Goal: Task Accomplishment & Management: Use online tool/utility

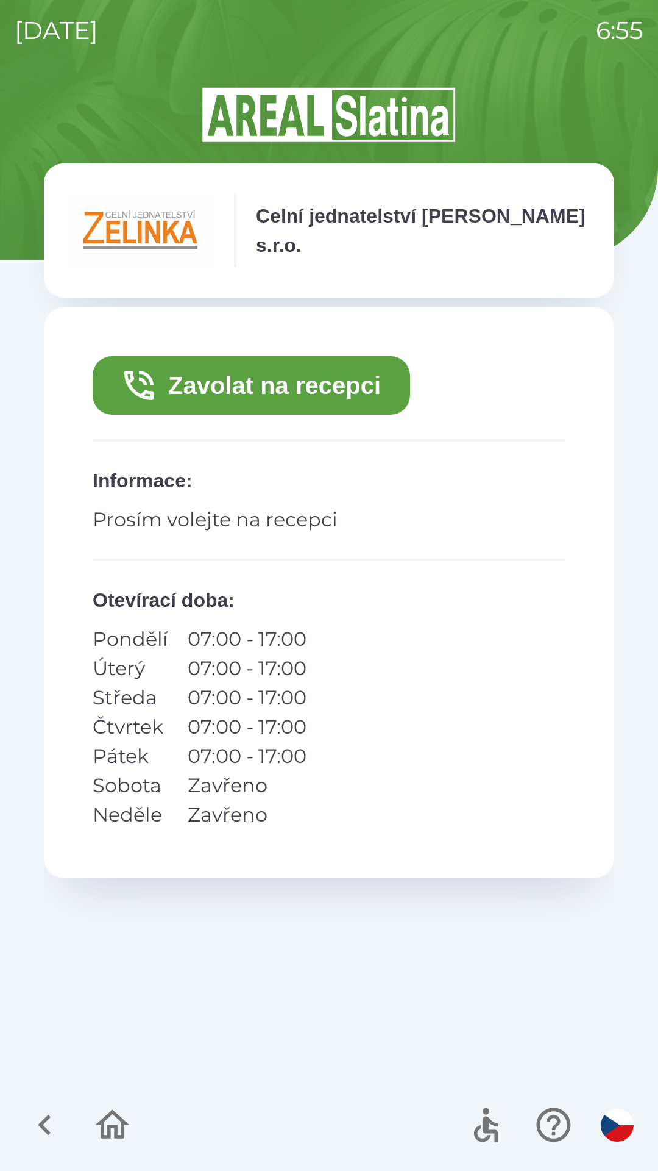
click at [330, 394] on button "Zavolat na recepci" at bounding box center [252, 385] width 318 height 59
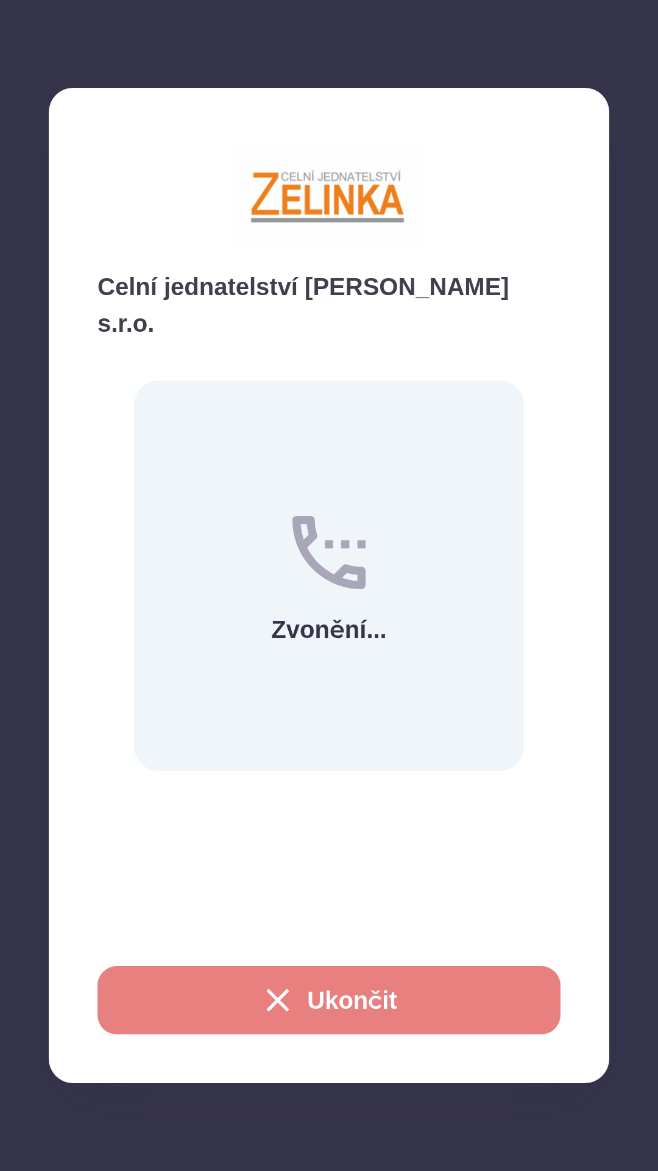
click at [368, 1017] on button "Ukončit" at bounding box center [329, 1000] width 463 height 68
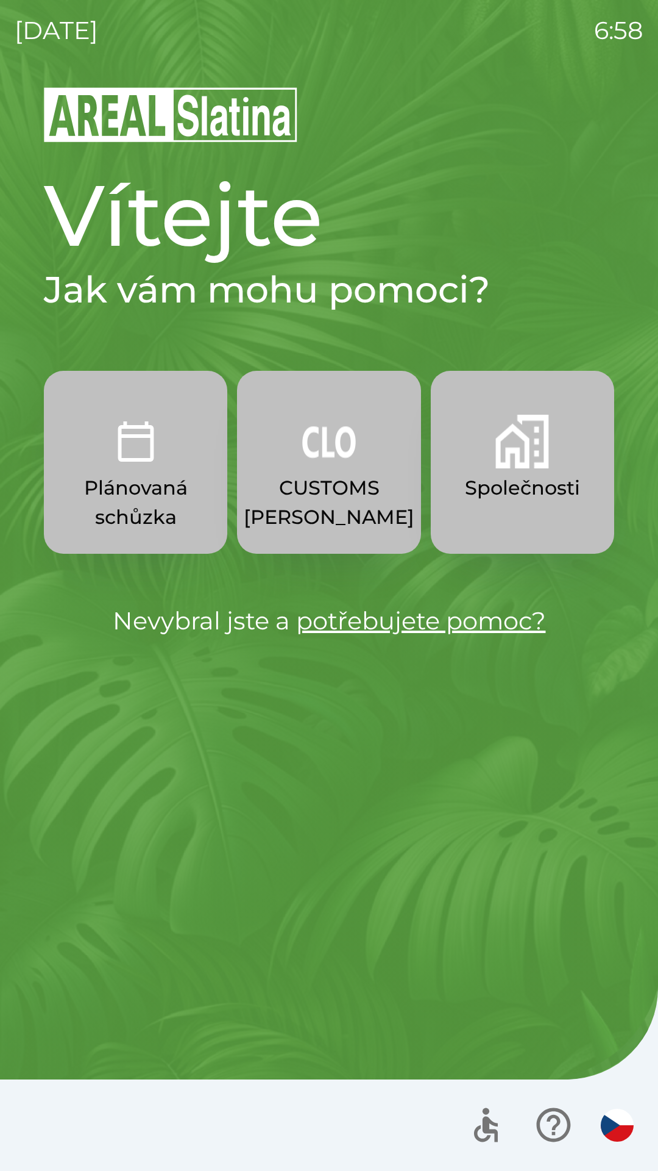
click at [324, 485] on p "CUSTOMS [PERSON_NAME]" at bounding box center [329, 502] width 171 height 59
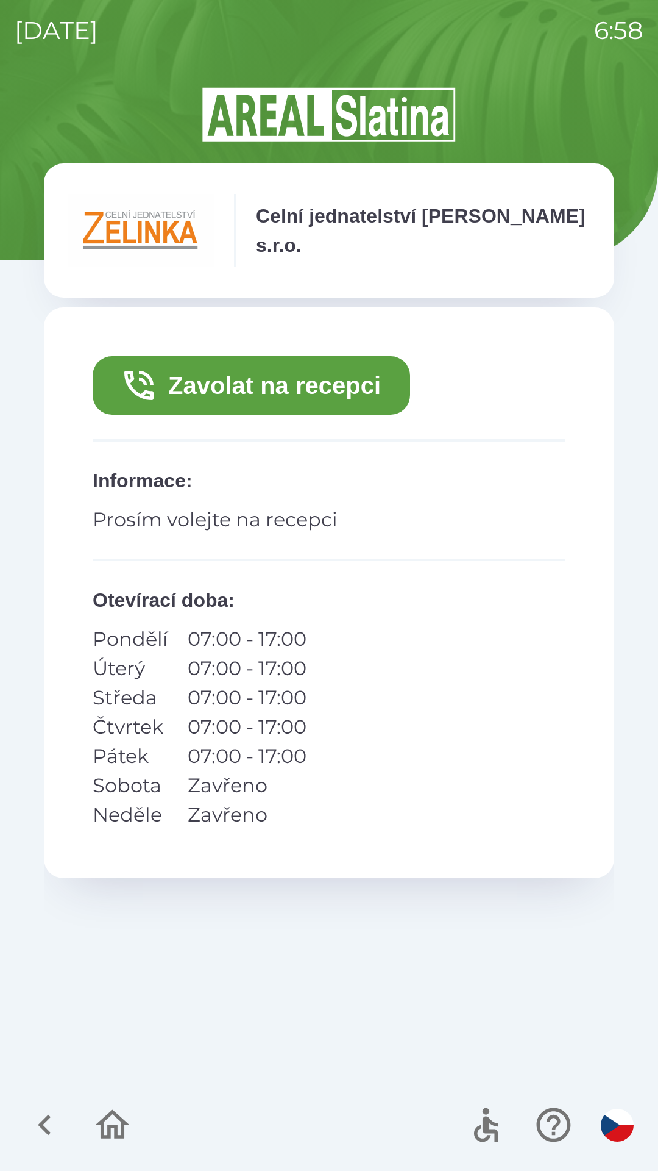
click at [355, 396] on button "Zavolat na recepci" at bounding box center [252, 385] width 318 height 59
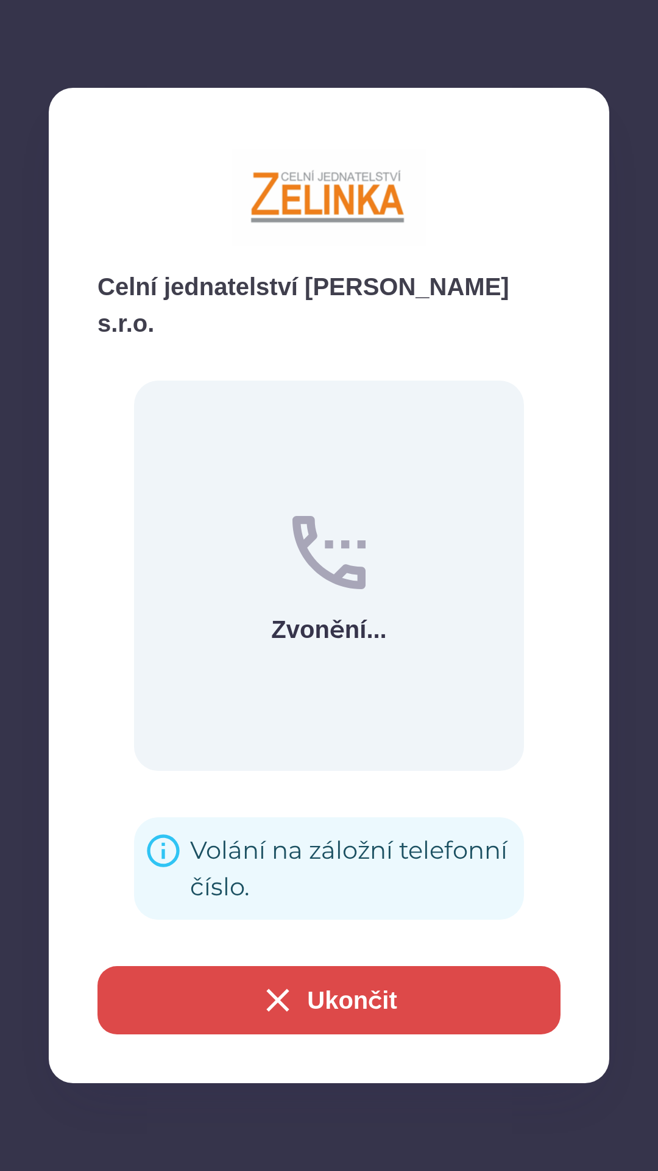
click at [409, 996] on button "Ukončit" at bounding box center [329, 1000] width 463 height 68
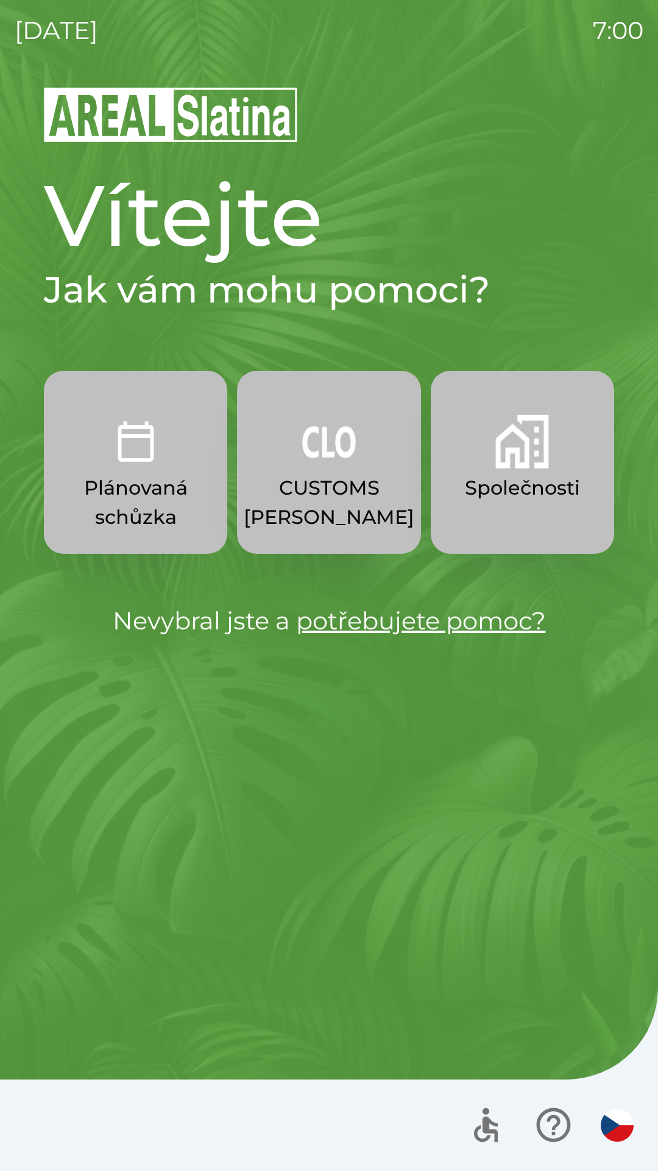
click at [331, 460] on img "button" at bounding box center [329, 442] width 54 height 54
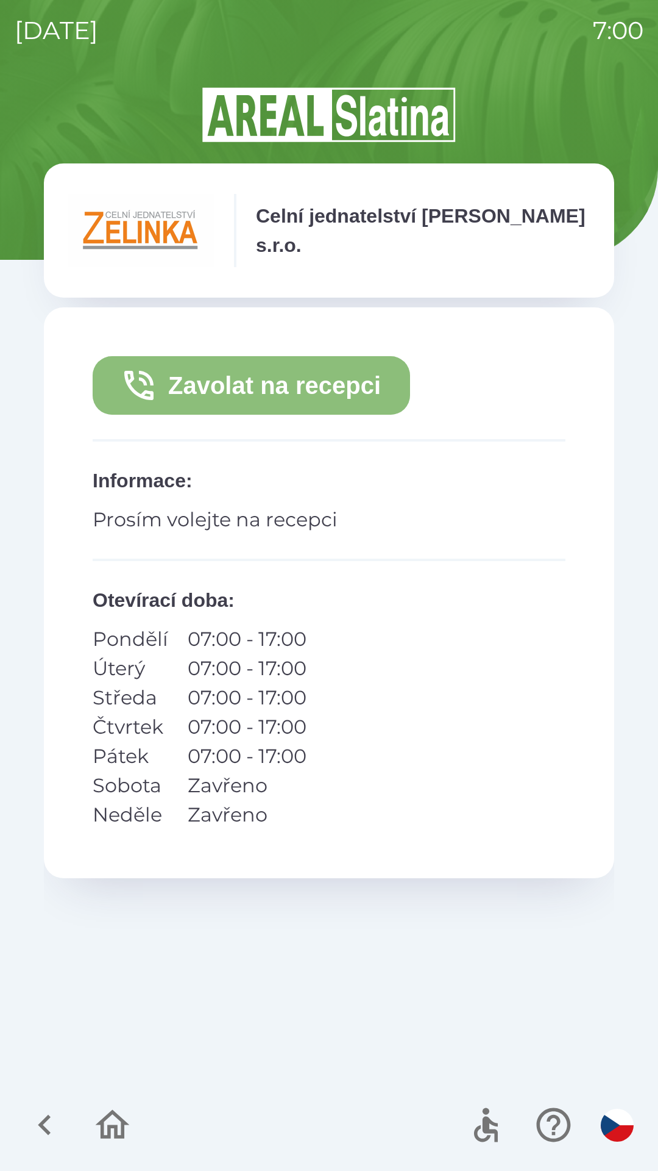
click at [332, 389] on button "Zavolat na recepci" at bounding box center [252, 385] width 318 height 59
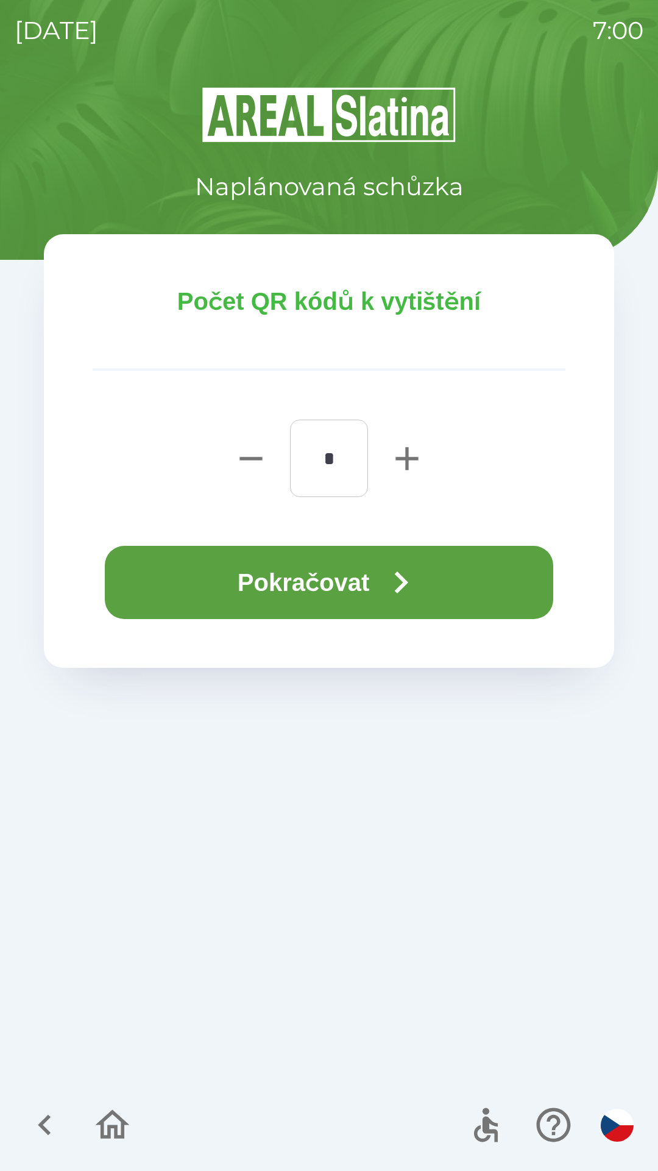
click at [408, 451] on icon "button" at bounding box center [407, 458] width 23 height 23
click at [407, 460] on icon "button" at bounding box center [407, 458] width 23 height 23
type input "*"
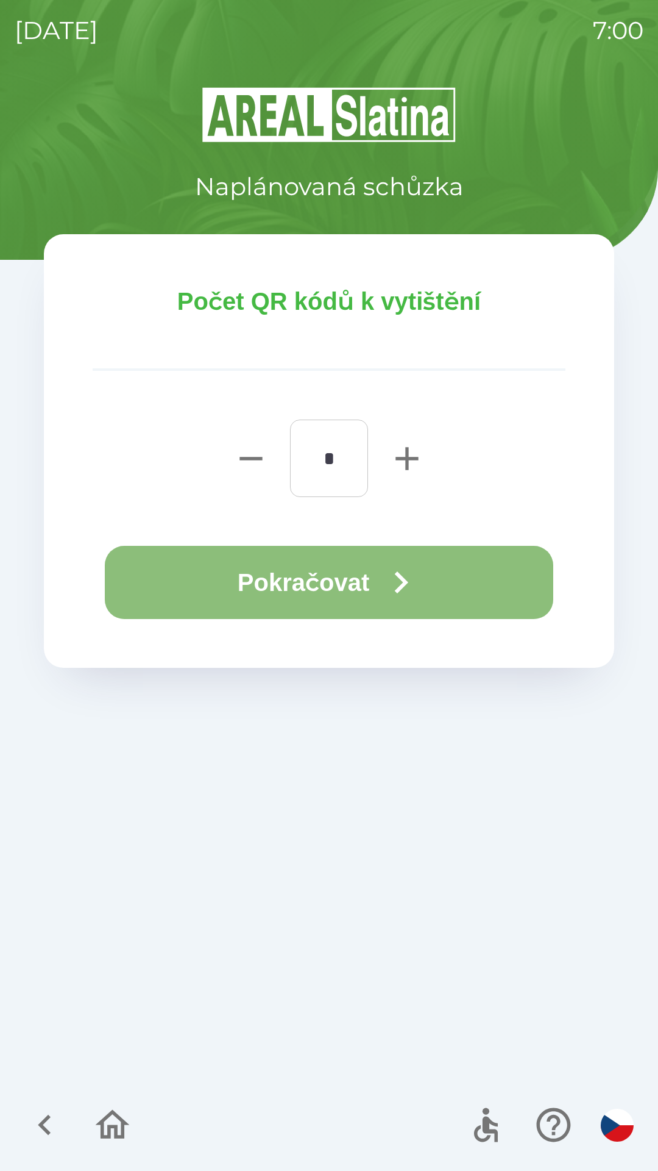
click at [371, 583] on button "Pokračovat" at bounding box center [329, 582] width 449 height 73
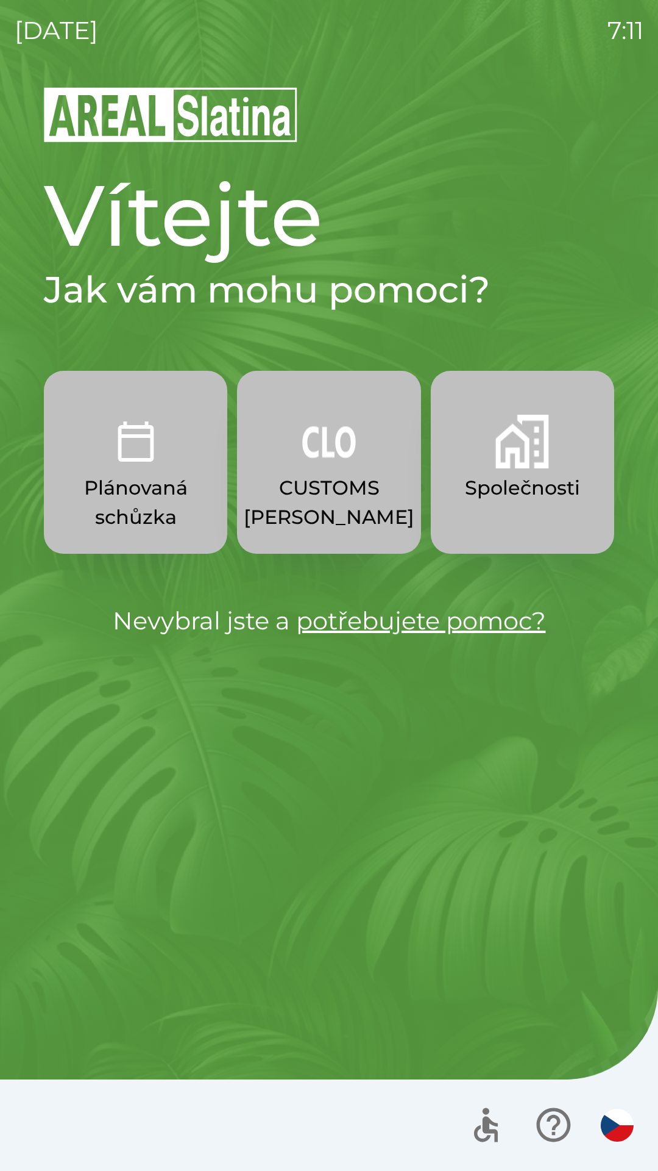
click at [322, 496] on p "CUSTOMS [PERSON_NAME]" at bounding box center [329, 502] width 171 height 59
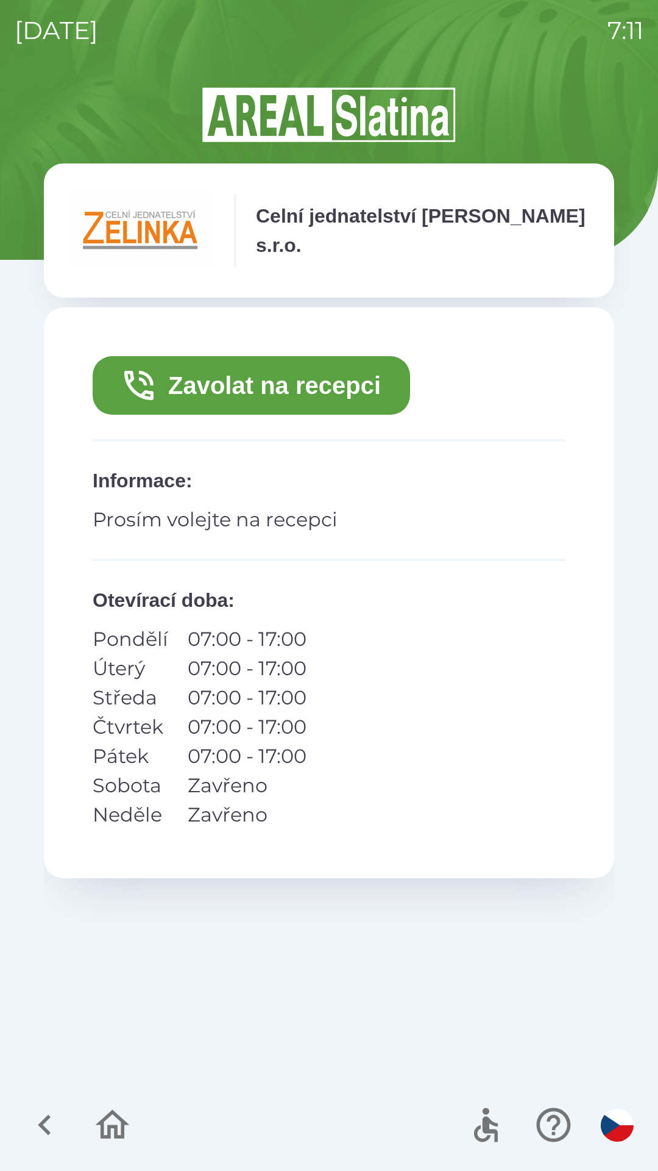
click at [198, 371] on button "Zavolat na recepci" at bounding box center [252, 385] width 318 height 59
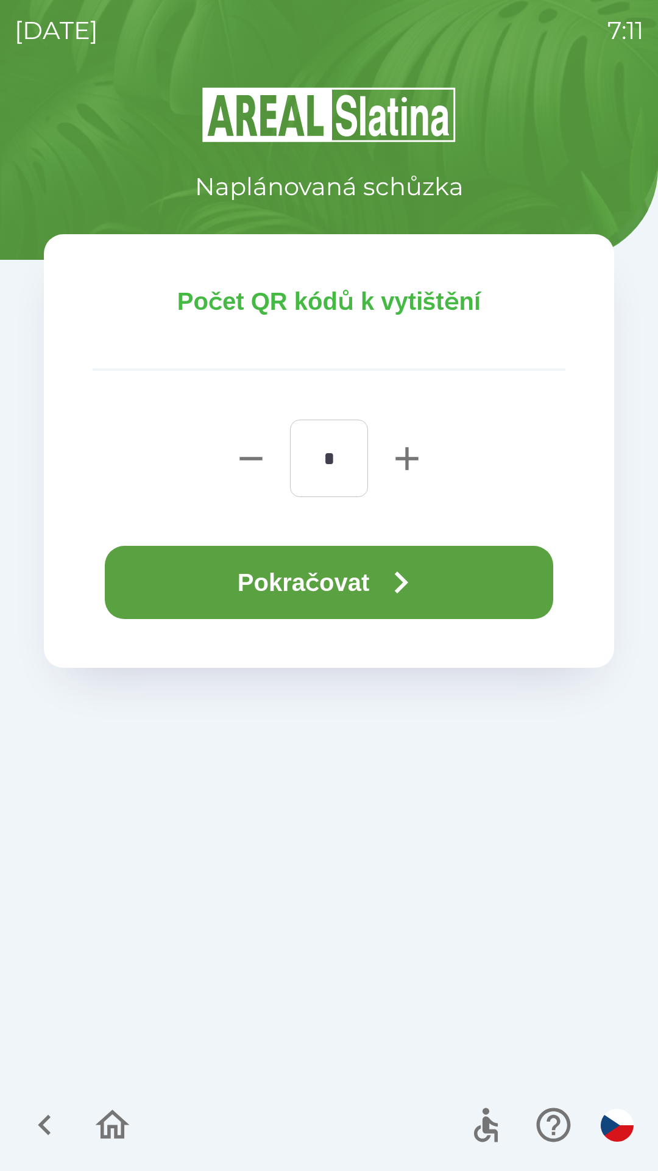
click at [262, 582] on button "Pokračovat" at bounding box center [329, 582] width 449 height 73
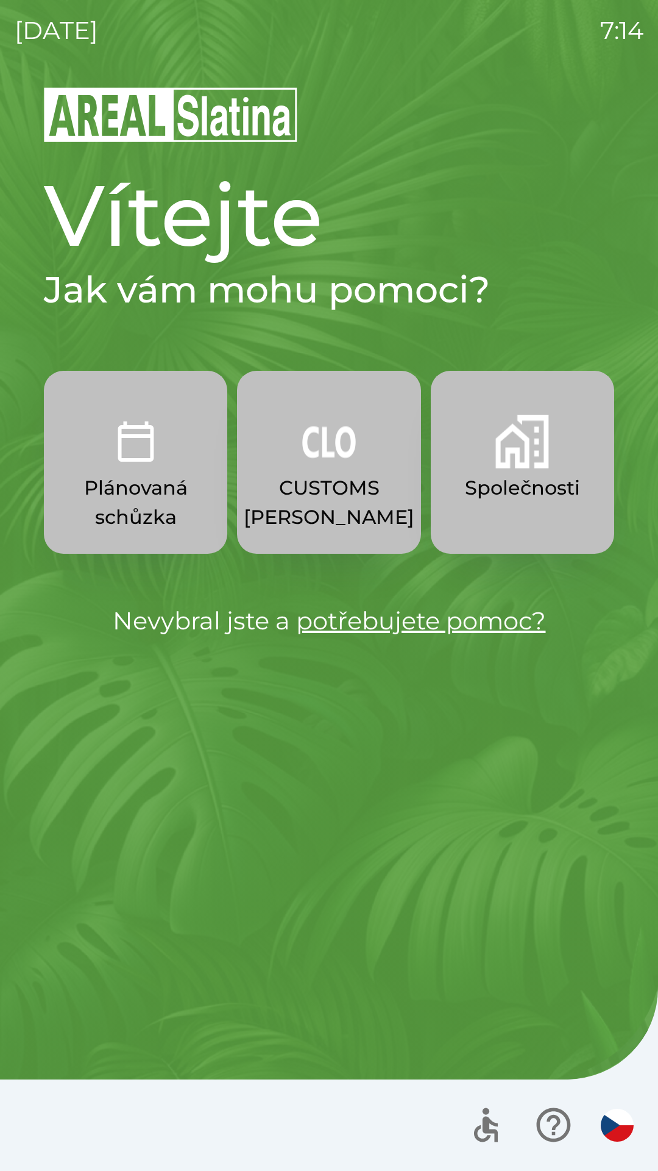
click at [299, 520] on p "CUSTOMS [PERSON_NAME]" at bounding box center [329, 502] width 171 height 59
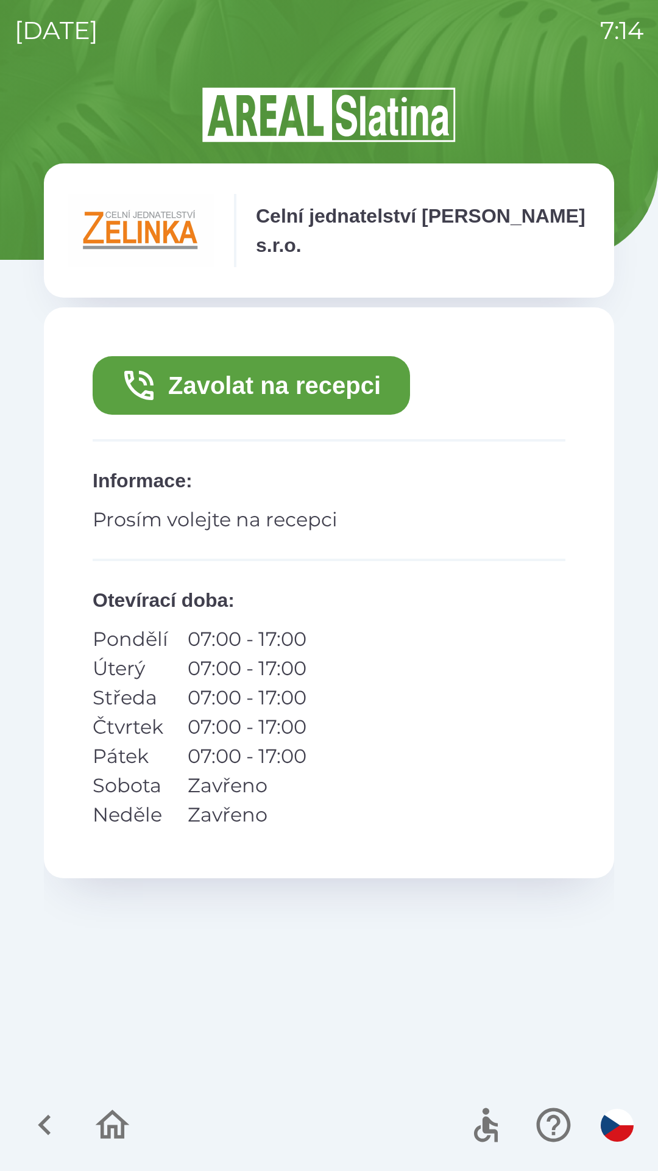
click at [126, 377] on icon "button" at bounding box center [138, 385] width 29 height 29
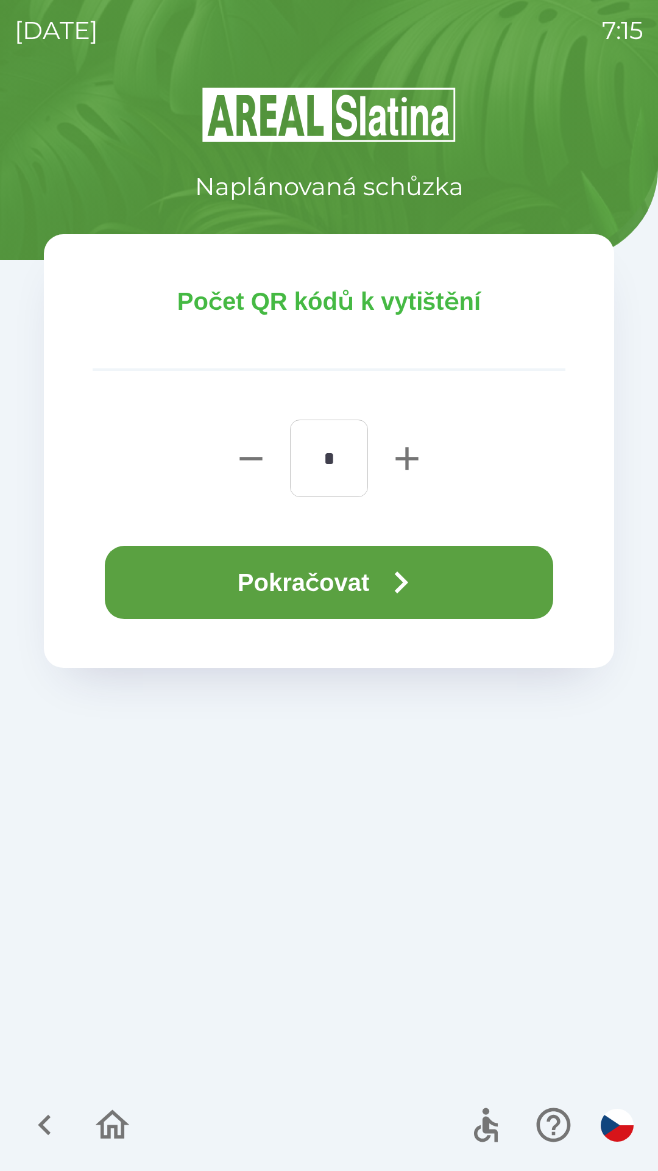
click at [161, 558] on button "Pokračovat" at bounding box center [329, 582] width 449 height 73
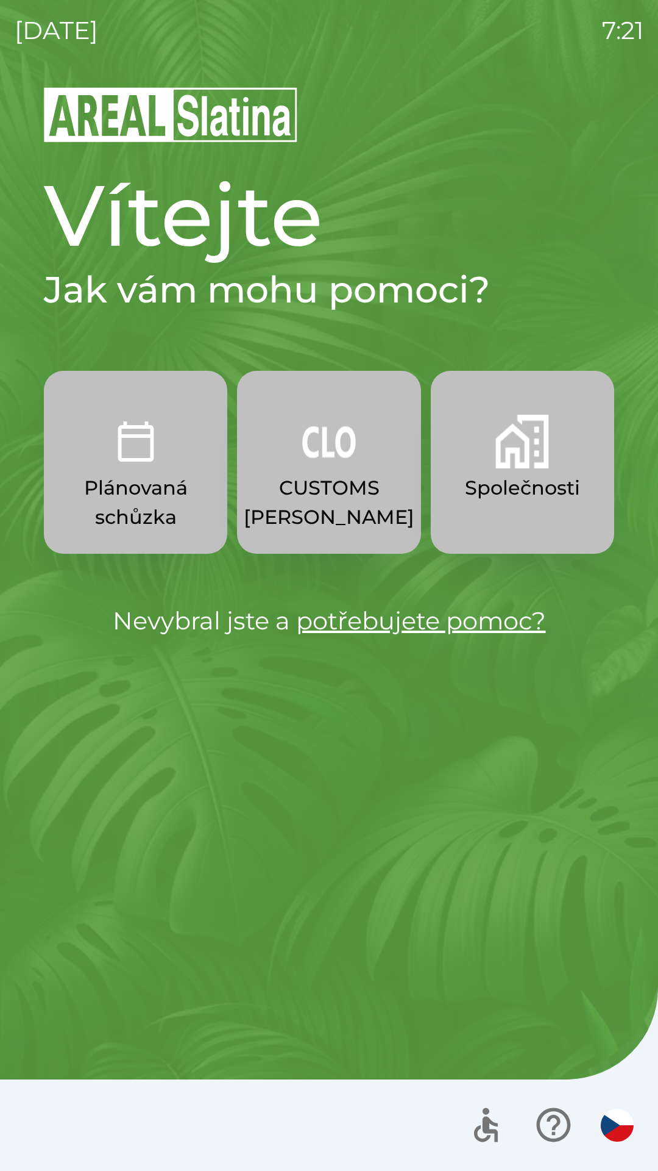
click at [512, 487] on p "Společnosti" at bounding box center [522, 487] width 115 height 29
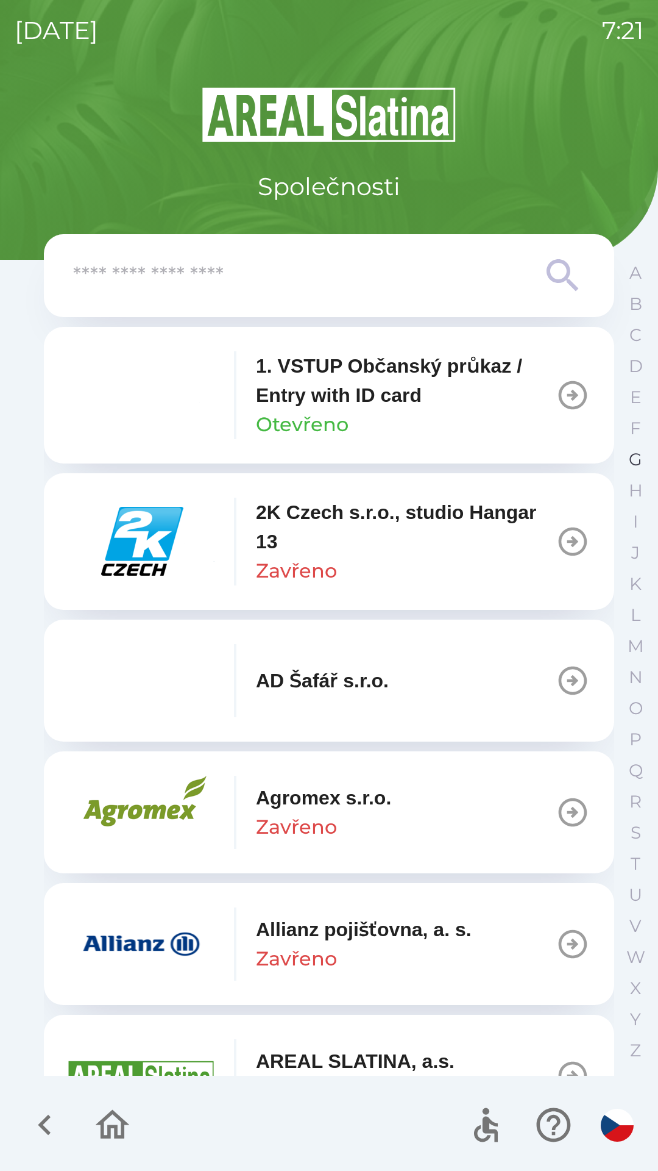
click at [633, 469] on p "G" at bounding box center [635, 459] width 13 height 21
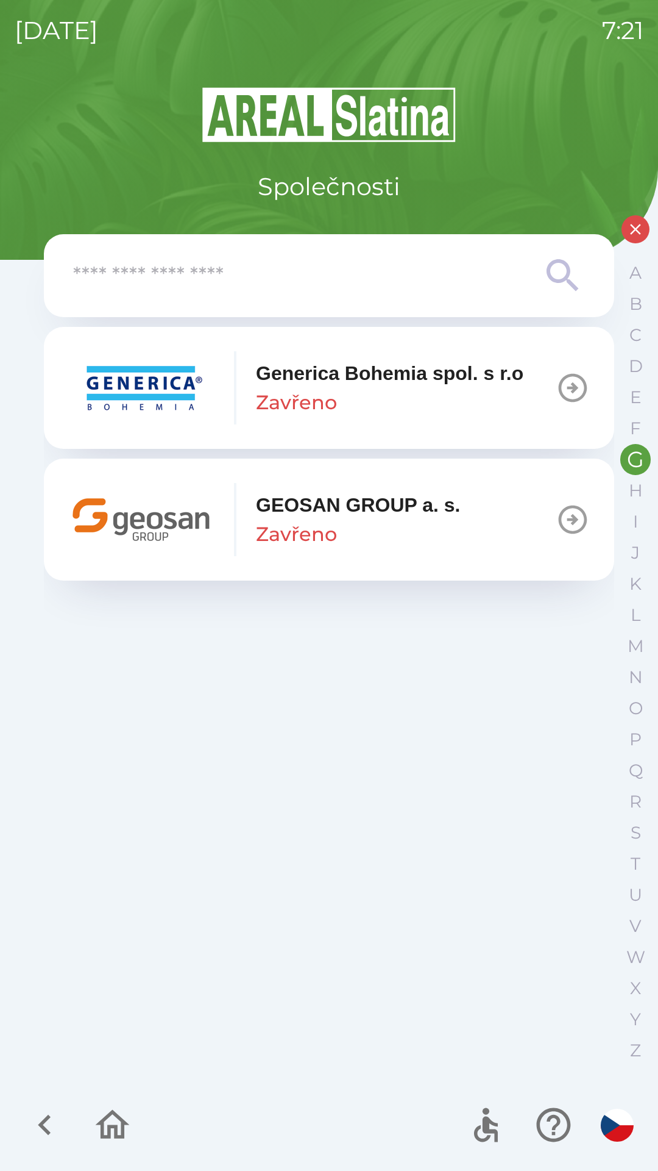
click at [344, 507] on p "GEOSAN GROUP a. s." at bounding box center [358, 504] width 205 height 29
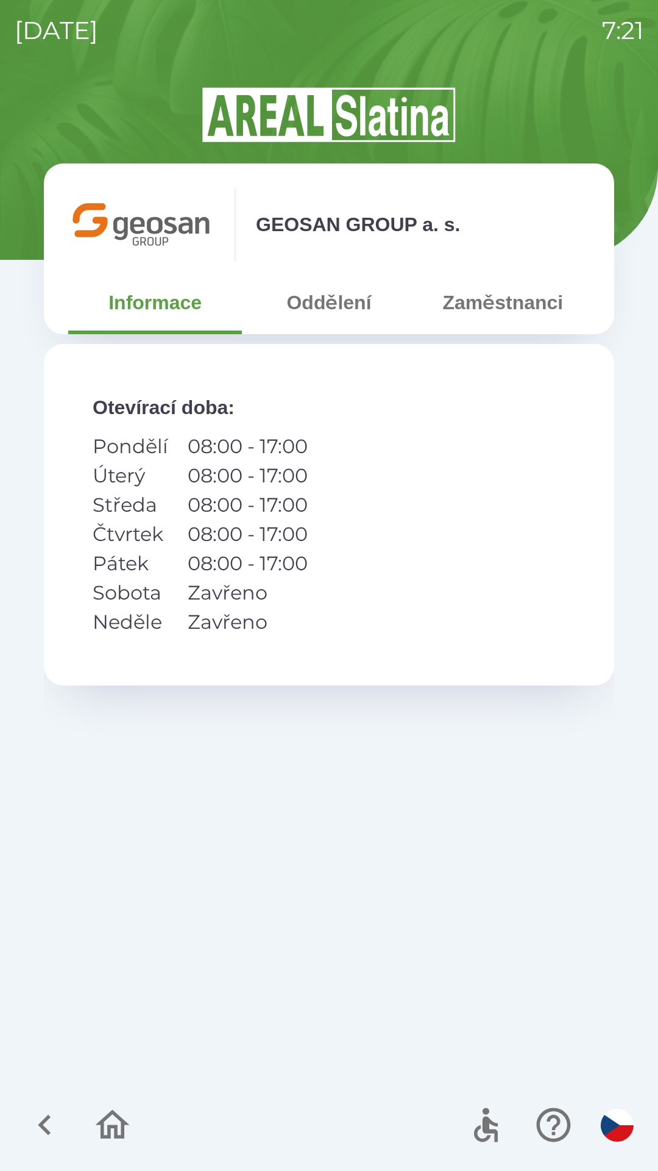
click at [511, 321] on button "Zaměstnanci" at bounding box center [503, 302] width 174 height 44
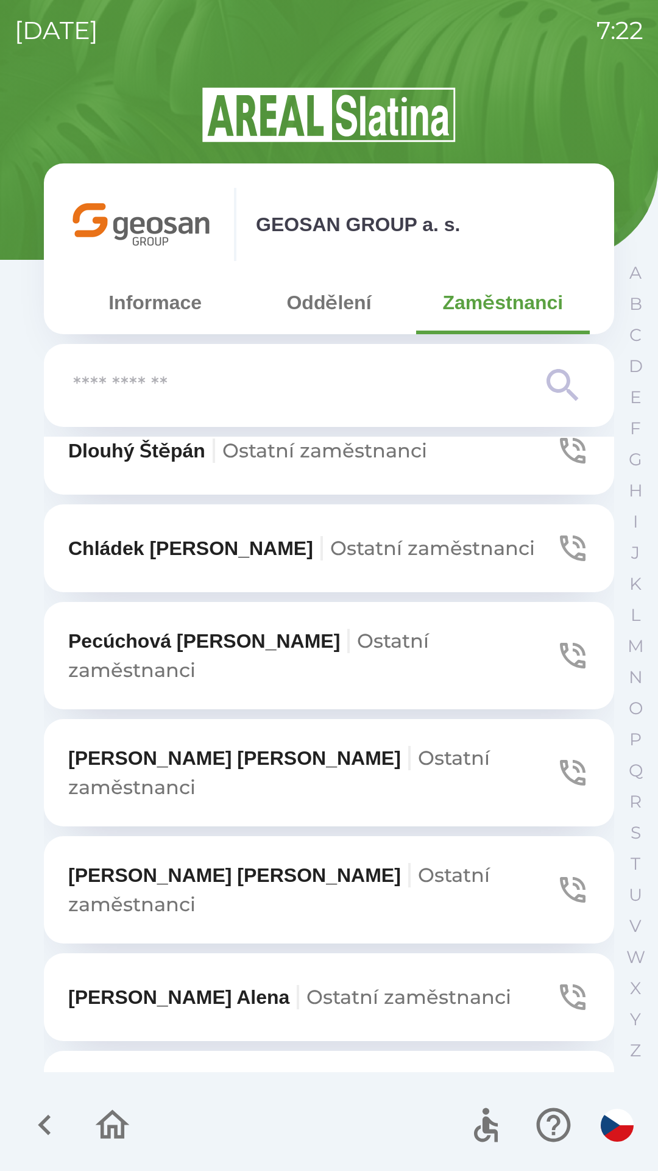
scroll to position [986, 0]
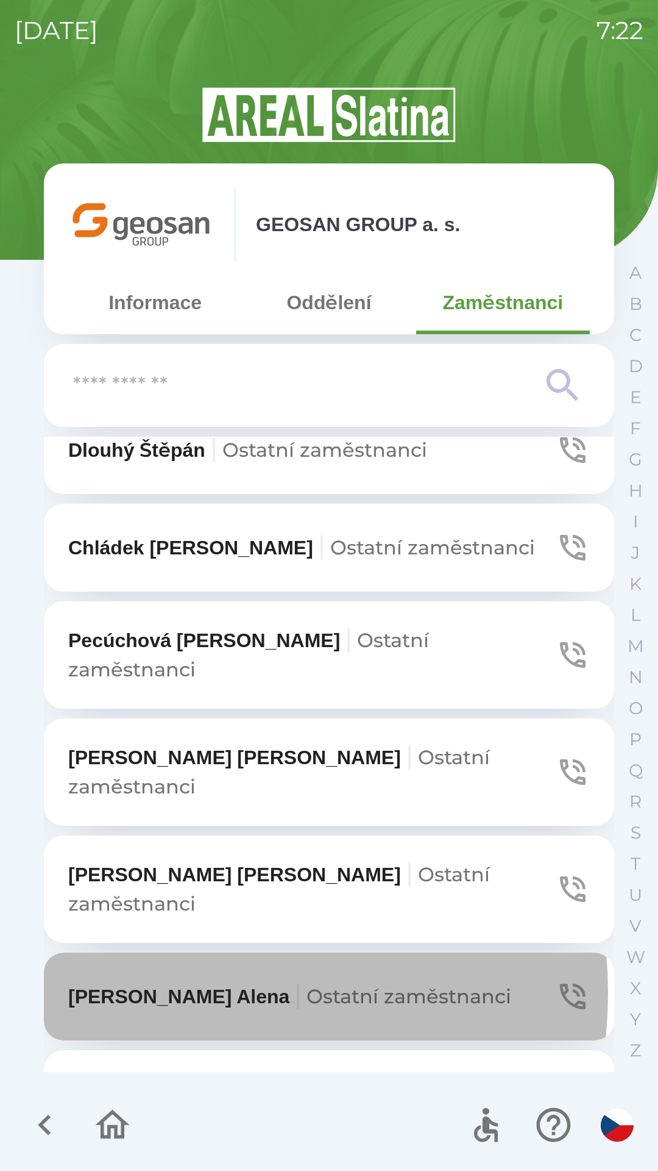
click at [183, 982] on p "Zezulová [PERSON_NAME] zaměstnanci" at bounding box center [289, 996] width 443 height 29
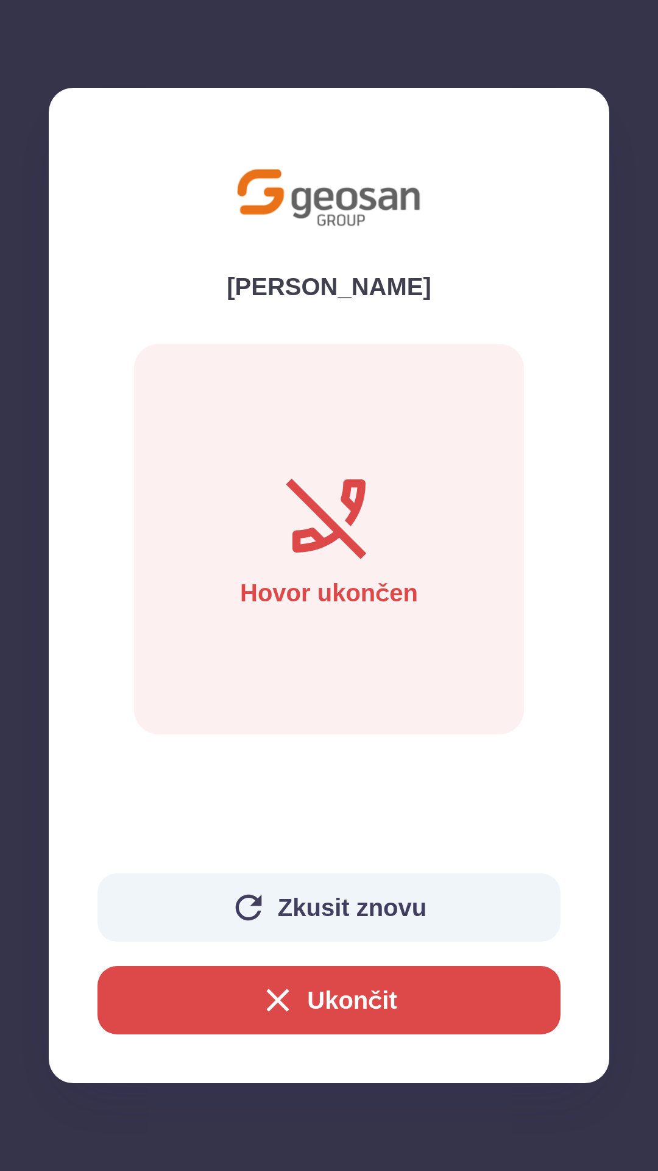
click at [273, 994] on icon "button" at bounding box center [278, 999] width 39 height 39
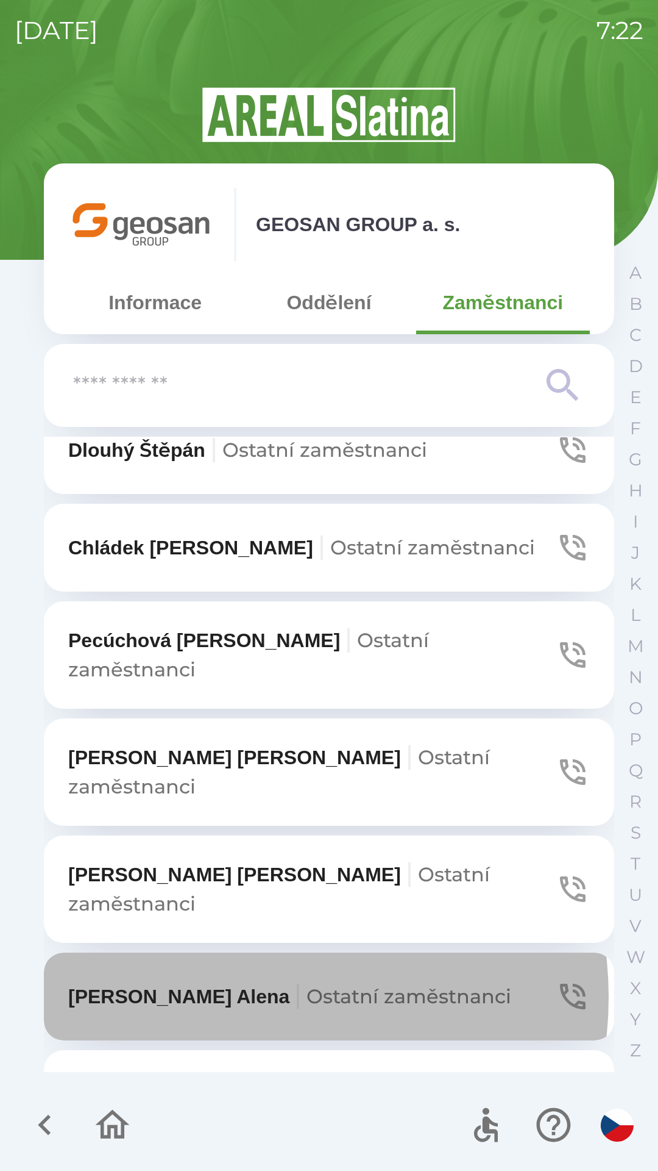
click at [307, 984] on span "Ostatní zaměstnanci" at bounding box center [409, 996] width 205 height 24
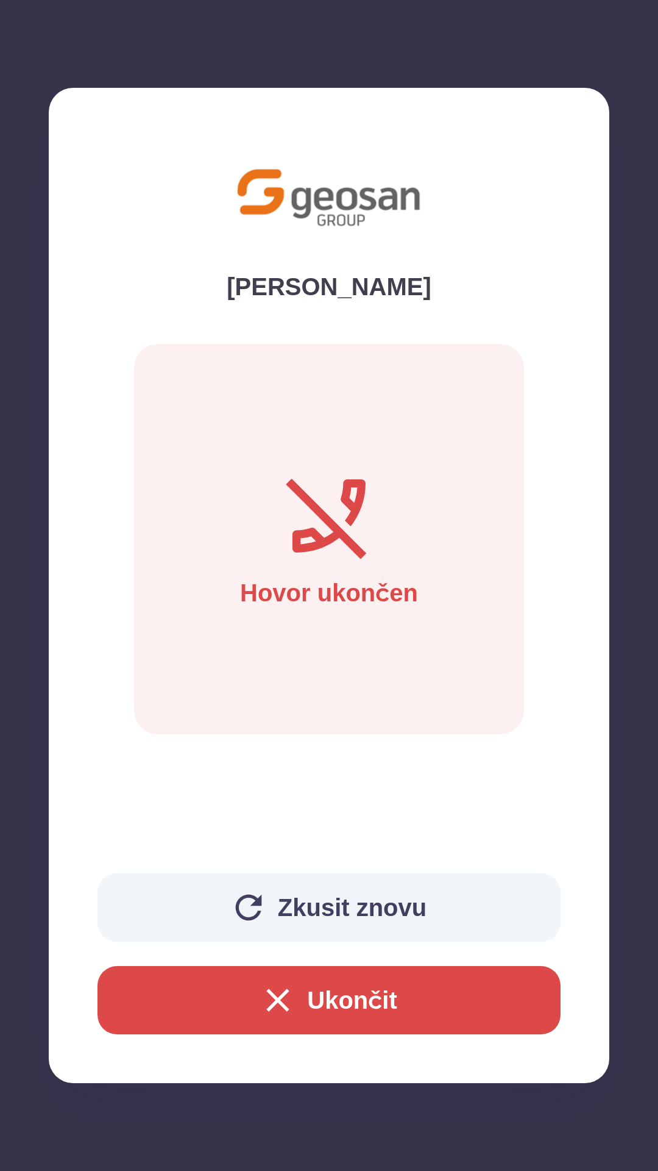
click at [268, 1001] on icon "button" at bounding box center [278, 999] width 39 height 39
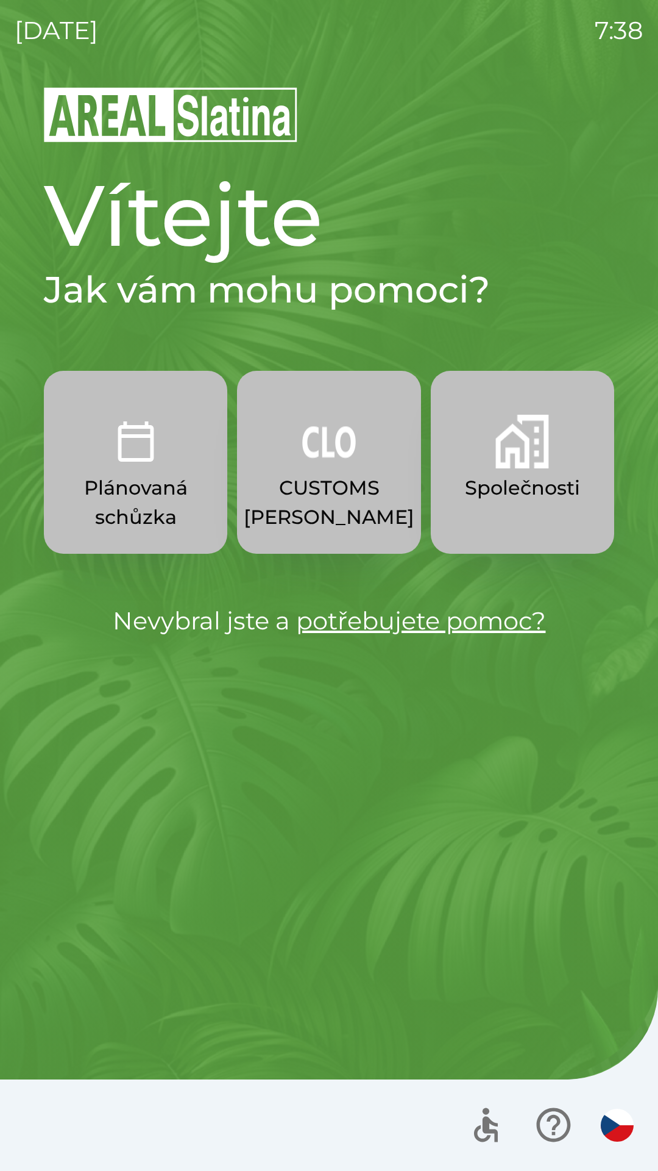
click at [529, 474] on p "Společnosti" at bounding box center [522, 487] width 115 height 29
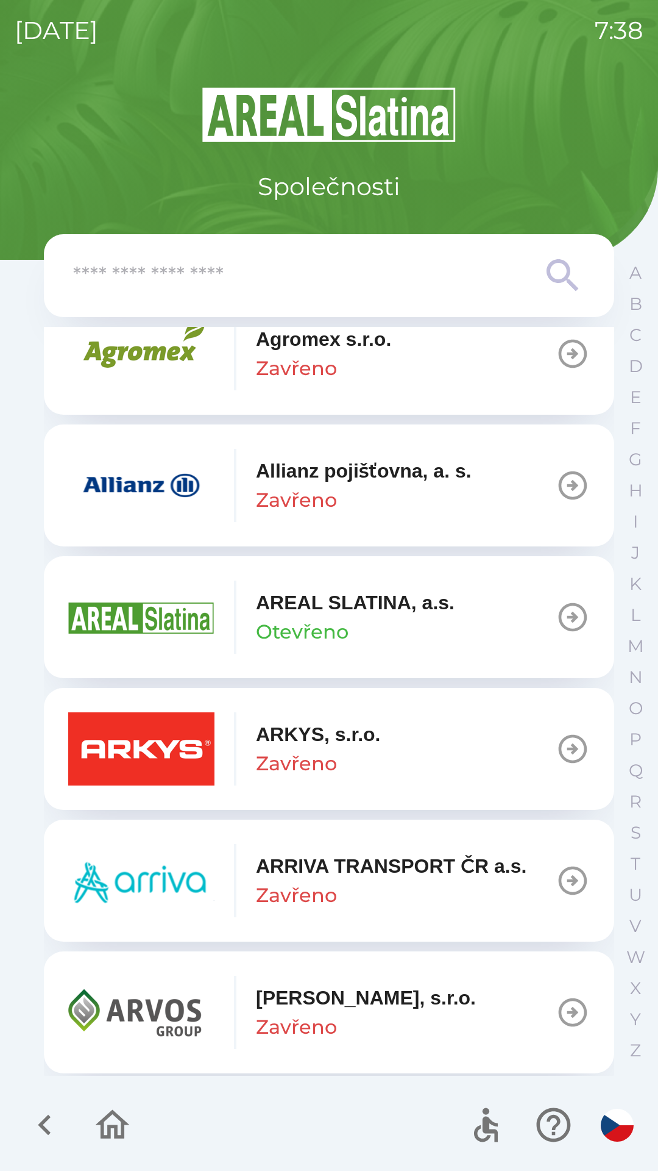
scroll to position [460, 0]
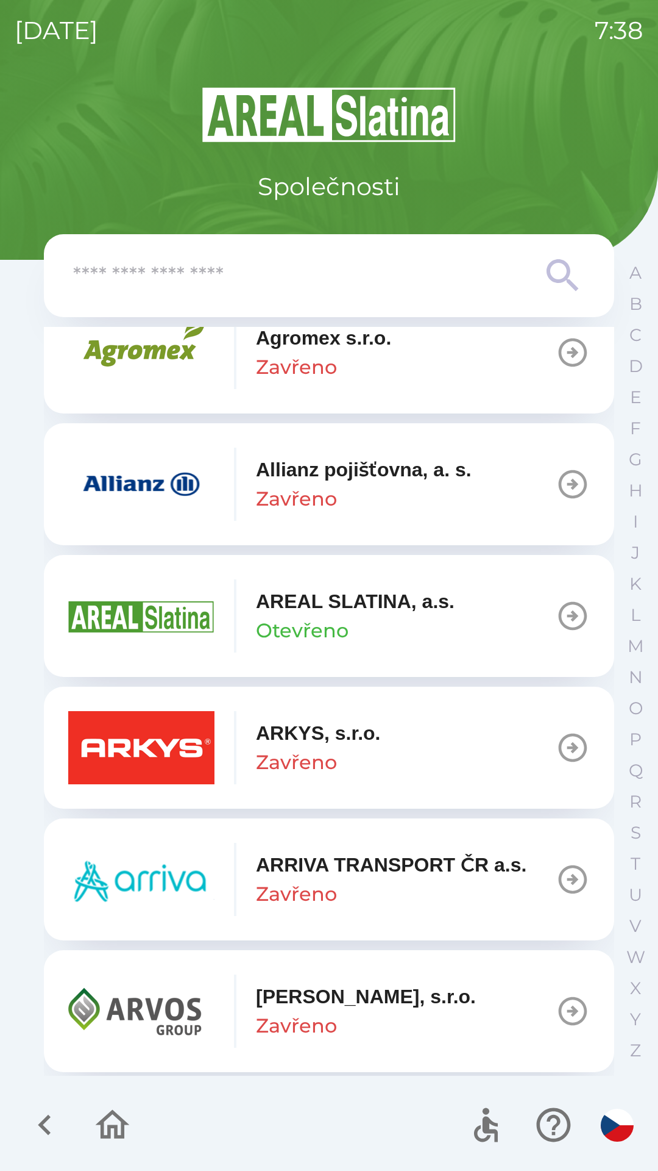
click at [458, 738] on button "ARKYS, s.r.o. Zavřeno" at bounding box center [329, 748] width 571 height 122
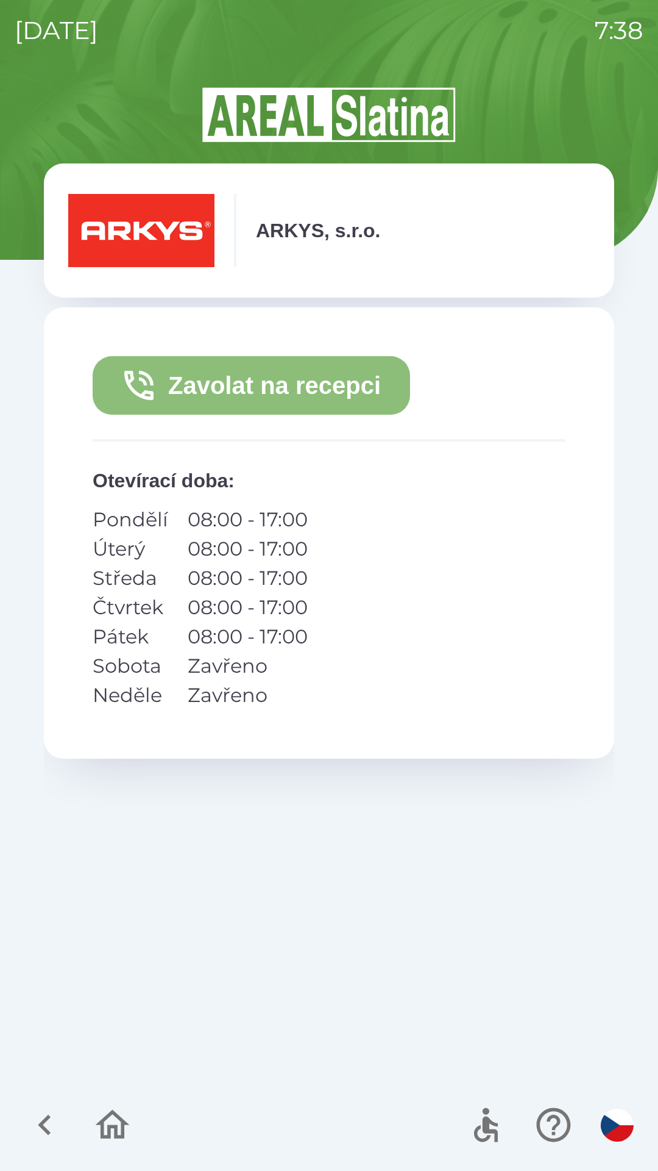
click at [318, 384] on button "Zavolat na recepci" at bounding box center [252, 385] width 318 height 59
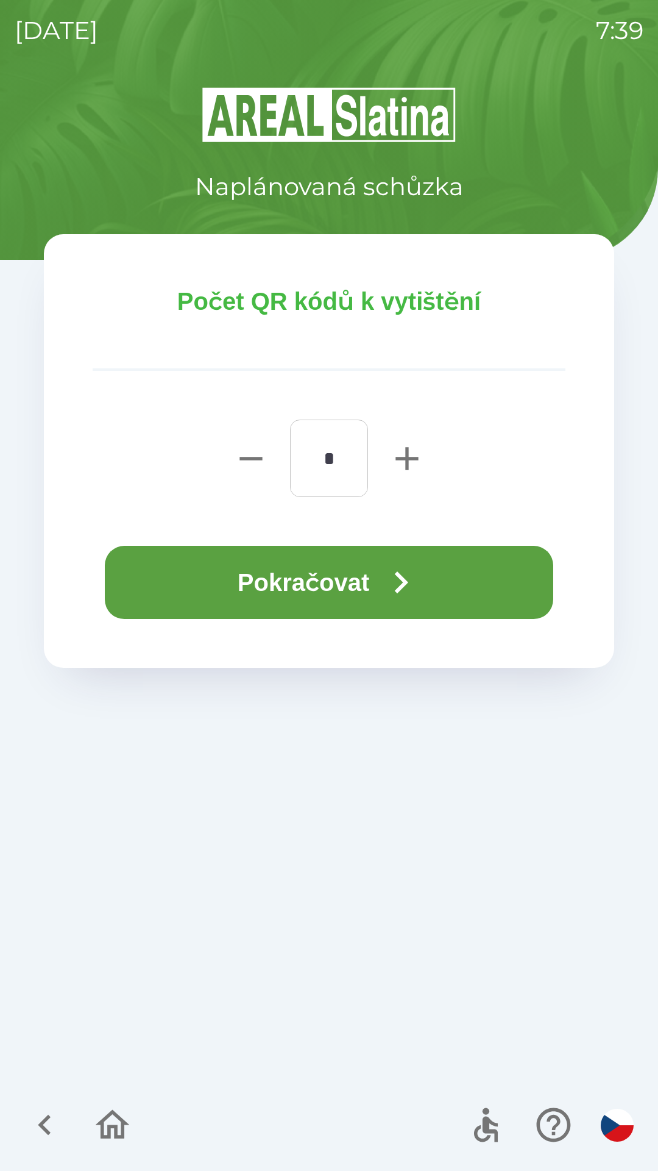
click at [433, 575] on button "Pokračovat" at bounding box center [329, 582] width 449 height 73
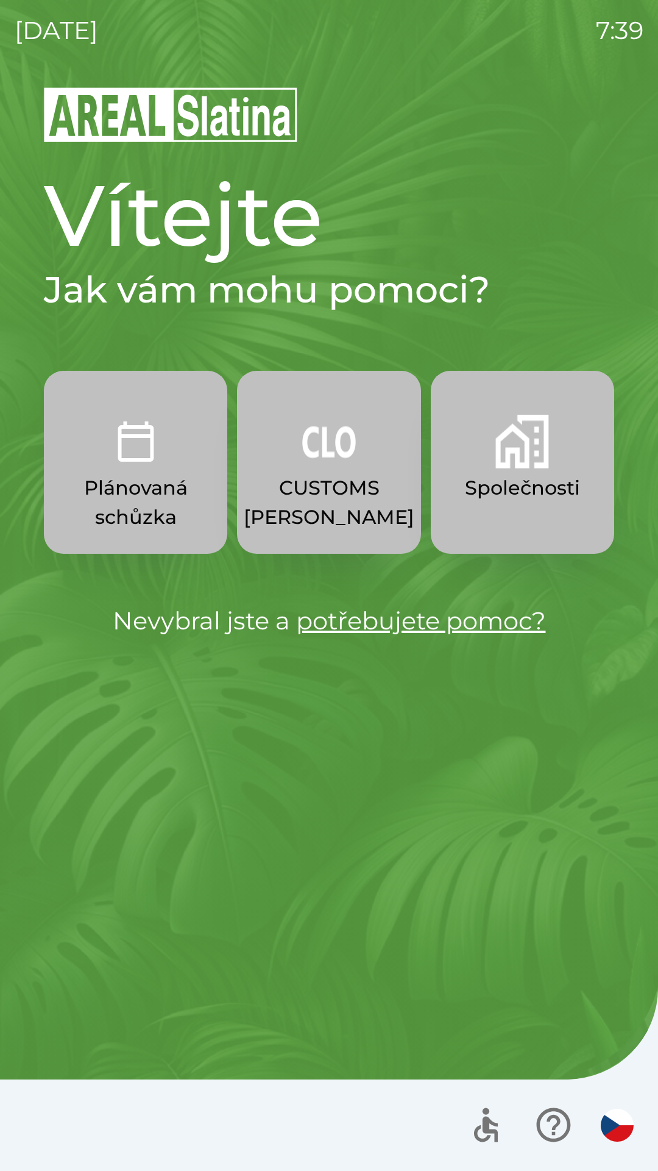
click at [307, 512] on p "CUSTOMS [PERSON_NAME]" at bounding box center [329, 502] width 171 height 59
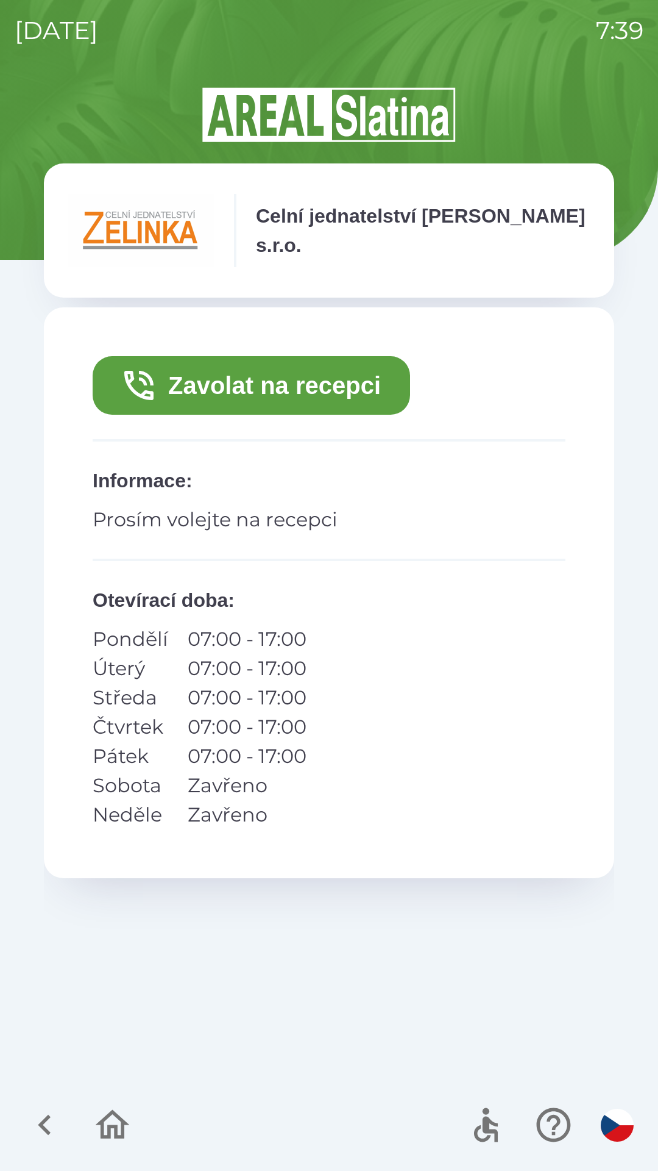
click at [185, 391] on button "Zavolat na recepci" at bounding box center [252, 385] width 318 height 59
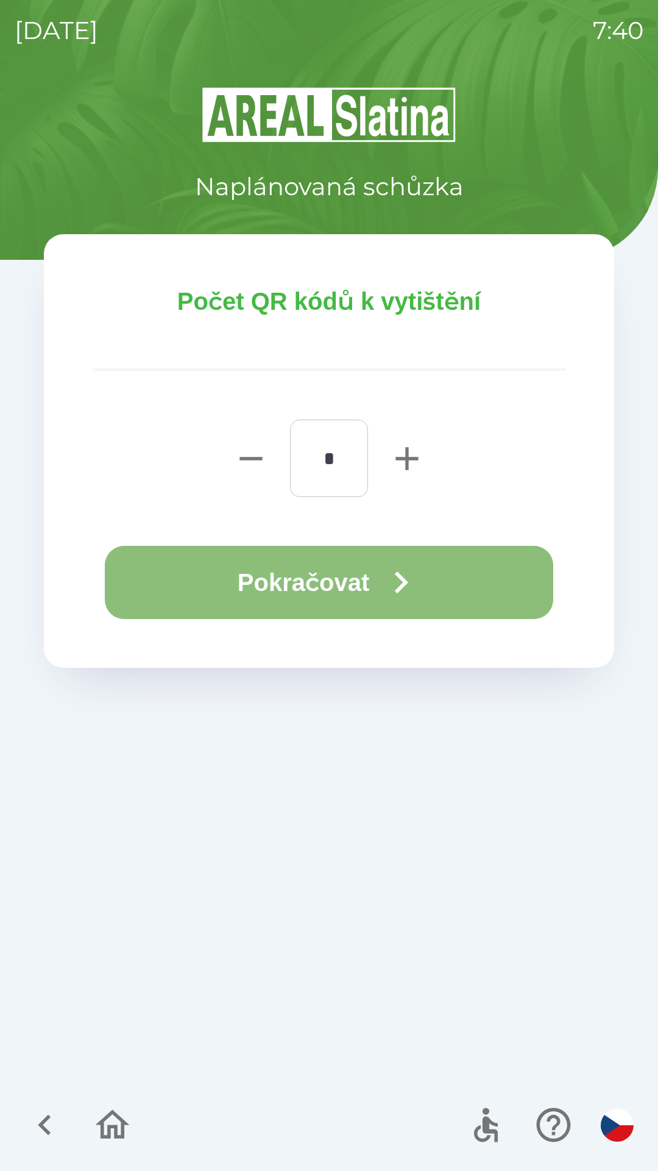
click at [185, 592] on button "Pokračovat" at bounding box center [329, 582] width 449 height 73
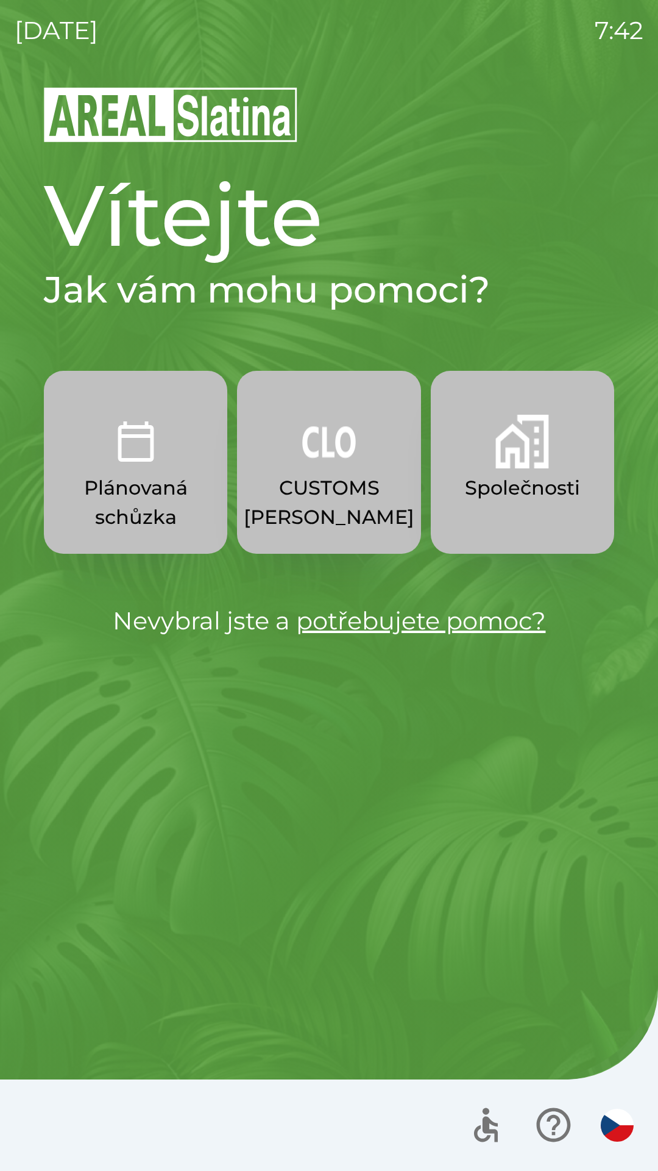
click at [370, 511] on p "CUSTOMS [PERSON_NAME]" at bounding box center [329, 502] width 171 height 59
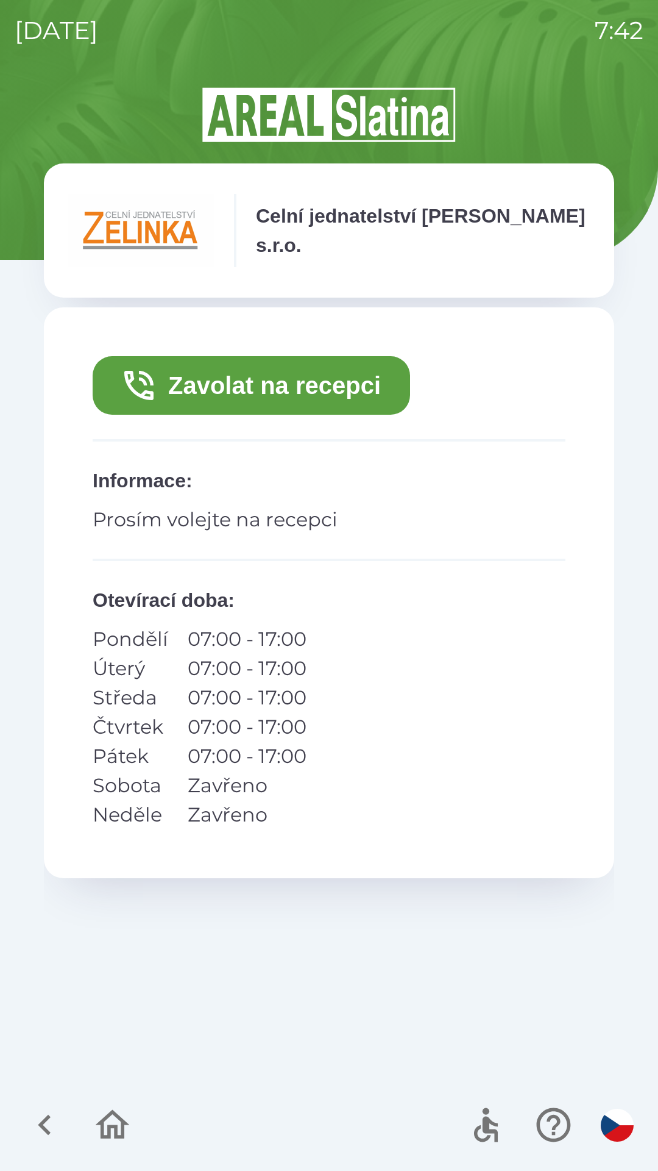
click at [385, 371] on button "Zavolat na recepci" at bounding box center [252, 385] width 318 height 59
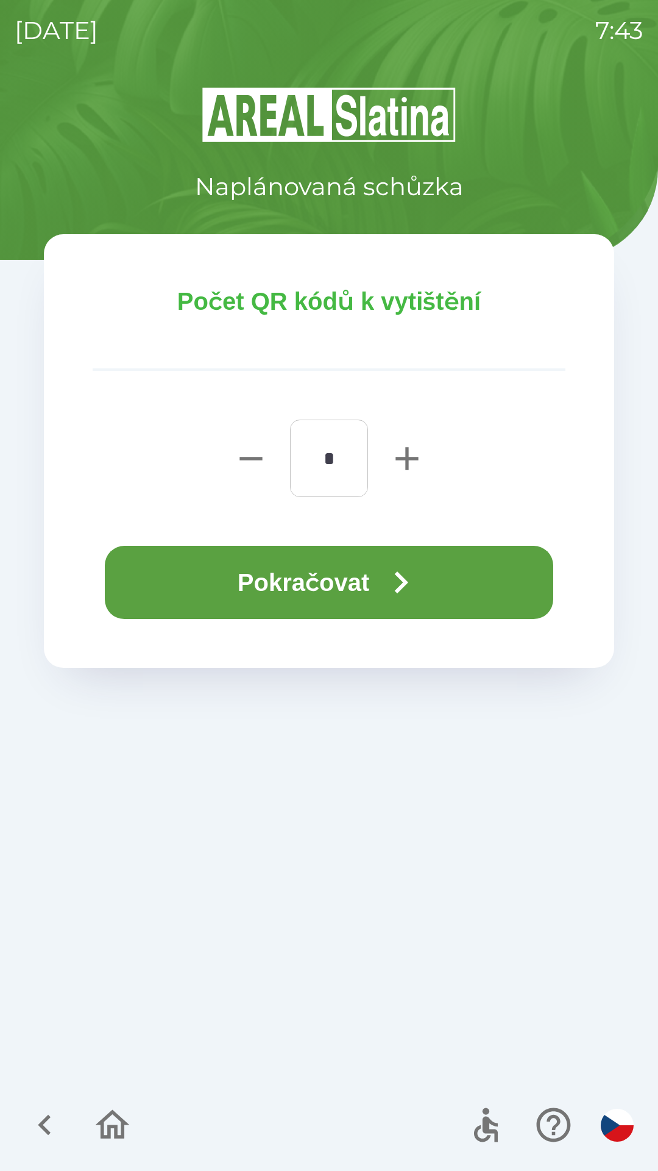
click at [498, 576] on button "Pokračovat" at bounding box center [329, 582] width 449 height 73
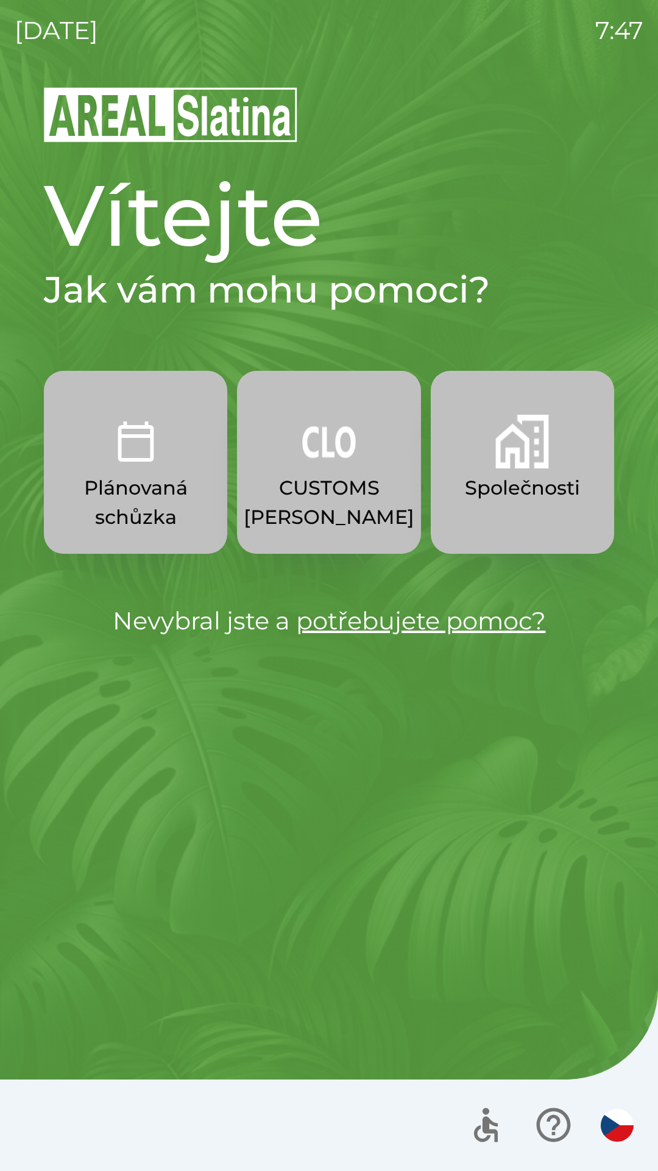
click at [507, 452] on img "button" at bounding box center [523, 442] width 54 height 54
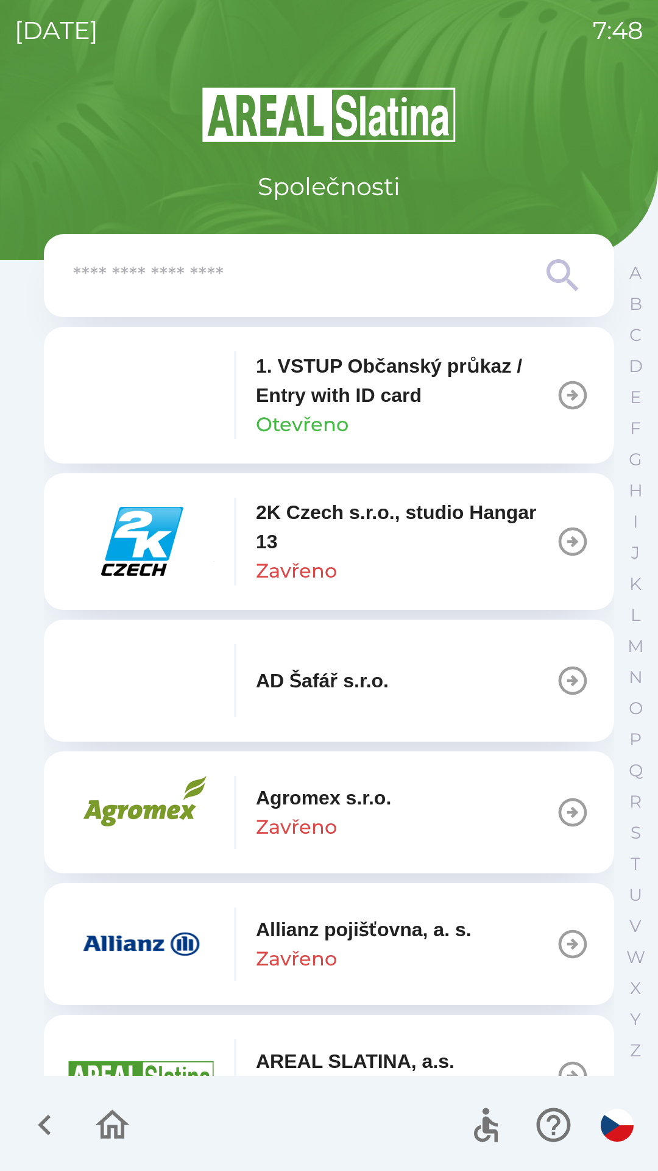
click at [560, 398] on icon "button" at bounding box center [573, 395] width 34 height 34
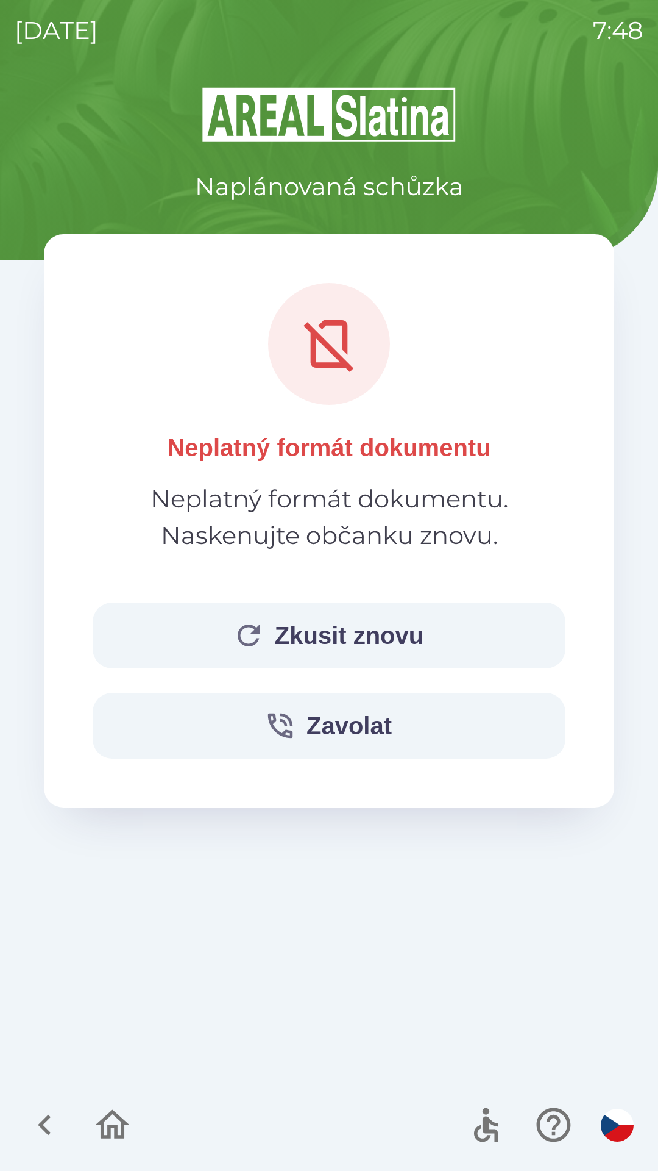
click at [346, 624] on button "Zkusit znovu" at bounding box center [329, 635] width 473 height 66
click at [355, 619] on button "Zkusit znovu" at bounding box center [329, 635] width 473 height 66
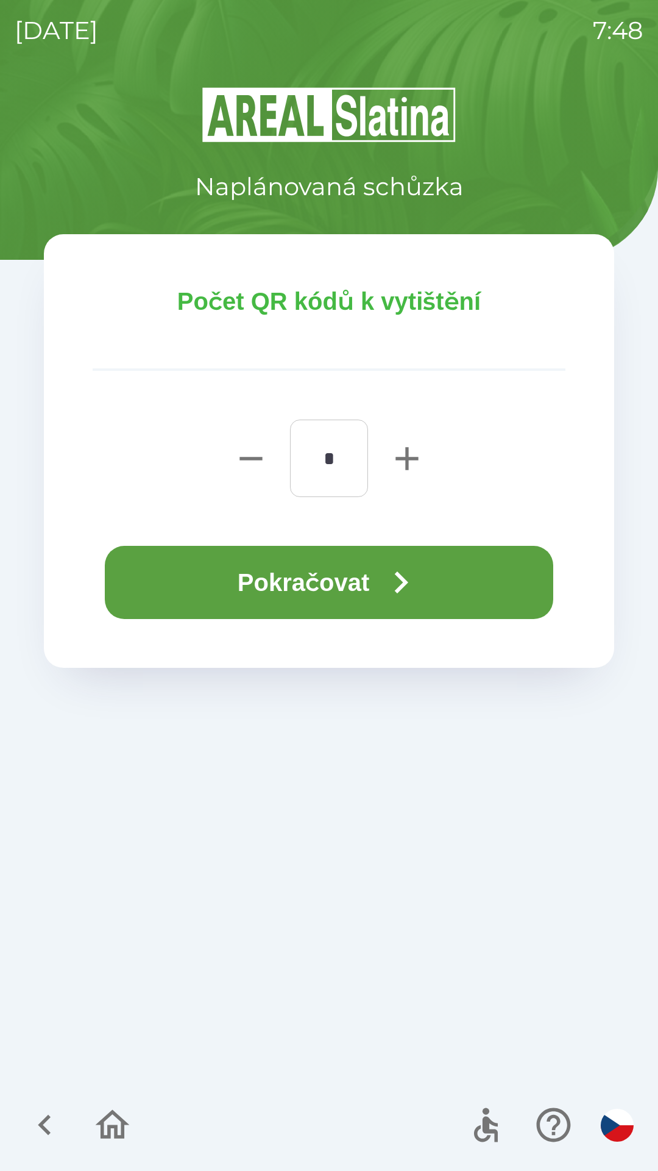
click at [404, 576] on icon "button" at bounding box center [401, 582] width 13 height 22
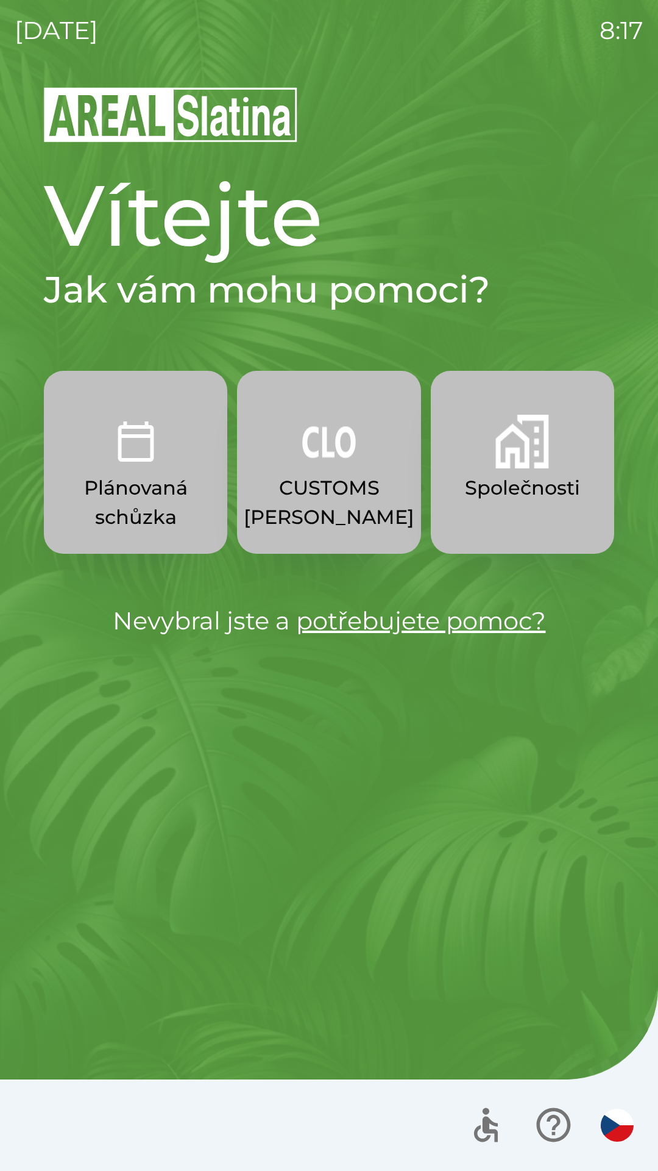
click at [313, 477] on p "CUSTOMS [PERSON_NAME]" at bounding box center [329, 502] width 171 height 59
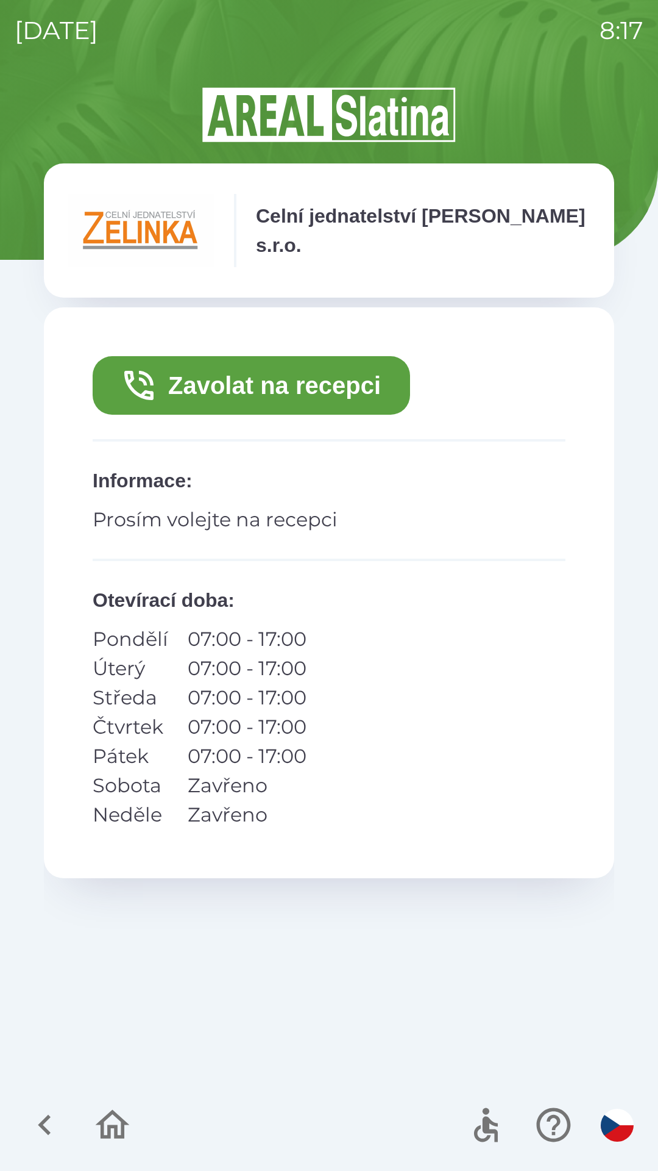
click at [295, 385] on button "Zavolat na recepci" at bounding box center [252, 385] width 318 height 59
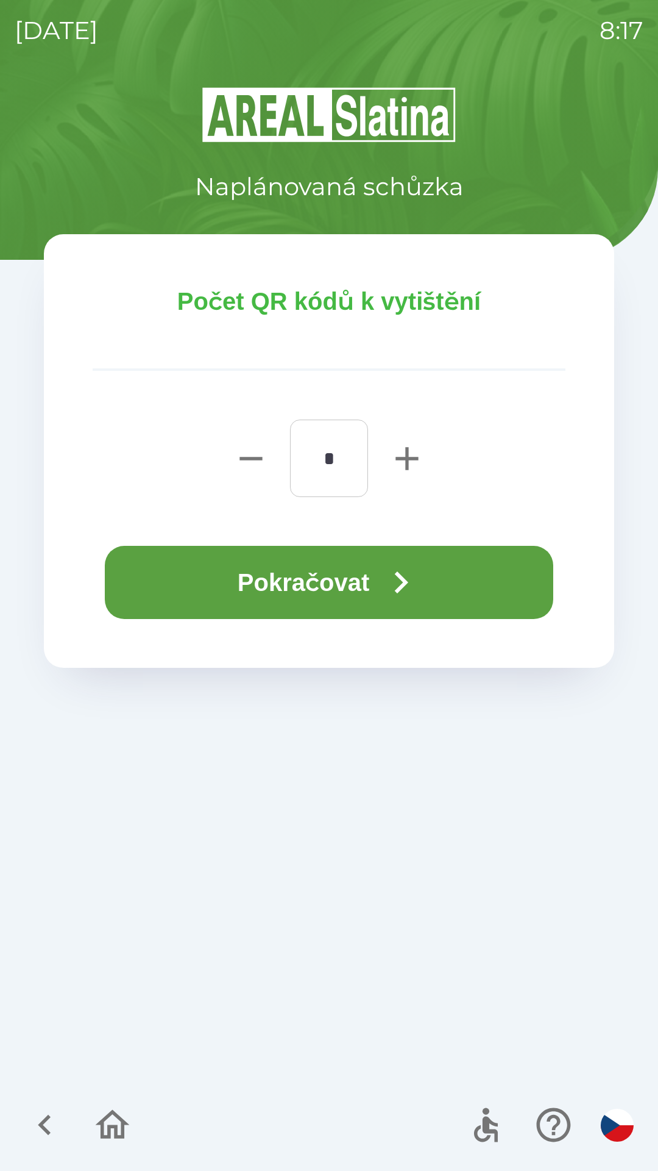
click at [383, 585] on icon "button" at bounding box center [401, 582] width 44 height 44
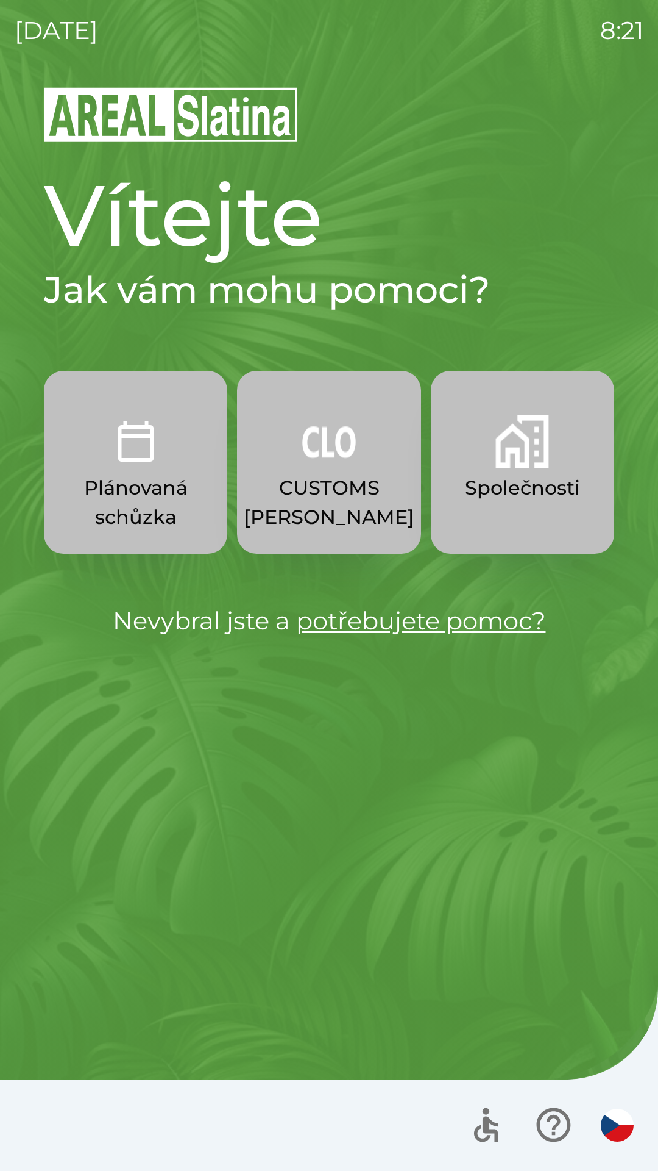
click at [335, 488] on p "CUSTOMS [PERSON_NAME]" at bounding box center [329, 502] width 171 height 59
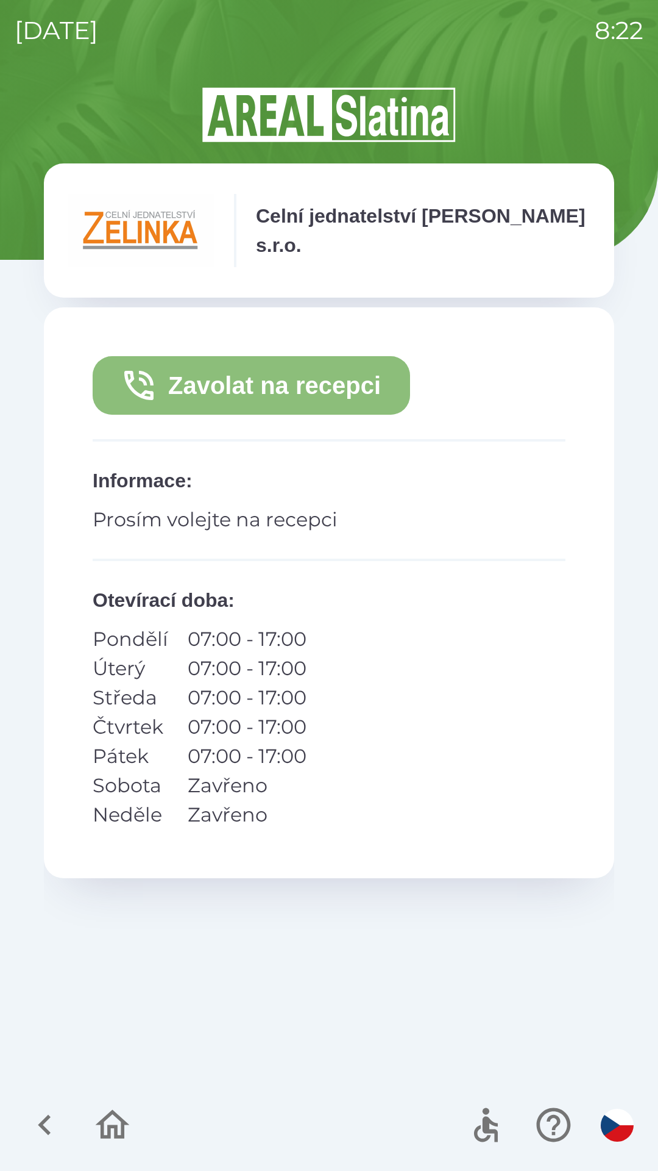
click at [370, 387] on button "Zavolat na recepci" at bounding box center [252, 385] width 318 height 59
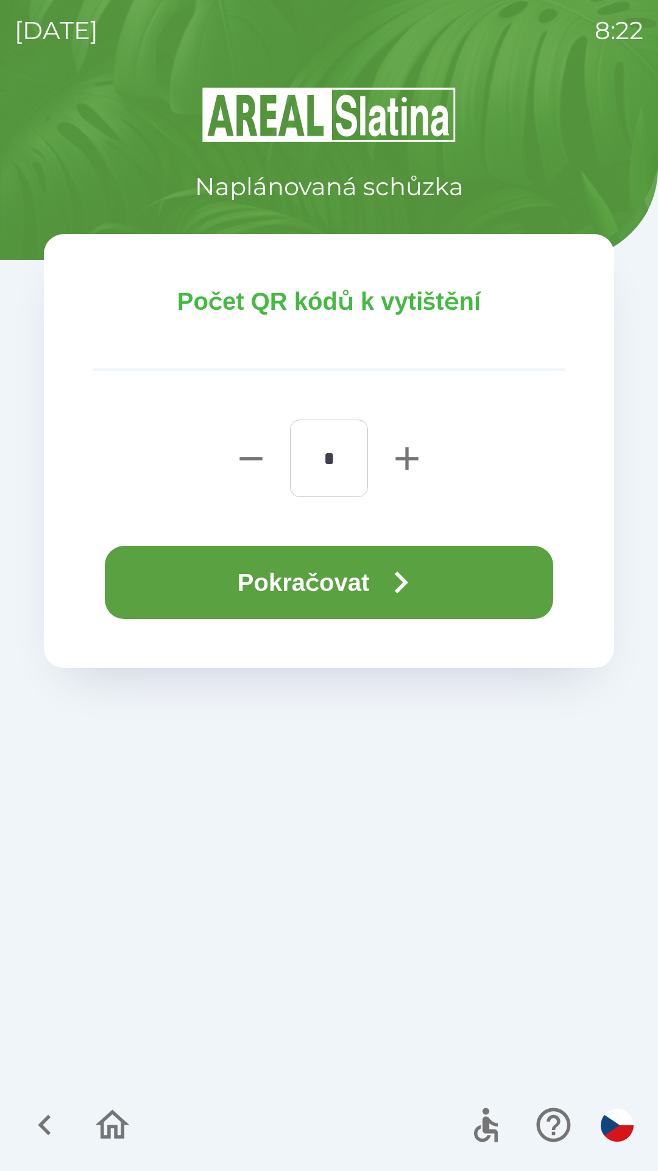
click at [416, 569] on icon "button" at bounding box center [401, 582] width 44 height 44
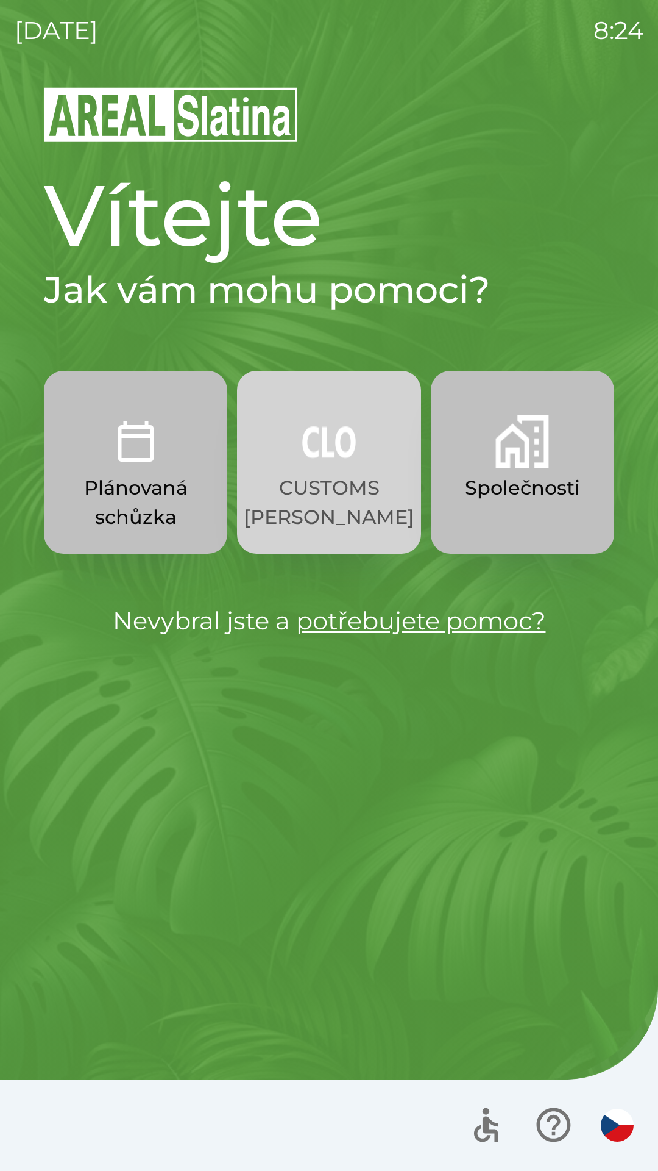
click at [337, 483] on p "CUSTOMS [PERSON_NAME]" at bounding box center [329, 502] width 171 height 59
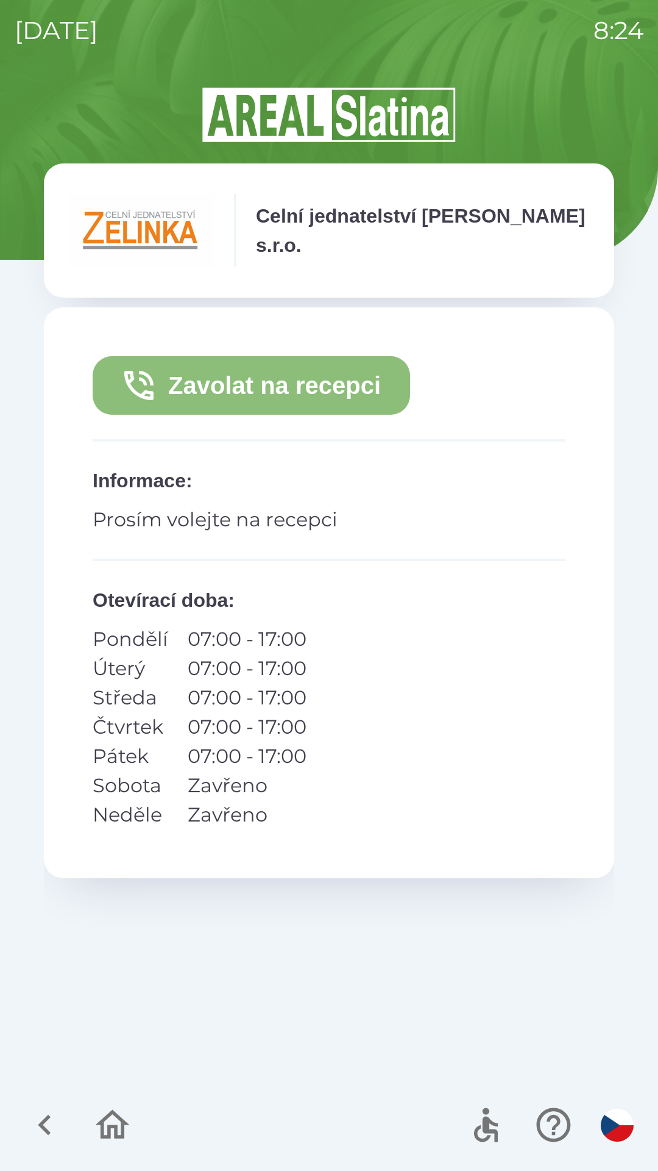
click at [326, 384] on button "Zavolat na recepci" at bounding box center [252, 385] width 318 height 59
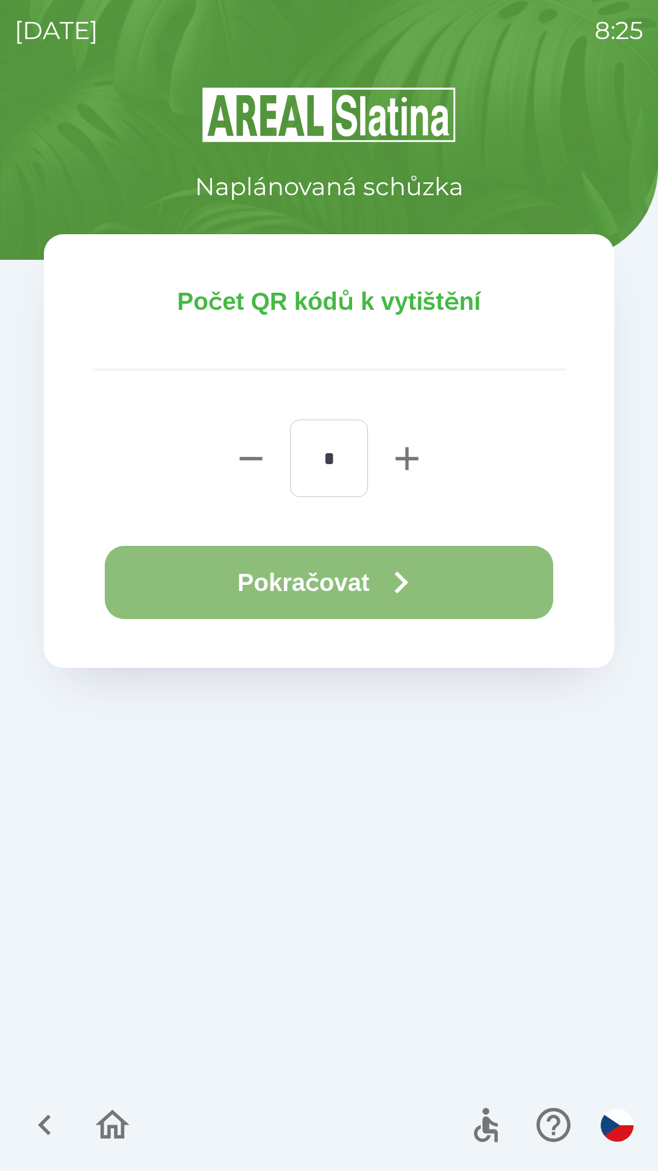
click at [381, 571] on button "Pokračovat" at bounding box center [329, 582] width 449 height 73
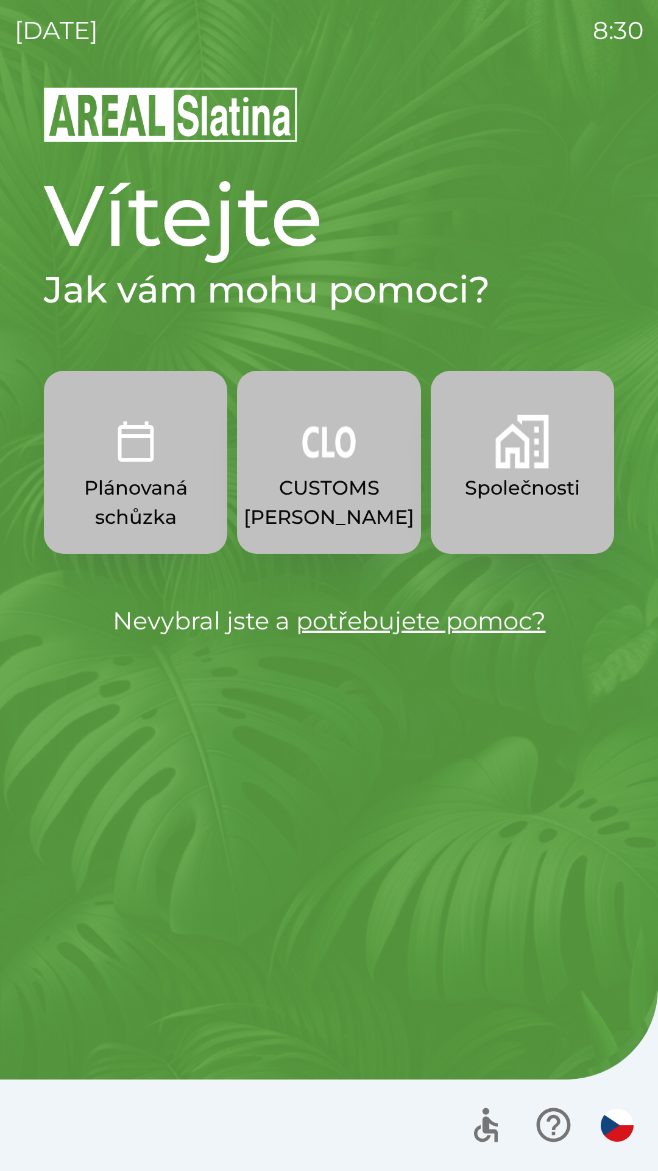
click at [163, 475] on p "Plánovaná schůzka" at bounding box center [135, 502] width 125 height 59
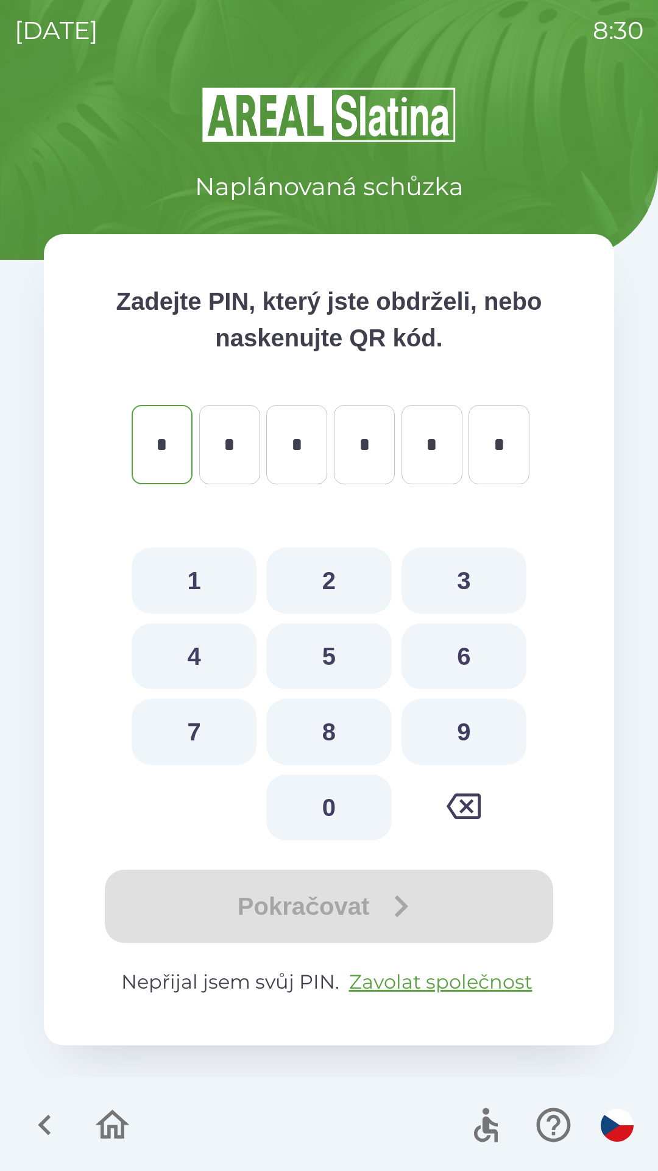
click at [38, 1130] on icon "button" at bounding box center [44, 1124] width 41 height 41
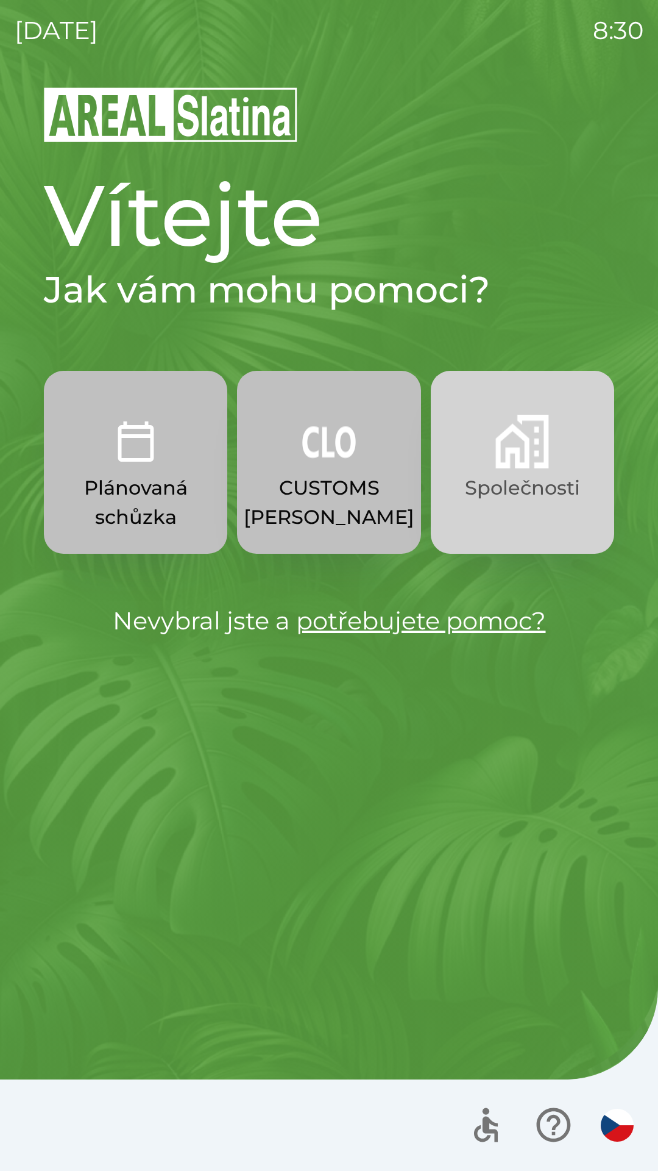
click at [535, 499] on p "Společnosti" at bounding box center [522, 487] width 115 height 29
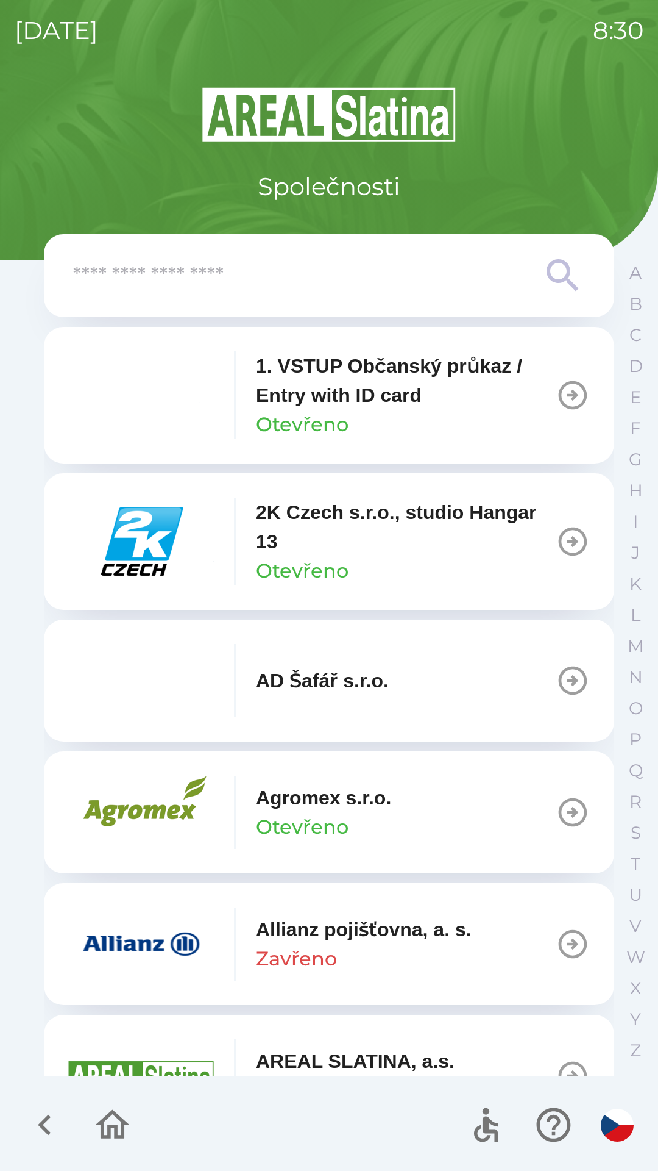
click at [261, 286] on input "text" at bounding box center [304, 276] width 463 height 34
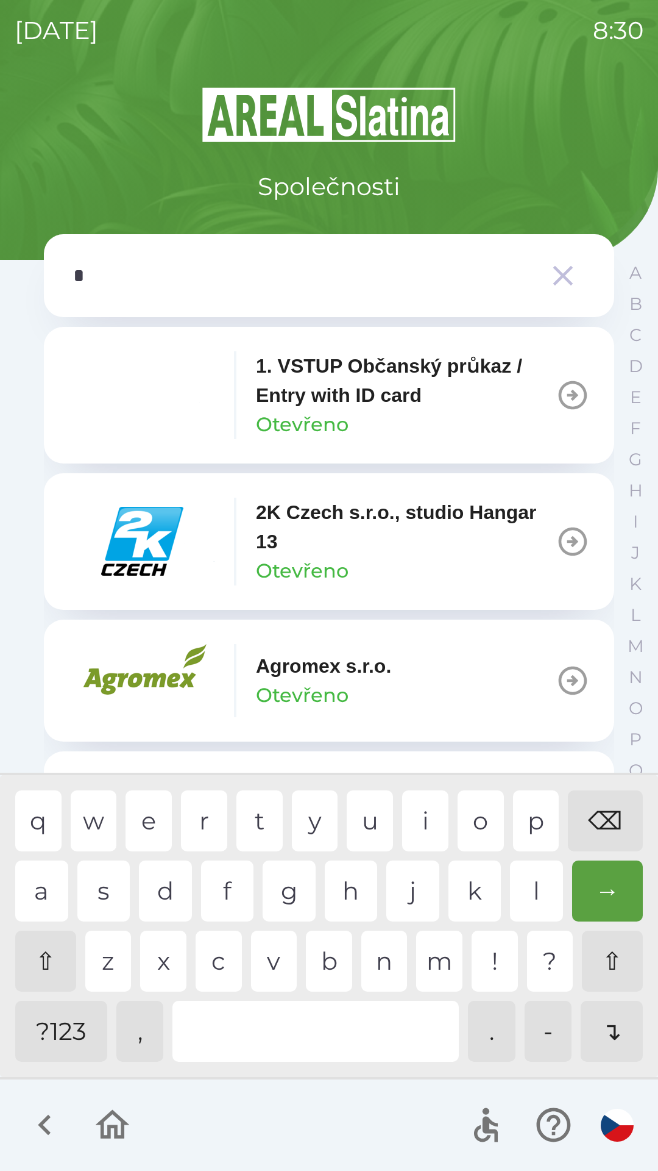
click at [152, 821] on div "e" at bounding box center [149, 820] width 46 height 61
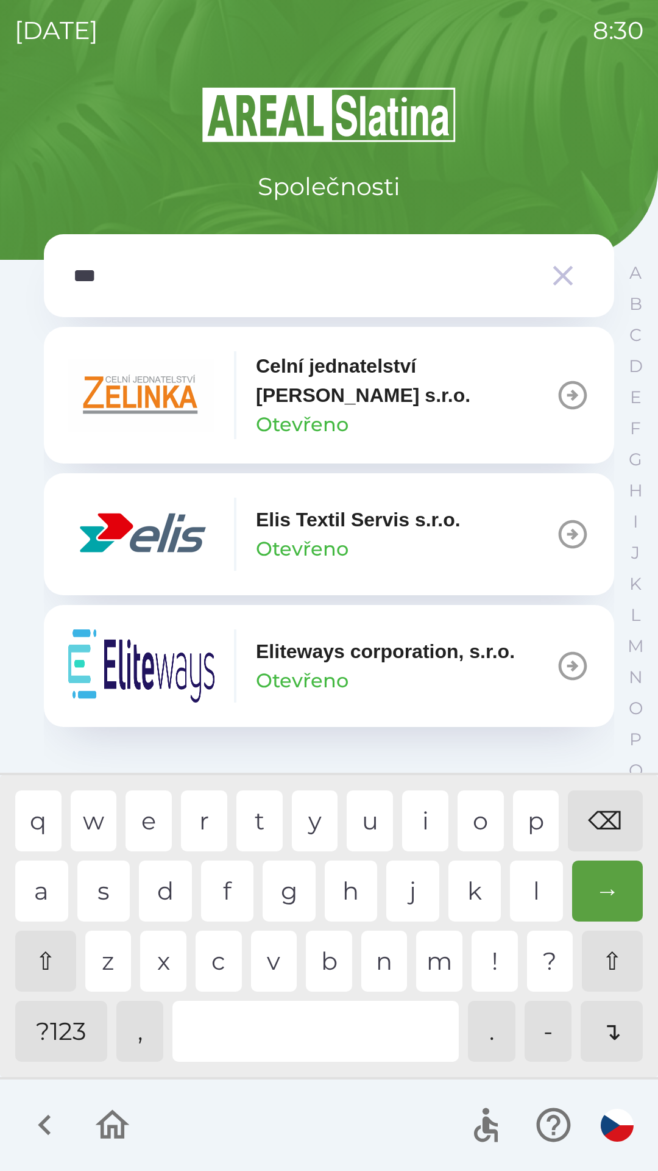
click at [430, 824] on div "i" at bounding box center [425, 820] width 46 height 61
type input "****"
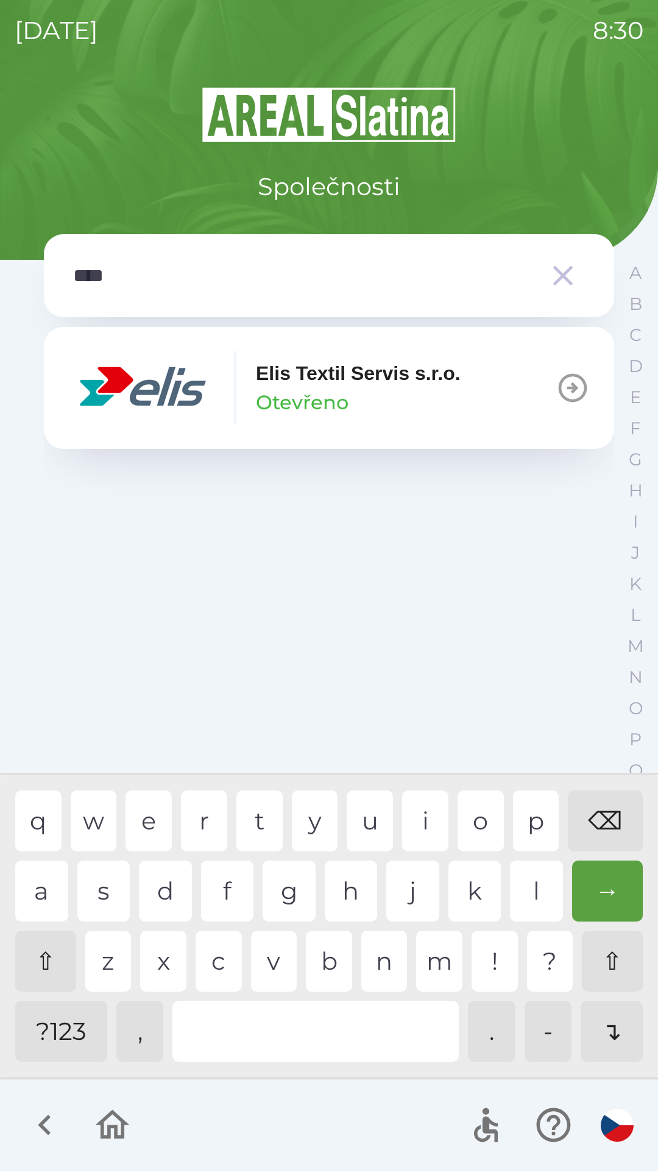
click at [108, 893] on div "s" at bounding box center [103, 890] width 53 height 61
click at [187, 408] on img "button" at bounding box center [141, 387] width 146 height 73
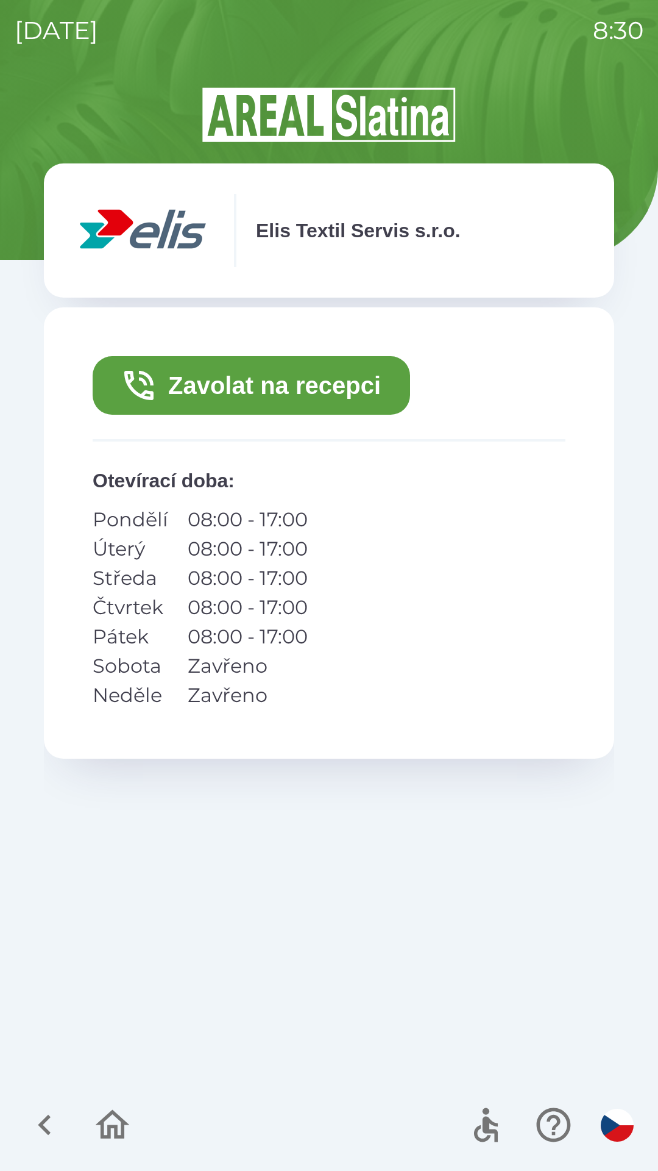
click at [312, 390] on button "Zavolat na recepci" at bounding box center [252, 385] width 318 height 59
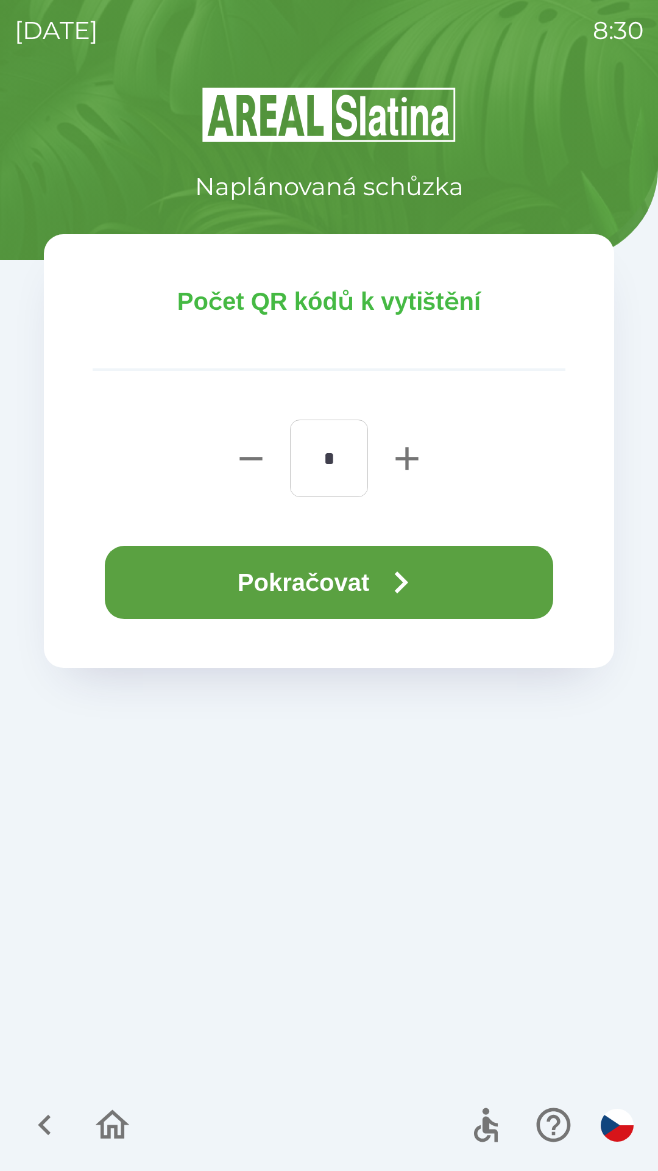
click at [346, 585] on button "Pokračovat" at bounding box center [329, 582] width 449 height 73
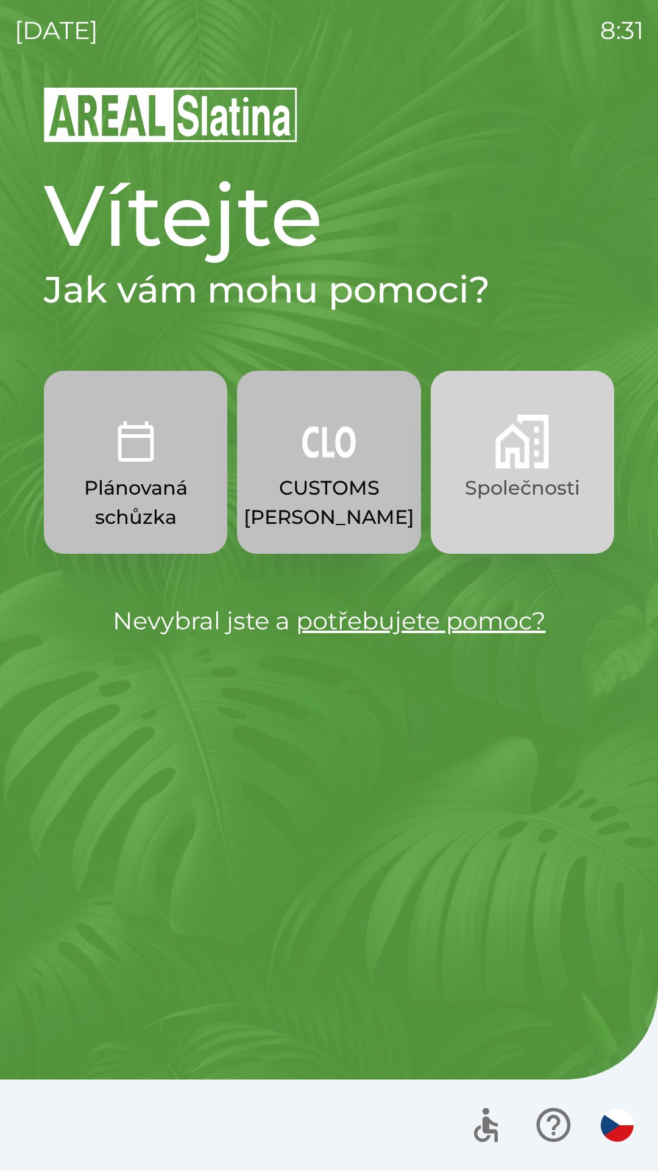
click at [518, 488] on p "Společnosti" at bounding box center [522, 487] width 115 height 29
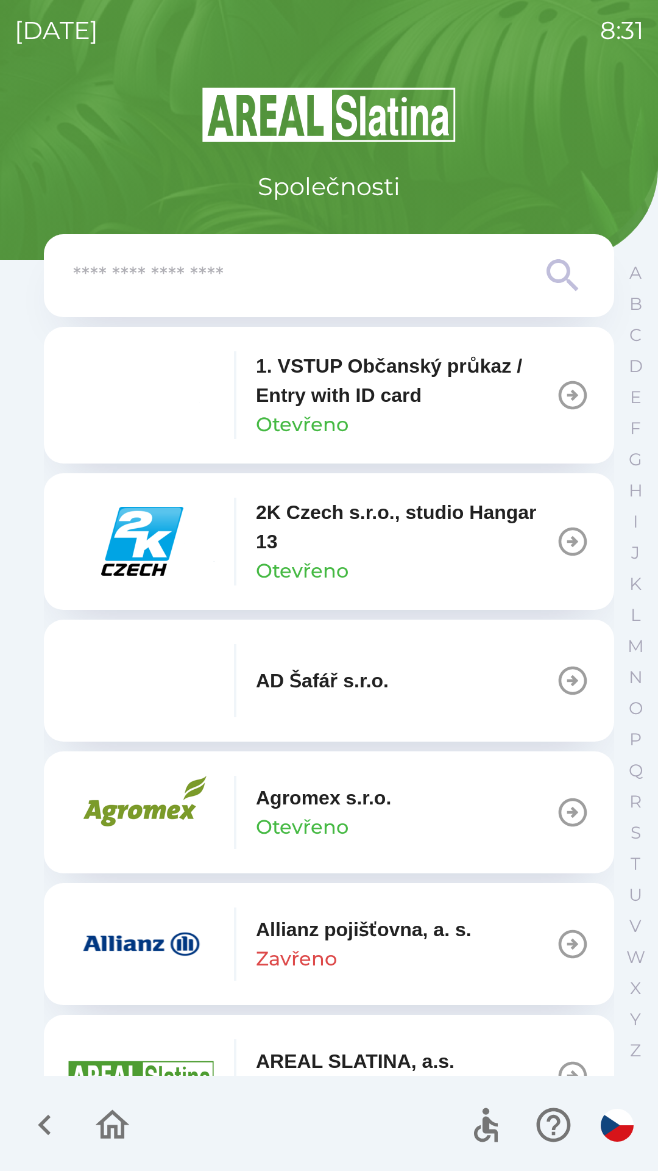
click at [263, 269] on input "text" at bounding box center [304, 276] width 463 height 34
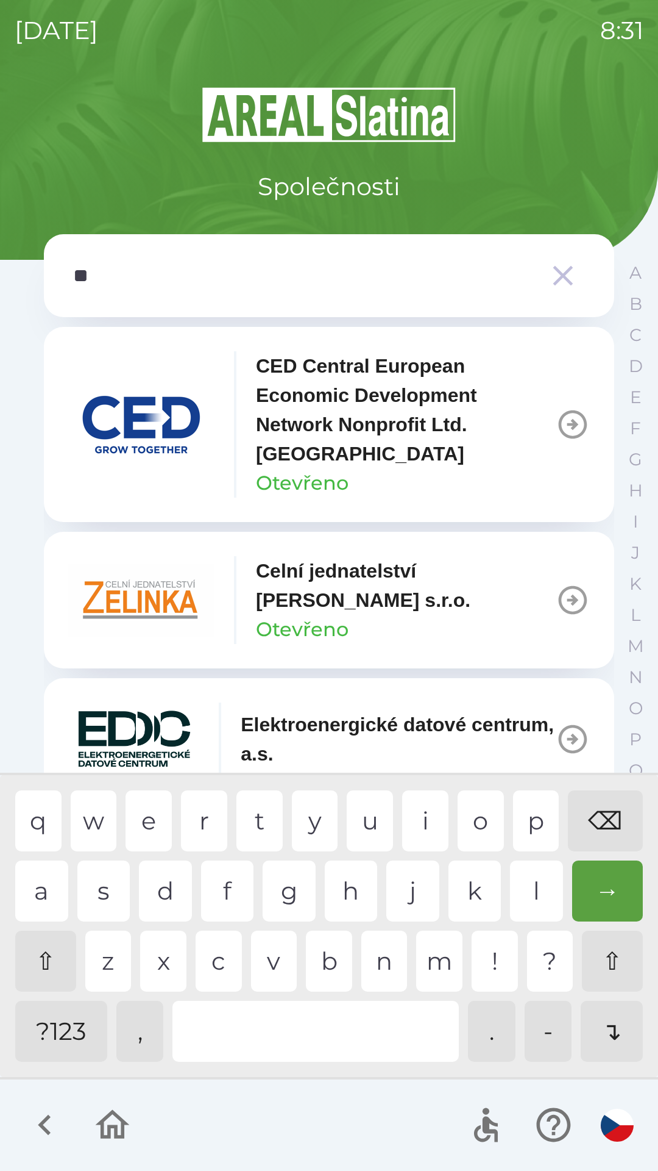
click at [531, 893] on div "l" at bounding box center [536, 890] width 53 height 61
type input "***"
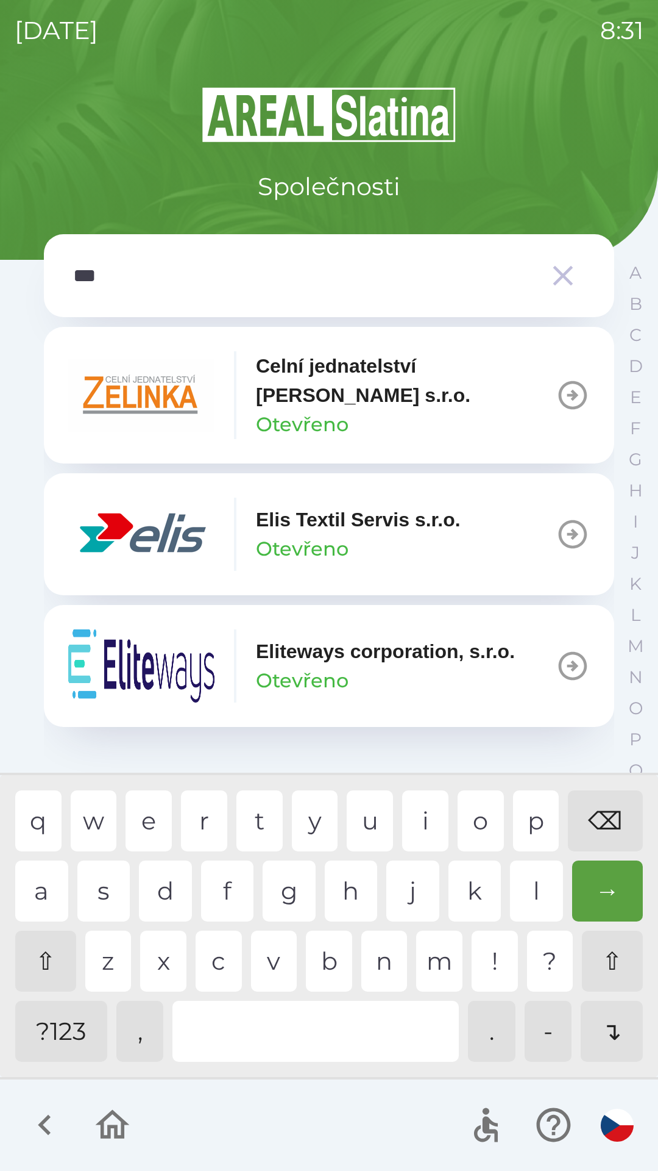
click at [424, 823] on div "i" at bounding box center [425, 820] width 46 height 61
click at [135, 532] on img "button" at bounding box center [141, 534] width 146 height 73
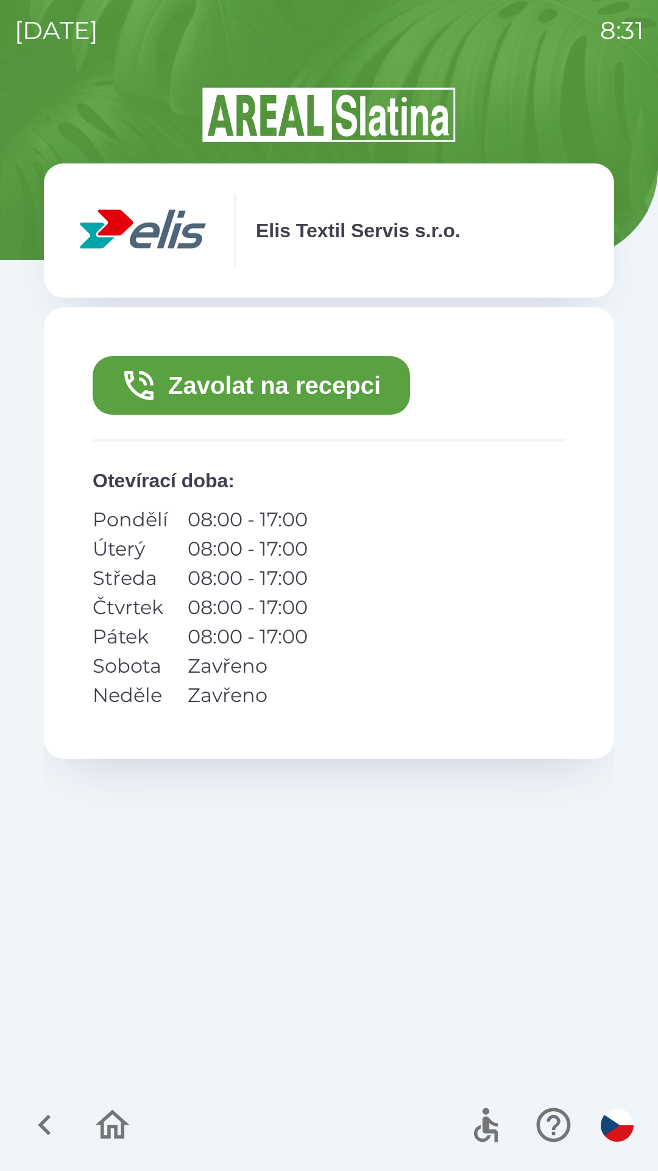
click at [244, 387] on button "Zavolat na recepci" at bounding box center [252, 385] width 318 height 59
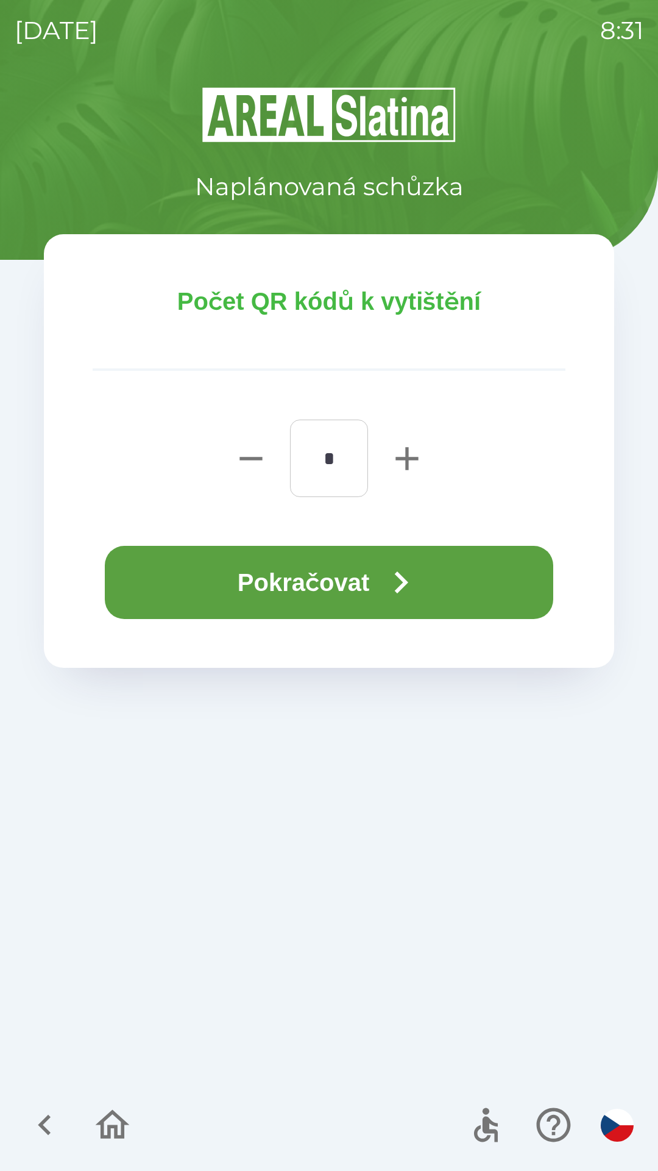
click at [248, 569] on button "Pokračovat" at bounding box center [329, 582] width 449 height 73
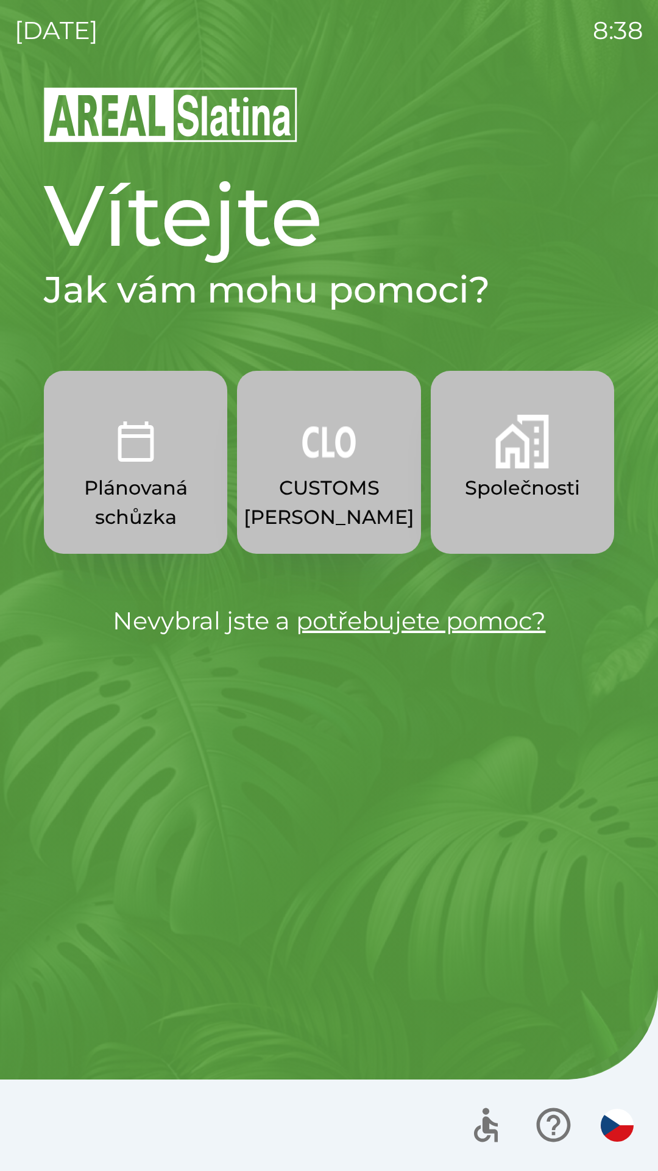
click at [504, 452] on img "button" at bounding box center [523, 442] width 54 height 54
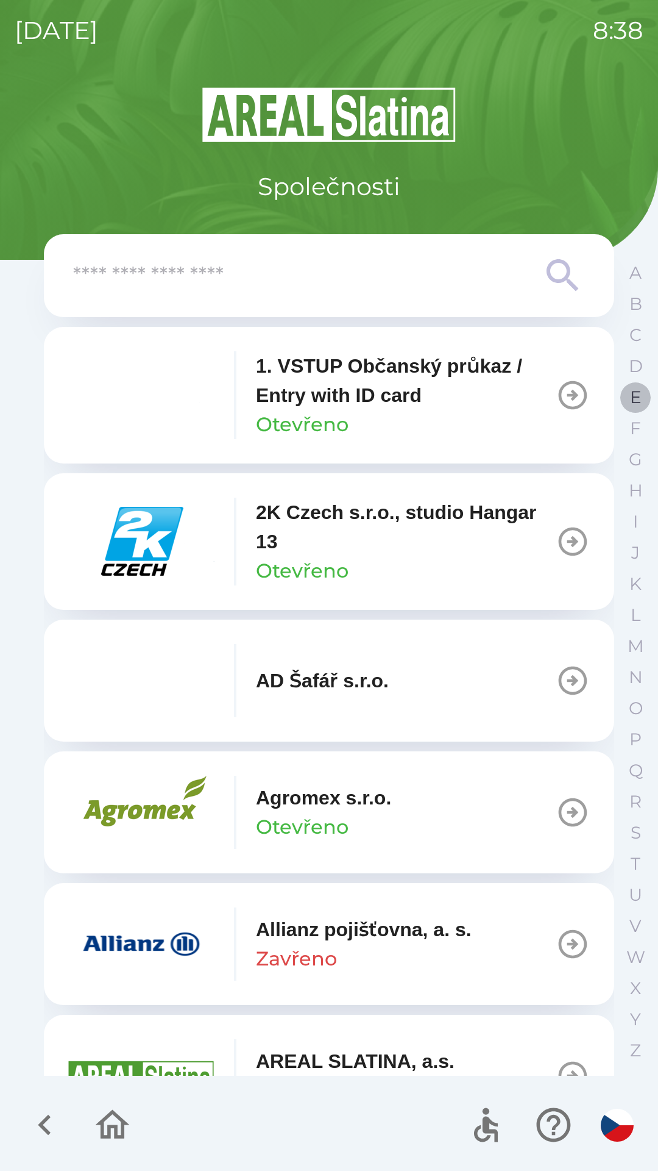
click at [622, 401] on button "E" at bounding box center [636, 397] width 30 height 31
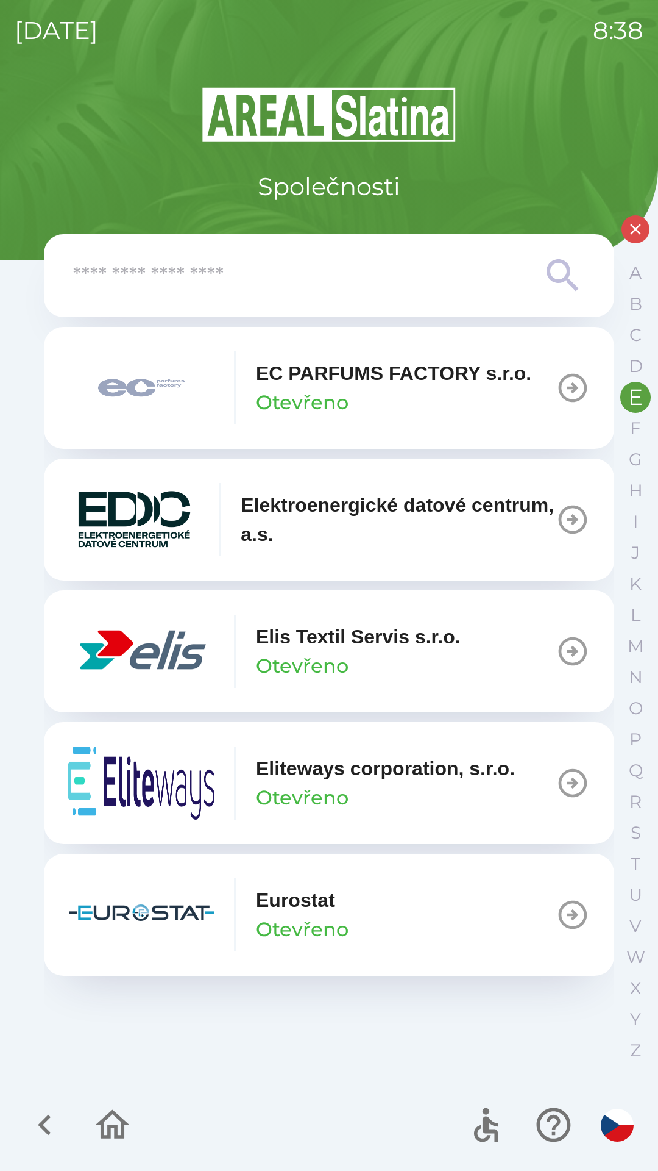
click at [569, 650] on icon "button" at bounding box center [573, 651] width 29 height 29
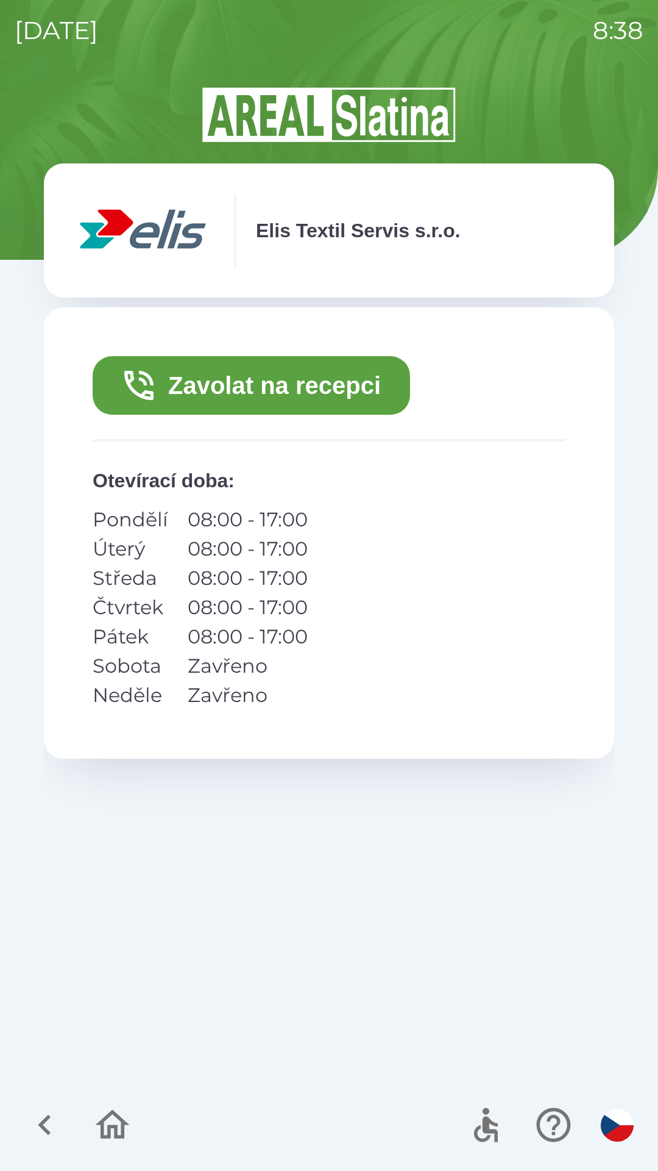
click at [300, 387] on button "Zavolat na recepci" at bounding box center [252, 385] width 318 height 59
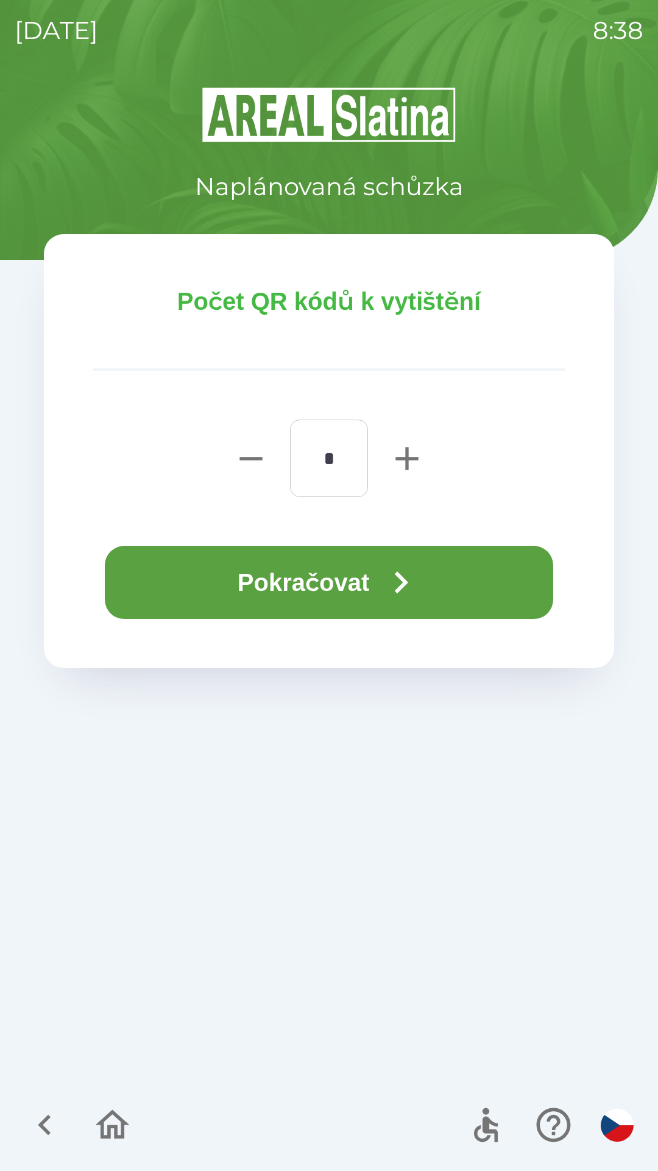
click at [328, 577] on button "Pokračovat" at bounding box center [329, 582] width 449 height 73
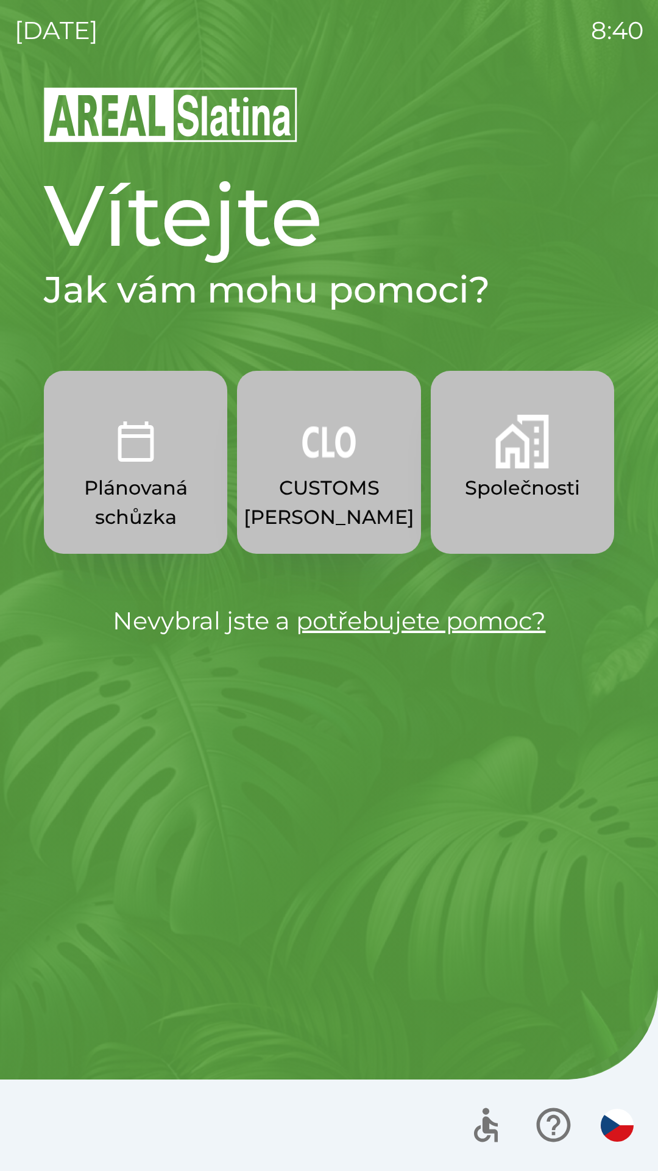
click at [510, 461] on img "button" at bounding box center [523, 442] width 54 height 54
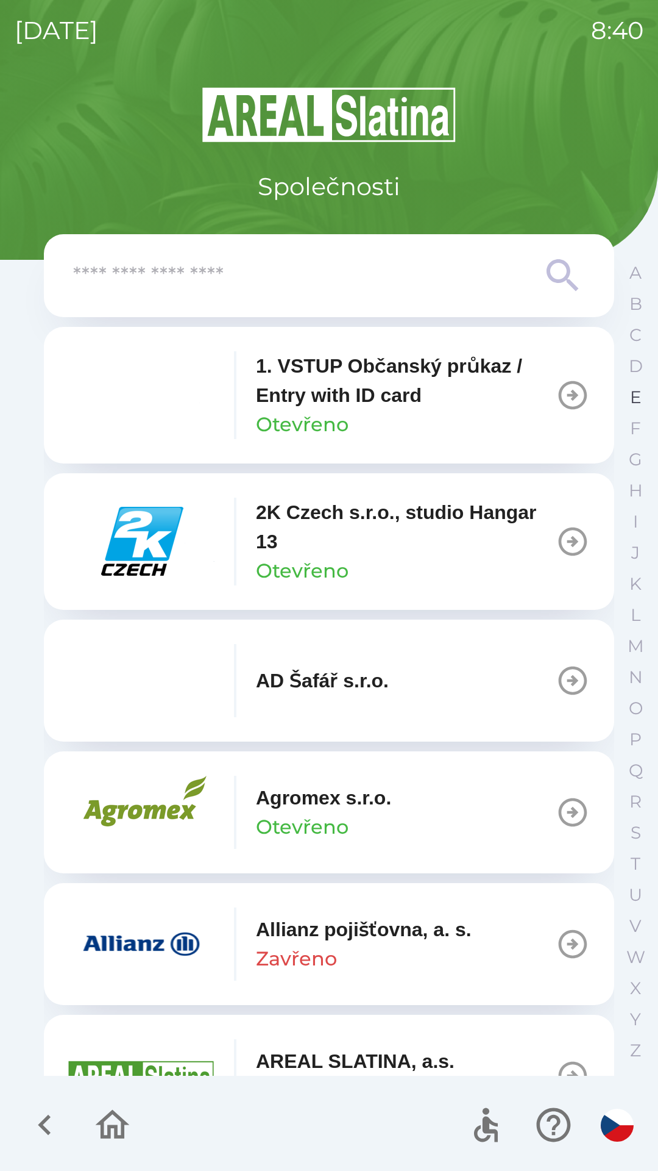
click at [629, 390] on button "E" at bounding box center [636, 397] width 30 height 31
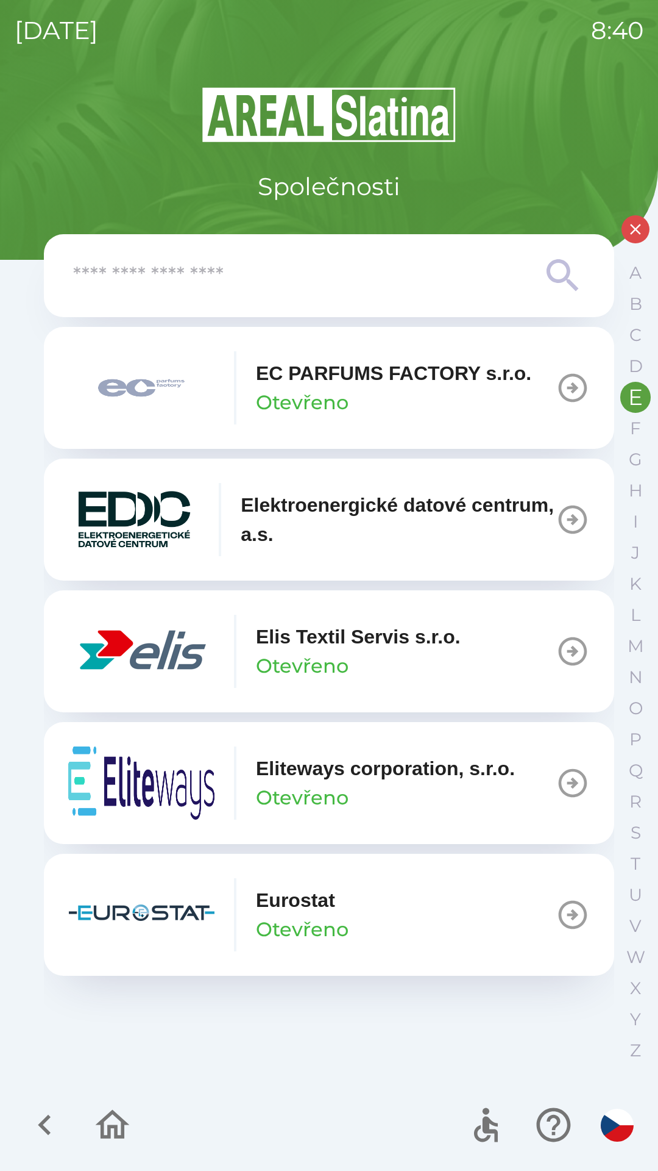
click at [568, 637] on icon "button" at bounding box center [573, 651] width 34 height 34
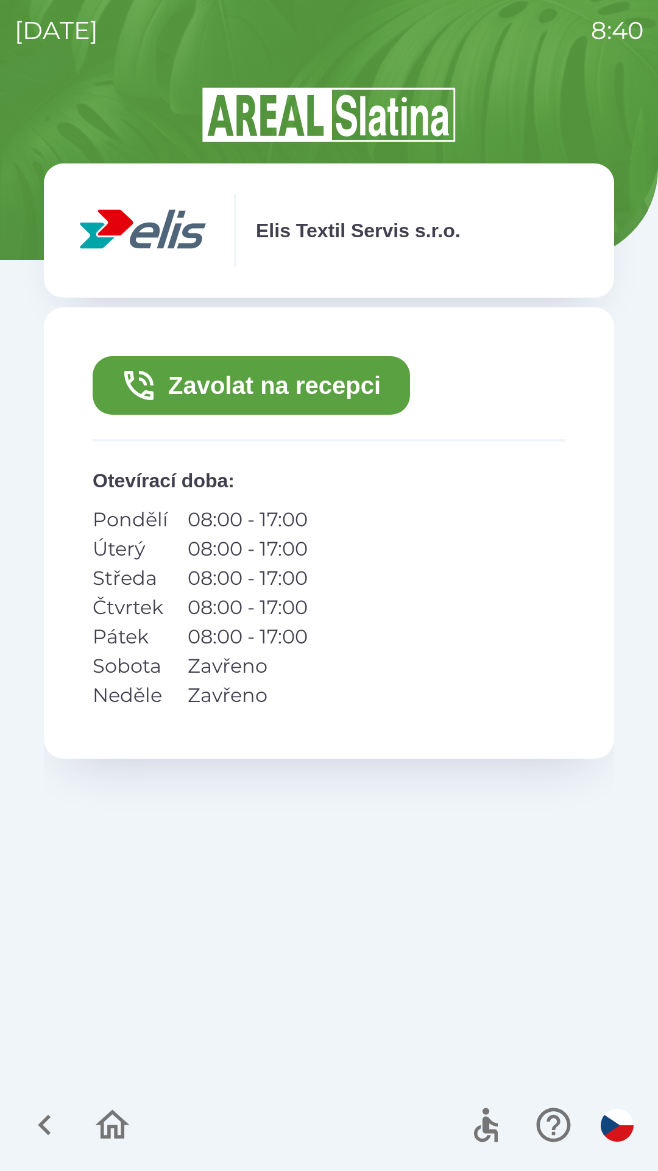
click at [183, 408] on button "Zavolat na recepci" at bounding box center [252, 385] width 318 height 59
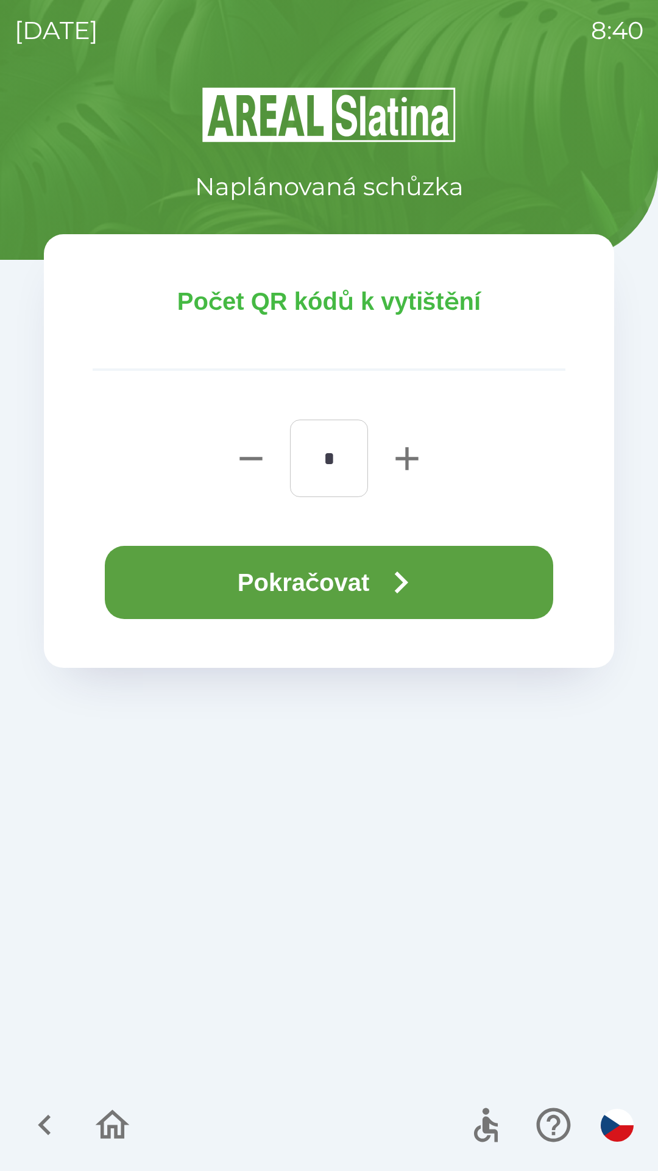
click at [410, 448] on icon "button" at bounding box center [407, 458] width 39 height 39
type input "*"
click at [362, 585] on button "Pokračovat" at bounding box center [329, 582] width 449 height 73
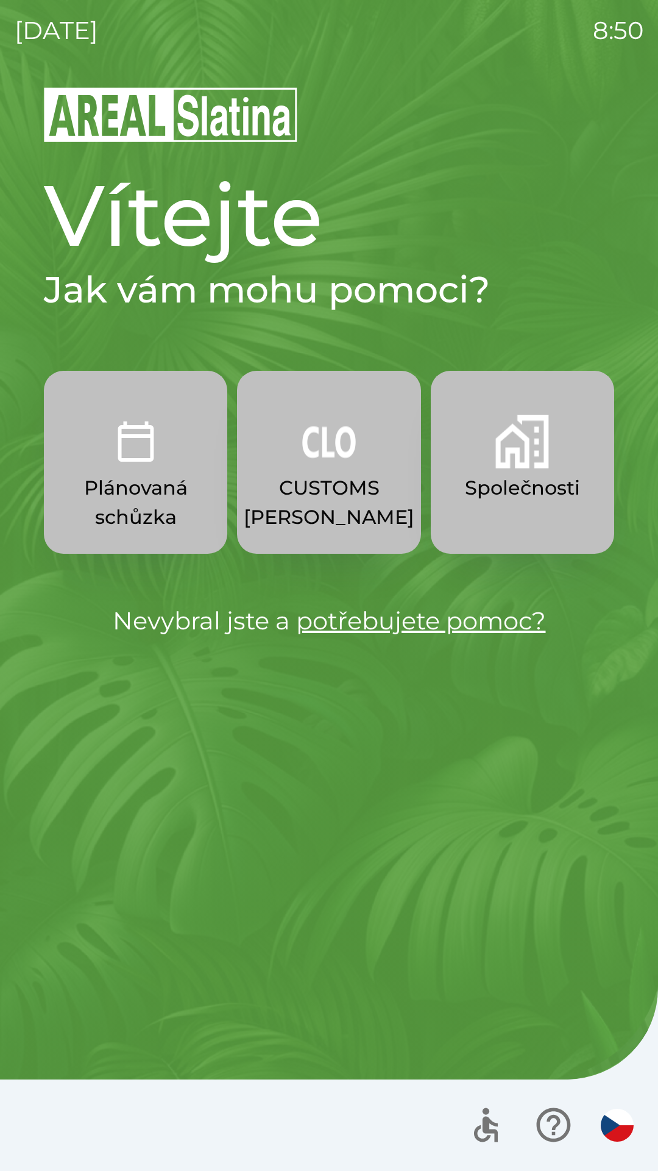
click at [523, 468] on img "button" at bounding box center [523, 442] width 54 height 54
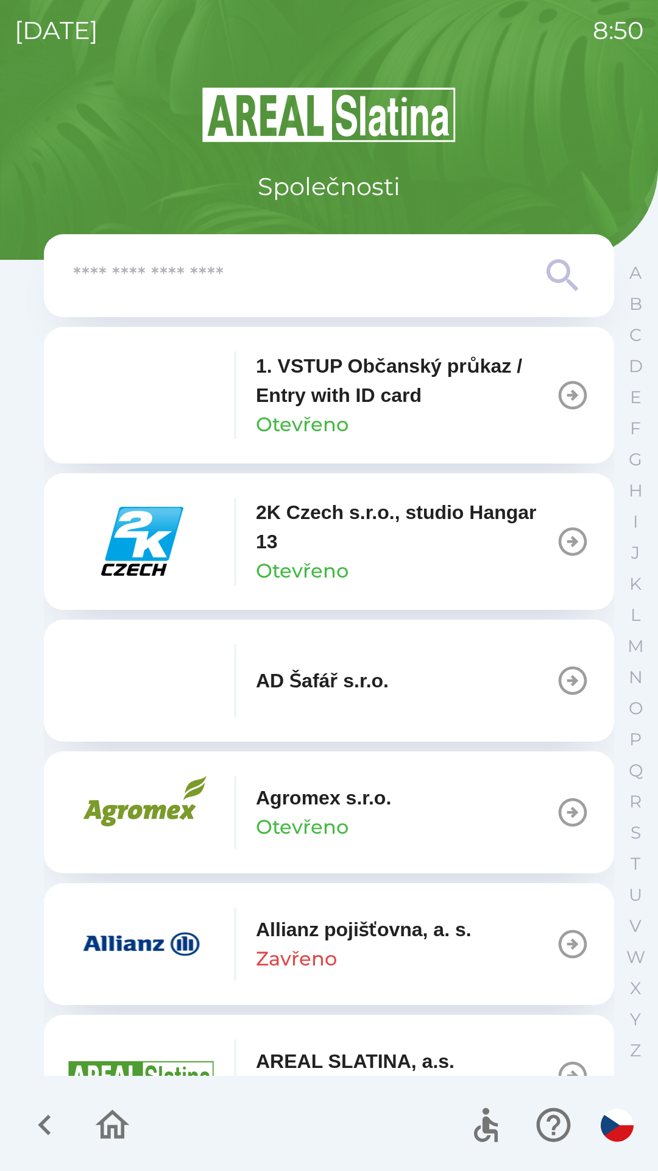
click at [359, 289] on input "text" at bounding box center [304, 276] width 463 height 34
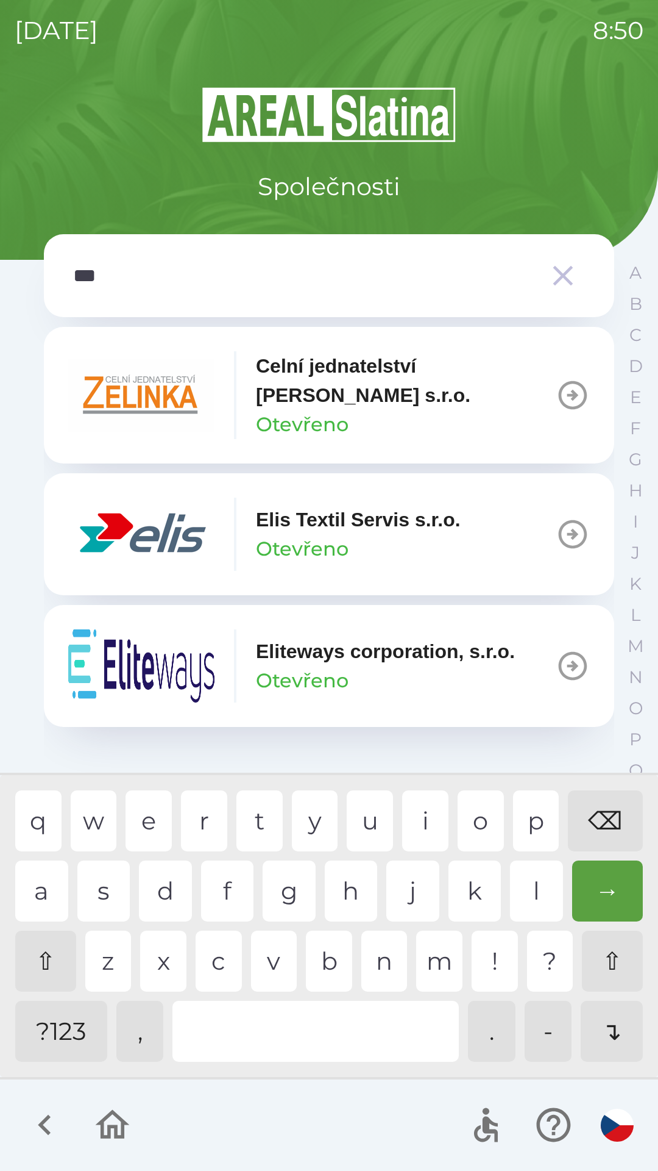
click at [429, 818] on div "i" at bounding box center [425, 820] width 46 height 61
type input "****"
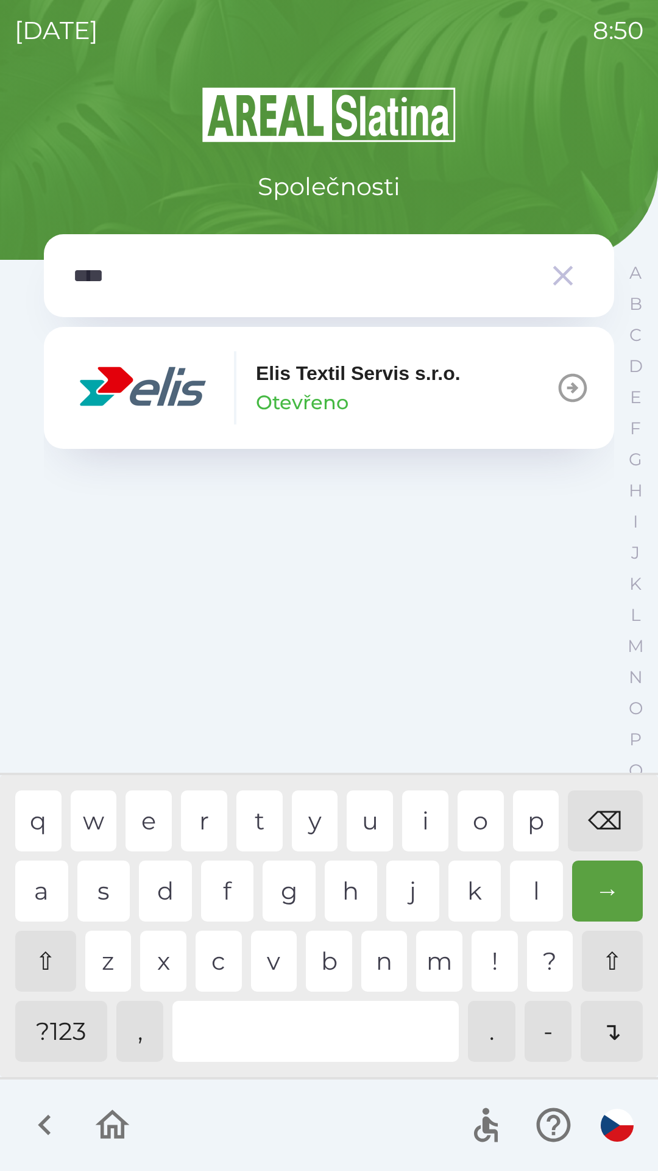
click at [362, 395] on div "Elis Textil Servis s.r.o. Otevřeno" at bounding box center [358, 387] width 205 height 59
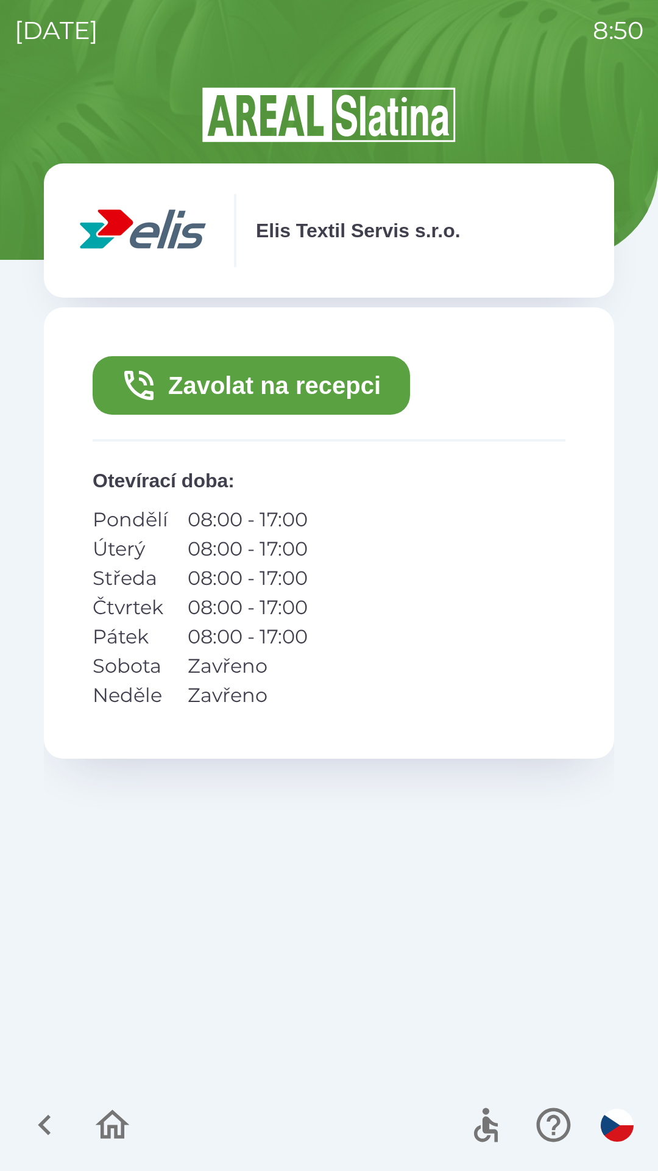
click at [321, 390] on button "Zavolat na recepci" at bounding box center [252, 385] width 318 height 59
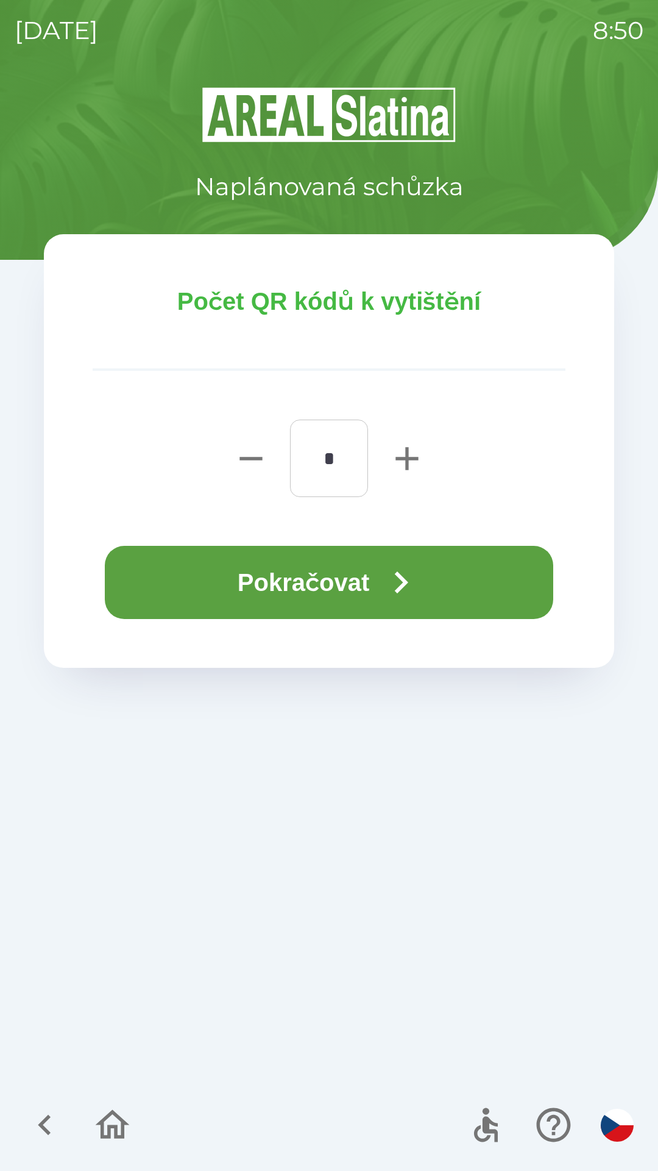
click at [324, 582] on button "Pokračovat" at bounding box center [329, 582] width 449 height 73
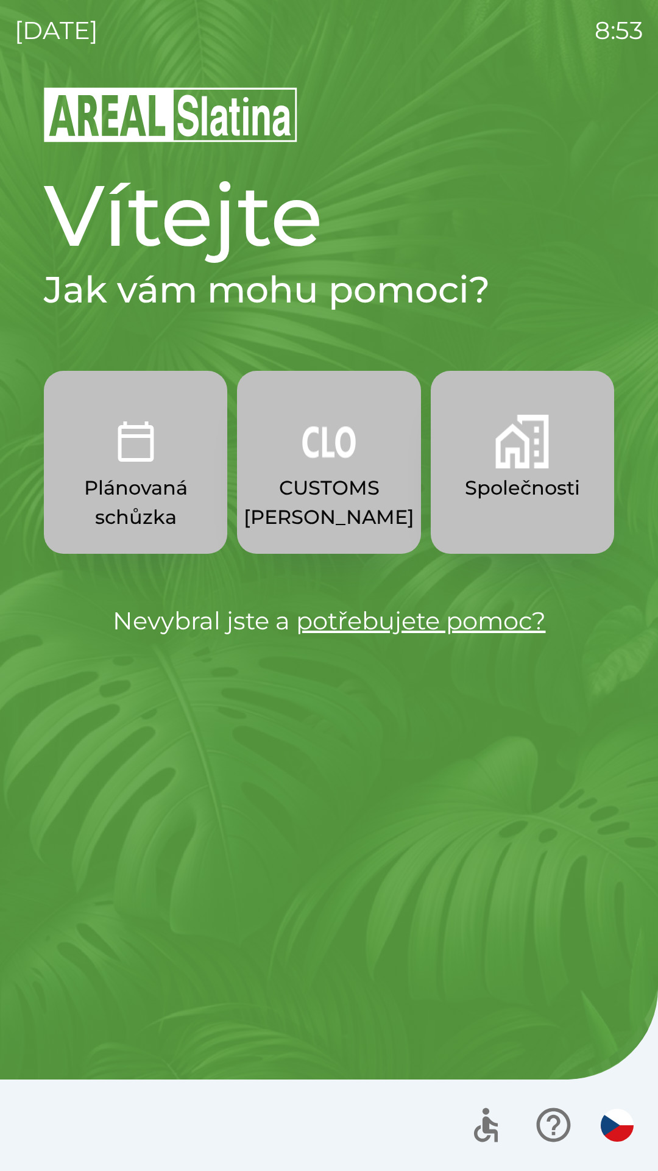
click at [335, 457] on img "button" at bounding box center [329, 442] width 54 height 54
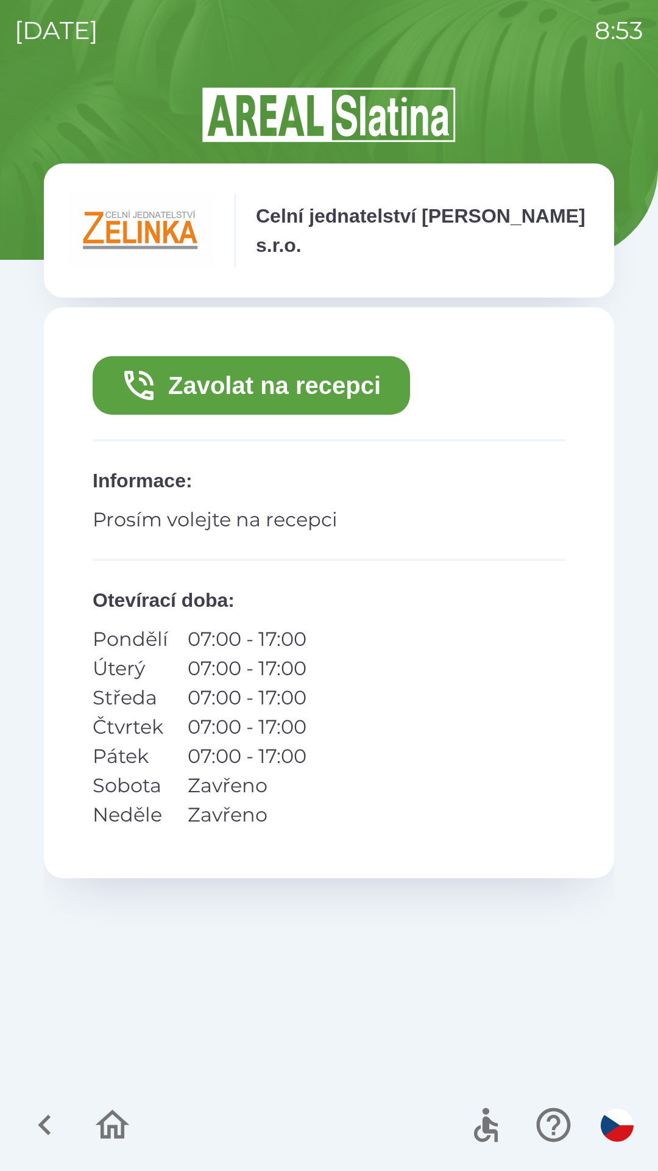
click at [256, 398] on button "Zavolat na recepci" at bounding box center [252, 385] width 318 height 59
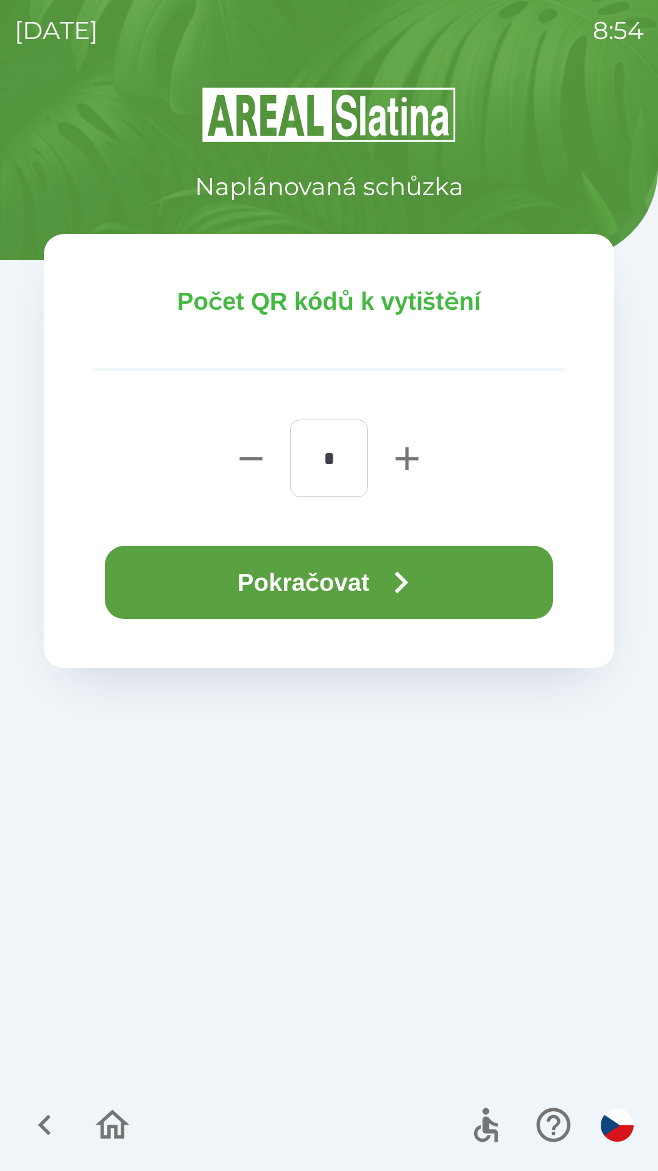
click at [360, 585] on button "Pokračovat" at bounding box center [329, 582] width 449 height 73
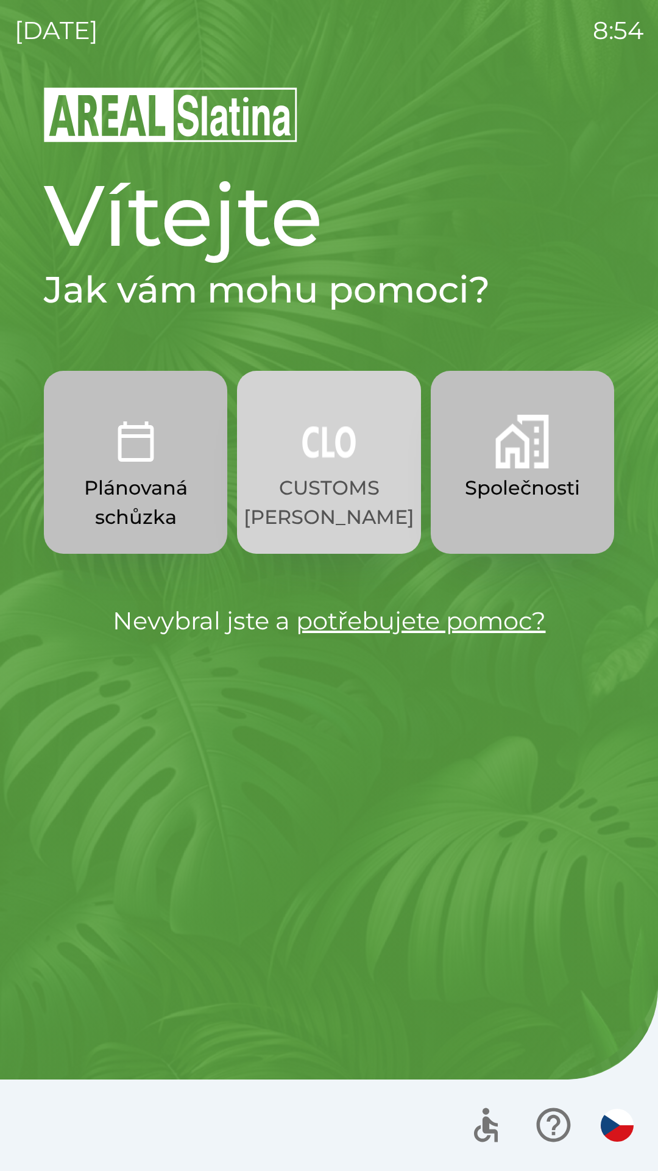
click at [334, 507] on p "CUSTOMS [PERSON_NAME]" at bounding box center [329, 502] width 171 height 59
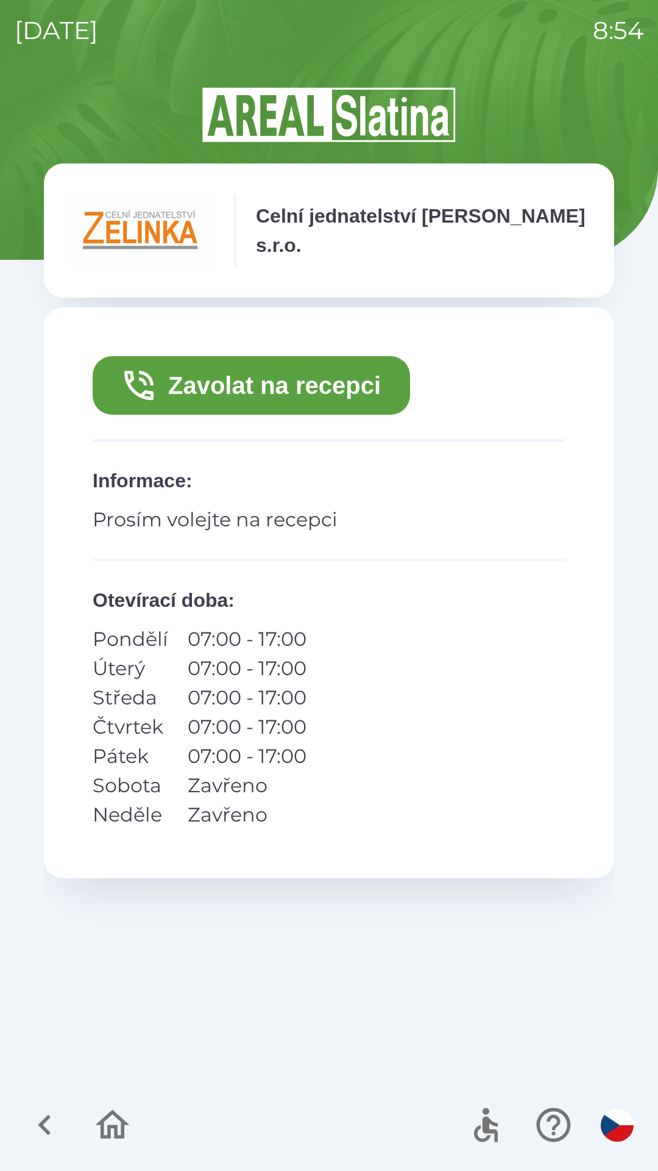
click at [293, 388] on button "Zavolat na recepci" at bounding box center [252, 385] width 318 height 59
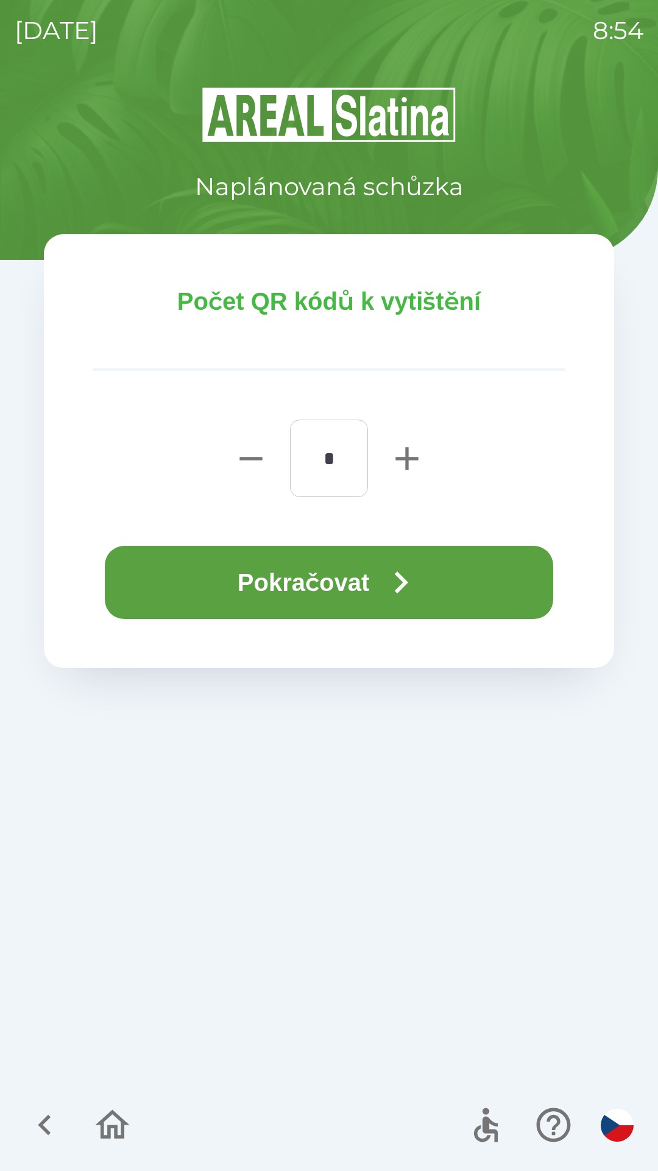
click at [349, 600] on button "Pokračovat" at bounding box center [329, 582] width 449 height 73
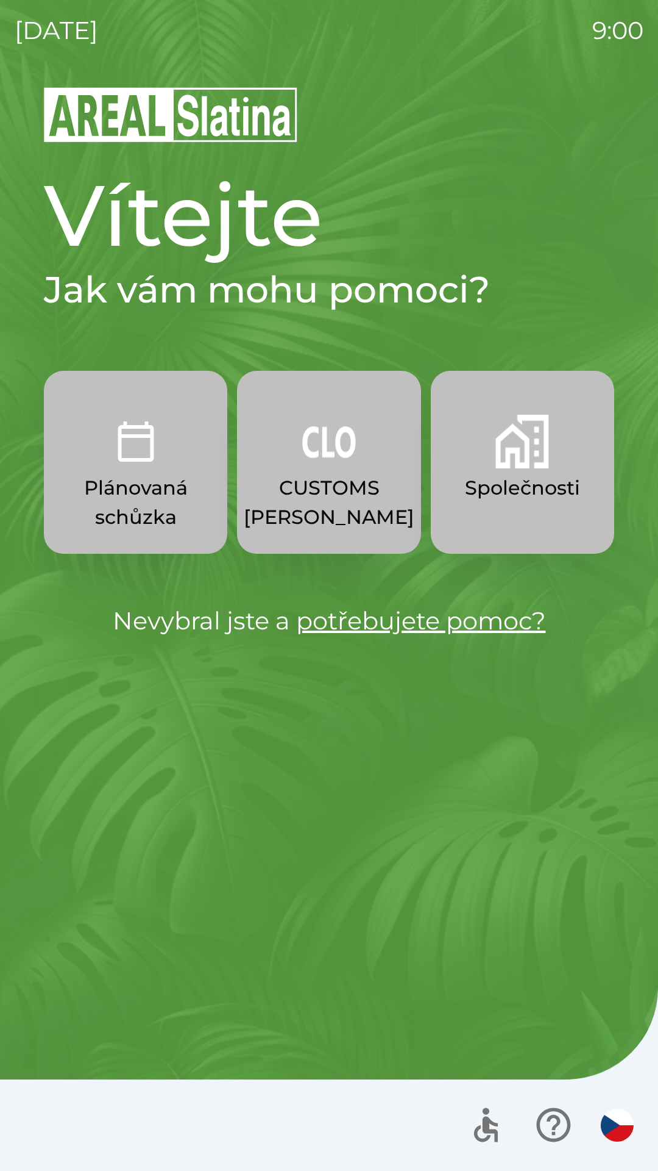
click at [511, 483] on p "Společnosti" at bounding box center [522, 487] width 115 height 29
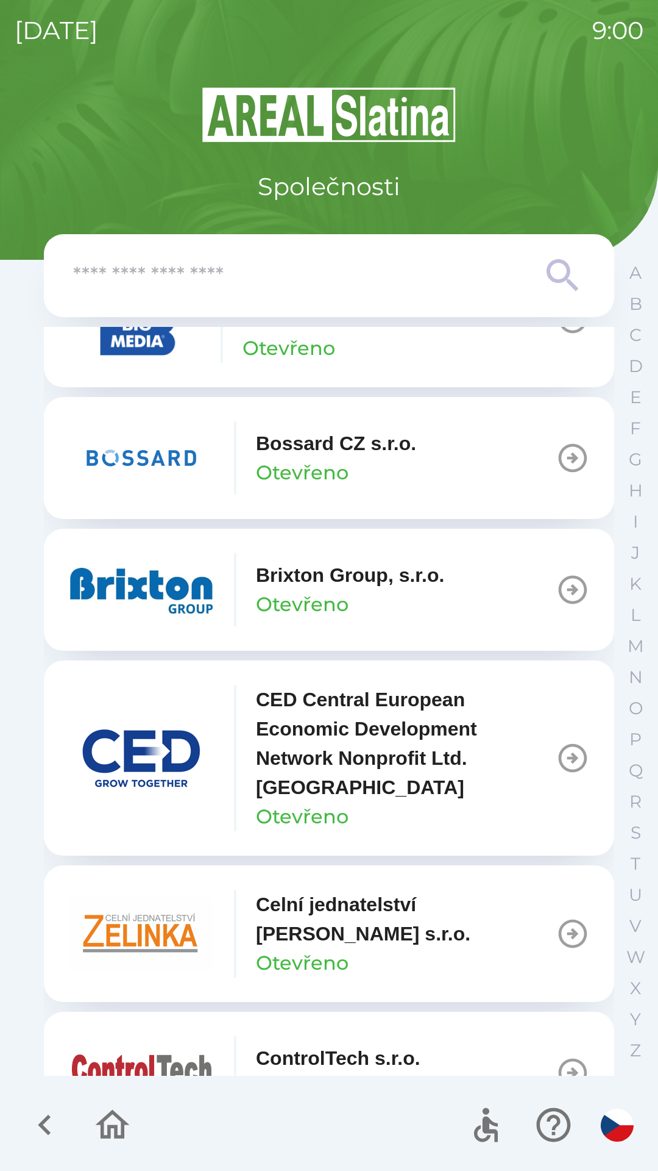
scroll to position [1644, 0]
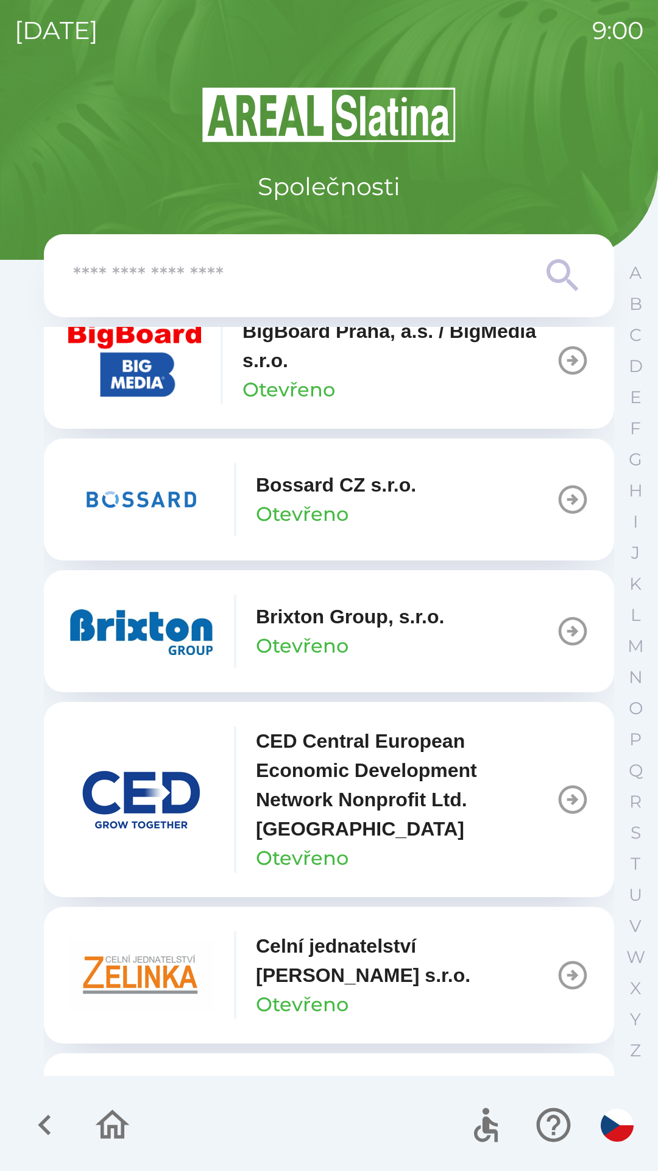
click at [385, 281] on input "text" at bounding box center [304, 276] width 463 height 34
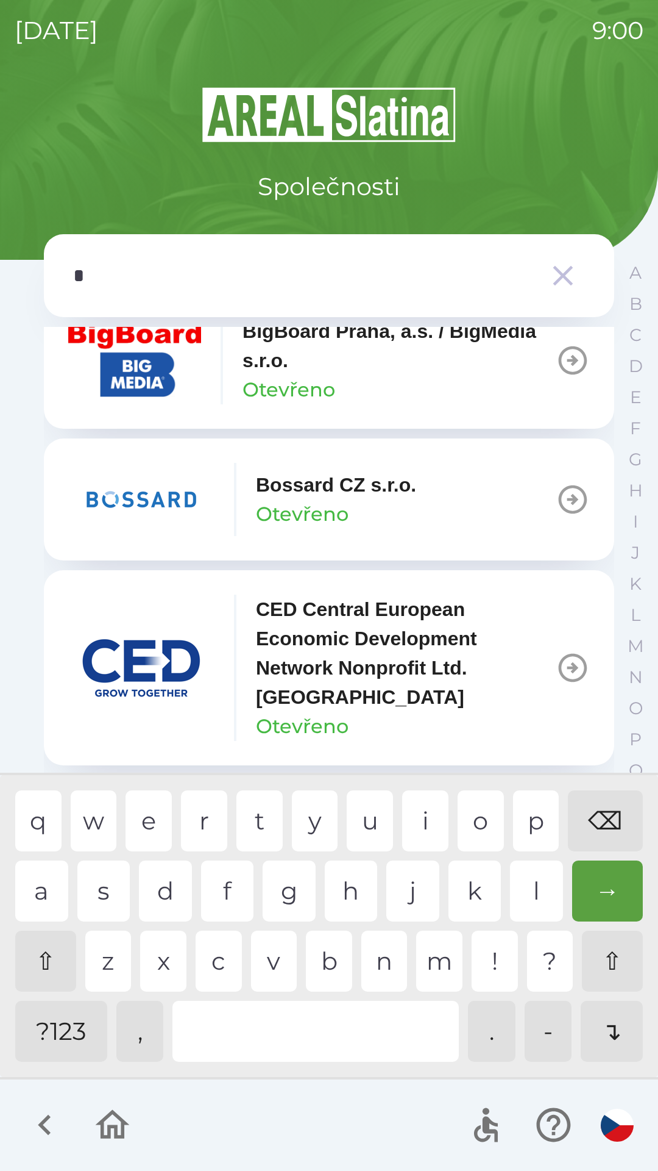
click at [37, 875] on div "a" at bounding box center [41, 890] width 53 height 61
type input "**"
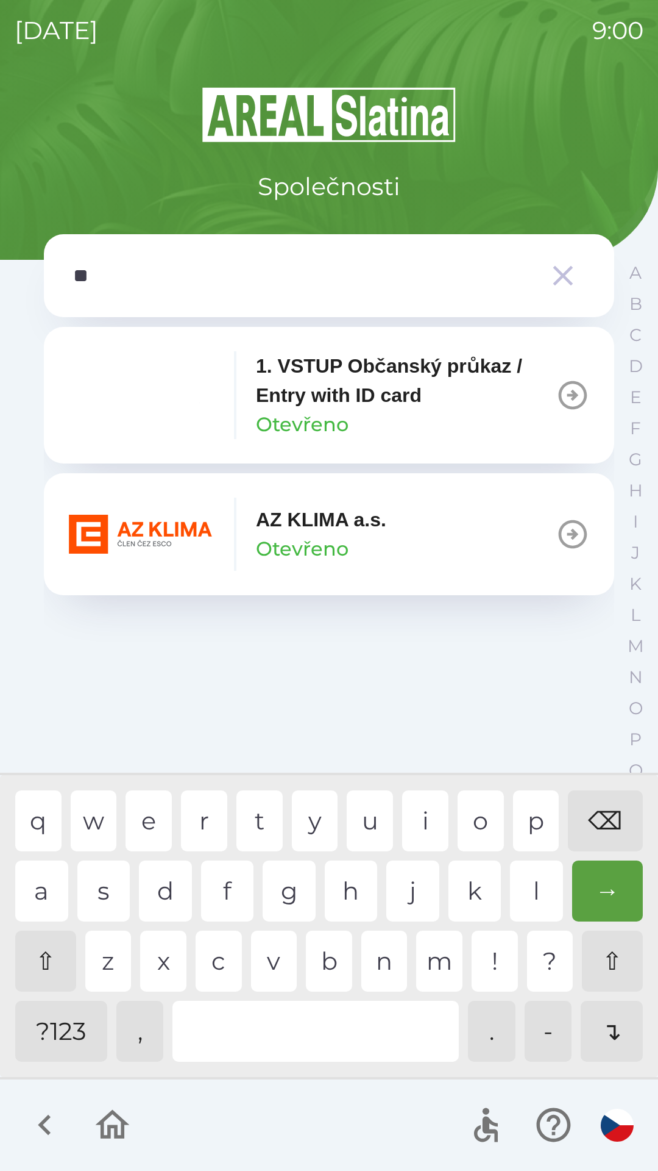
click at [373, 535] on div "AZ KLIMA a.s. Otevřeno" at bounding box center [321, 534] width 130 height 59
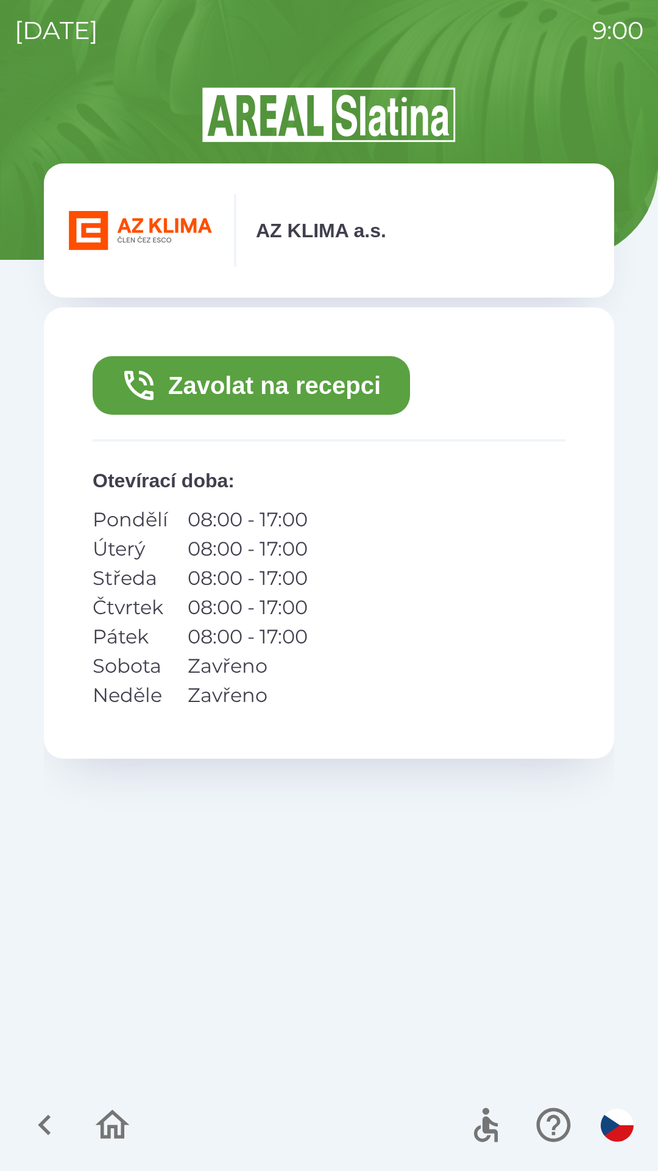
click at [368, 385] on button "Zavolat na recepci" at bounding box center [252, 385] width 318 height 59
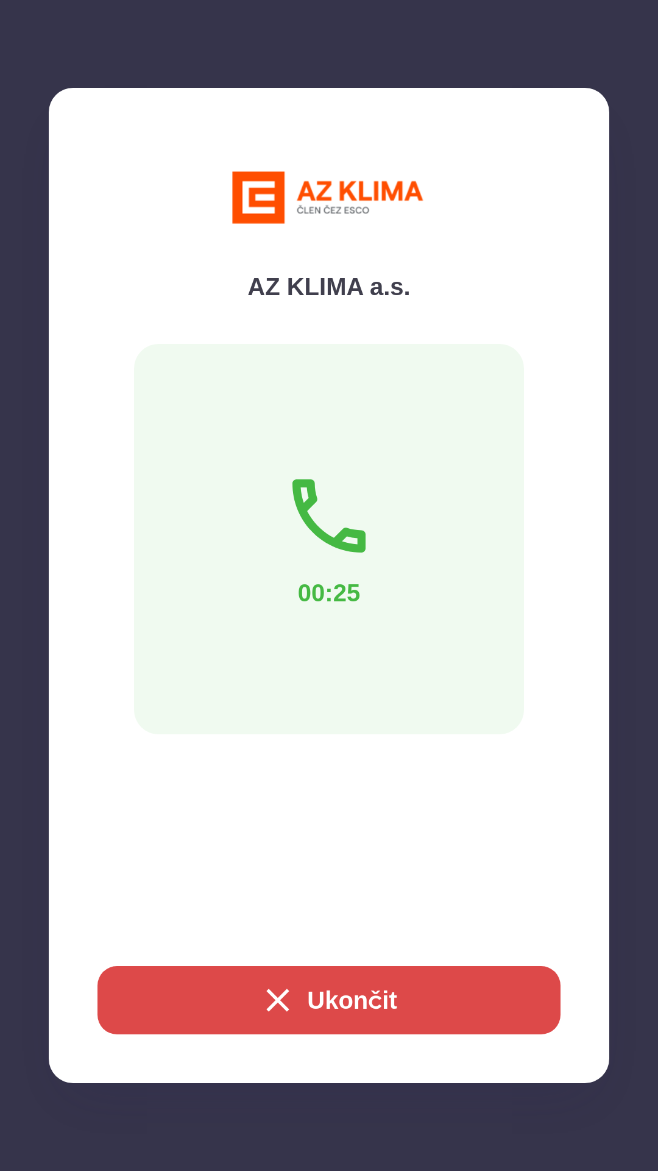
click at [359, 980] on button "Ukončit" at bounding box center [329, 1000] width 463 height 68
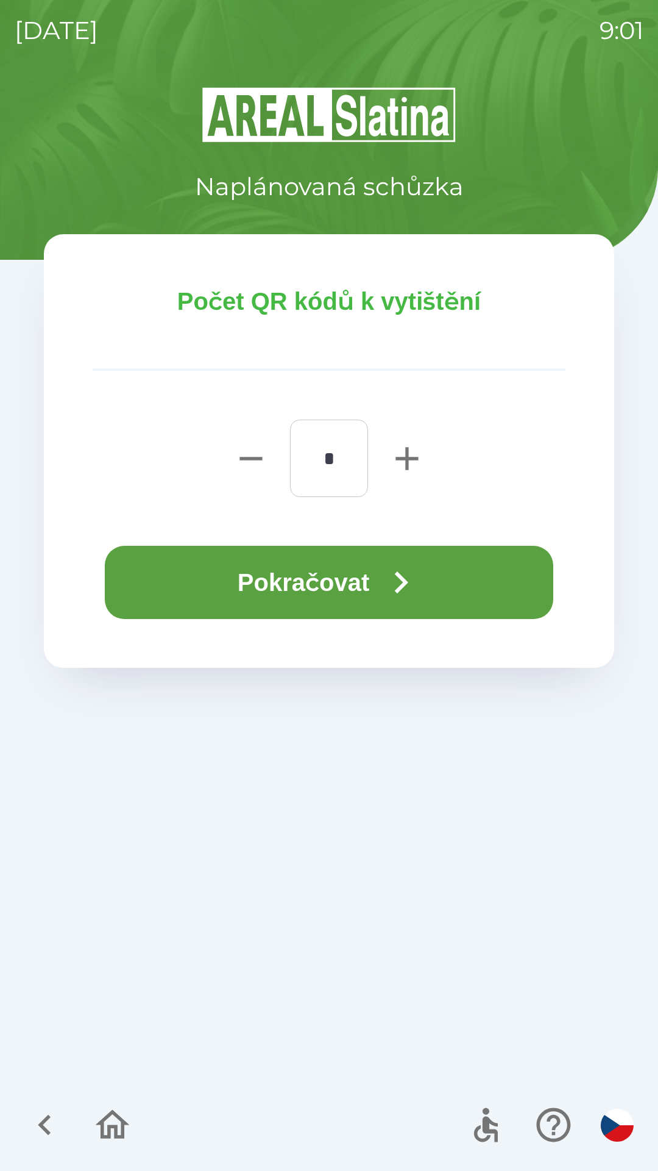
click at [369, 563] on button "Pokračovat" at bounding box center [329, 582] width 449 height 73
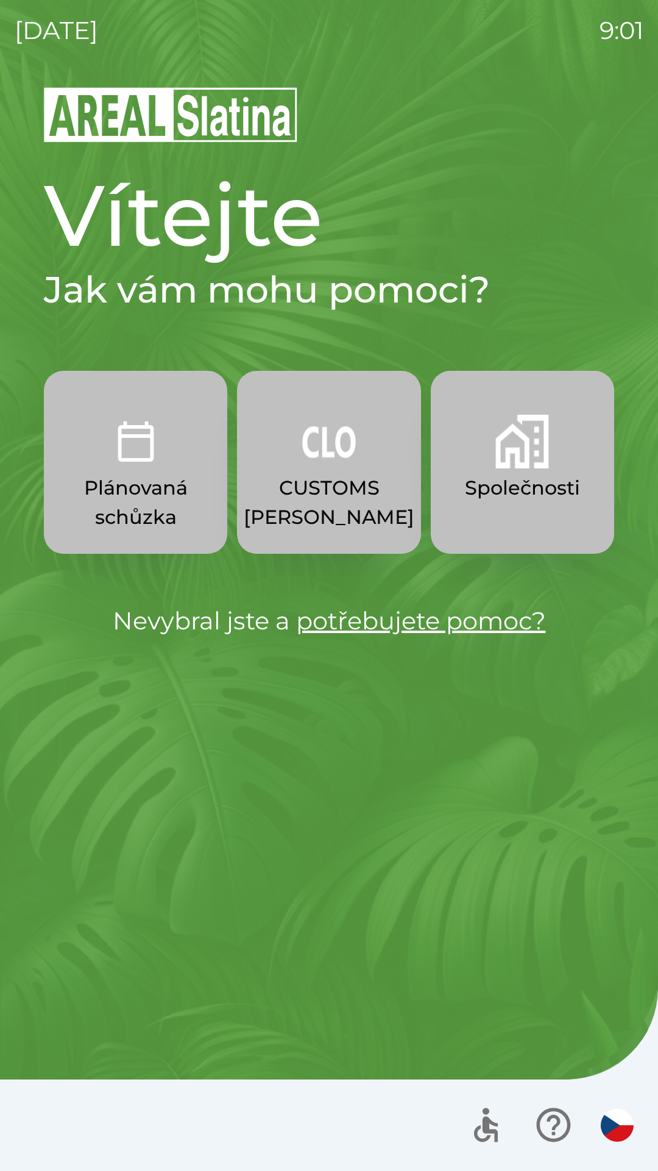
click at [515, 469] on button "Společnosti" at bounding box center [523, 462] width 184 height 183
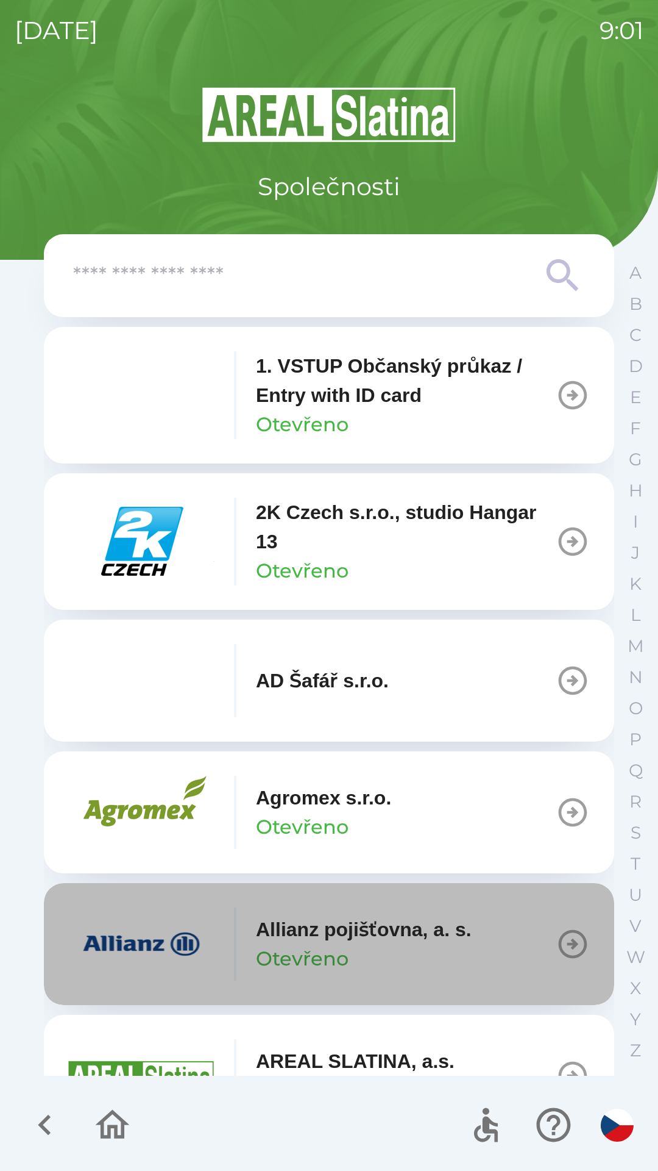
click at [559, 935] on icon "button" at bounding box center [573, 944] width 29 height 29
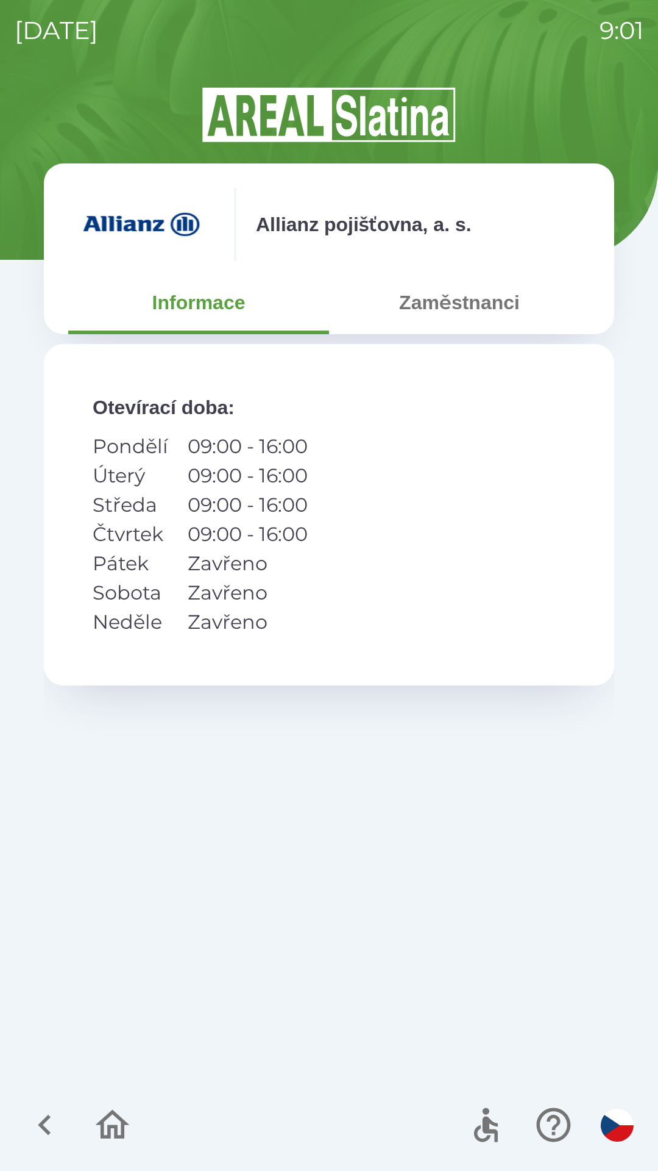
click at [480, 294] on button "Zaměstnanci" at bounding box center [459, 302] width 261 height 44
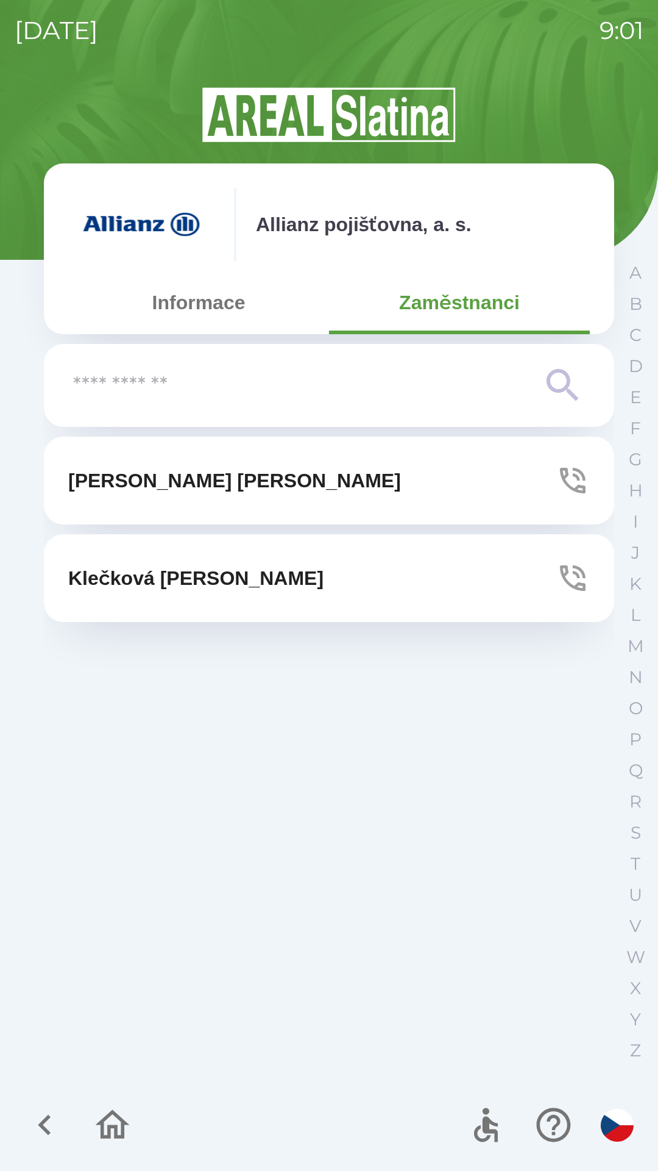
click at [586, 493] on icon "button" at bounding box center [573, 480] width 34 height 34
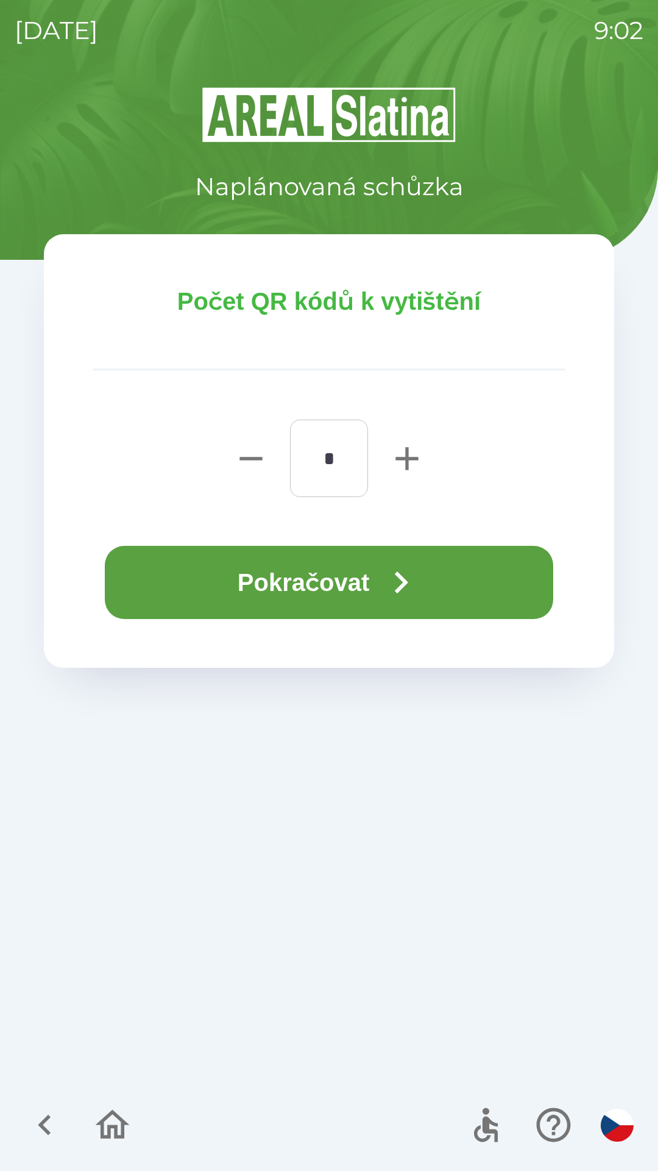
click at [371, 574] on button "Pokračovat" at bounding box center [329, 582] width 449 height 73
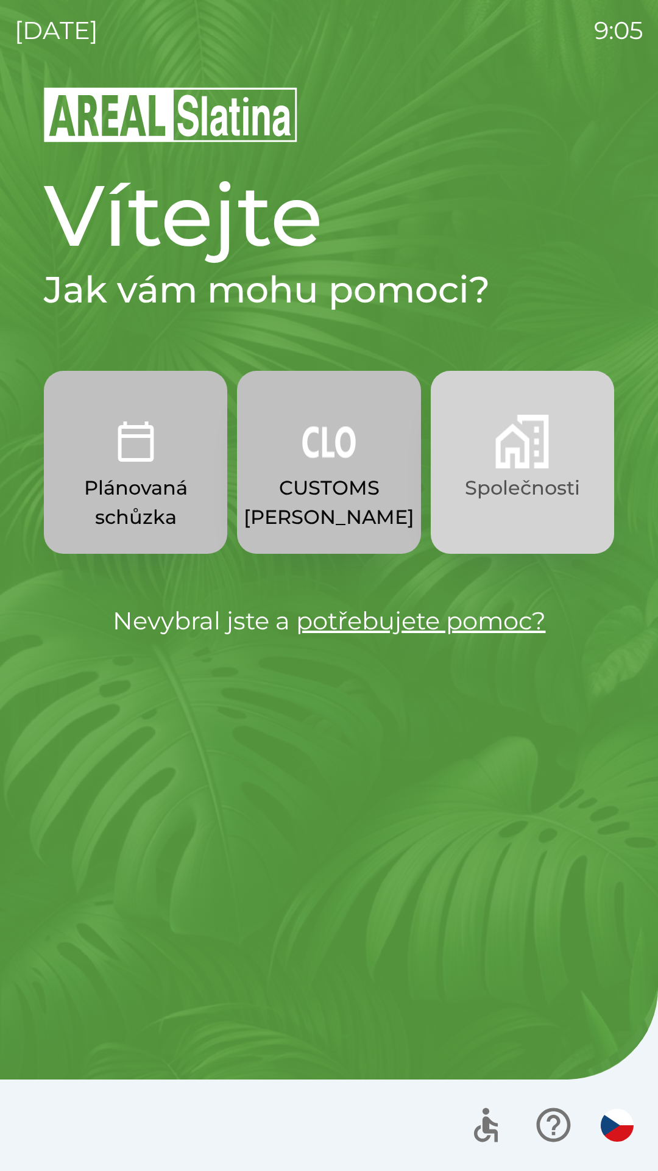
click at [512, 477] on p "Společnosti" at bounding box center [522, 487] width 115 height 29
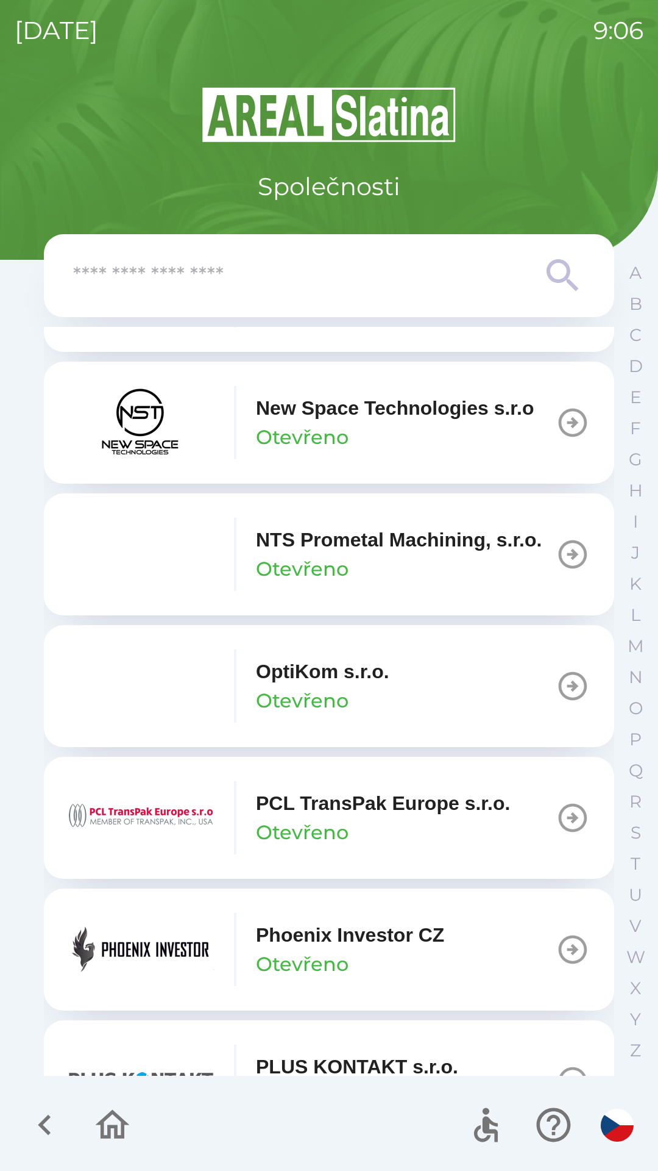
scroll to position [6248, 0]
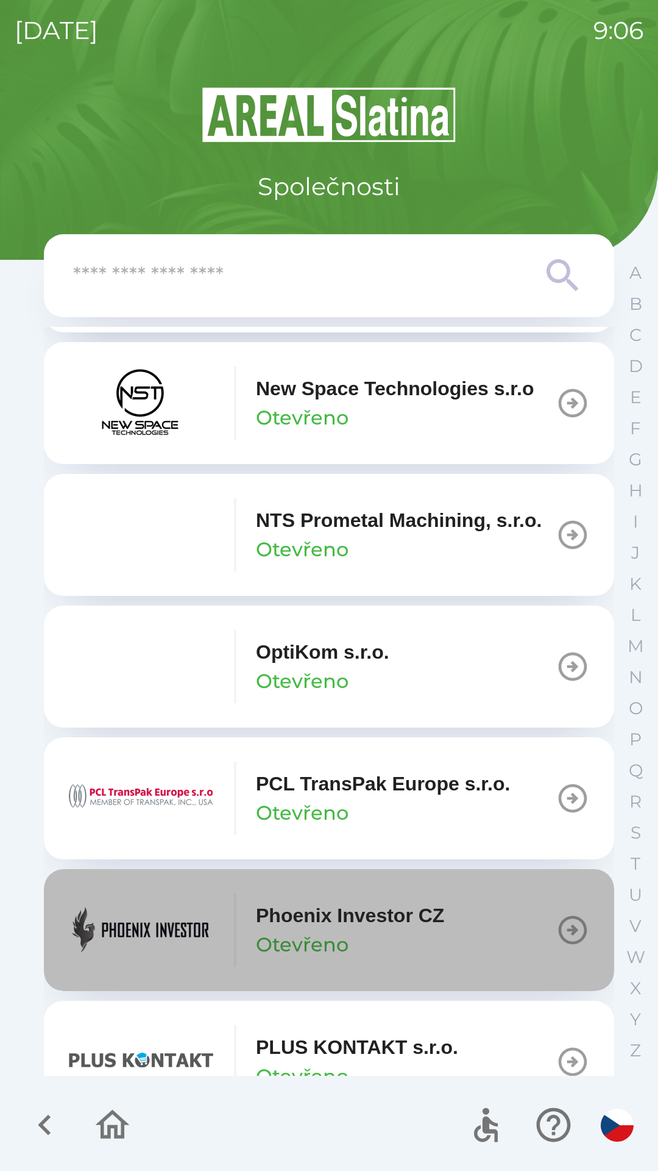
click at [371, 944] on div "Phoenix Investor CZ Otevřeno" at bounding box center [256, 929] width 376 height 73
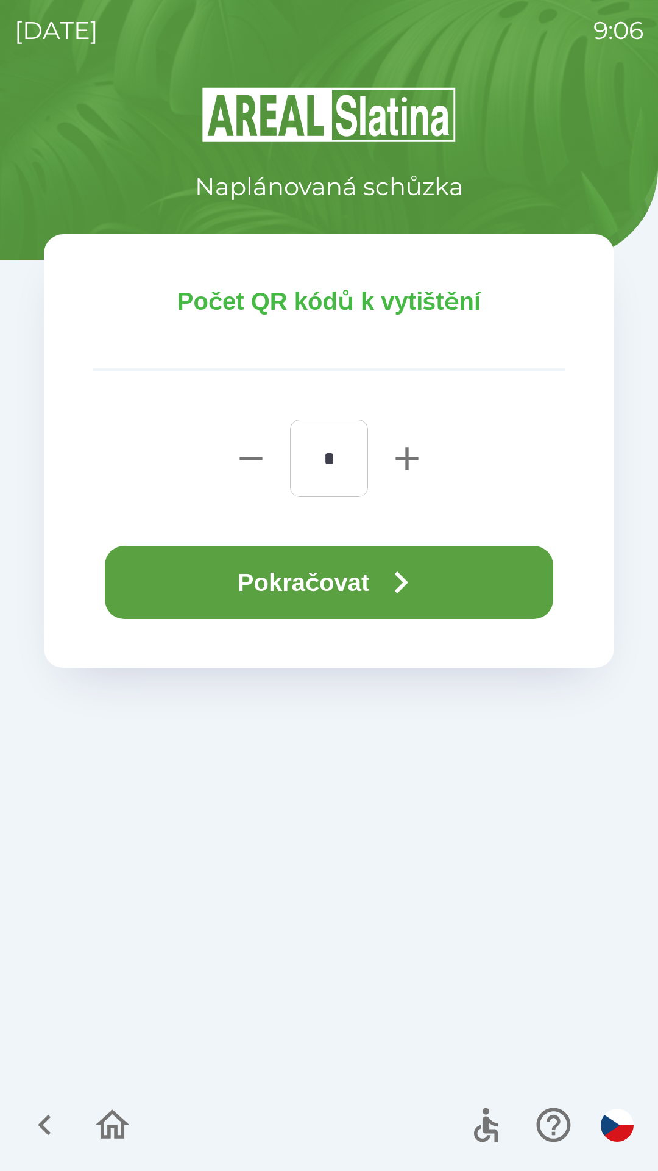
click at [333, 588] on button "Pokračovat" at bounding box center [329, 582] width 449 height 73
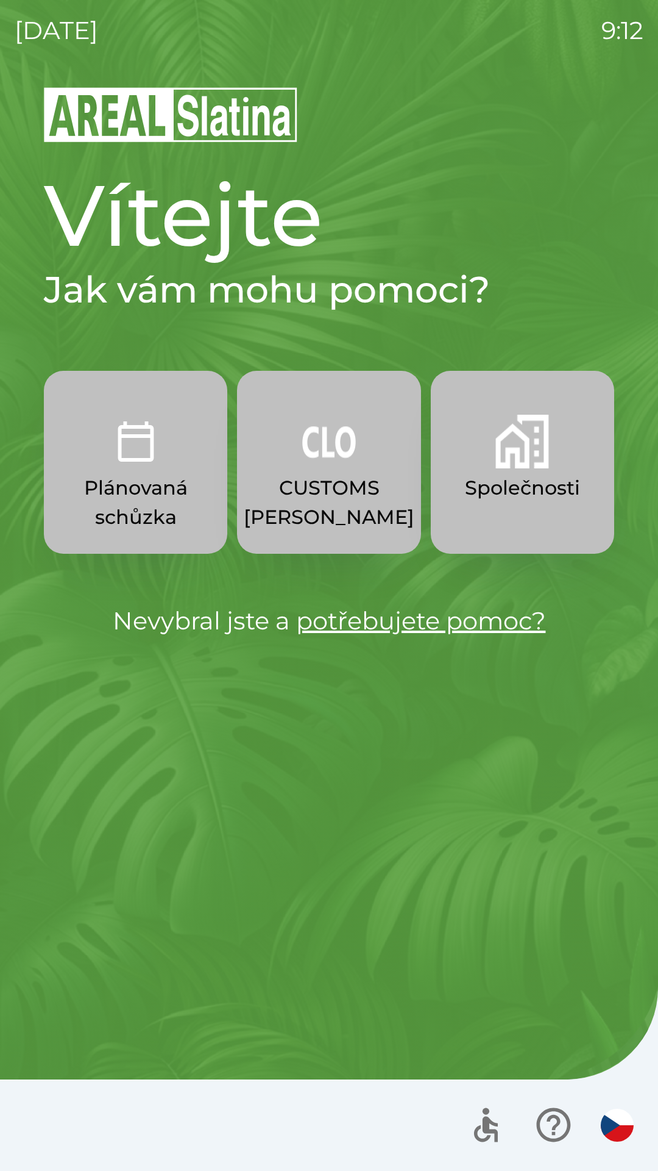
click at [371, 501] on p "CUSTOMS [PERSON_NAME]" at bounding box center [329, 502] width 171 height 59
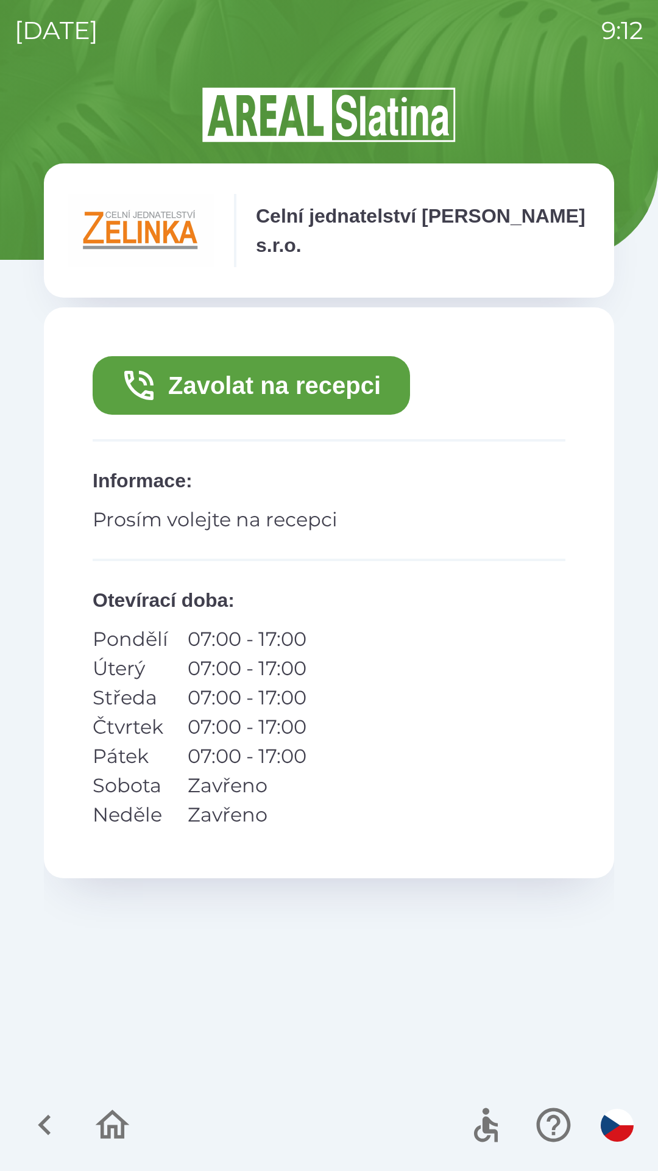
click at [359, 382] on button "Zavolat na recepci" at bounding box center [252, 385] width 318 height 59
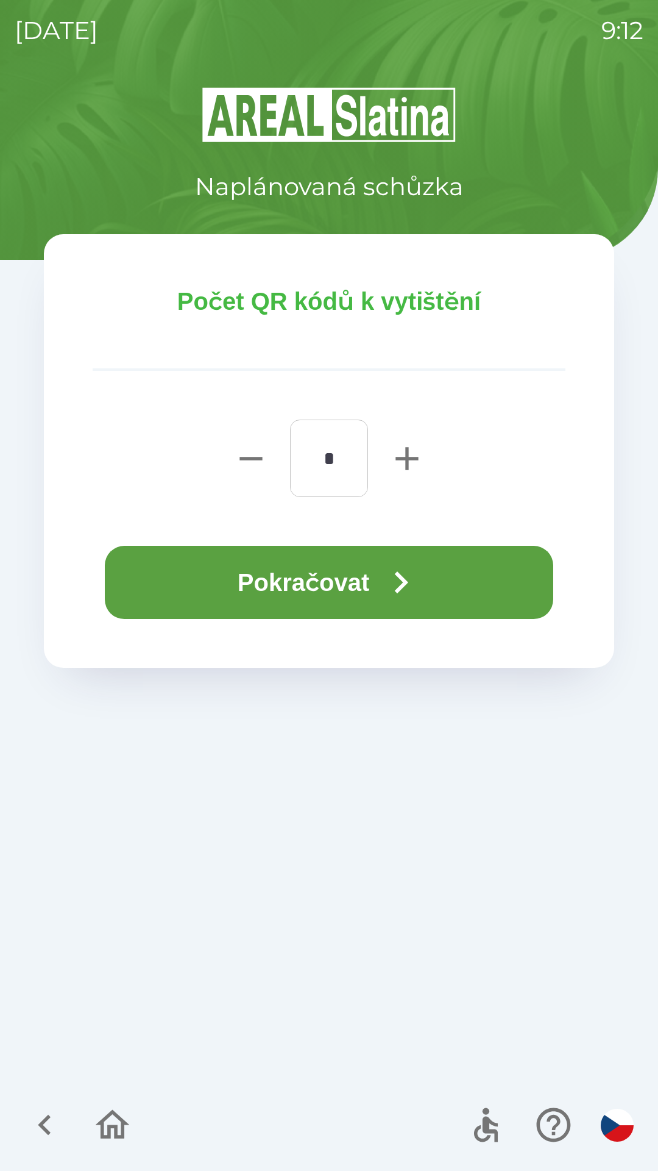
click at [407, 452] on icon "button" at bounding box center [407, 458] width 23 height 23
type input "*"
click at [375, 563] on button "Pokračovat" at bounding box center [329, 582] width 449 height 73
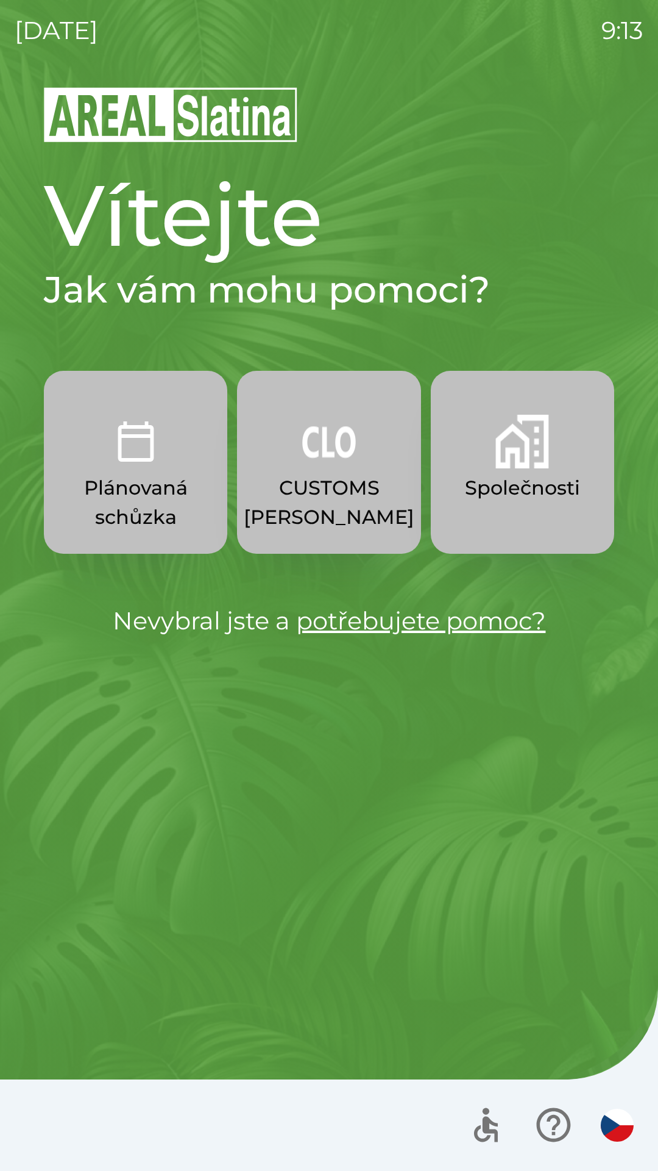
click at [521, 458] on img "button" at bounding box center [523, 442] width 54 height 54
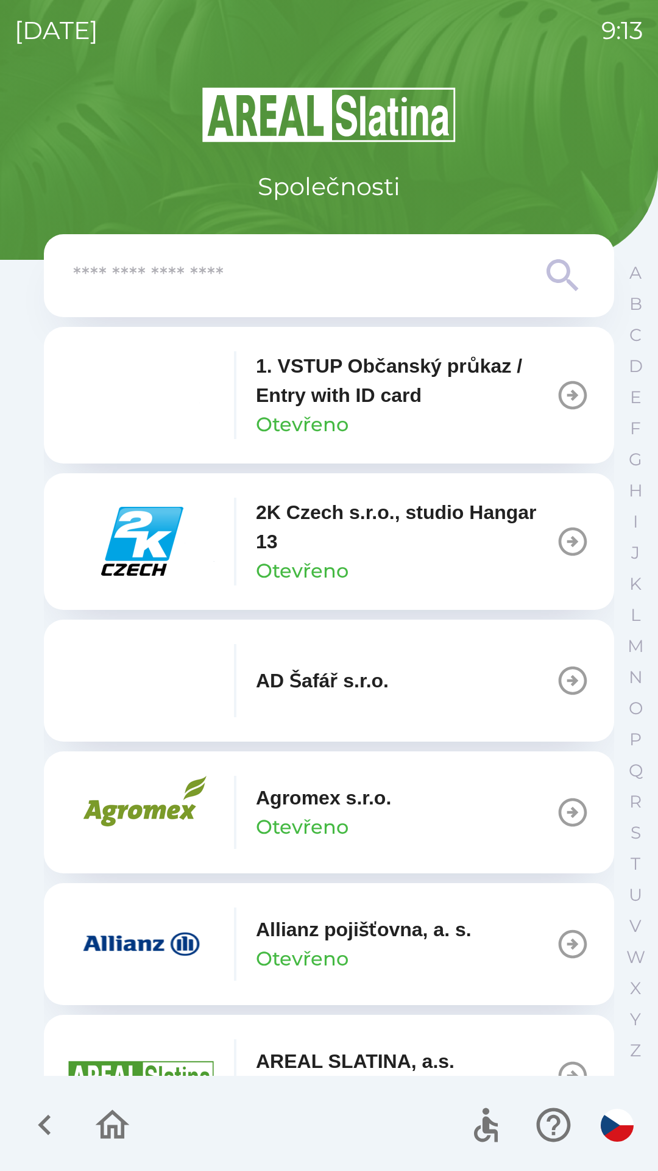
click at [322, 262] on input "text" at bounding box center [304, 276] width 463 height 34
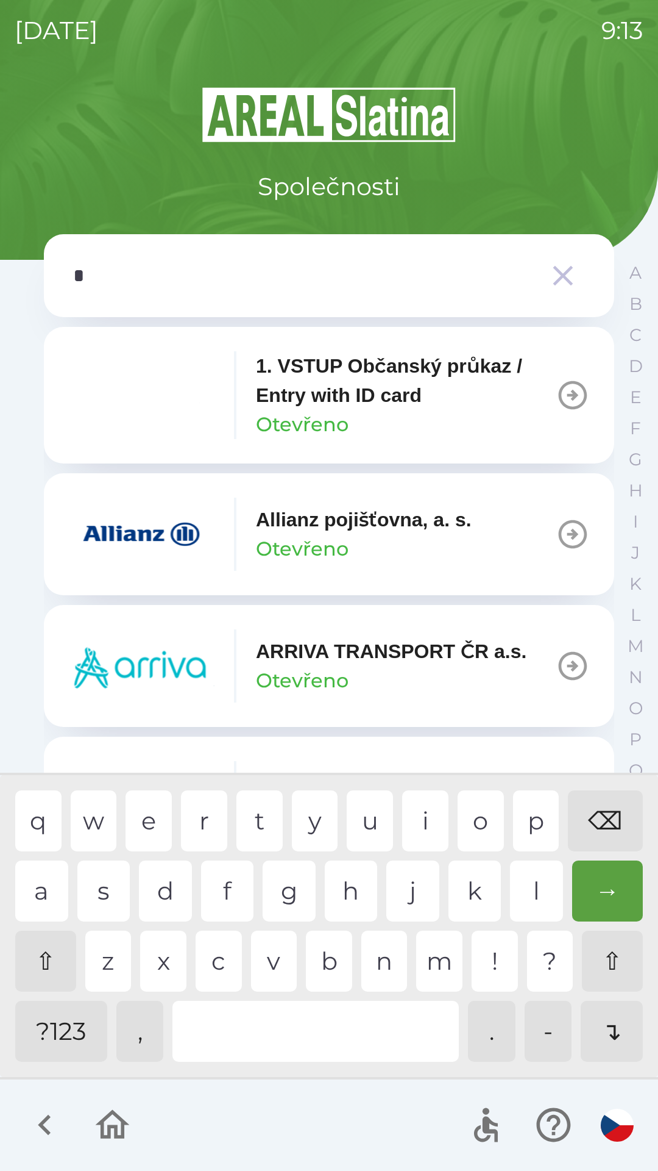
type input "**"
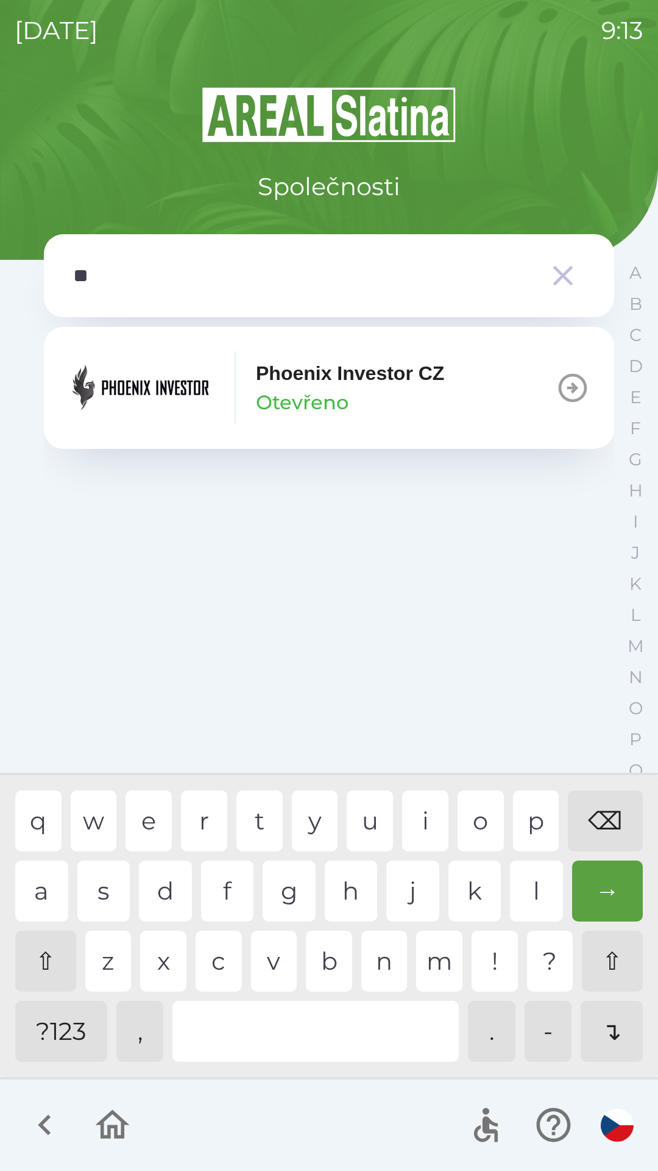
click at [347, 875] on div "h" at bounding box center [351, 890] width 53 height 61
click at [444, 388] on div "Phoenix Investor CZ Otevřeno" at bounding box center [350, 387] width 188 height 59
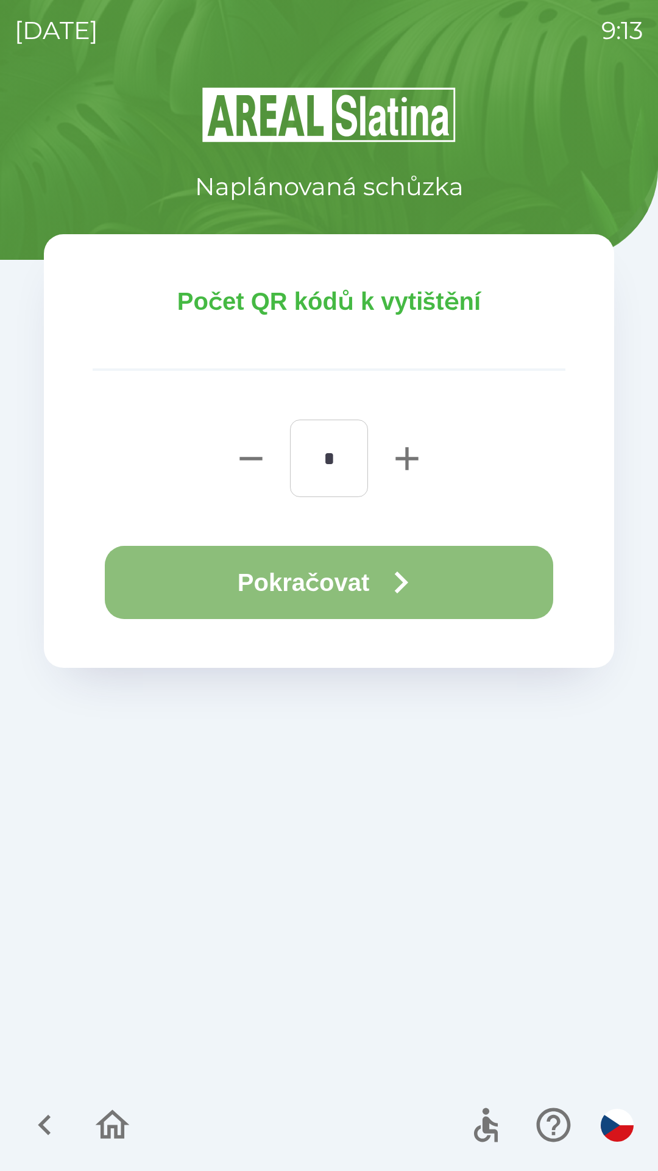
click at [387, 573] on icon "button" at bounding box center [401, 582] width 44 height 44
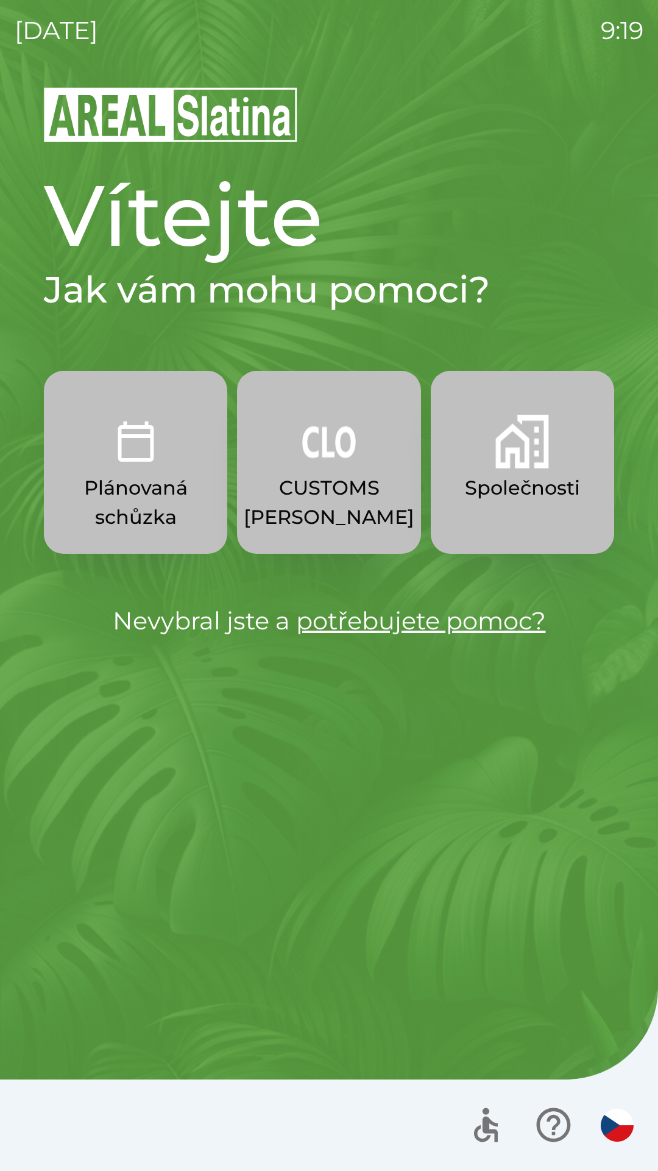
click at [309, 500] on p "CUSTOMS [PERSON_NAME]" at bounding box center [329, 502] width 171 height 59
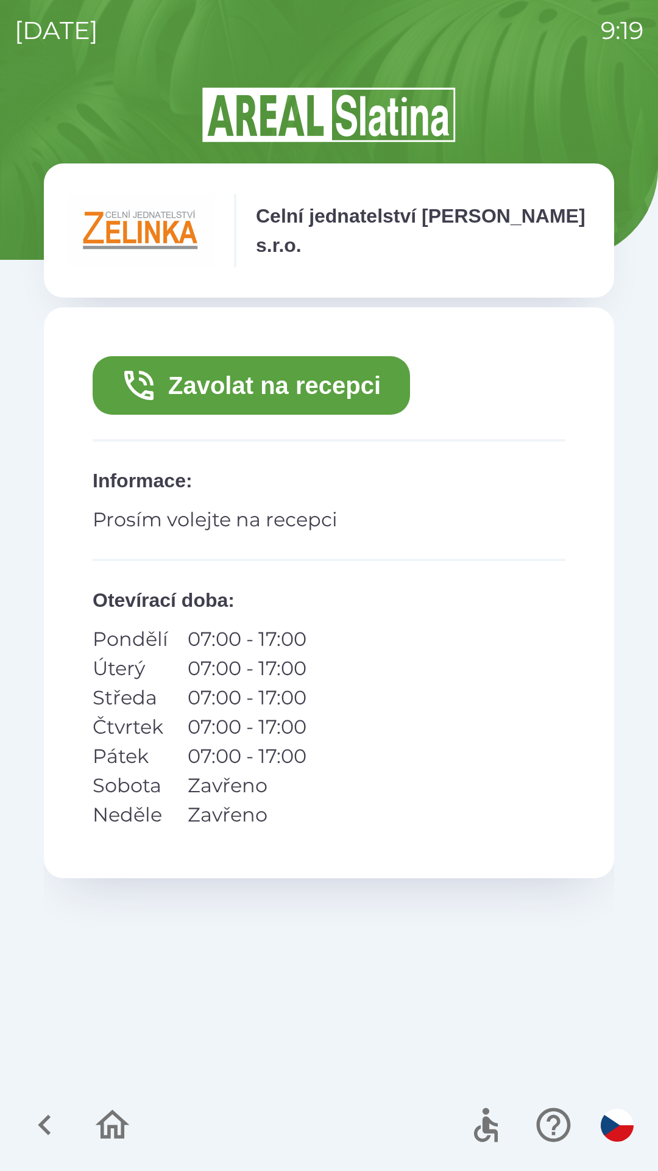
click at [266, 388] on button "Zavolat na recepci" at bounding box center [252, 385] width 318 height 59
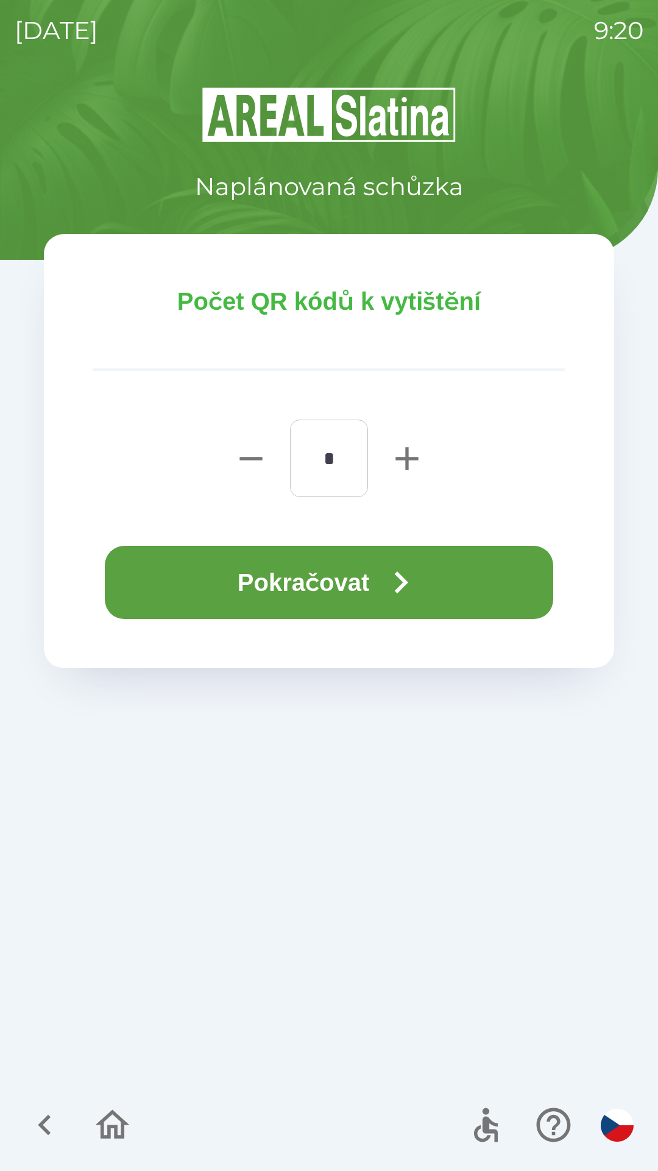
click at [312, 571] on button "Pokračovat" at bounding box center [329, 582] width 449 height 73
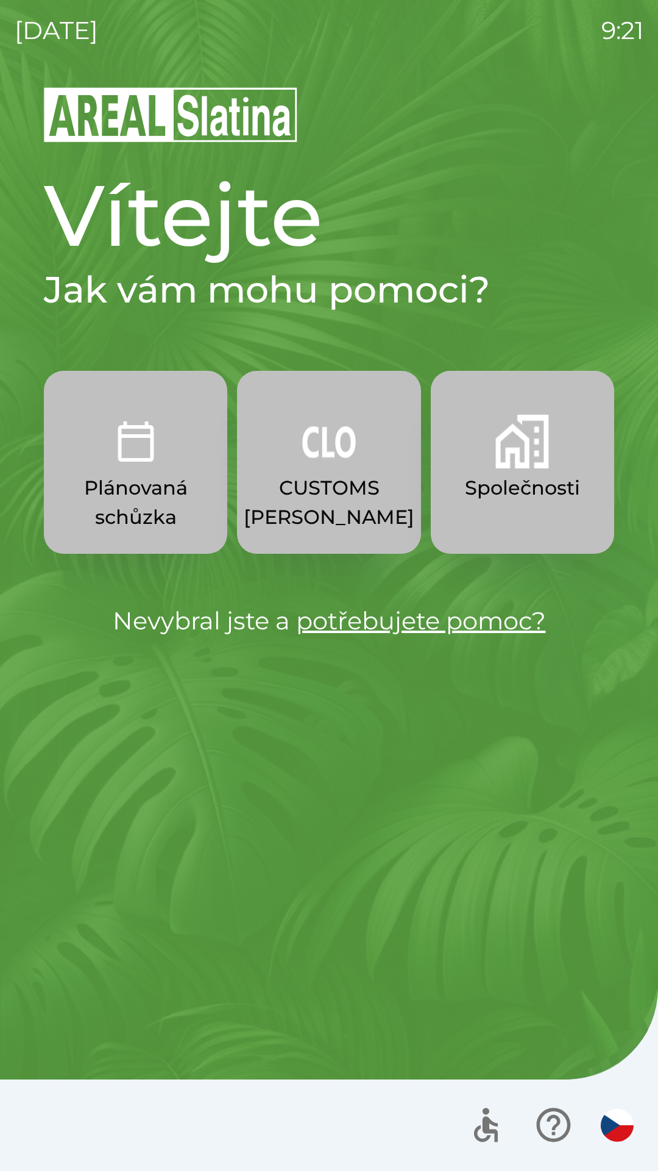
click at [529, 444] on img "button" at bounding box center [523, 442] width 54 height 54
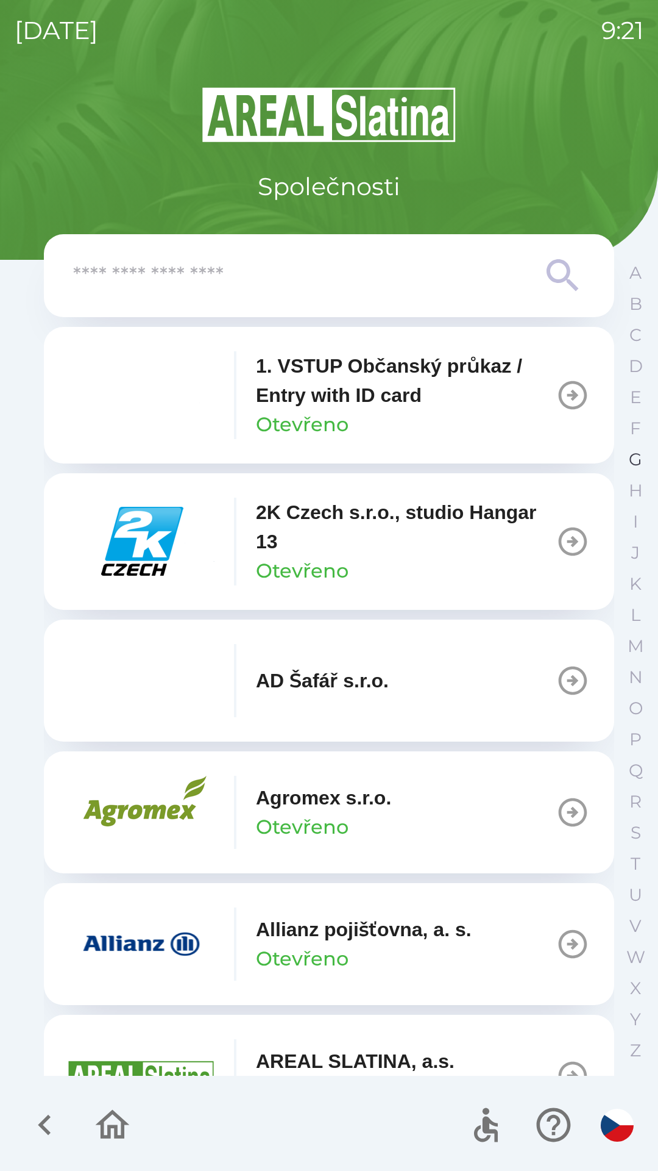
click at [635, 449] on p "G" at bounding box center [635, 459] width 13 height 21
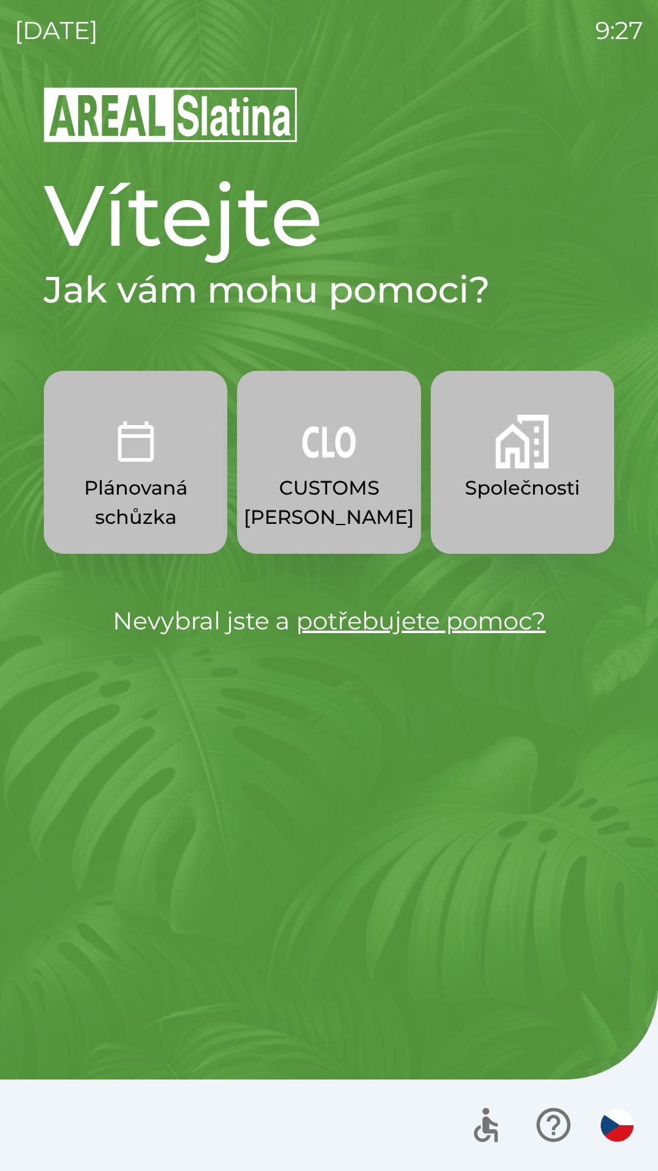
click at [510, 477] on p "Společnosti" at bounding box center [522, 487] width 115 height 29
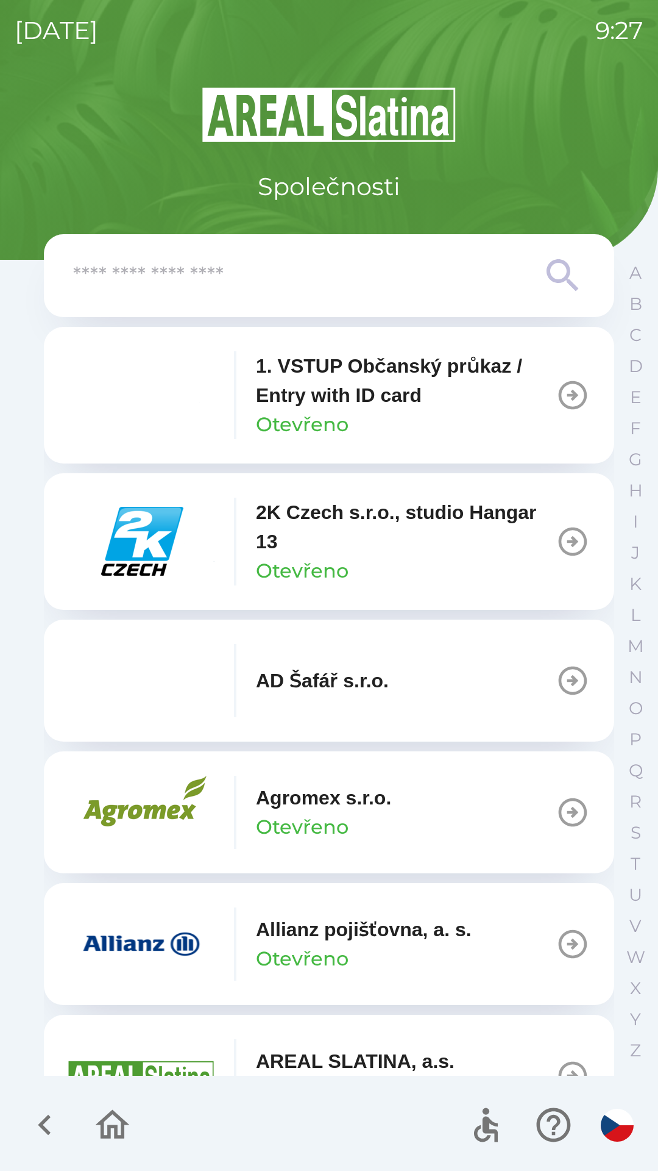
click at [344, 944] on p "Otevřeno" at bounding box center [302, 958] width 93 height 29
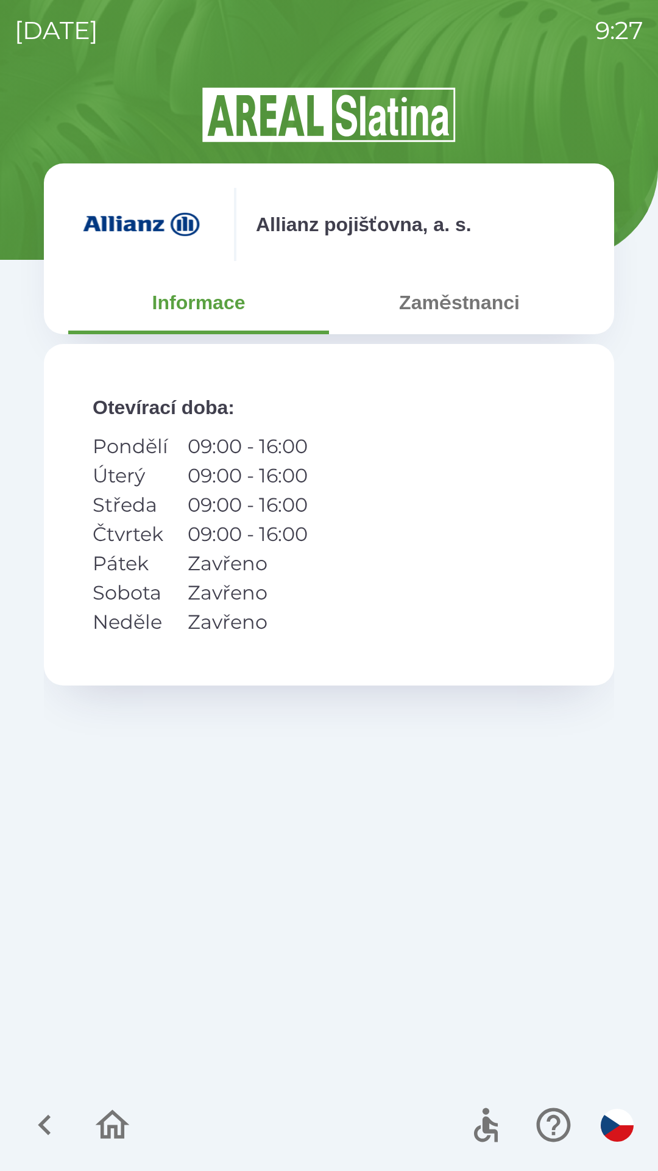
click at [455, 308] on button "Zaměstnanci" at bounding box center [459, 302] width 261 height 44
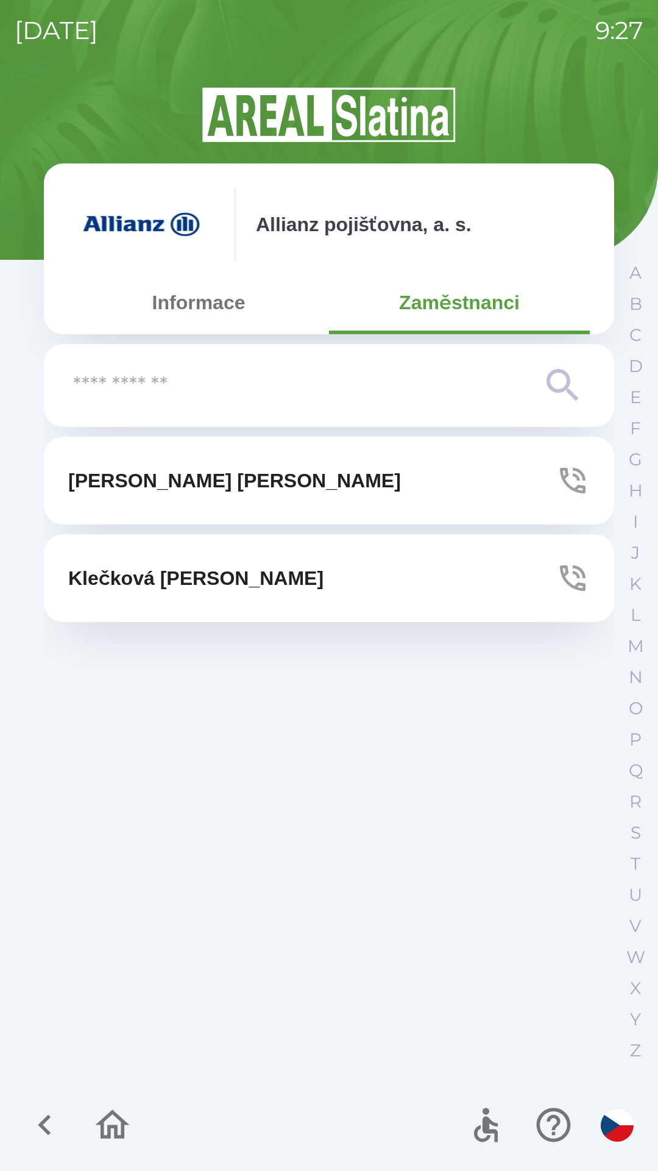
click at [189, 483] on p "[PERSON_NAME]" at bounding box center [234, 480] width 333 height 29
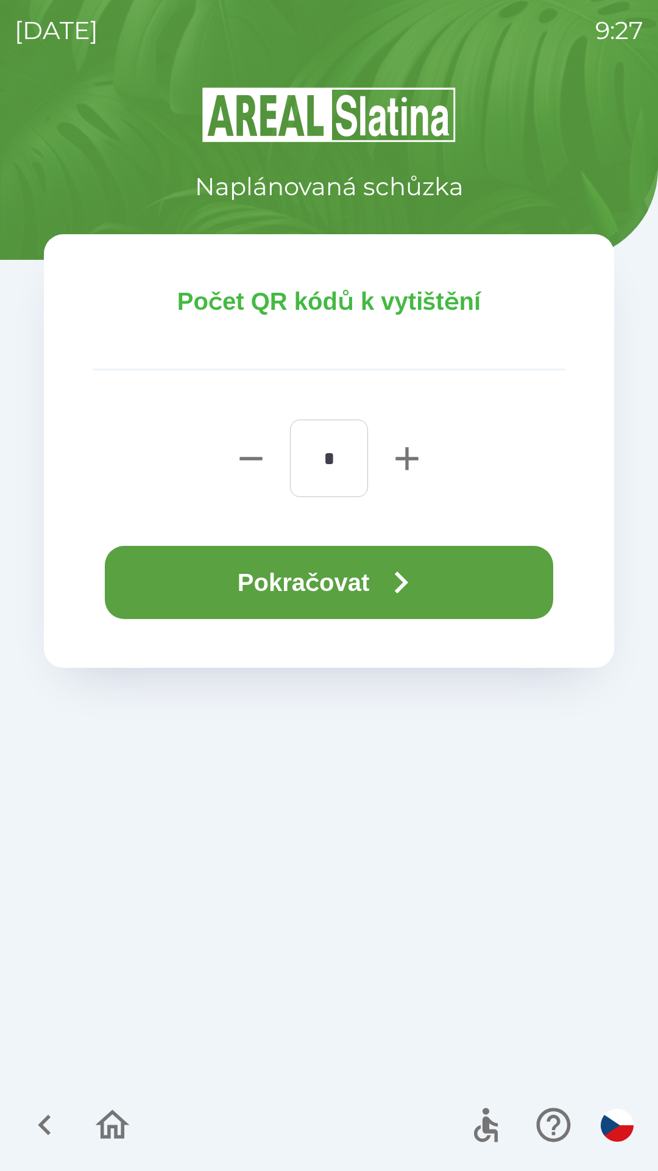
click at [343, 582] on button "Pokračovat" at bounding box center [329, 582] width 449 height 73
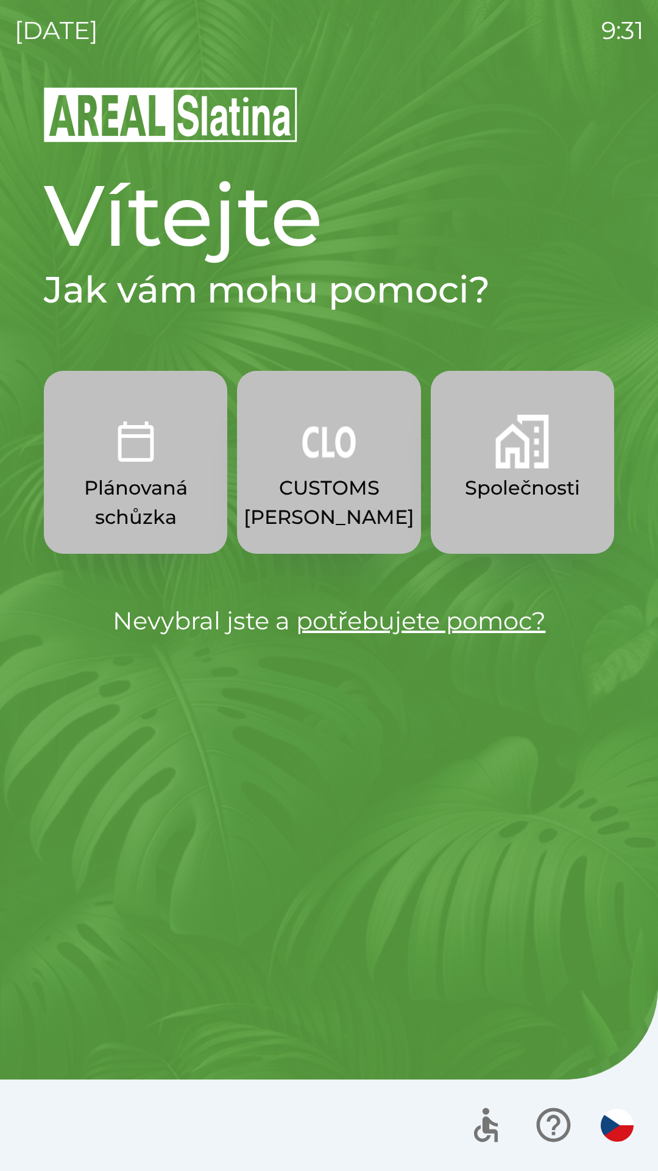
click at [516, 476] on p "Společnosti" at bounding box center [522, 487] width 115 height 29
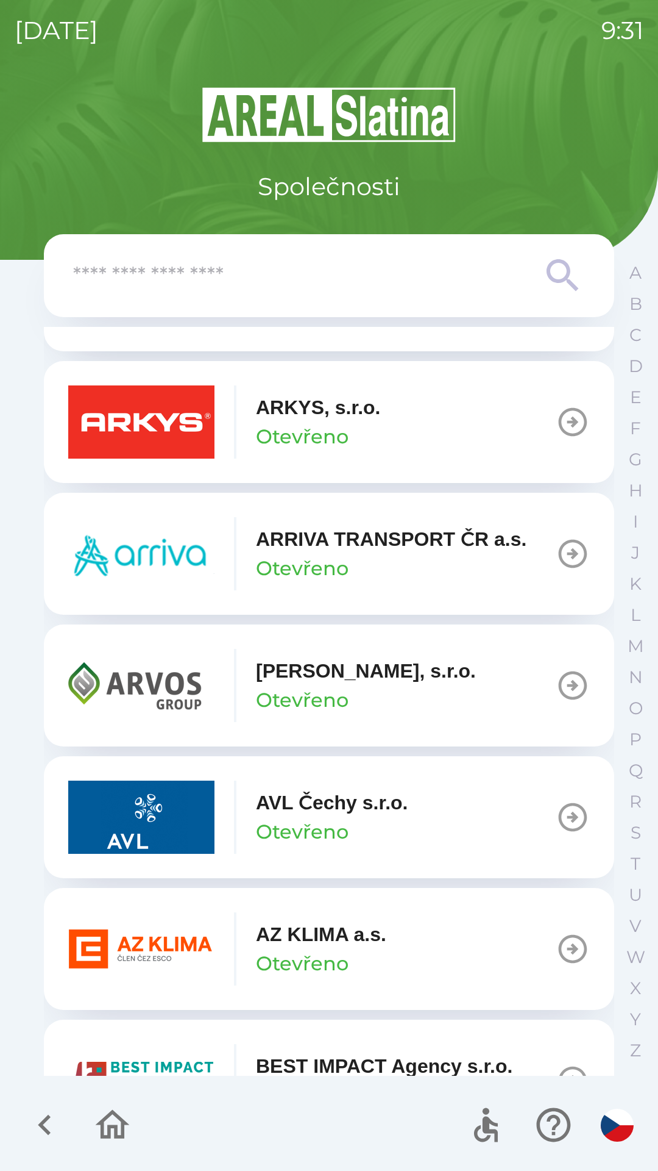
scroll to position [786, 0]
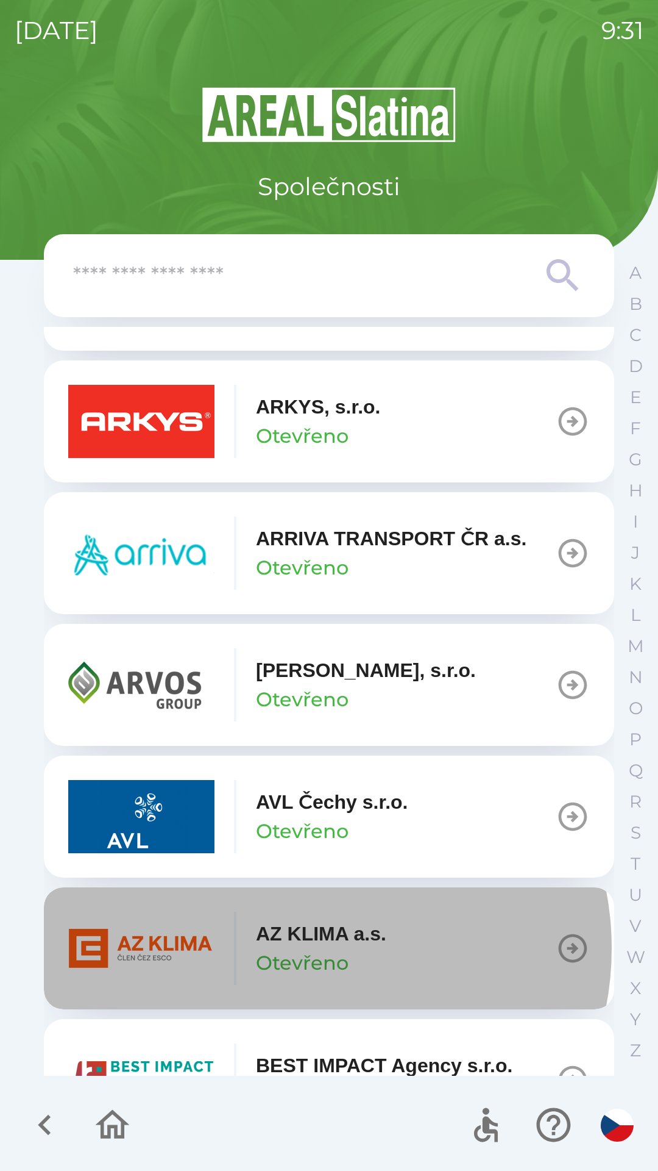
click at [305, 948] on p "Otevřeno" at bounding box center [302, 962] width 93 height 29
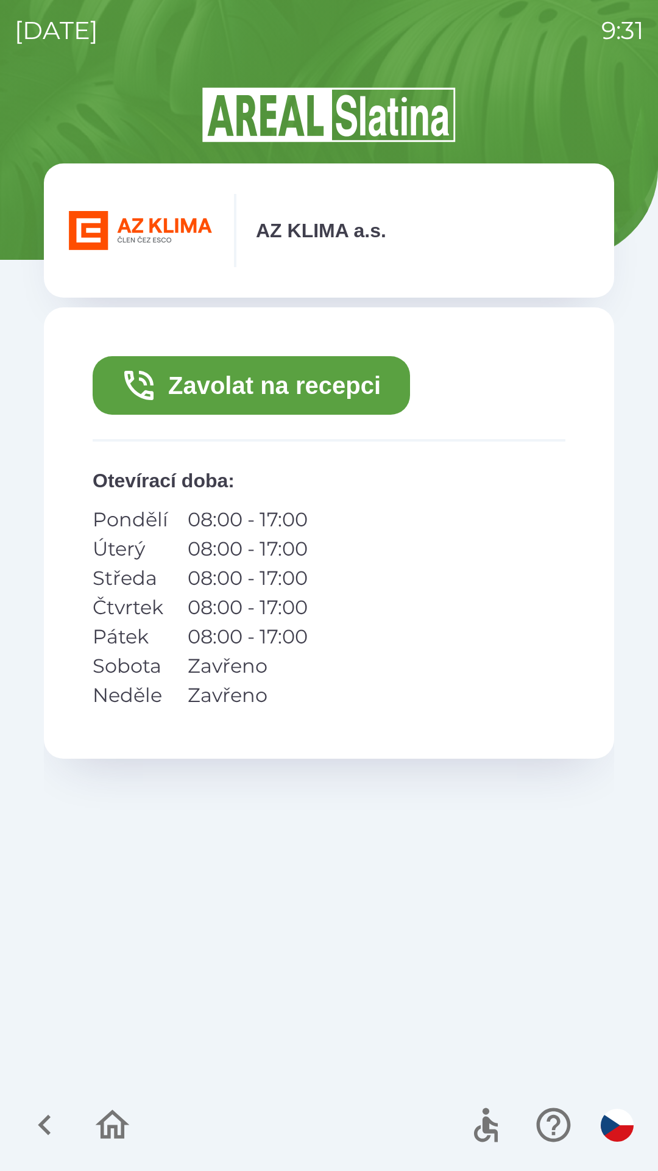
click at [288, 385] on button "Zavolat na recepci" at bounding box center [252, 385] width 318 height 59
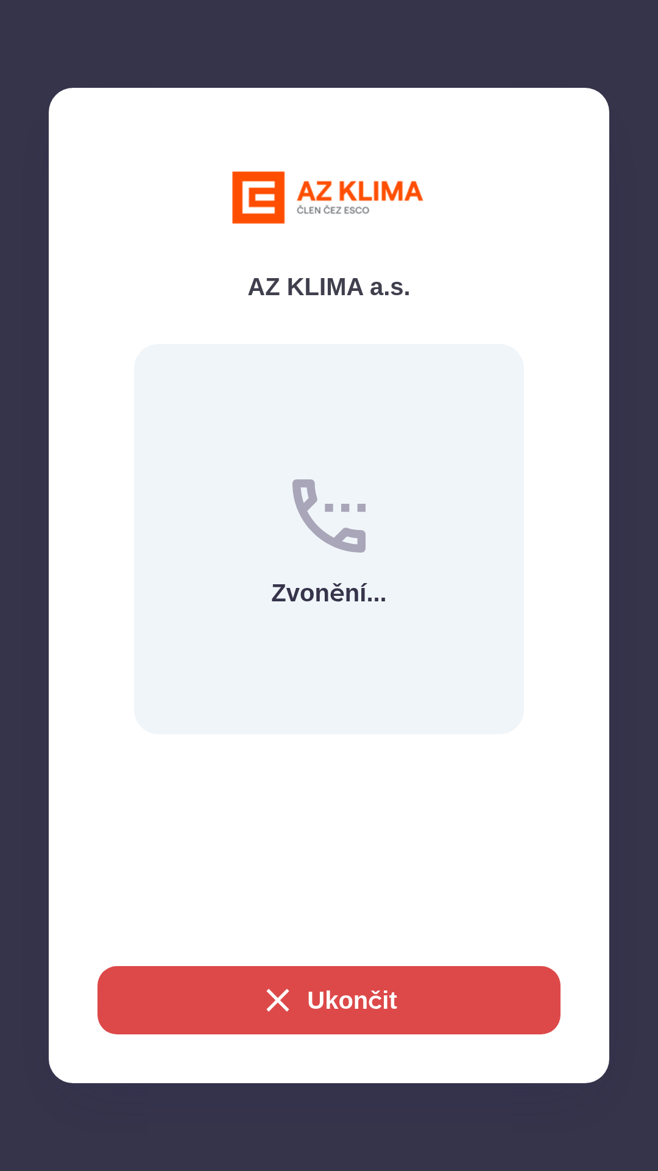
click at [498, 997] on button "Ukončit" at bounding box center [329, 1000] width 463 height 68
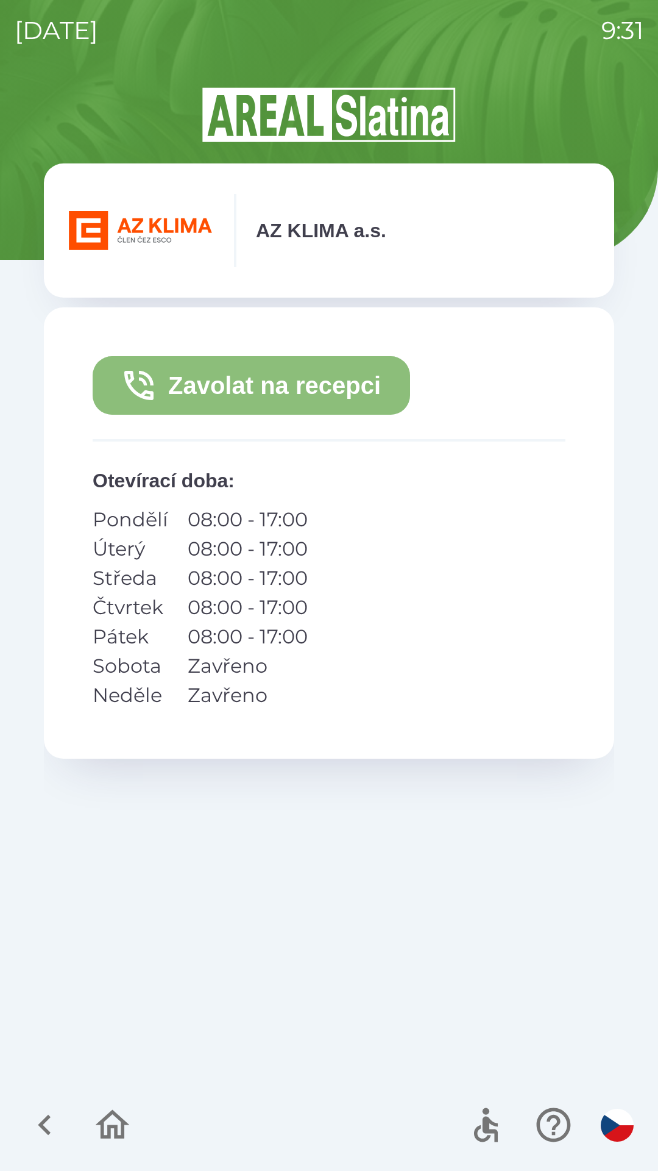
click at [287, 396] on button "Zavolat na recepci" at bounding box center [252, 385] width 318 height 59
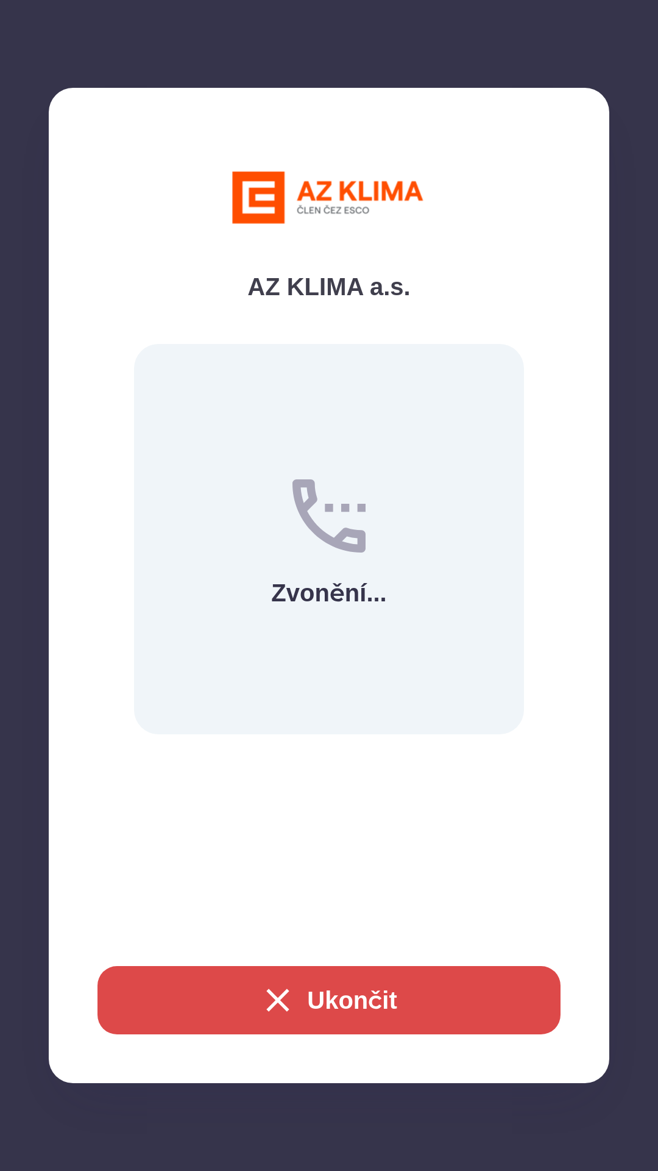
click at [298, 998] on button "Ukončit" at bounding box center [329, 1000] width 463 height 68
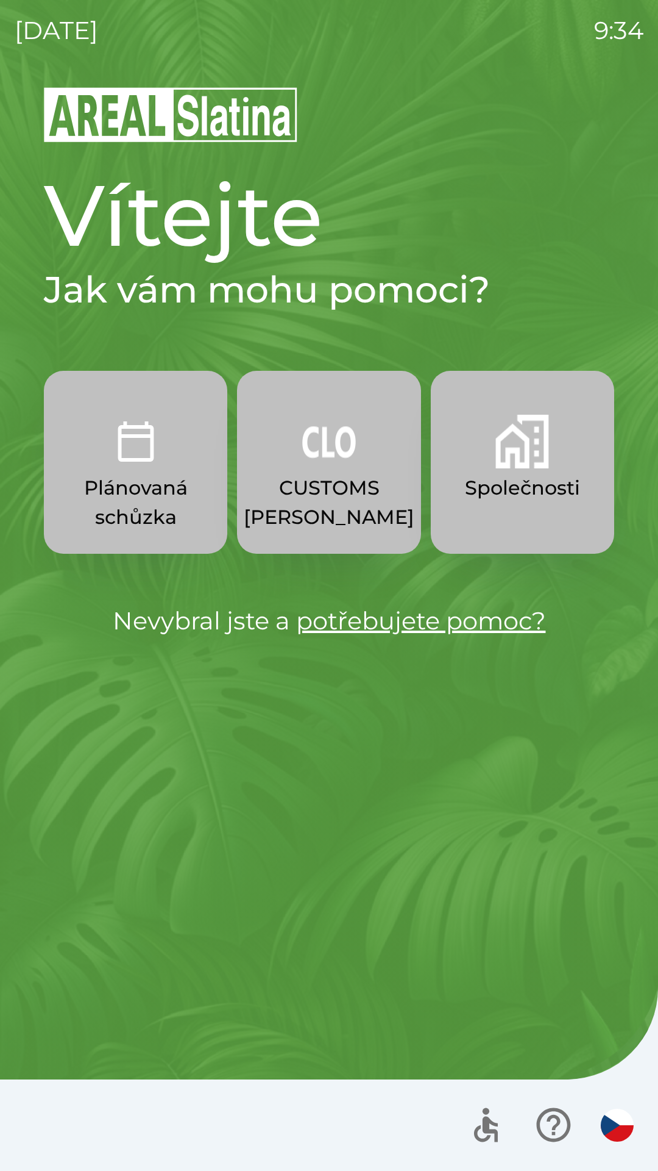
click at [324, 487] on p "CUSTOMS [PERSON_NAME]" at bounding box center [329, 502] width 171 height 59
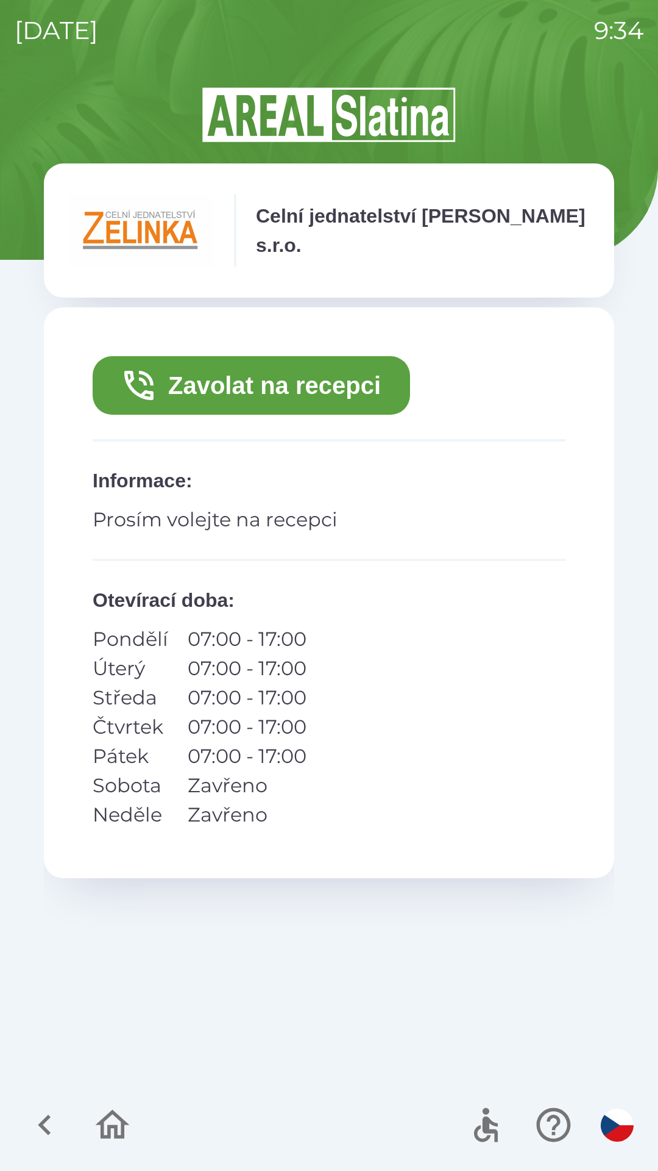
click at [337, 377] on button "Zavolat na recepci" at bounding box center [252, 385] width 318 height 59
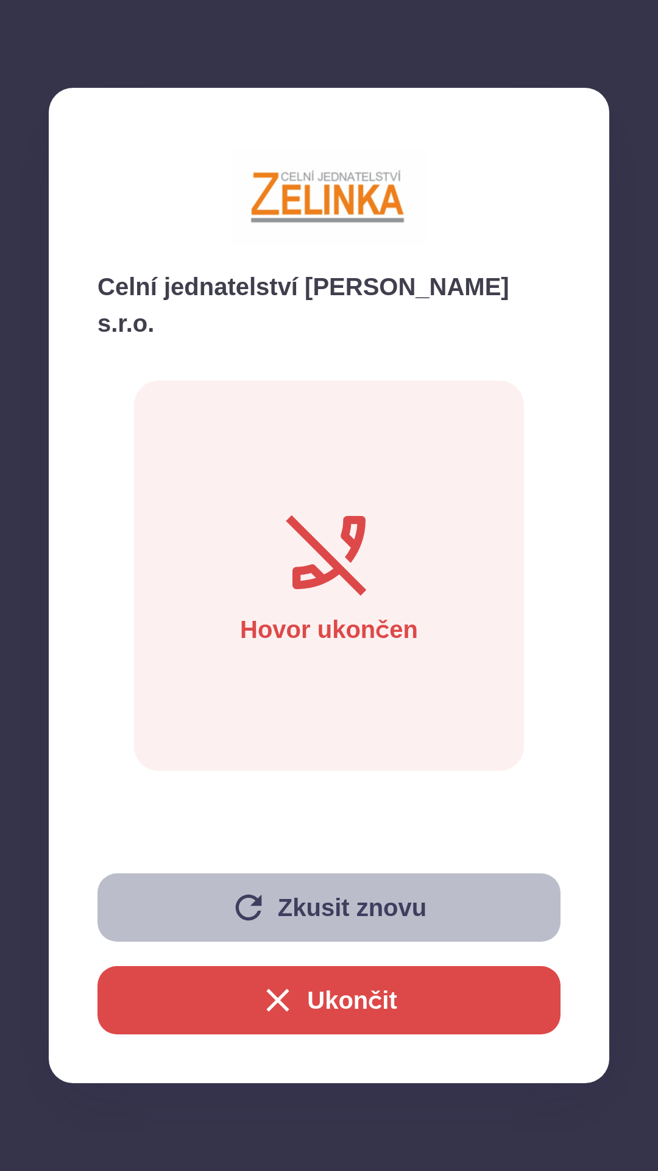
click at [355, 906] on button "Zkusit znovu" at bounding box center [329, 907] width 463 height 68
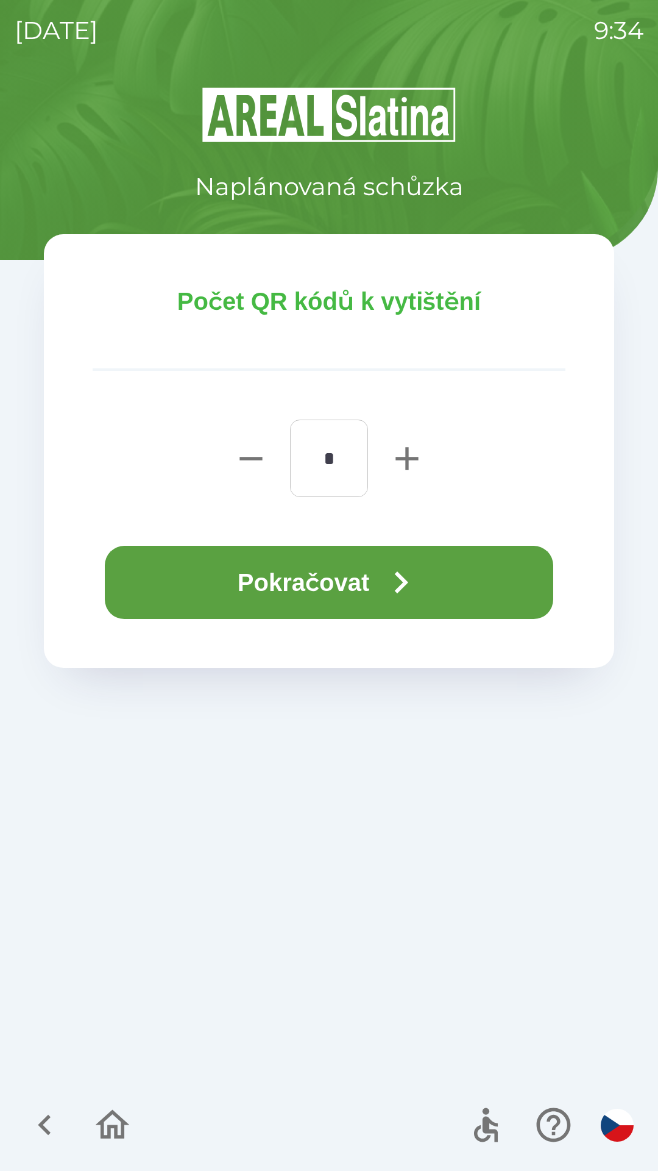
click at [343, 583] on button "Pokračovat" at bounding box center [329, 582] width 449 height 73
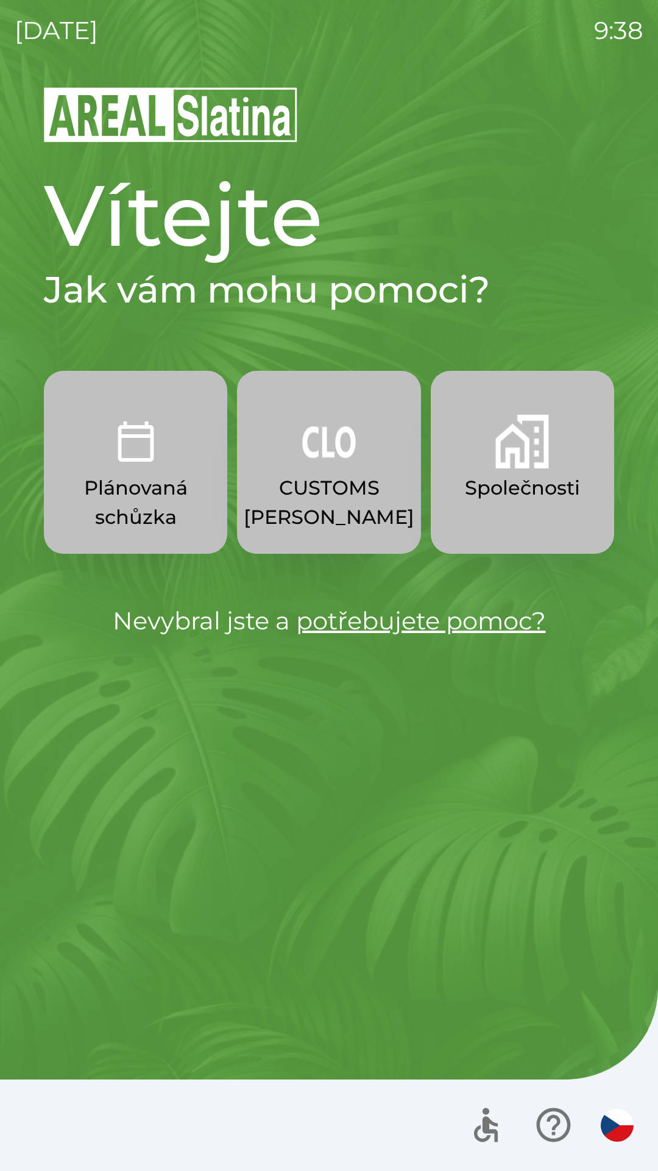
click at [349, 483] on p "CUSTOMS [PERSON_NAME]" at bounding box center [329, 502] width 171 height 59
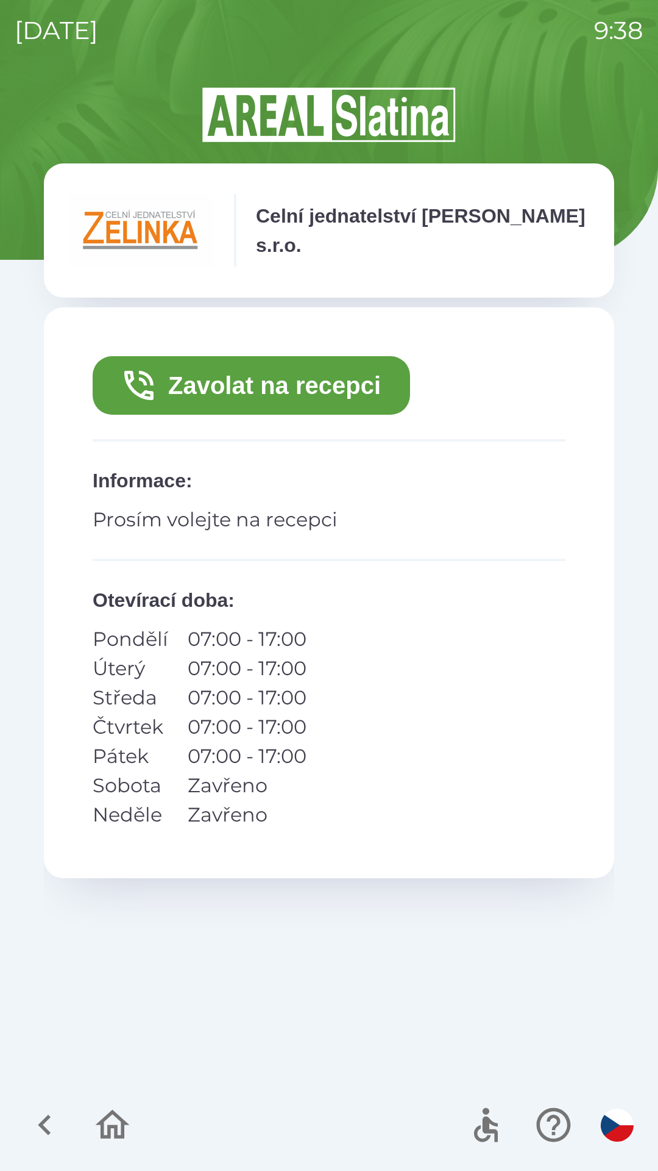
click at [135, 391] on icon "button" at bounding box center [138, 385] width 29 height 29
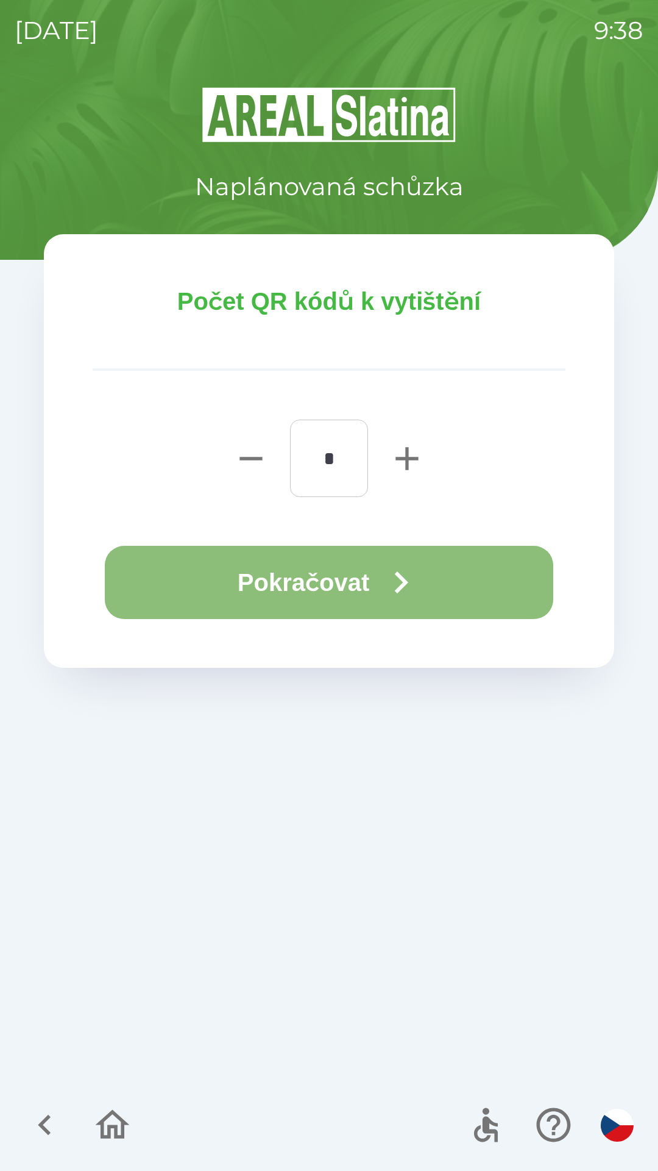
click at [382, 578] on button "Pokračovat" at bounding box center [329, 582] width 449 height 73
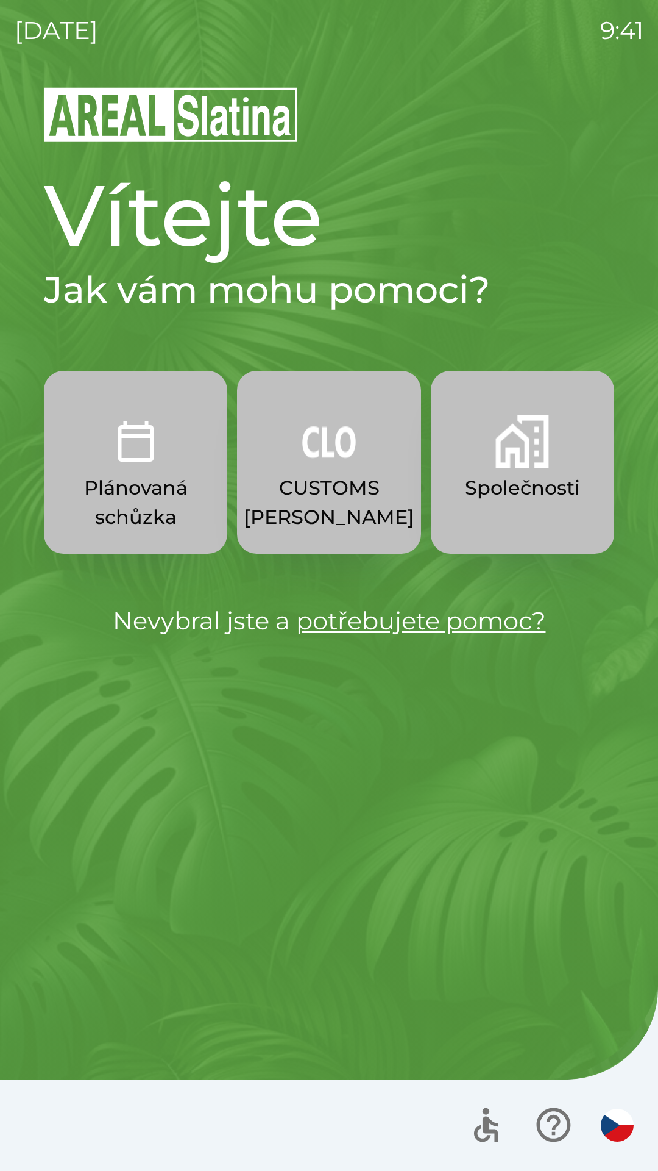
click at [337, 460] on img "button" at bounding box center [329, 442] width 54 height 54
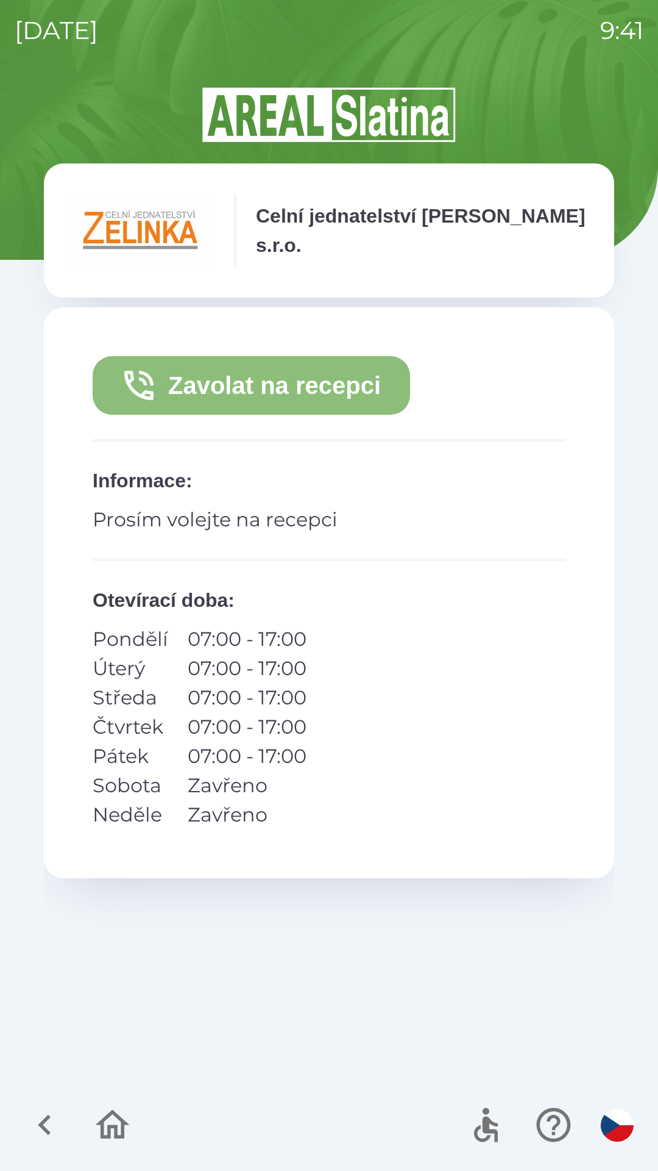
click at [296, 386] on button "Zavolat na recepci" at bounding box center [252, 385] width 318 height 59
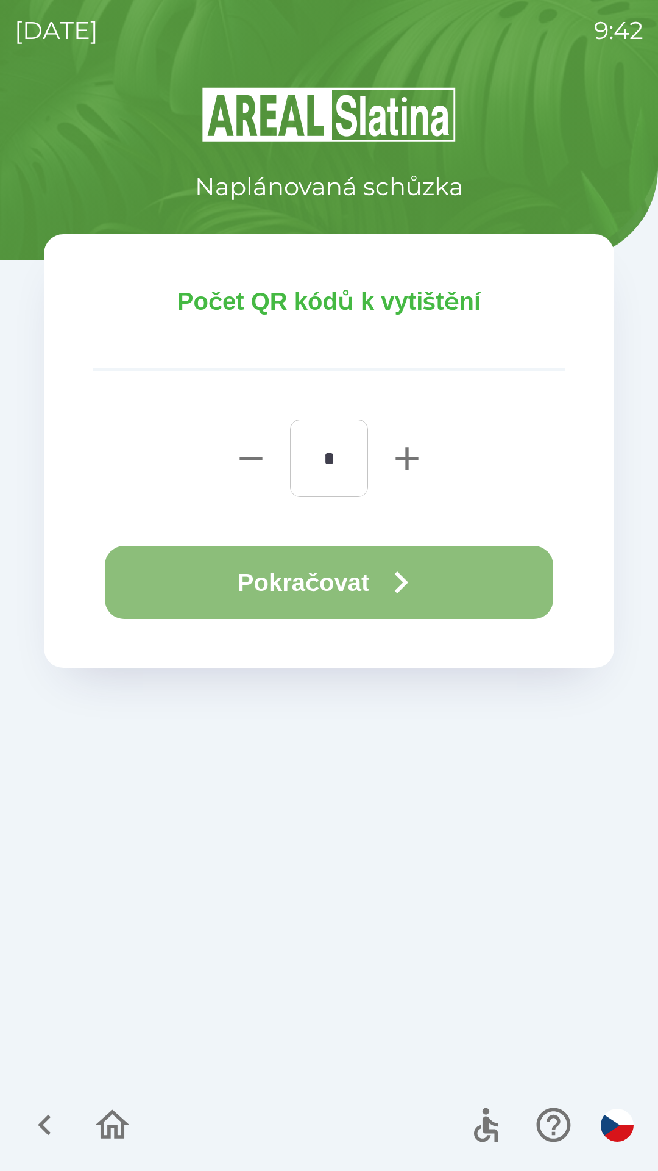
click at [331, 586] on button "Pokračovat" at bounding box center [329, 582] width 449 height 73
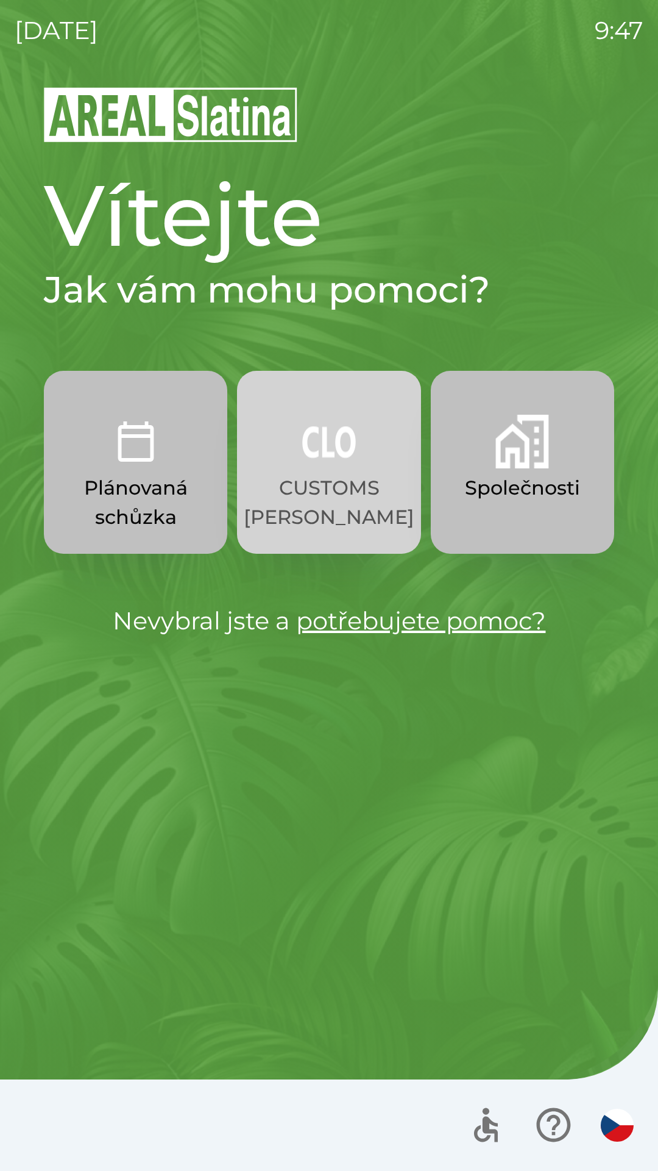
click at [343, 522] on p "CUSTOMS [PERSON_NAME]" at bounding box center [329, 502] width 171 height 59
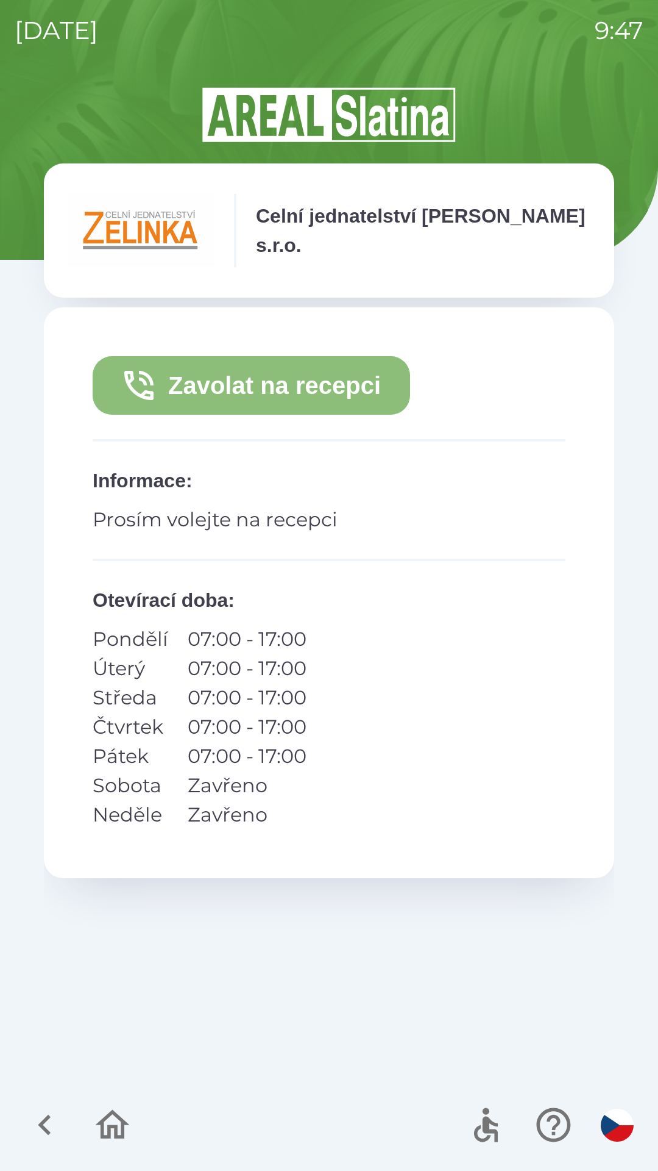
click at [324, 390] on button "Zavolat na recepci" at bounding box center [252, 385] width 318 height 59
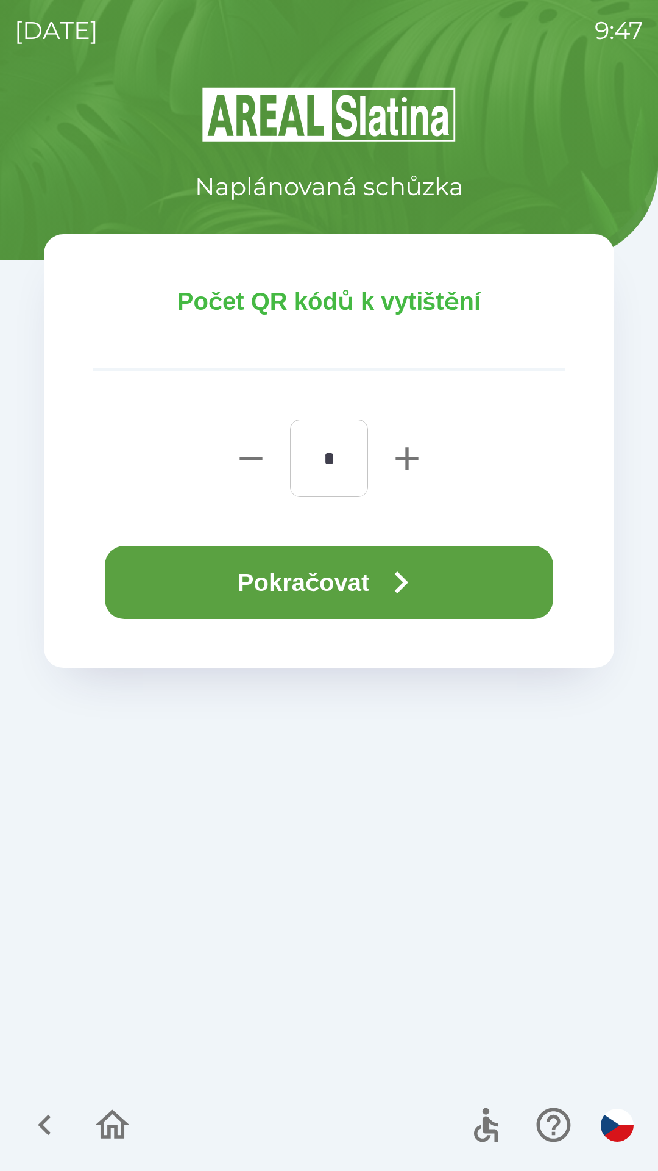
click at [463, 582] on button "Pokračovat" at bounding box center [329, 582] width 449 height 73
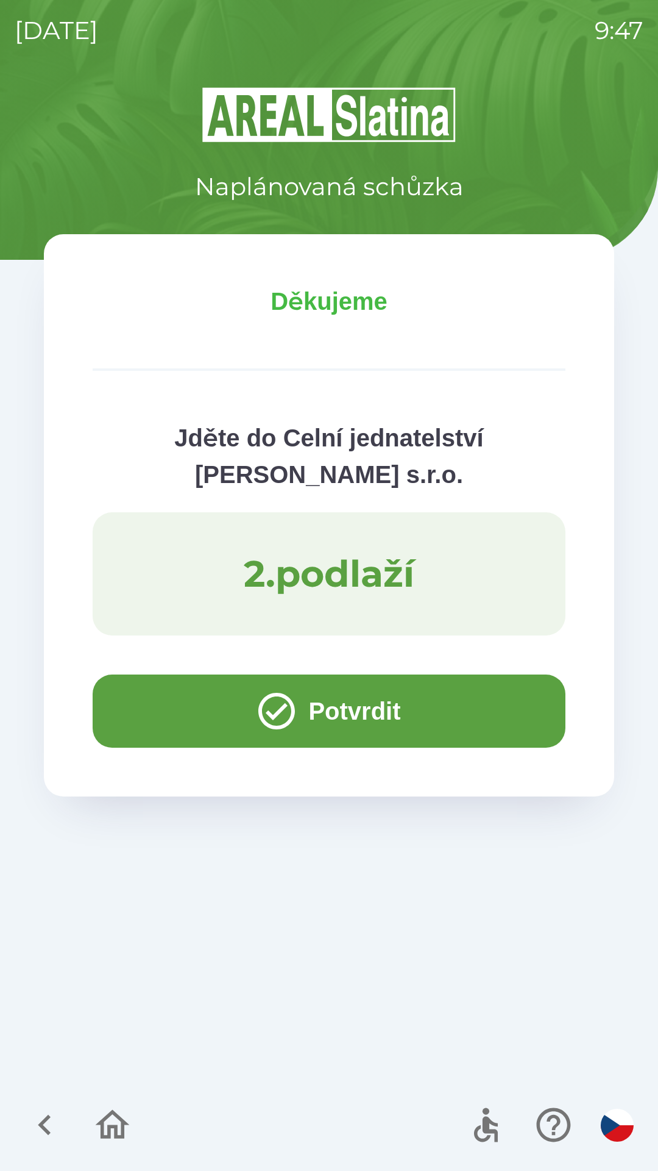
click at [511, 713] on button "Potvrdit" at bounding box center [329, 710] width 473 height 73
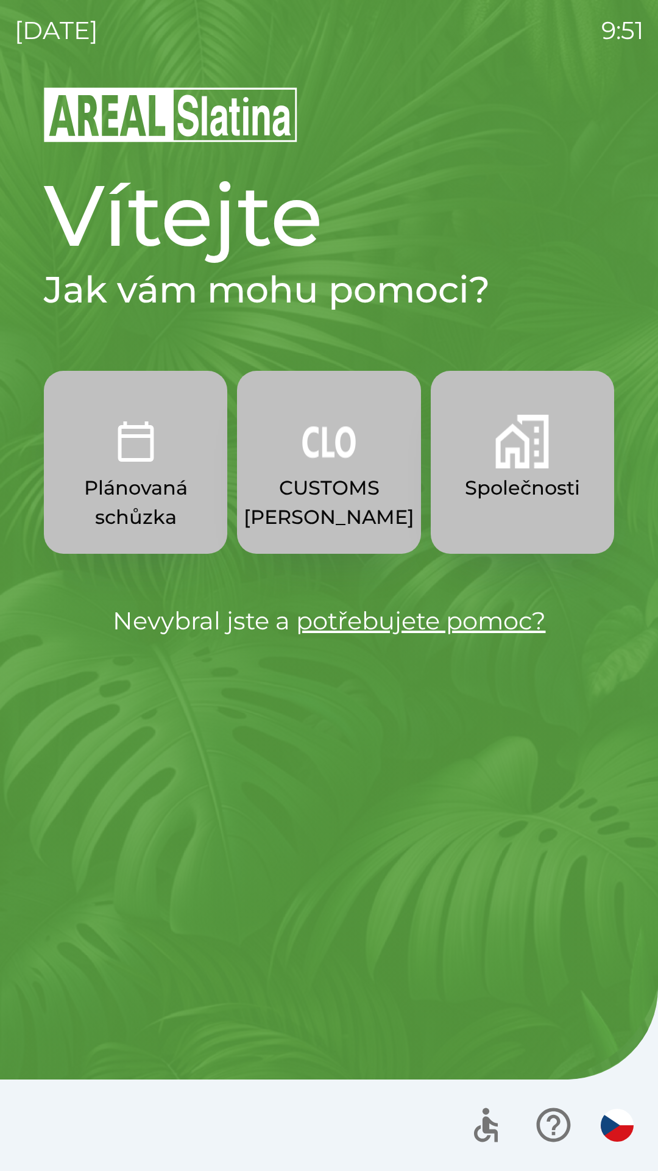
click at [173, 462] on button "Plánovaná schůzka" at bounding box center [136, 462] width 184 height 183
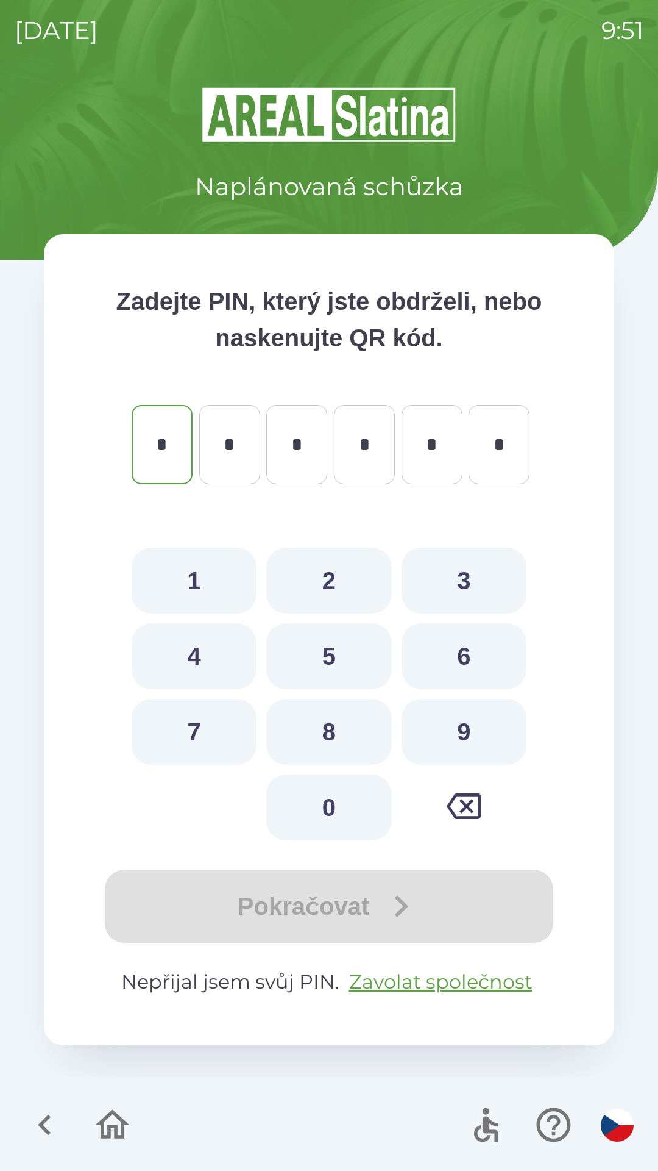
click at [57, 1122] on icon "button" at bounding box center [44, 1124] width 41 height 41
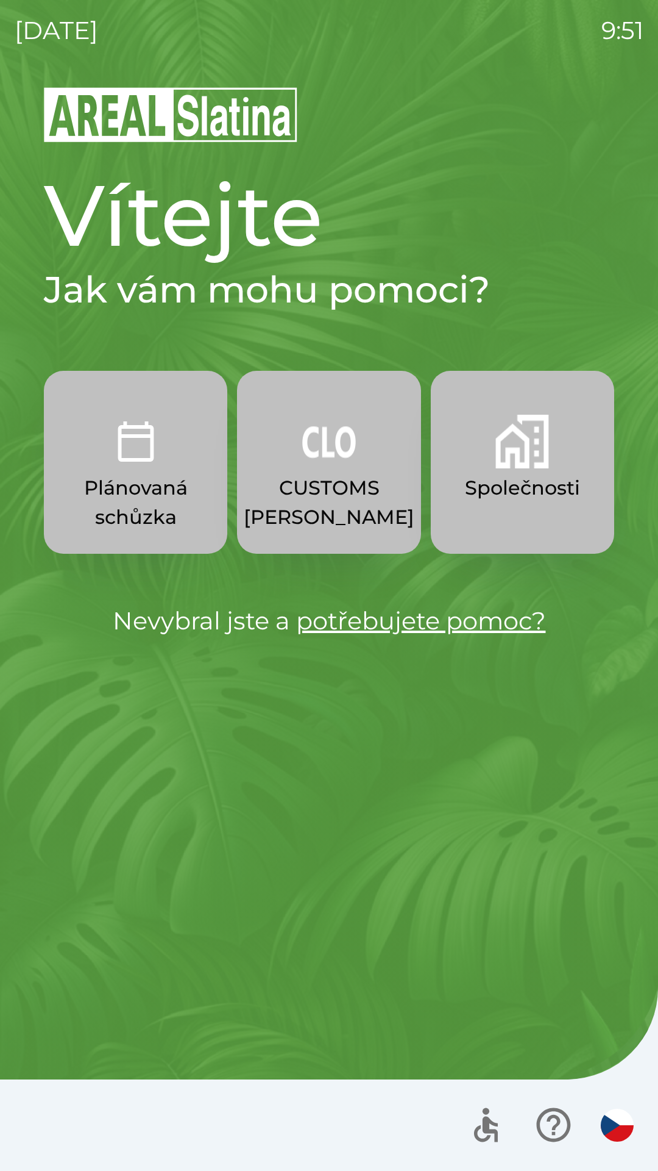
click at [160, 494] on p "Plánovaná schůzka" at bounding box center [135, 502] width 125 height 59
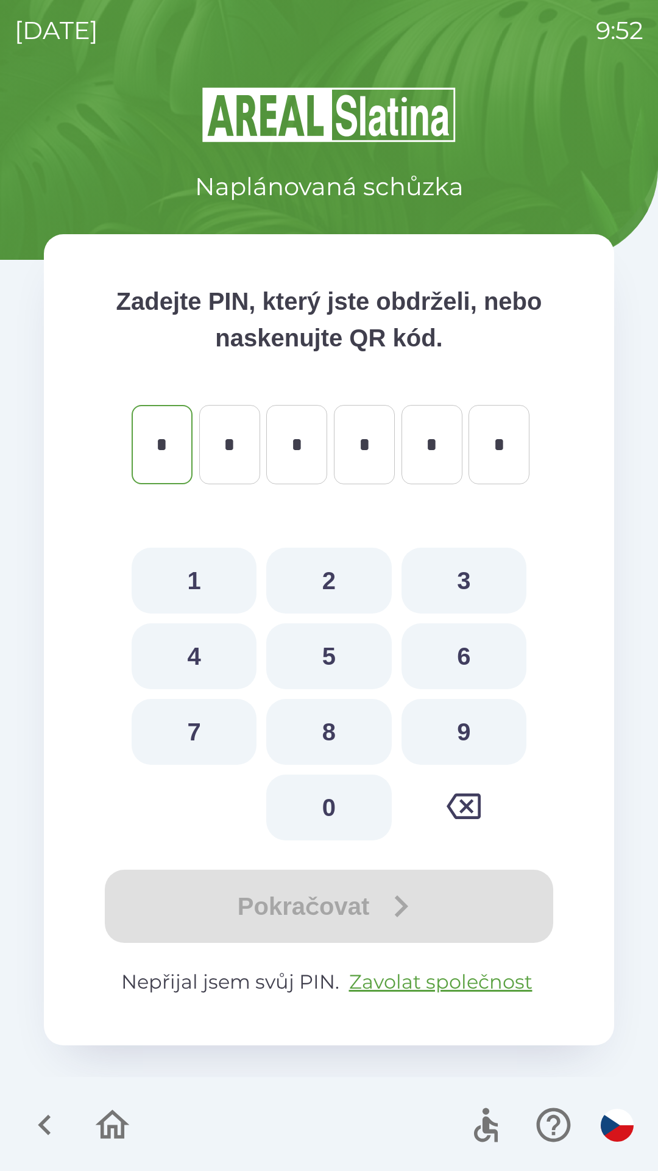
click at [45, 1117] on icon "button" at bounding box center [44, 1124] width 41 height 41
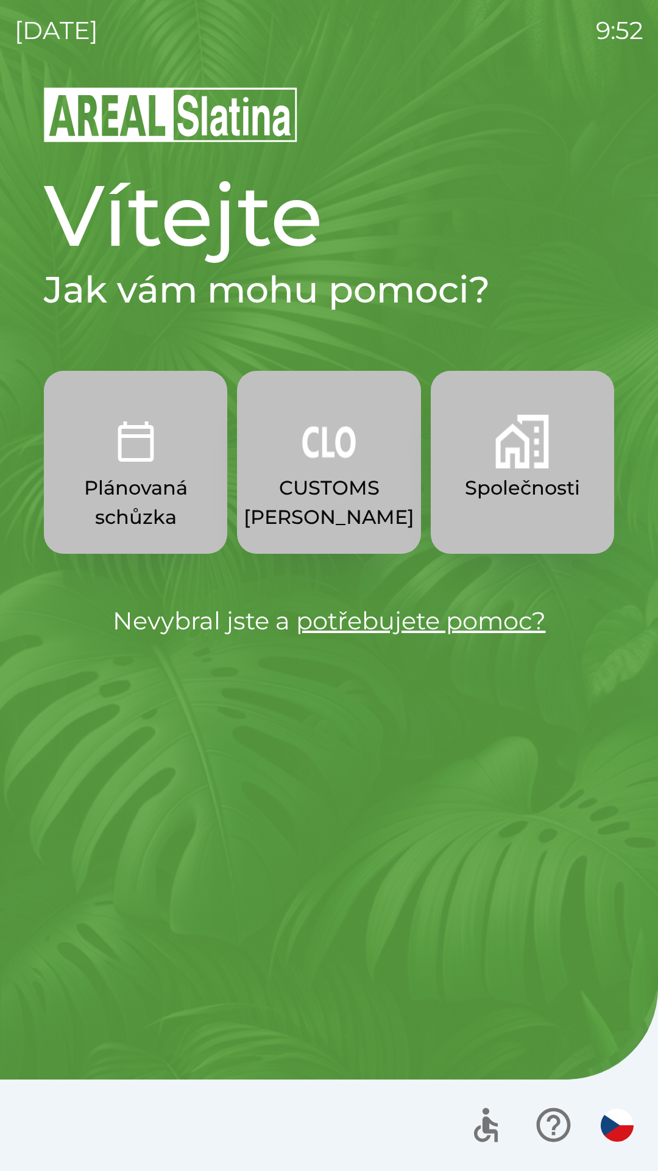
click at [493, 522] on button "Společnosti" at bounding box center [523, 462] width 184 height 183
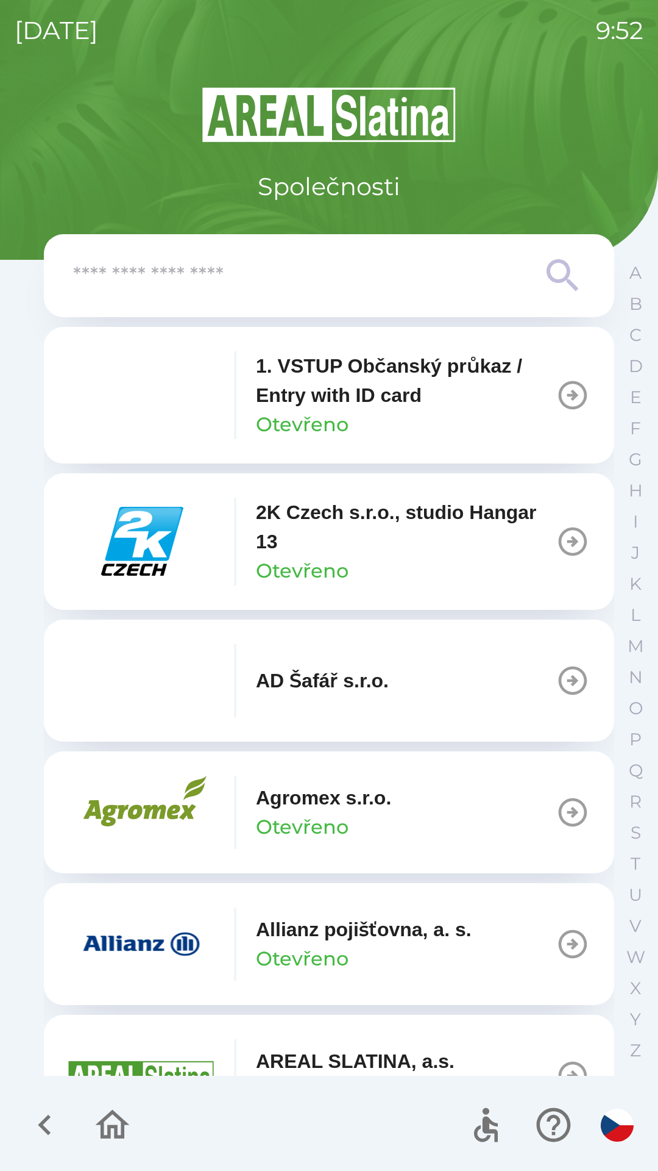
click at [93, 284] on input "text" at bounding box center [304, 276] width 463 height 34
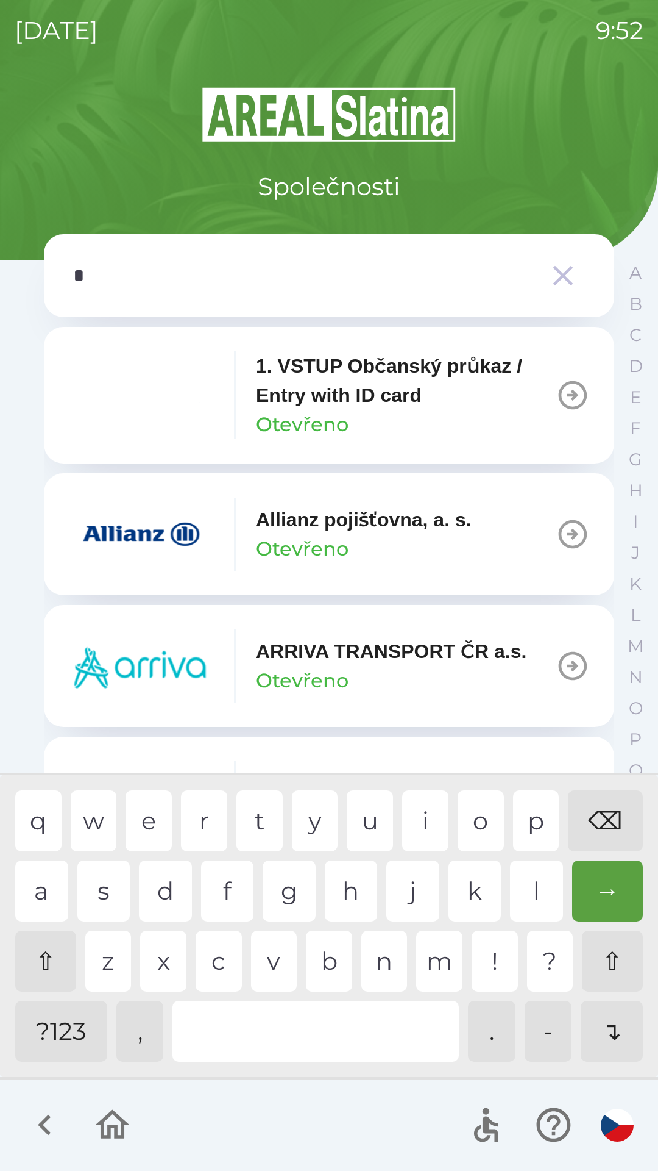
click at [523, 811] on div "p" at bounding box center [536, 820] width 46 height 61
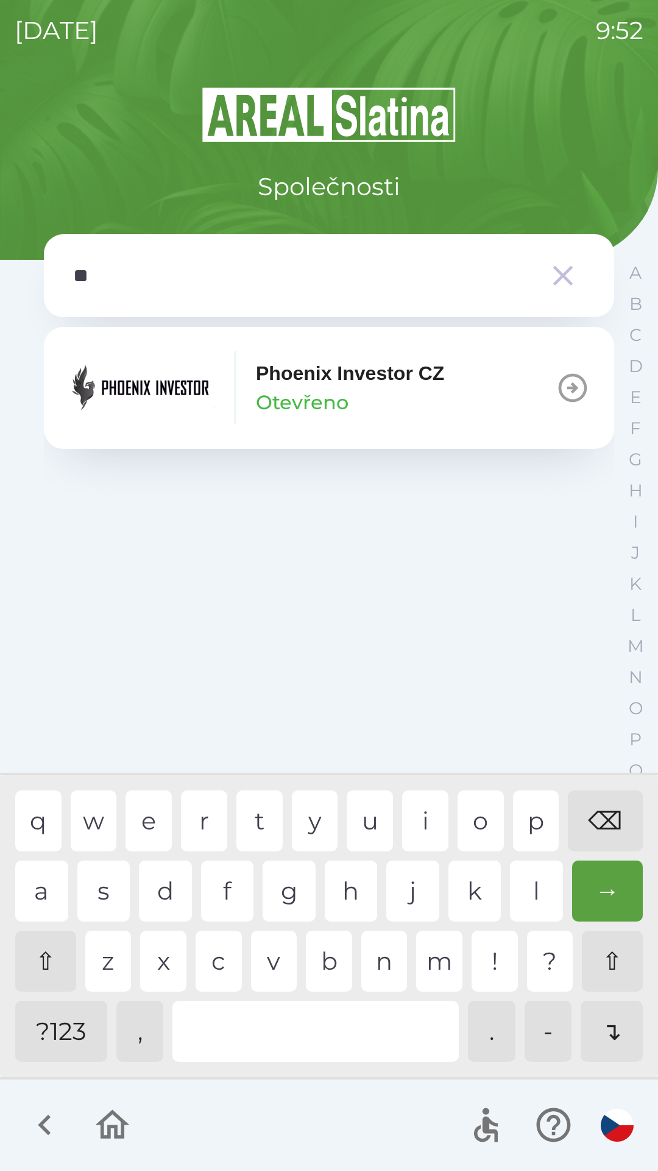
click at [344, 883] on div "h" at bounding box center [351, 890] width 53 height 61
click at [460, 821] on div "o" at bounding box center [481, 820] width 46 height 61
type input "****"
click at [368, 390] on div "Phoenix Investor CZ Otevřeno" at bounding box center [350, 387] width 188 height 59
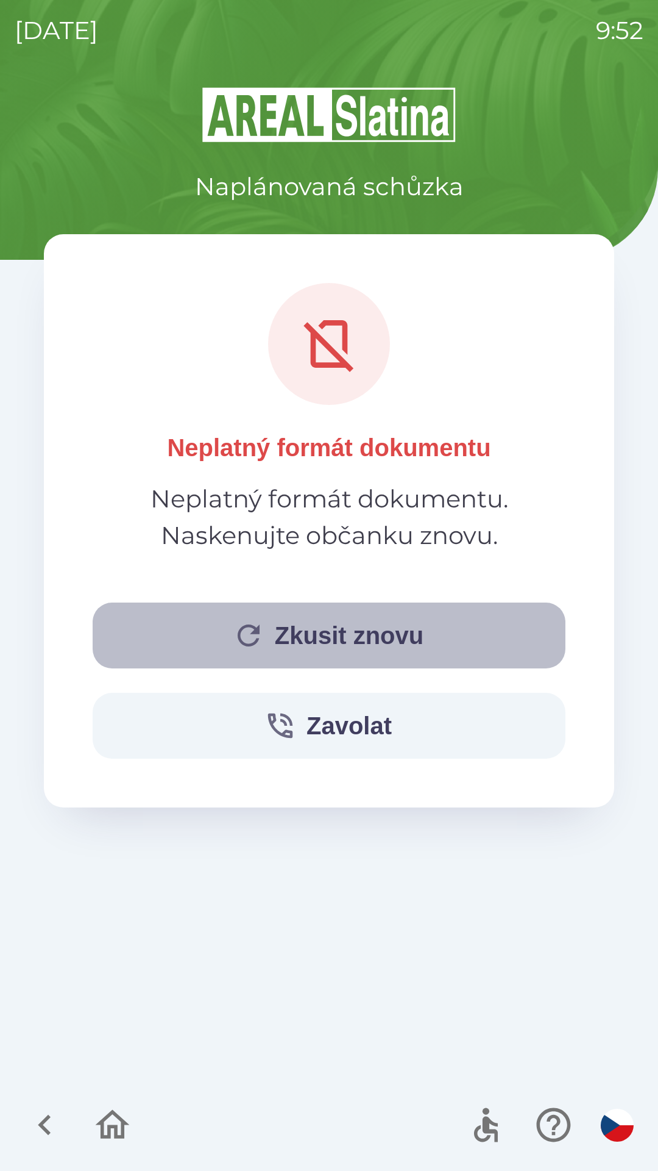
click at [367, 619] on button "Zkusit znovu" at bounding box center [329, 635] width 473 height 66
click at [360, 633] on button "Zkusit znovu" at bounding box center [329, 635] width 473 height 66
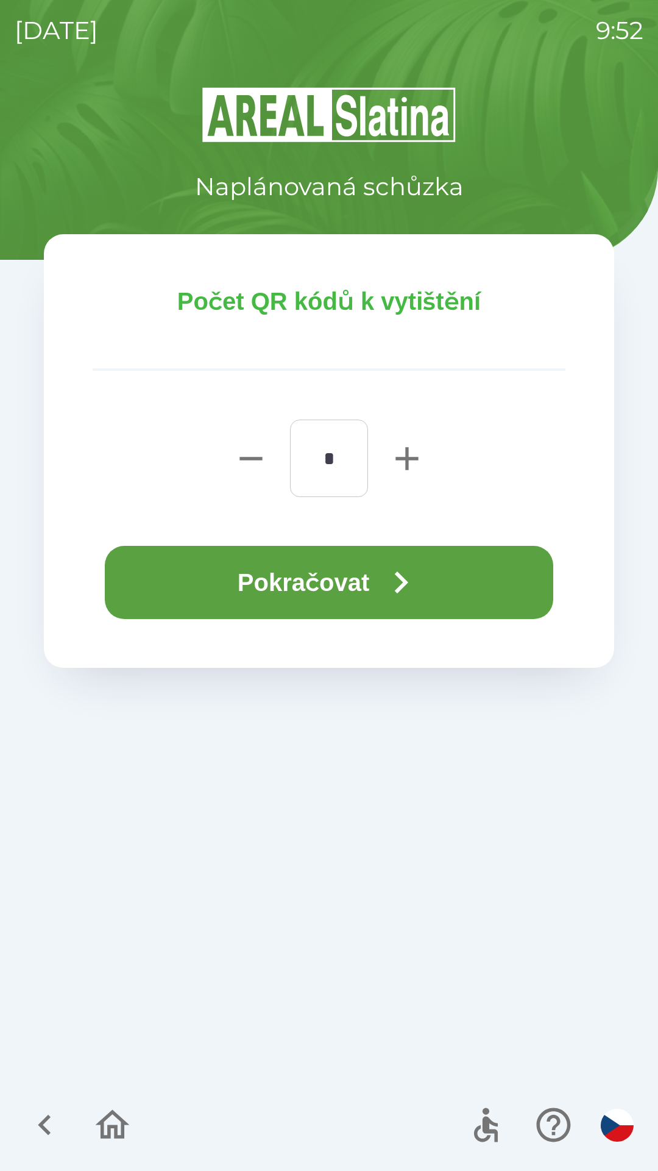
click at [405, 575] on icon "button" at bounding box center [401, 582] width 13 height 22
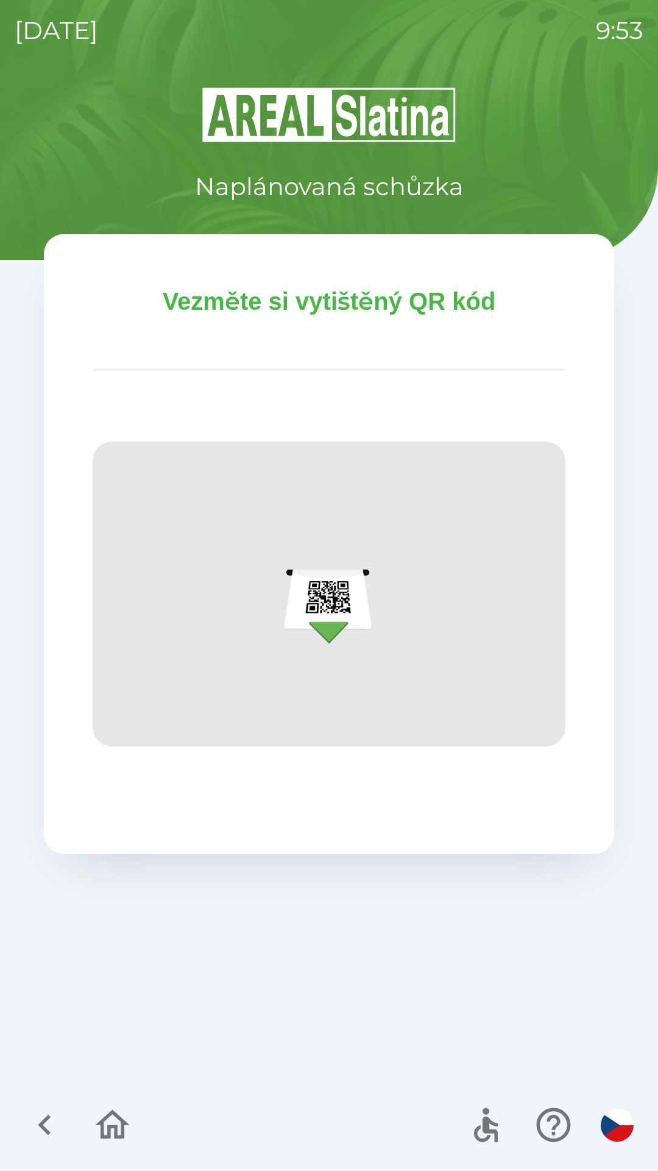
click at [374, 881] on div "Naplánovaná schůzka Vezměte si vytištěný QR kód" at bounding box center [329, 627] width 629 height 1085
click at [34, 1133] on icon "button" at bounding box center [44, 1124] width 41 height 41
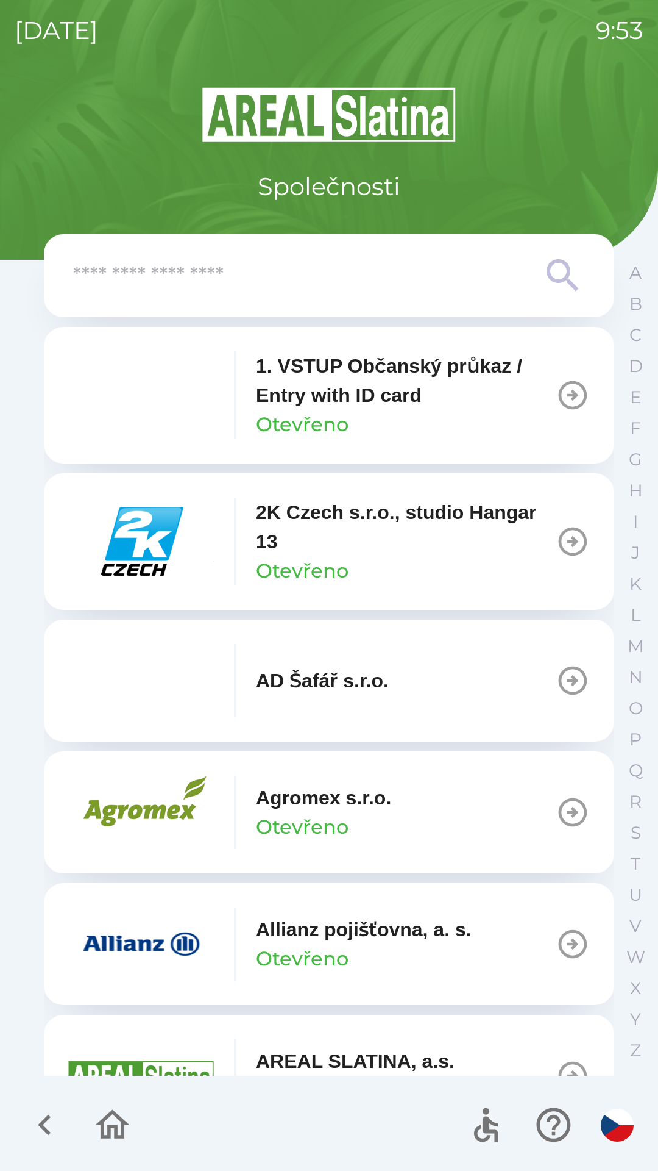
click at [45, 1133] on icon "button" at bounding box center [44, 1124] width 41 height 41
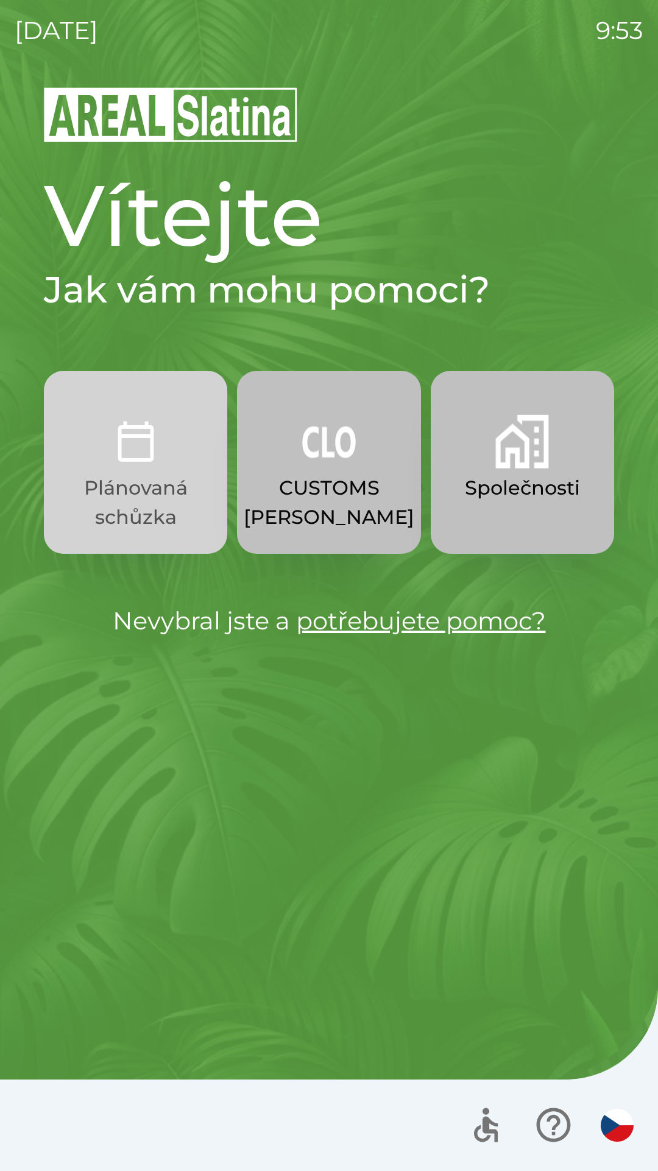
click at [148, 476] on p "Plánovaná schůzka" at bounding box center [135, 502] width 125 height 59
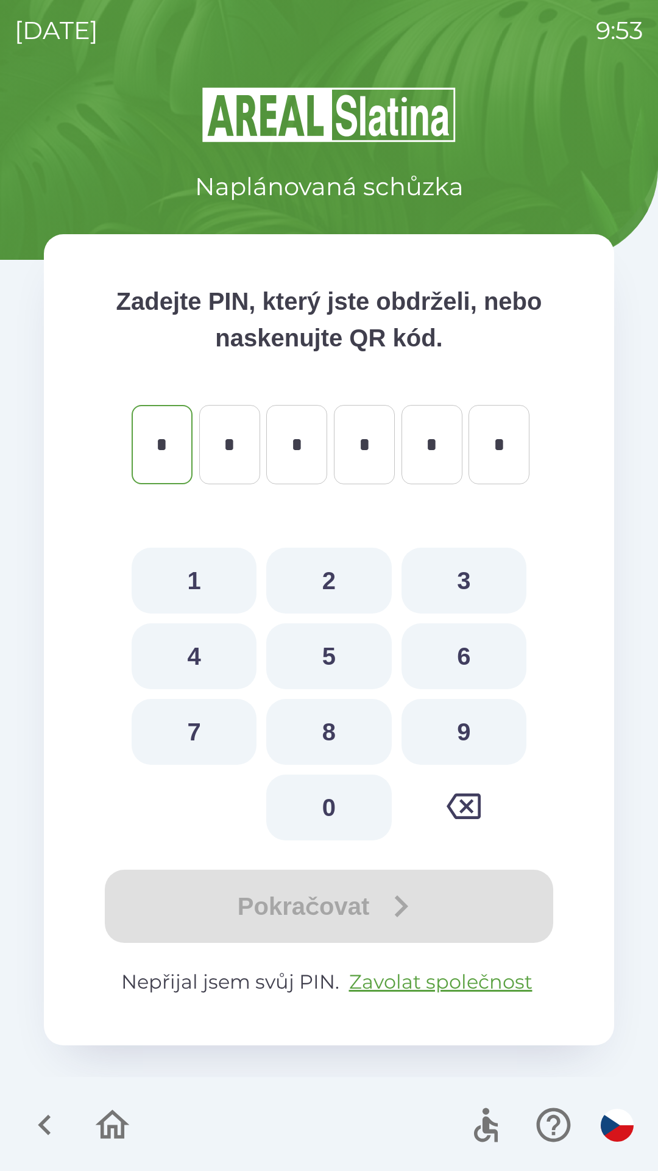
click at [48, 1132] on icon "button" at bounding box center [44, 1125] width 13 height 21
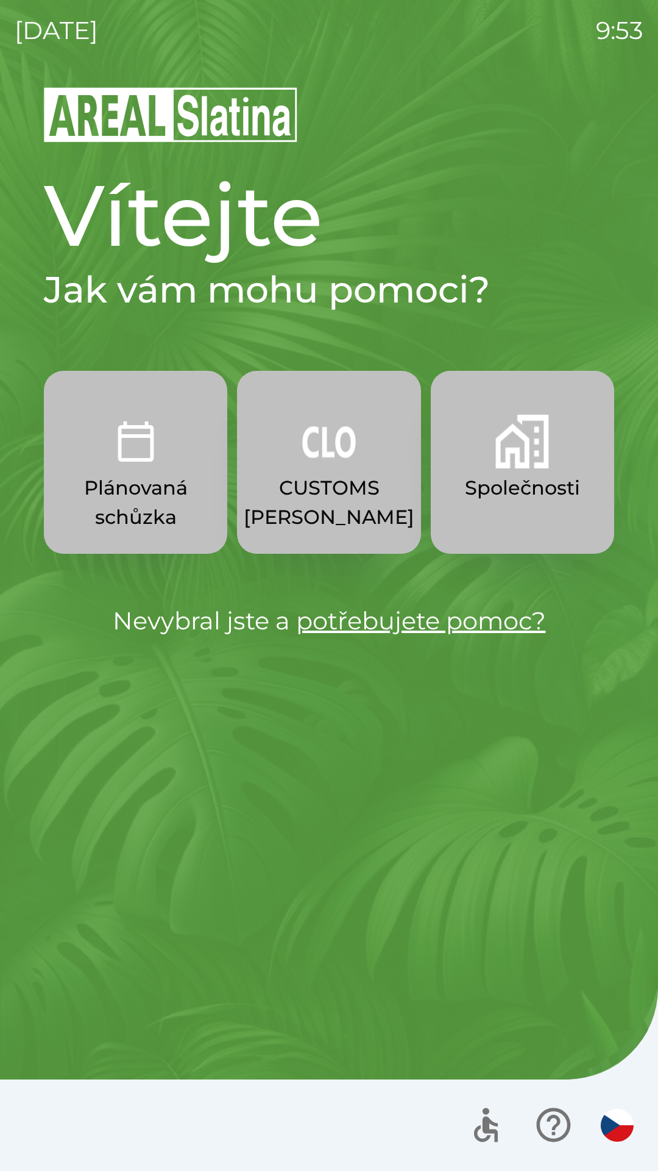
click at [330, 458] on img "button" at bounding box center [329, 442] width 54 height 54
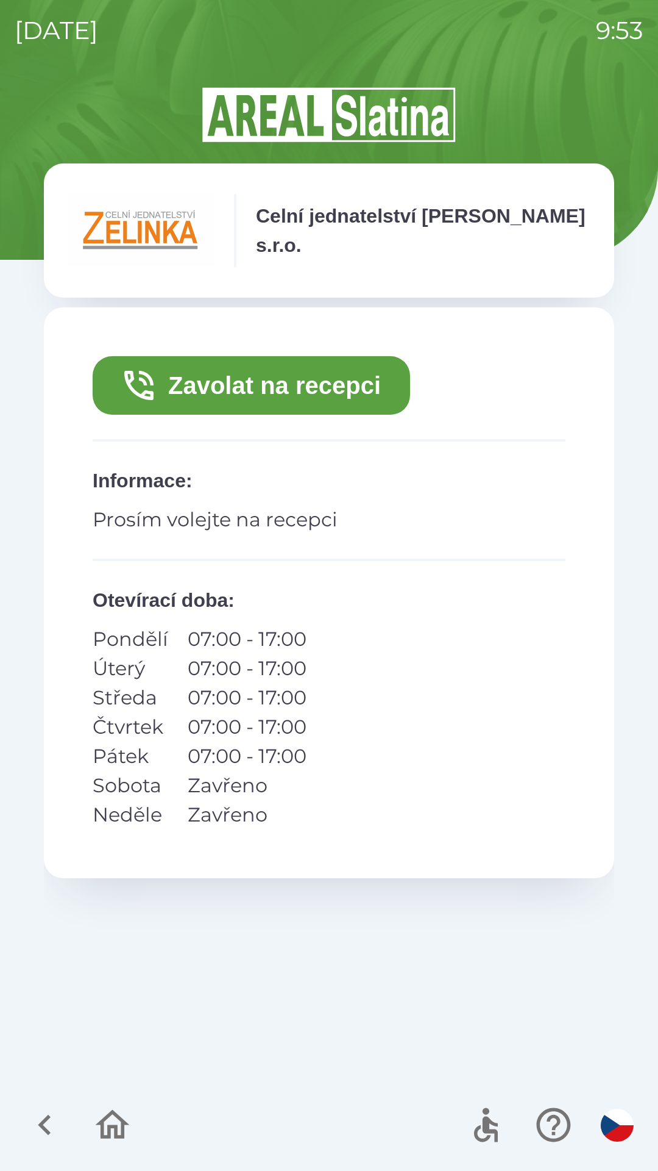
click at [293, 373] on button "Zavolat na recepci" at bounding box center [252, 385] width 318 height 59
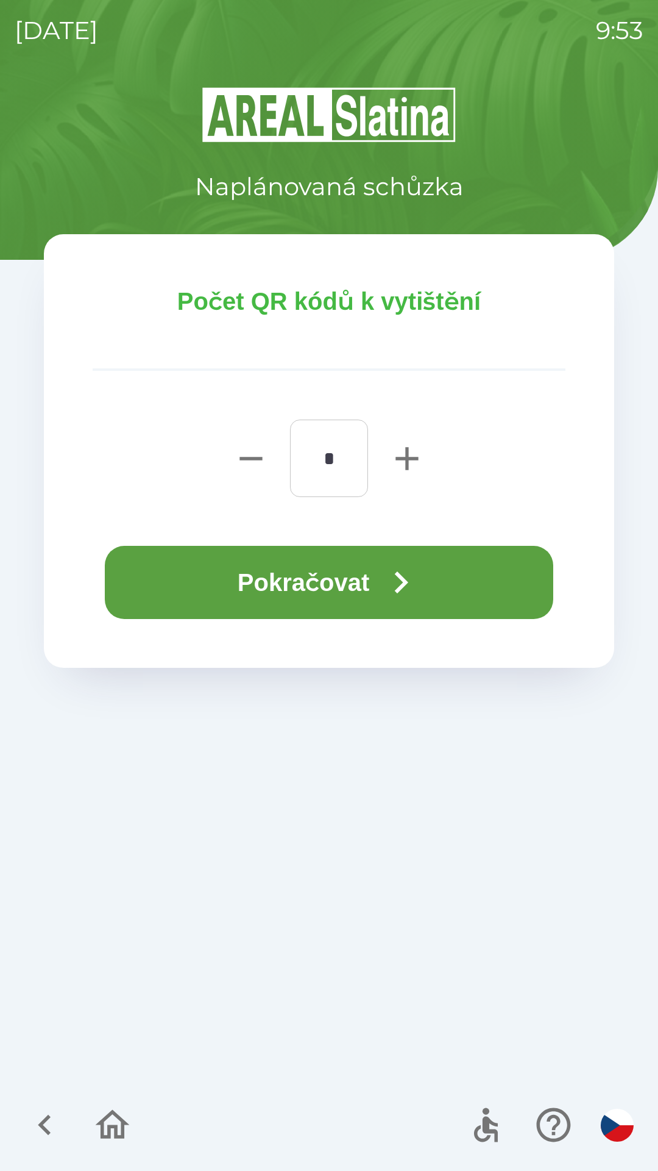
click at [312, 569] on button "Pokračovat" at bounding box center [329, 582] width 449 height 73
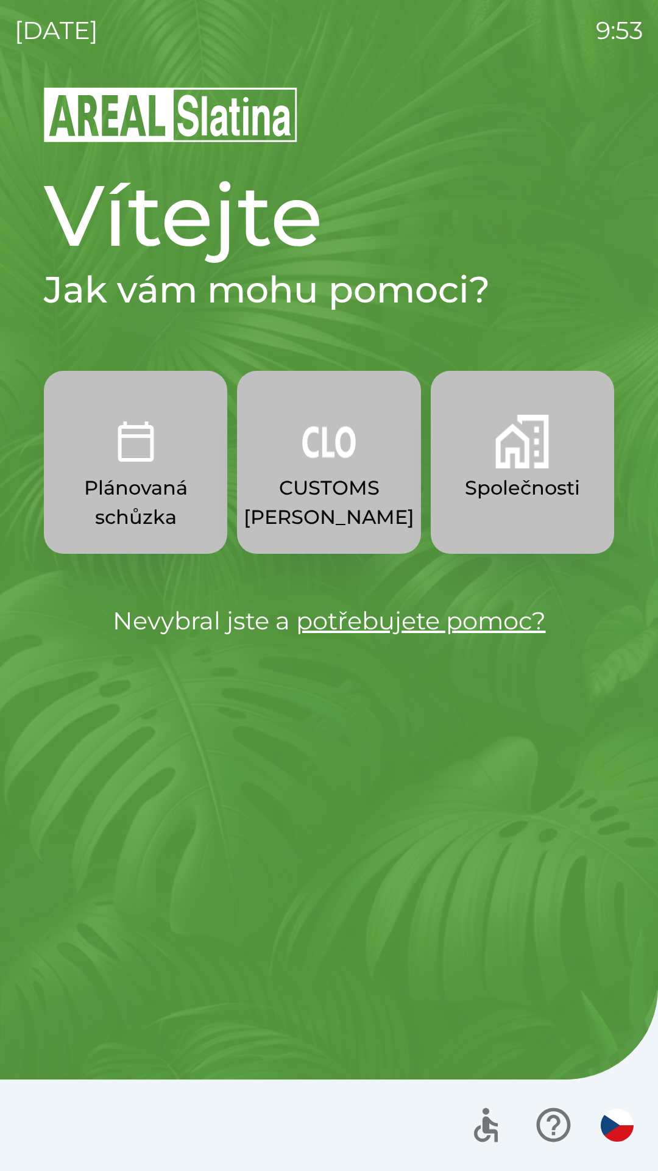
click at [324, 438] on img "button" at bounding box center [329, 442] width 54 height 54
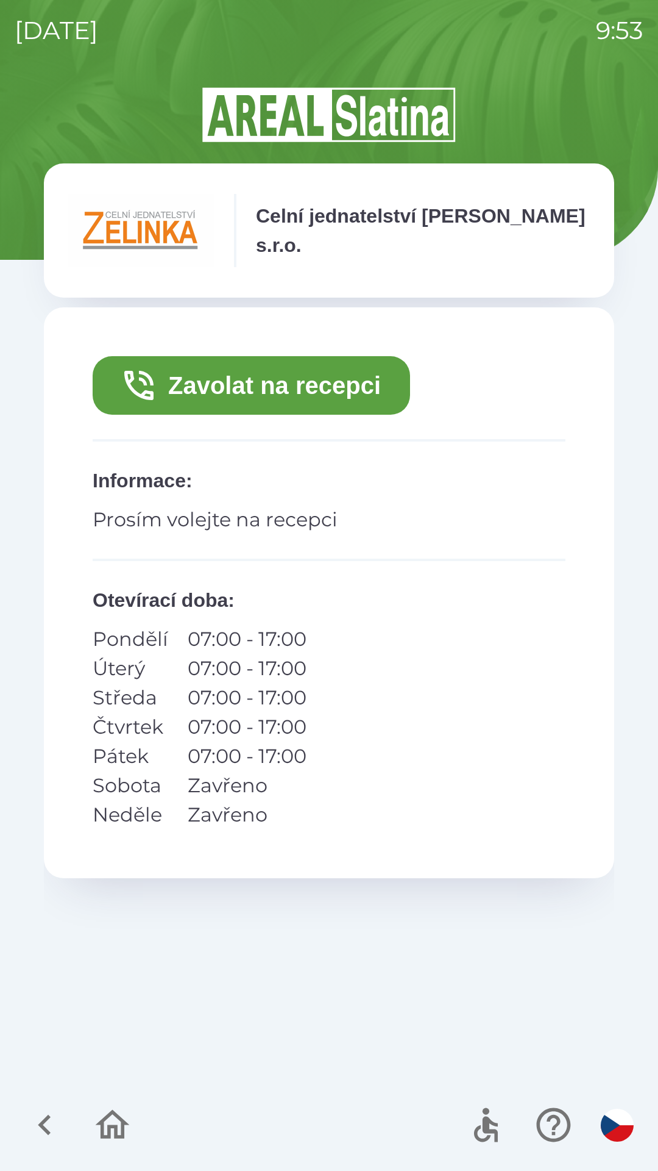
click at [304, 388] on button "Zavolat na recepci" at bounding box center [252, 385] width 318 height 59
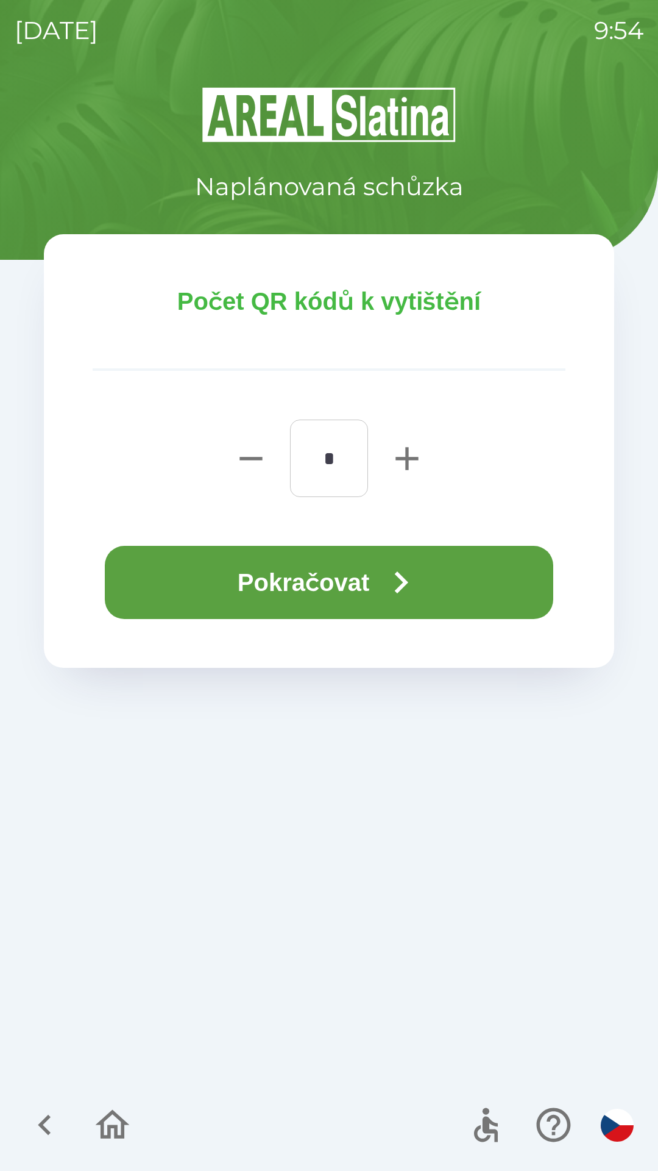
click at [391, 574] on icon "button" at bounding box center [401, 582] width 44 height 44
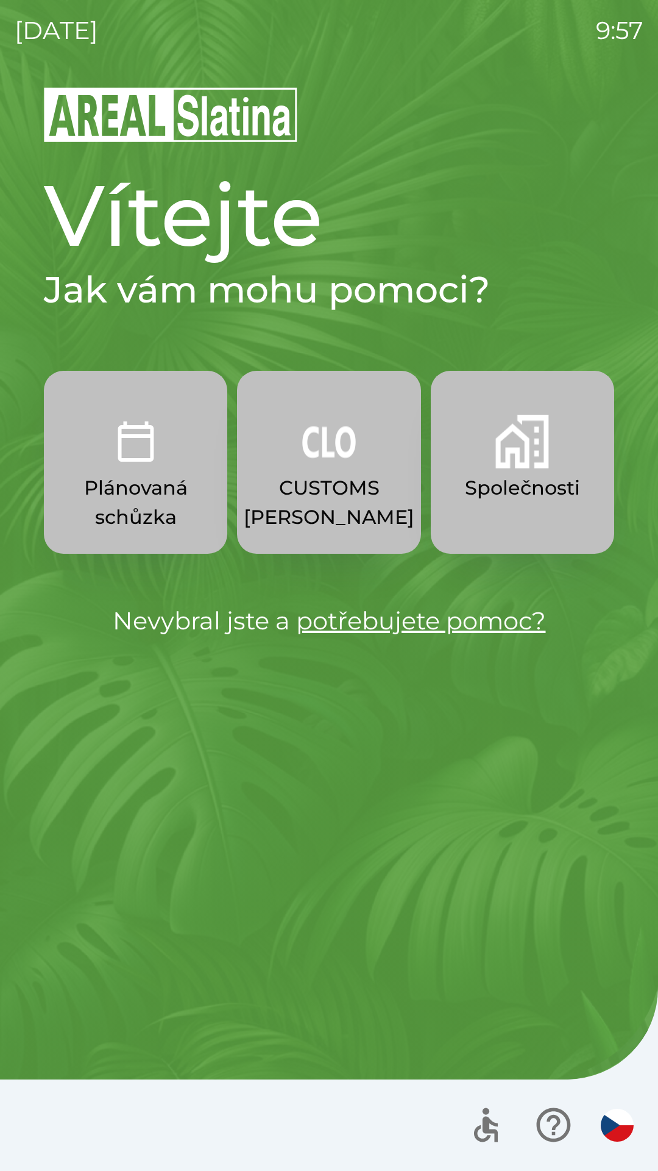
click at [512, 471] on button "Společnosti" at bounding box center [523, 462] width 184 height 183
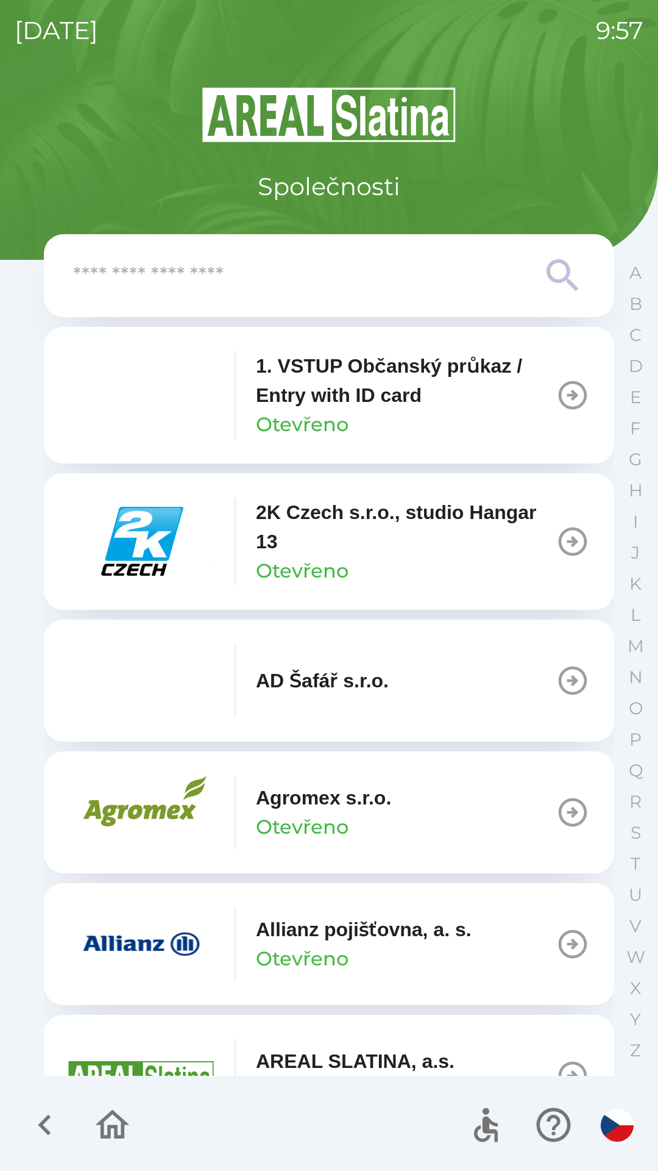
click at [162, 284] on input "text" at bounding box center [304, 276] width 463 height 34
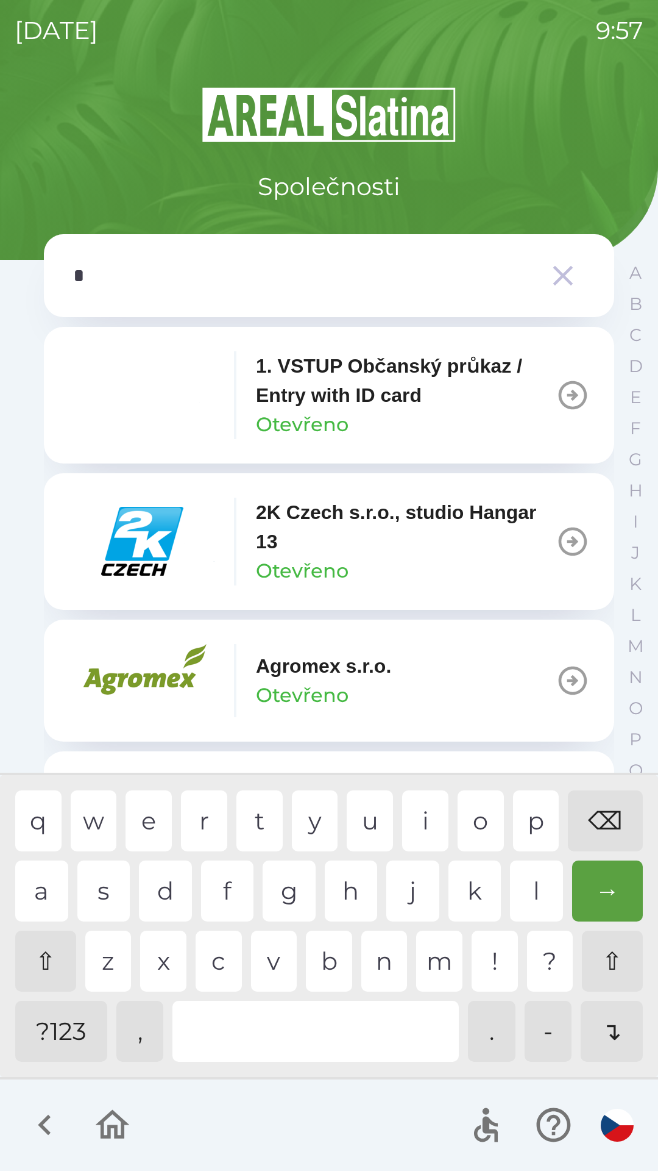
click at [148, 822] on div "e" at bounding box center [149, 820] width 46 height 61
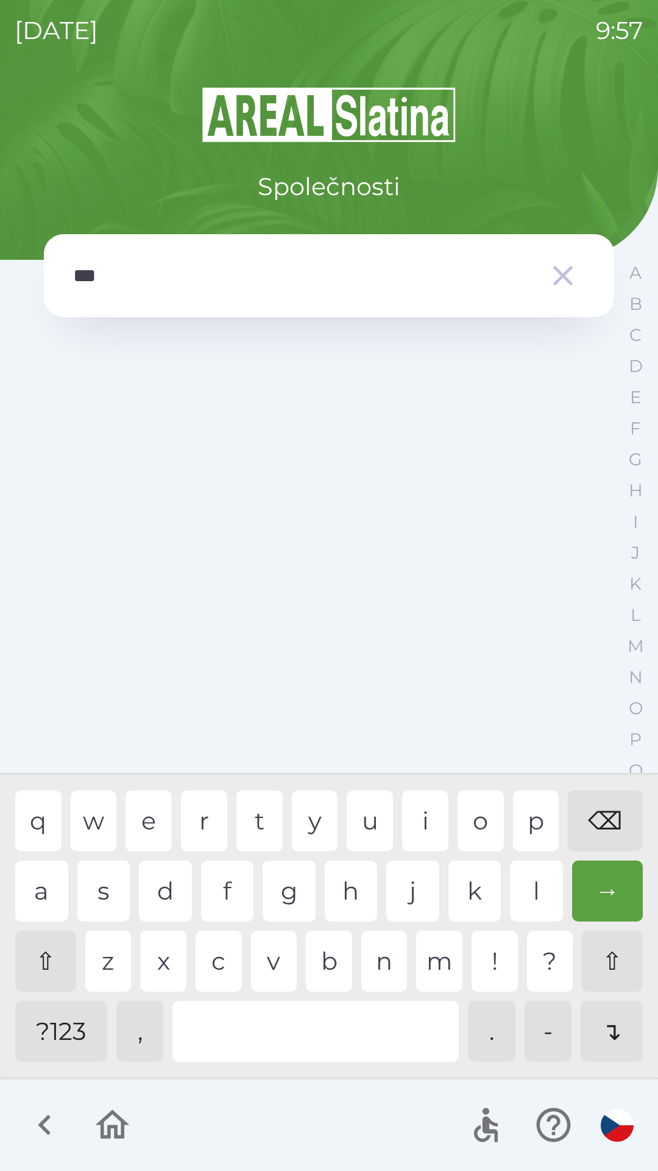
click at [257, 813] on div "t" at bounding box center [260, 820] width 46 height 61
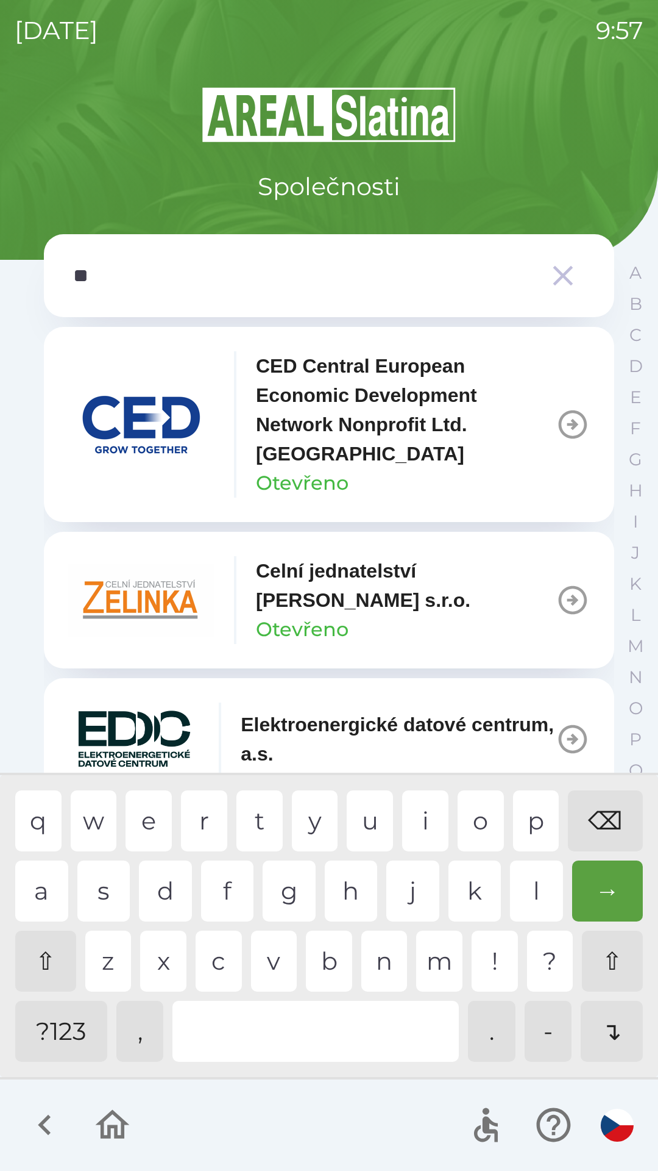
click at [593, 811] on div "⌫" at bounding box center [605, 820] width 75 height 61
type input "*"
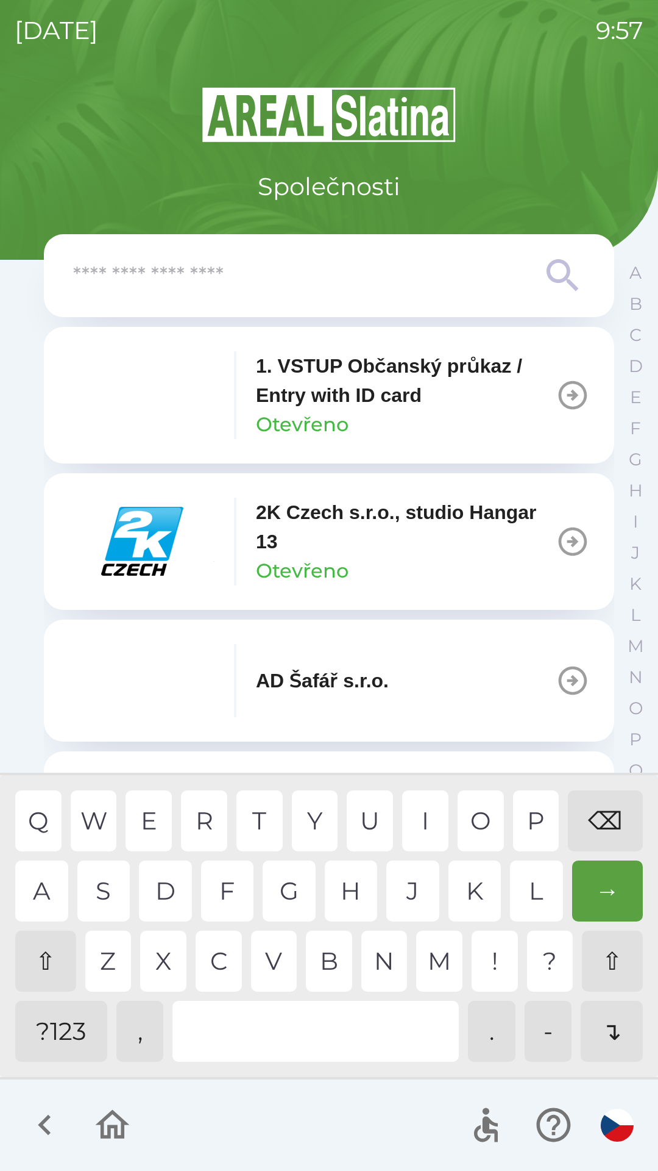
click at [38, 950] on div "⇧" at bounding box center [45, 960] width 61 height 61
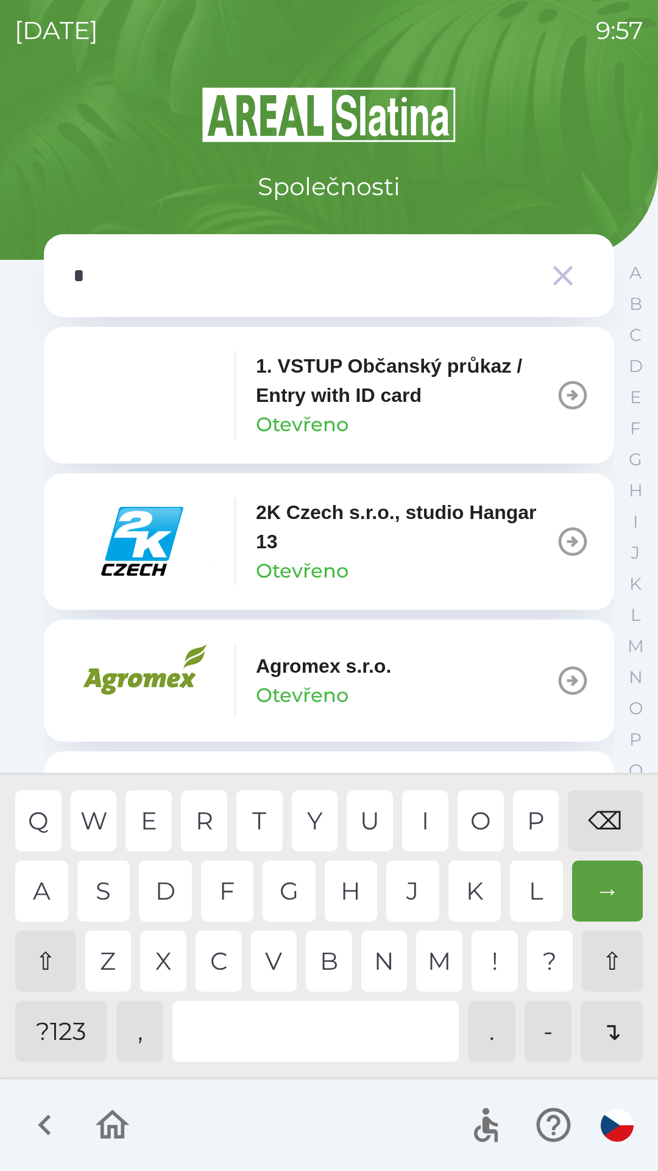
click at [144, 818] on div "E" at bounding box center [149, 820] width 46 height 61
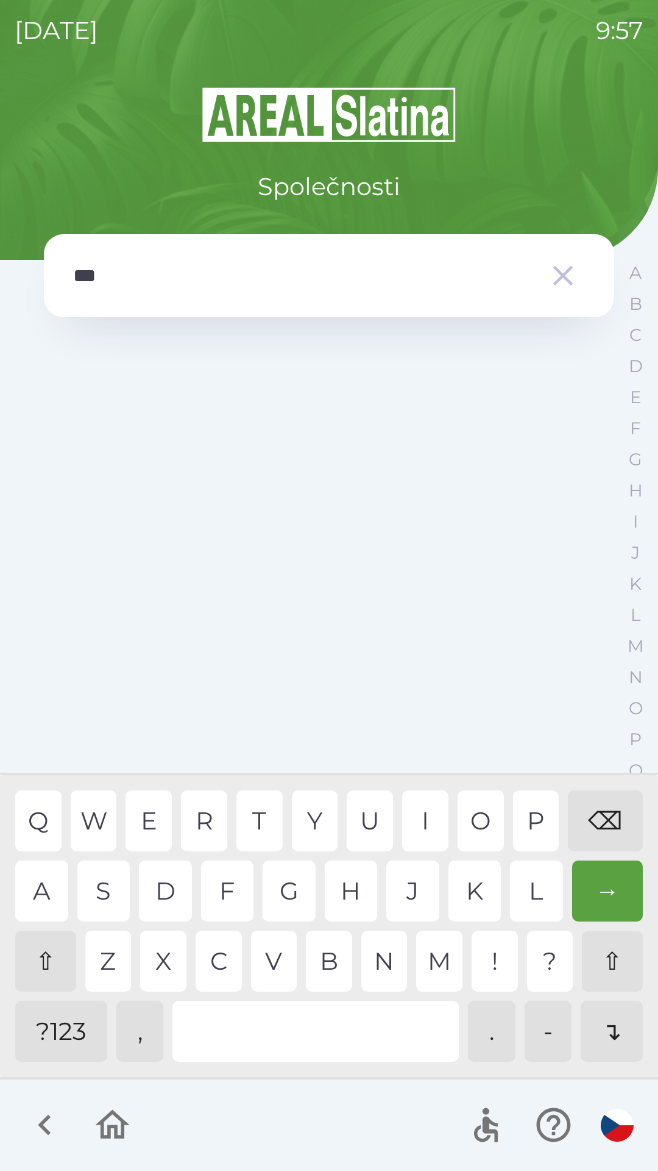
click at [251, 819] on div "T" at bounding box center [260, 820] width 46 height 61
click at [45, 886] on div "A" at bounding box center [41, 890] width 53 height 61
click at [604, 894] on div "→" at bounding box center [608, 890] width 71 height 61
click at [594, 810] on div "⌫" at bounding box center [605, 820] width 75 height 61
click at [597, 813] on div "⌫" at bounding box center [605, 820] width 75 height 61
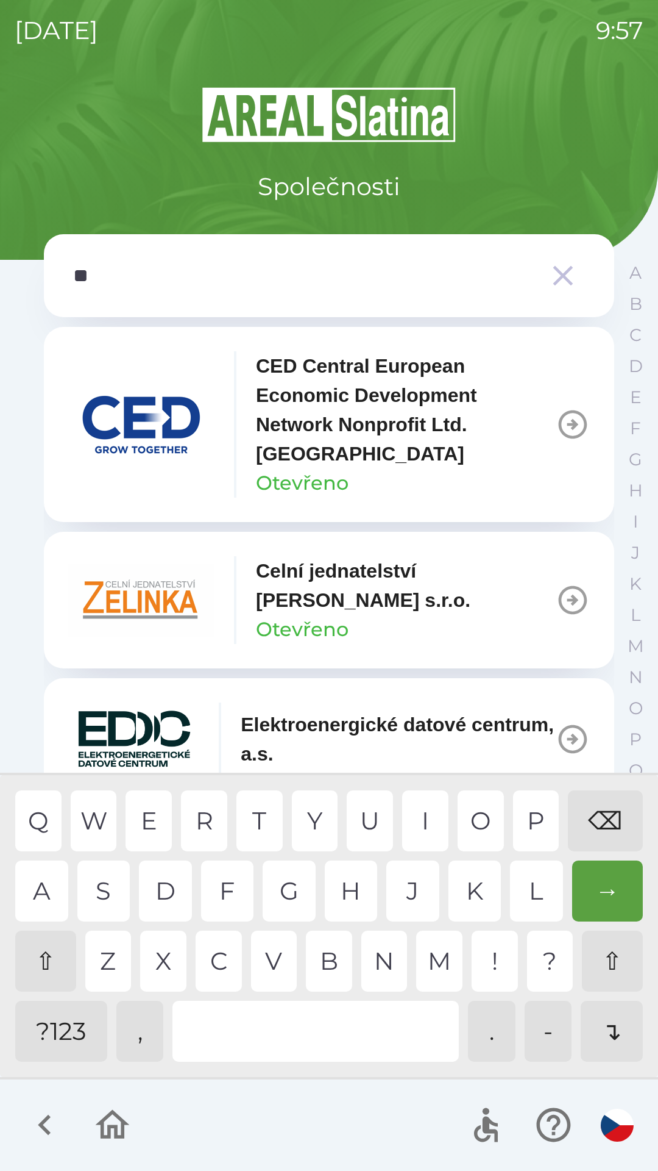
type input "*"
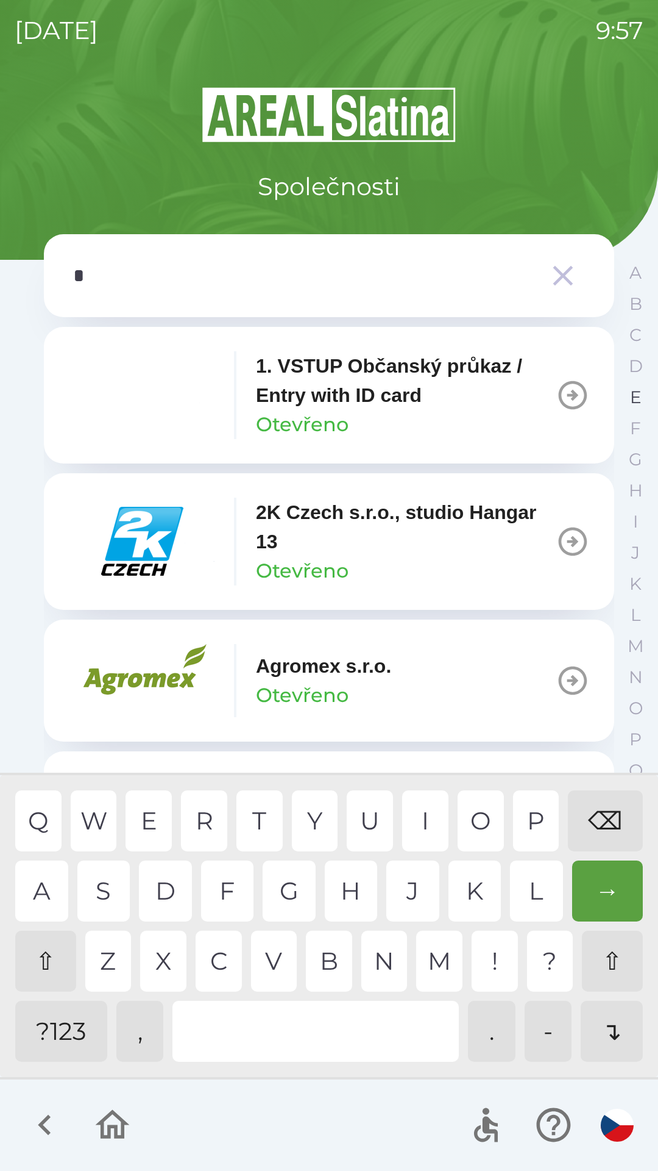
click at [631, 398] on p "E" at bounding box center [636, 397] width 12 height 21
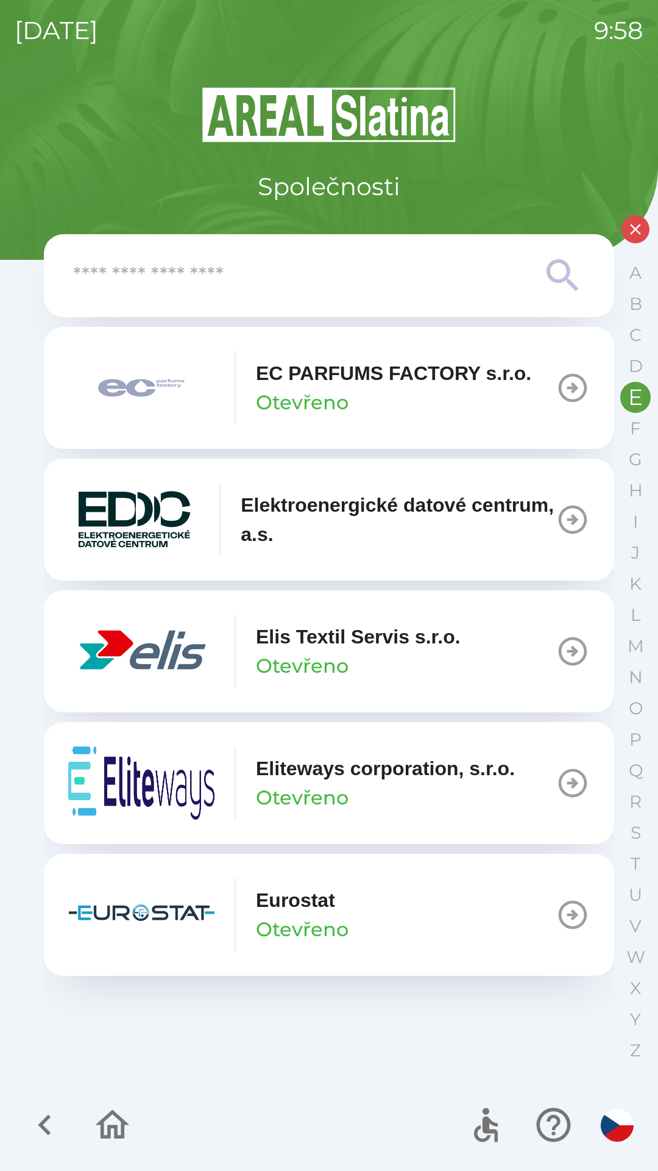
click at [111, 269] on input "text" at bounding box center [304, 276] width 463 height 34
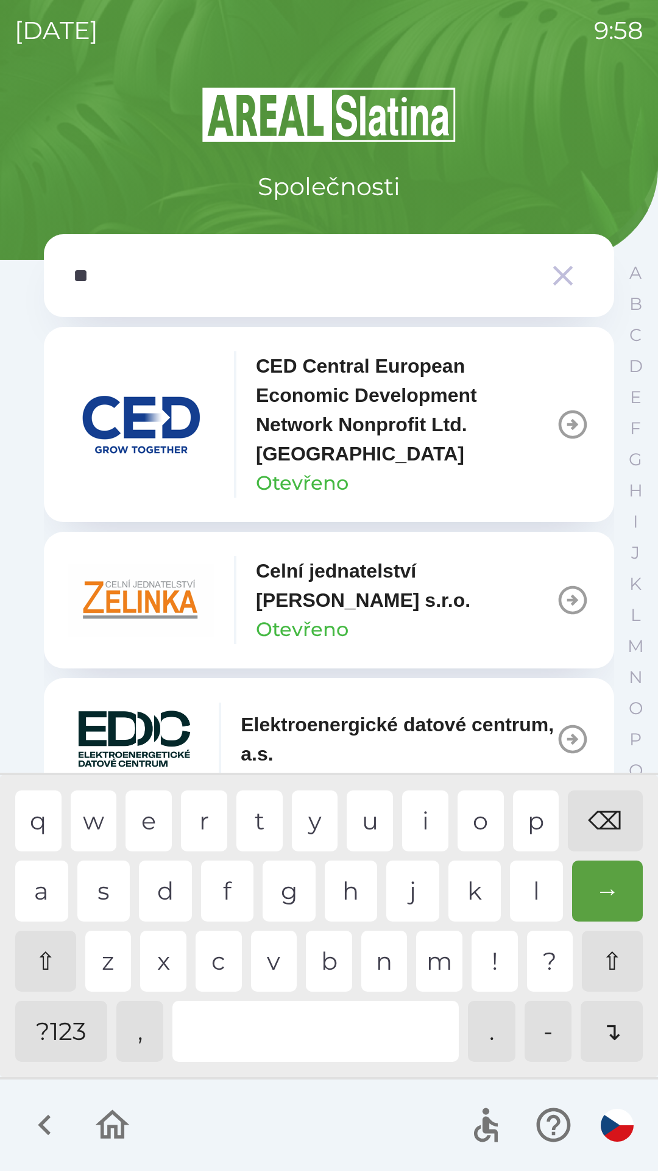
click at [531, 897] on div "l" at bounding box center [536, 890] width 53 height 61
click at [603, 822] on div "⌫" at bounding box center [605, 820] width 75 height 61
type input "*"
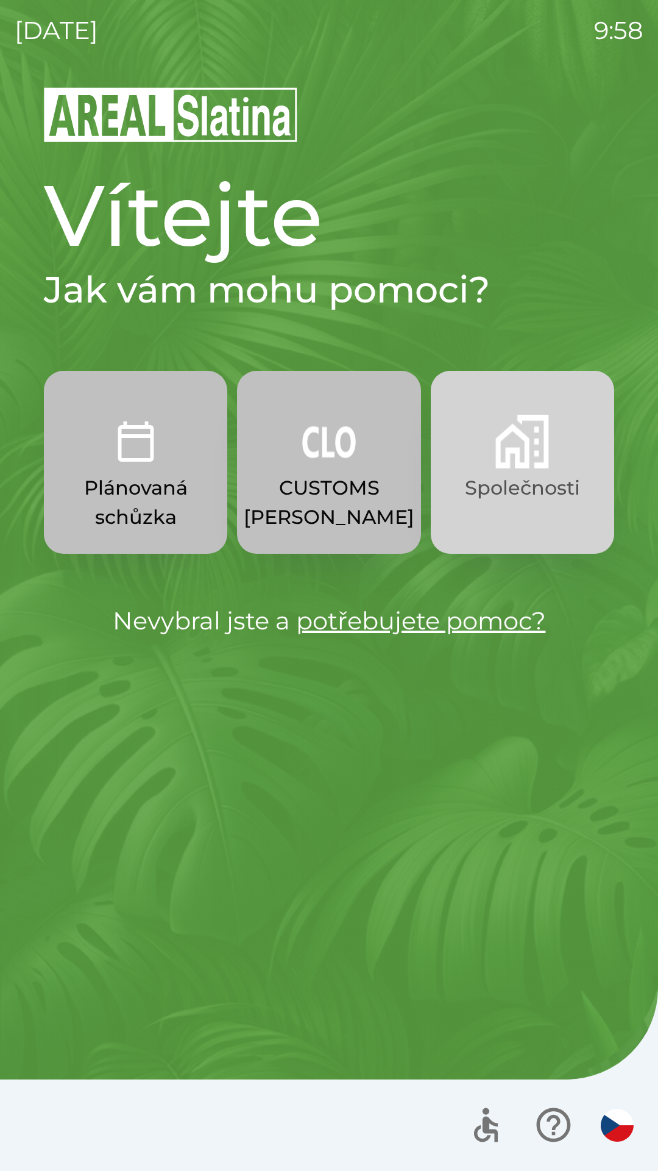
click at [544, 460] on img "button" at bounding box center [523, 442] width 54 height 54
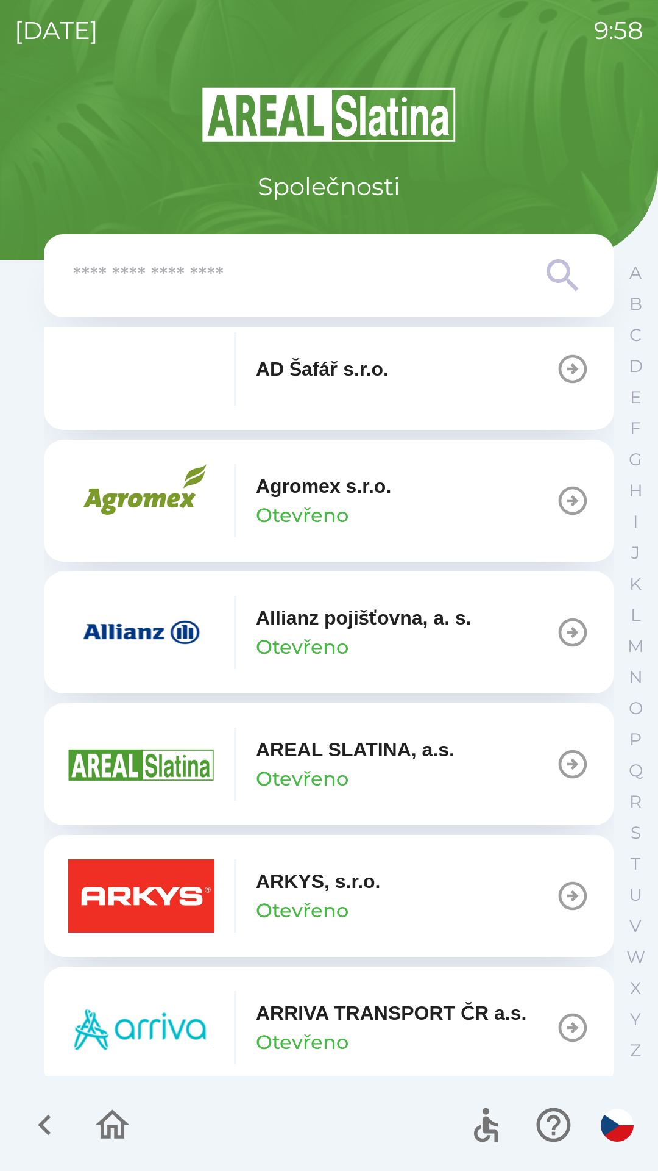
scroll to position [315, 0]
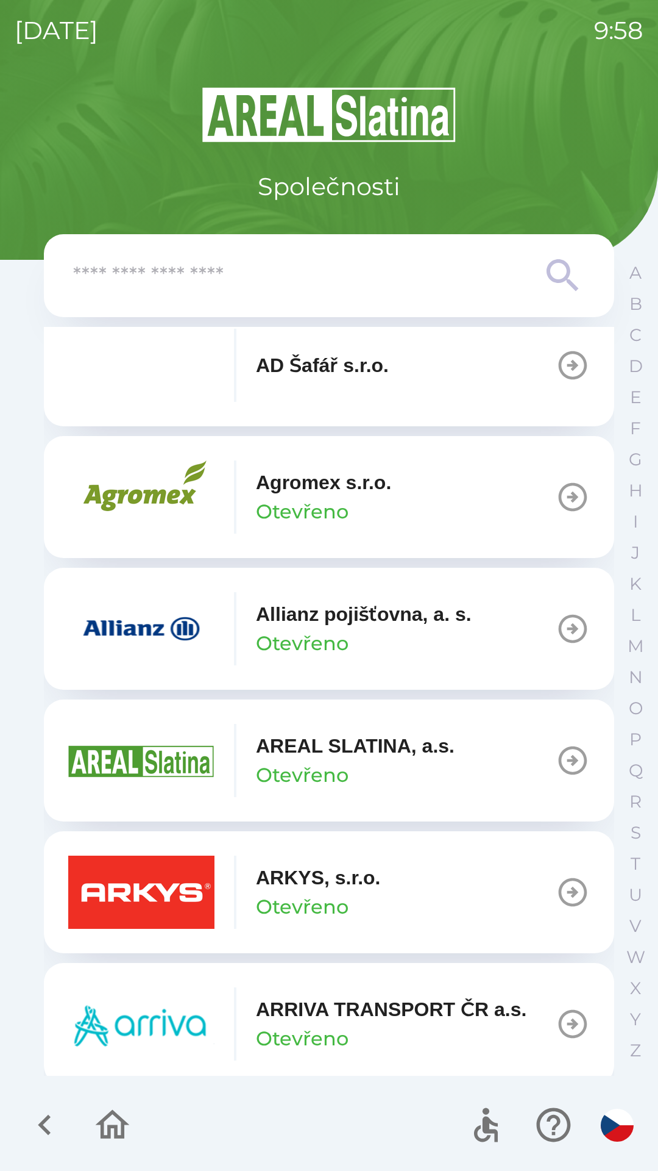
click at [435, 868] on button "ARKYS, s.r.o. Otevřeno" at bounding box center [329, 892] width 571 height 122
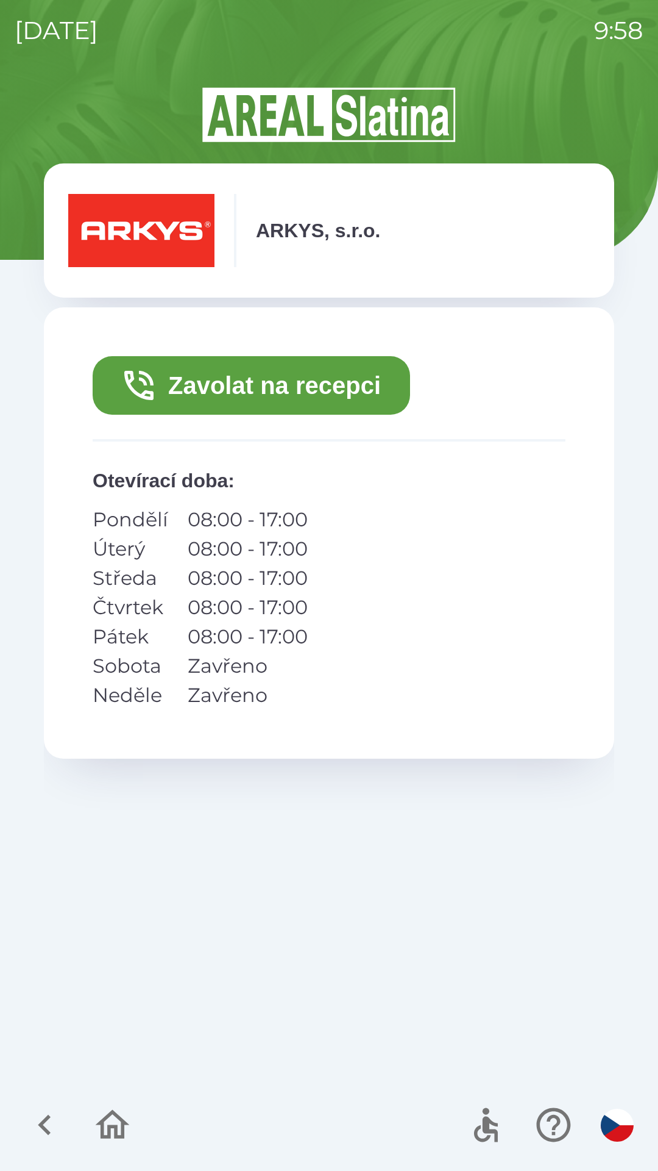
click at [446, 885] on div "Zavolat na recepci Otevírací doba : Pondělí 08:00 - 17:00 Úterý 08:00 - 17:00 S…" at bounding box center [329, 689] width 571 height 765
click at [361, 385] on button "Zavolat na recepci" at bounding box center [252, 385] width 318 height 59
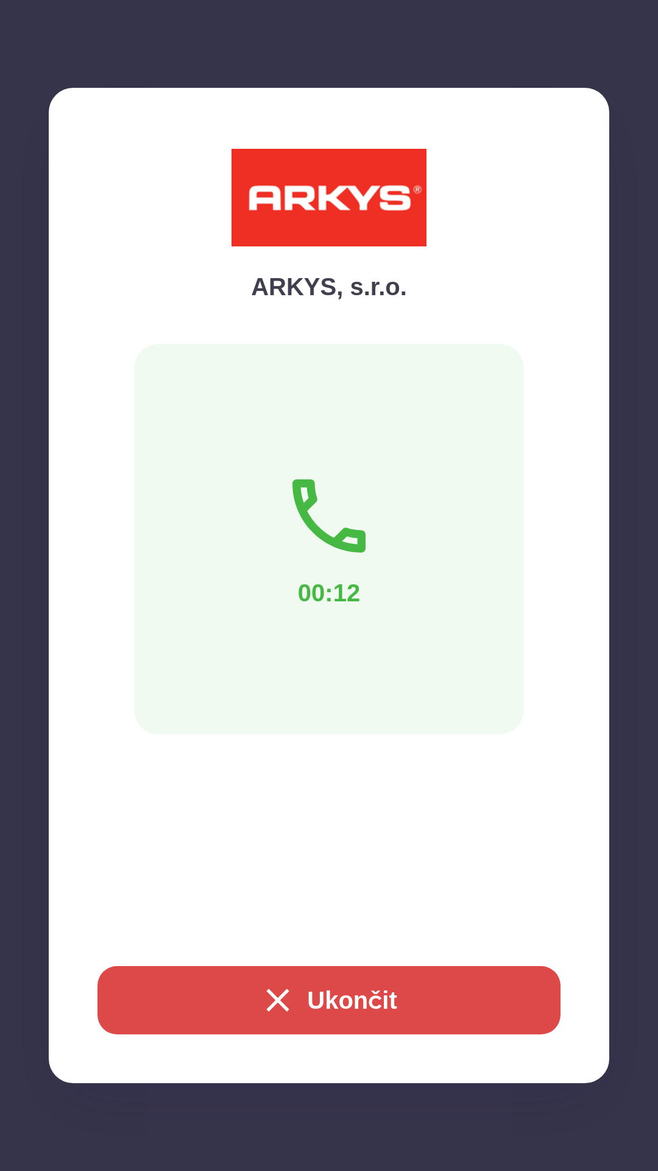
click at [362, 1005] on button "Ukončit" at bounding box center [329, 1000] width 463 height 68
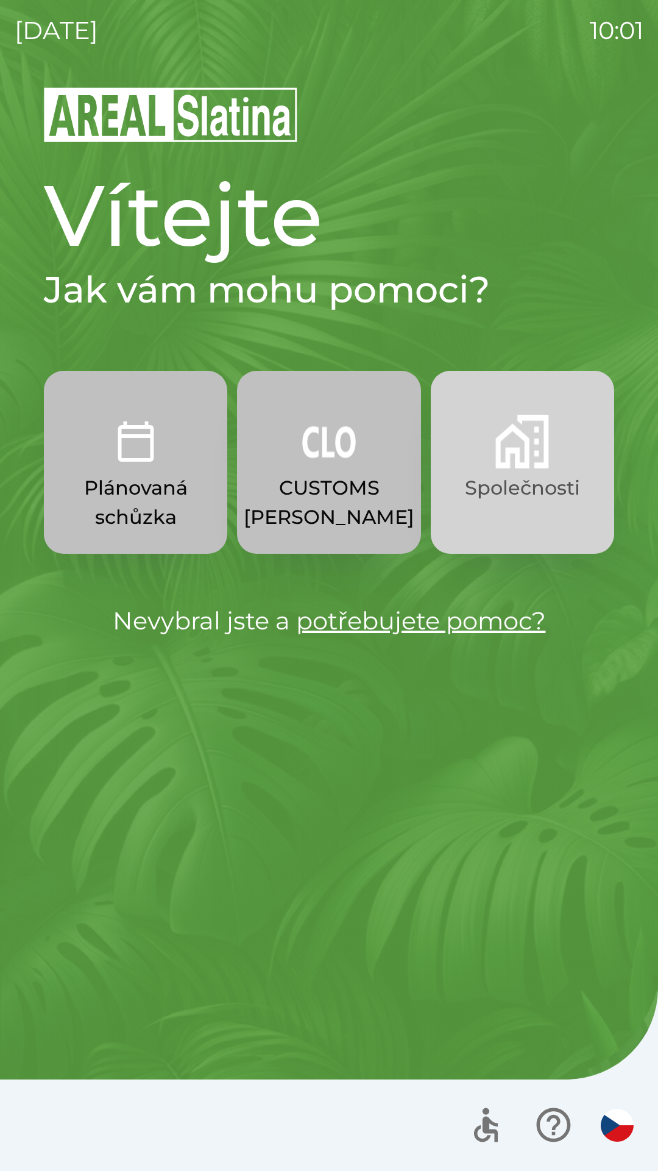
click at [507, 544] on button "Společnosti" at bounding box center [523, 462] width 184 height 183
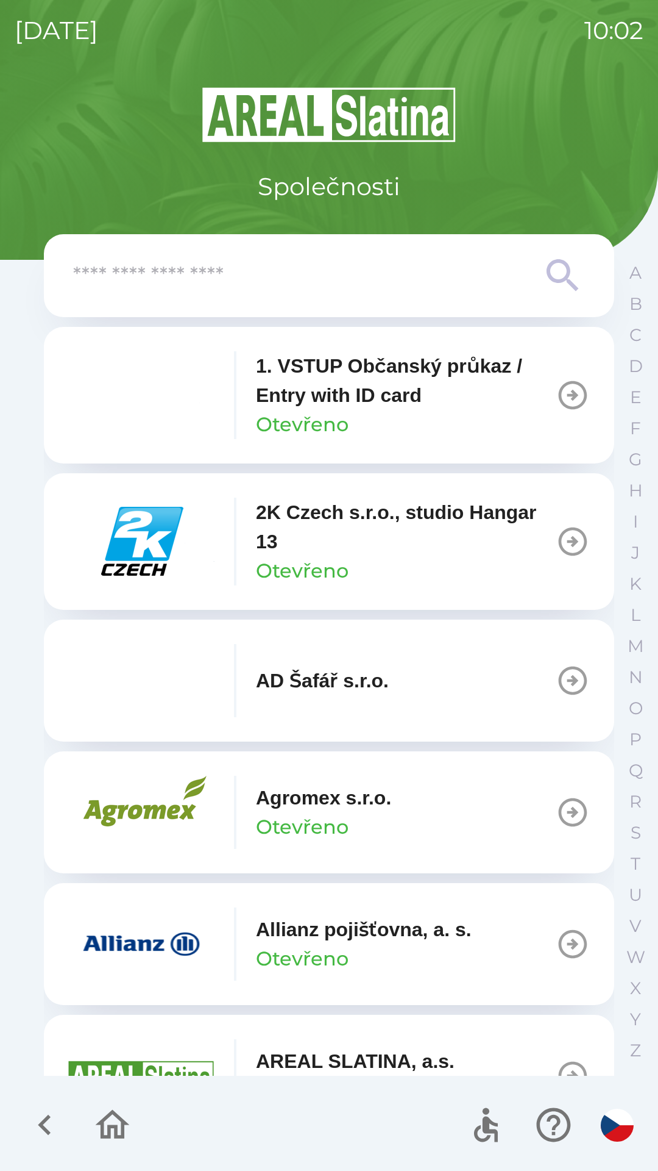
click at [307, 273] on input "text" at bounding box center [304, 276] width 463 height 34
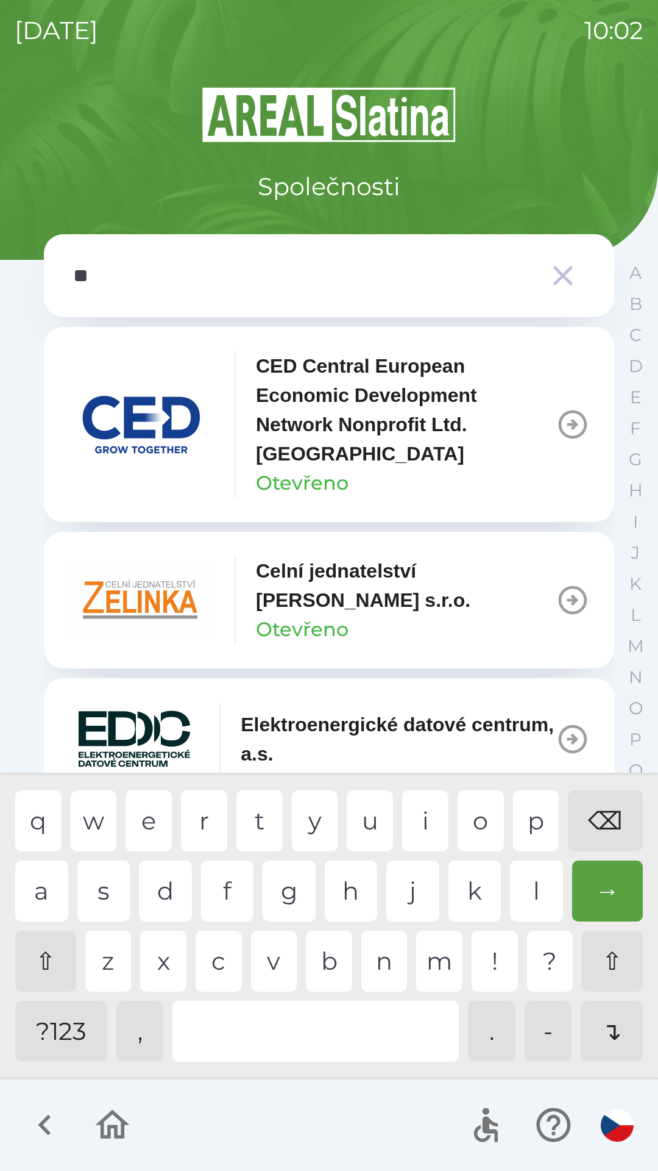
click at [618, 827] on div "⌫" at bounding box center [605, 820] width 75 height 61
type input "*"
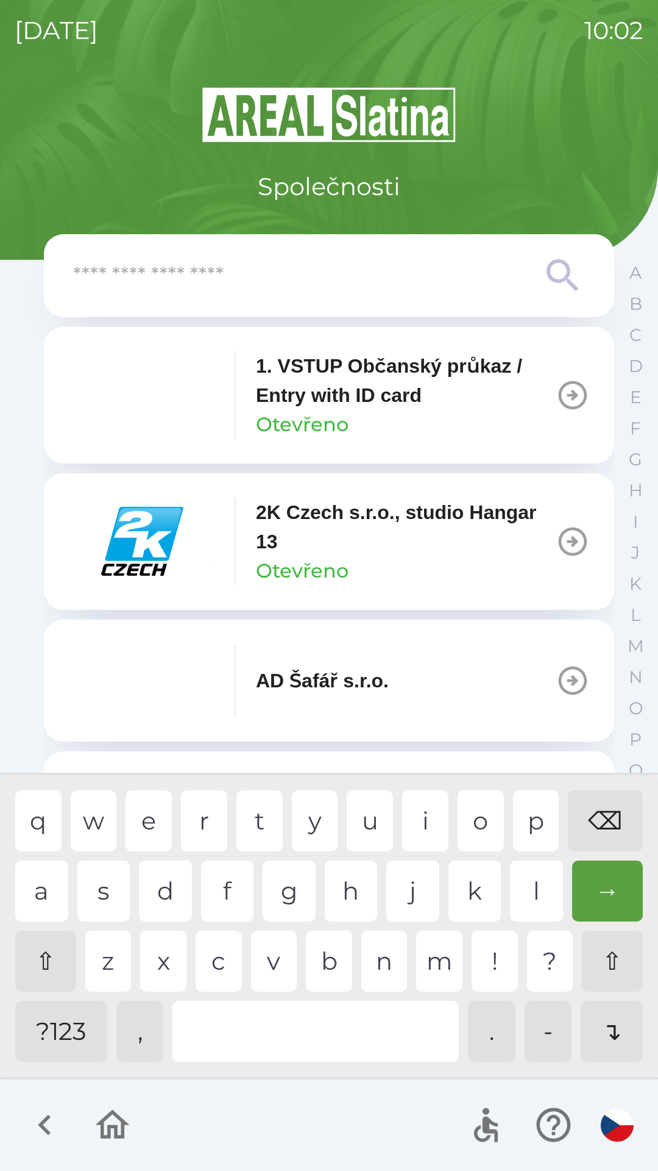
click at [608, 822] on div "⌫" at bounding box center [605, 820] width 75 height 61
click at [606, 821] on div "⌫" at bounding box center [605, 820] width 75 height 61
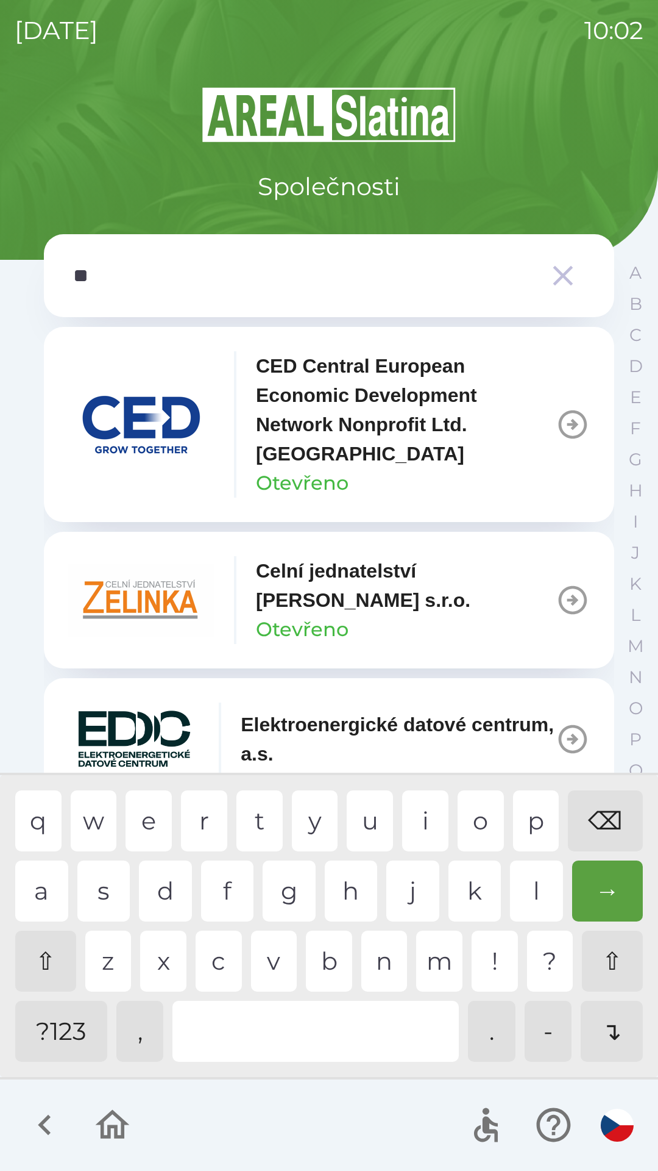
type input "*"
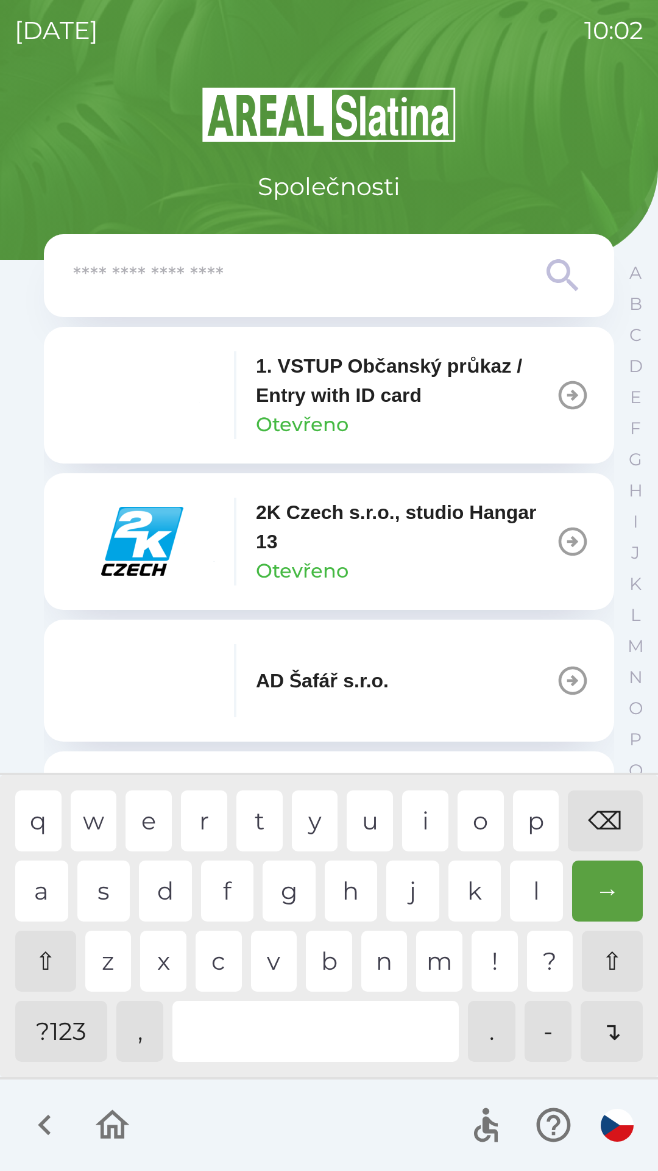
click at [602, 824] on div "⌫" at bounding box center [605, 820] width 75 height 61
click at [597, 826] on div "⌫" at bounding box center [605, 820] width 75 height 61
click at [608, 830] on div "⌫" at bounding box center [605, 820] width 75 height 61
click at [615, 826] on div "⌫" at bounding box center [605, 820] width 75 height 61
click at [619, 833] on div "⌫" at bounding box center [605, 820] width 75 height 61
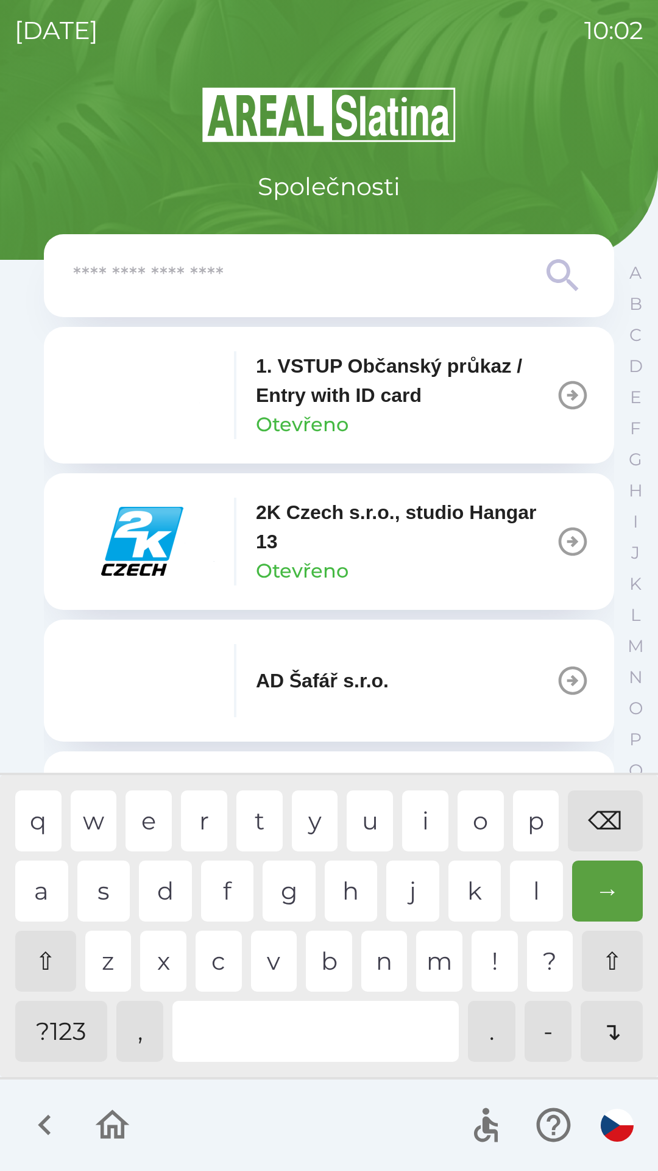
click at [621, 833] on div "⌫" at bounding box center [605, 820] width 75 height 61
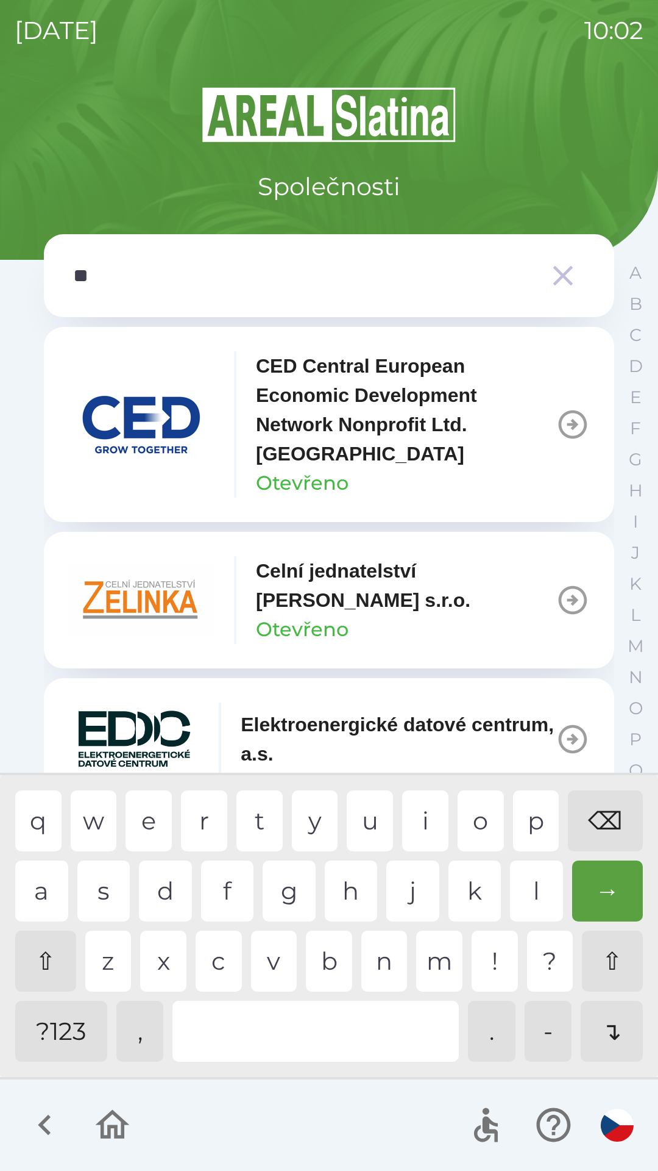
click at [540, 911] on div "l" at bounding box center [536, 890] width 53 height 61
type input "***"
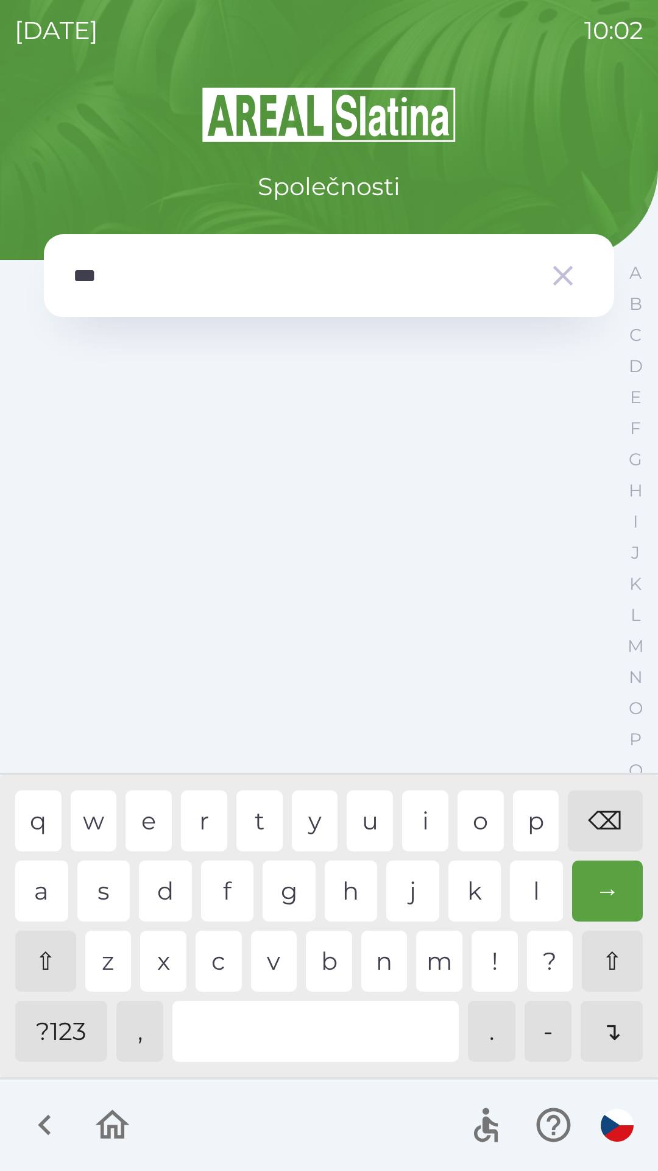
click at [258, 821] on div "t" at bounding box center [260, 820] width 46 height 61
click at [559, 271] on icon "button" at bounding box center [564, 276] width 20 height 20
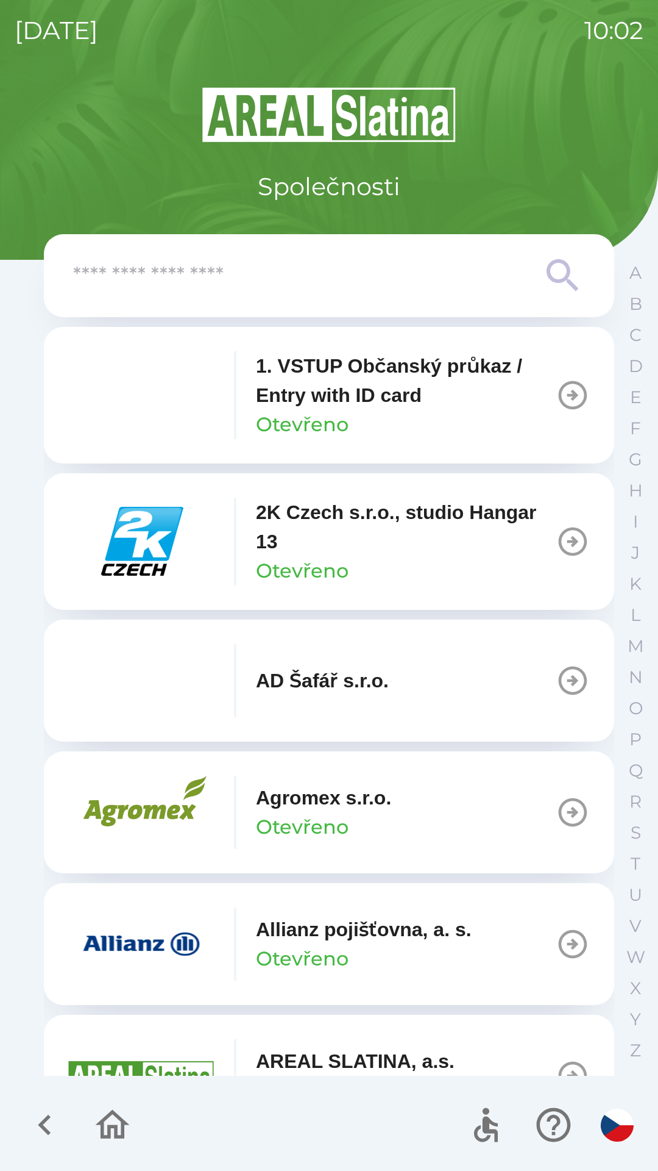
click at [121, 1119] on icon "button" at bounding box center [113, 1124] width 34 height 29
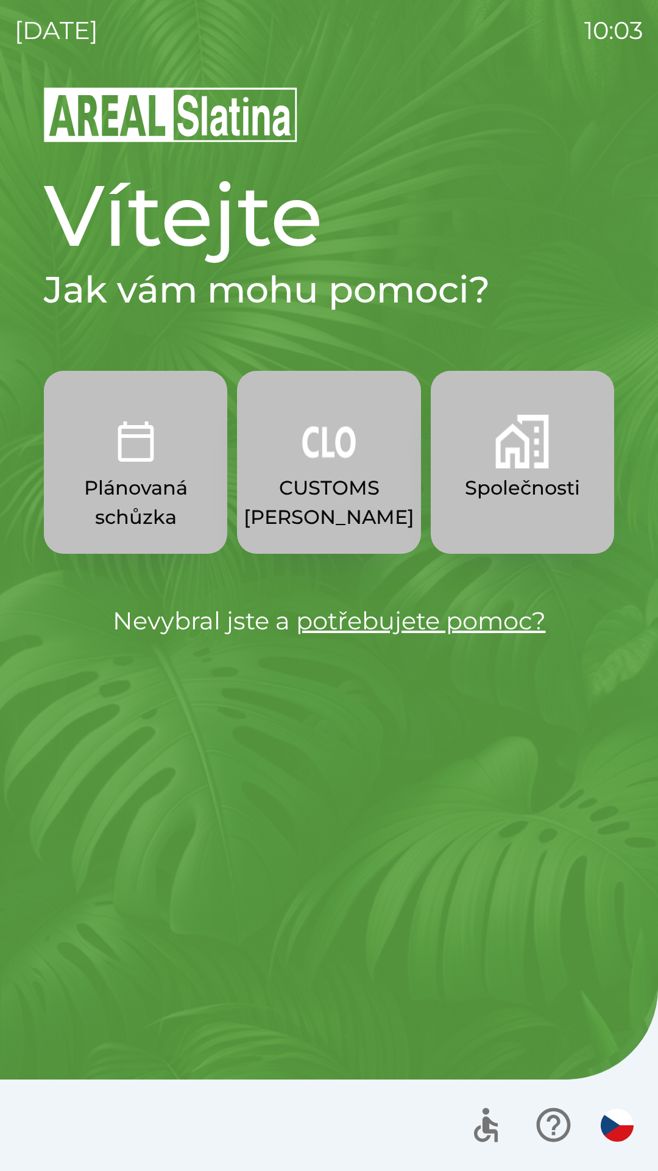
click at [519, 524] on button "Společnosti" at bounding box center [523, 462] width 184 height 183
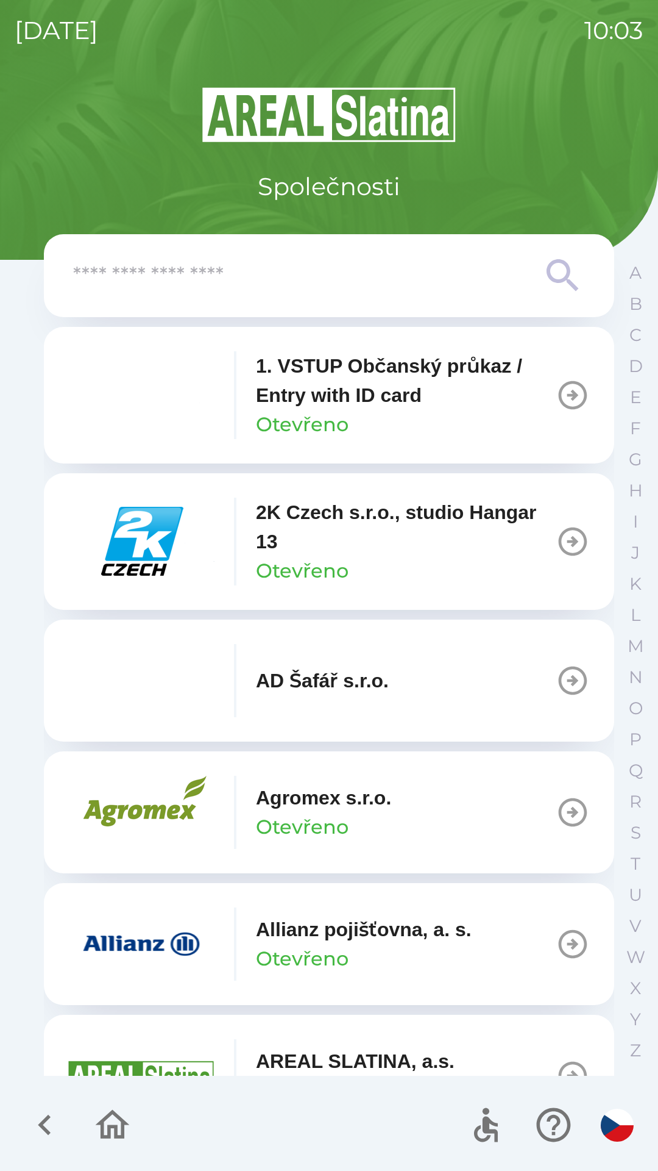
click at [318, 284] on input "text" at bounding box center [304, 276] width 463 height 34
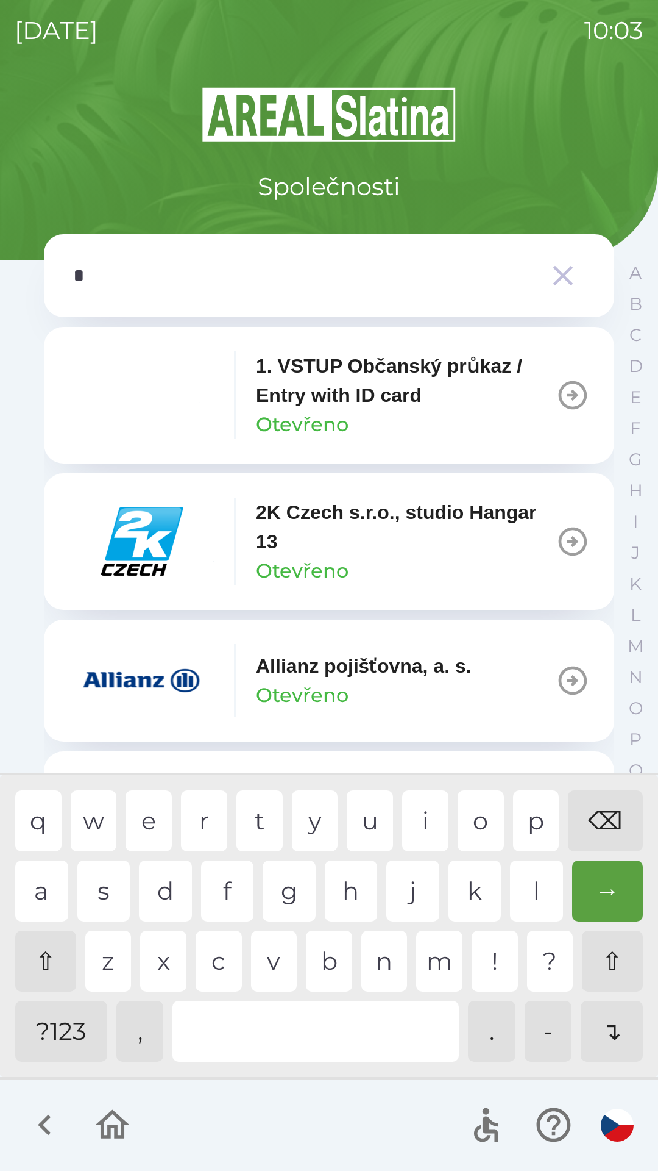
click at [429, 820] on div "i" at bounding box center [425, 820] width 46 height 61
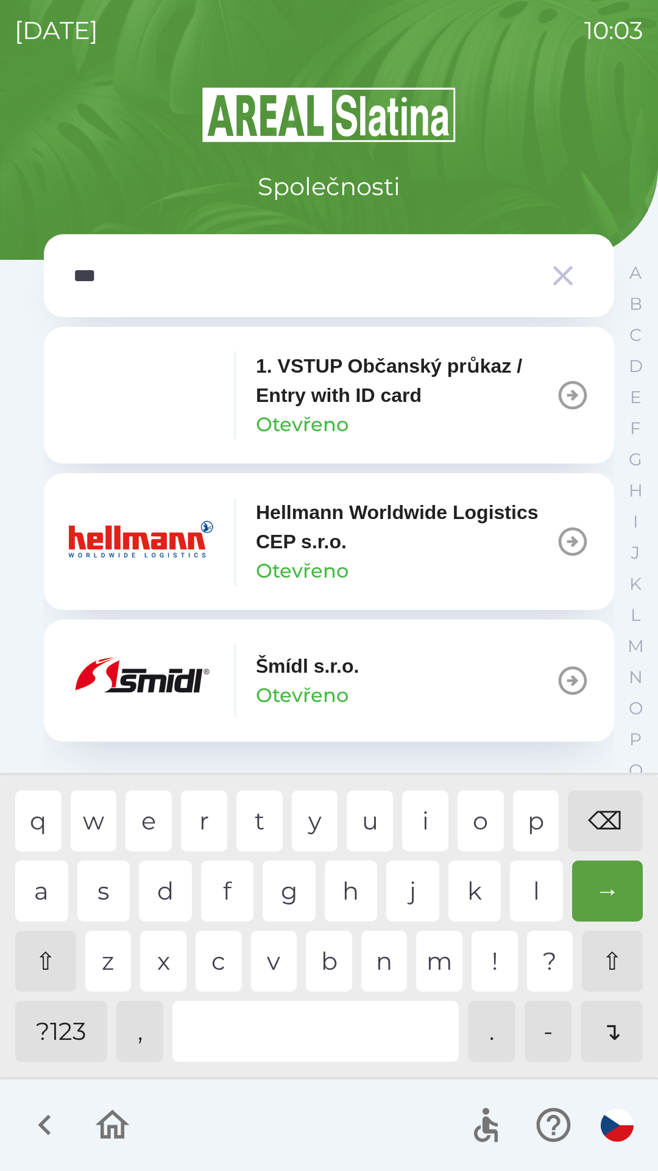
type input "****"
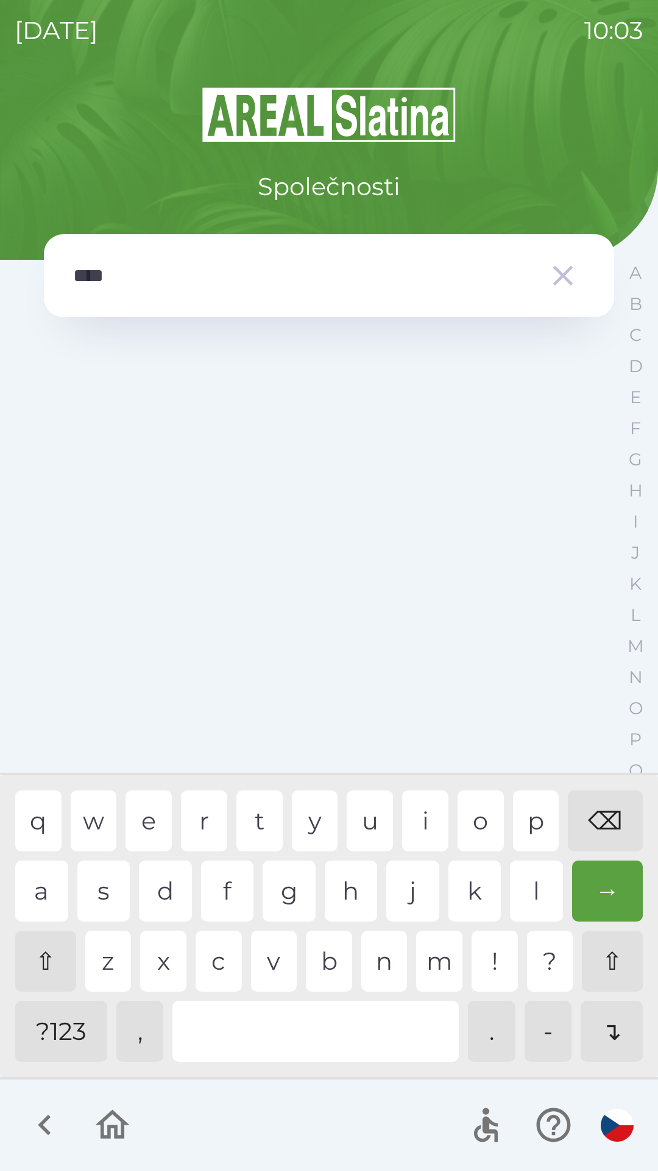
click at [56, 893] on div "a" at bounding box center [41, 890] width 53 height 61
click at [568, 282] on icon "button" at bounding box center [563, 276] width 34 height 34
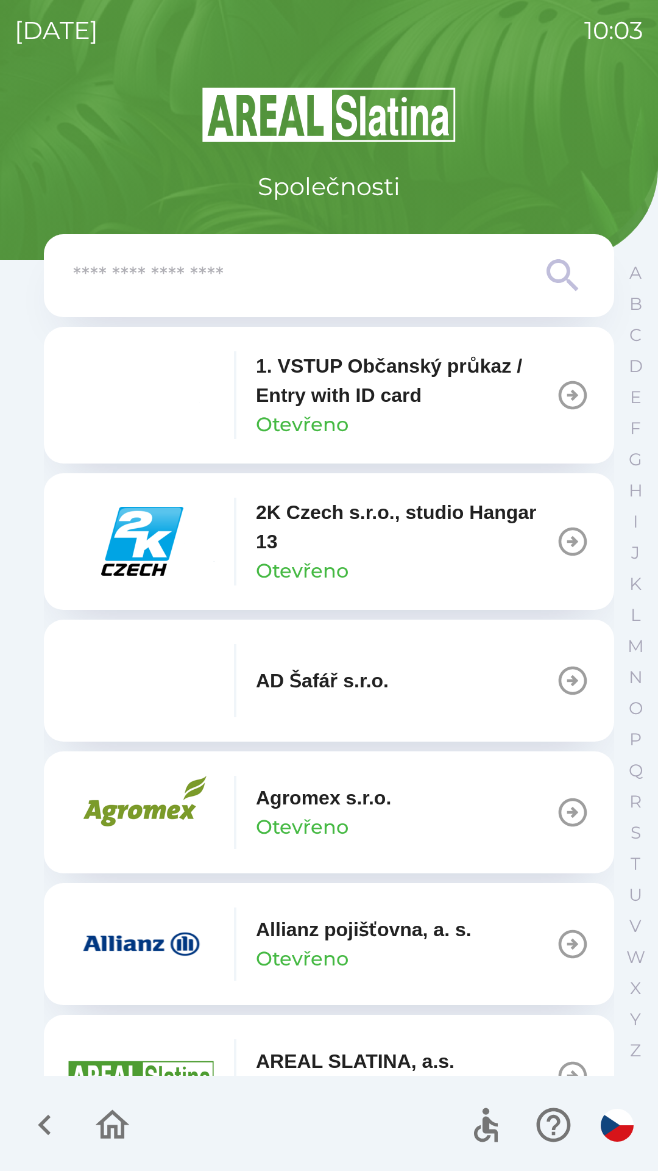
click at [113, 1137] on icon "button" at bounding box center [112, 1124] width 41 height 41
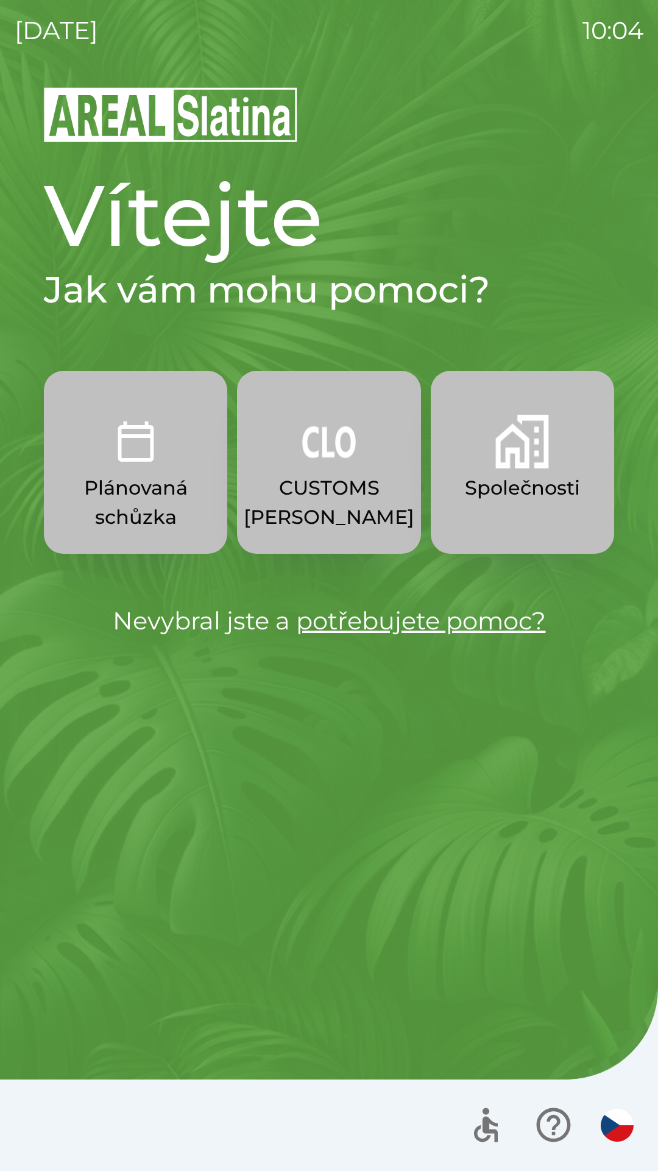
click at [511, 451] on img "button" at bounding box center [523, 442] width 54 height 54
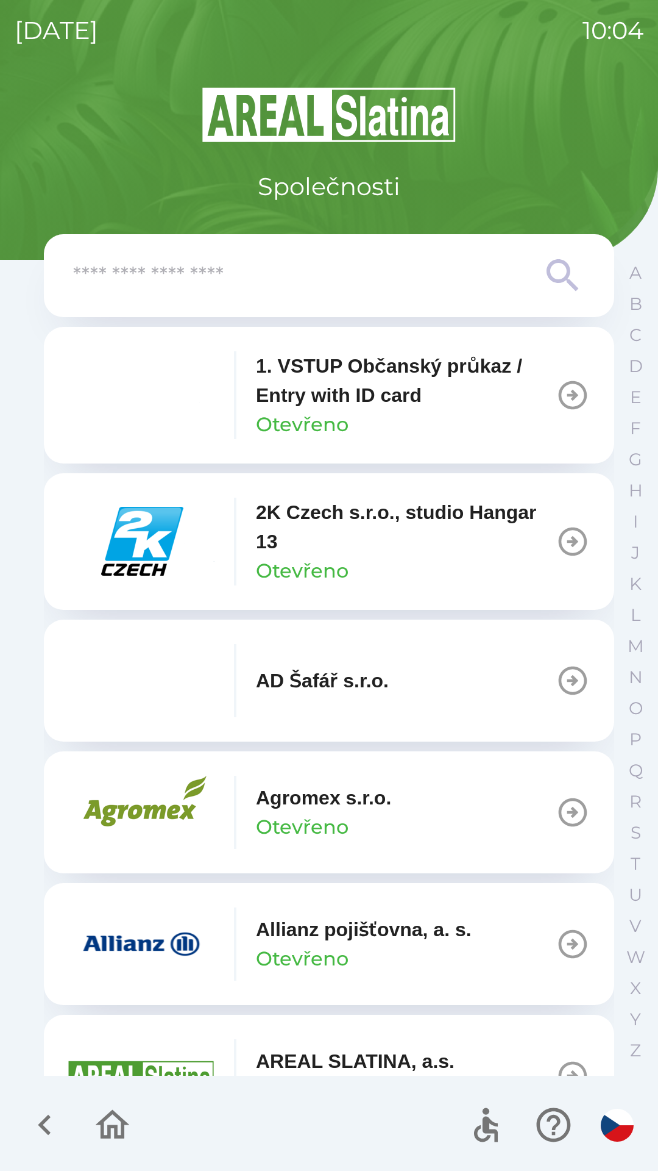
click at [560, 273] on icon at bounding box center [563, 276] width 44 height 44
click at [633, 835] on p "S" at bounding box center [636, 832] width 10 height 21
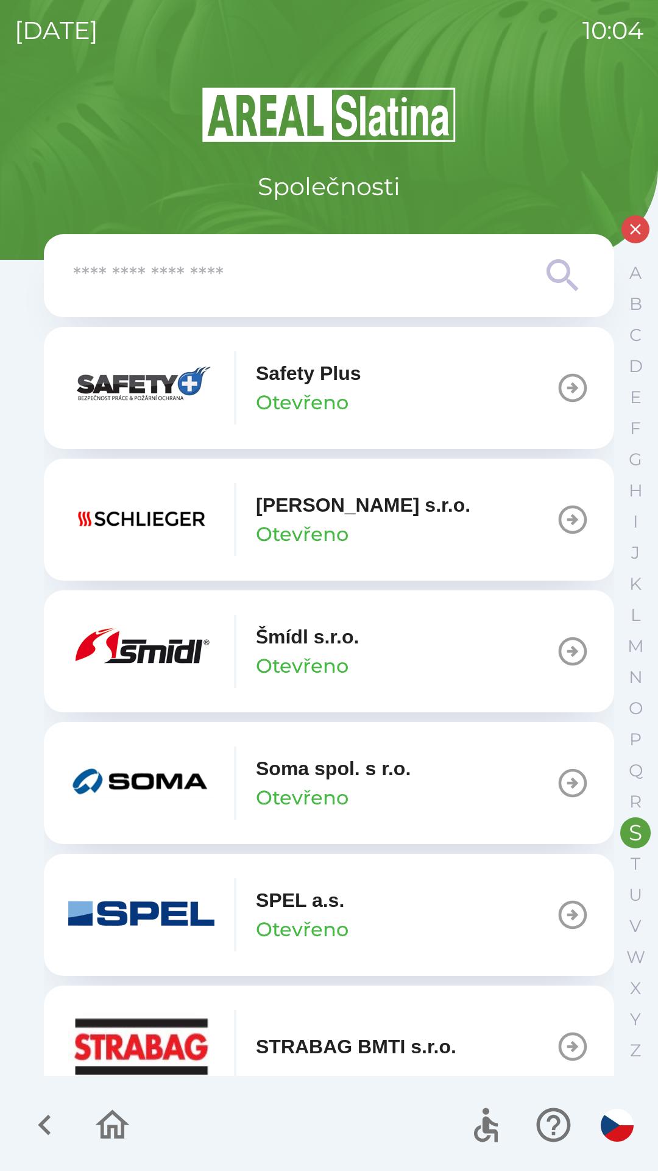
click at [462, 518] on button "Schlieger [PERSON_NAME]" at bounding box center [329, 519] width 571 height 122
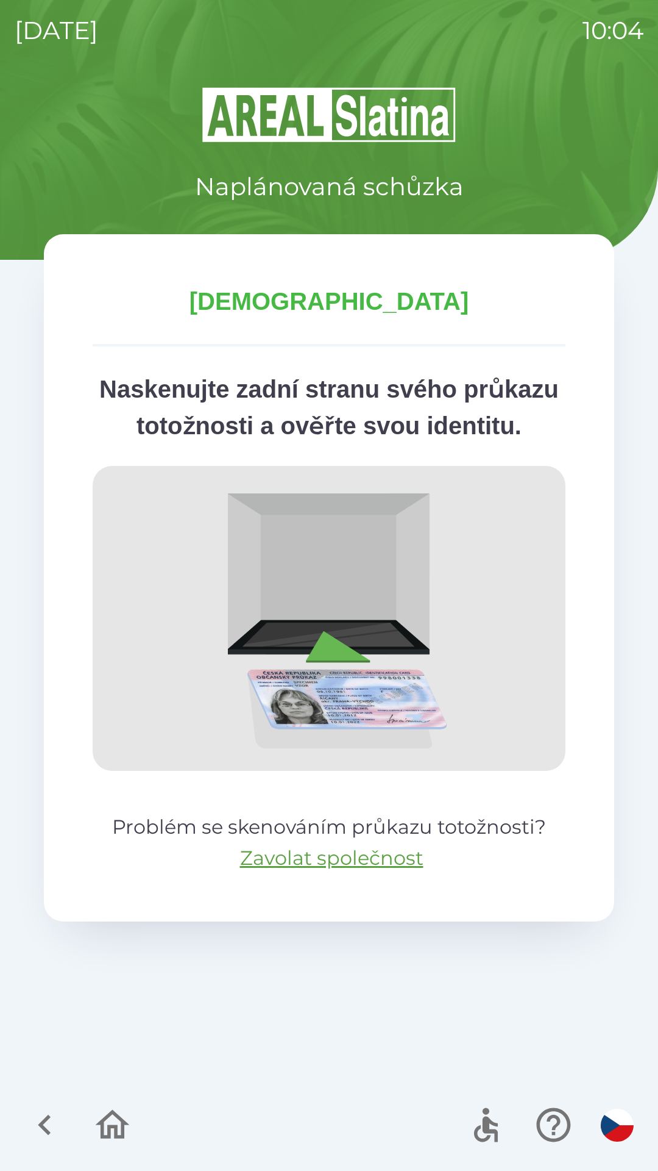
click at [93, 1122] on icon "button" at bounding box center [112, 1124] width 41 height 41
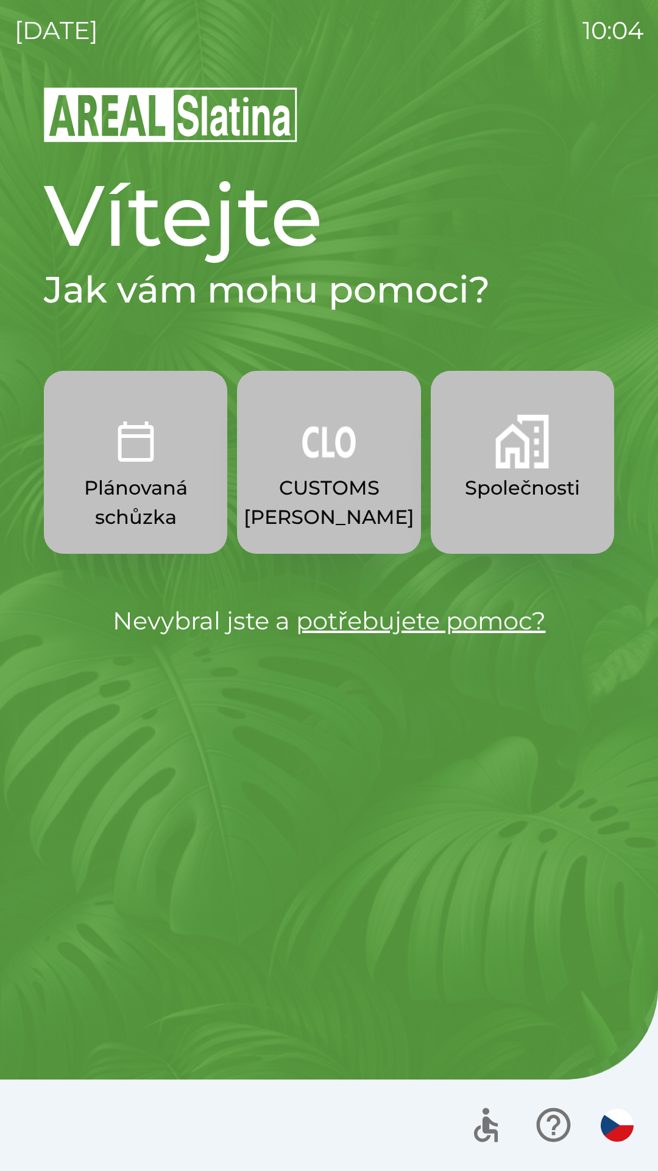
click at [317, 499] on p "CUSTOMS [PERSON_NAME]" at bounding box center [329, 502] width 171 height 59
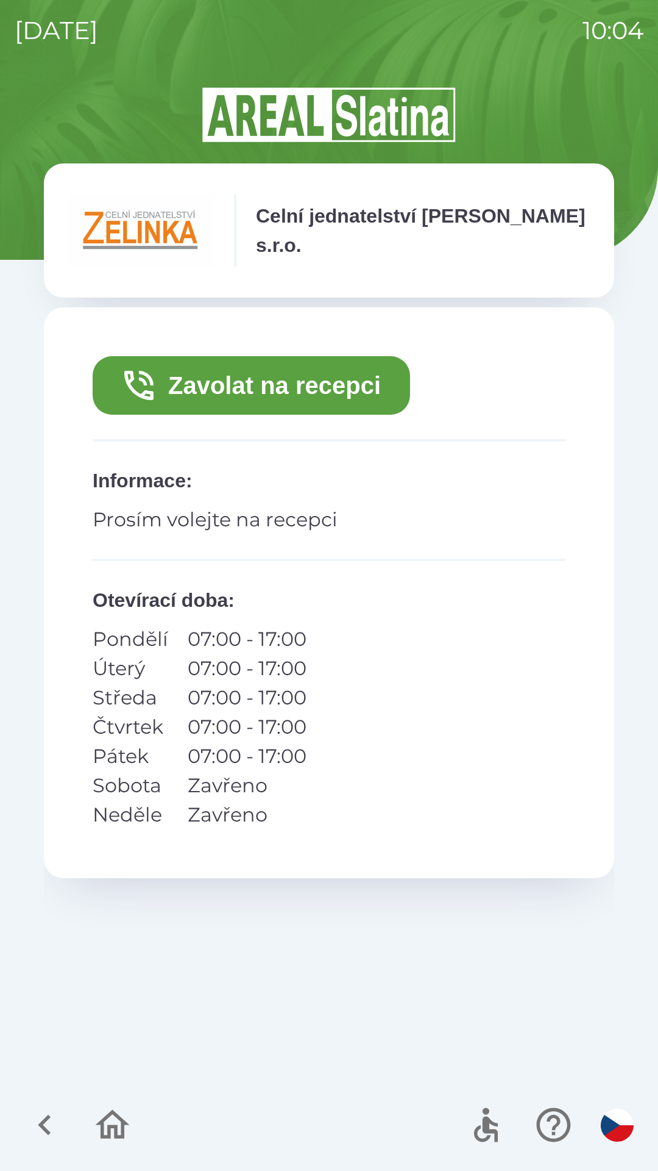
click at [165, 376] on button "Zavolat na recepci" at bounding box center [252, 385] width 318 height 59
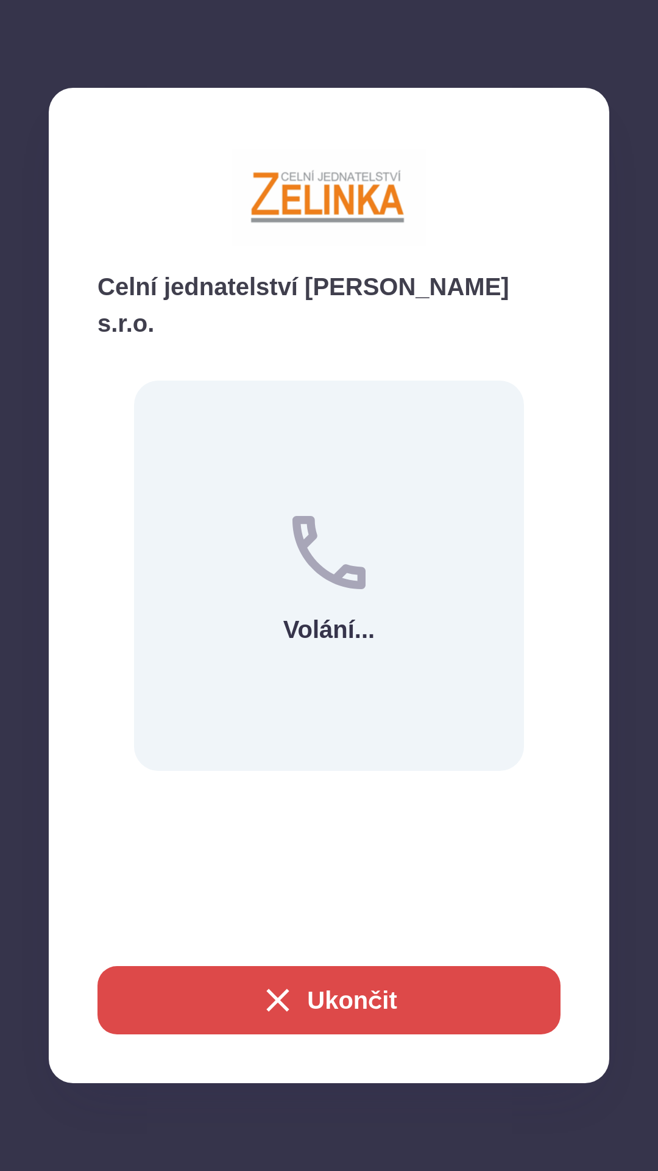
click at [168, 695] on div "Volání..." at bounding box center [329, 575] width 390 height 390
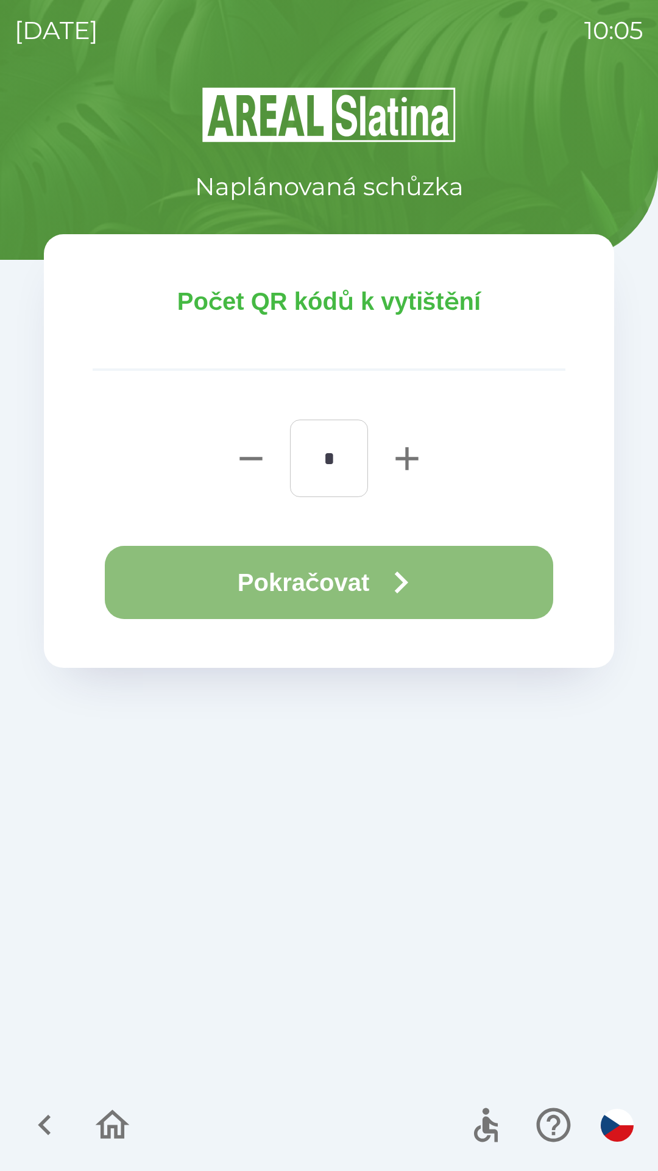
click at [179, 588] on button "Pokračovat" at bounding box center [329, 582] width 449 height 73
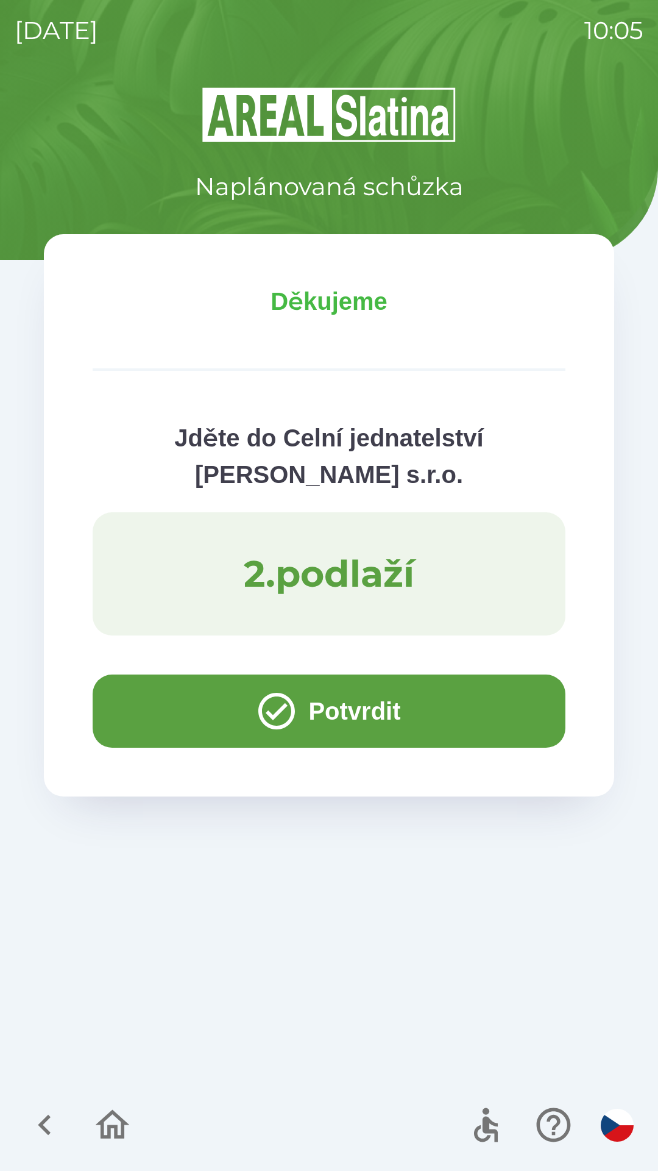
click at [201, 707] on button "Potvrdit" at bounding box center [329, 710] width 473 height 73
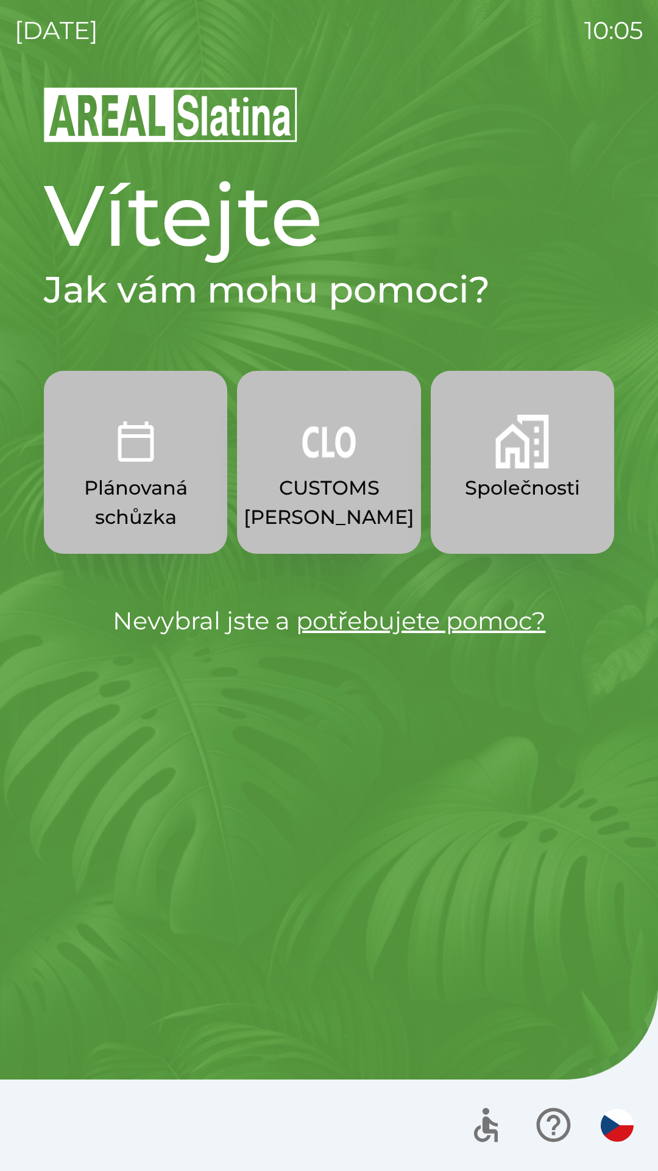
click at [270, 473] on button "CUSTOMS [PERSON_NAME]" at bounding box center [329, 462] width 184 height 183
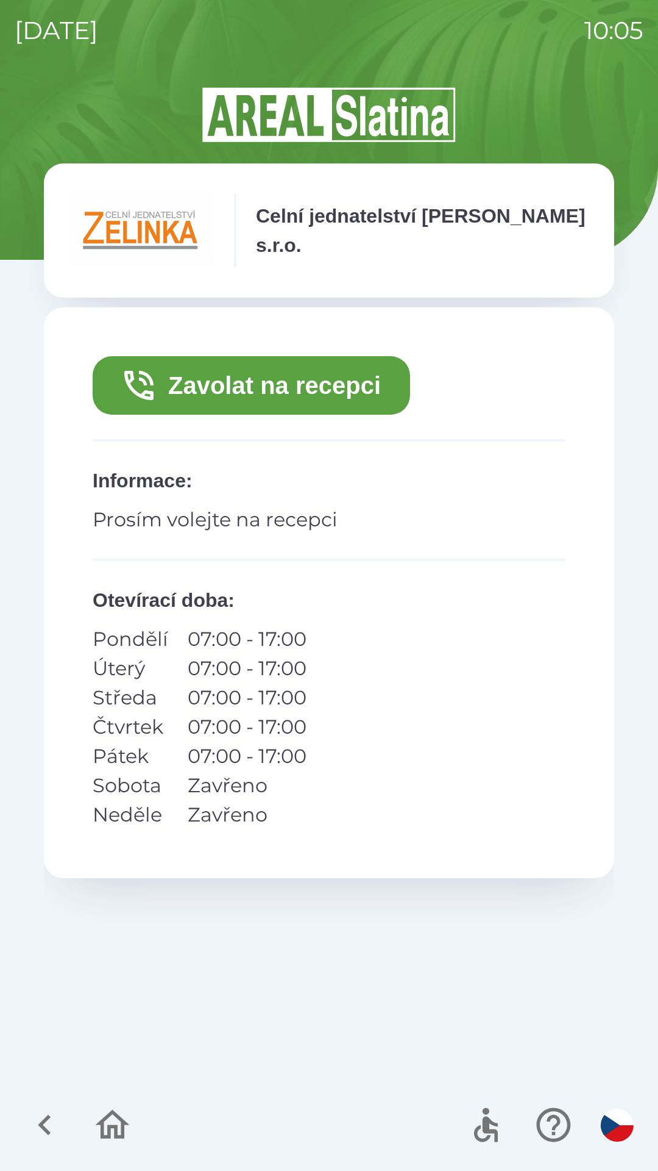
click at [299, 369] on button "Zavolat na recepci" at bounding box center [252, 385] width 318 height 59
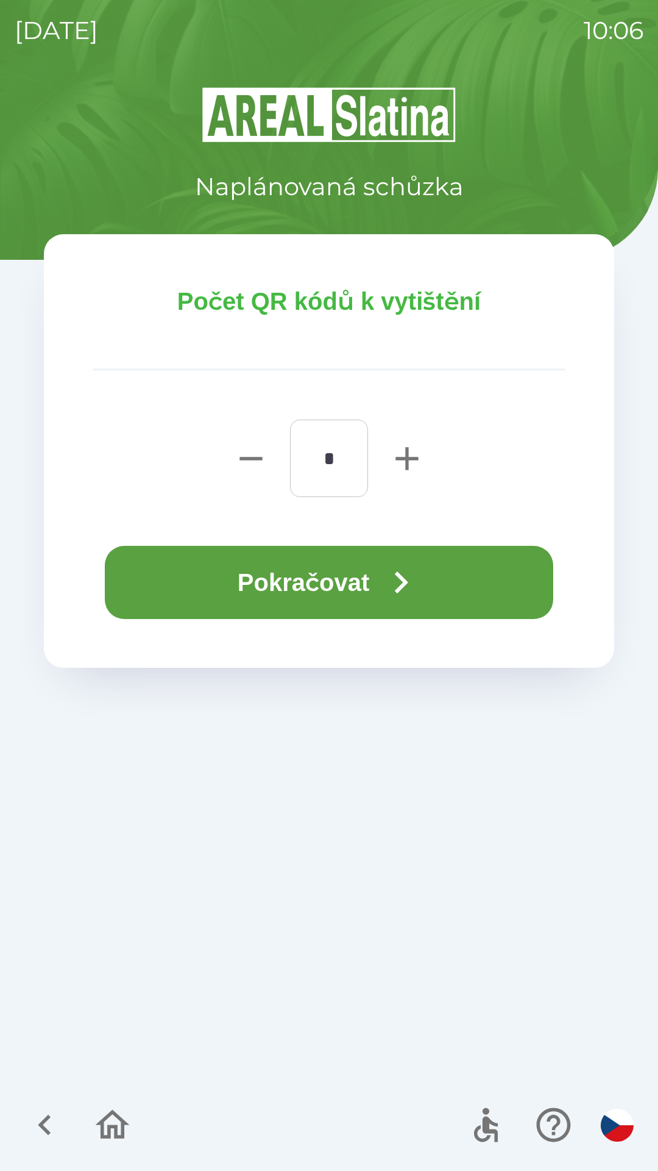
click at [362, 571] on button "Pokračovat" at bounding box center [329, 582] width 449 height 73
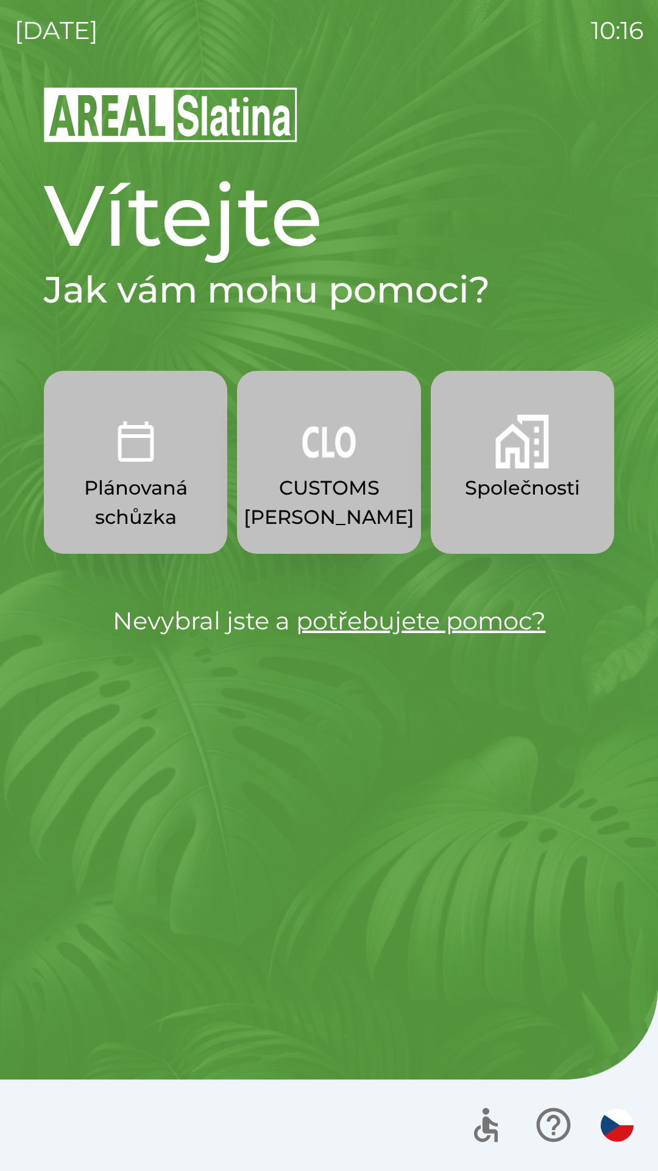
click at [510, 469] on button "Společnosti" at bounding box center [523, 462] width 184 height 183
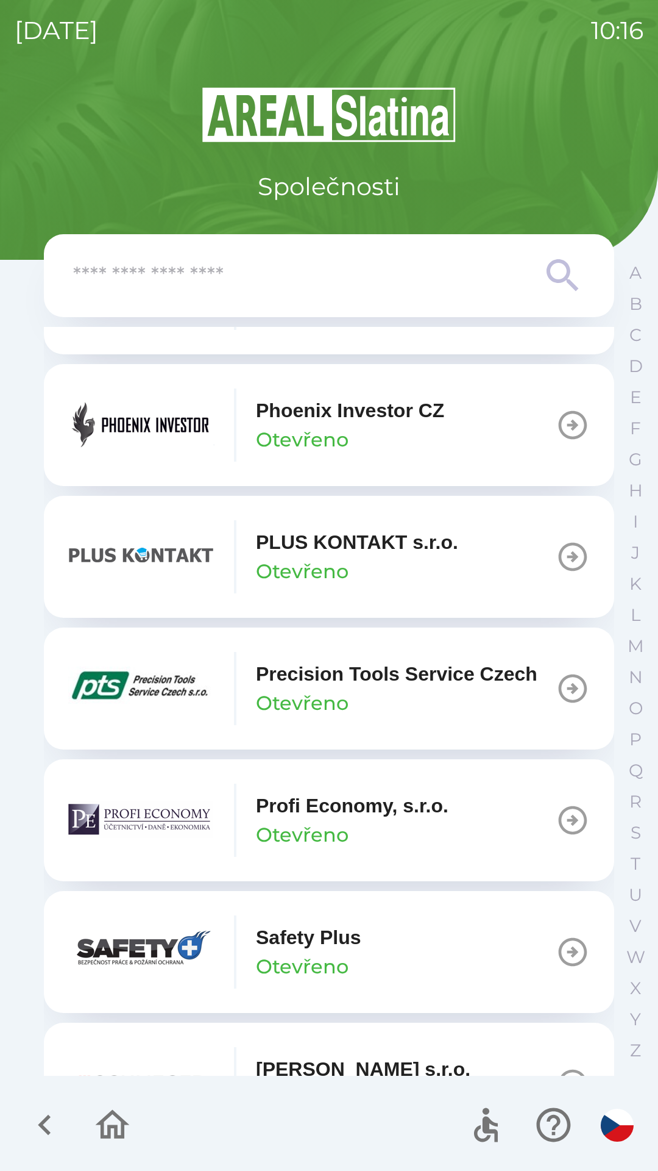
scroll to position [6752, 0]
click at [360, 455] on div "Phoenix Investor CZ Otevřeno" at bounding box center [350, 425] width 188 height 59
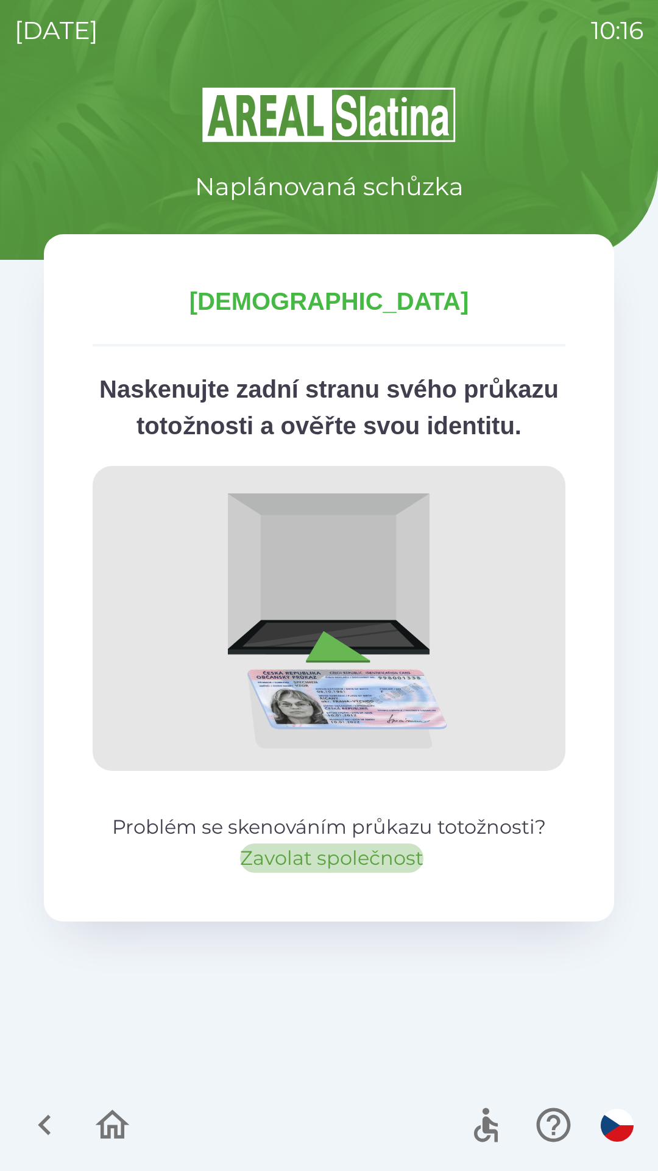
click at [345, 872] on button "Zavolat společnost" at bounding box center [332, 857] width 184 height 29
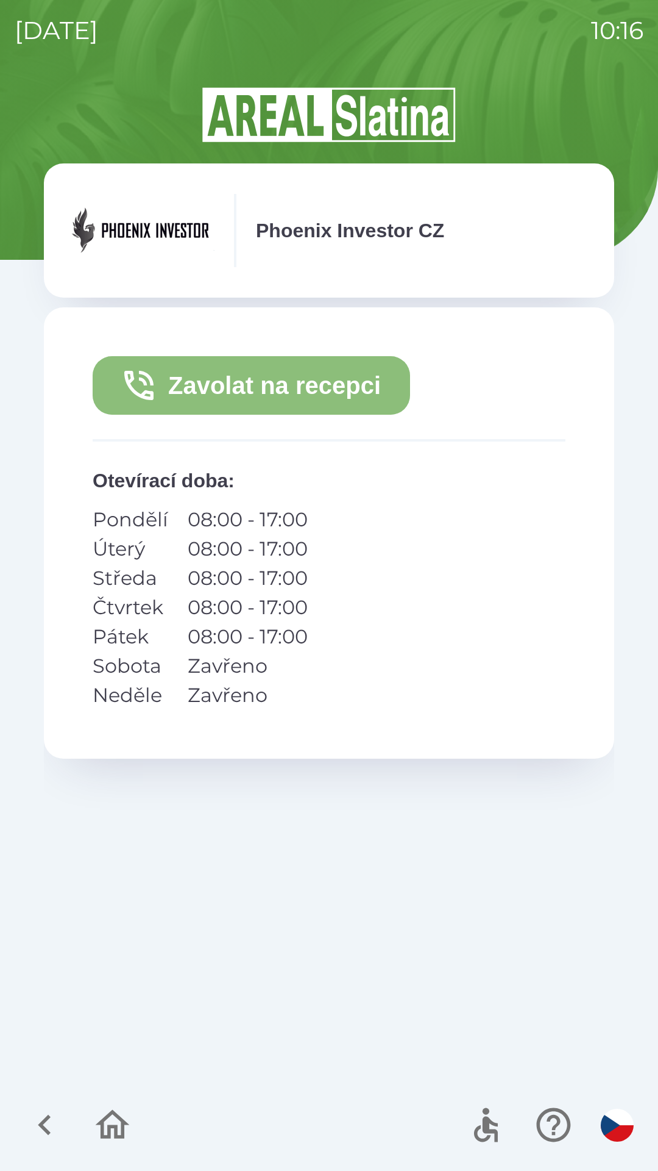
click at [285, 388] on button "Zavolat na recepci" at bounding box center [252, 385] width 318 height 59
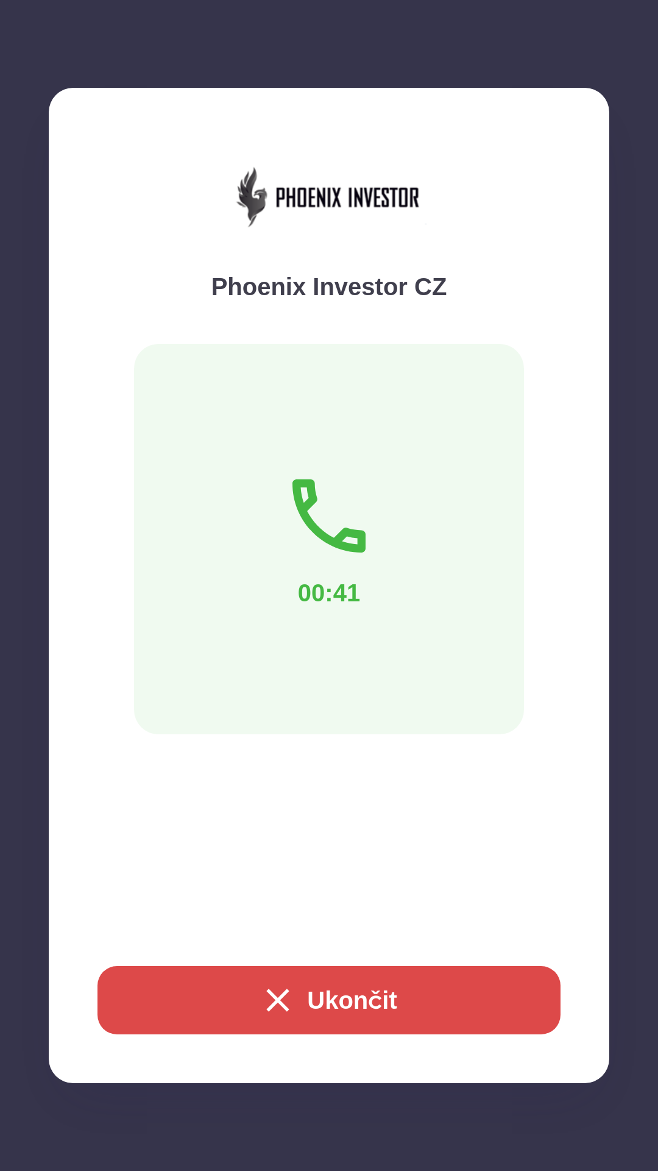
click at [349, 996] on button "Ukončit" at bounding box center [329, 1000] width 463 height 68
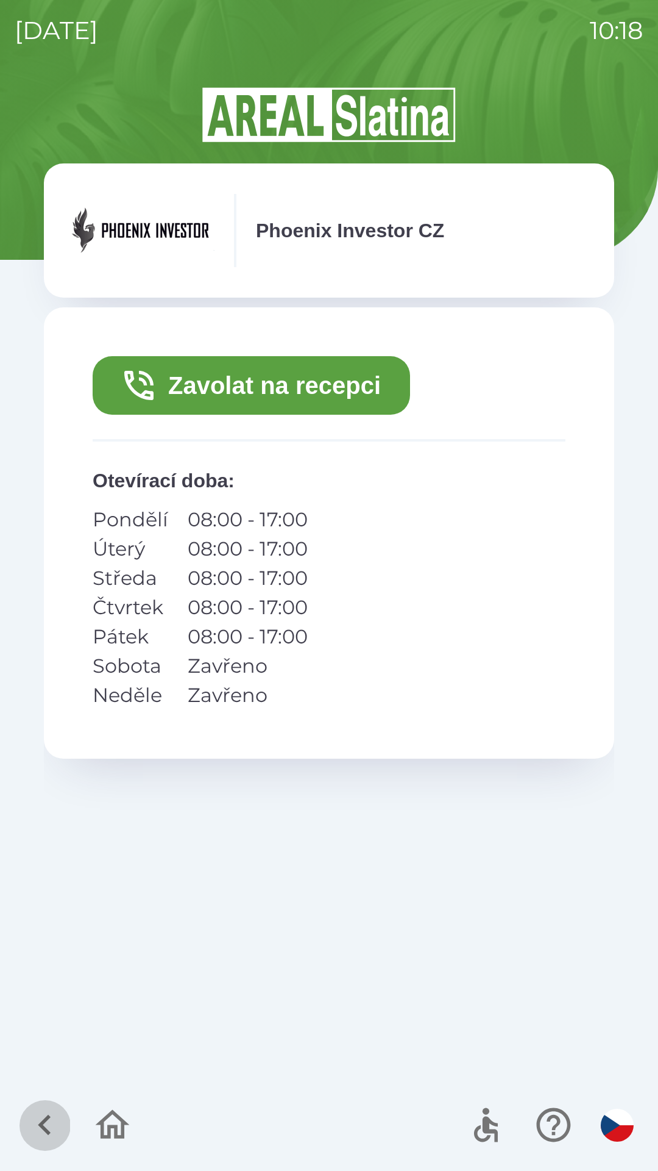
click at [38, 1129] on icon "button" at bounding box center [44, 1124] width 41 height 41
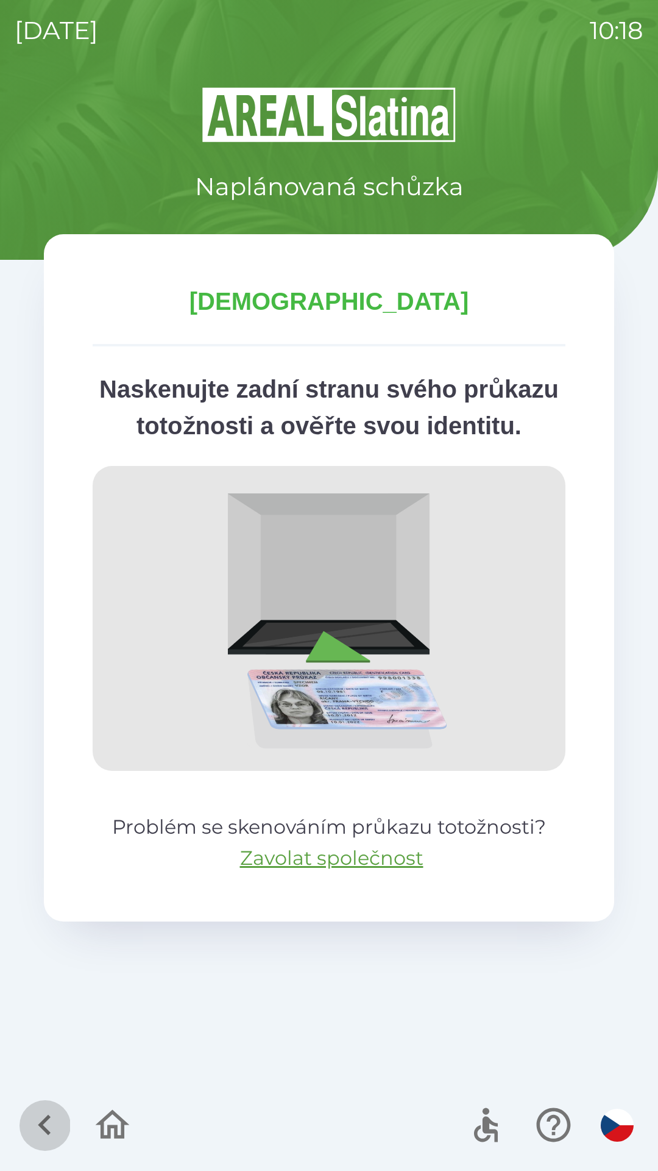
click at [51, 1121] on icon "button" at bounding box center [44, 1124] width 41 height 41
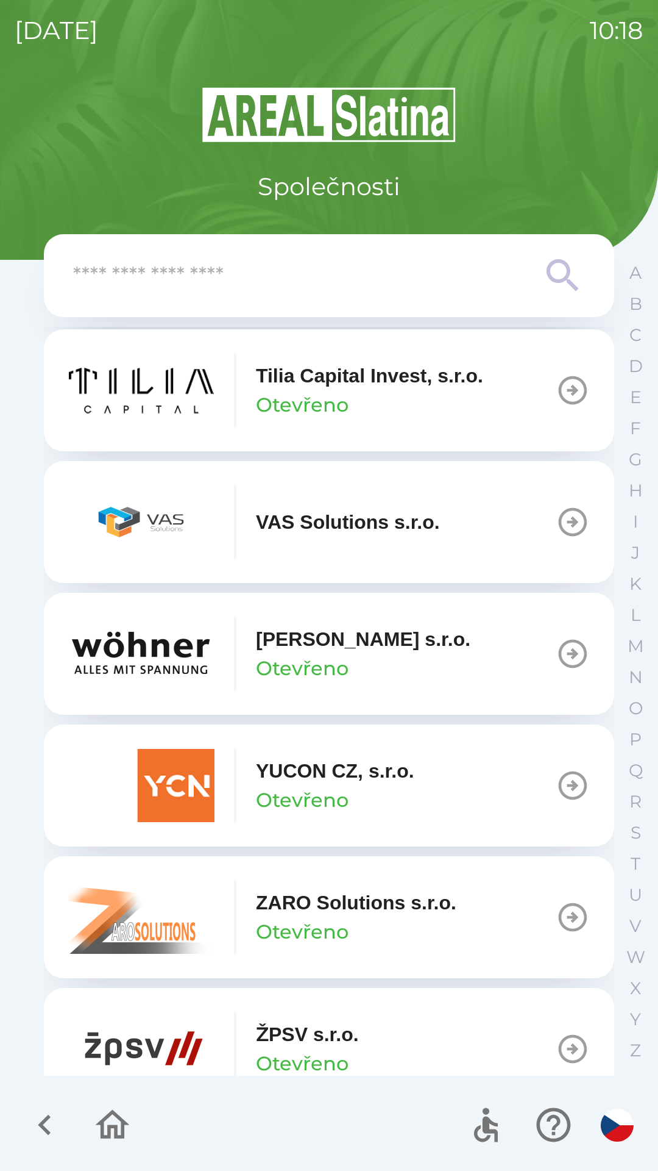
scroll to position [8769, 0]
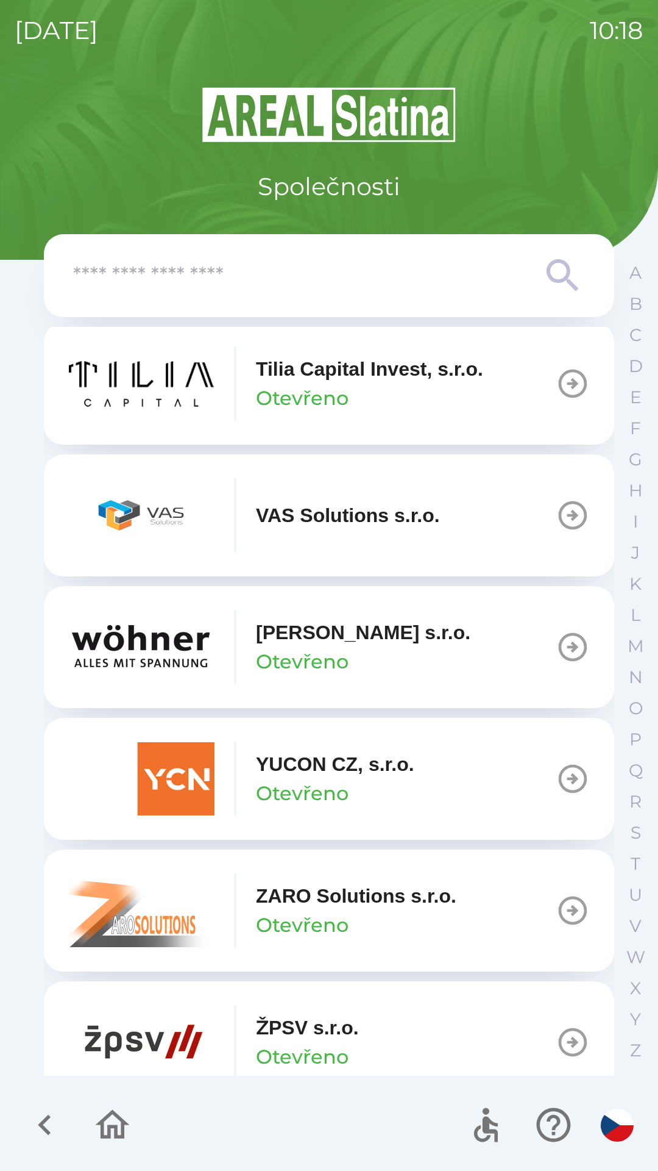
click at [312, 779] on p "YUCON CZ, s.r.o." at bounding box center [335, 763] width 159 height 29
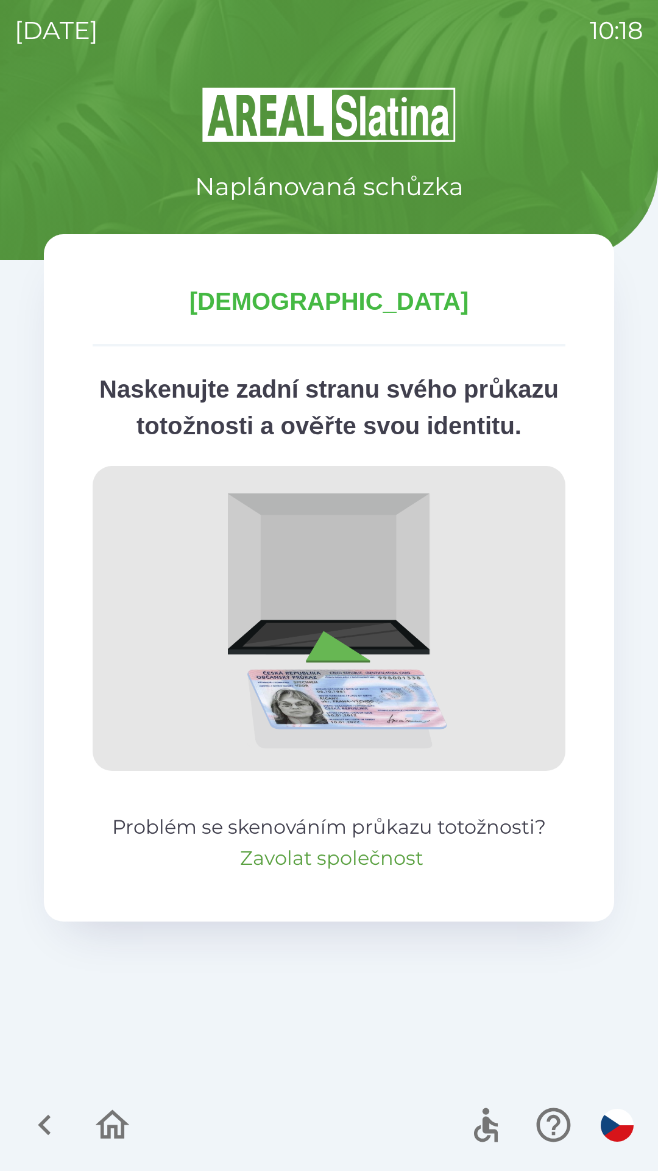
click at [344, 872] on button "Zavolat společnost" at bounding box center [332, 857] width 184 height 29
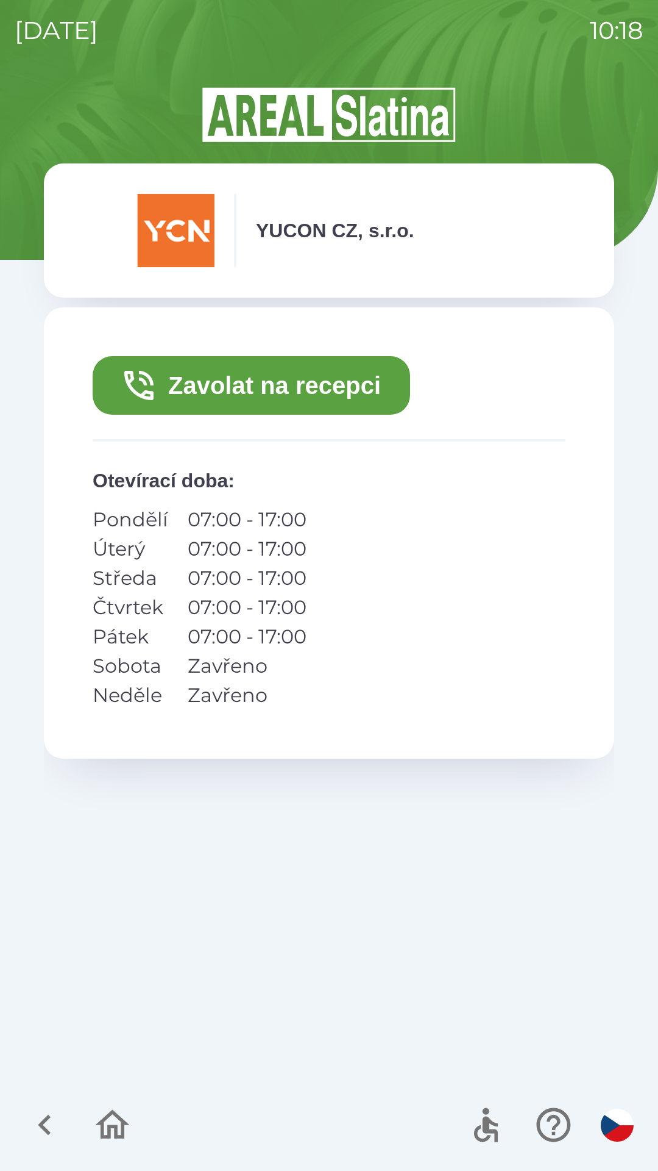
click at [45, 1118] on icon "button" at bounding box center [44, 1124] width 41 height 41
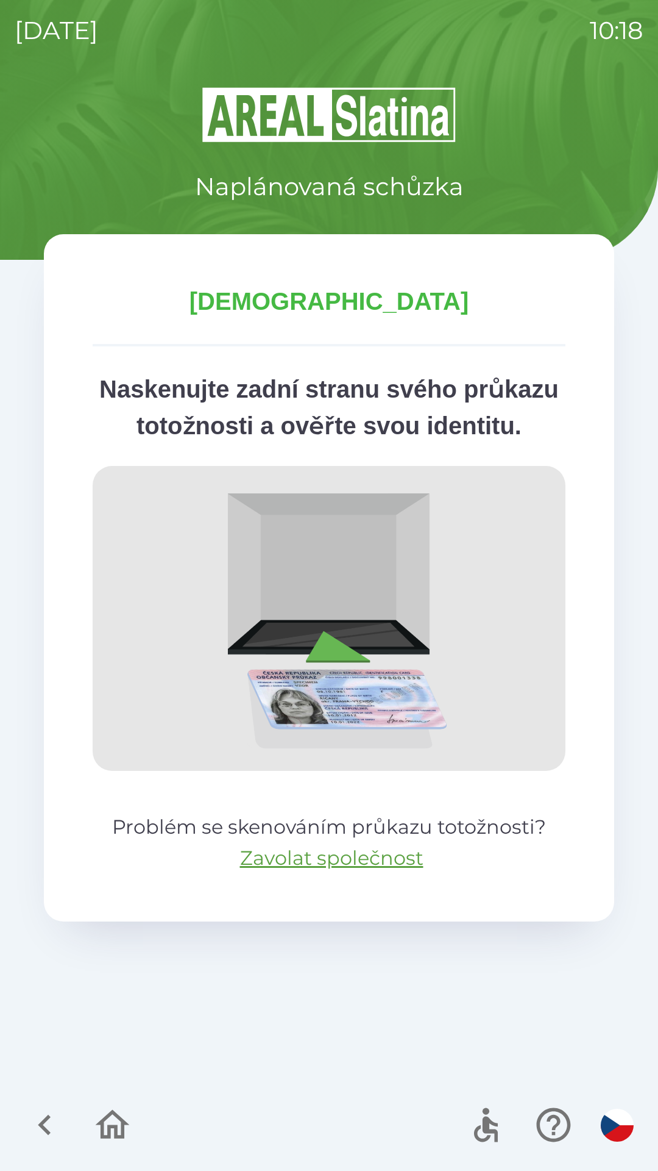
click at [38, 1120] on icon "button" at bounding box center [44, 1124] width 41 height 41
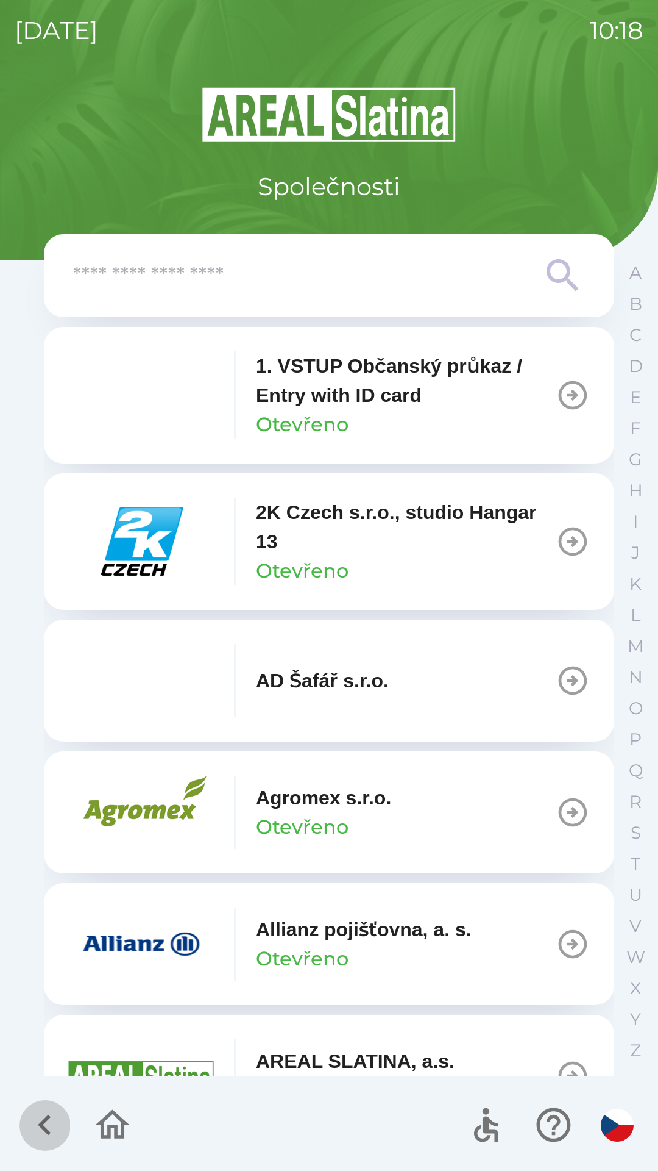
click at [47, 1119] on icon "button" at bounding box center [44, 1125] width 13 height 21
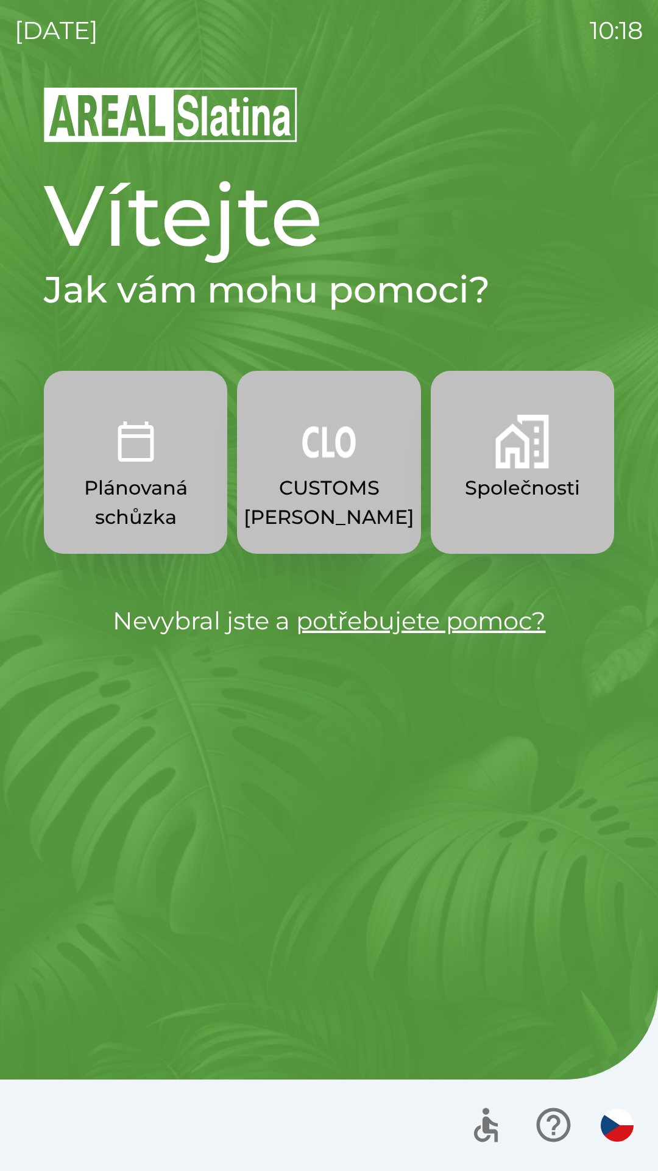
click at [343, 493] on p "CUSTOMS [PERSON_NAME]" at bounding box center [329, 502] width 171 height 59
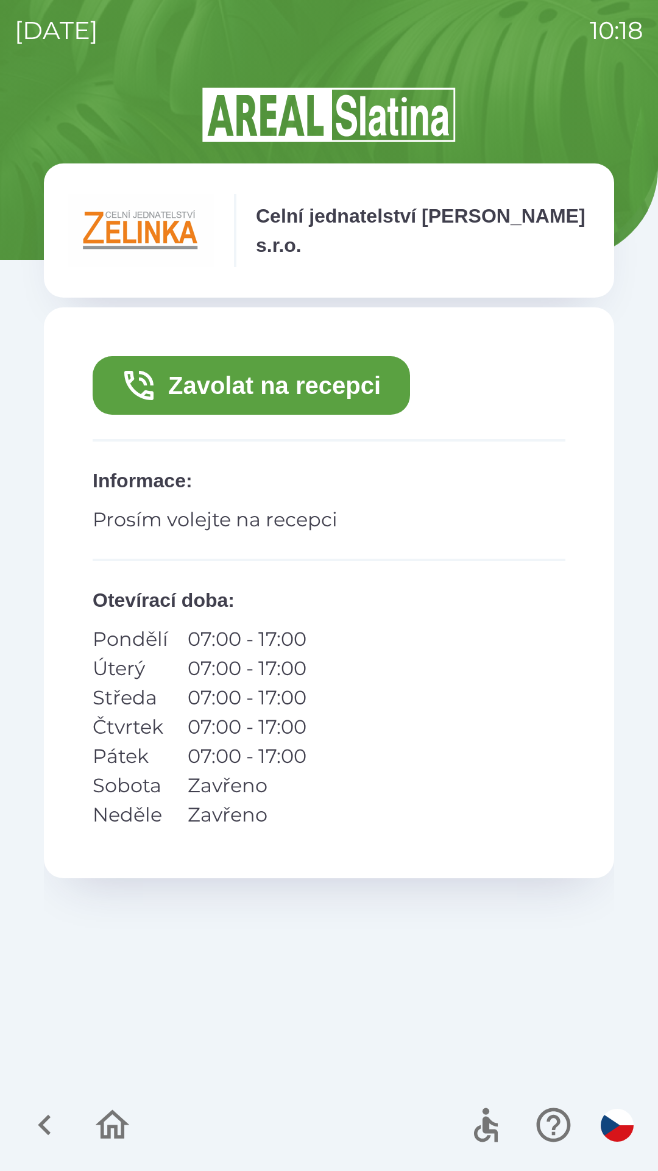
click at [334, 396] on button "Zavolat na recepci" at bounding box center [252, 385] width 318 height 59
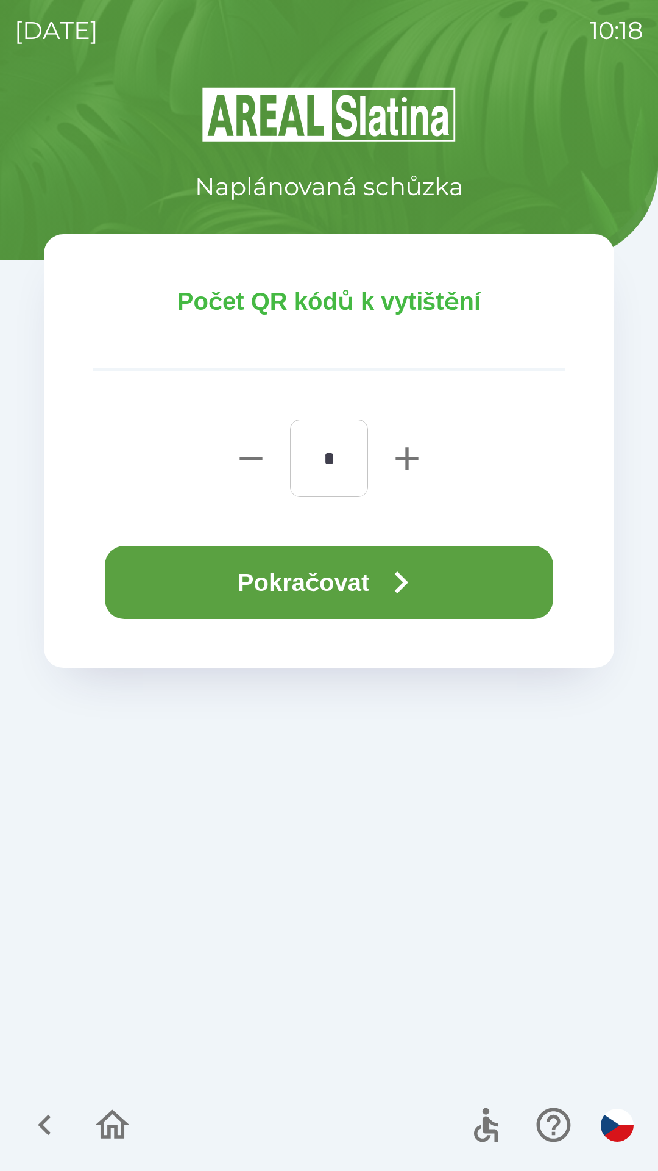
click at [368, 576] on button "Pokračovat" at bounding box center [329, 582] width 449 height 73
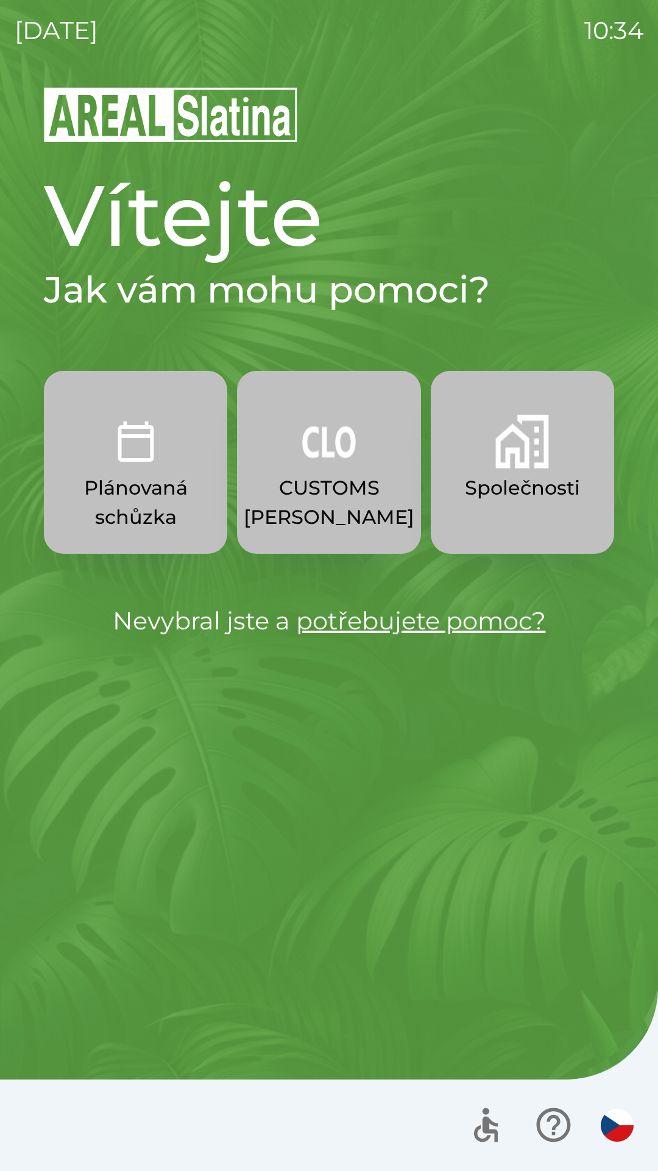
click at [334, 476] on p "CUSTOMS [PERSON_NAME]" at bounding box center [329, 502] width 171 height 59
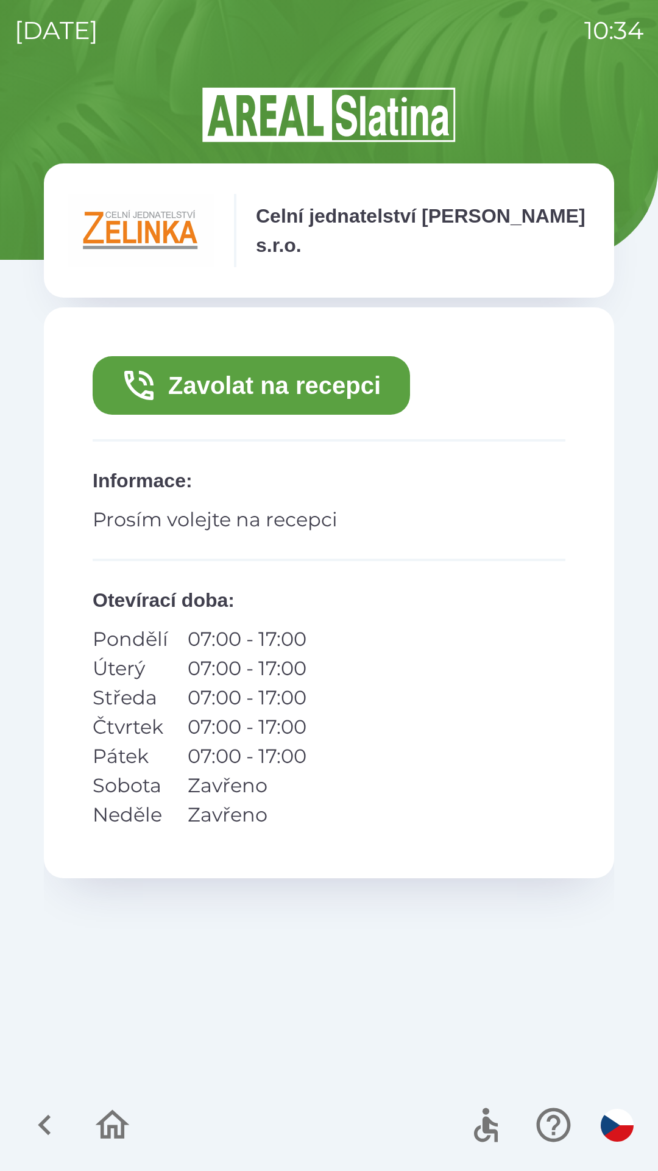
click at [362, 384] on button "Zavolat na recepci" at bounding box center [252, 385] width 318 height 59
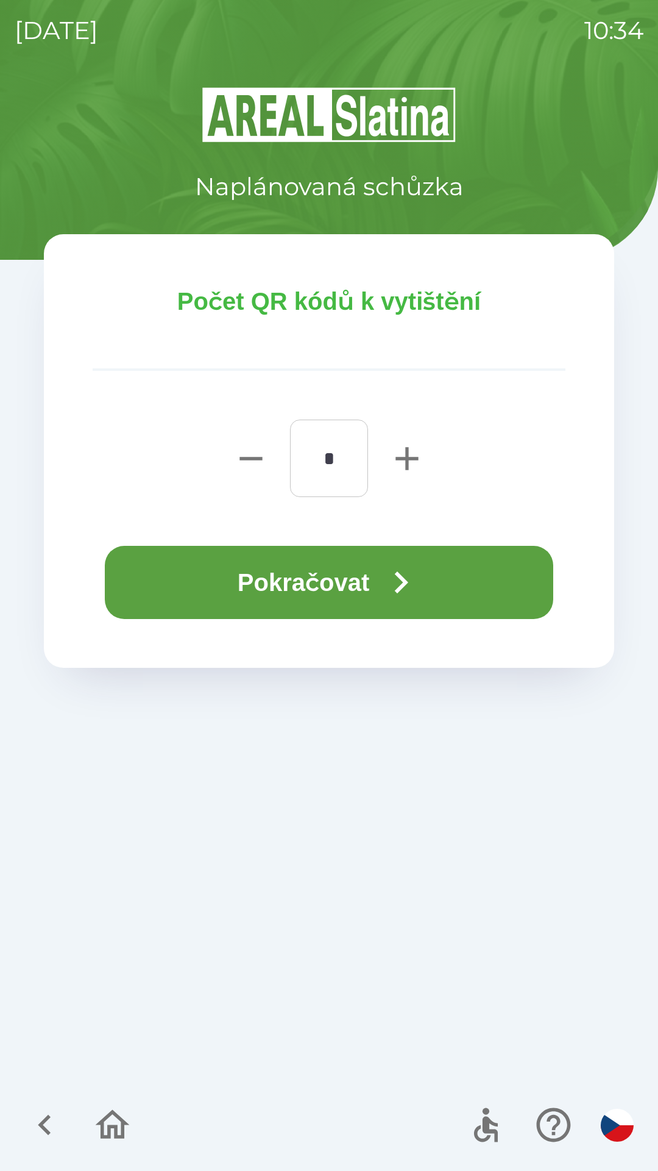
click at [410, 570] on icon "button" at bounding box center [401, 582] width 44 height 44
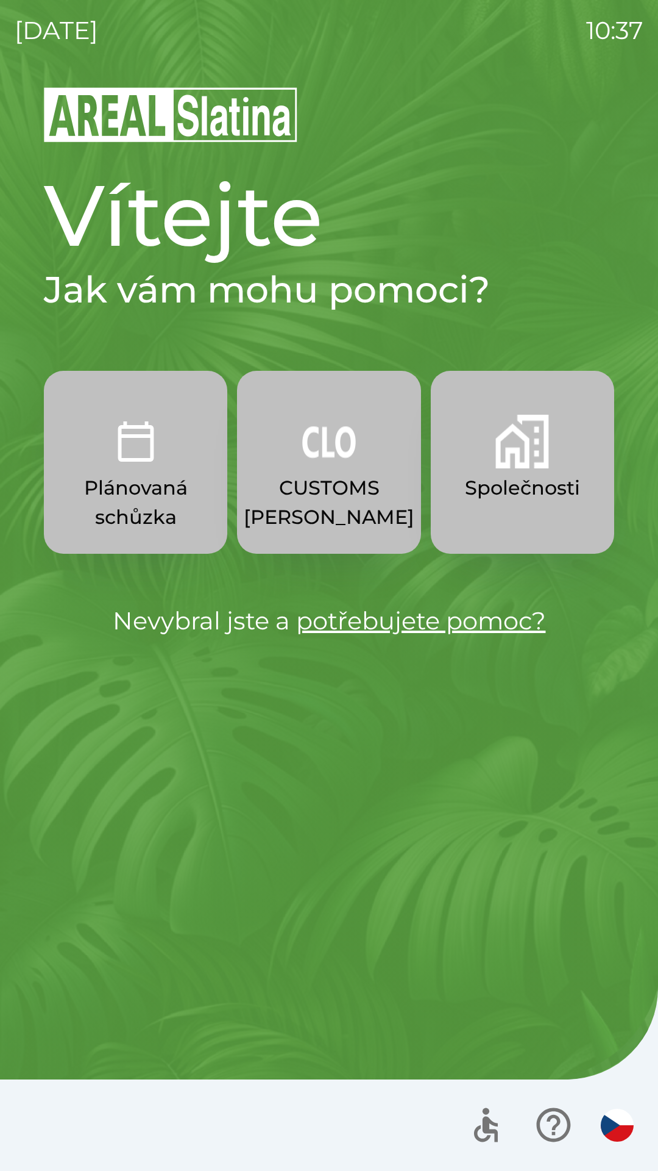
click at [330, 452] on img "button" at bounding box center [329, 442] width 54 height 54
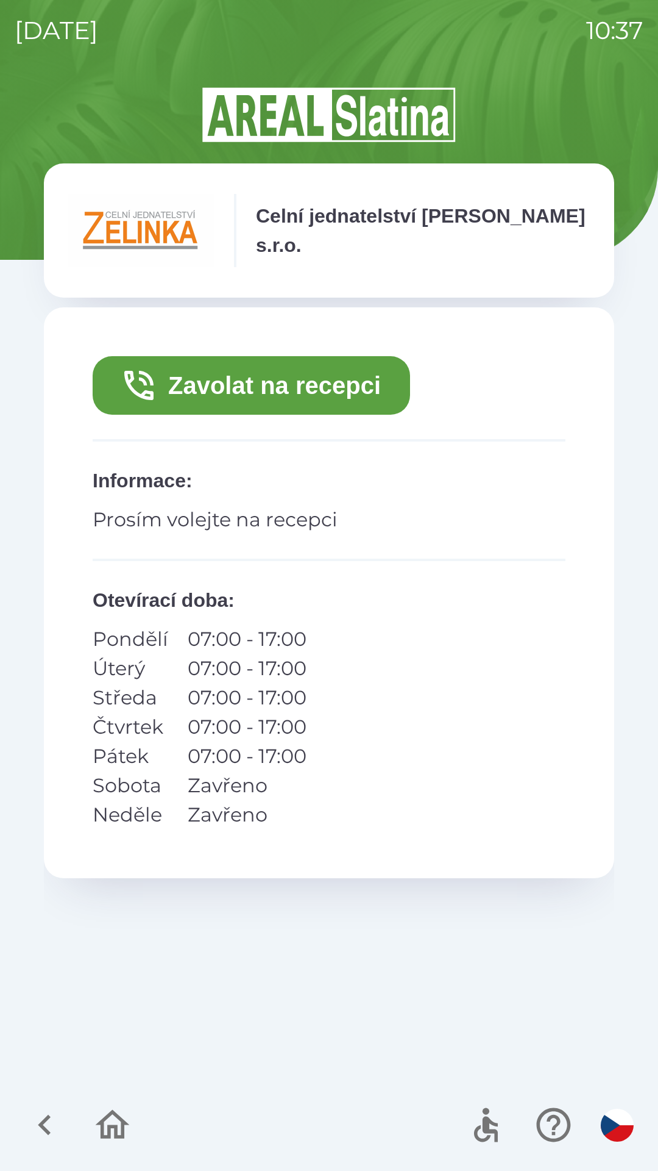
click at [299, 389] on button "Zavolat na recepci" at bounding box center [252, 385] width 318 height 59
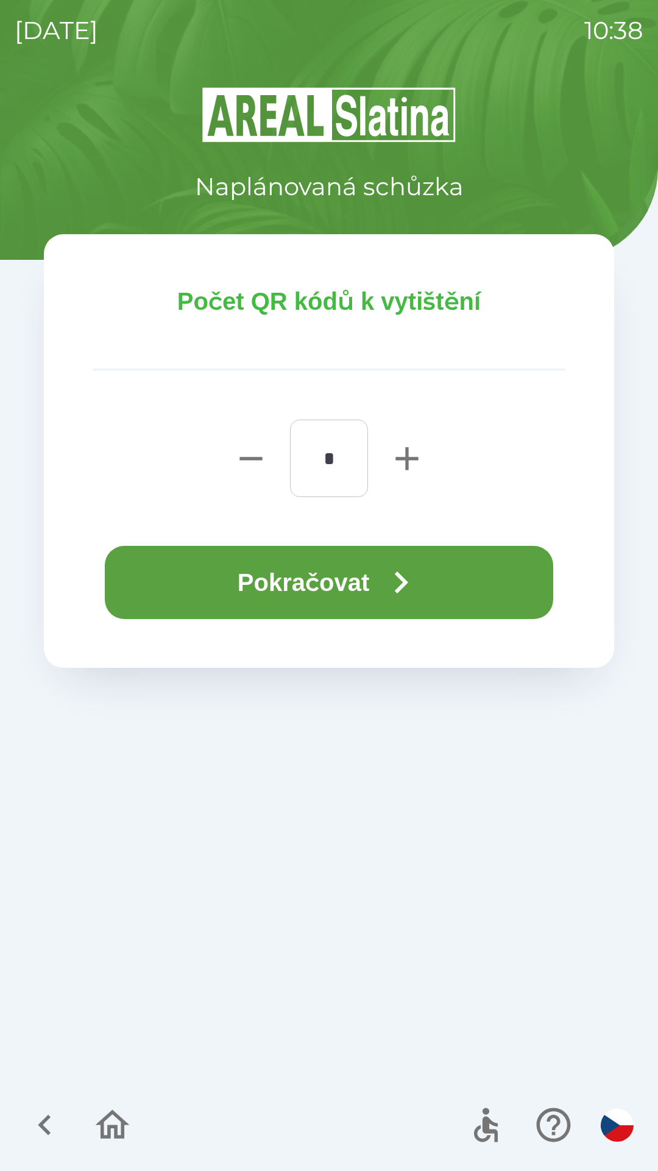
click at [325, 582] on button "Pokračovat" at bounding box center [329, 582] width 449 height 73
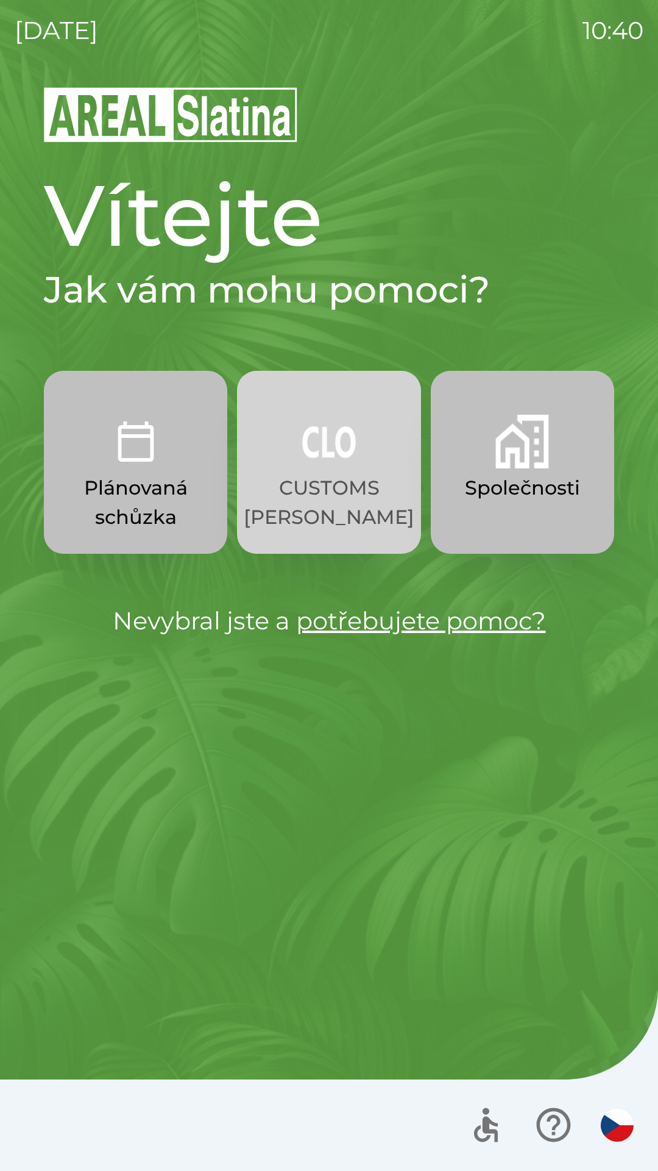
click at [355, 456] on img "button" at bounding box center [329, 442] width 54 height 54
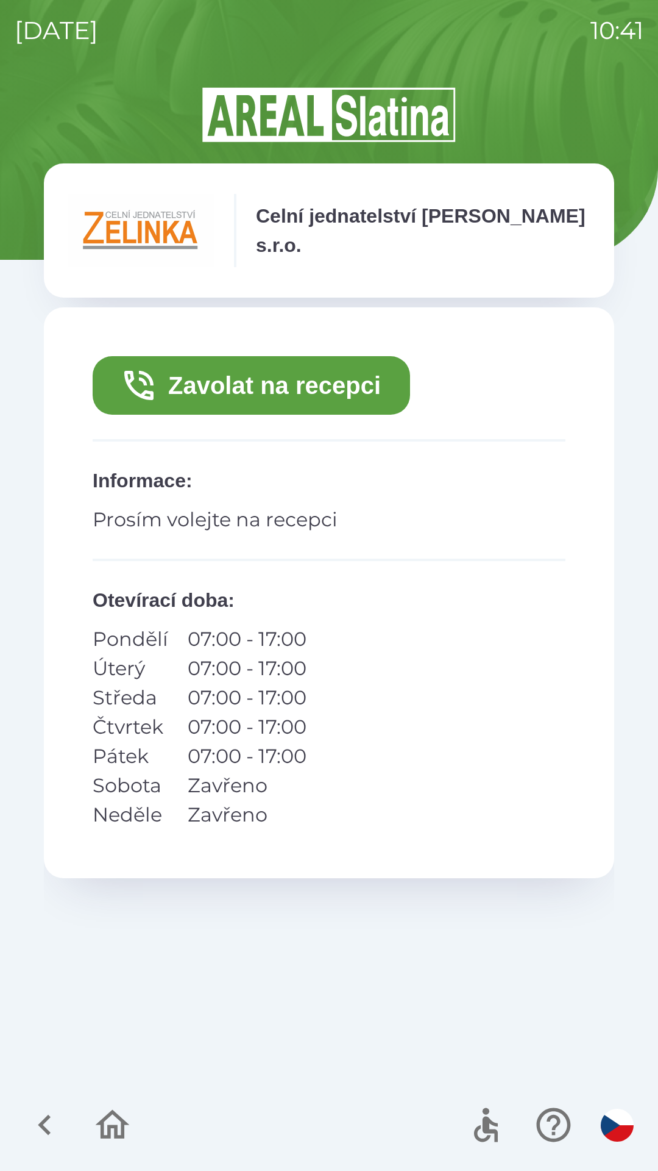
click at [323, 377] on button "Zavolat na recepci" at bounding box center [252, 385] width 318 height 59
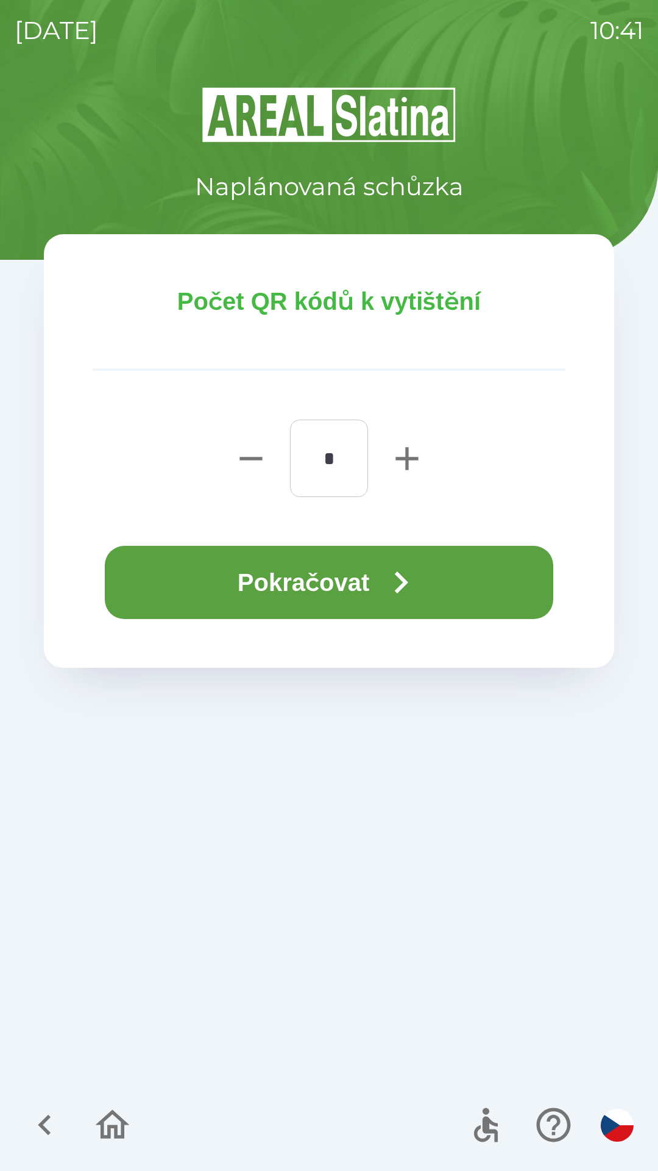
click at [337, 569] on button "Pokračovat" at bounding box center [329, 582] width 449 height 73
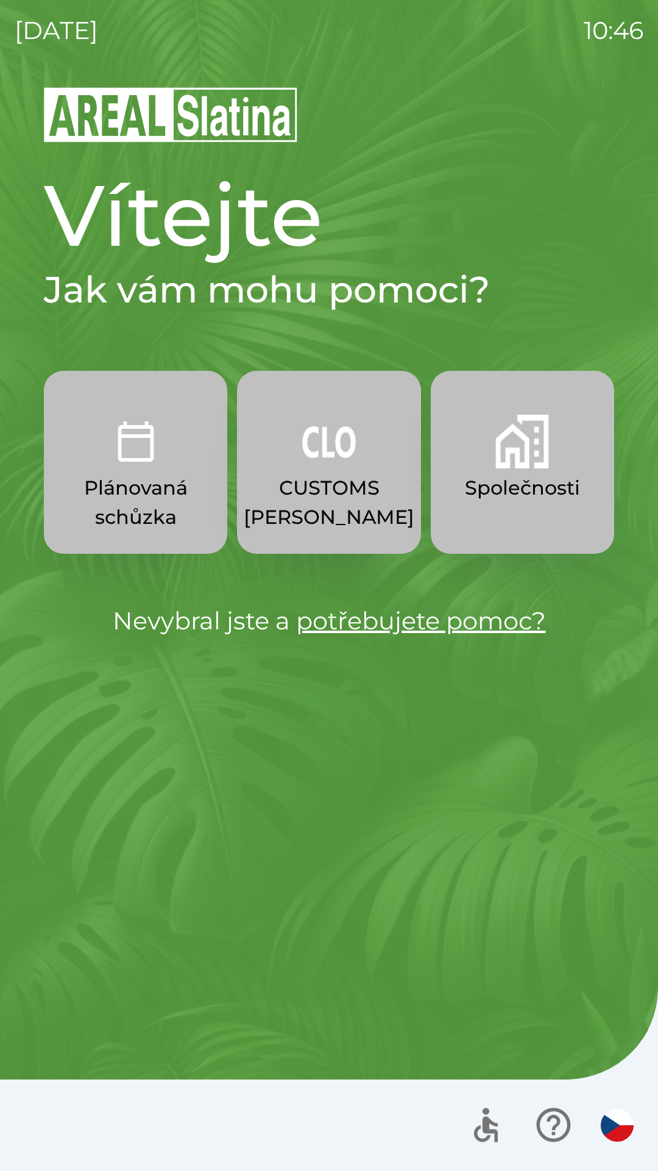
click at [544, 457] on img "button" at bounding box center [523, 442] width 54 height 54
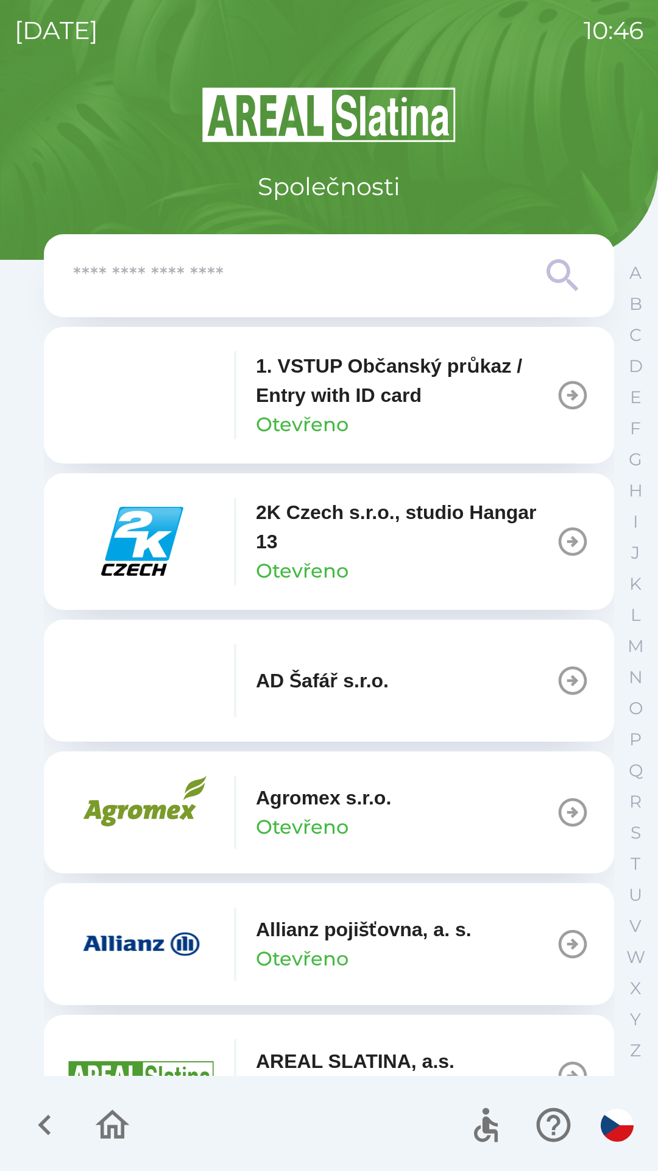
click at [442, 278] on input "text" at bounding box center [304, 276] width 463 height 34
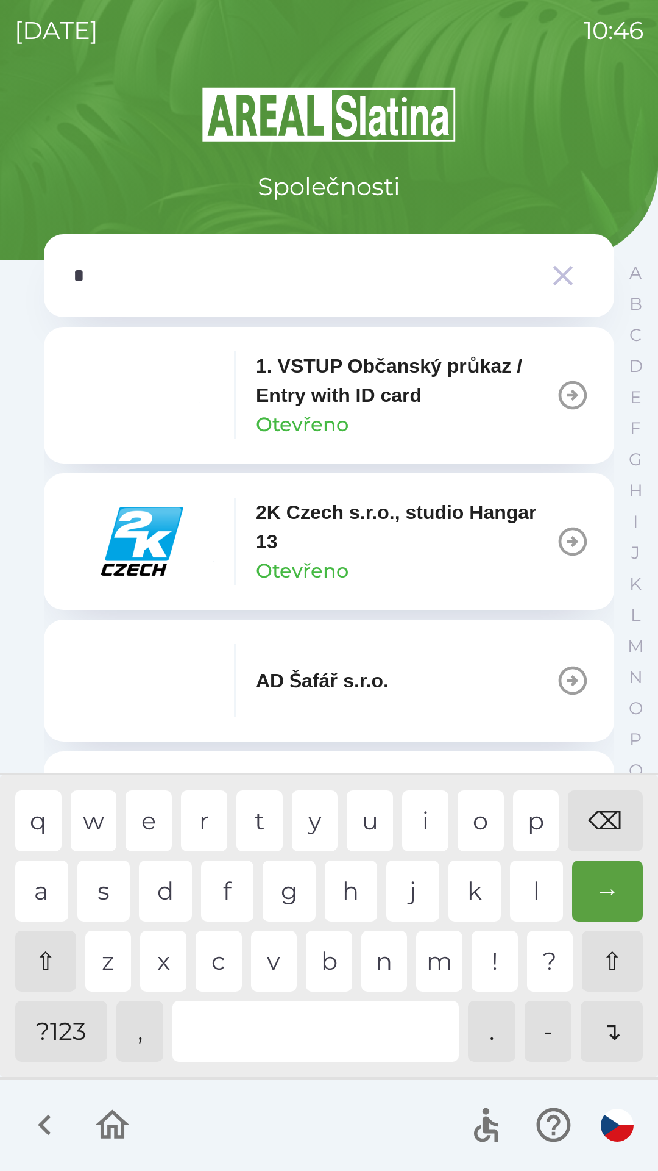
click at [45, 886] on div "a" at bounding box center [41, 890] width 53 height 61
type input "**"
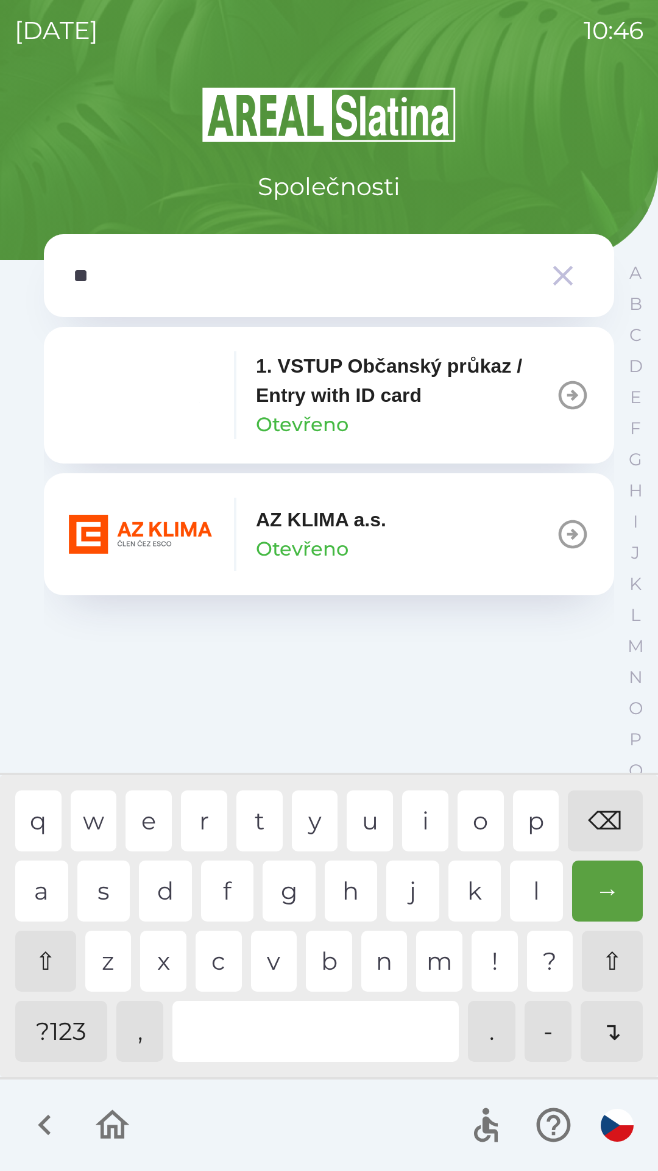
click at [385, 533] on p "AZ KLIMA a.s." at bounding box center [321, 519] width 130 height 29
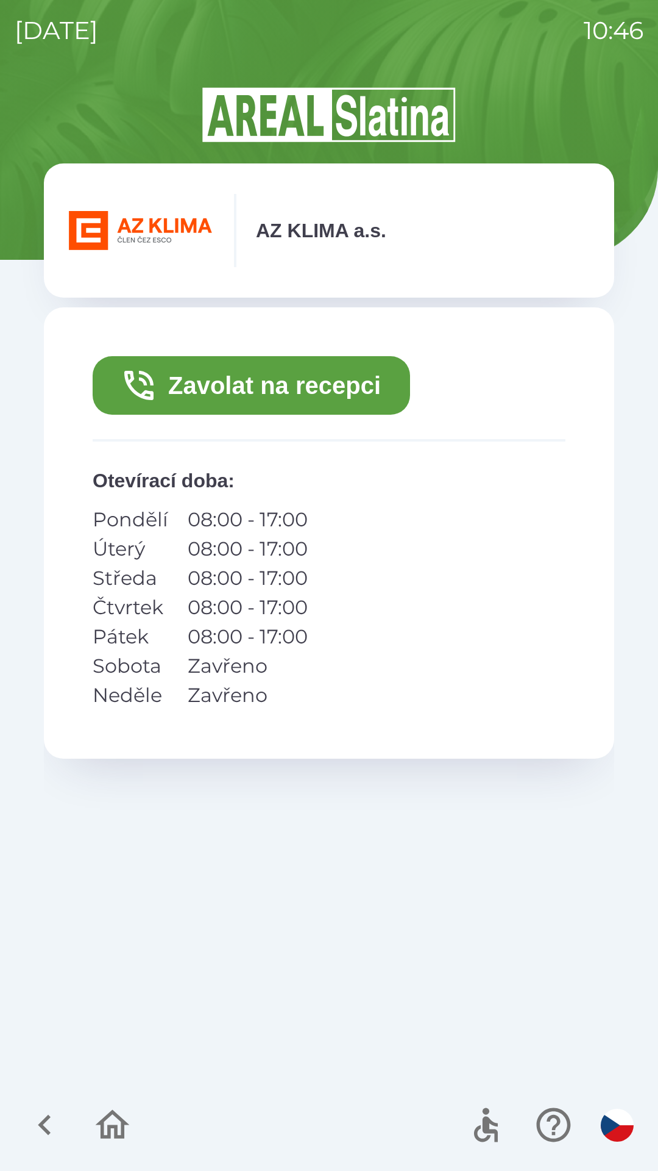
click at [380, 388] on button "Zavolat na recepci" at bounding box center [252, 385] width 318 height 59
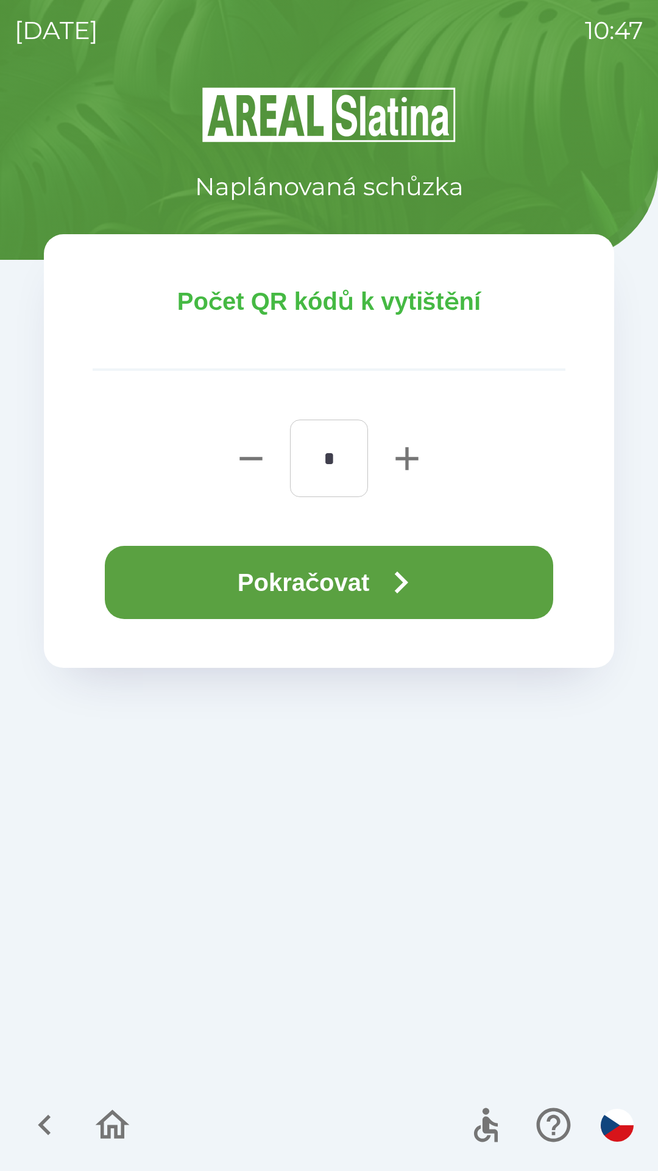
click at [385, 577] on icon "button" at bounding box center [401, 582] width 44 height 44
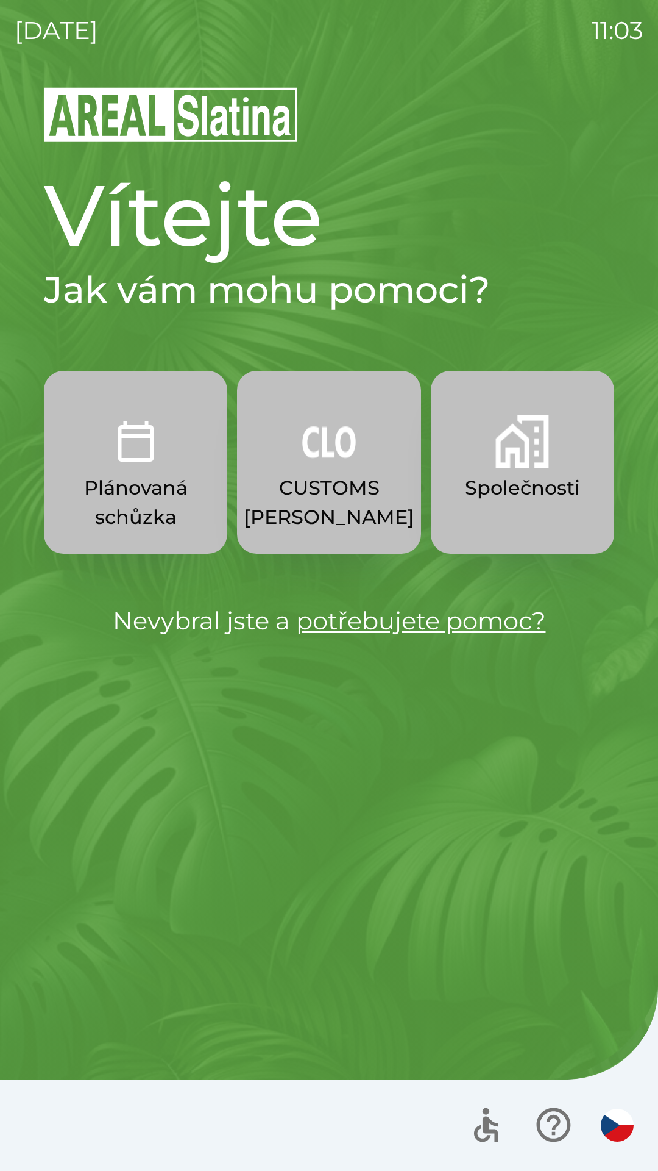
click at [533, 497] on p "Společnosti" at bounding box center [522, 487] width 115 height 29
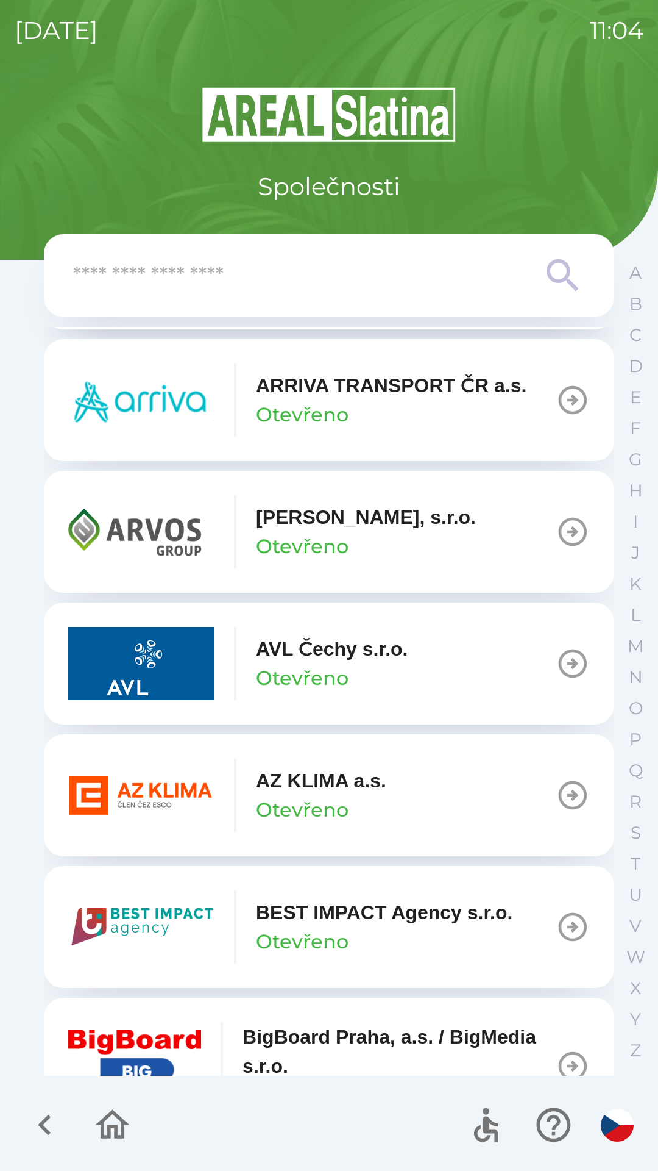
scroll to position [943, 0]
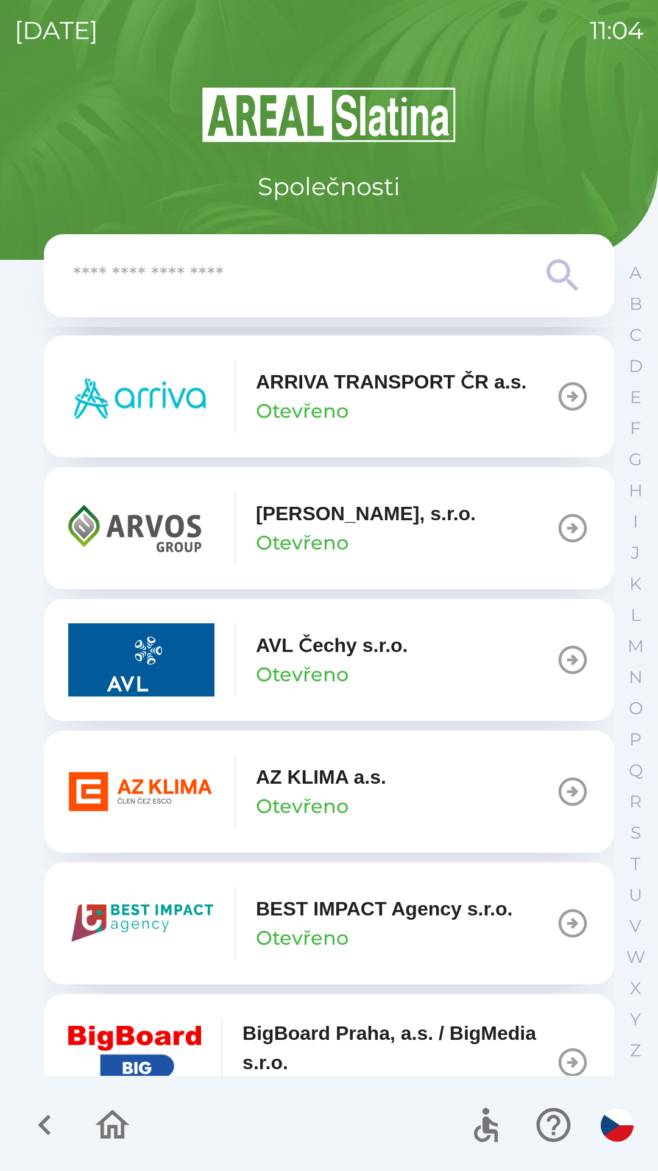
click at [171, 787] on img "button" at bounding box center [141, 791] width 146 height 73
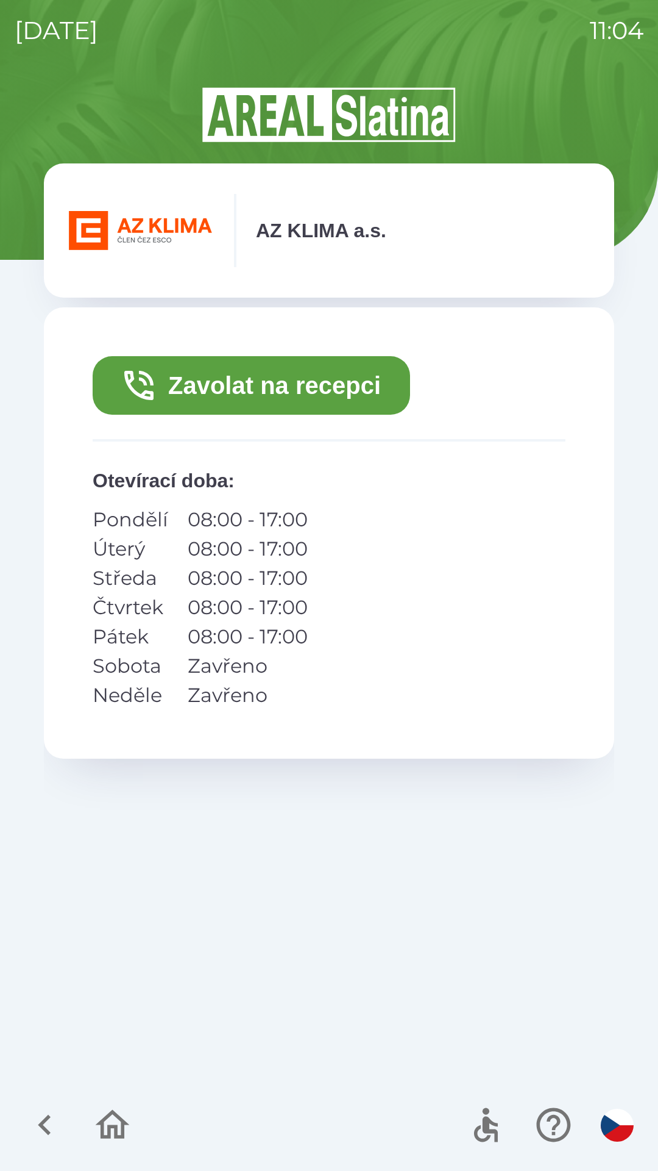
click at [319, 381] on button "Zavolat na recepci" at bounding box center [252, 385] width 318 height 59
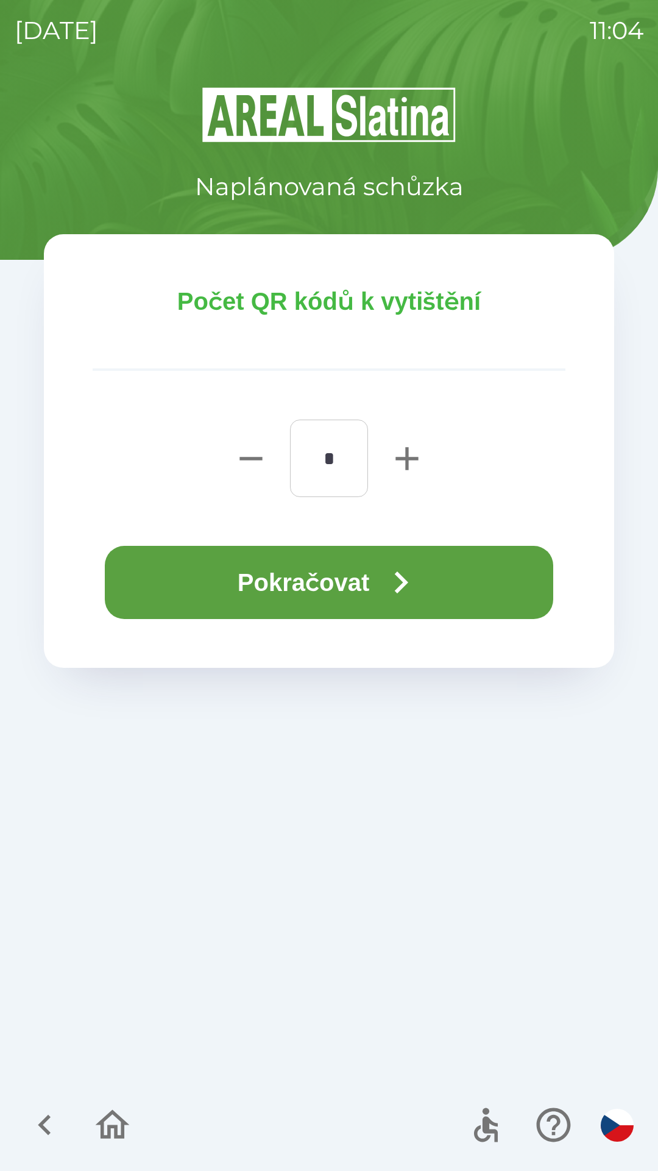
click at [348, 587] on button "Pokračovat" at bounding box center [329, 582] width 449 height 73
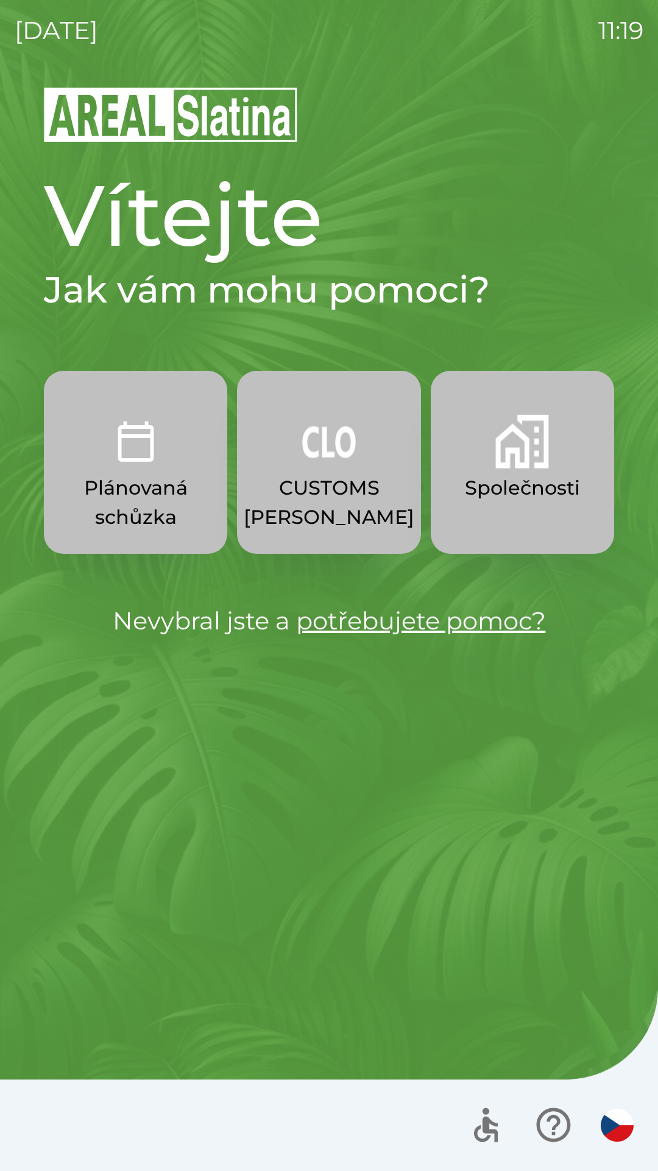
click at [337, 469] on button "CUSTOMS [PERSON_NAME]" at bounding box center [329, 462] width 184 height 183
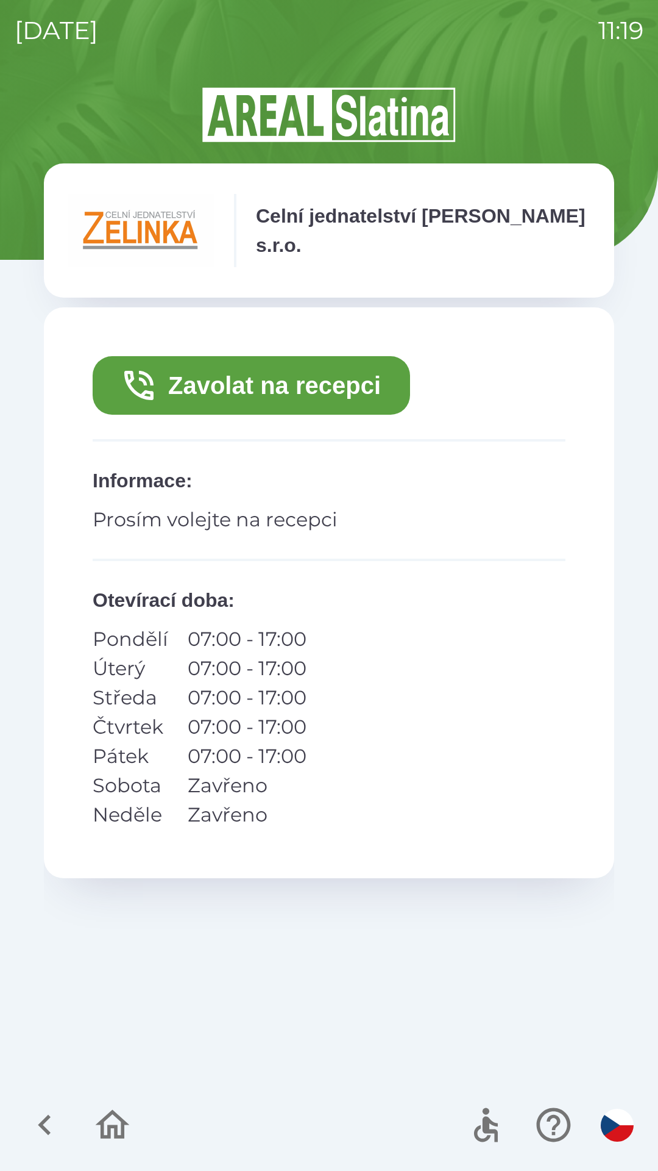
click at [293, 382] on button "Zavolat na recepci" at bounding box center [252, 385] width 318 height 59
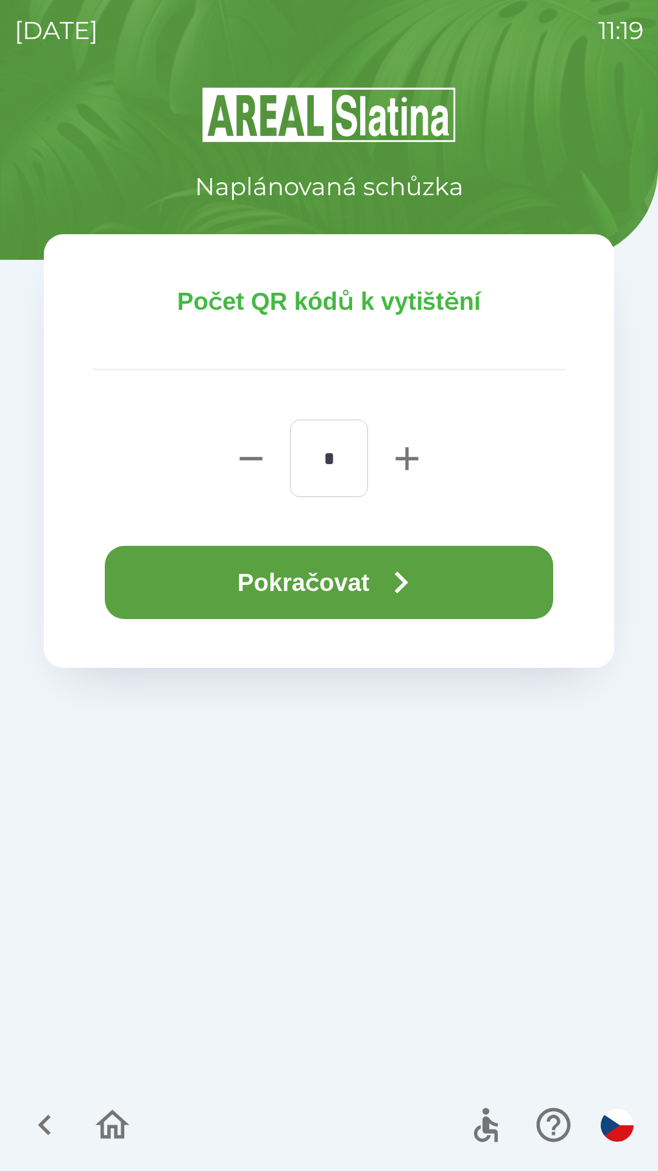
click at [409, 458] on icon "button" at bounding box center [407, 458] width 23 height 23
type input "*"
click at [344, 576] on button "Pokračovat" at bounding box center [329, 582] width 449 height 73
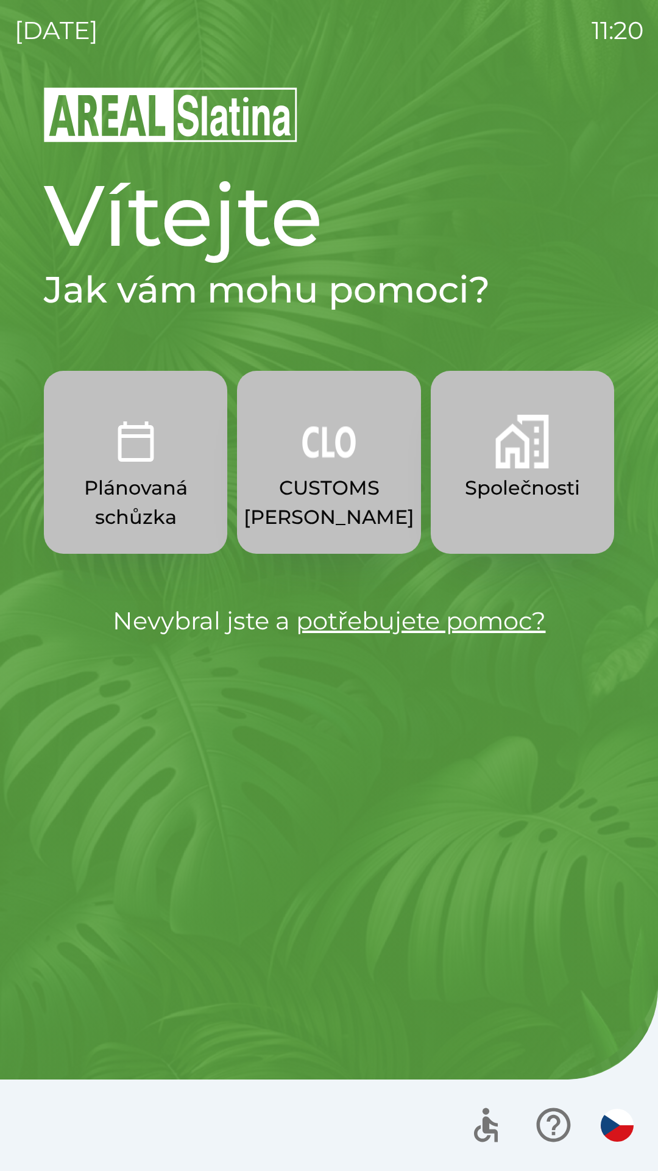
click at [532, 486] on p "Společnosti" at bounding box center [522, 487] width 115 height 29
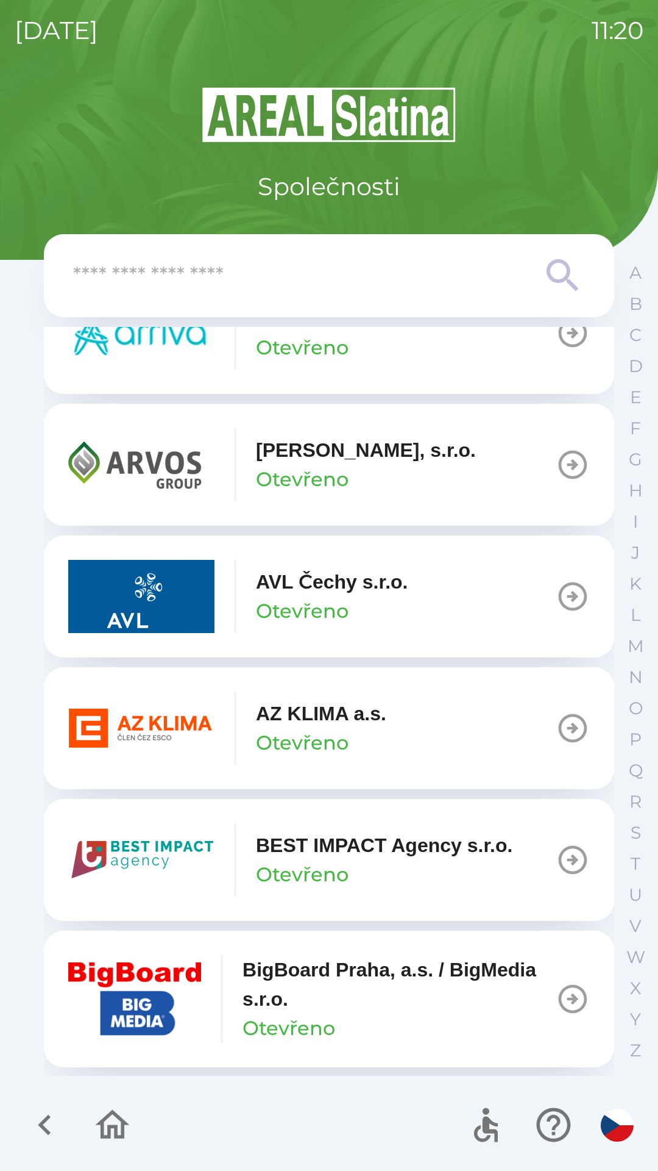
scroll to position [1008, 0]
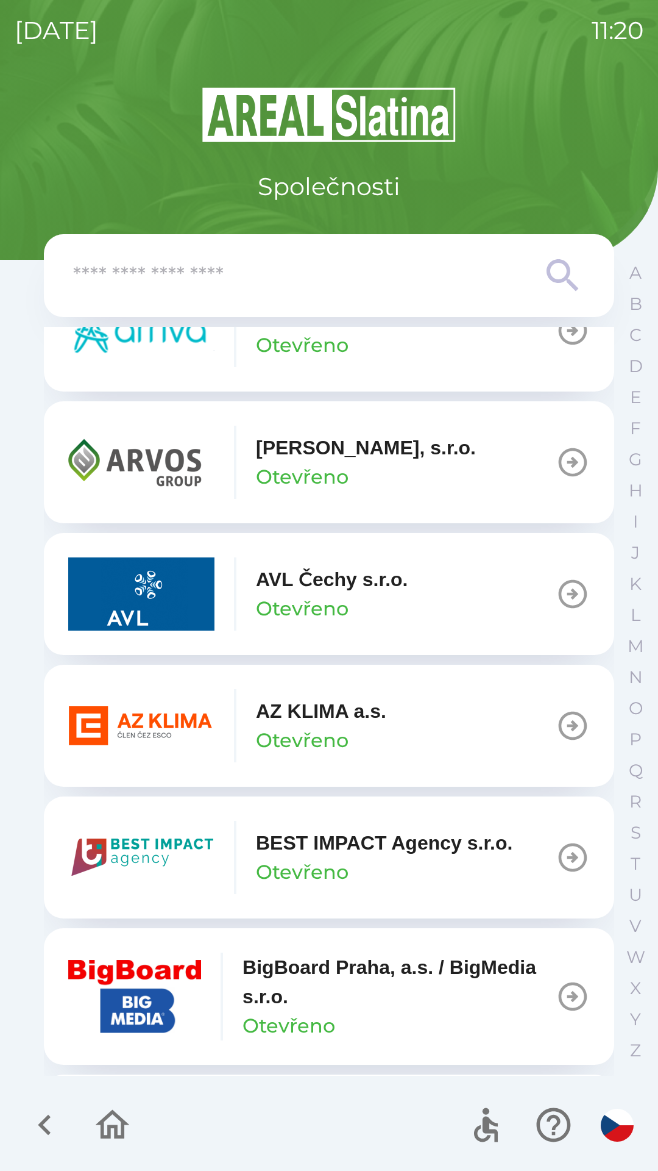
click at [310, 713] on p "AZ KLIMA a.s." at bounding box center [321, 710] width 130 height 29
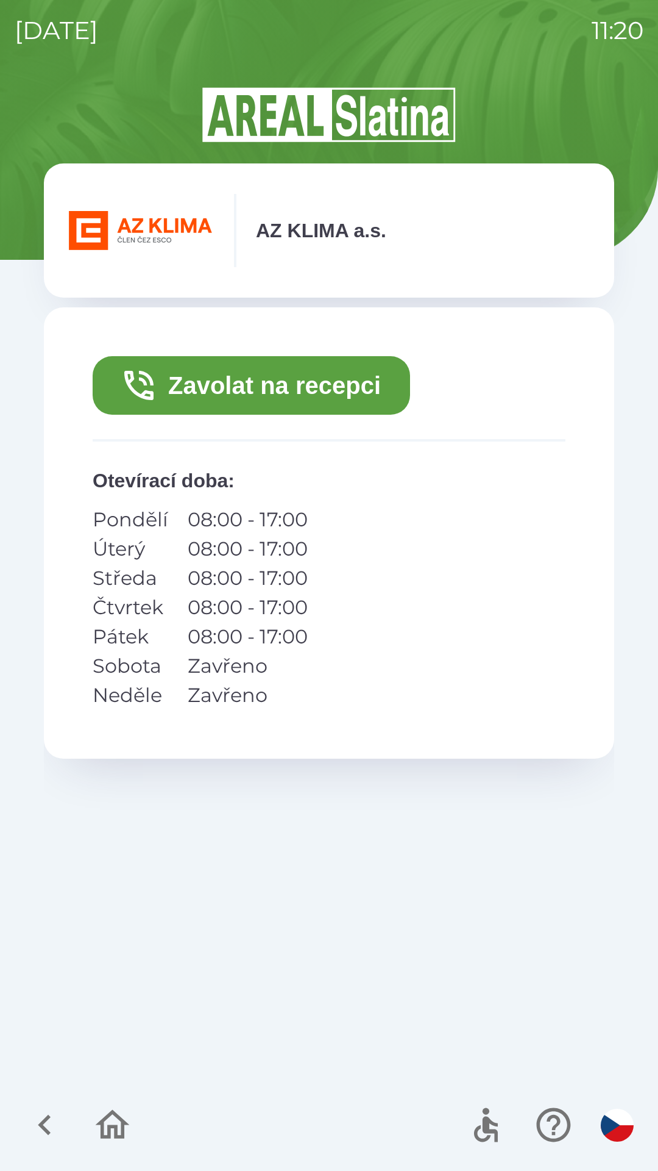
click at [220, 384] on button "Zavolat na recepci" at bounding box center [252, 385] width 318 height 59
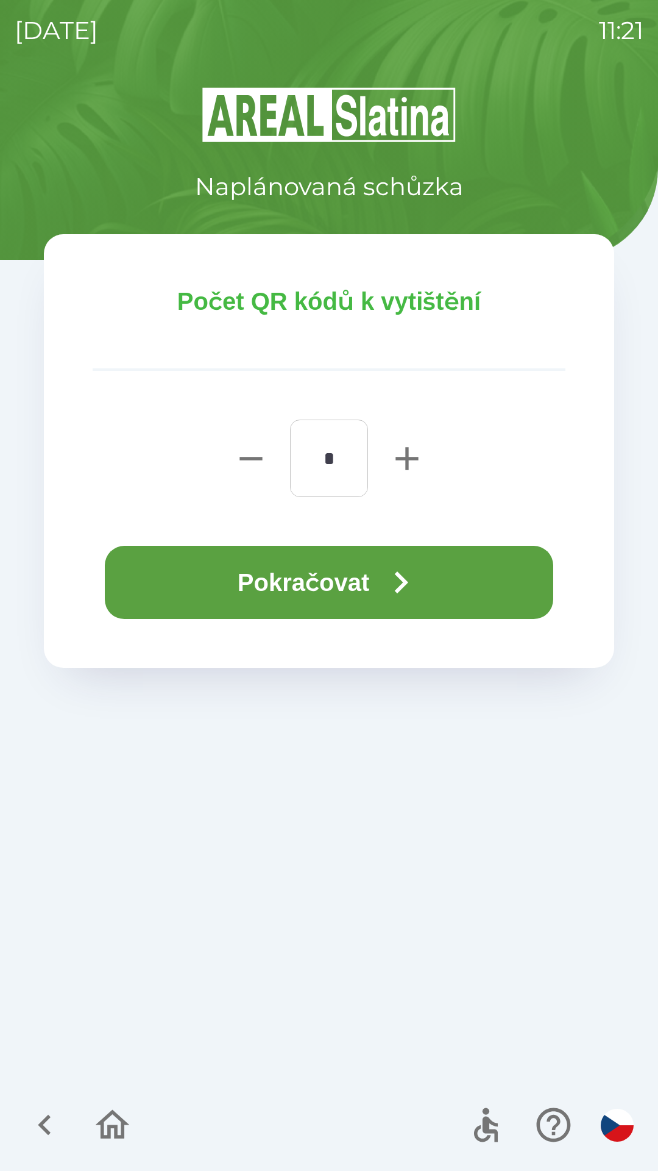
click at [307, 573] on button "Pokračovat" at bounding box center [329, 582] width 449 height 73
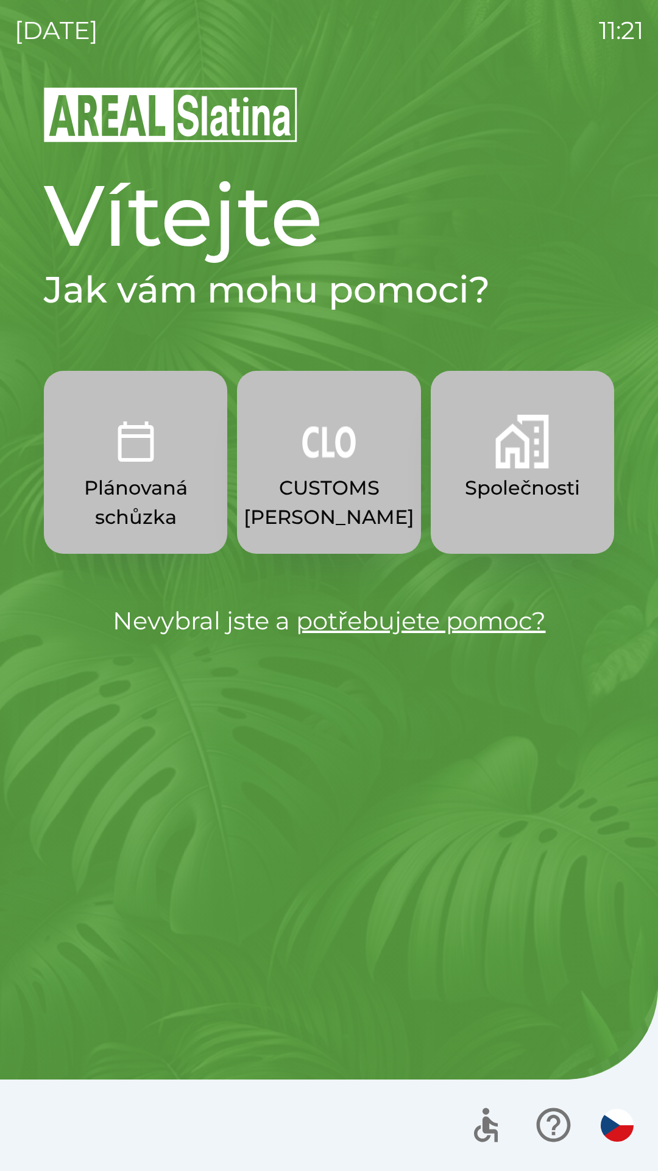
click at [322, 458] on img "button" at bounding box center [329, 442] width 54 height 54
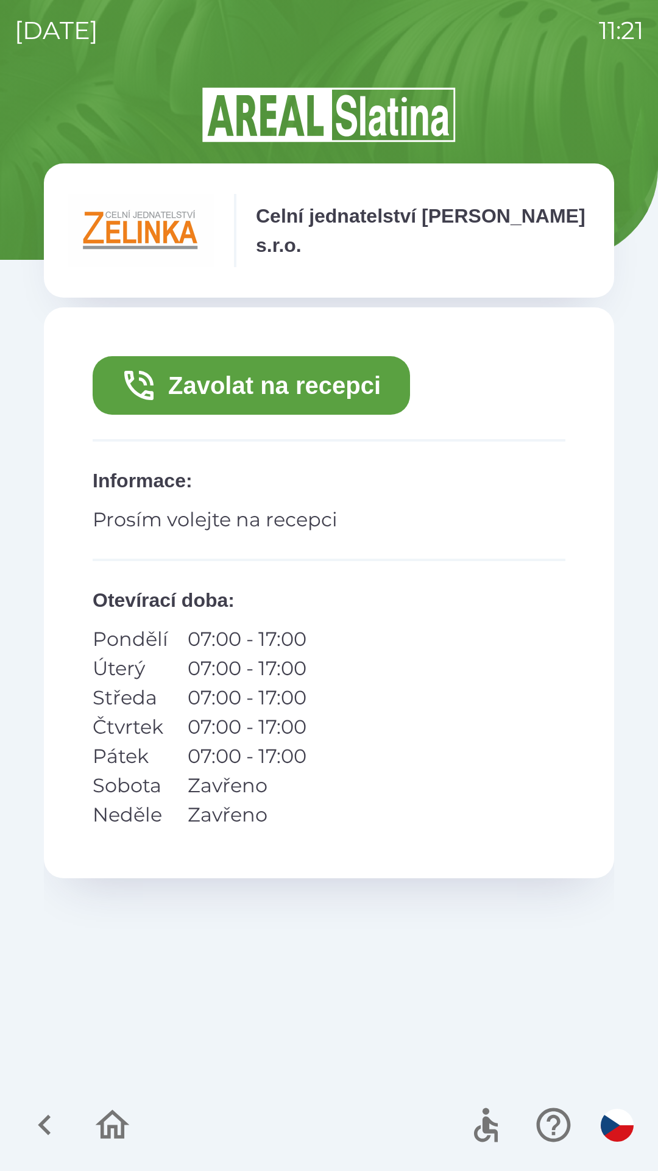
click at [367, 382] on button "Zavolat na recepci" at bounding box center [252, 385] width 318 height 59
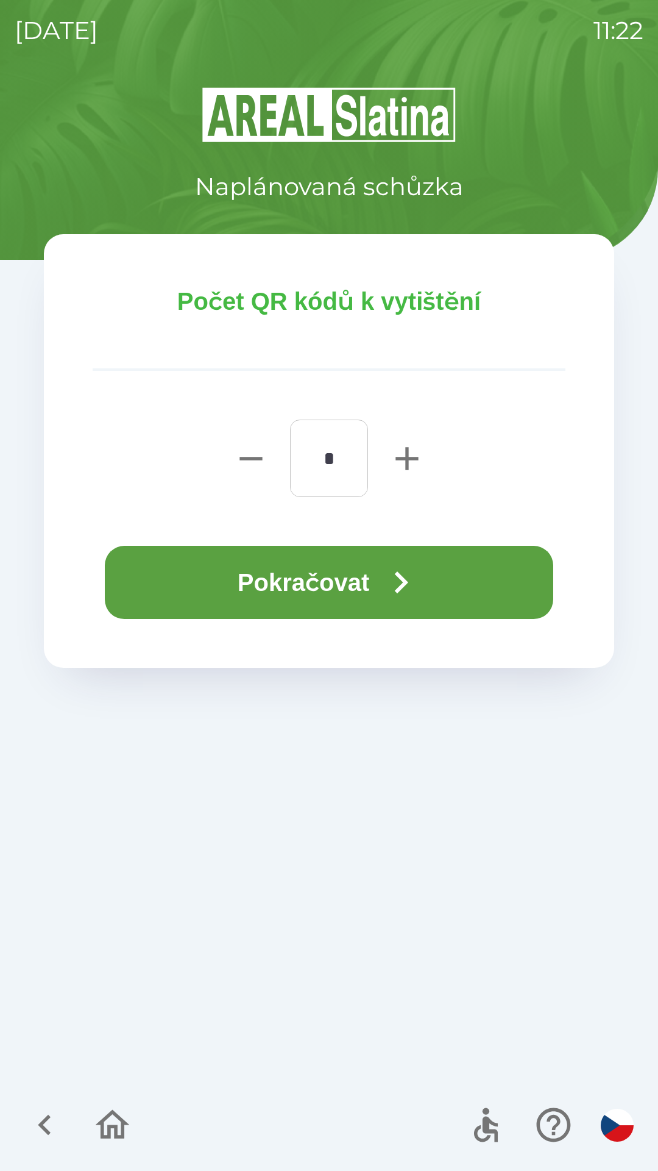
click at [348, 583] on button "Pokračovat" at bounding box center [329, 582] width 449 height 73
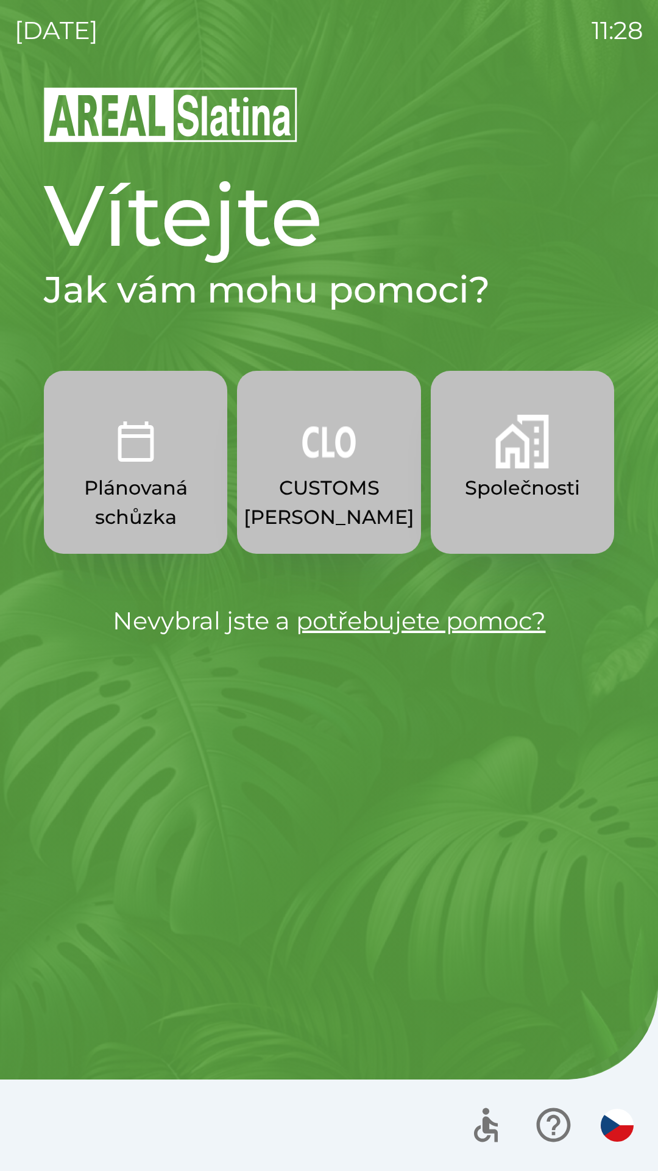
click at [529, 464] on img "button" at bounding box center [523, 442] width 54 height 54
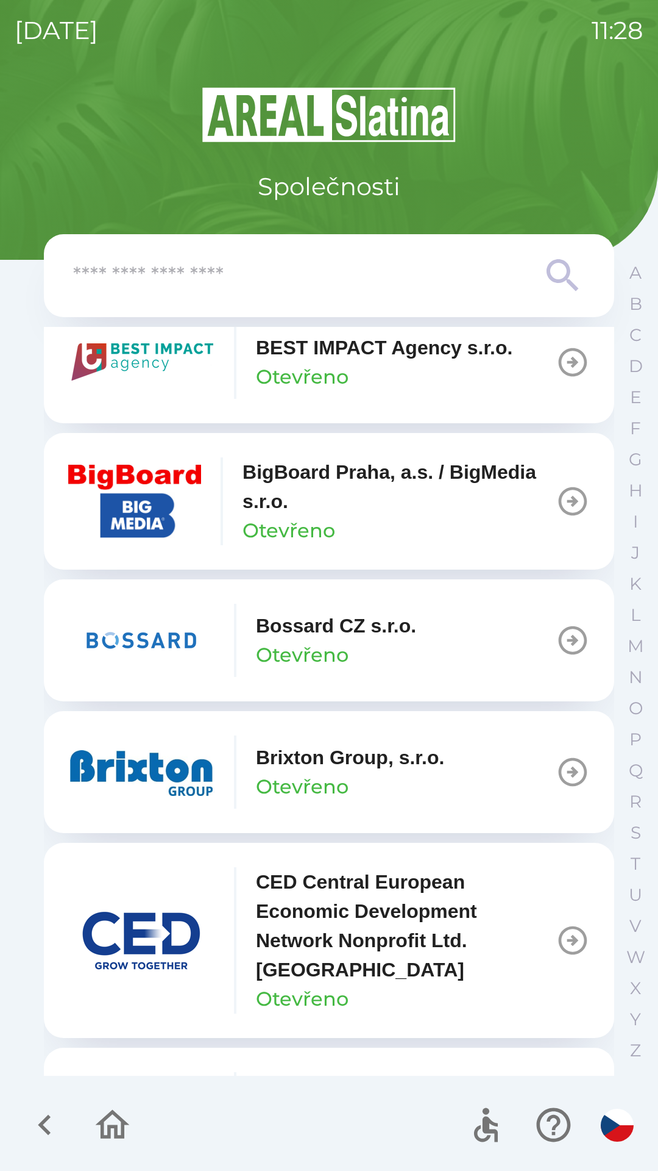
scroll to position [1504, 0]
click at [399, 763] on p "Brixton Group, s.r.o." at bounding box center [350, 756] width 188 height 29
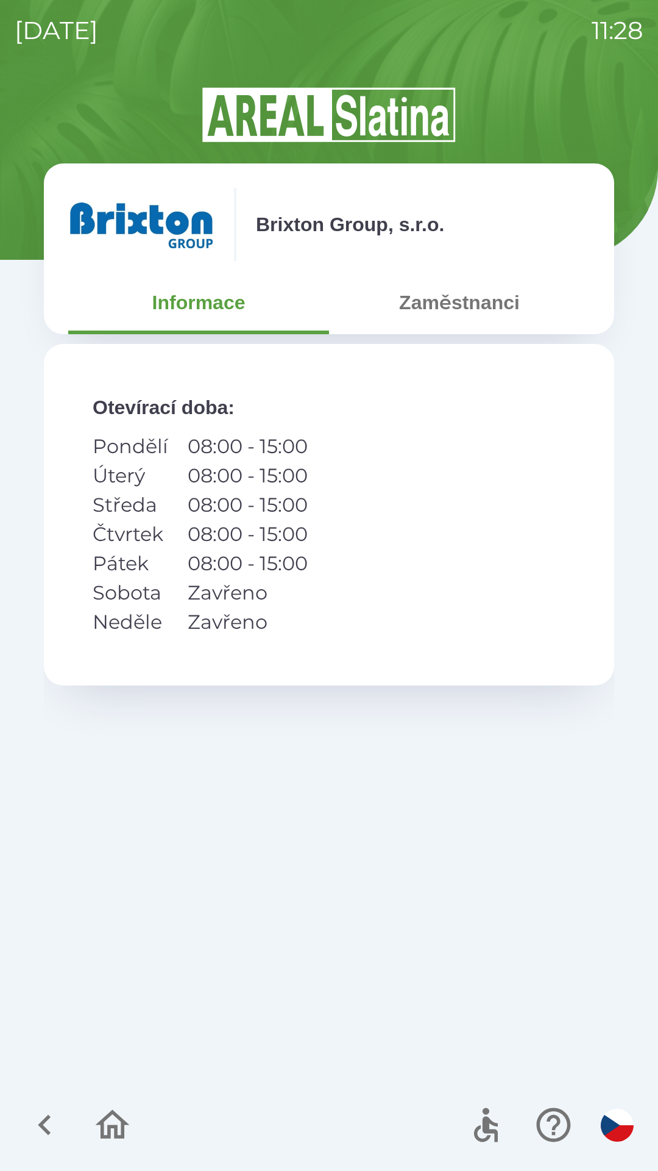
click at [470, 312] on button "Zaměstnanci" at bounding box center [459, 302] width 261 height 44
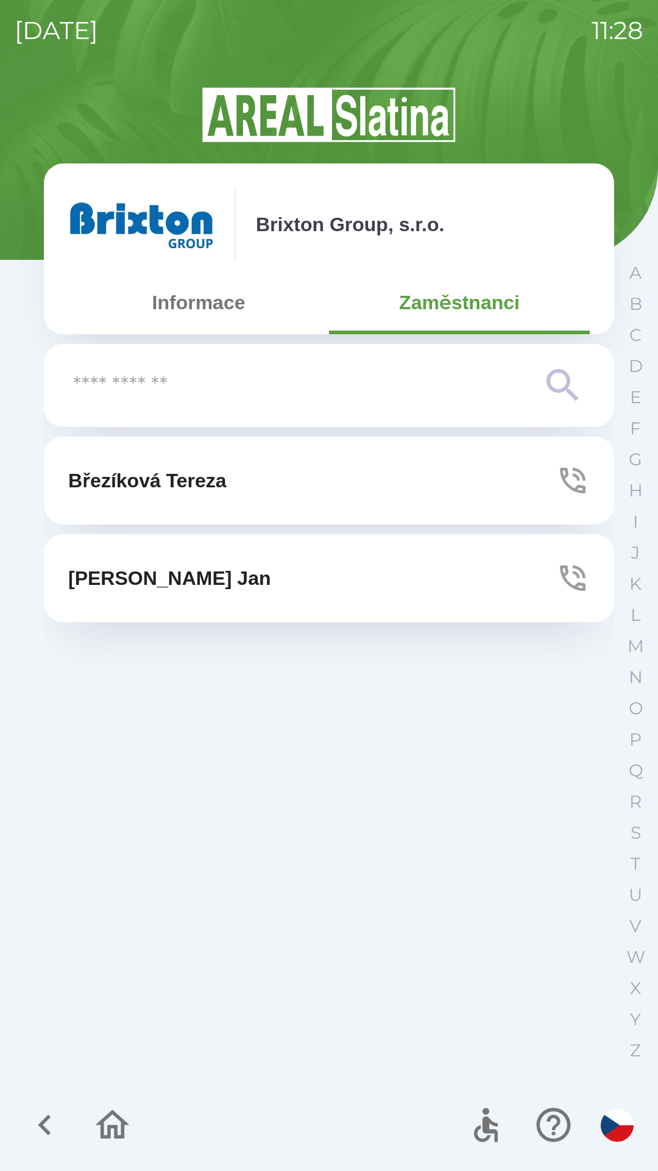
click at [272, 483] on button "[PERSON_NAME]" at bounding box center [329, 481] width 571 height 88
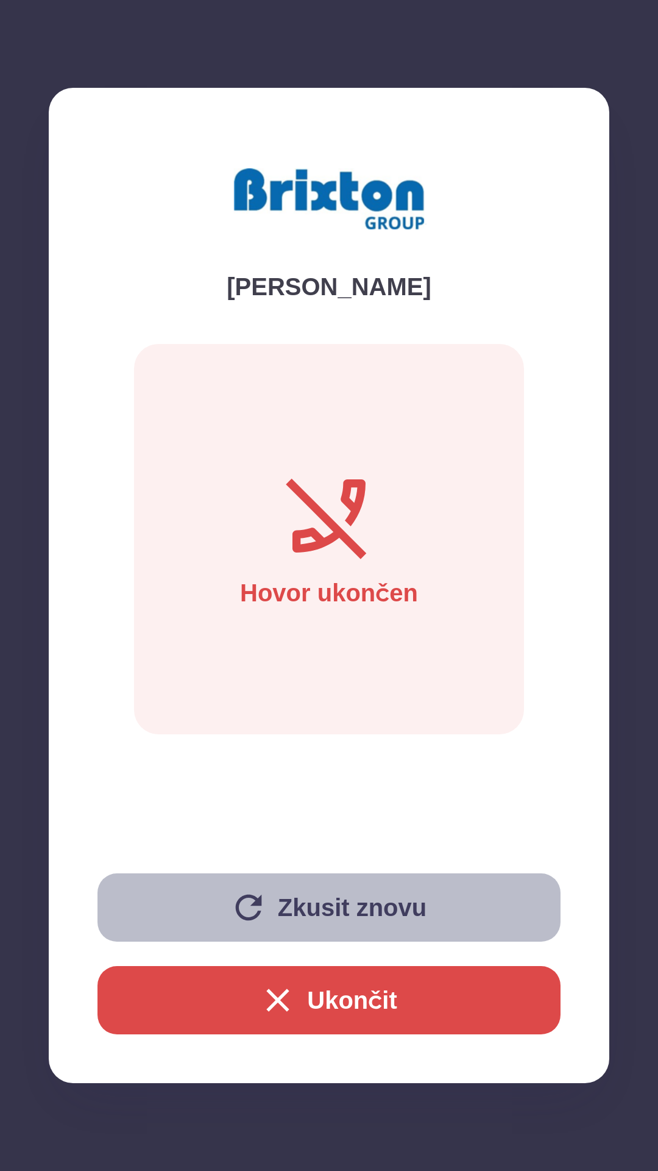
click at [357, 908] on button "Zkusit znovu" at bounding box center [329, 907] width 463 height 68
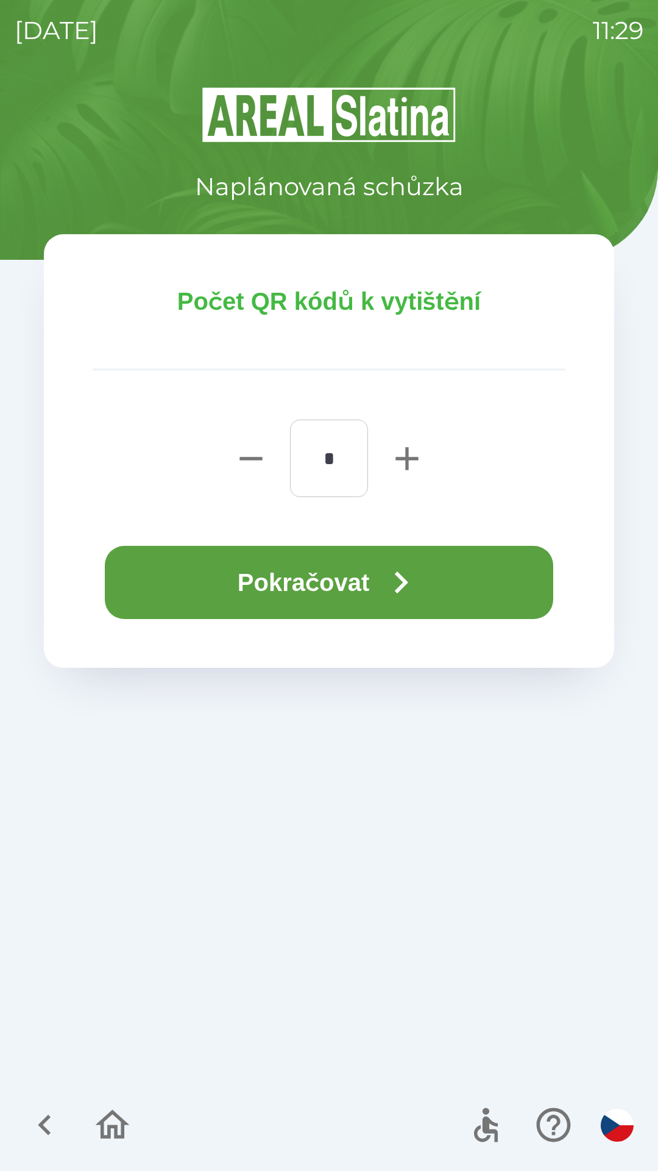
click at [405, 461] on icon "button" at bounding box center [407, 458] width 39 height 39
click at [405, 464] on icon "button" at bounding box center [407, 458] width 39 height 39
type input "*"
click at [324, 579] on button "Pokračovat" at bounding box center [329, 582] width 449 height 73
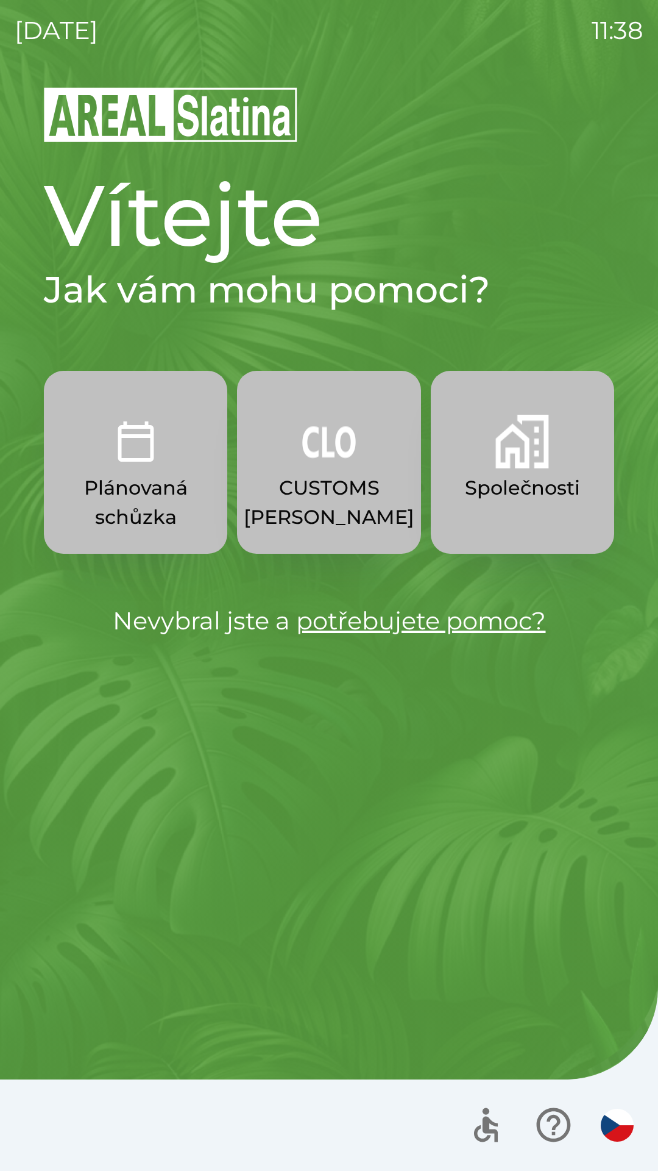
click at [483, 511] on button "Společnosti" at bounding box center [523, 462] width 184 height 183
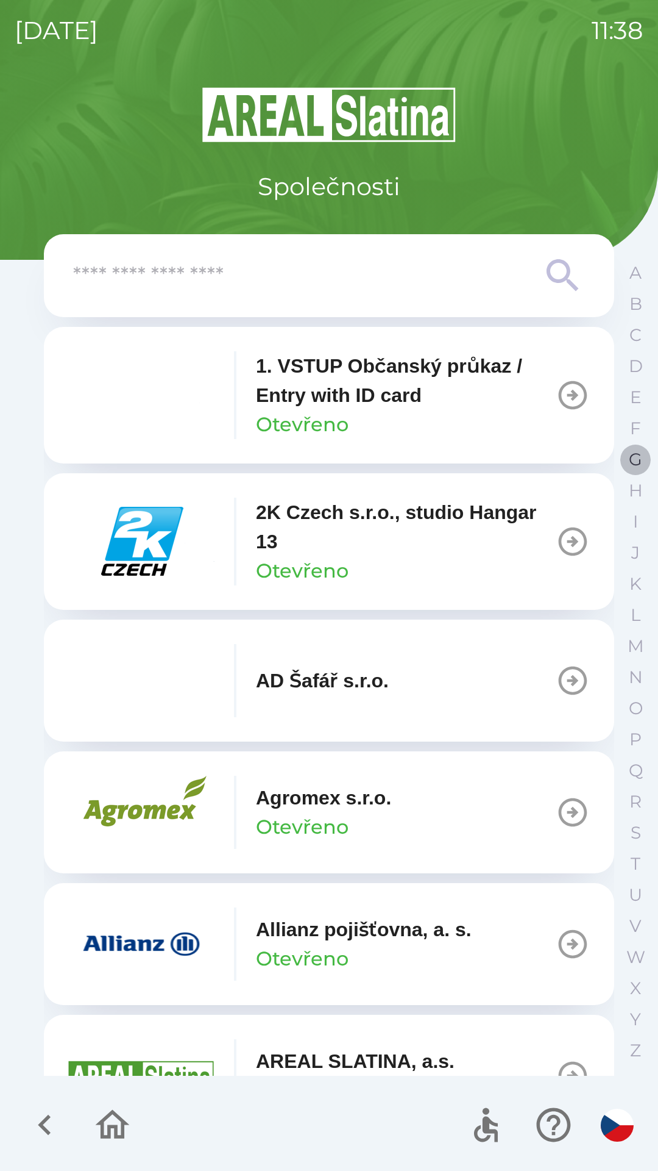
click at [634, 452] on p "G" at bounding box center [635, 459] width 13 height 21
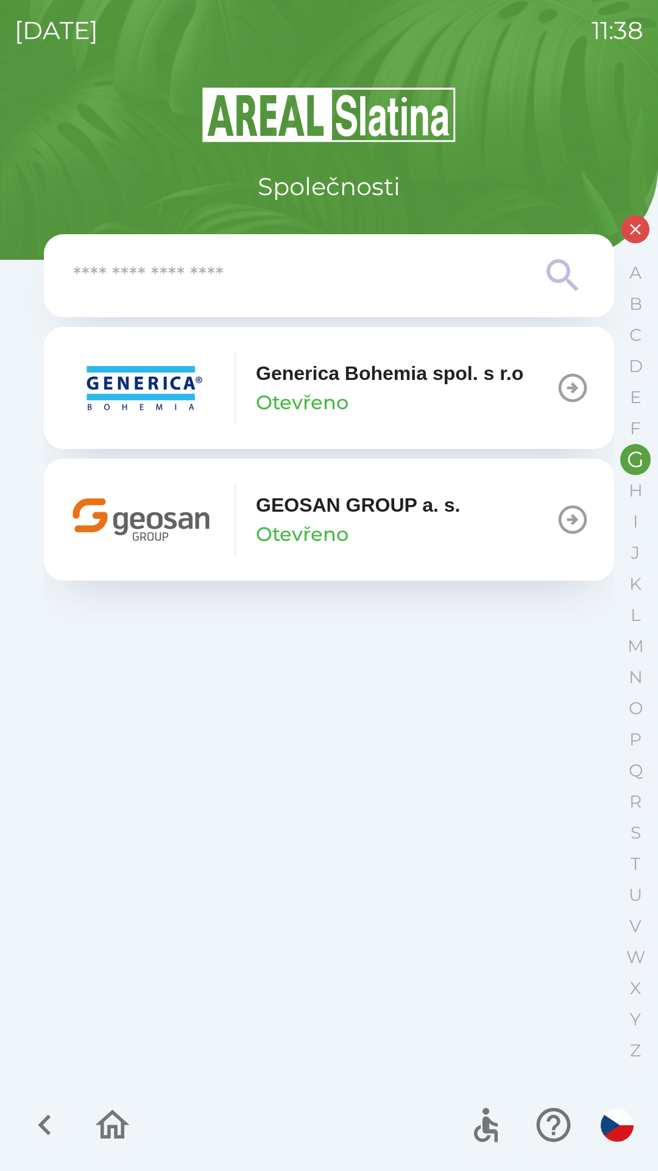
click at [383, 508] on p "GEOSAN GROUP a. s." at bounding box center [358, 504] width 205 height 29
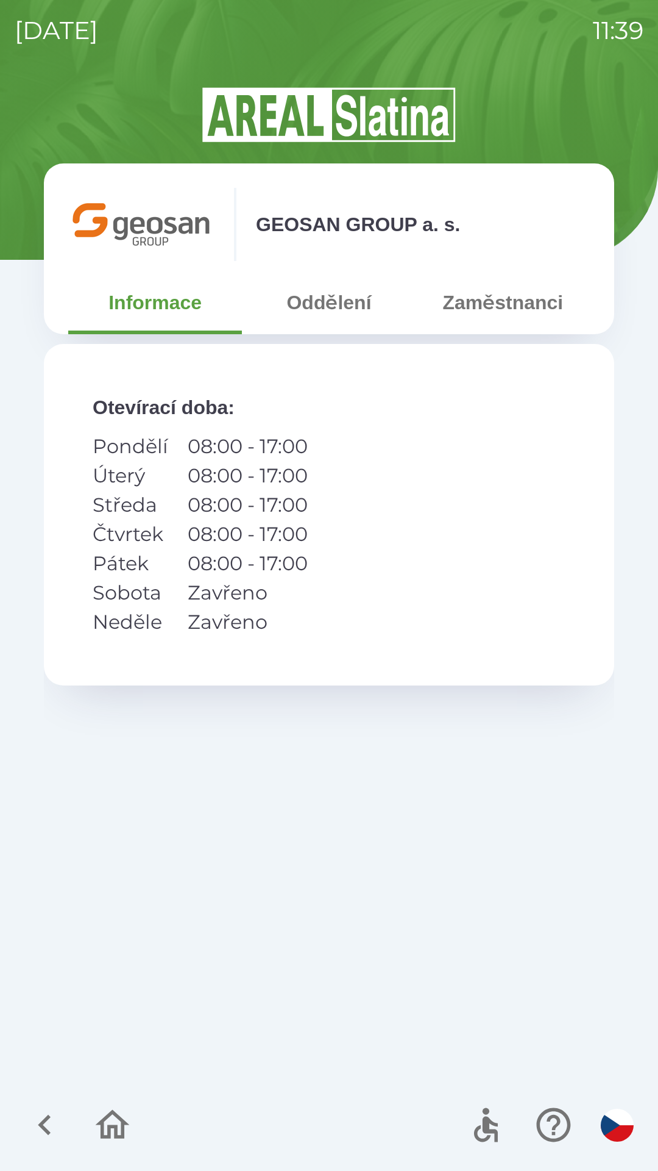
click at [484, 312] on button "Zaměstnanci" at bounding box center [503, 302] width 174 height 44
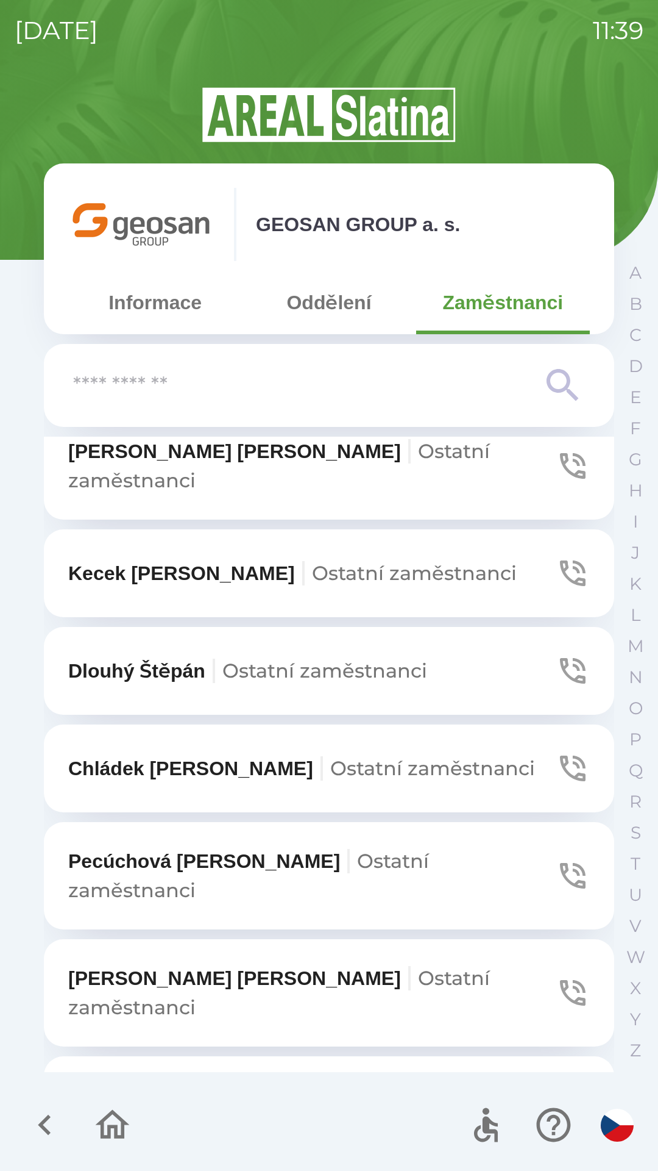
scroll to position [777, 0]
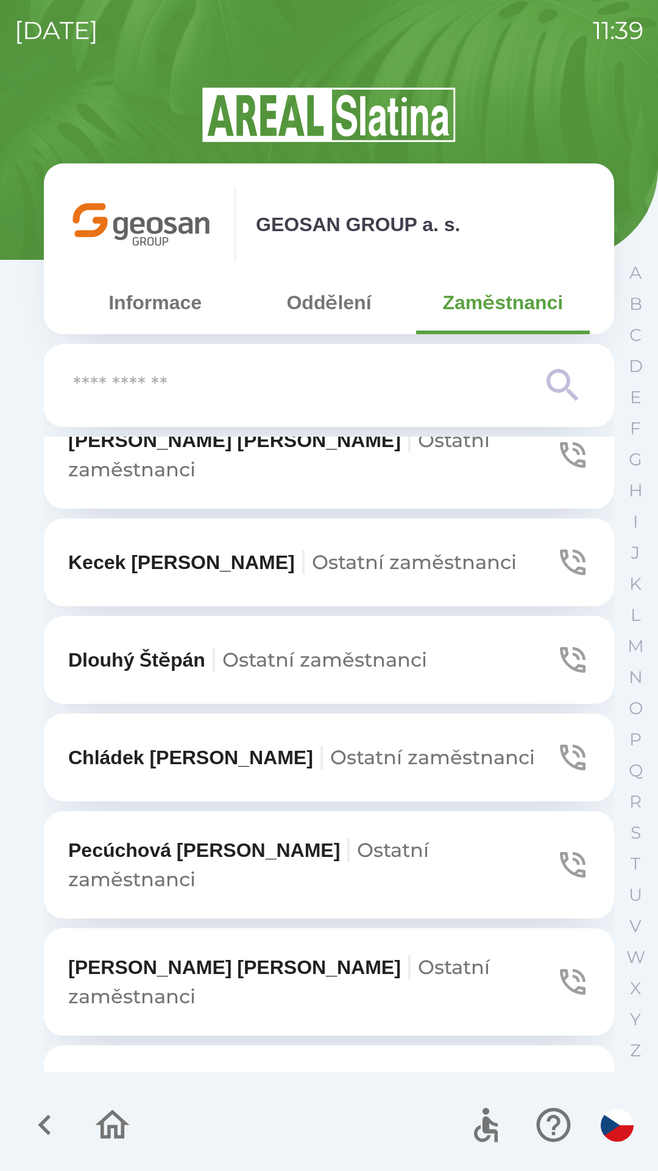
click at [565, 852] on icon "button" at bounding box center [573, 865] width 26 height 26
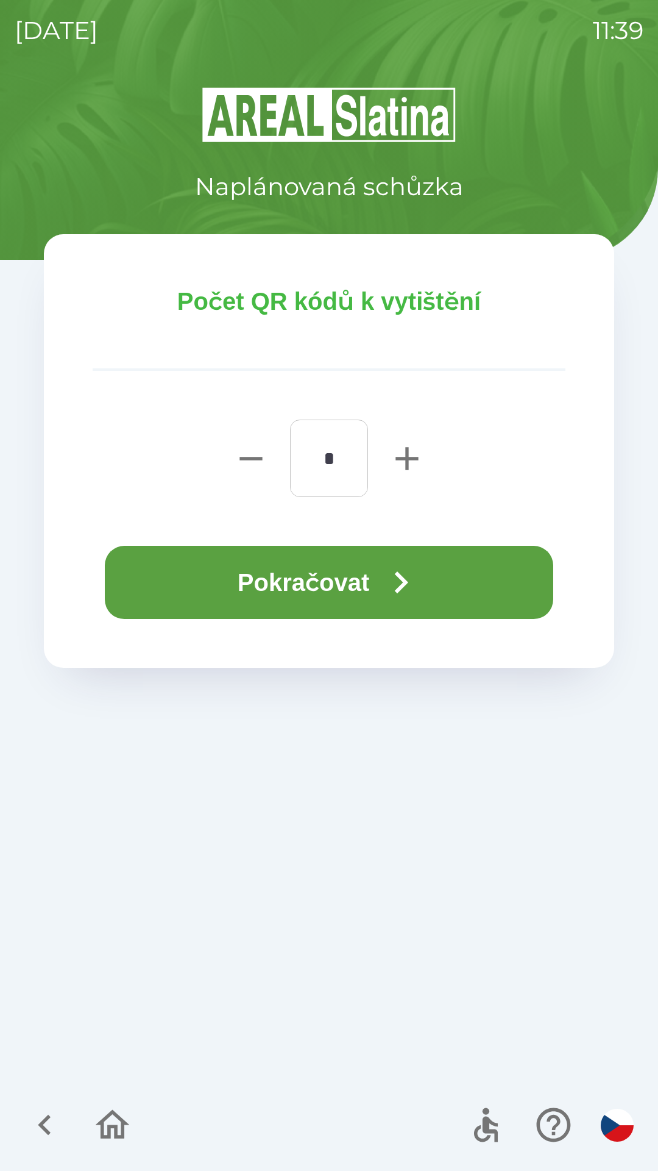
click at [337, 583] on button "Pokračovat" at bounding box center [329, 582] width 449 height 73
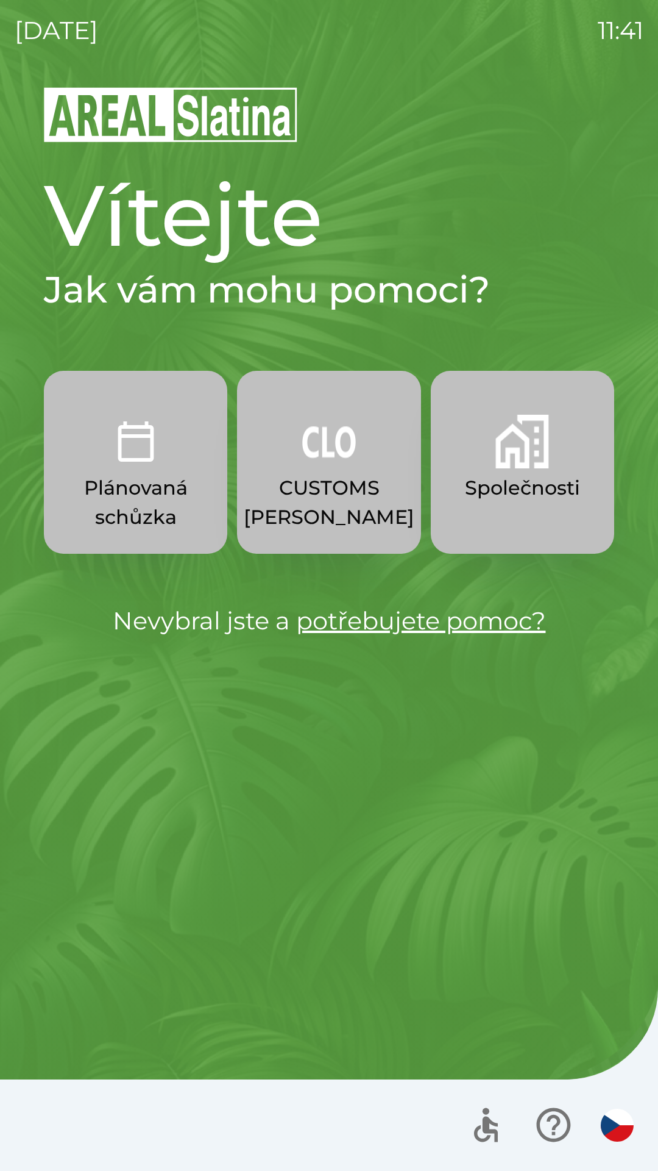
click at [334, 494] on p "CUSTOMS [PERSON_NAME]" at bounding box center [329, 502] width 171 height 59
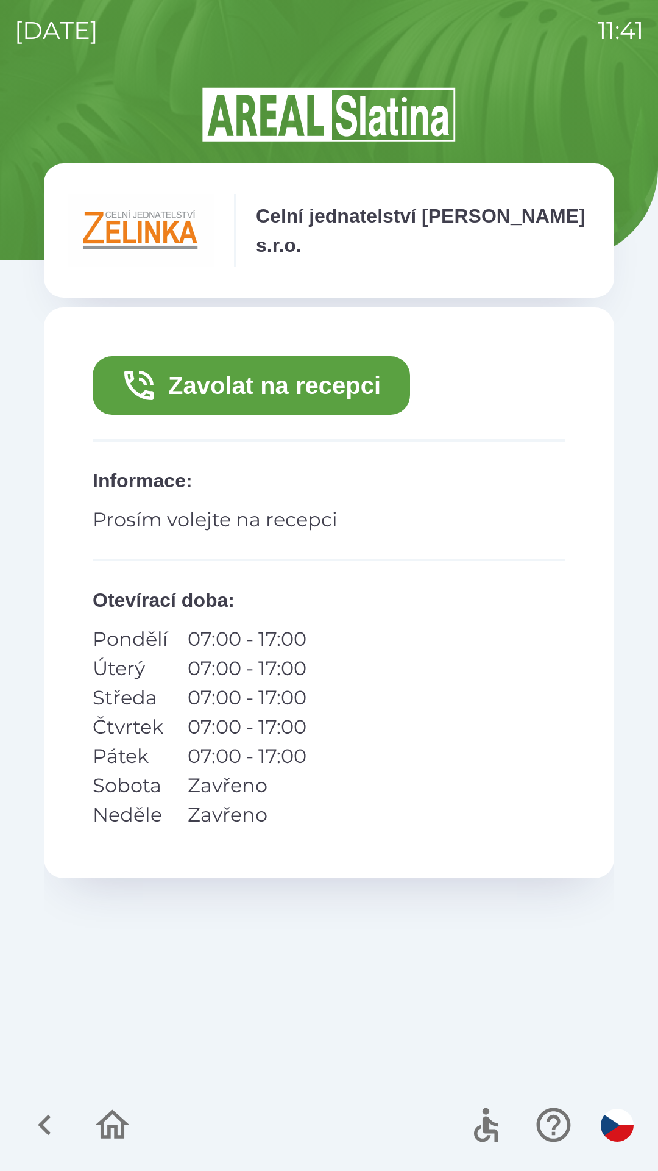
click at [169, 389] on button "Zavolat na recepci" at bounding box center [252, 385] width 318 height 59
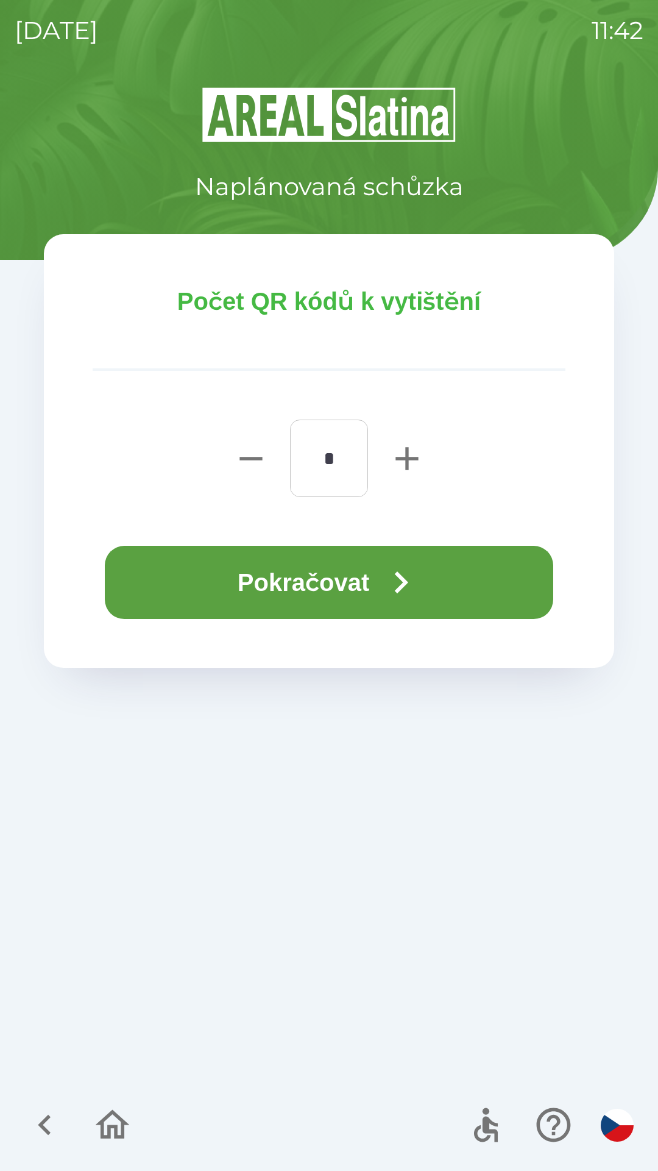
click at [181, 583] on button "Pokračovat" at bounding box center [329, 582] width 449 height 73
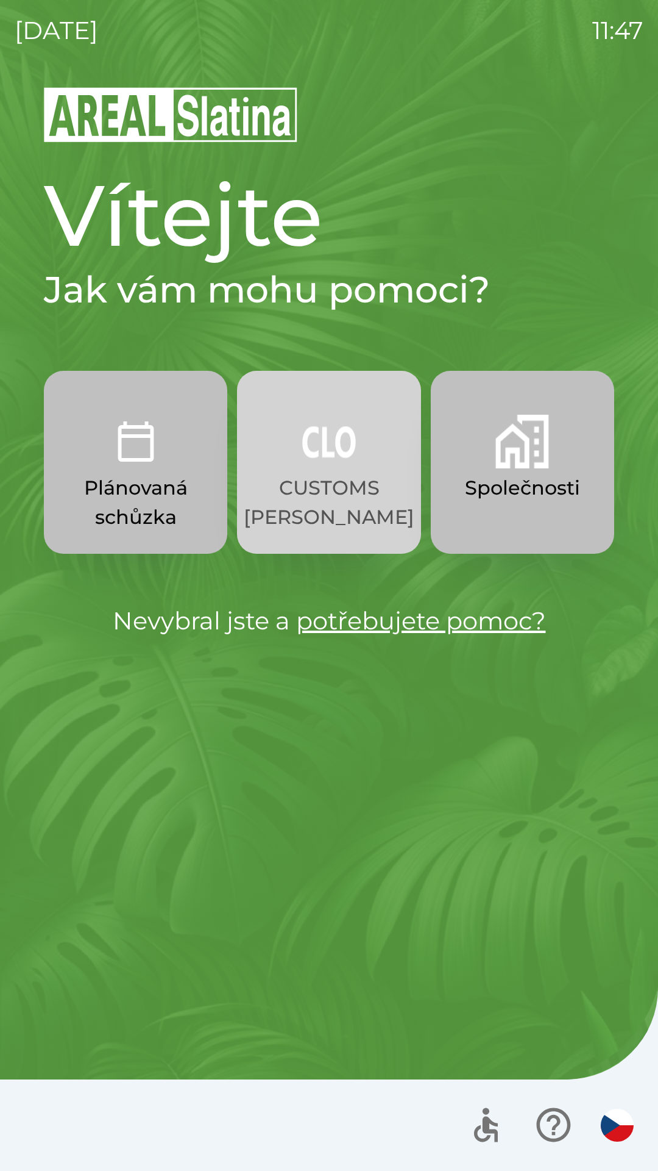
click at [321, 470] on button "CUSTOMS [PERSON_NAME]" at bounding box center [329, 462] width 184 height 183
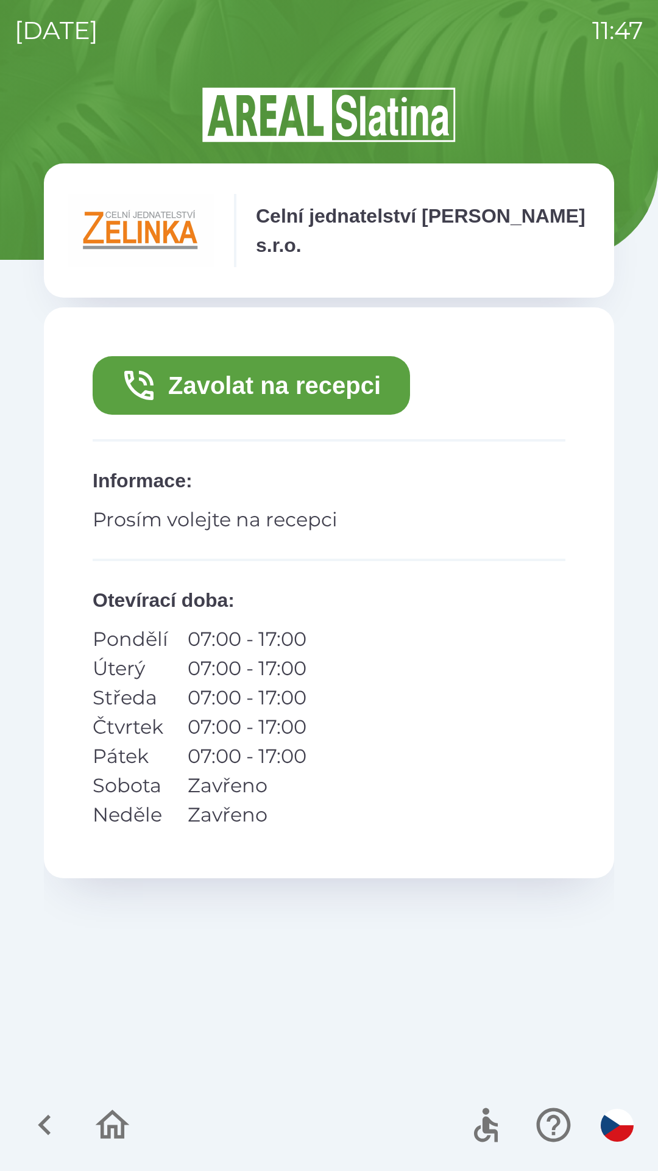
click at [321, 385] on button "Zavolat na recepci" at bounding box center [252, 385] width 318 height 59
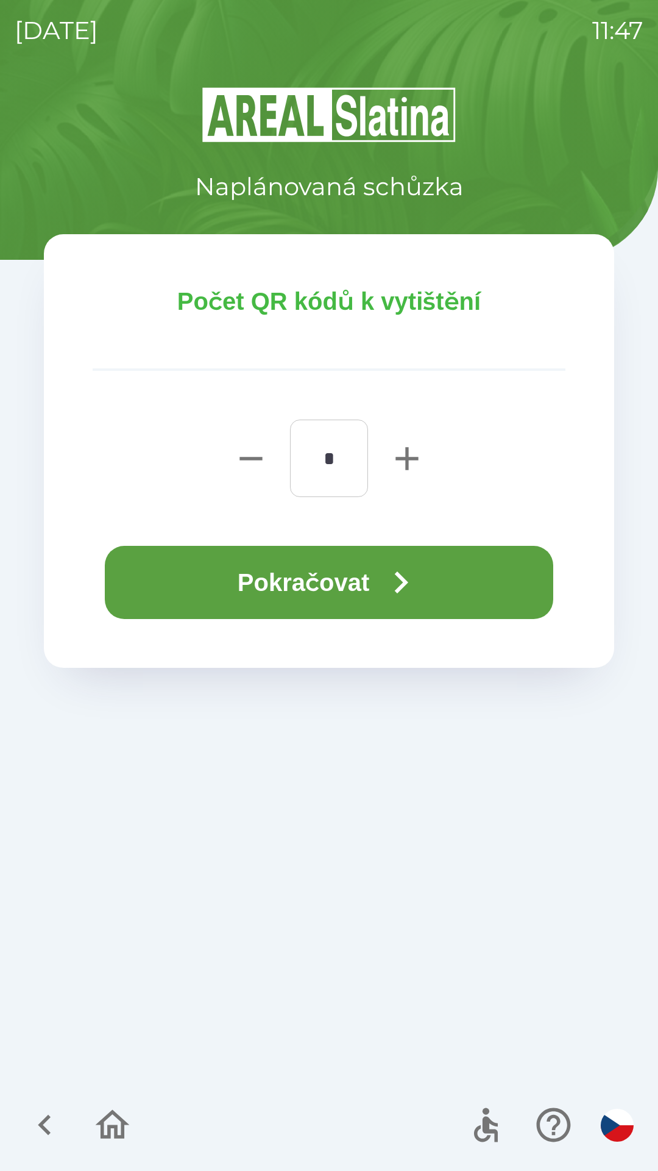
click at [184, 587] on button "Pokračovat" at bounding box center [329, 582] width 449 height 73
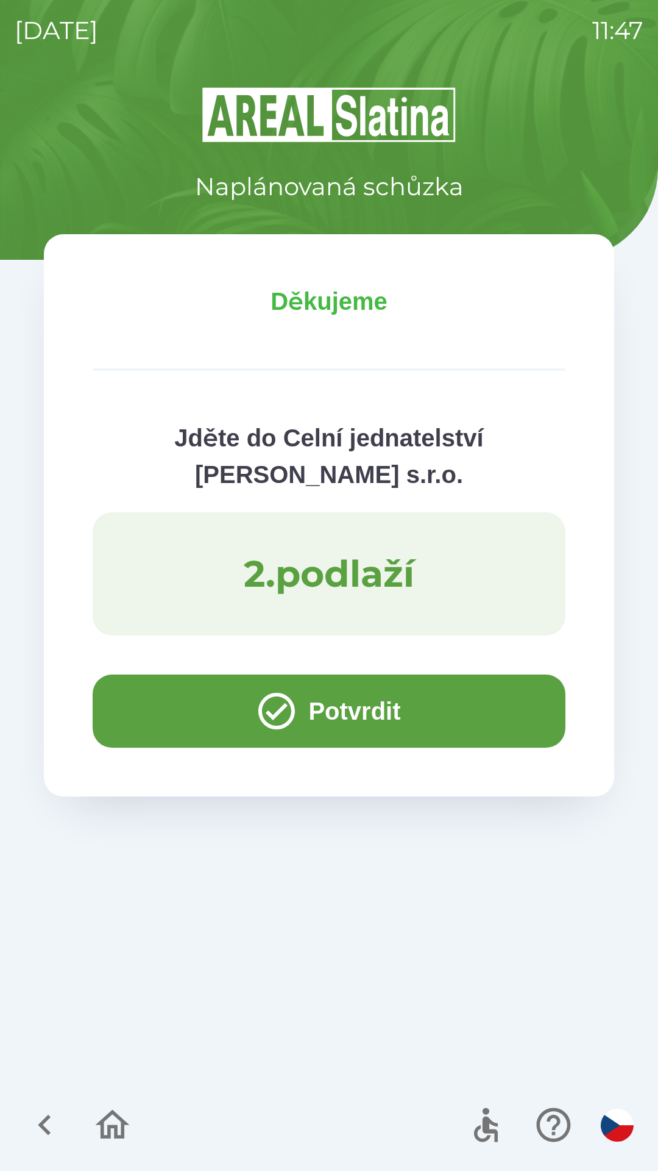
click at [173, 701] on button "Potvrdit" at bounding box center [329, 710] width 473 height 73
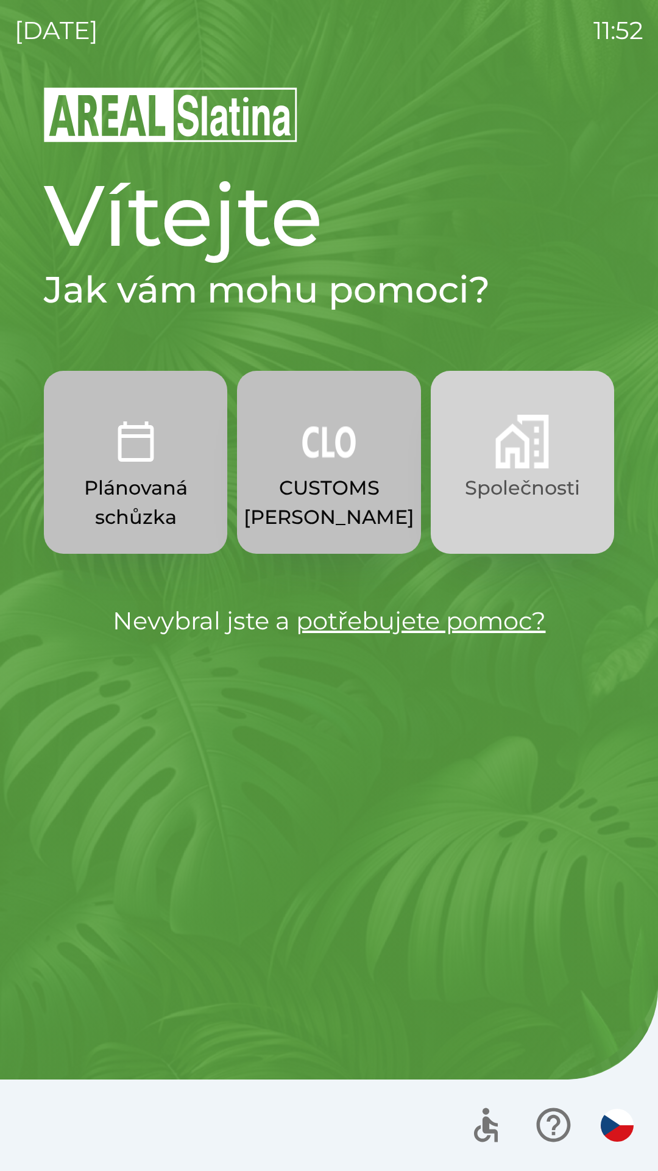
click at [512, 473] on button "Společnosti" at bounding box center [523, 462] width 184 height 183
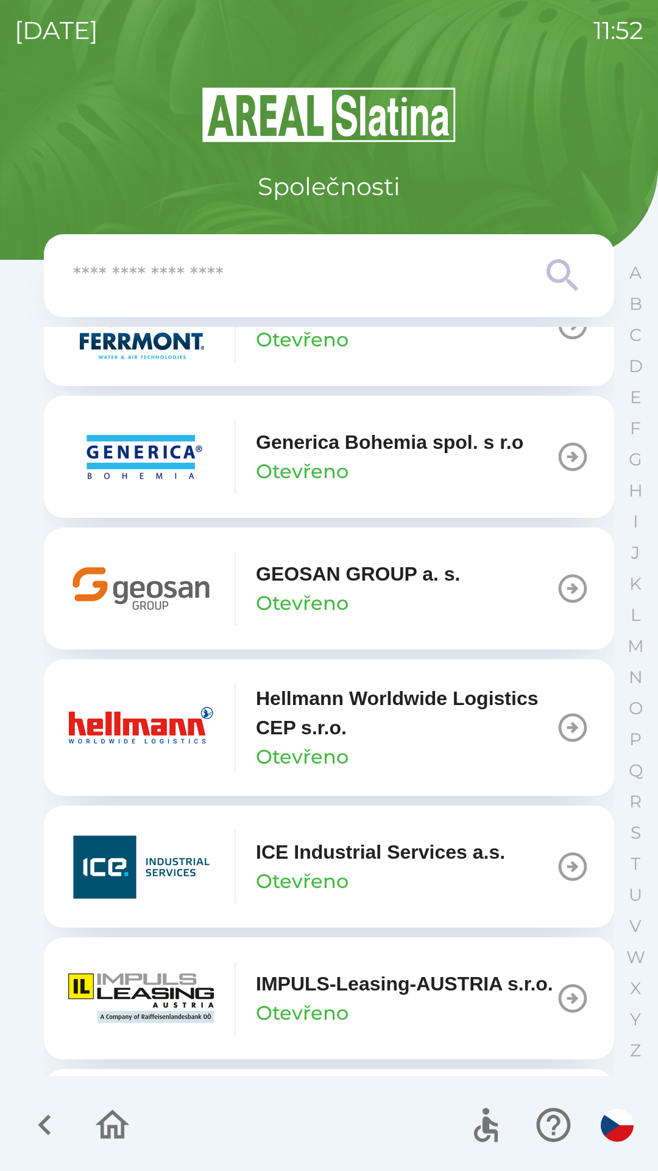
scroll to position [4176, 0]
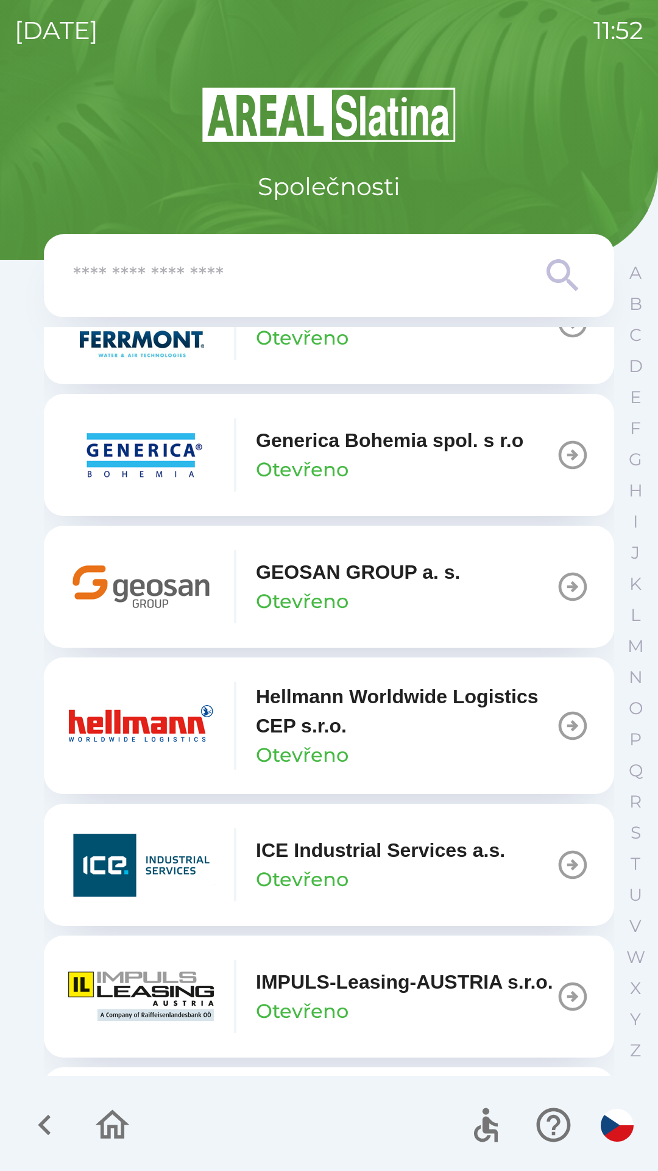
click at [346, 277] on input "text" at bounding box center [304, 276] width 463 height 34
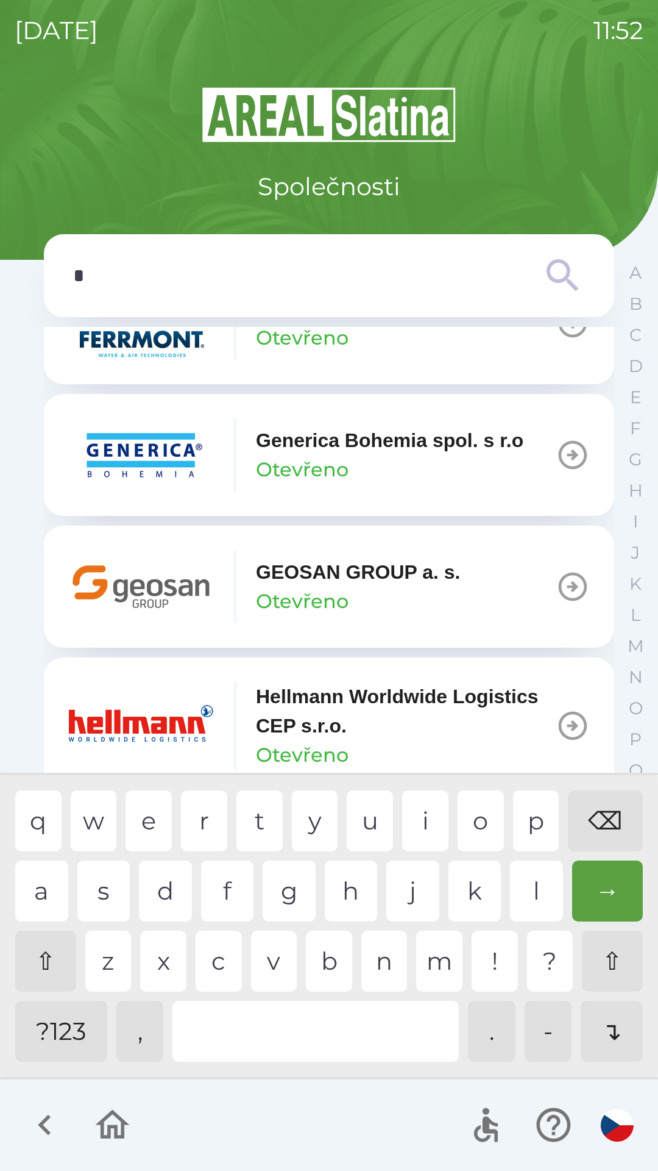
scroll to position [4056, 0]
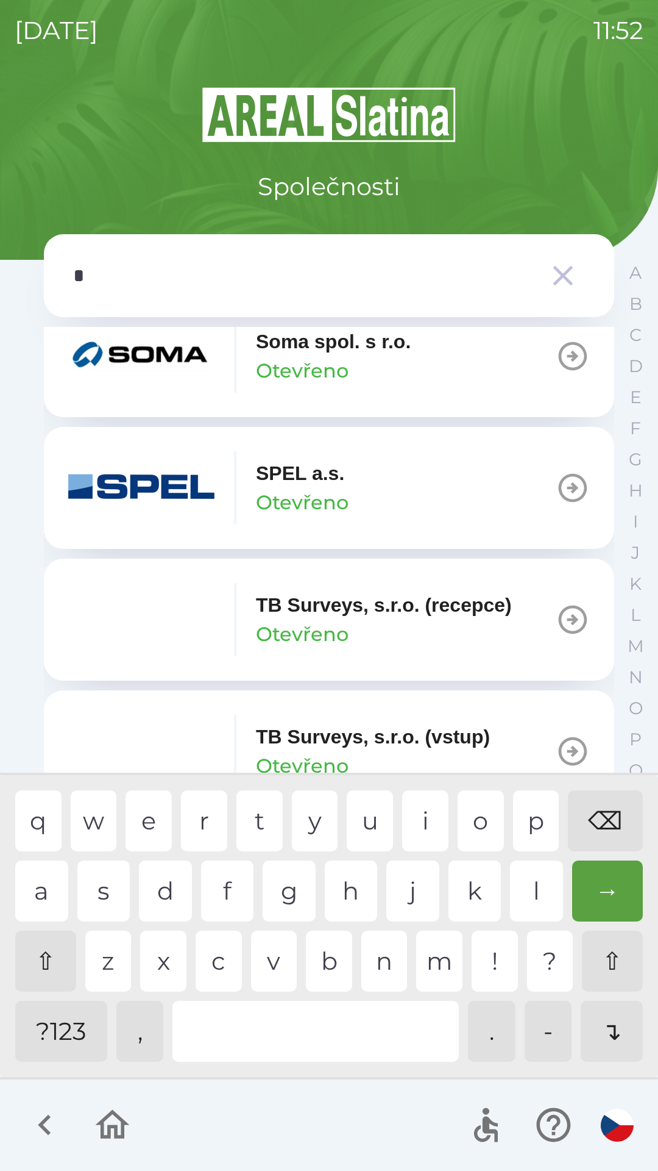
type input "**"
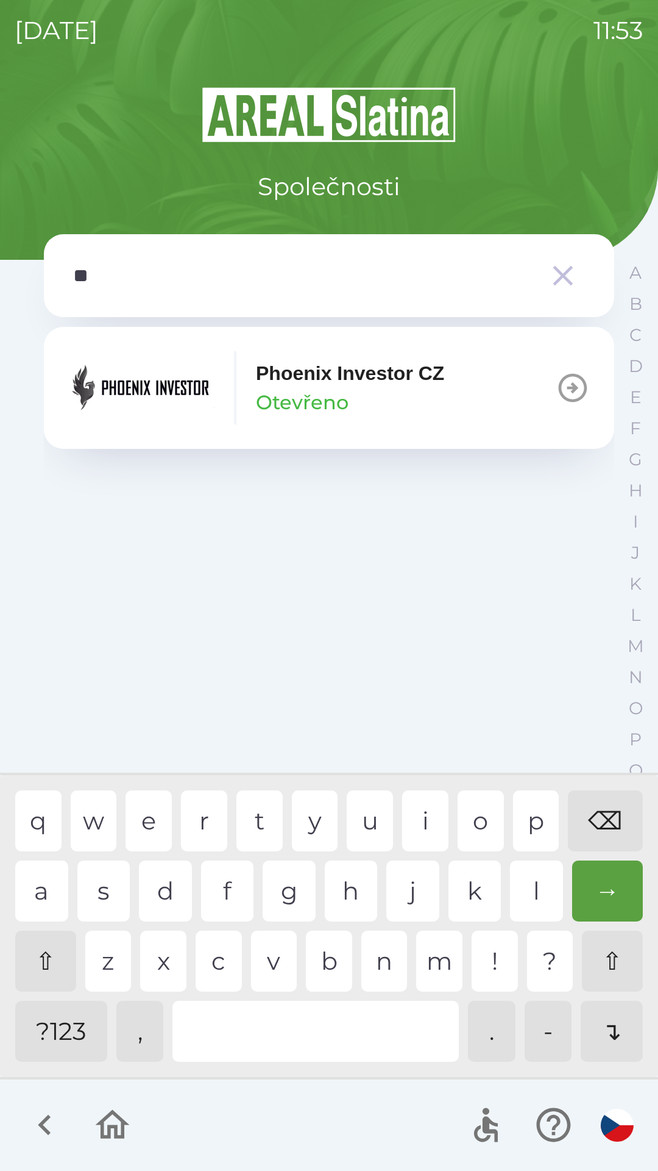
click at [369, 388] on div "Phoenix Investor CZ Otevřeno" at bounding box center [350, 387] width 188 height 59
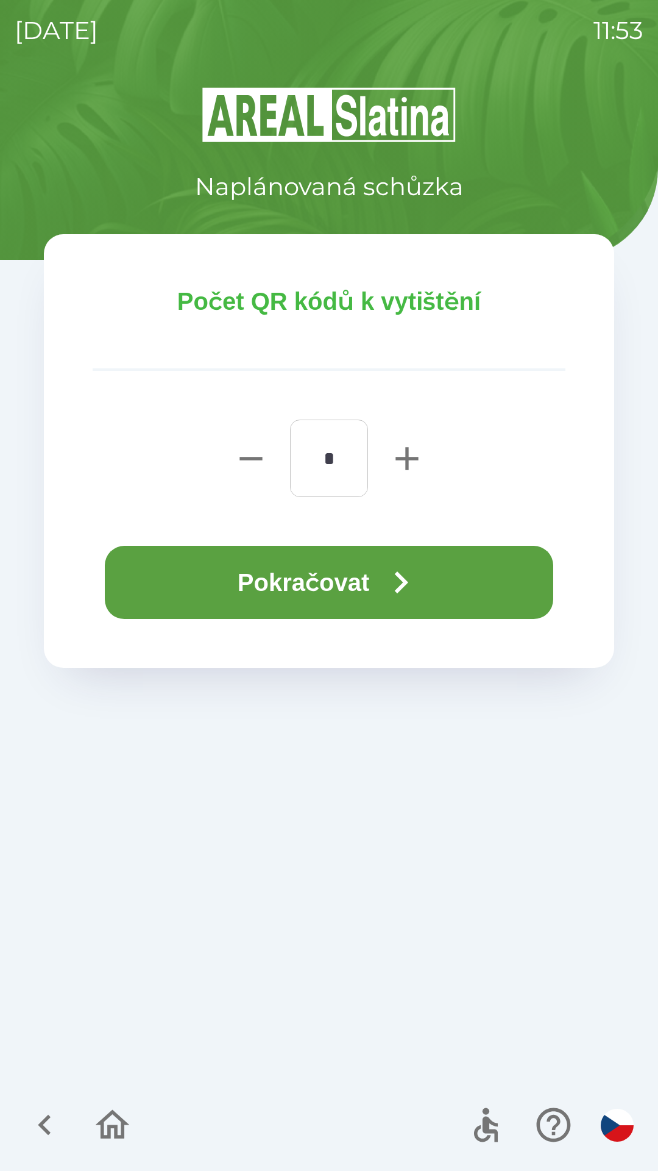
click at [331, 585] on button "Pokračovat" at bounding box center [329, 582] width 449 height 73
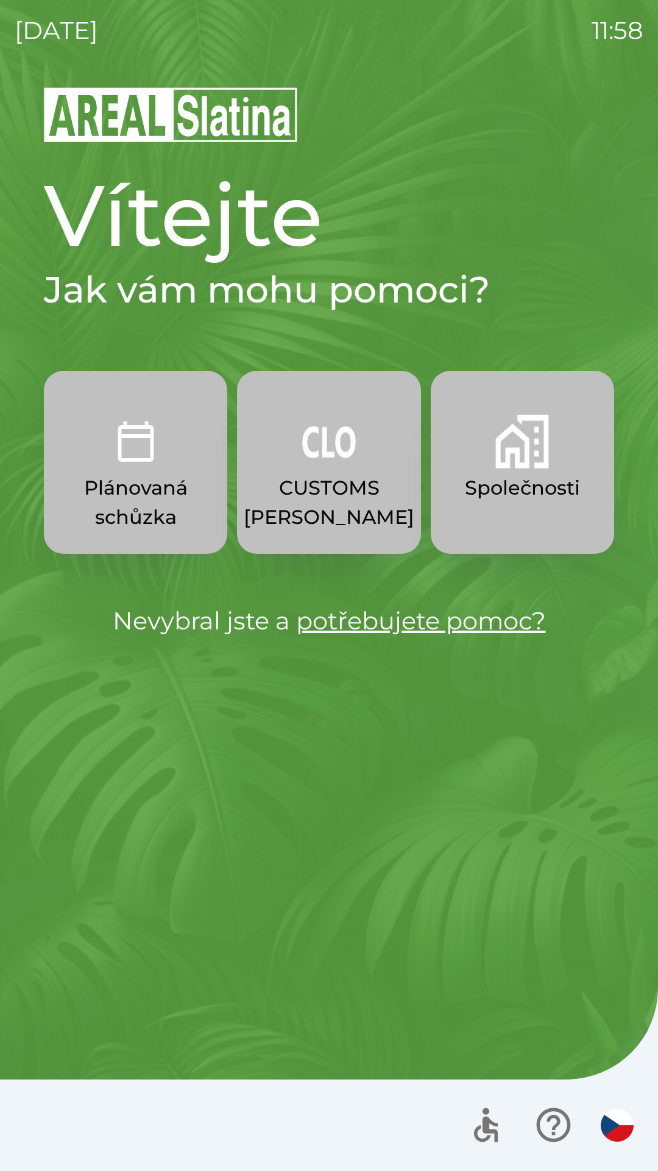
click at [523, 449] on img "button" at bounding box center [523, 442] width 54 height 54
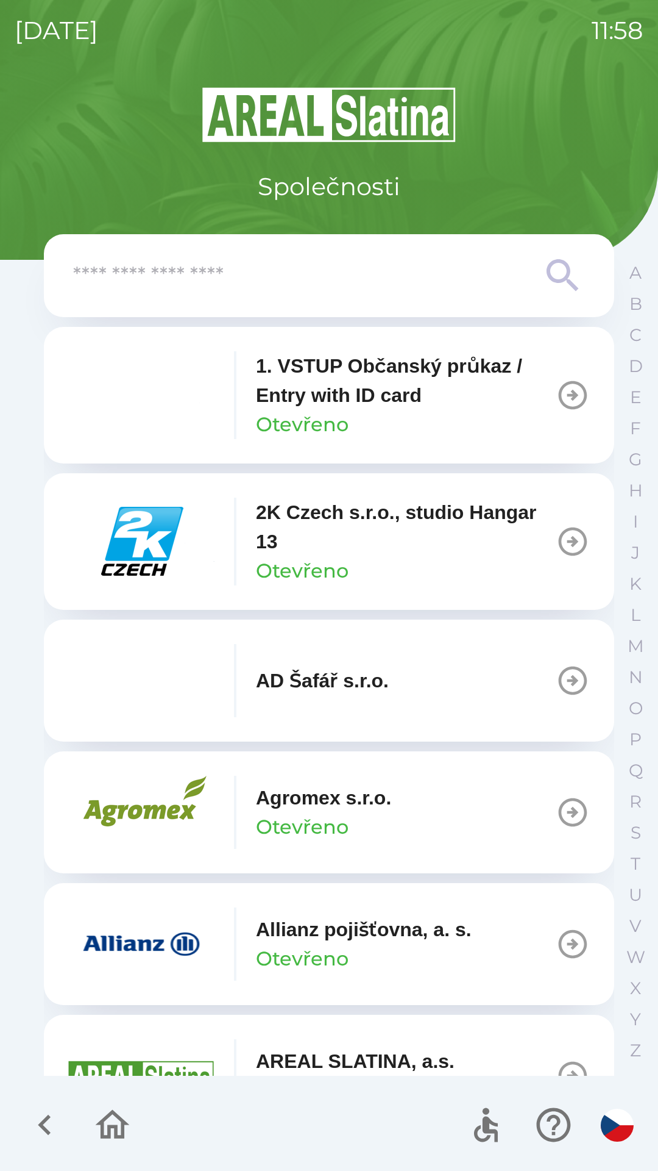
click at [124, 271] on input "text" at bounding box center [304, 276] width 463 height 34
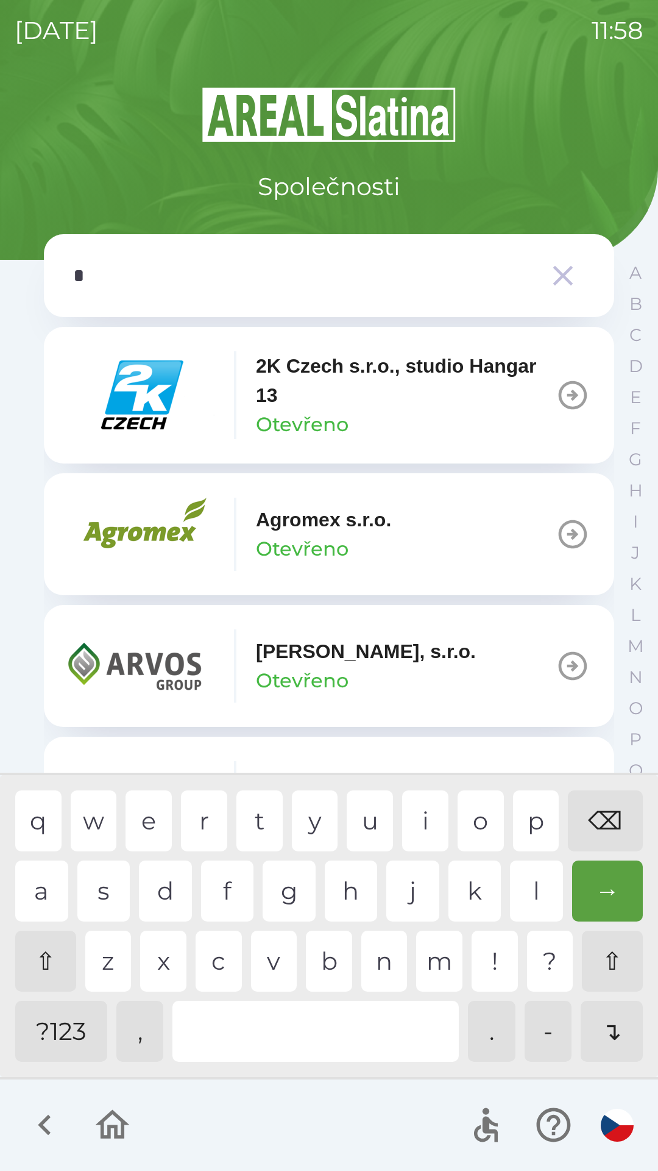
click at [293, 880] on div "g" at bounding box center [289, 890] width 53 height 61
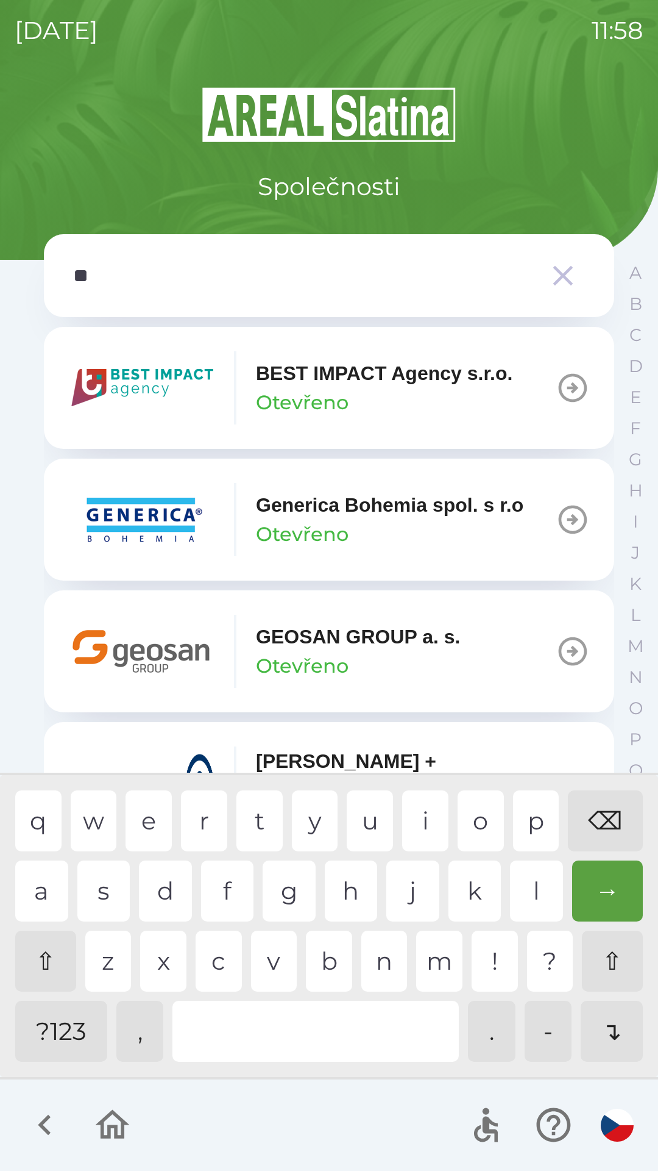
type input "***"
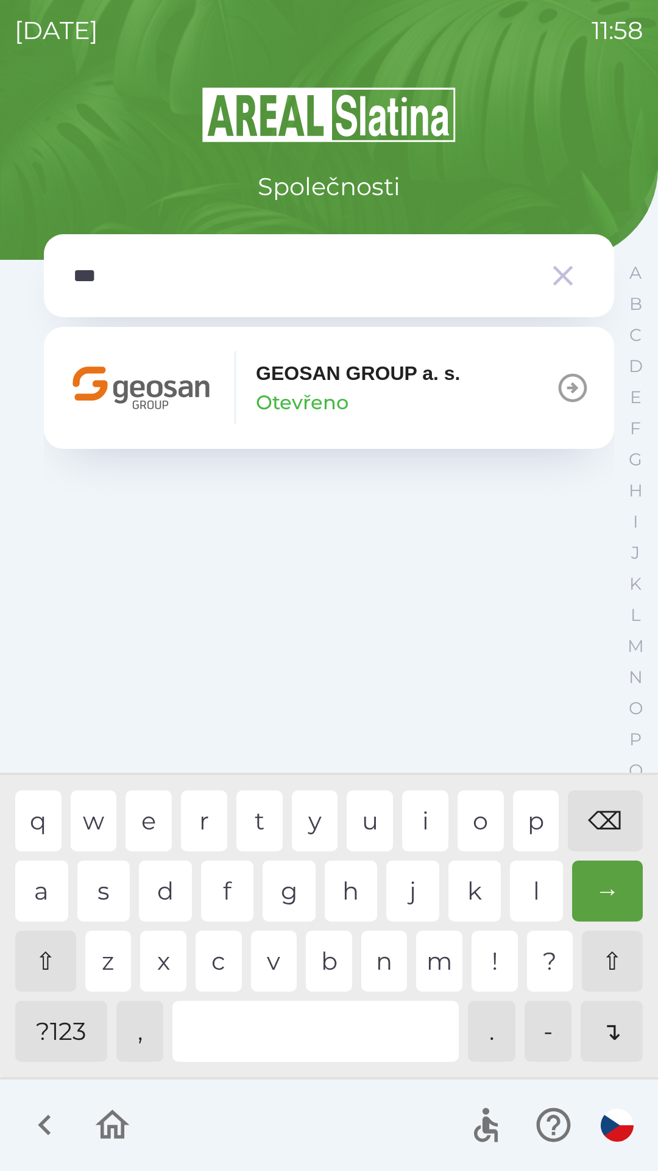
click at [496, 824] on div "o" at bounding box center [481, 820] width 46 height 61
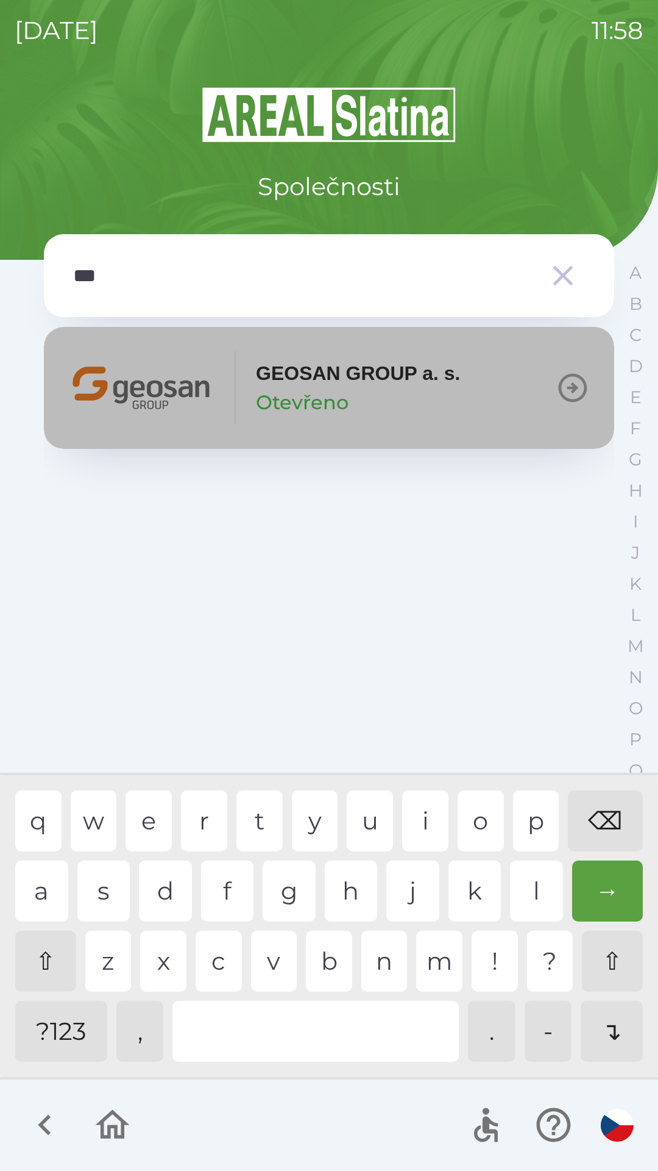
click at [200, 383] on img "button" at bounding box center [141, 387] width 146 height 73
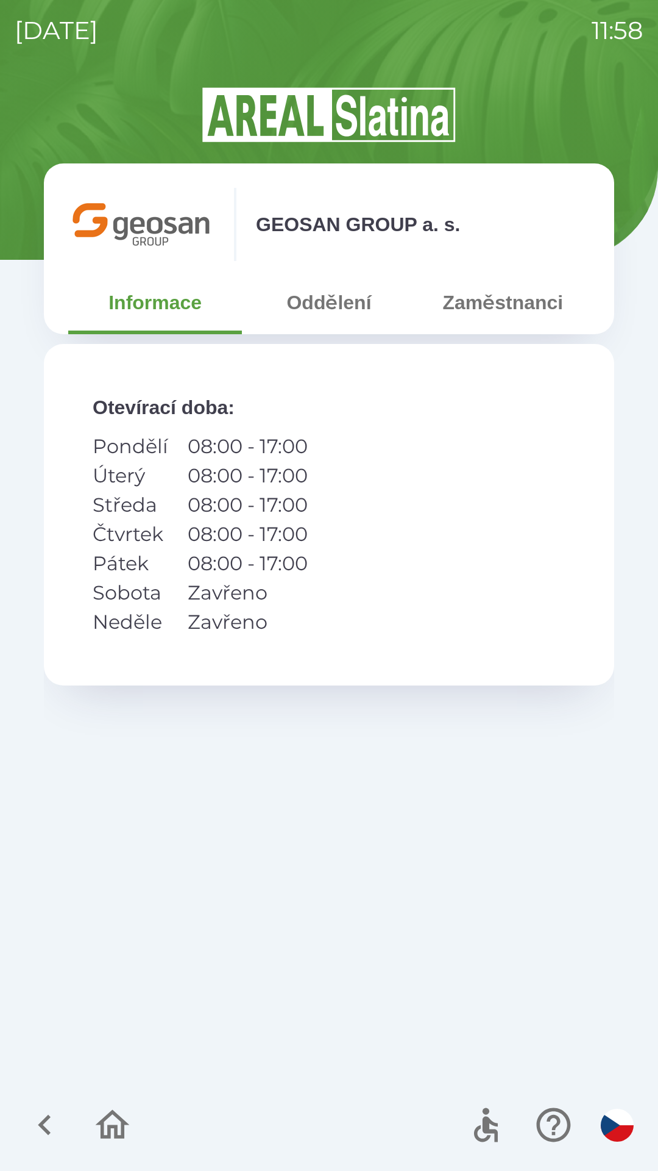
click at [486, 288] on button "Zaměstnanci" at bounding box center [503, 302] width 174 height 44
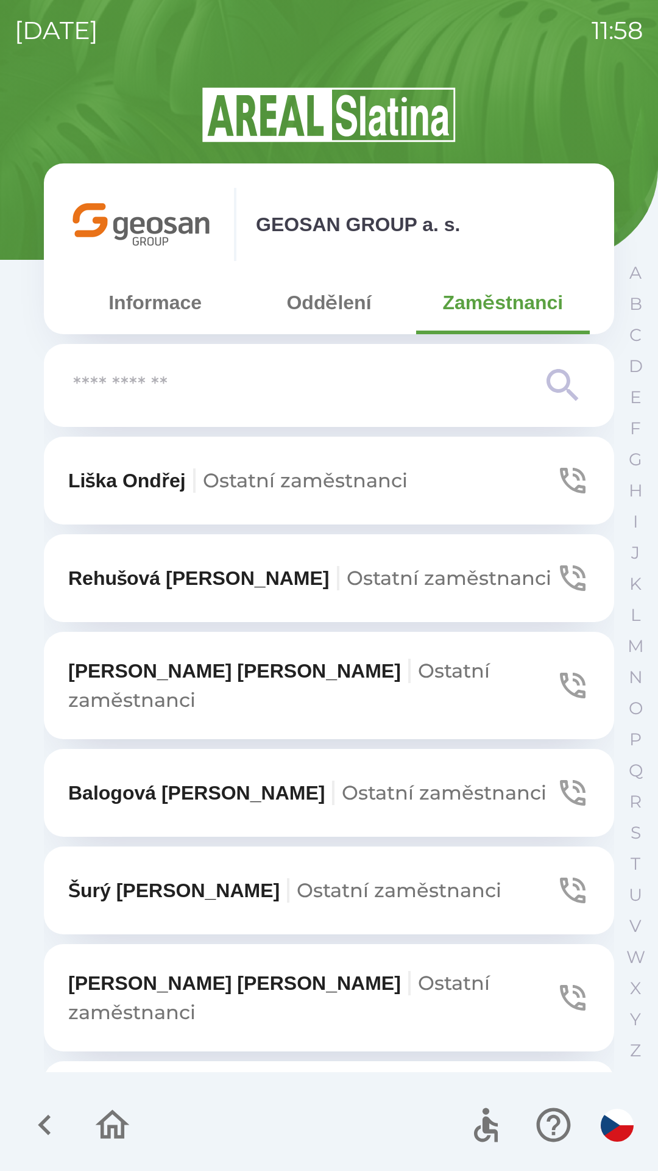
click at [121, 382] on input "text" at bounding box center [304, 386] width 463 height 34
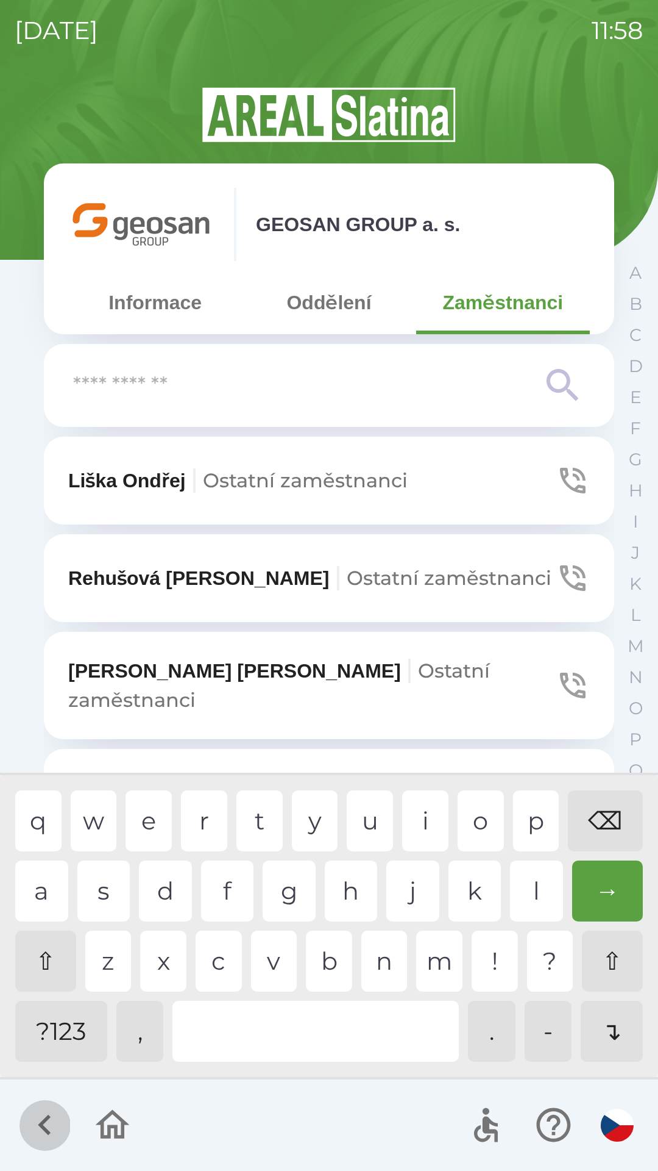
click at [49, 1110] on icon "button" at bounding box center [44, 1124] width 41 height 41
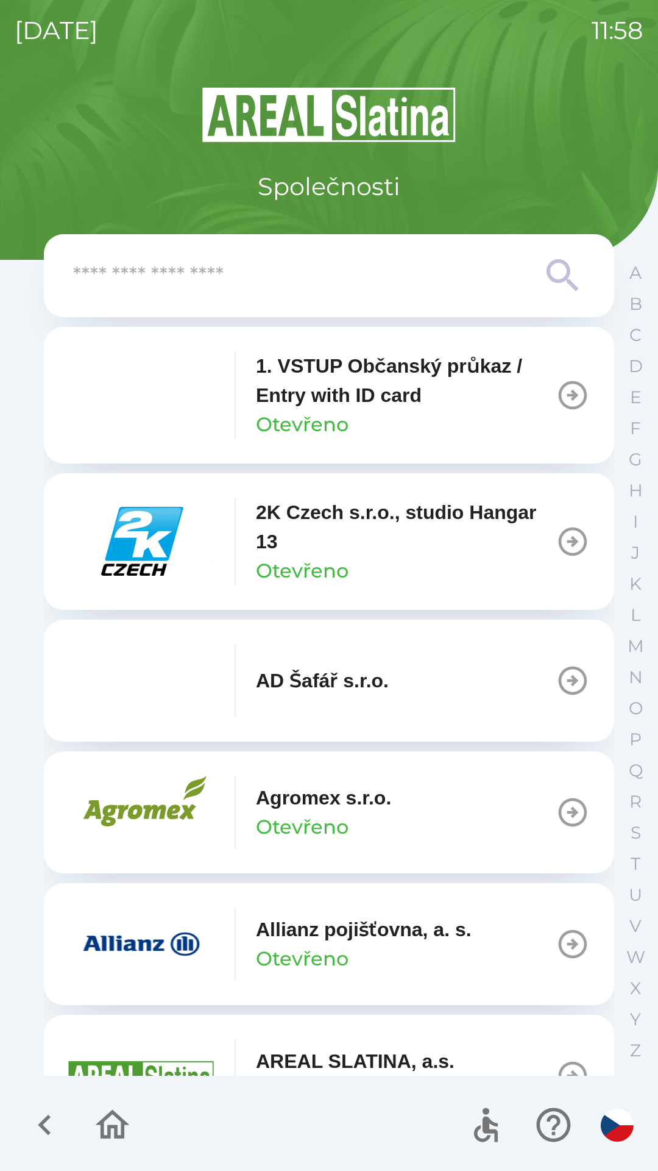
click at [146, 278] on input "text" at bounding box center [304, 276] width 463 height 34
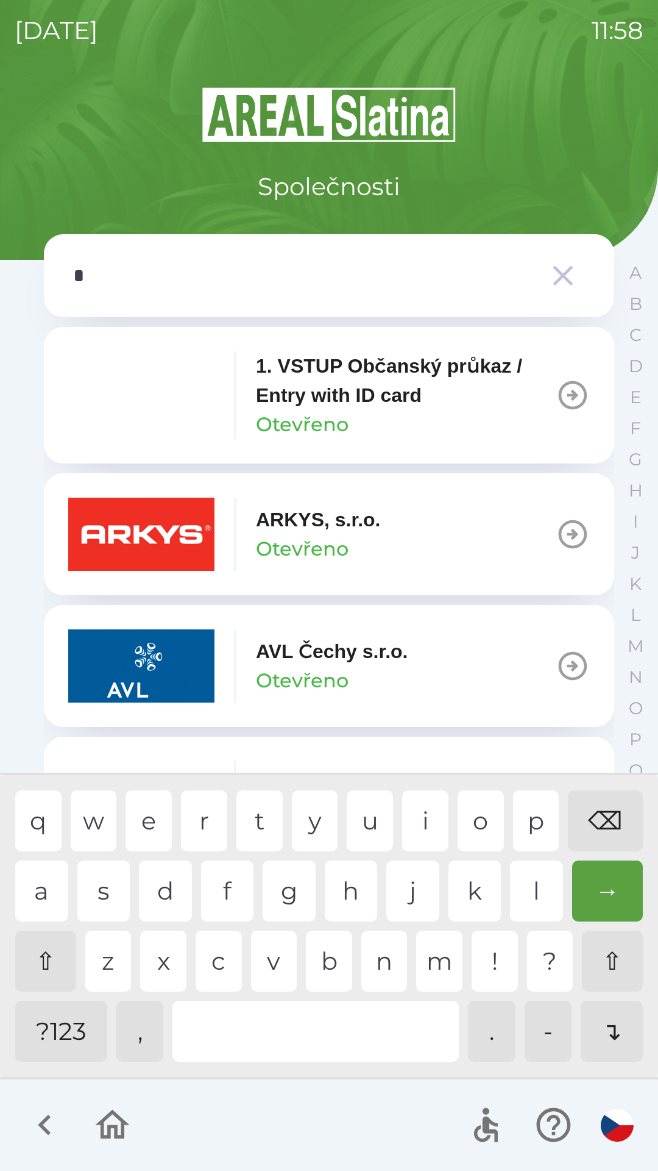
type input "**"
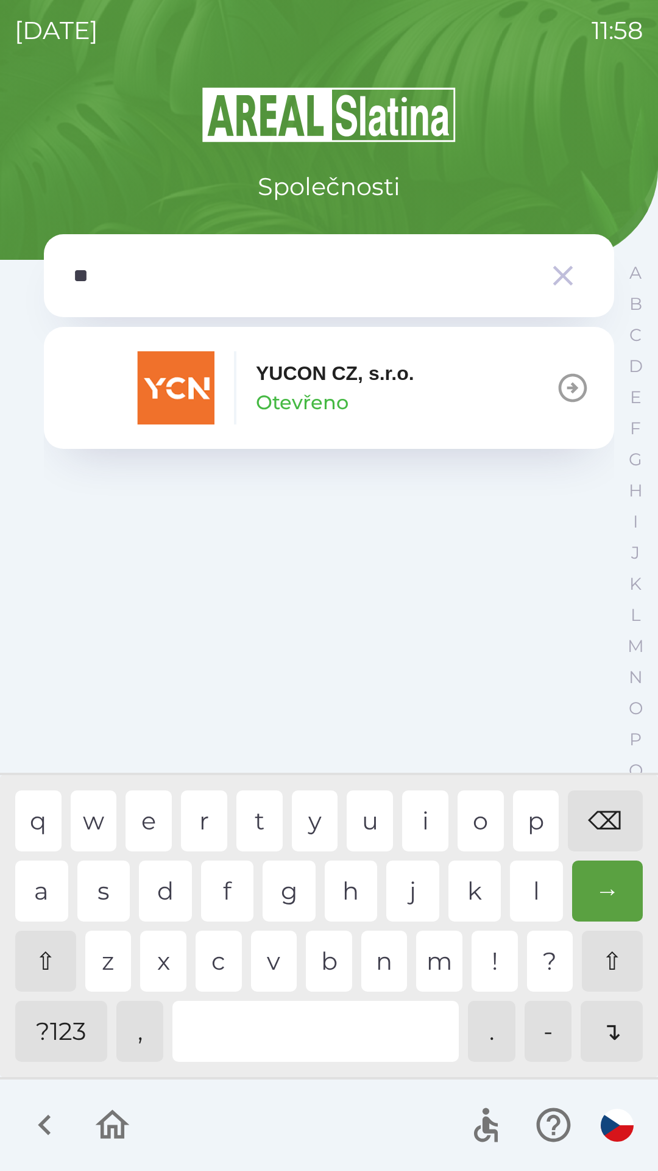
click at [307, 377] on p "YUCON CZ, s.r.o." at bounding box center [335, 372] width 159 height 29
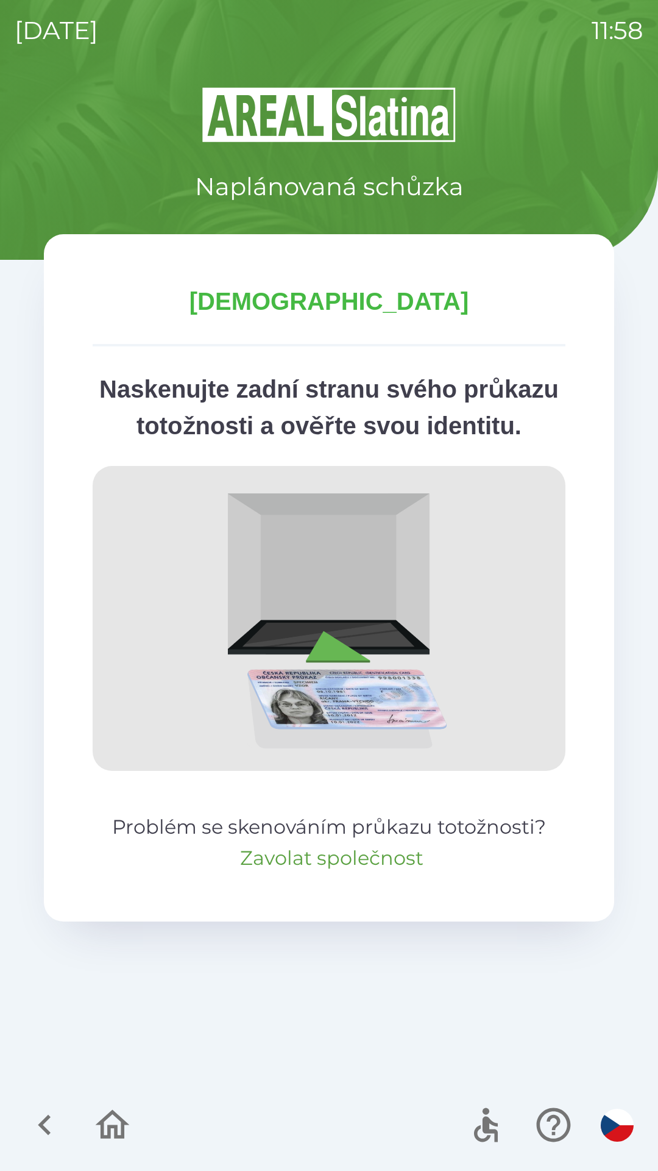
click at [346, 872] on button "Zavolat společnost" at bounding box center [332, 857] width 184 height 29
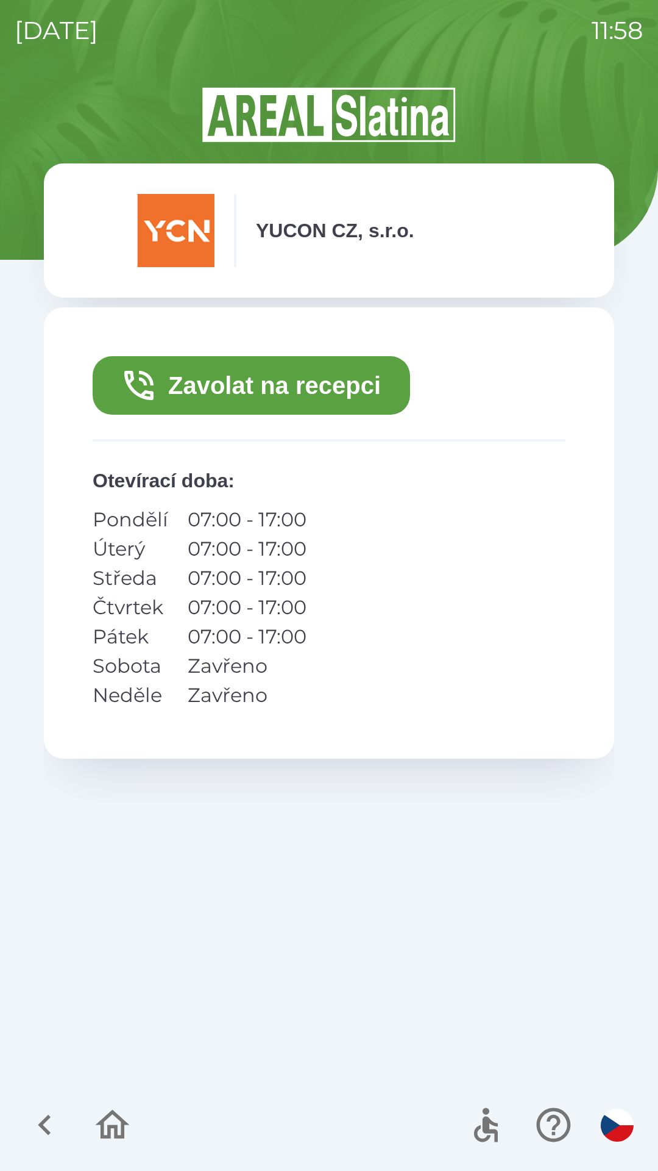
click at [260, 363] on button "Zavolat na recepci" at bounding box center [252, 385] width 318 height 59
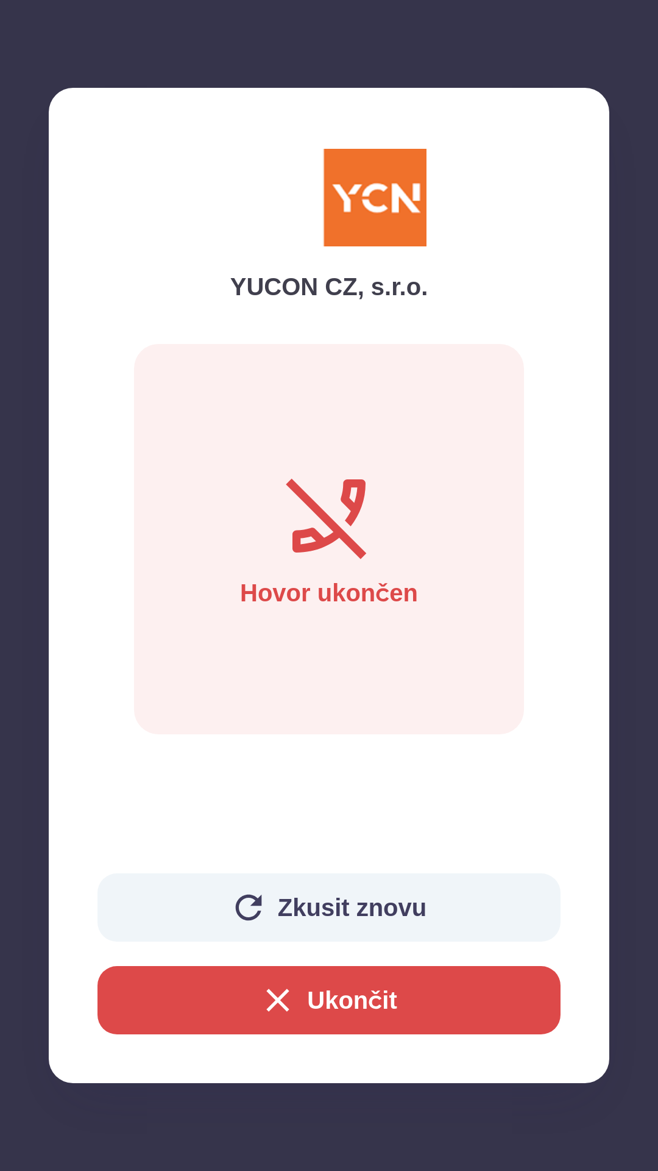
click at [159, 1022] on button "Ukončit" at bounding box center [329, 1000] width 463 height 68
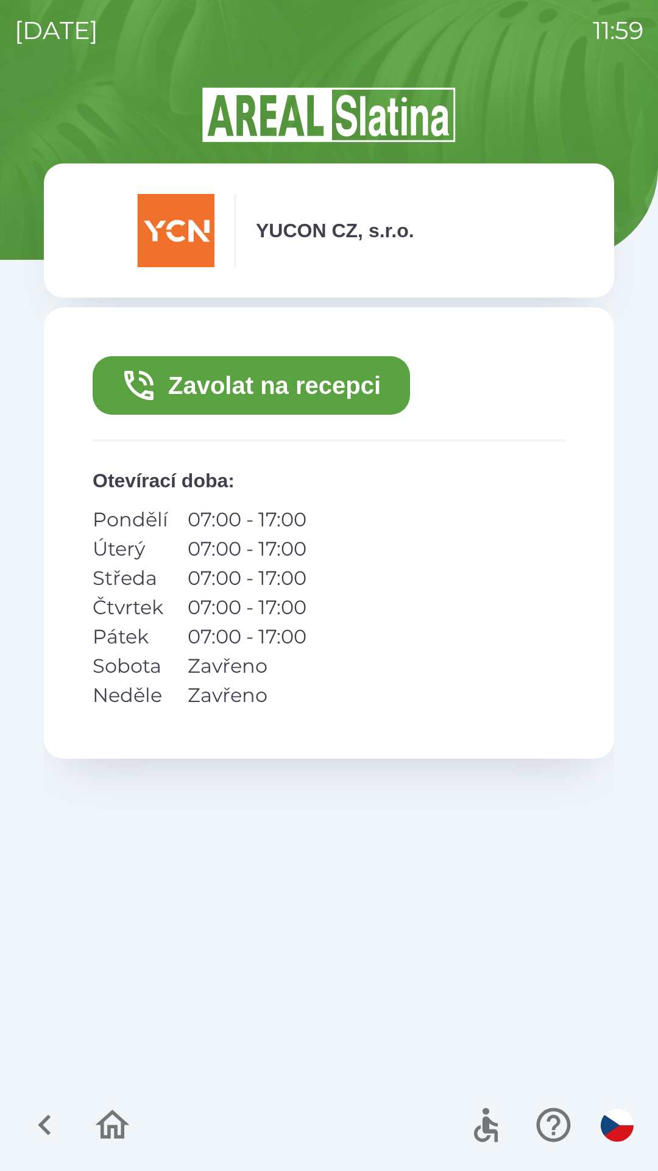
click at [150, 399] on icon "button" at bounding box center [138, 385] width 29 height 29
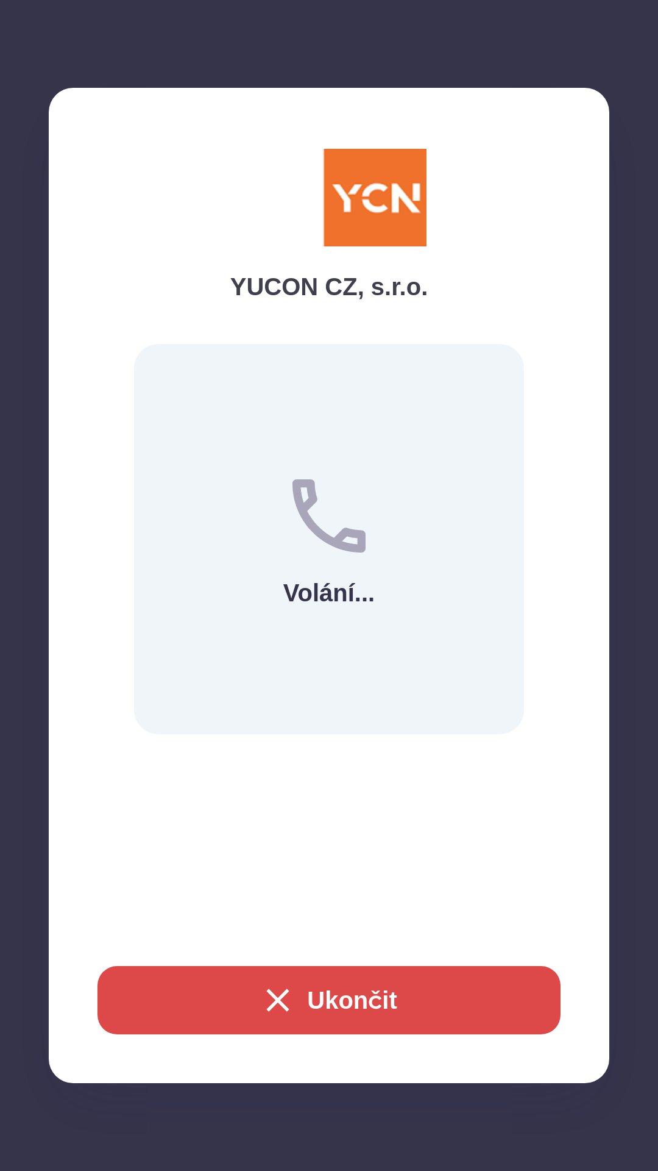
click at [223, 1022] on button "Ukončit" at bounding box center [329, 1000] width 463 height 68
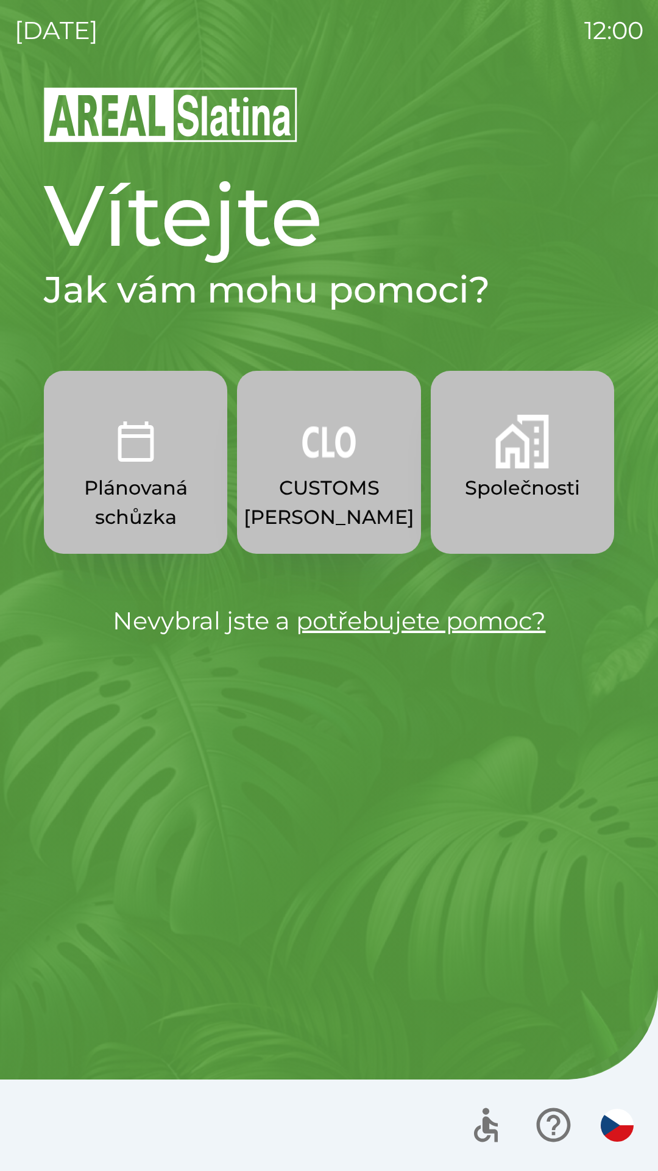
click at [330, 449] on img "button" at bounding box center [329, 442] width 54 height 54
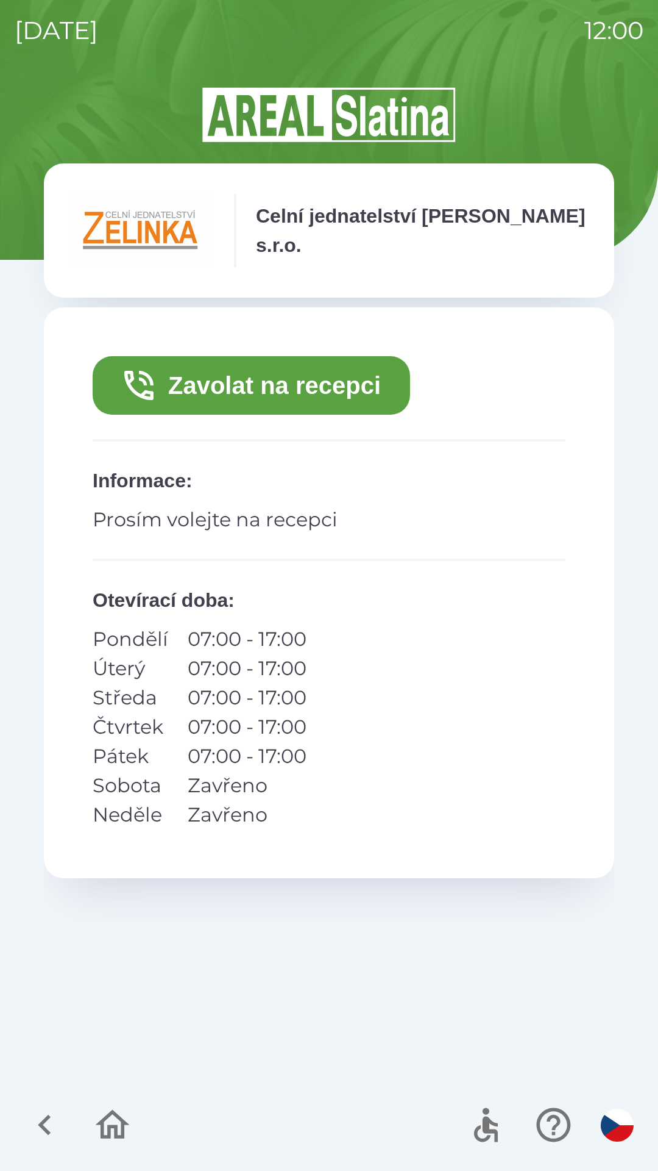
click at [226, 377] on button "Zavolat na recepci" at bounding box center [252, 385] width 318 height 59
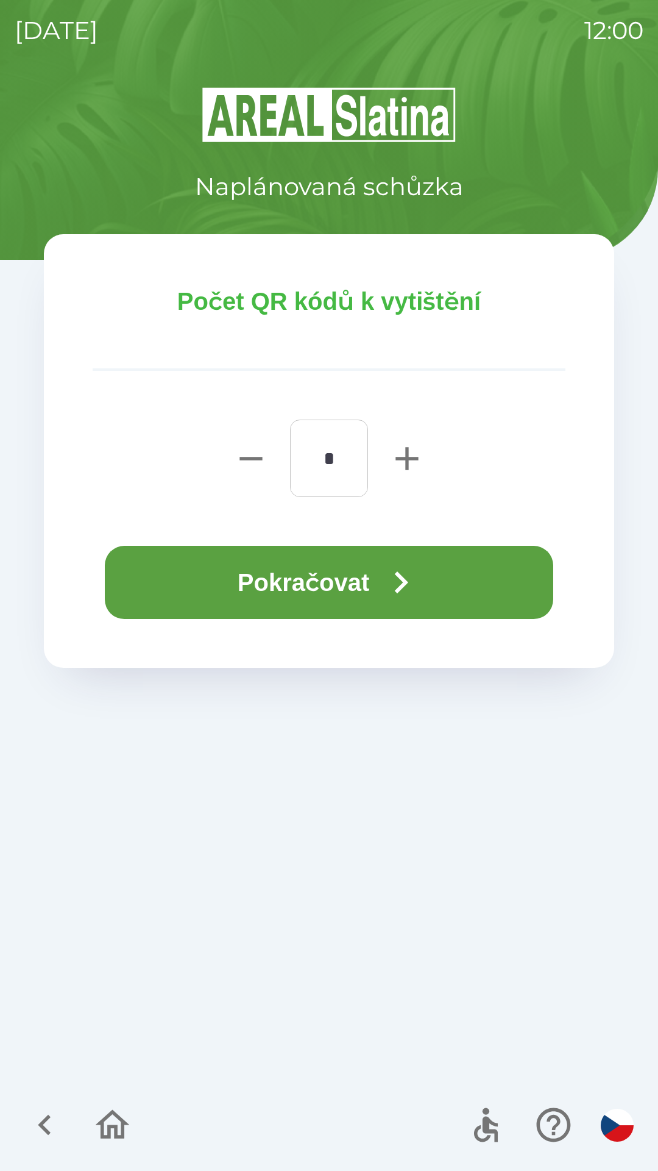
click at [297, 576] on button "Pokračovat" at bounding box center [329, 582] width 449 height 73
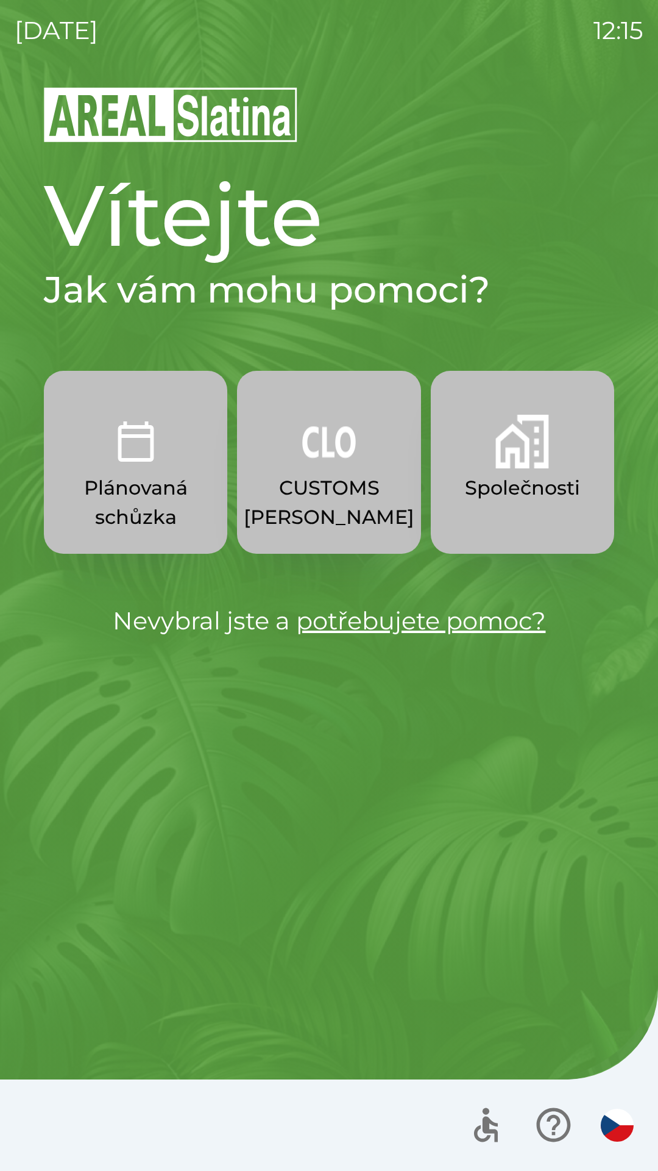
click at [344, 471] on button "CUSTOMS [PERSON_NAME]" at bounding box center [329, 462] width 184 height 183
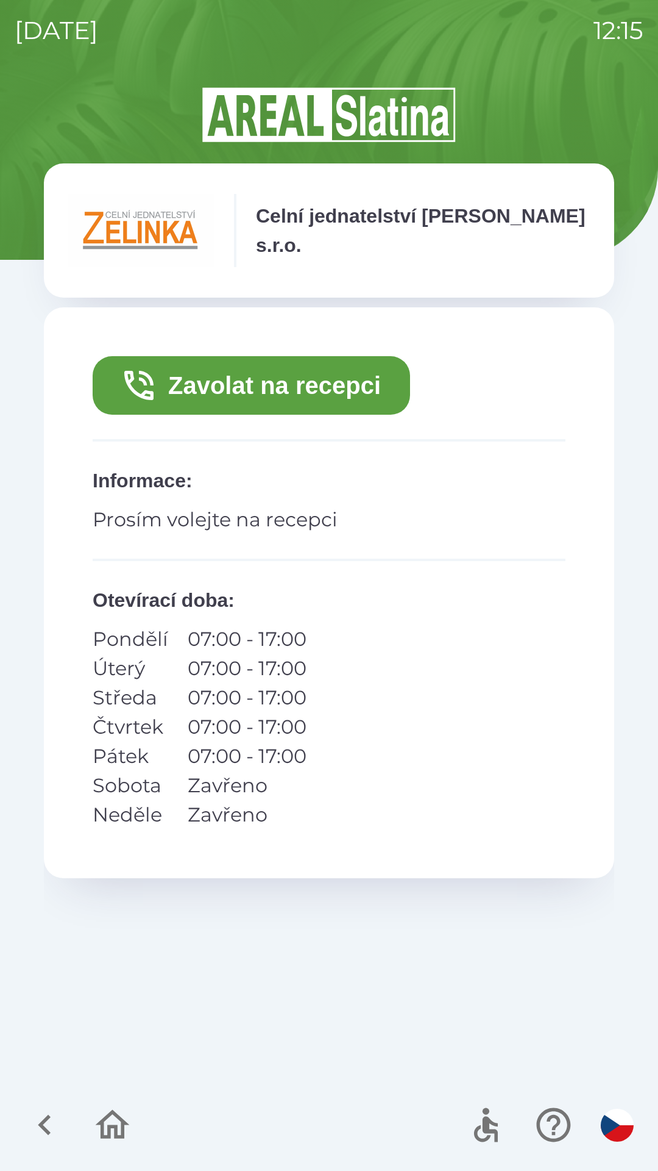
click at [299, 390] on button "Zavolat na recepci" at bounding box center [252, 385] width 318 height 59
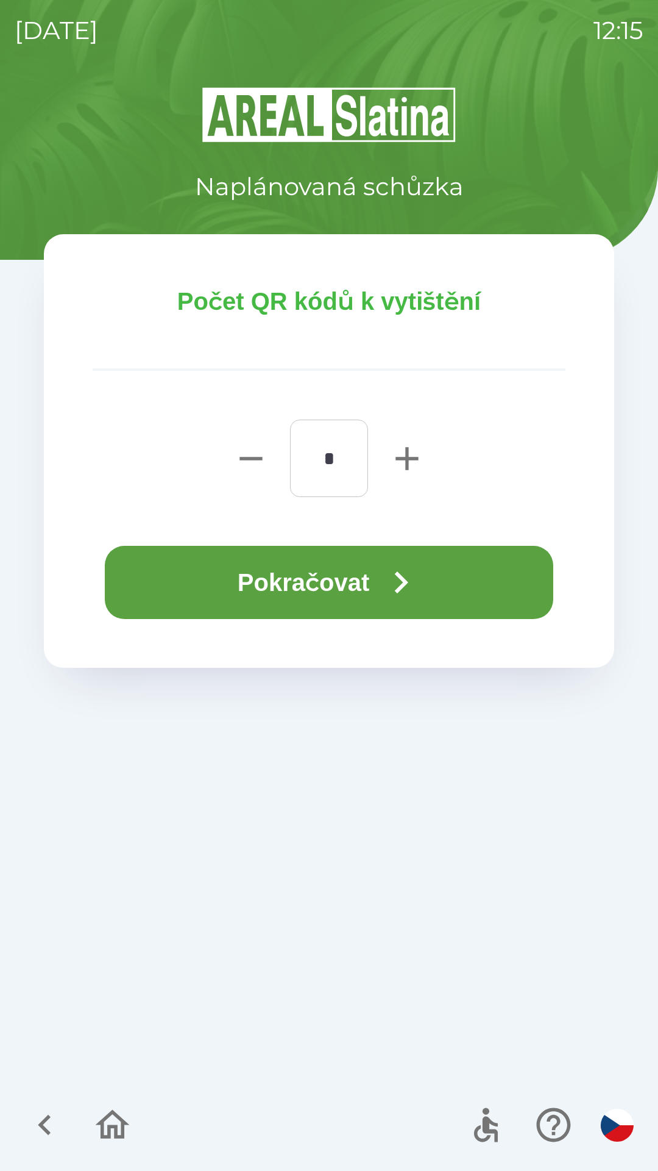
click at [356, 569] on button "Pokračovat" at bounding box center [329, 582] width 449 height 73
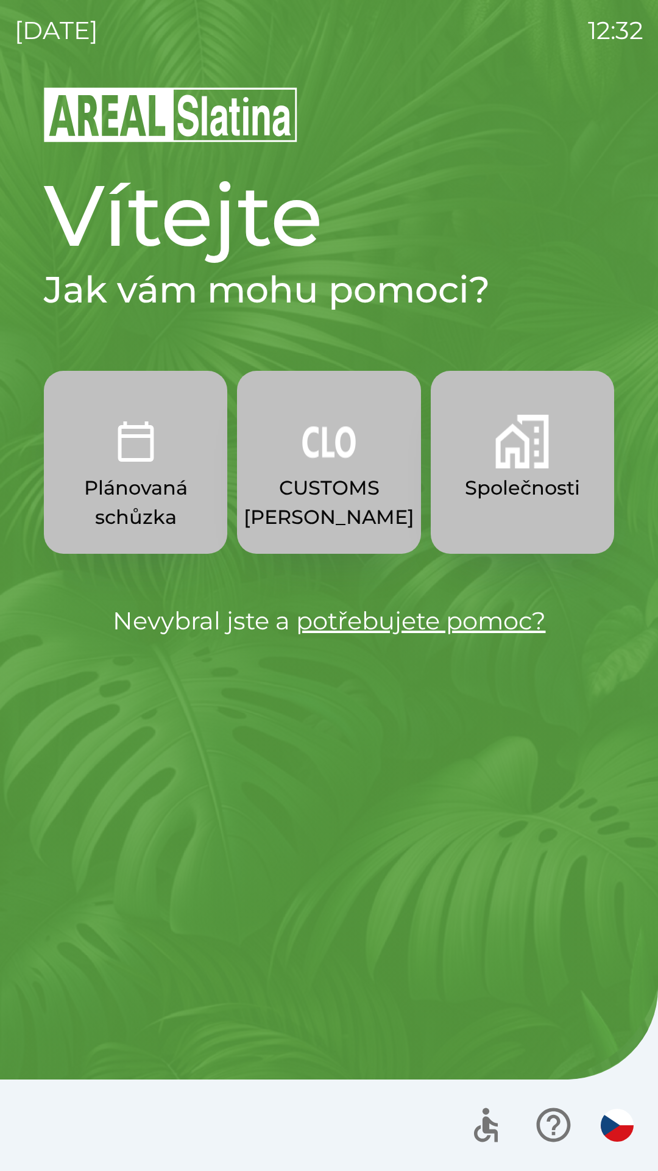
click at [315, 515] on p "CUSTOMS [PERSON_NAME]" at bounding box center [329, 502] width 171 height 59
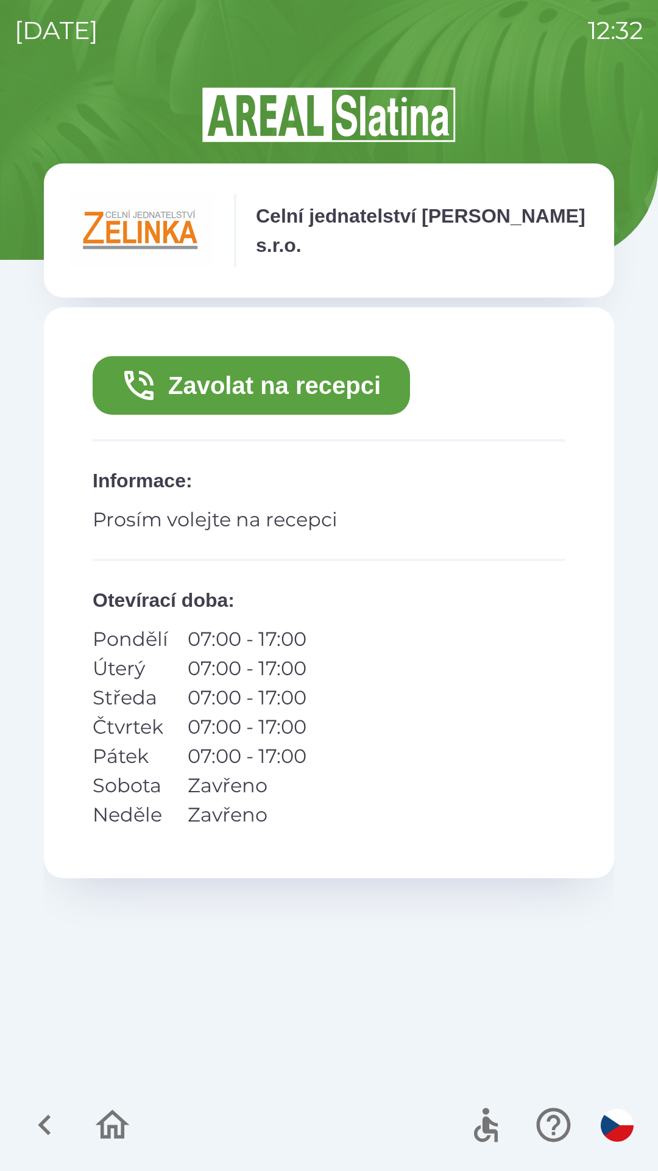
click at [188, 382] on button "Zavolat na recepci" at bounding box center [252, 385] width 318 height 59
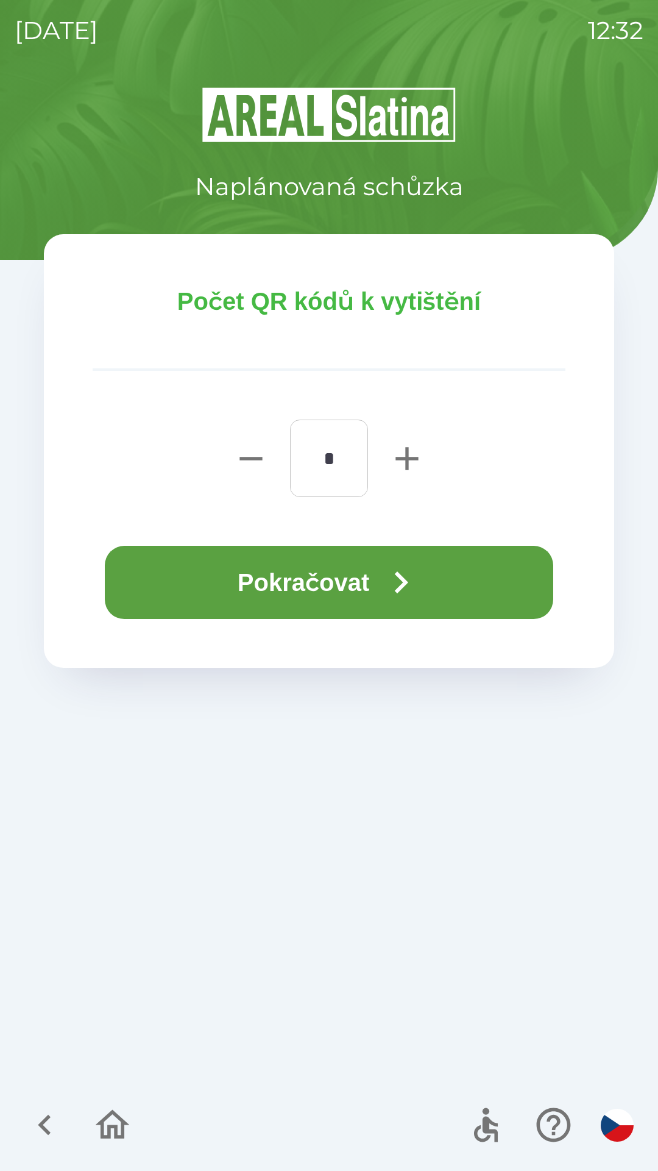
click at [157, 582] on button "Pokračovat" at bounding box center [329, 582] width 449 height 73
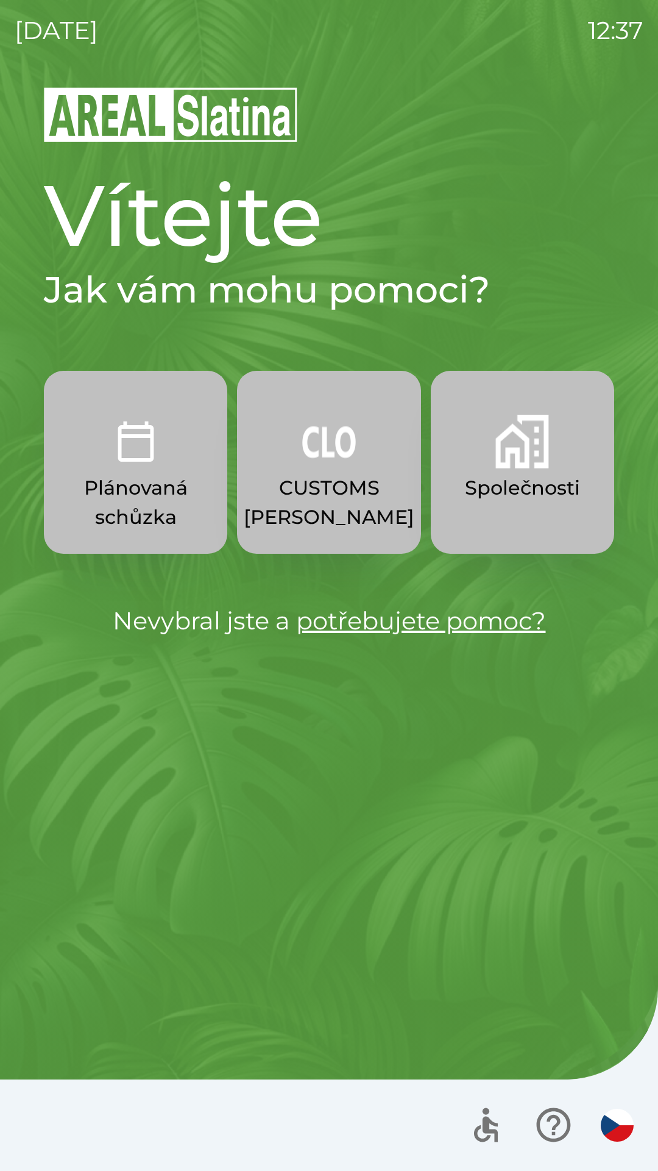
click at [333, 473] on p "CUSTOMS [PERSON_NAME]" at bounding box center [329, 502] width 171 height 59
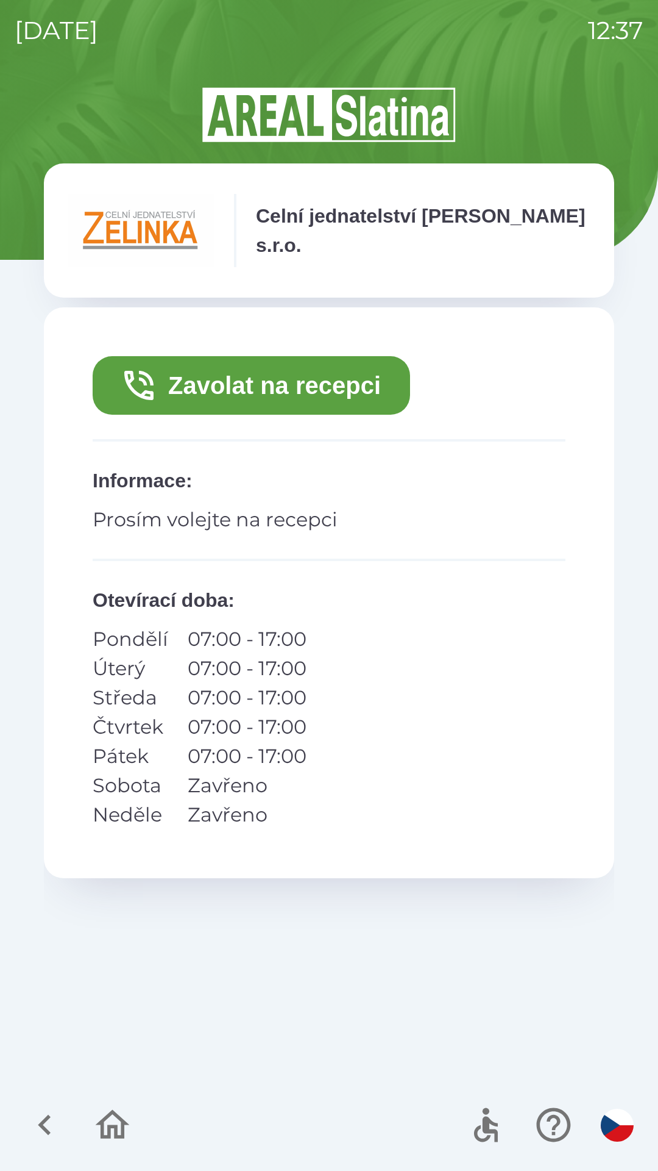
click at [363, 377] on button "Zavolat na recepci" at bounding box center [252, 385] width 318 height 59
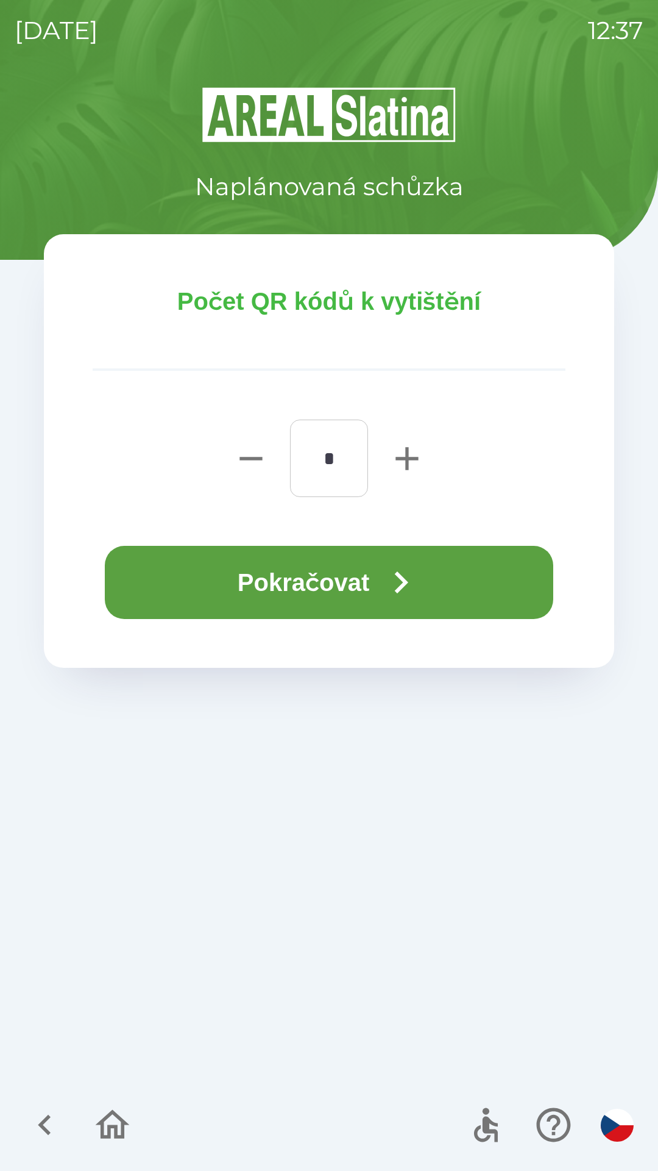
click at [398, 582] on icon "button" at bounding box center [401, 582] width 44 height 44
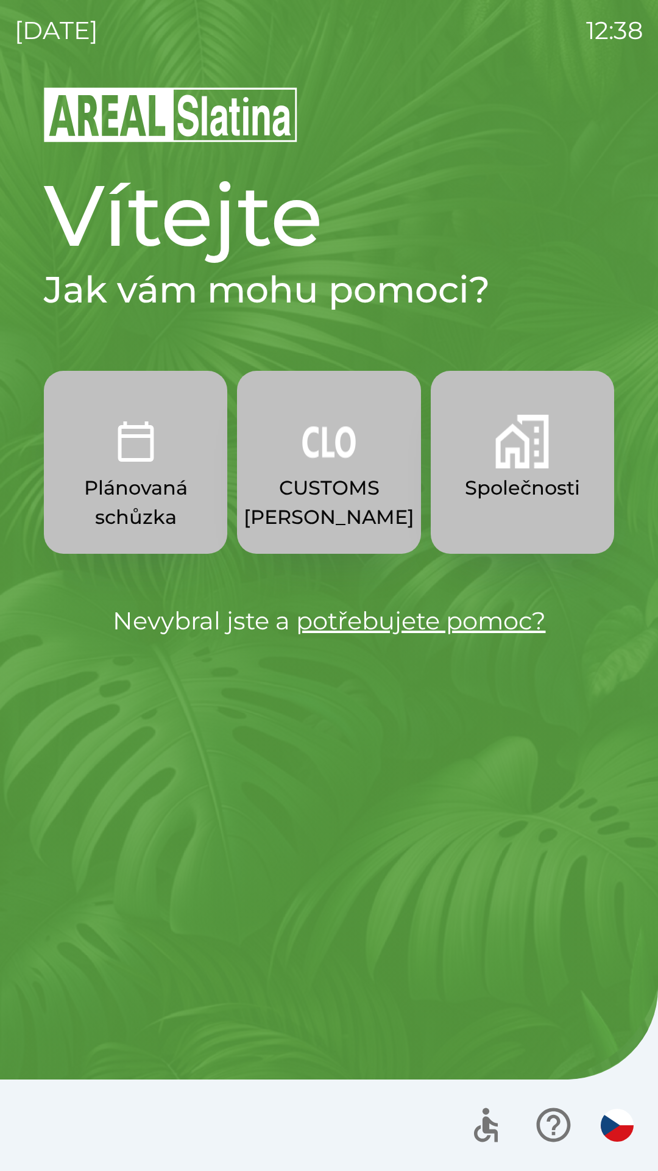
click at [533, 445] on img "button" at bounding box center [523, 442] width 54 height 54
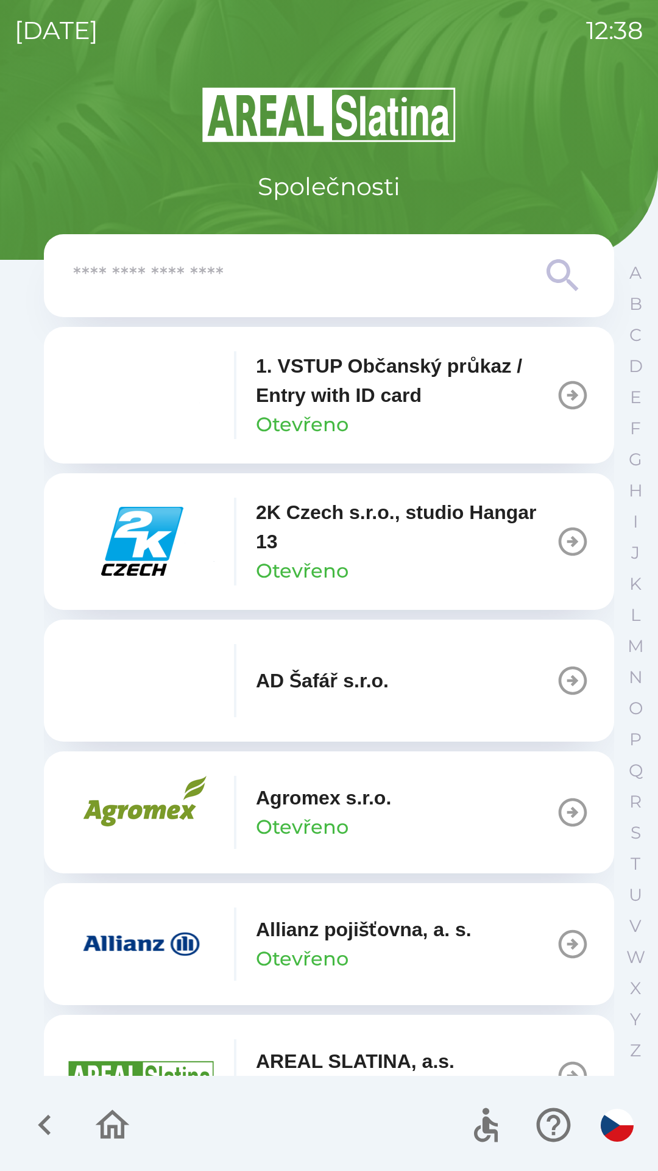
click at [335, 275] on input "text" at bounding box center [304, 276] width 463 height 34
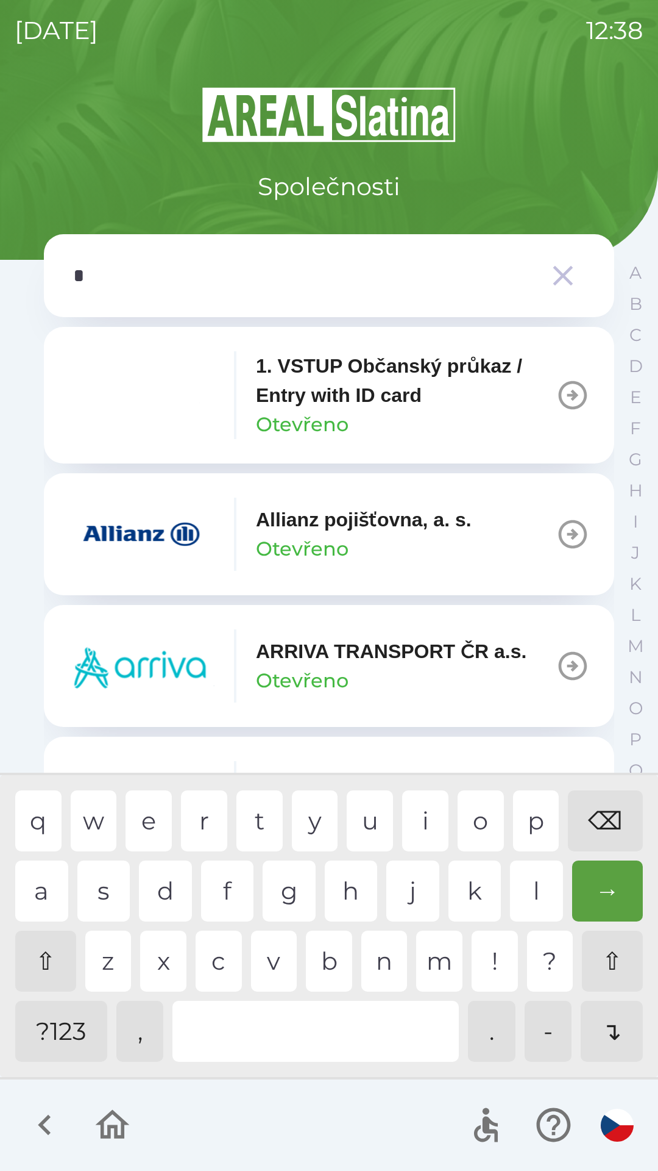
click at [530, 799] on div "p" at bounding box center [536, 820] width 46 height 61
type input "**"
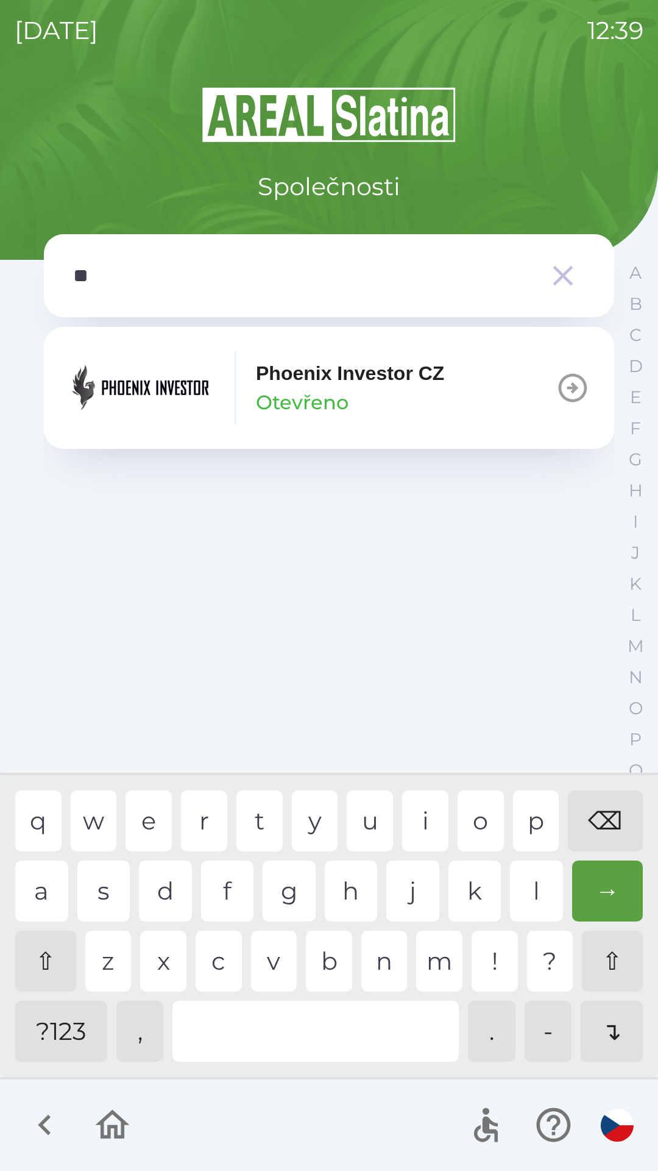
click at [362, 371] on p "Phoenix Investor CZ" at bounding box center [350, 372] width 188 height 29
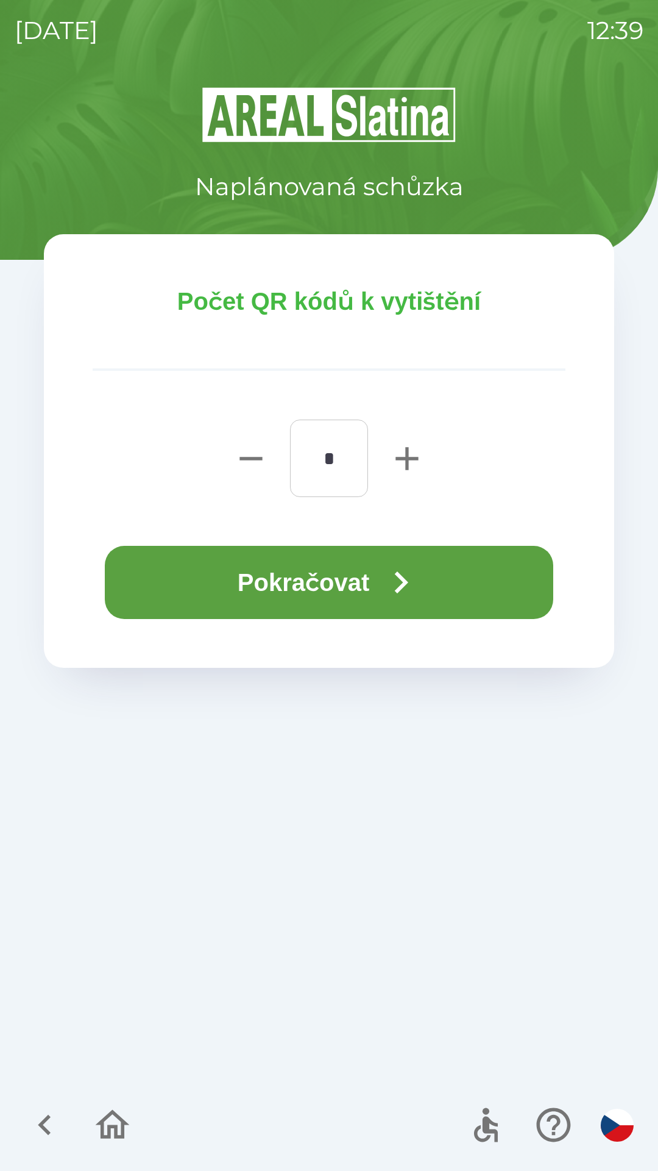
click at [403, 440] on icon "button" at bounding box center [407, 458] width 39 height 39
click at [406, 455] on icon "button" at bounding box center [407, 458] width 23 height 23
type input "*"
click at [408, 562] on icon "button" at bounding box center [401, 582] width 44 height 44
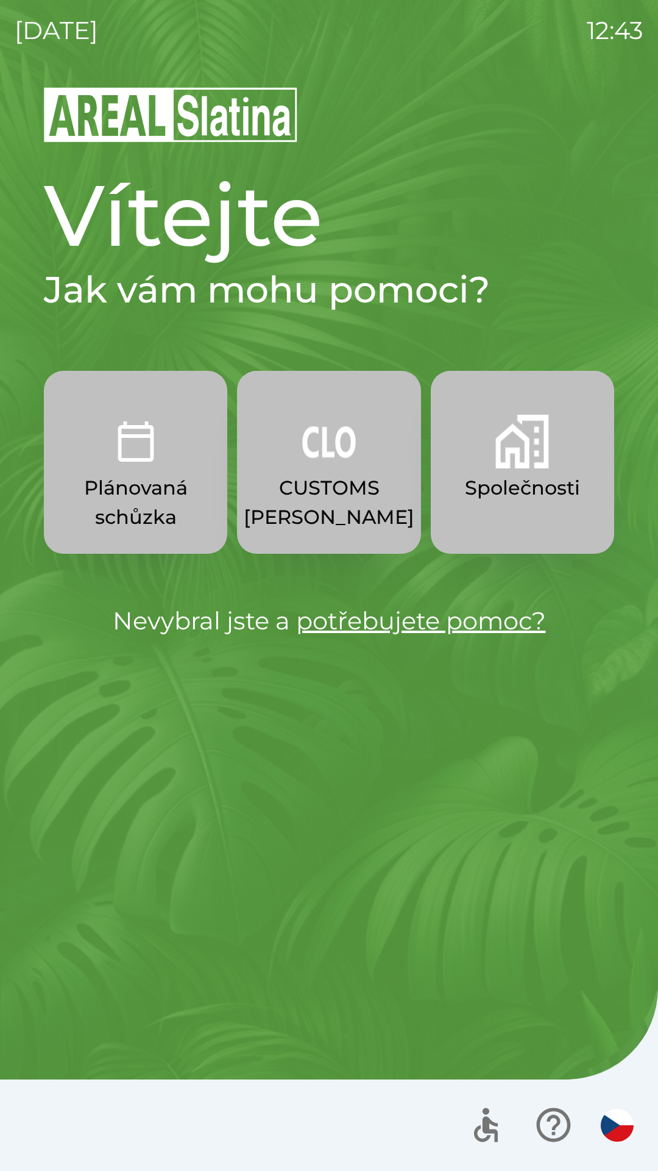
click at [521, 503] on button "Společnosti" at bounding box center [523, 462] width 184 height 183
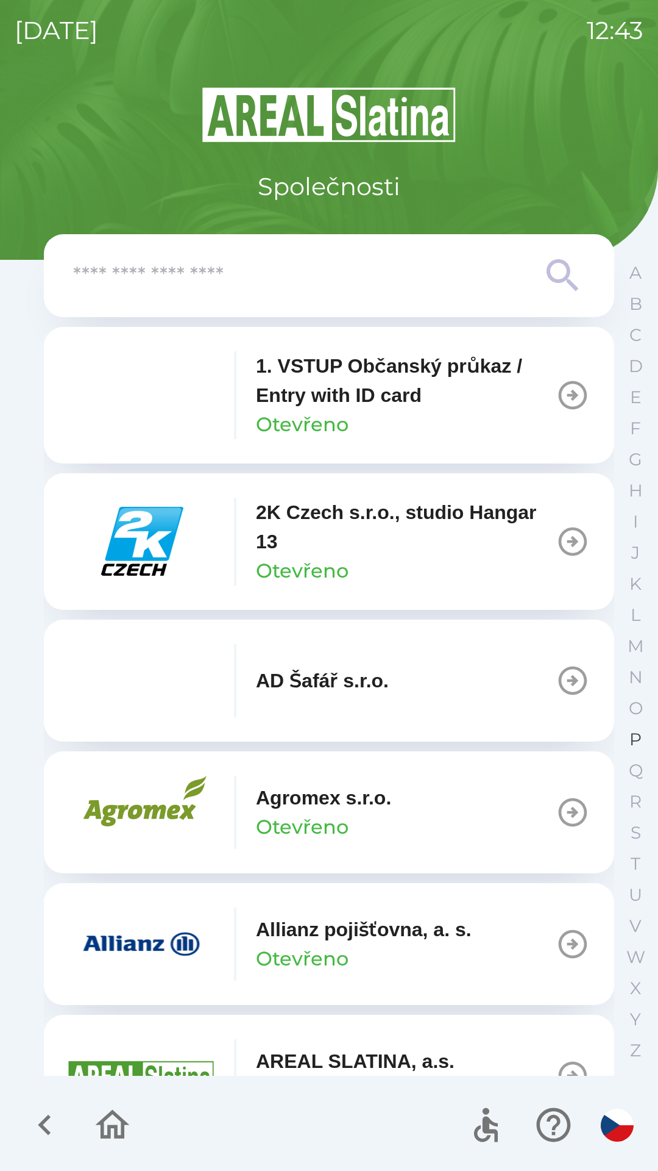
click at [632, 726] on button "P" at bounding box center [636, 739] width 30 height 31
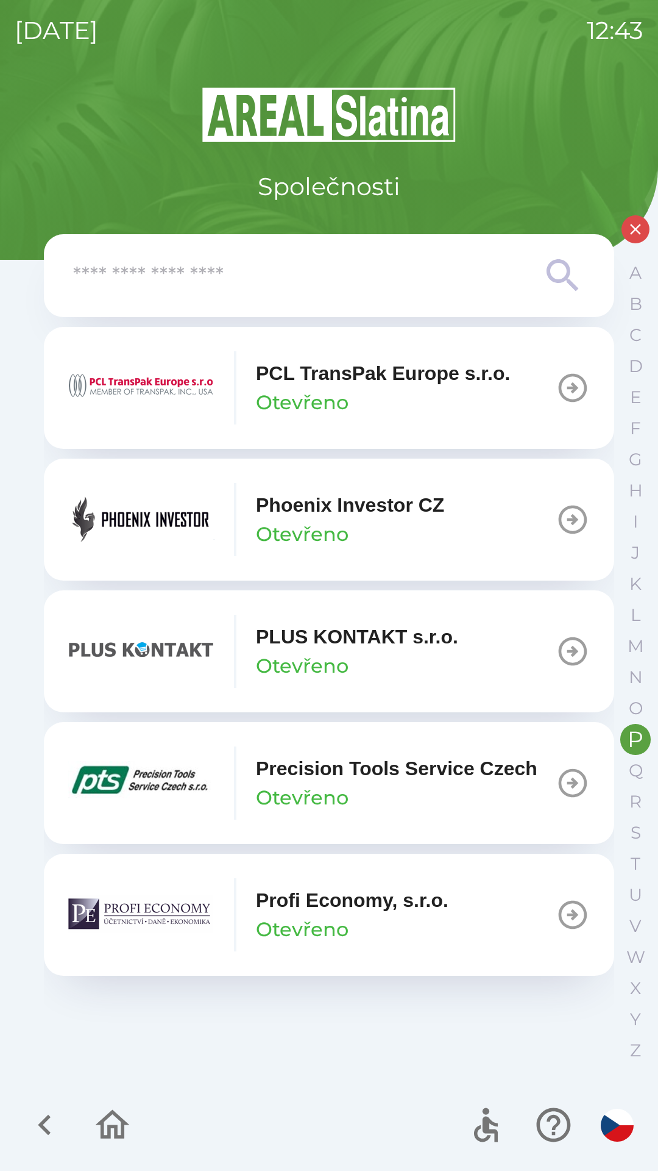
click at [201, 651] on img "button" at bounding box center [141, 651] width 146 height 73
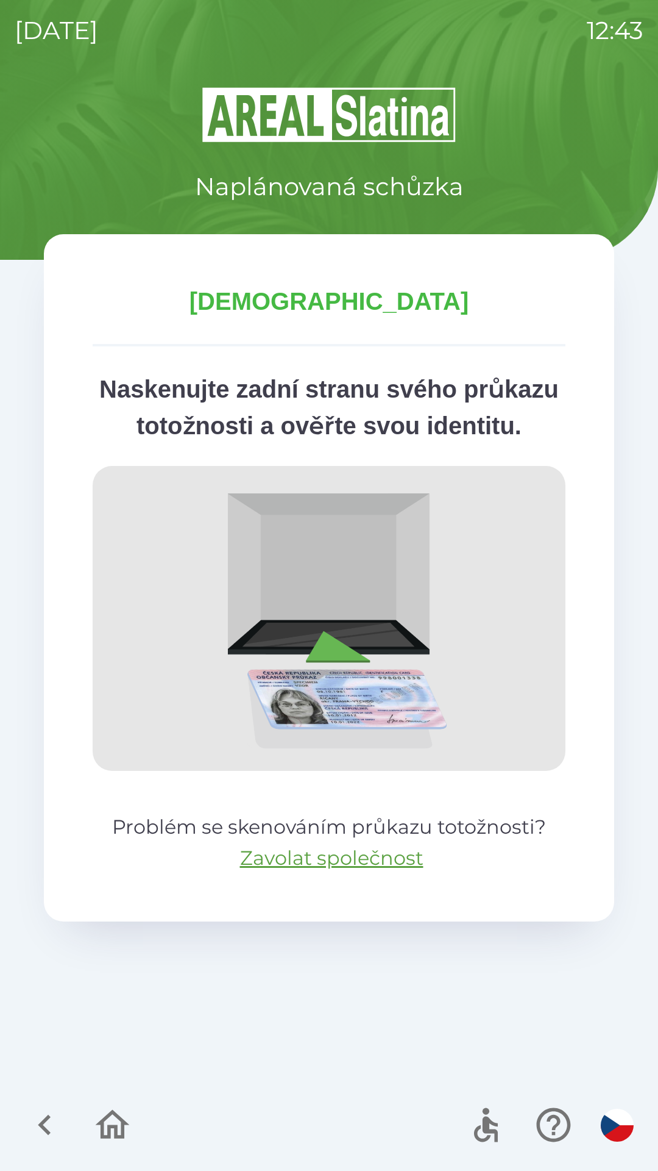
click at [119, 1136] on icon "button" at bounding box center [113, 1124] width 34 height 29
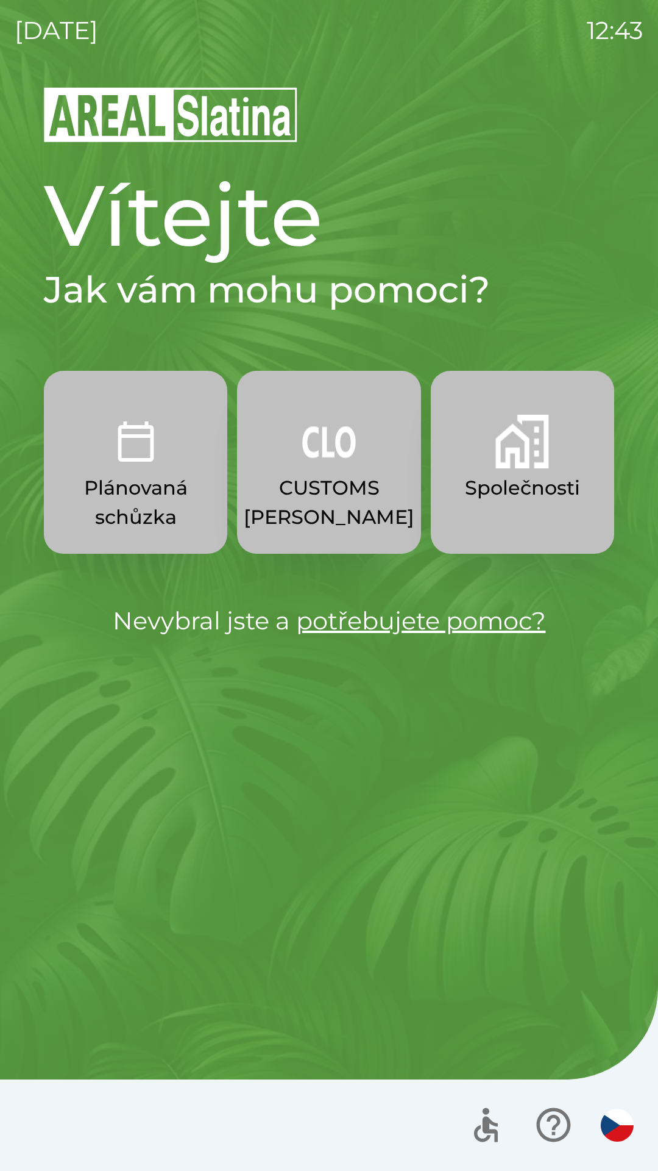
click at [316, 507] on p "CUSTOMS [PERSON_NAME]" at bounding box center [329, 502] width 171 height 59
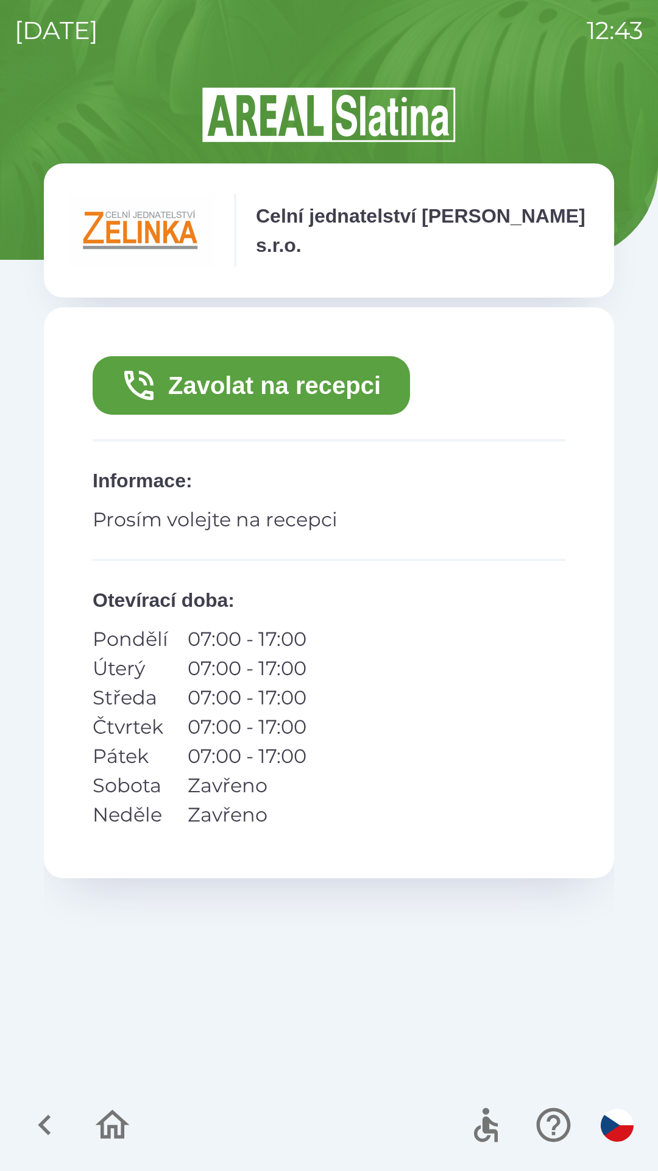
click at [166, 394] on button "Zavolat na recepci" at bounding box center [252, 385] width 318 height 59
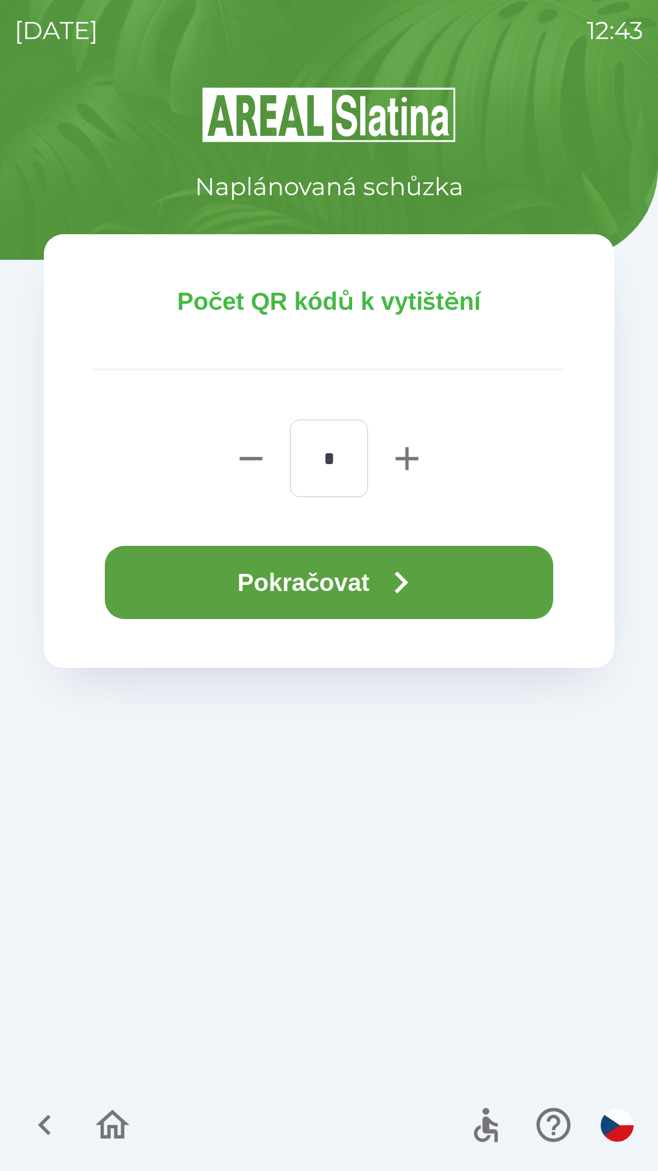
click at [182, 582] on button "Pokračovat" at bounding box center [329, 582] width 449 height 73
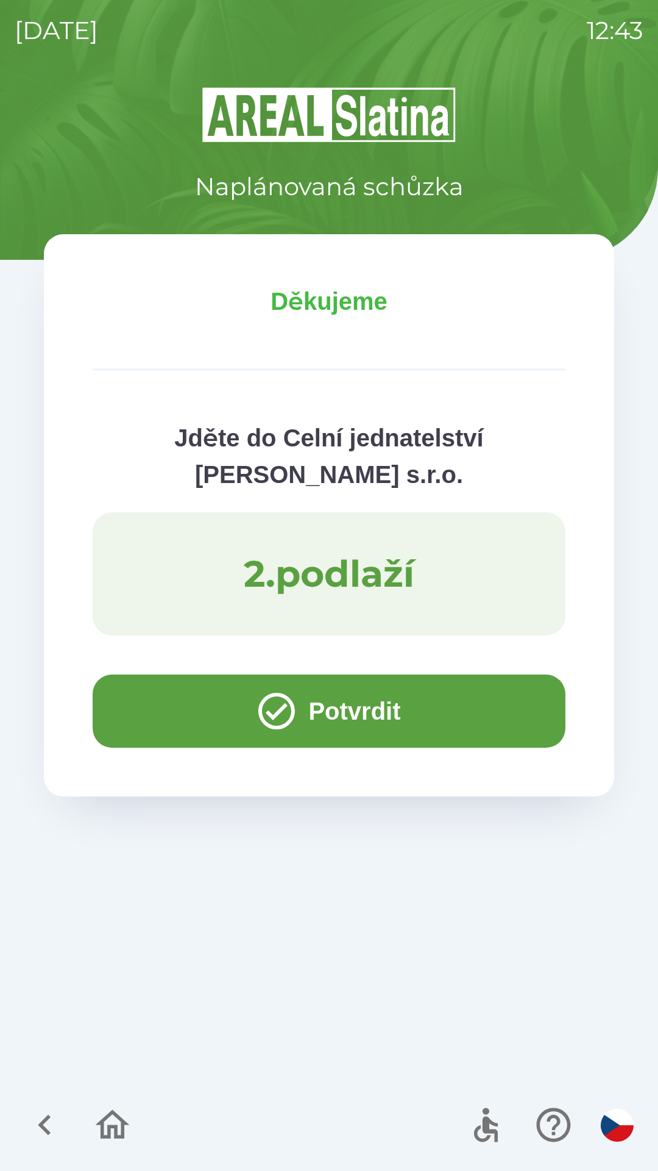
click at [357, 711] on button "Potvrdit" at bounding box center [329, 710] width 473 height 73
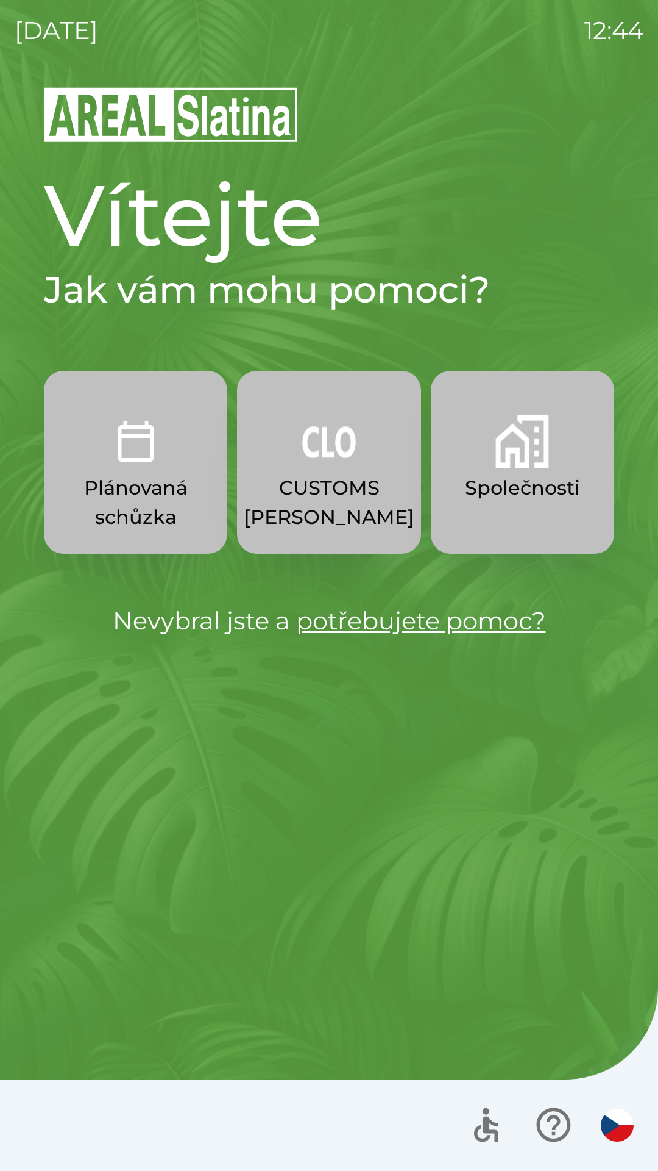
click at [330, 476] on p "CUSTOMS [PERSON_NAME]" at bounding box center [329, 502] width 171 height 59
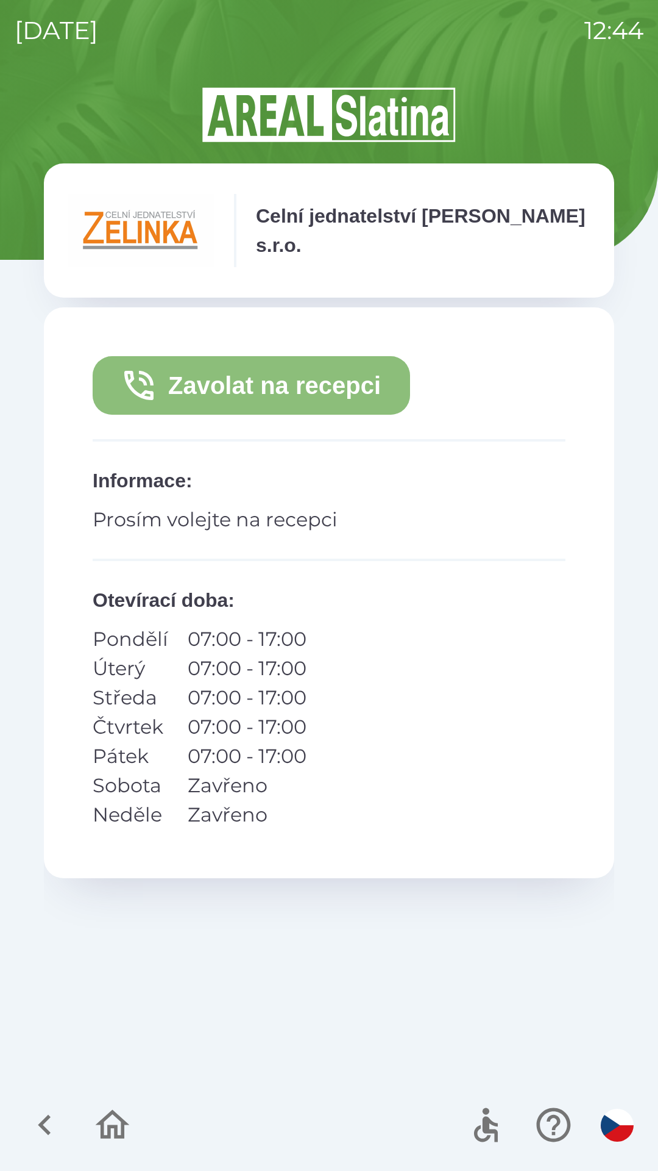
click at [300, 387] on button "Zavolat na recepci" at bounding box center [252, 385] width 318 height 59
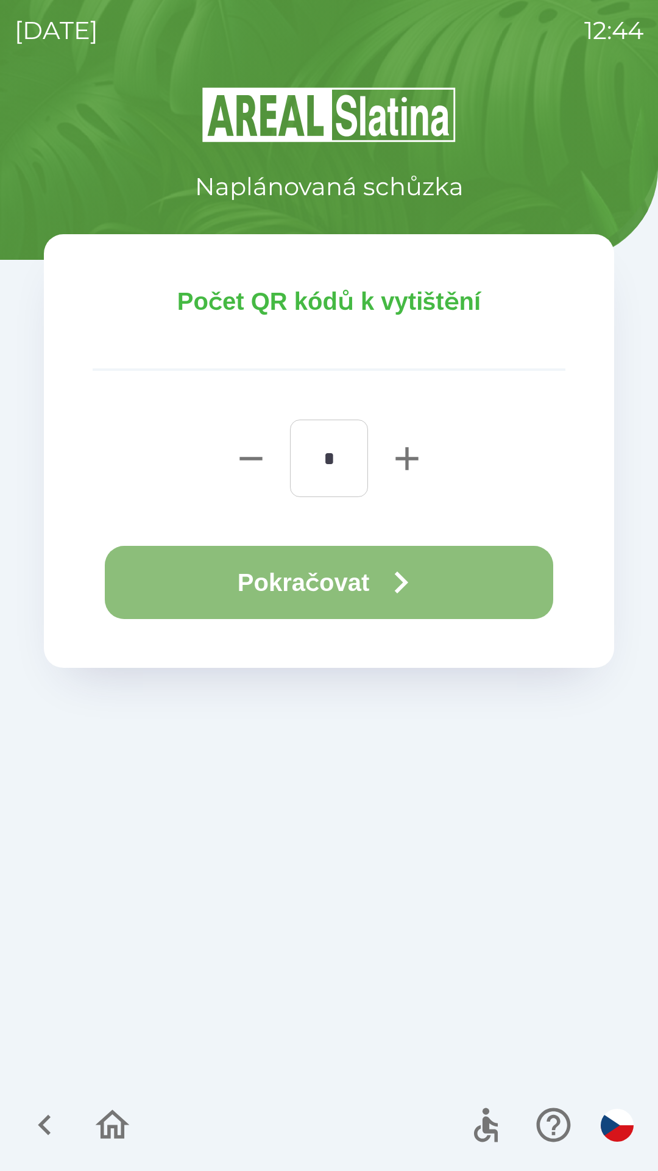
click at [331, 575] on button "Pokračovat" at bounding box center [329, 582] width 449 height 73
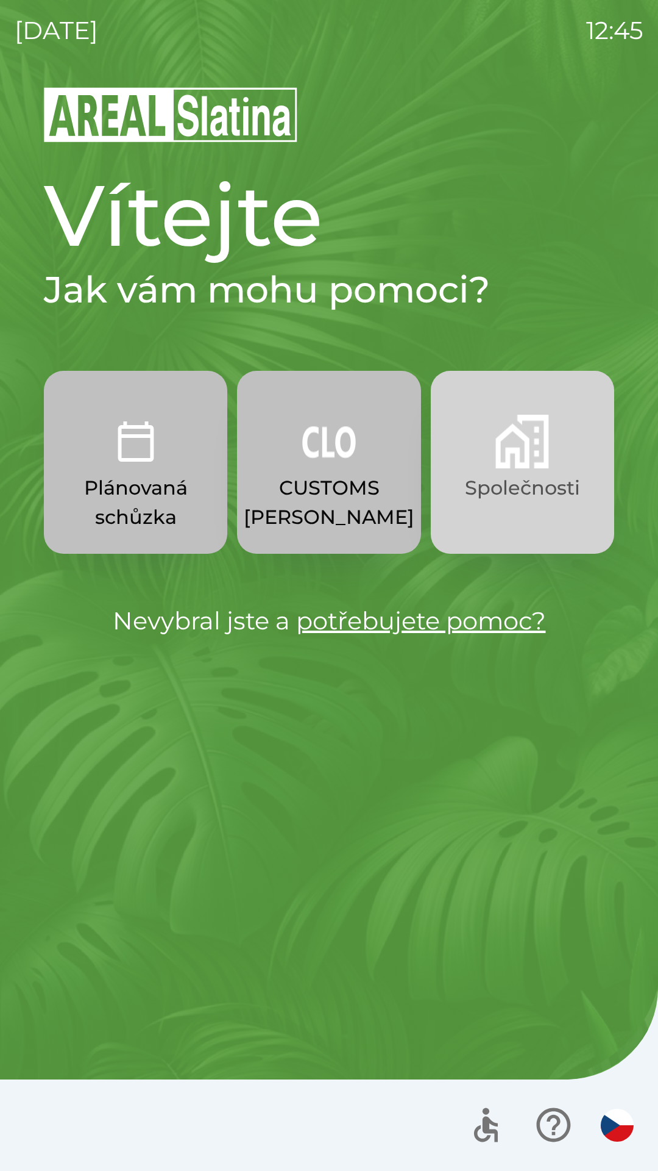
click at [516, 477] on p "Společnosti" at bounding box center [522, 487] width 115 height 29
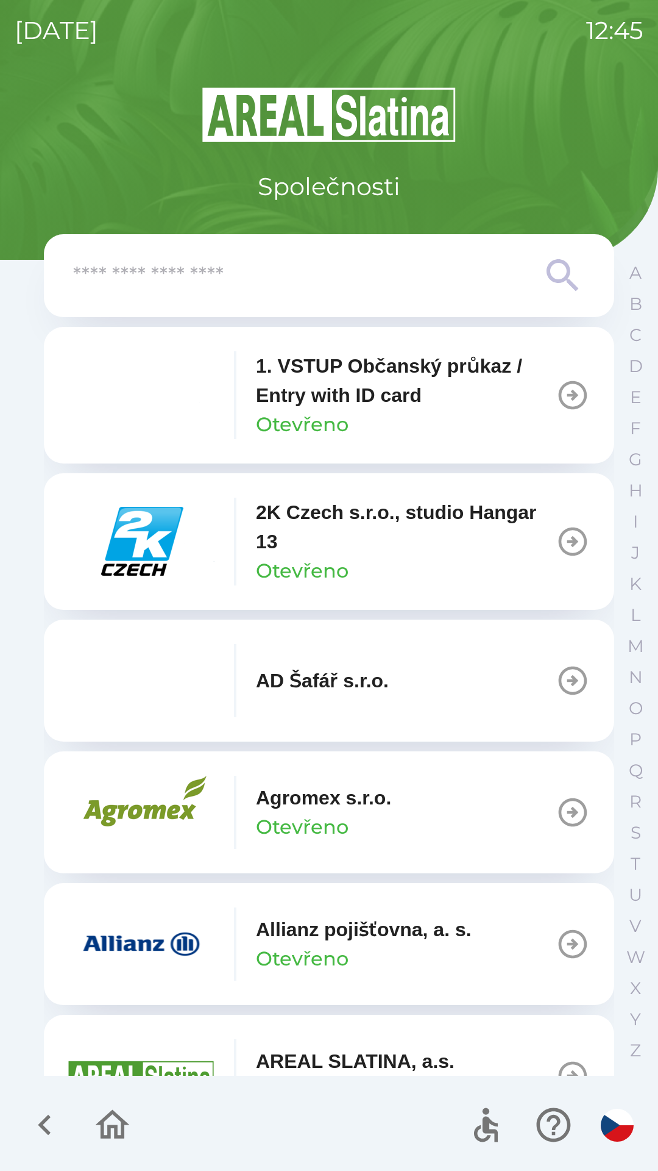
click at [396, 271] on input "text" at bounding box center [304, 276] width 463 height 34
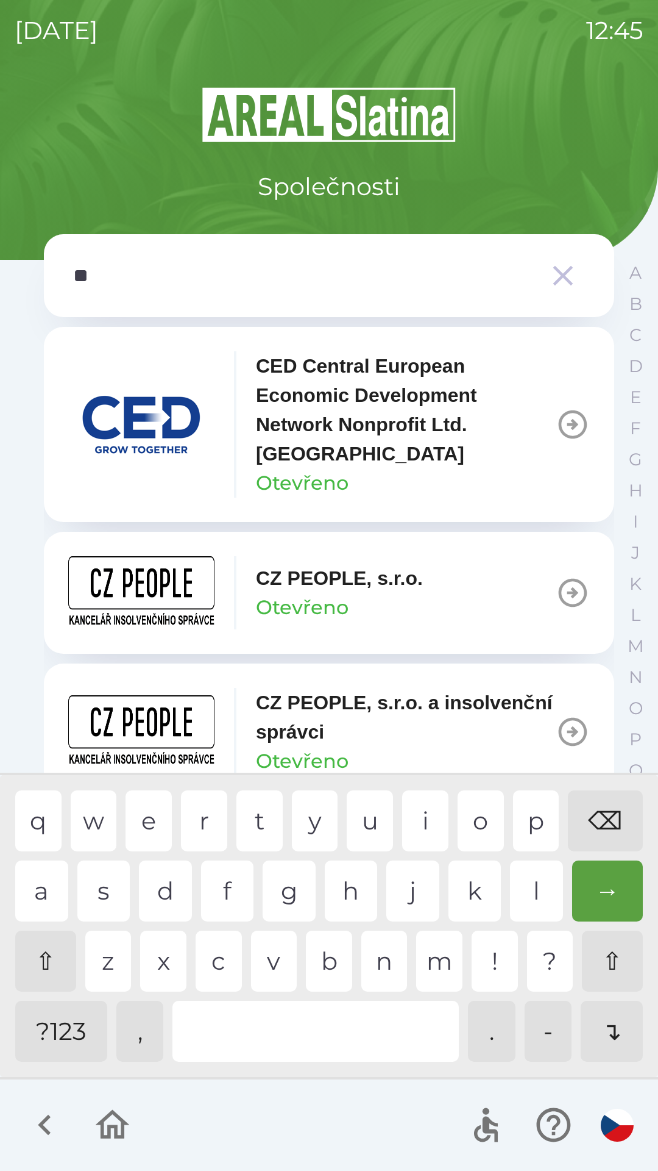
click at [523, 818] on div "p" at bounding box center [536, 820] width 46 height 61
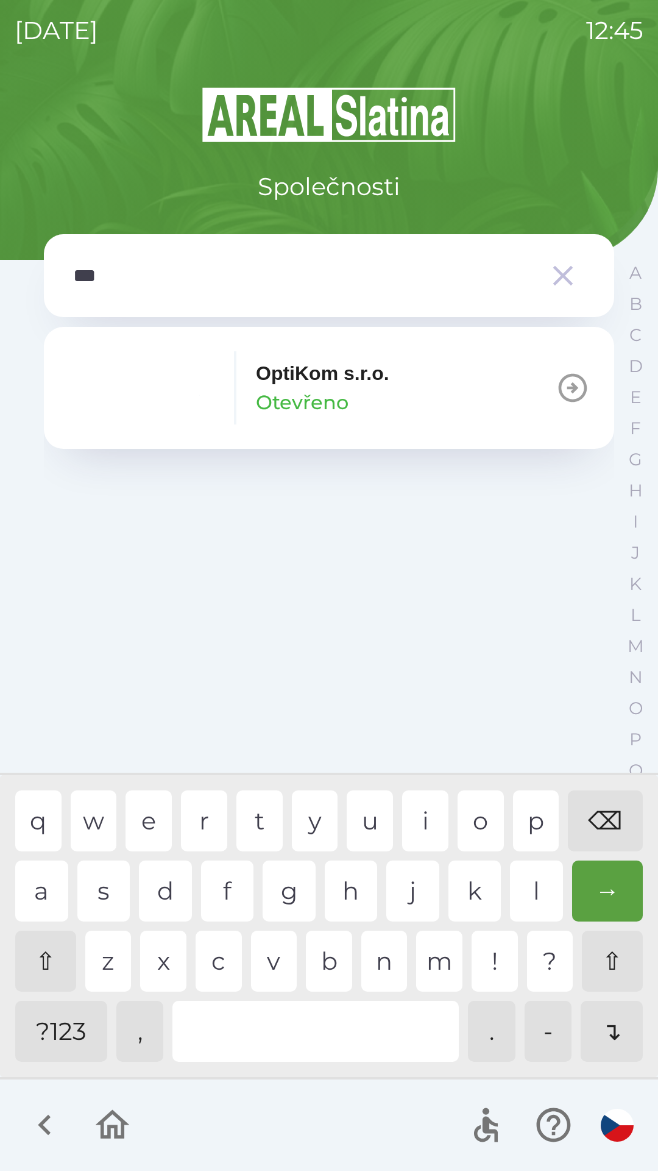
click at [259, 811] on div "t" at bounding box center [260, 820] width 46 height 61
type input "*******"
click at [323, 385] on p "OptiKom s.r.o." at bounding box center [323, 372] width 134 height 29
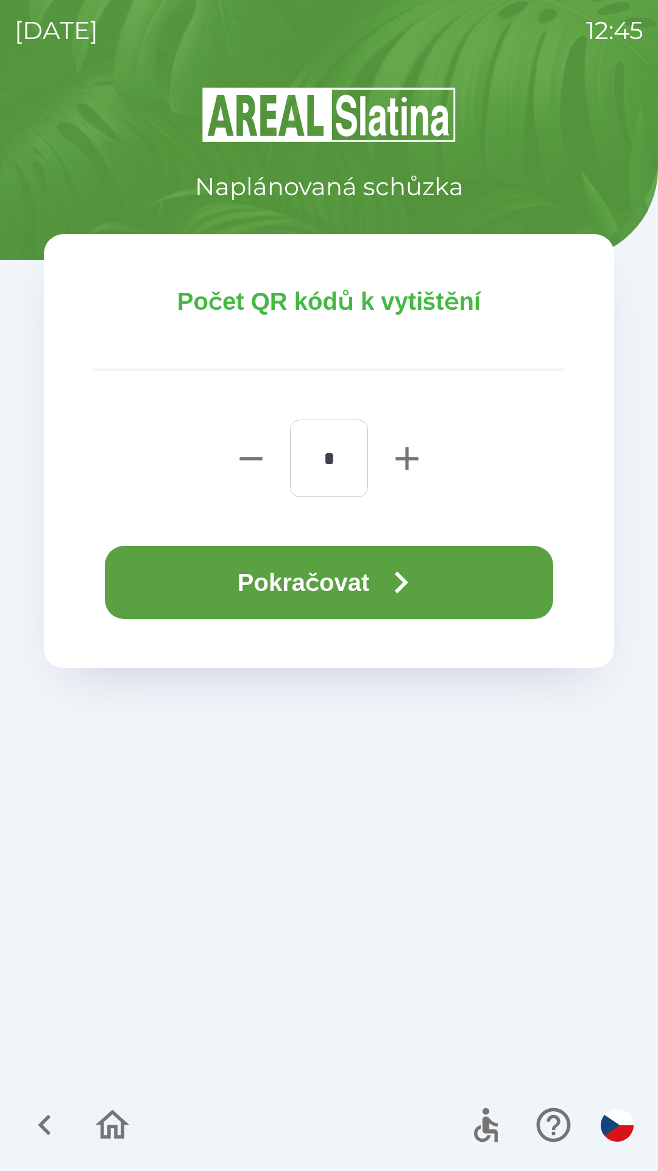
click at [334, 596] on button "Pokračovat" at bounding box center [329, 582] width 449 height 73
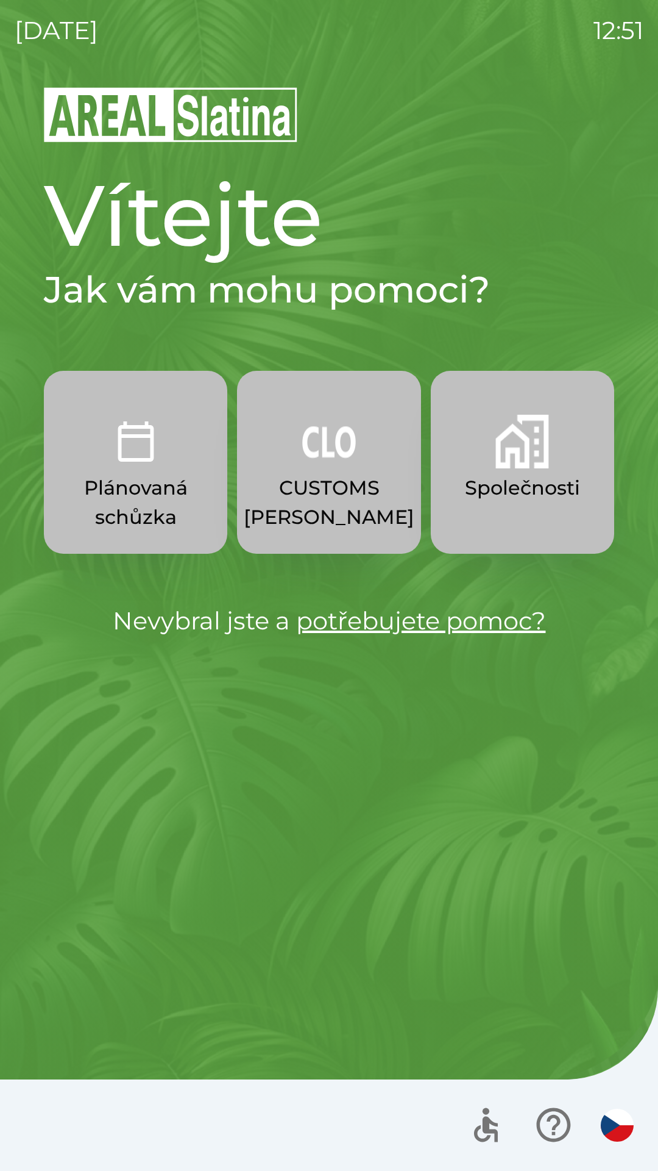
click at [201, 523] on button "Plánovaná schůzka" at bounding box center [136, 462] width 184 height 183
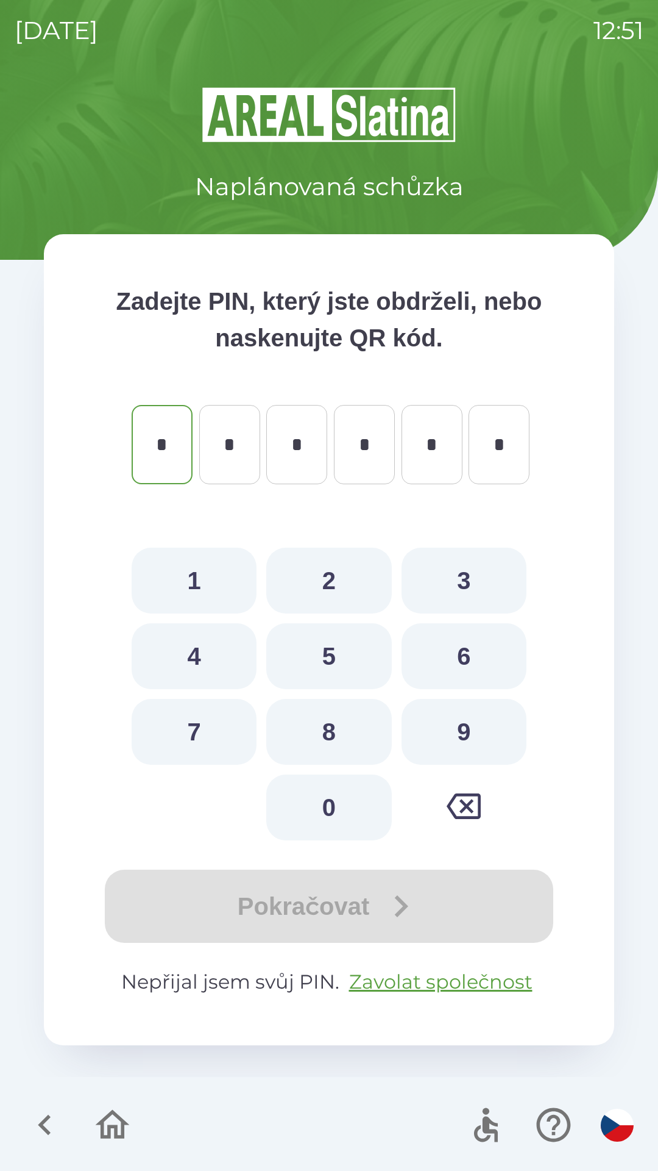
click at [63, 1123] on icon "button" at bounding box center [44, 1124] width 41 height 41
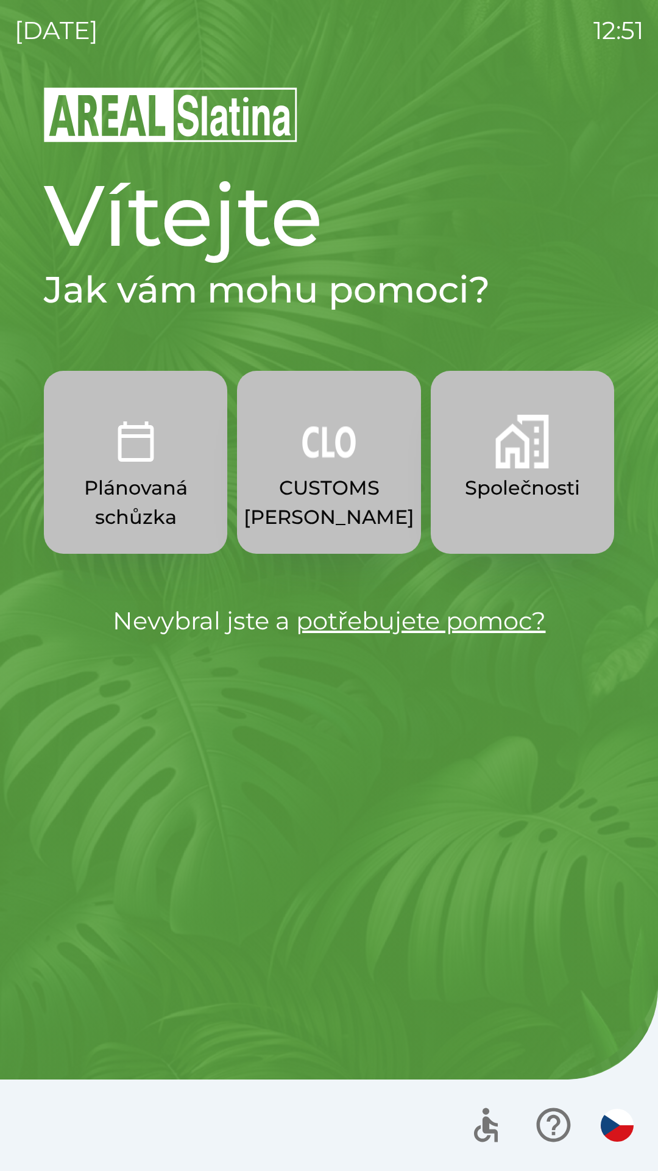
click at [505, 496] on p "Společnosti" at bounding box center [522, 487] width 115 height 29
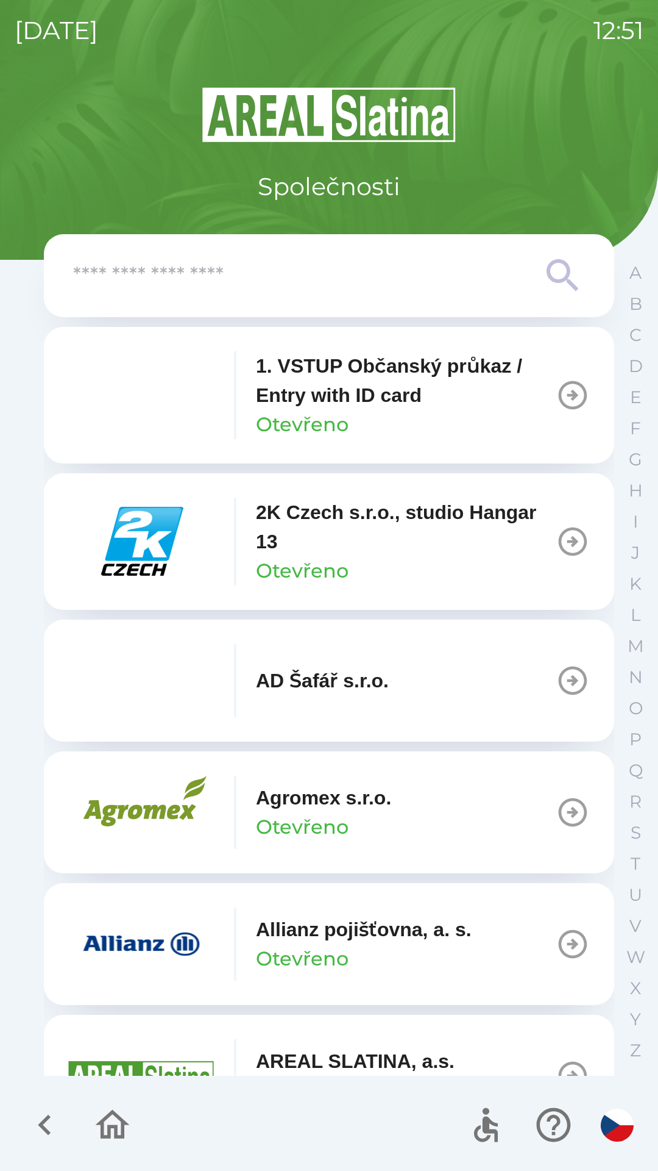
click at [463, 403] on p "1. VSTUP Občanský průkaz / Entry with ID card" at bounding box center [406, 380] width 300 height 59
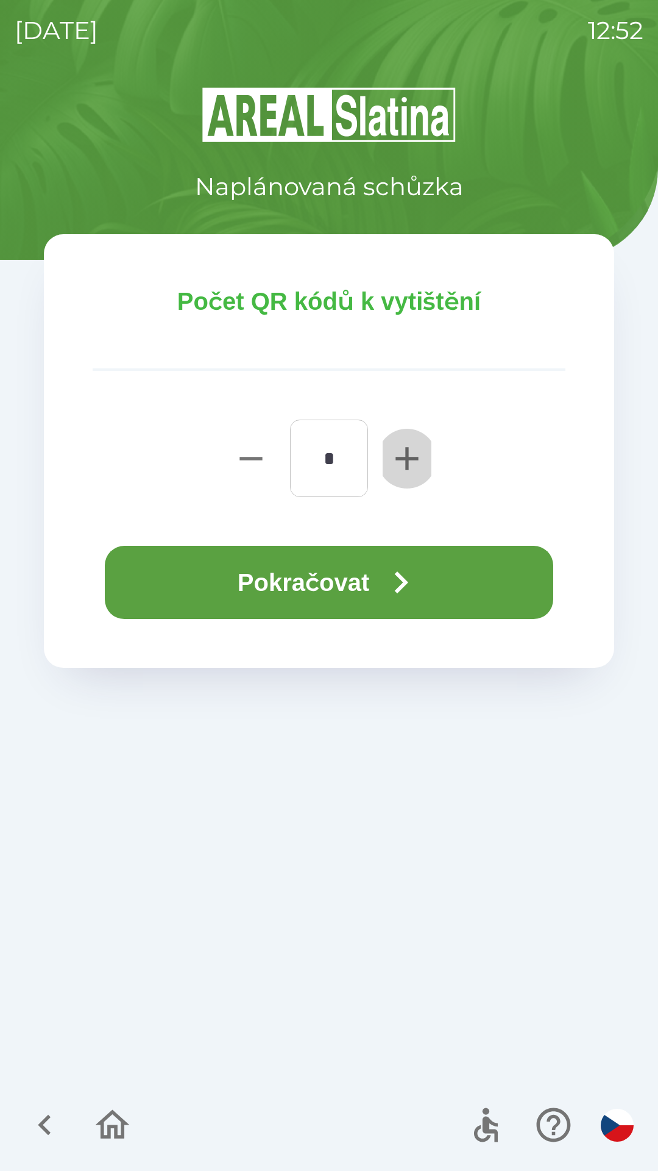
click at [409, 459] on icon "button" at bounding box center [407, 458] width 23 height 23
click at [405, 462] on icon "button" at bounding box center [407, 458] width 39 height 39
click at [399, 461] on icon "button" at bounding box center [407, 458] width 39 height 39
type input "*"
click at [382, 573] on button "Pokračovat" at bounding box center [329, 582] width 449 height 73
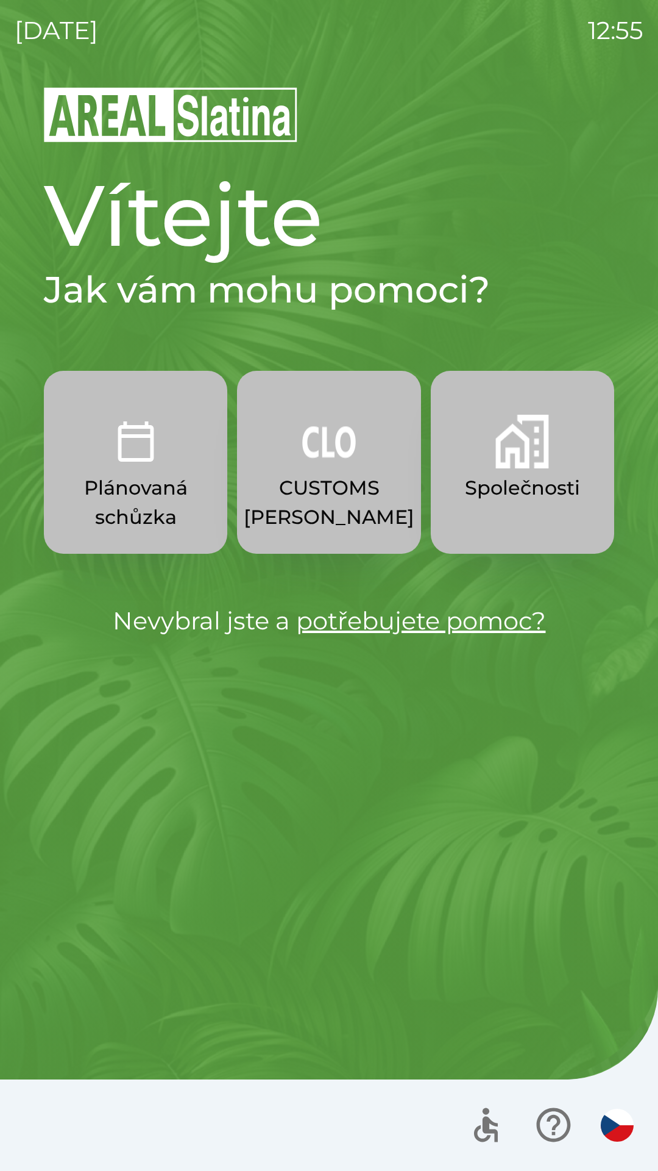
click at [504, 439] on img "button" at bounding box center [523, 442] width 54 height 54
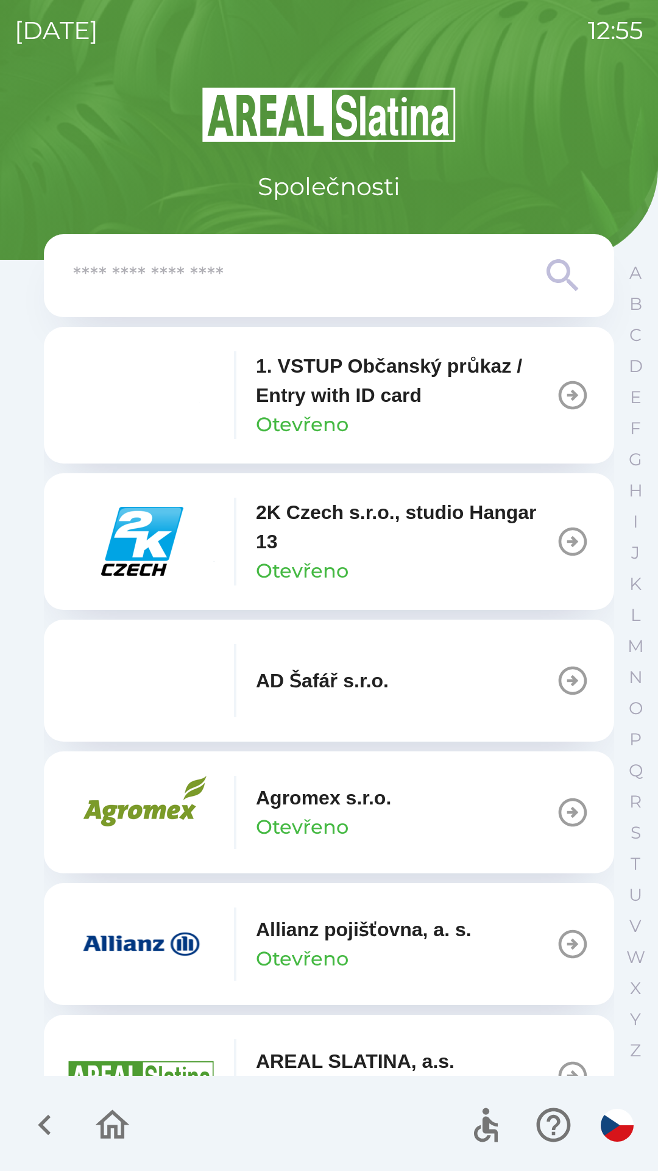
click at [300, 272] on input "text" at bounding box center [304, 276] width 463 height 34
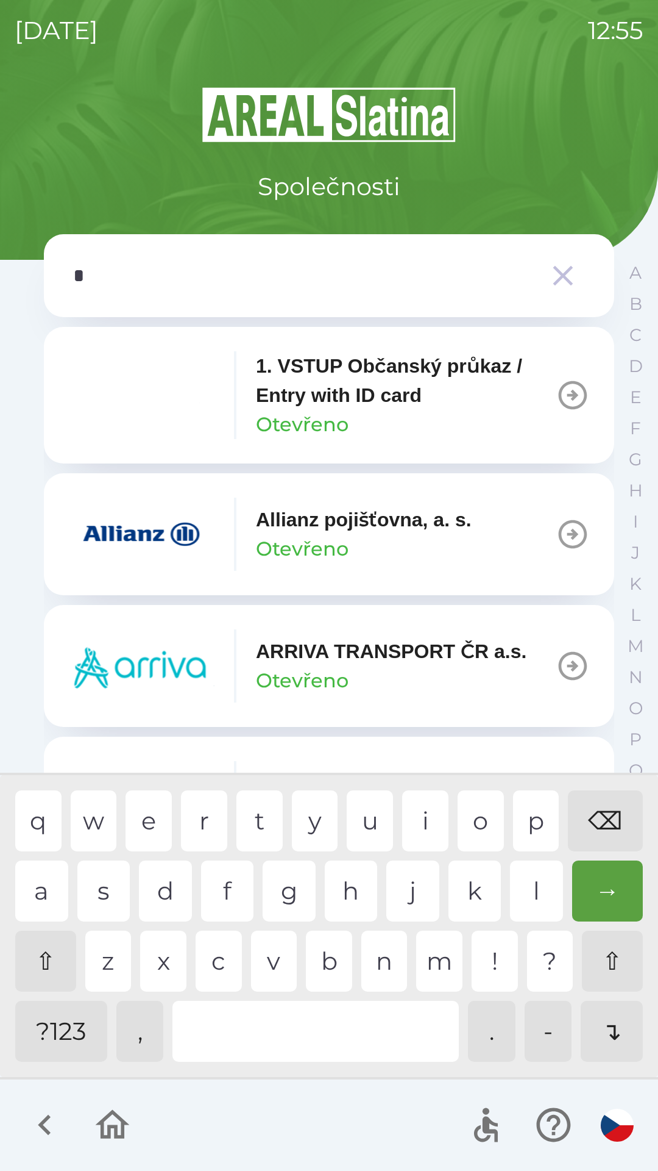
click at [522, 818] on div "p" at bounding box center [536, 820] width 46 height 61
type input "**"
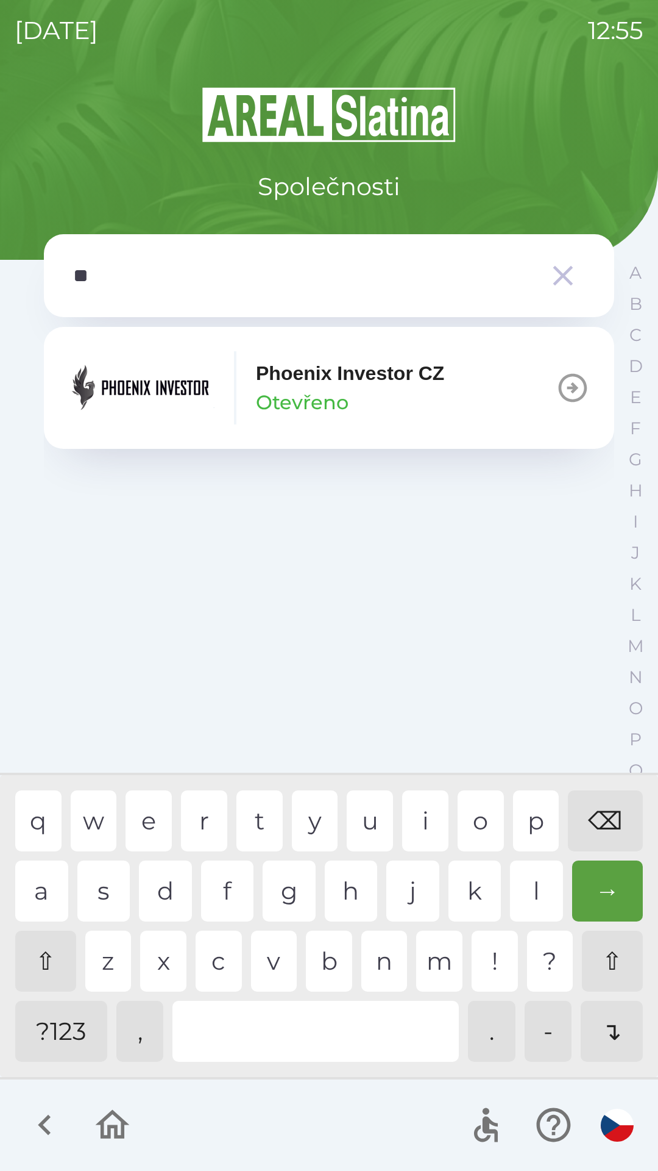
click at [345, 873] on div "h" at bounding box center [351, 890] width 53 height 61
click at [385, 387] on p "Phoenix Investor CZ" at bounding box center [350, 372] width 188 height 29
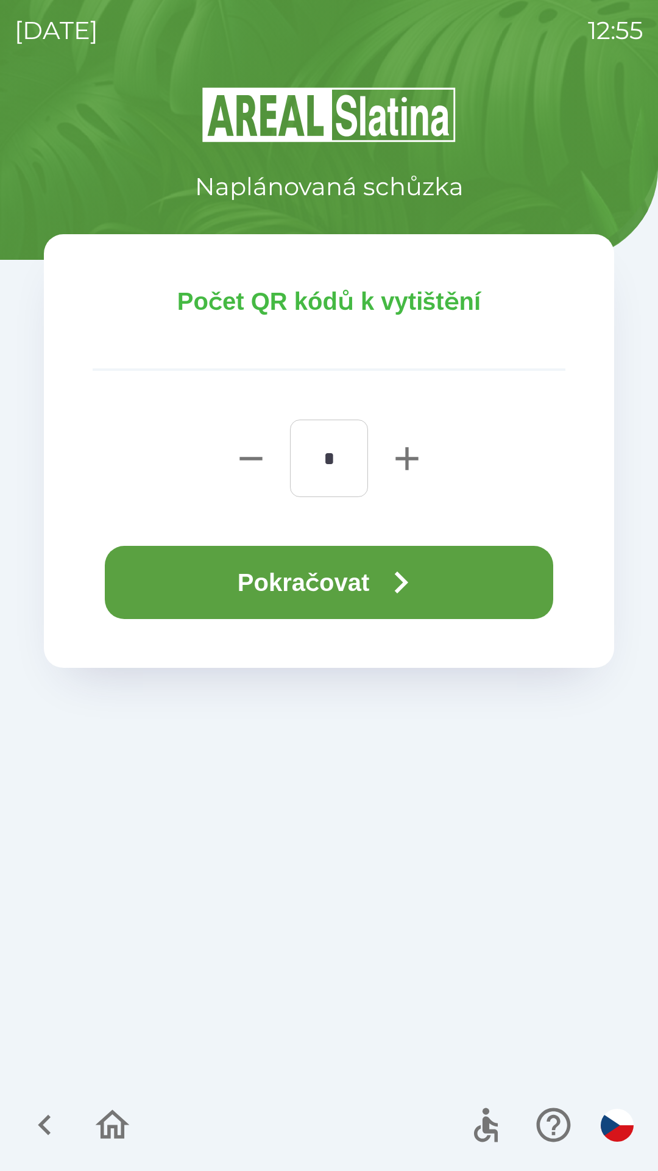
click at [396, 587] on icon "button" at bounding box center [401, 582] width 44 height 44
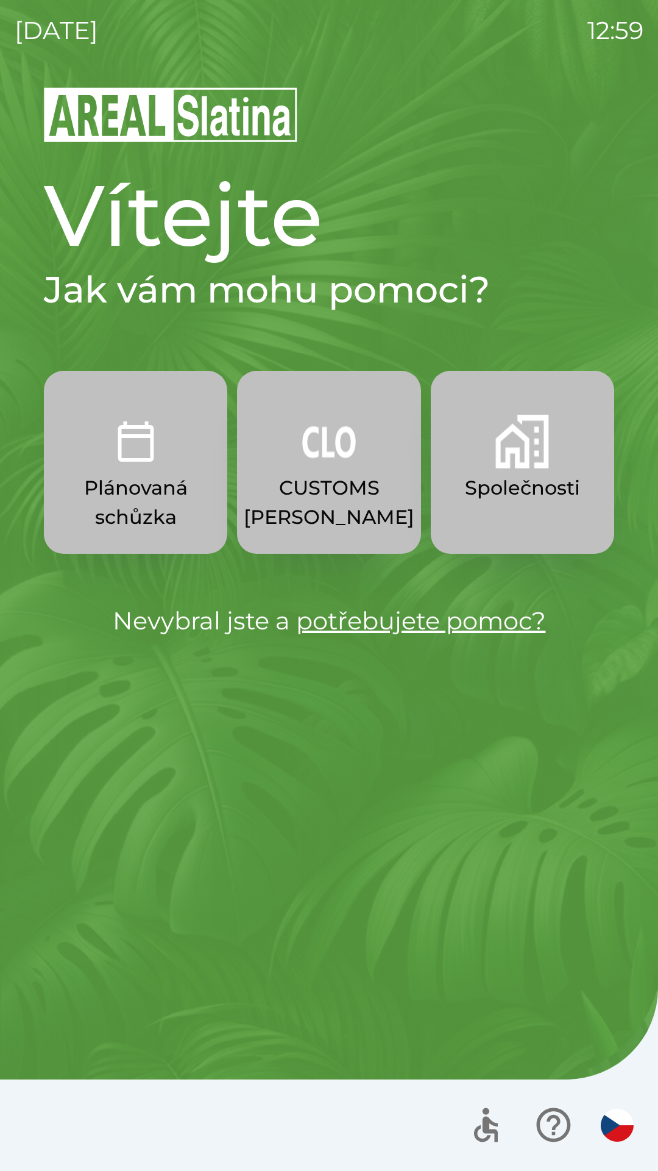
click at [529, 480] on p "Společnosti" at bounding box center [522, 487] width 115 height 29
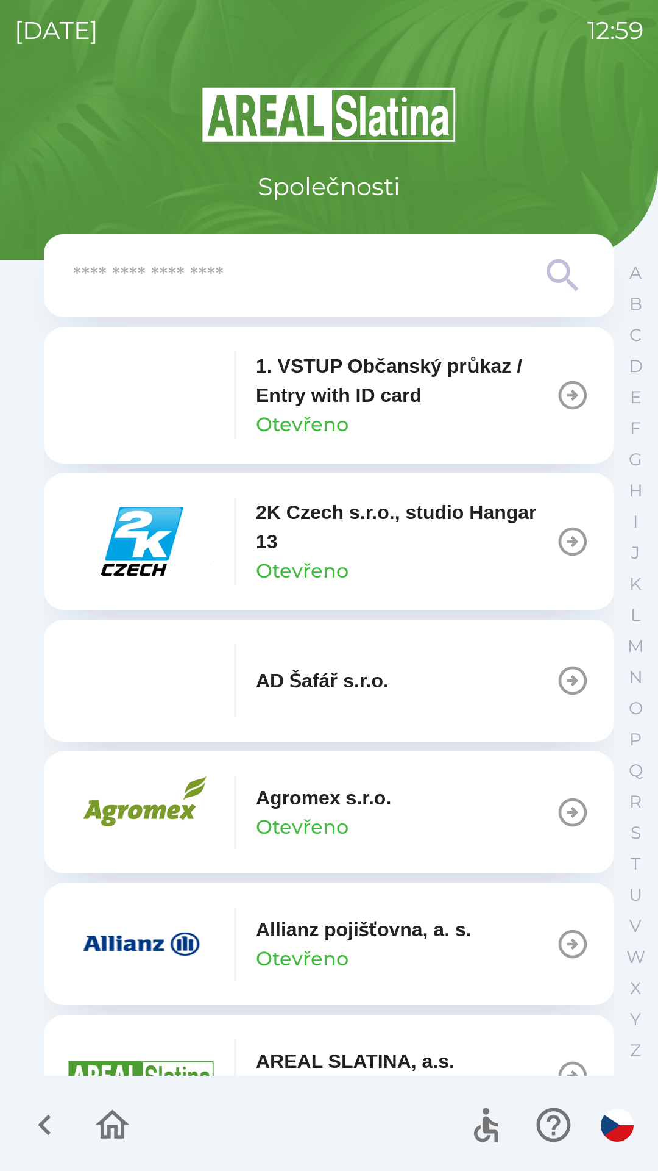
click at [285, 291] on input "text" at bounding box center [304, 276] width 463 height 34
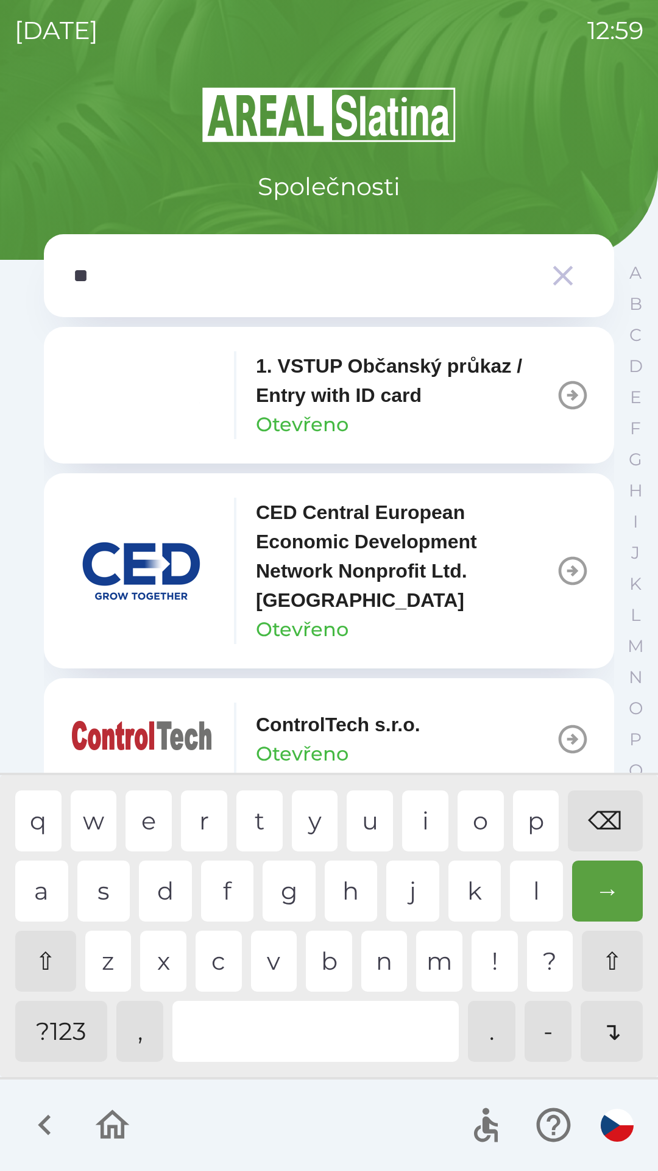
click at [261, 818] on div "t" at bounding box center [260, 820] width 46 height 61
type input "***"
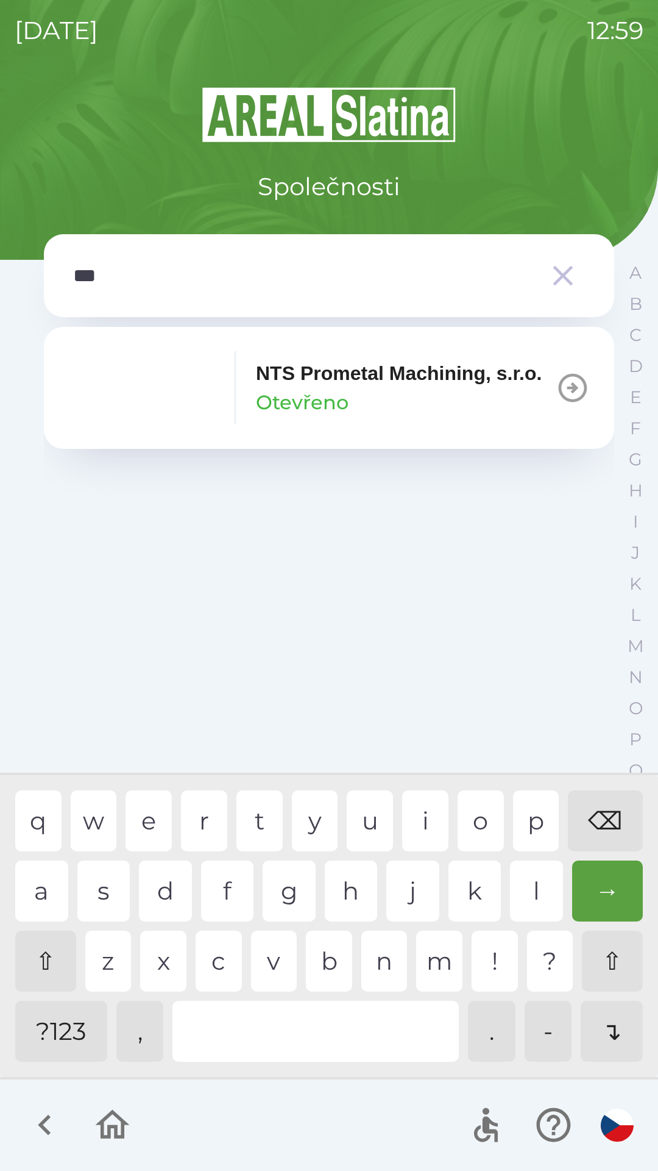
click at [112, 885] on div "s" at bounding box center [103, 890] width 53 height 61
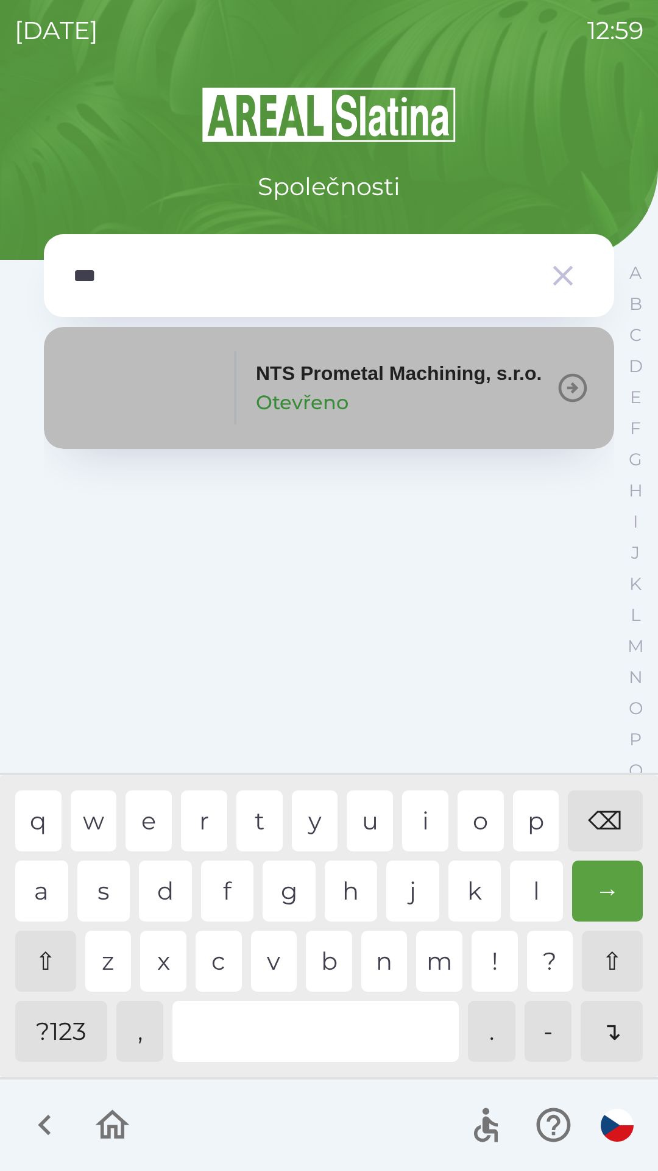
click at [408, 388] on p "NTS Prometal Machining, s.r.o." at bounding box center [399, 372] width 286 height 29
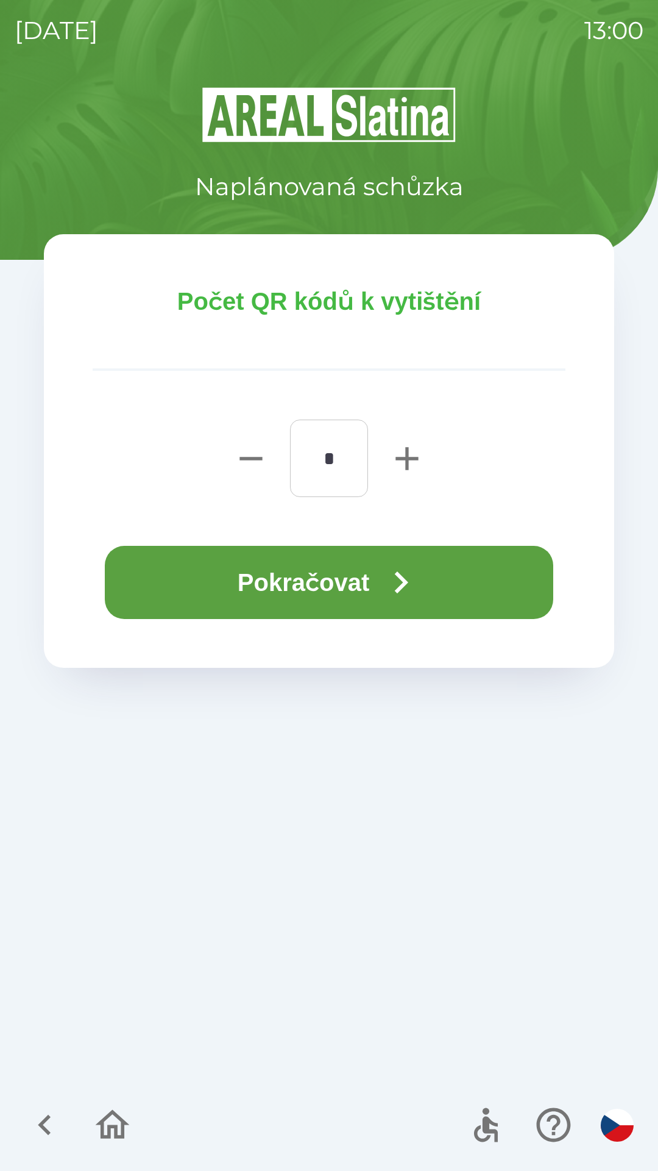
click at [412, 573] on icon "button" at bounding box center [401, 582] width 44 height 44
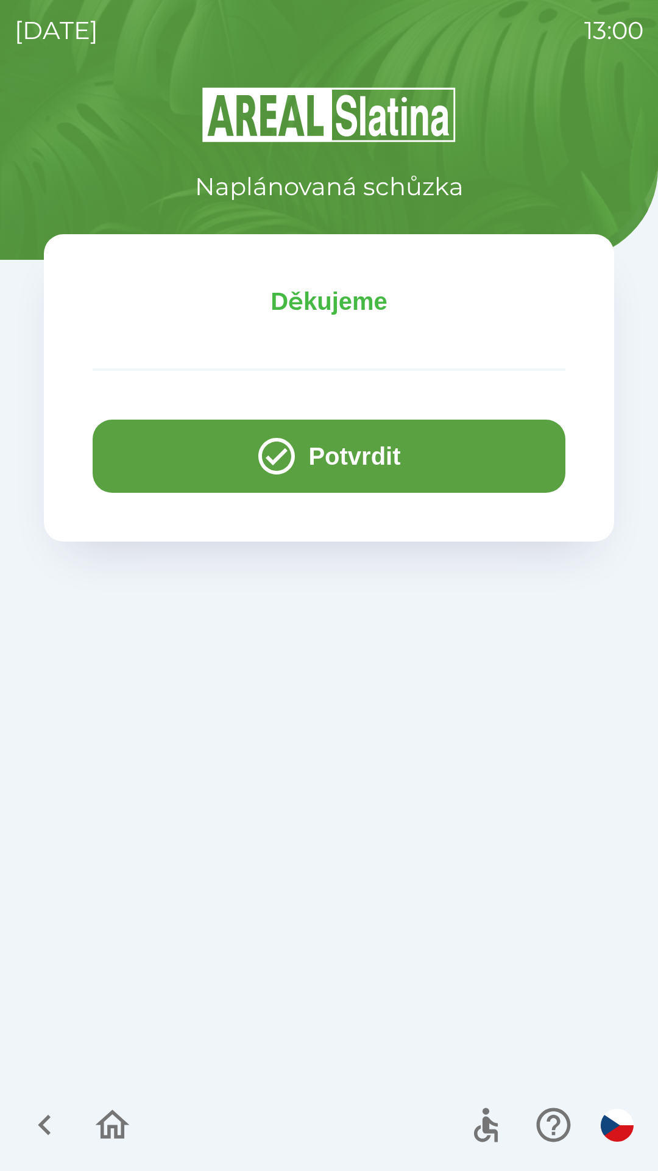
click at [421, 457] on button "Potvrdit" at bounding box center [329, 455] width 473 height 73
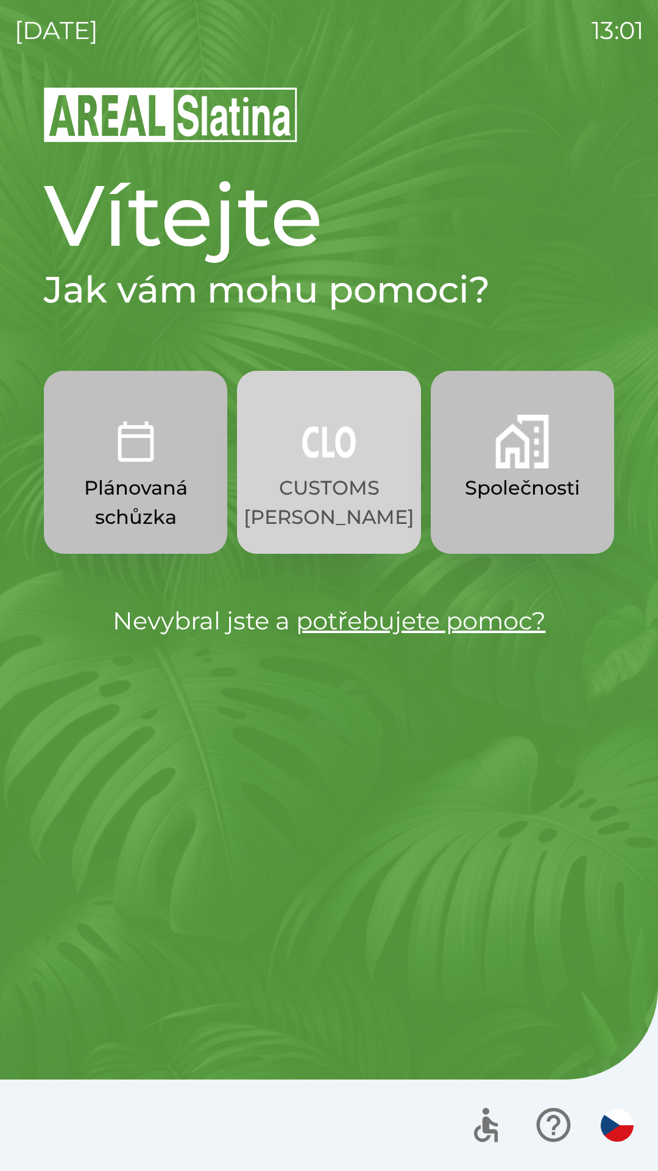
click at [332, 461] on img "button" at bounding box center [329, 442] width 54 height 54
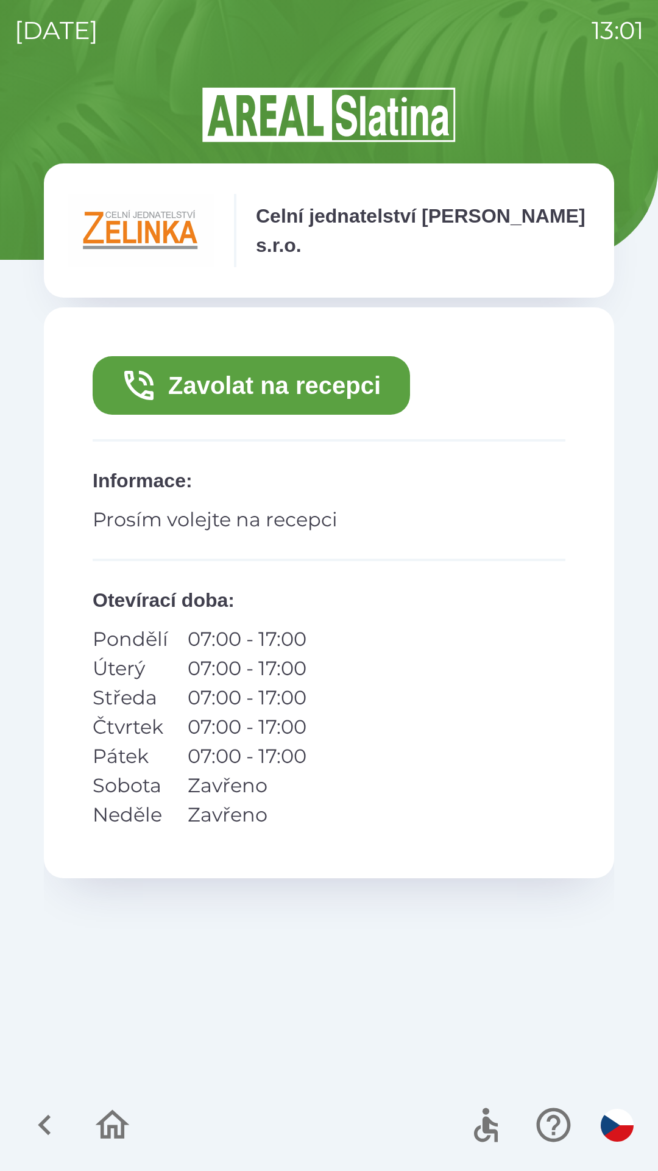
click at [242, 397] on button "Zavolat na recepci" at bounding box center [252, 385] width 318 height 59
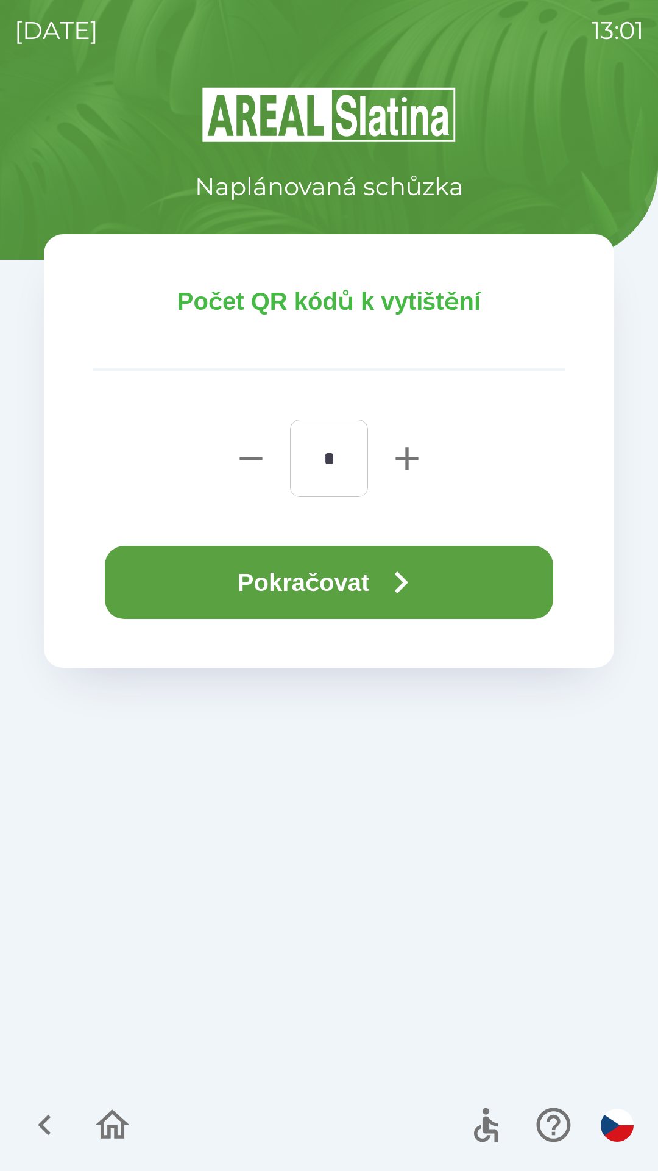
click at [405, 451] on icon "button" at bounding box center [407, 458] width 39 height 39
click at [407, 458] on icon "button" at bounding box center [407, 458] width 23 height 23
click at [248, 458] on icon "button" at bounding box center [251, 458] width 23 height 3
type input "*"
click at [310, 589] on button "Pokračovat" at bounding box center [329, 582] width 449 height 73
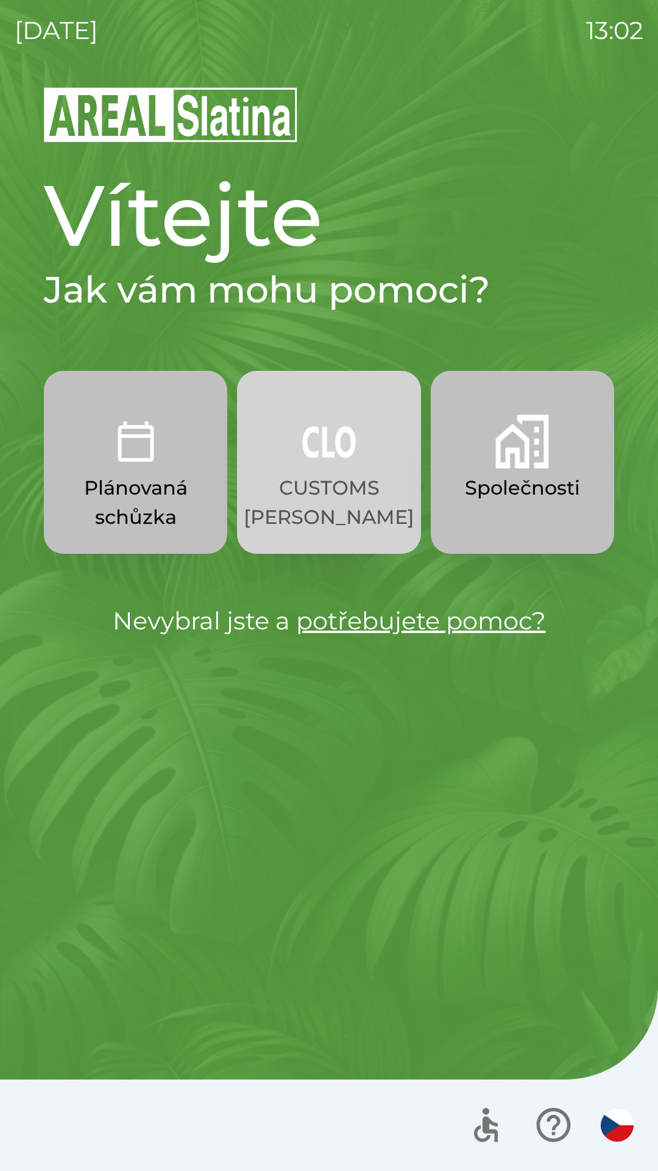
click at [343, 498] on p "CUSTOMS [PERSON_NAME]" at bounding box center [329, 502] width 171 height 59
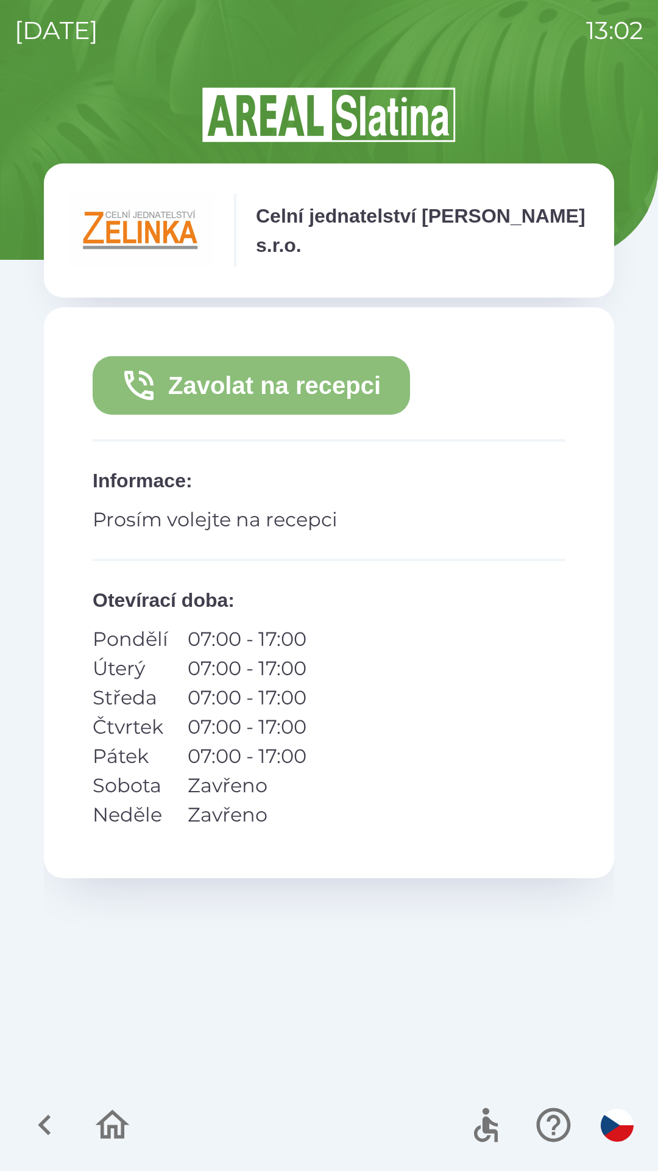
click at [359, 396] on button "Zavolat na recepci" at bounding box center [252, 385] width 318 height 59
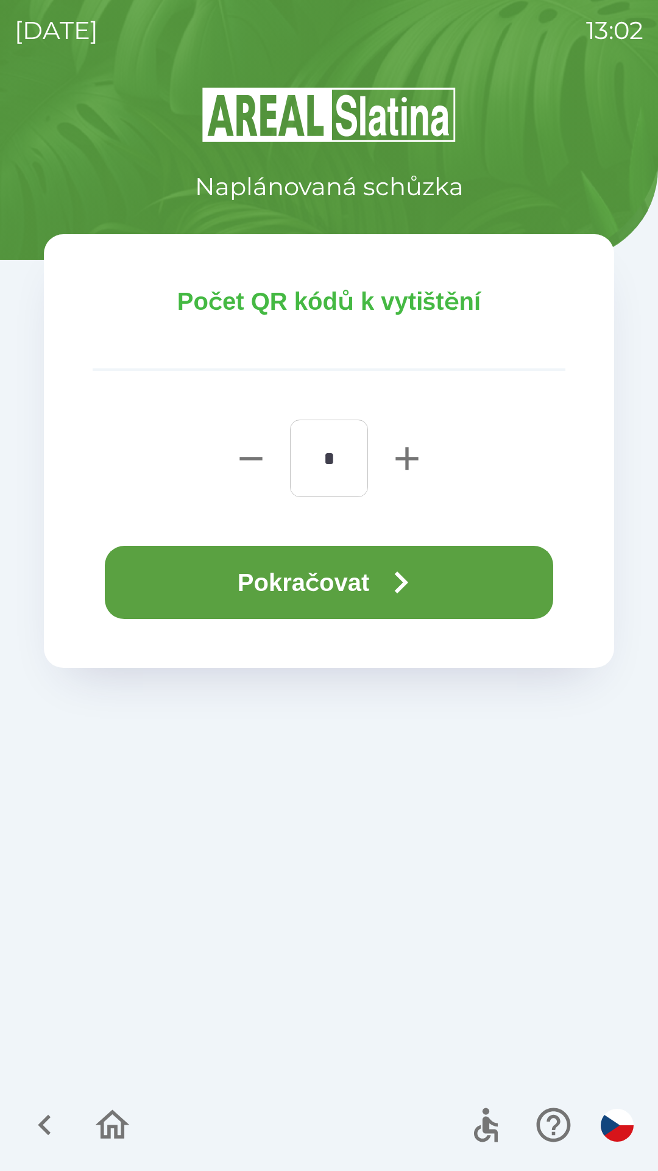
click at [398, 574] on icon "button" at bounding box center [401, 582] width 44 height 44
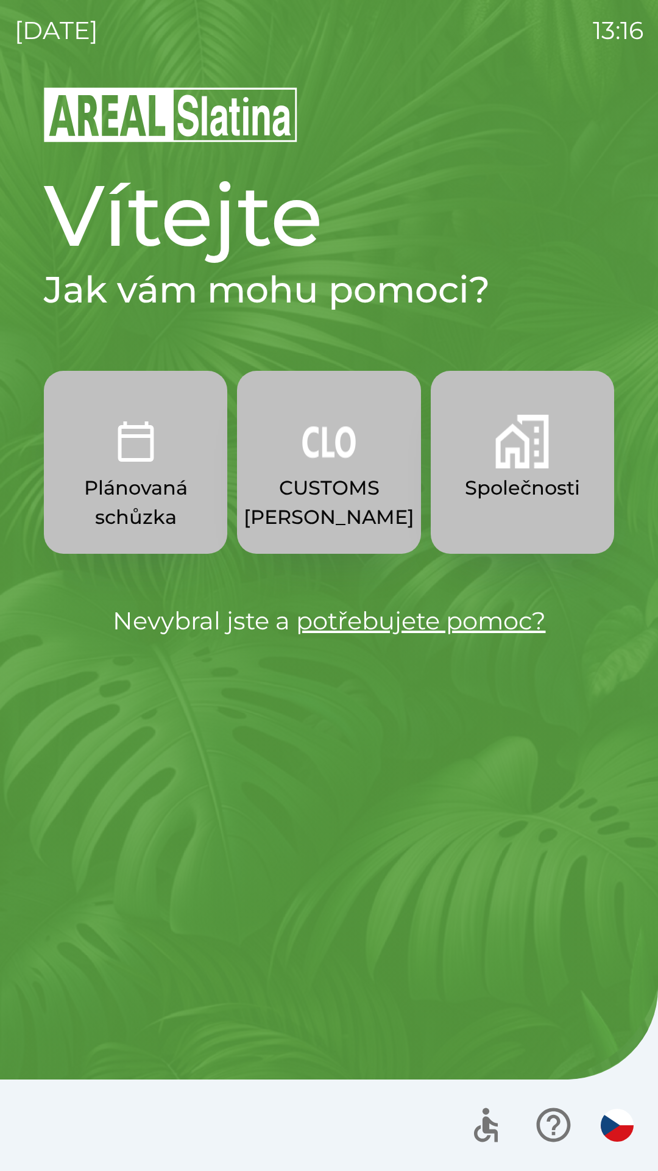
click at [541, 495] on p "Společnosti" at bounding box center [522, 487] width 115 height 29
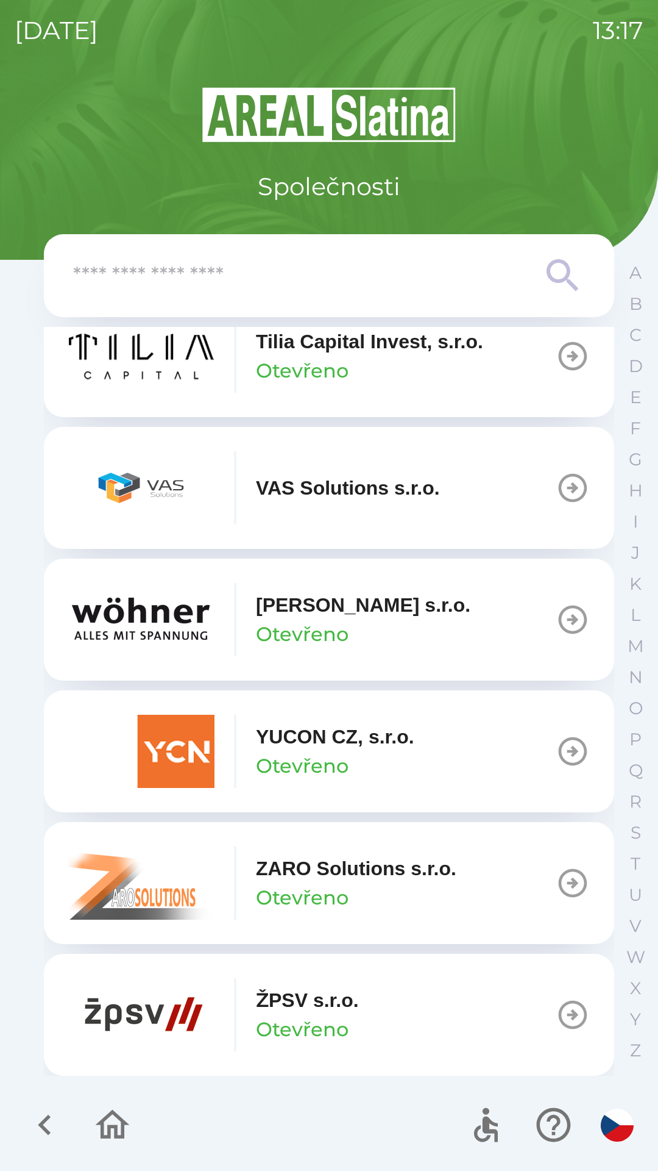
scroll to position [8855, 0]
click at [345, 755] on p "Otevřeno" at bounding box center [302, 765] width 93 height 29
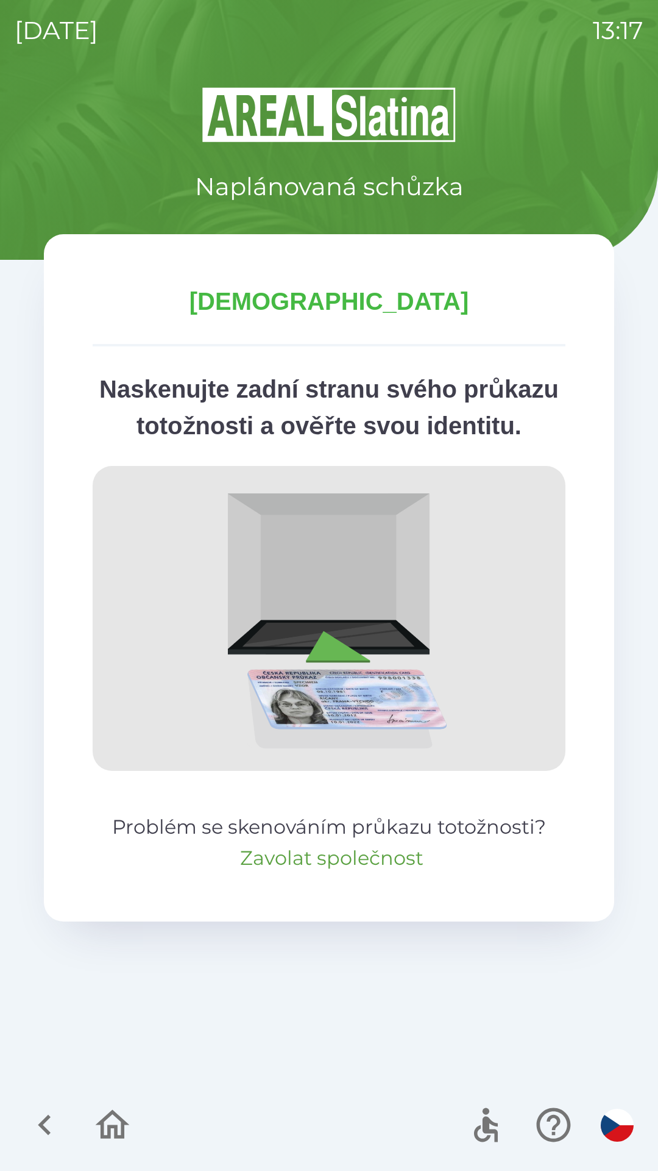
click at [368, 872] on button "Zavolat společnost" at bounding box center [332, 857] width 184 height 29
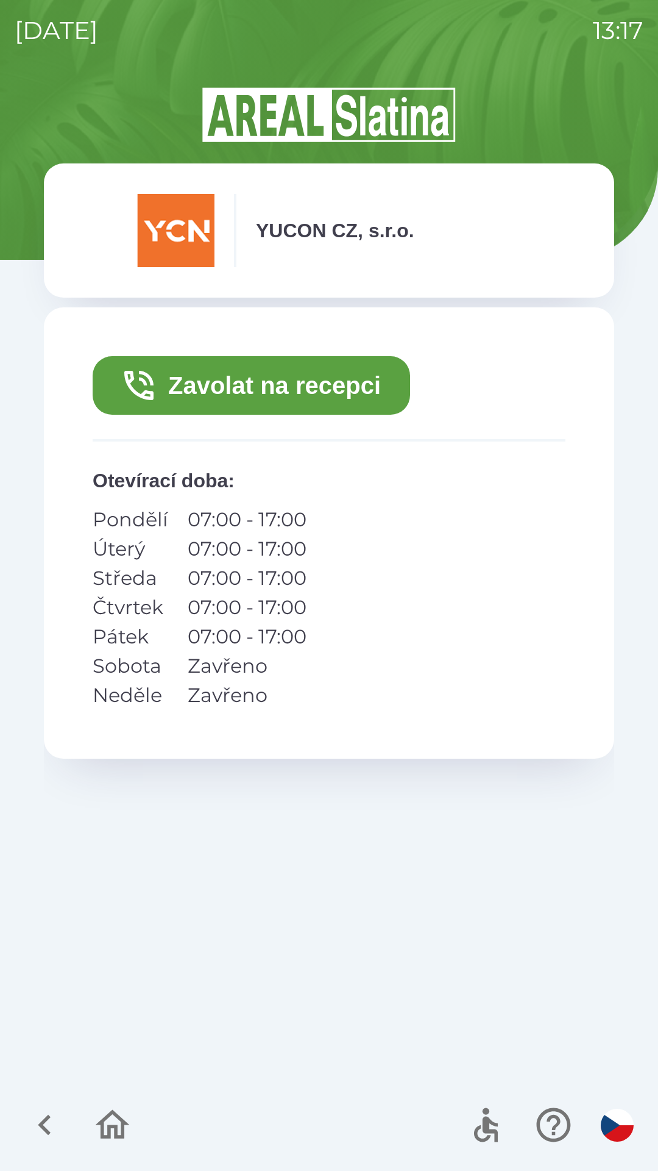
click at [337, 377] on button "Zavolat na recepci" at bounding box center [252, 385] width 318 height 59
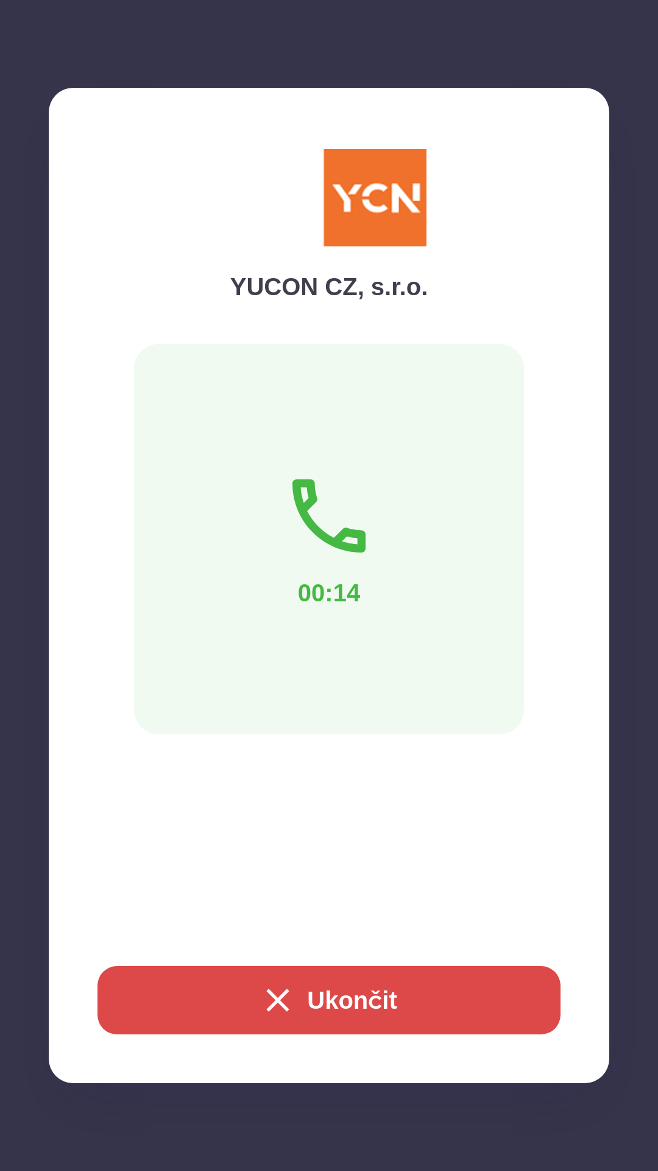
click at [423, 995] on button "Ukončit" at bounding box center [329, 1000] width 463 height 68
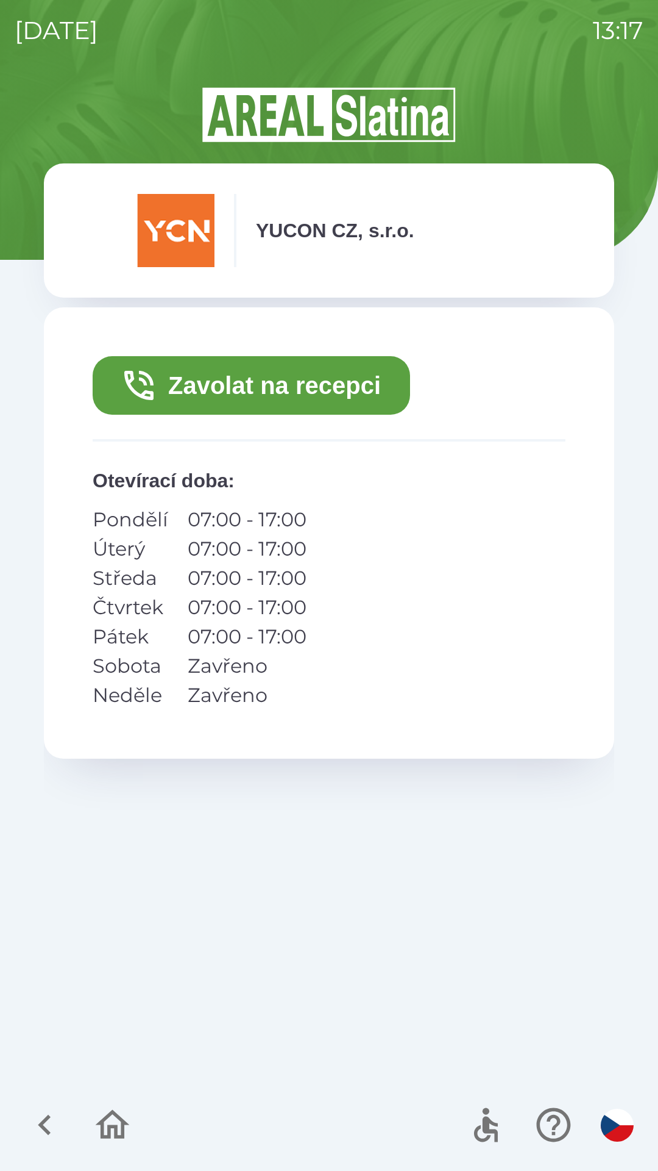
click at [120, 1133] on icon "button" at bounding box center [112, 1124] width 41 height 41
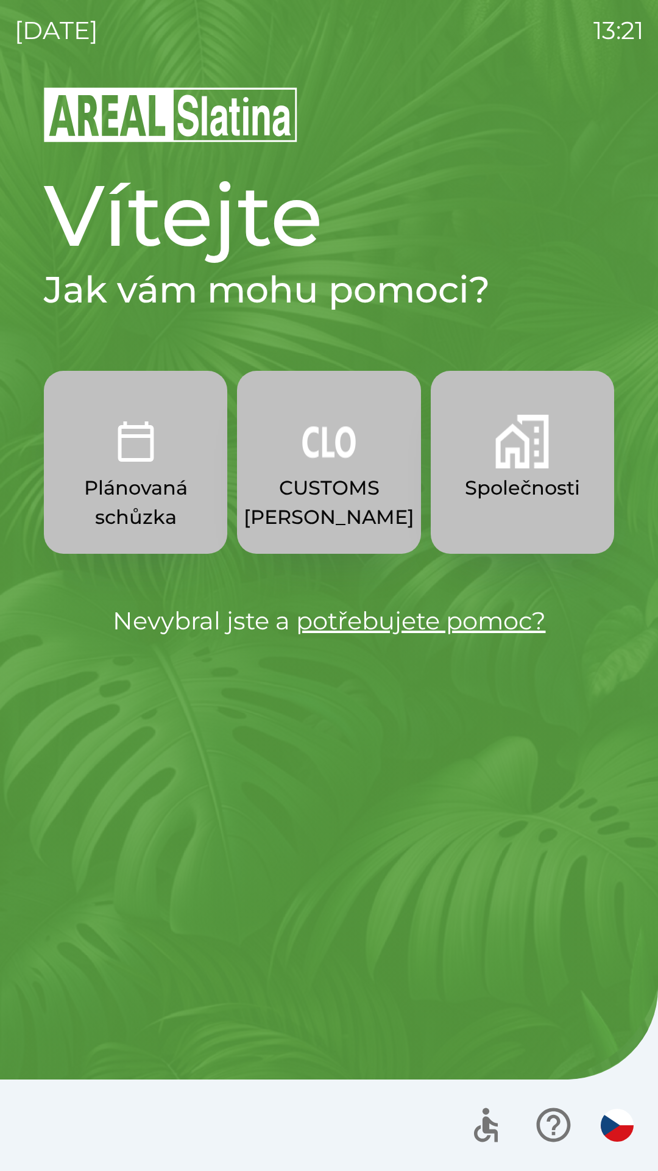
click at [520, 488] on p "Společnosti" at bounding box center [522, 487] width 115 height 29
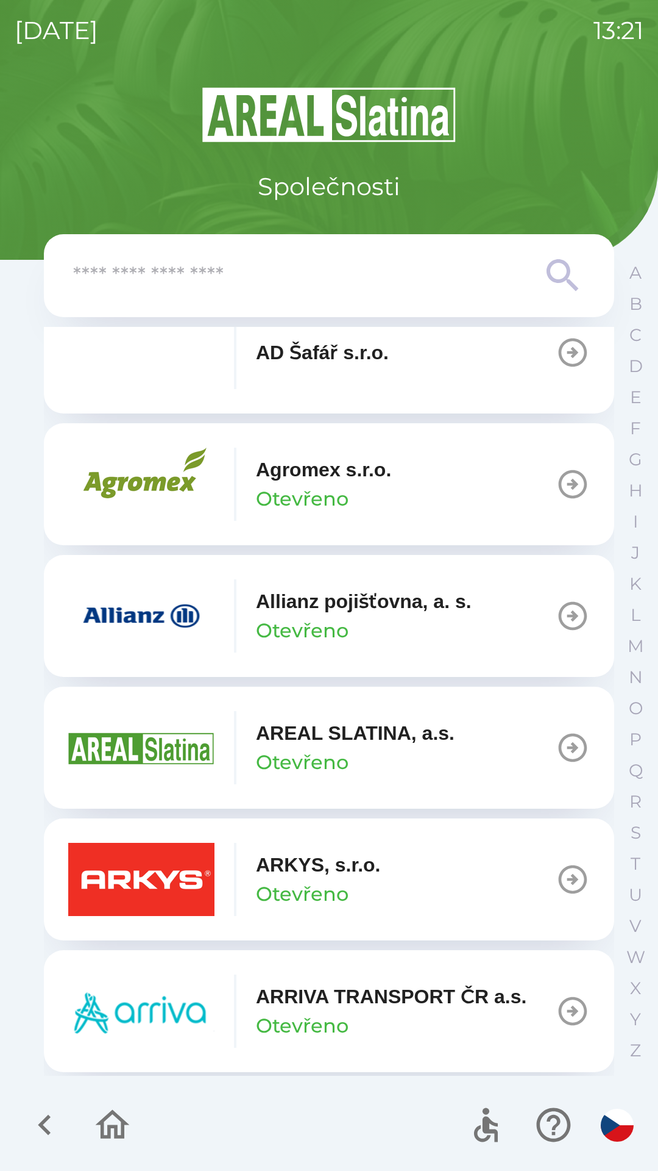
scroll to position [330, 0]
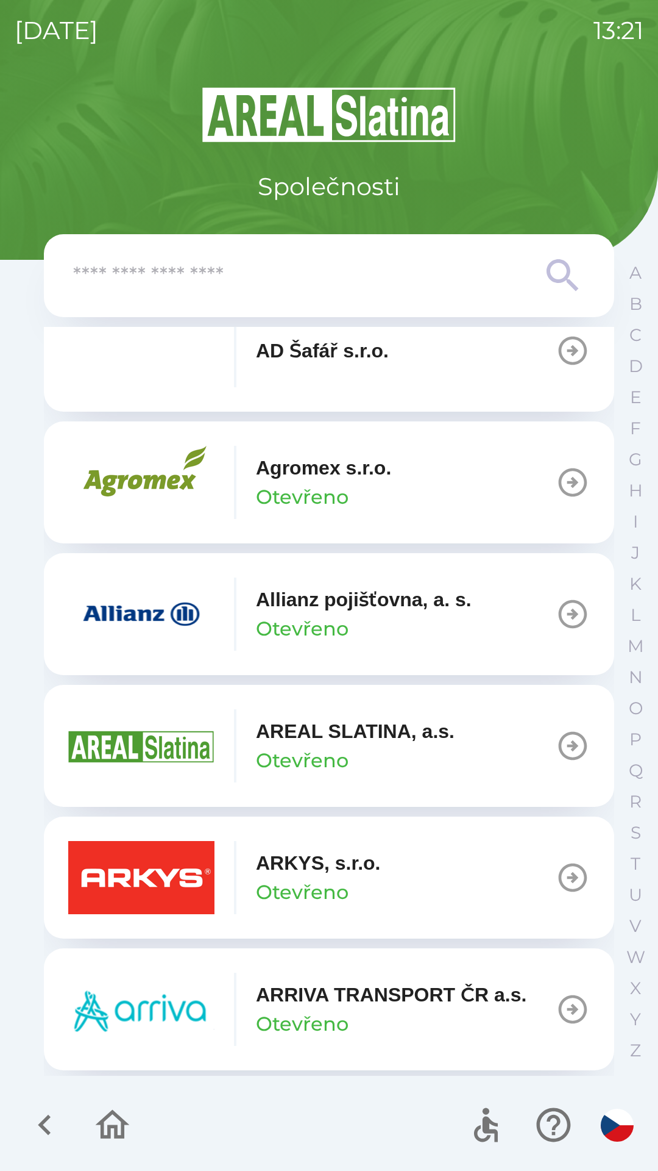
click at [357, 606] on p "Allianz pojišťovna, a. s." at bounding box center [364, 599] width 216 height 29
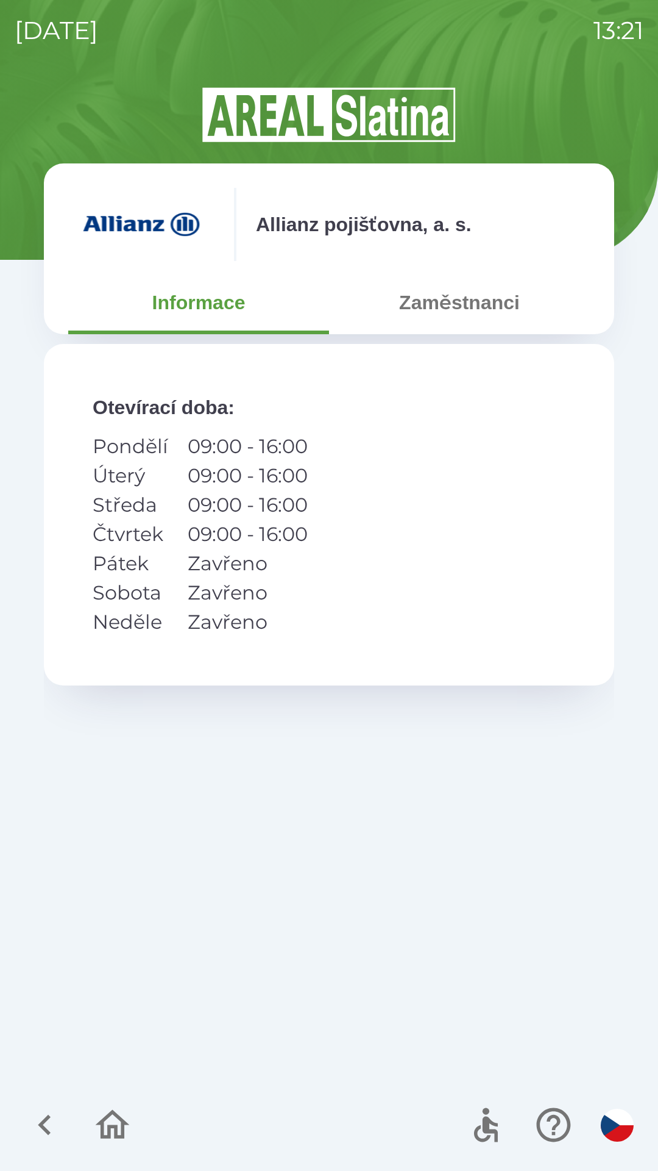
click at [473, 314] on button "Zaměstnanci" at bounding box center [459, 302] width 261 height 44
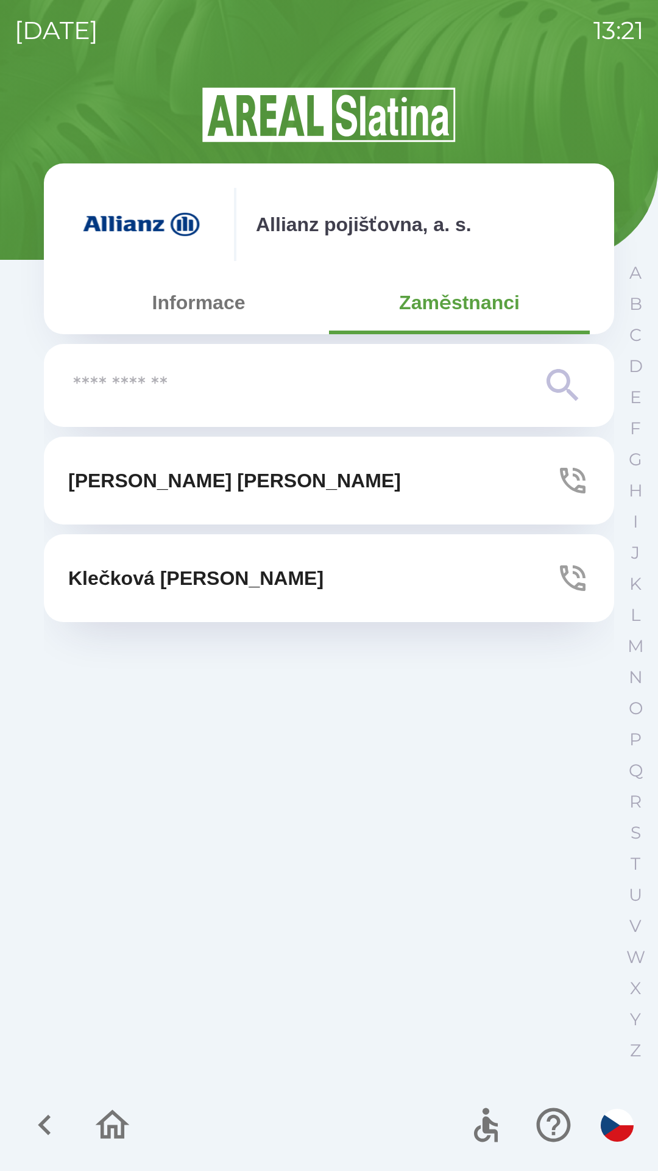
click at [344, 469] on button "[PERSON_NAME]" at bounding box center [329, 481] width 571 height 88
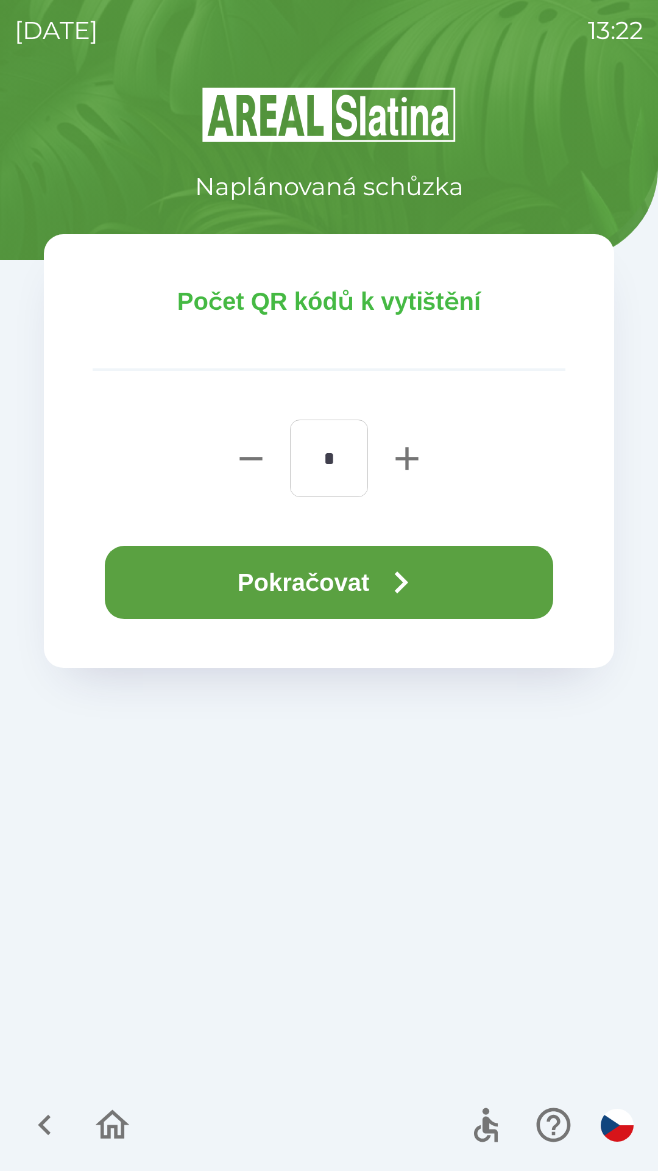
click at [231, 582] on button "Pokračovat" at bounding box center [329, 582] width 449 height 73
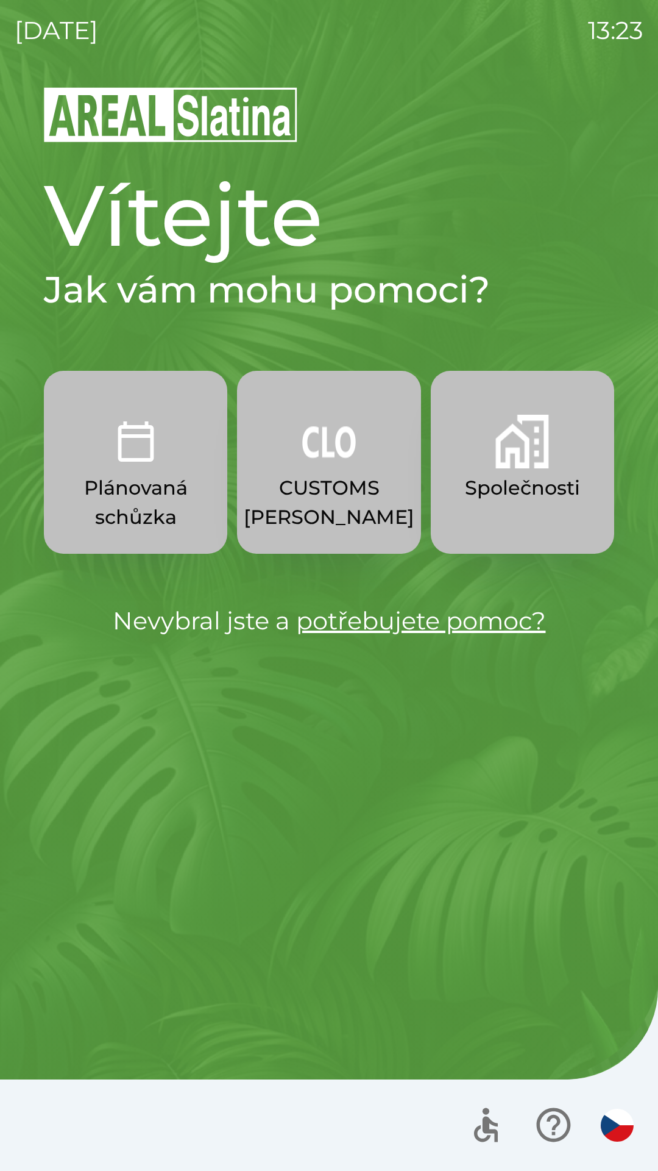
click at [506, 465] on img "button" at bounding box center [523, 442] width 54 height 54
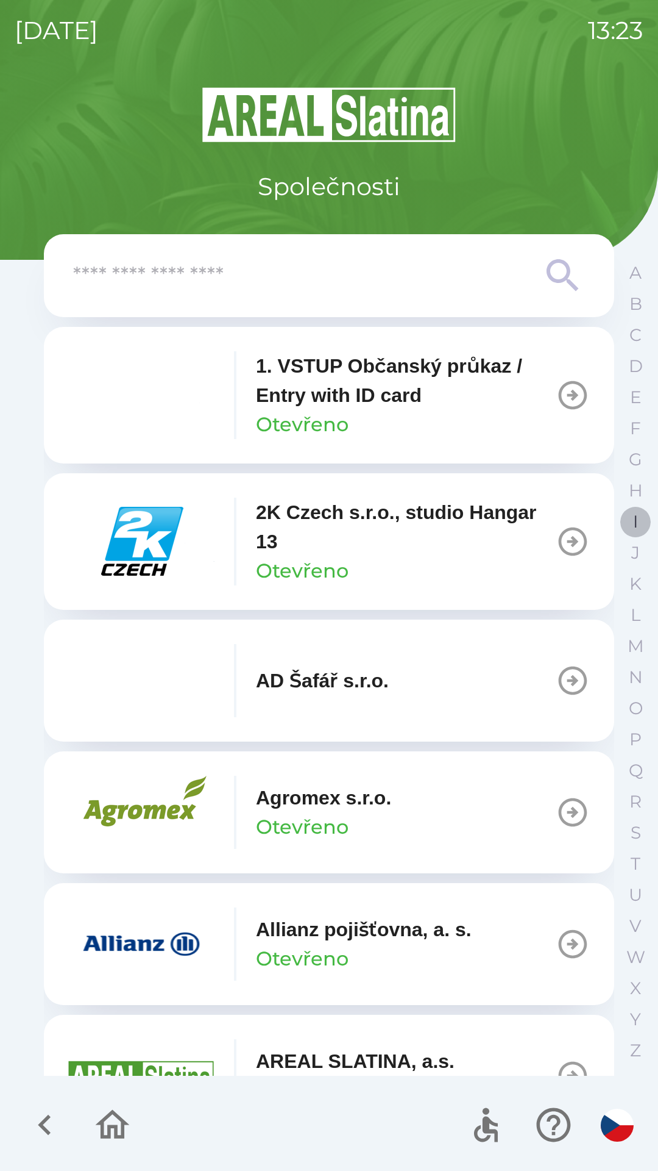
click at [636, 522] on p "I" at bounding box center [635, 521] width 5 height 21
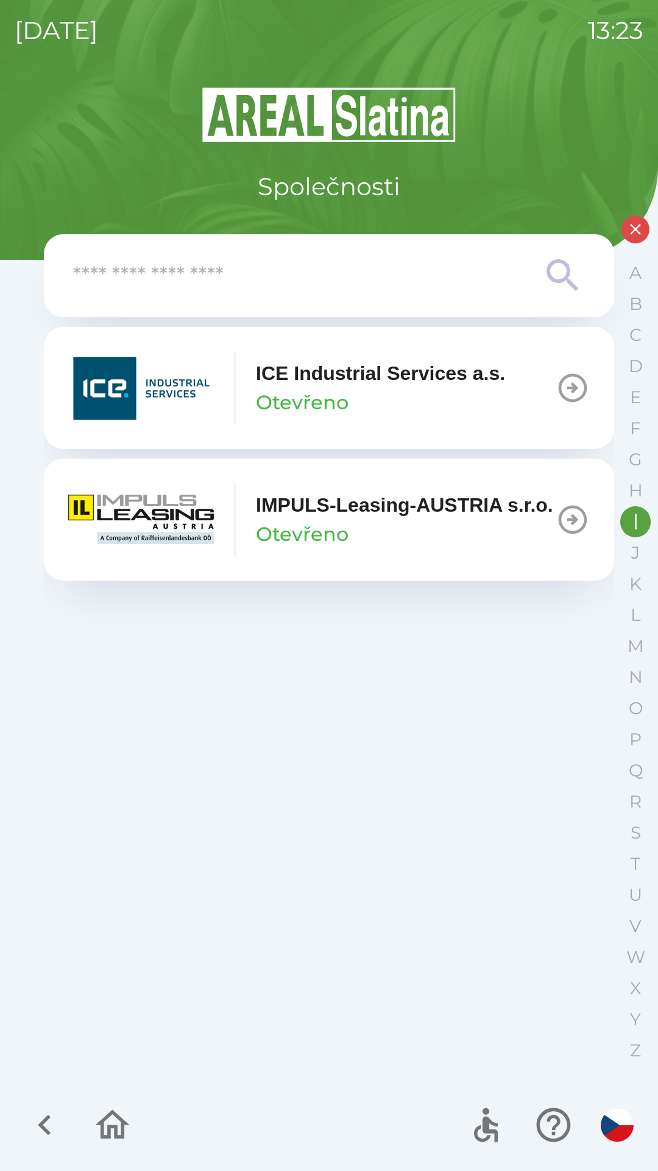
click at [360, 513] on p "IMPULS-Leasing-AUSTRIA s.r.o." at bounding box center [405, 504] width 298 height 29
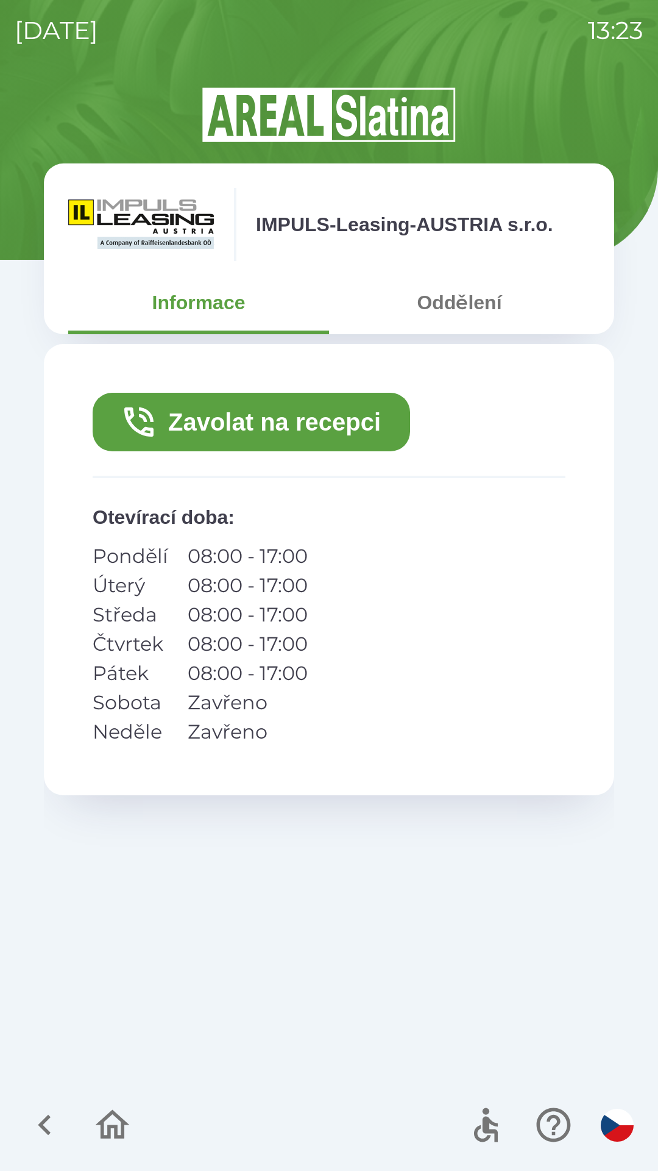
click at [349, 424] on button "Zavolat na recepci" at bounding box center [252, 422] width 318 height 59
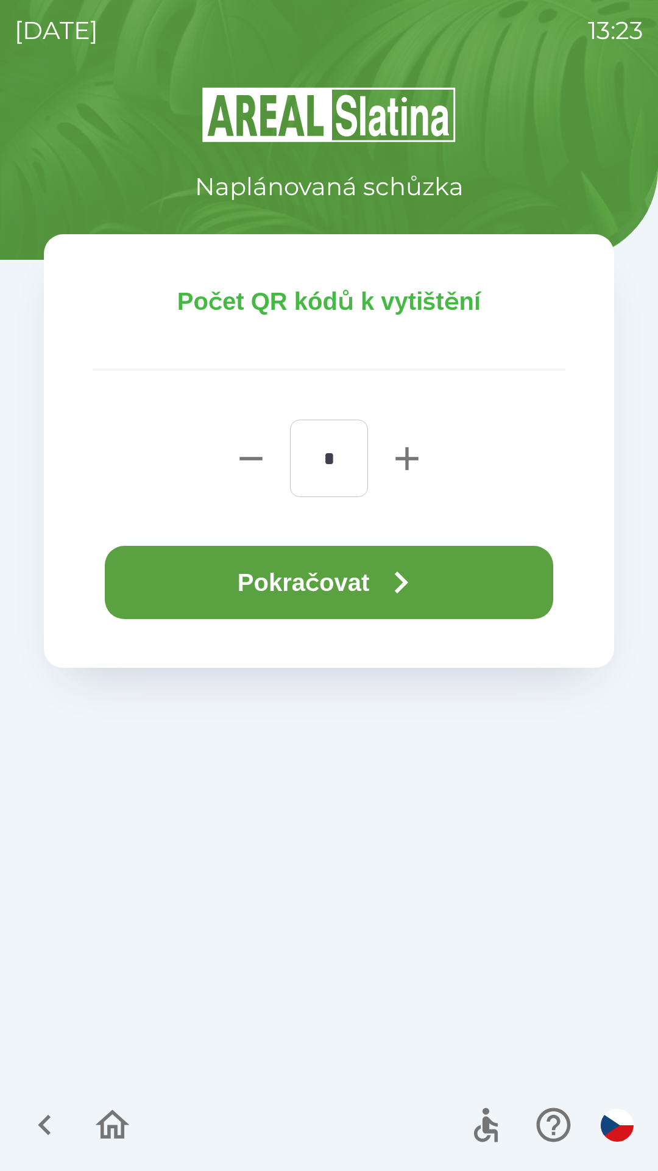
click at [399, 599] on icon "button" at bounding box center [401, 582] width 44 height 44
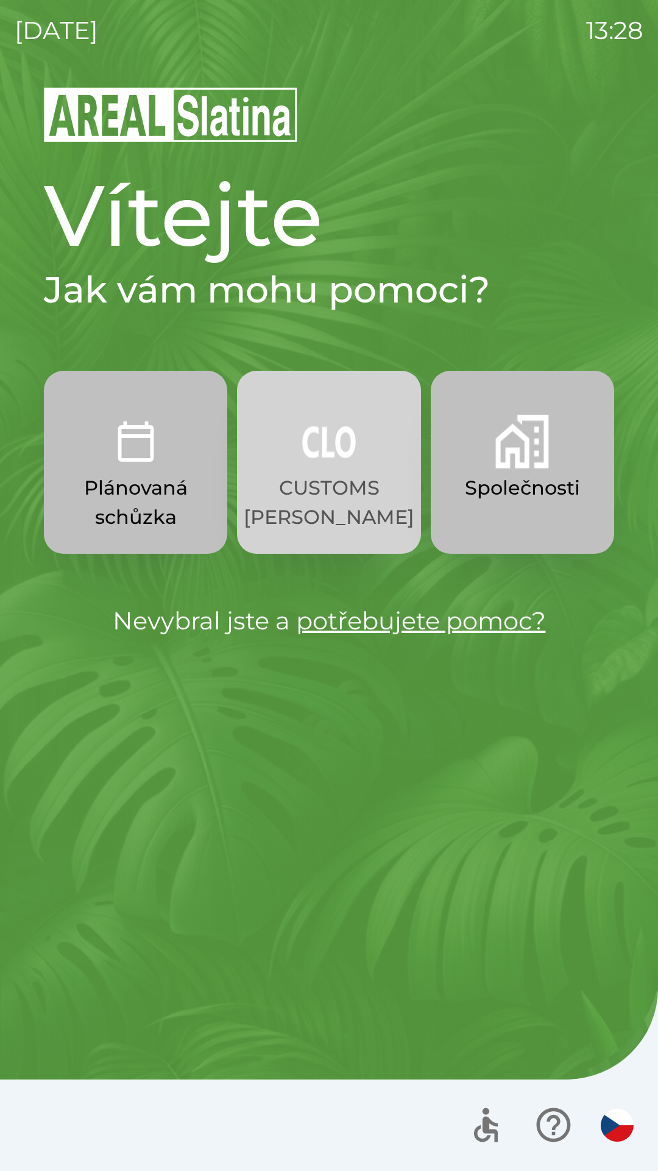
click at [330, 446] on img "button" at bounding box center [329, 442] width 54 height 54
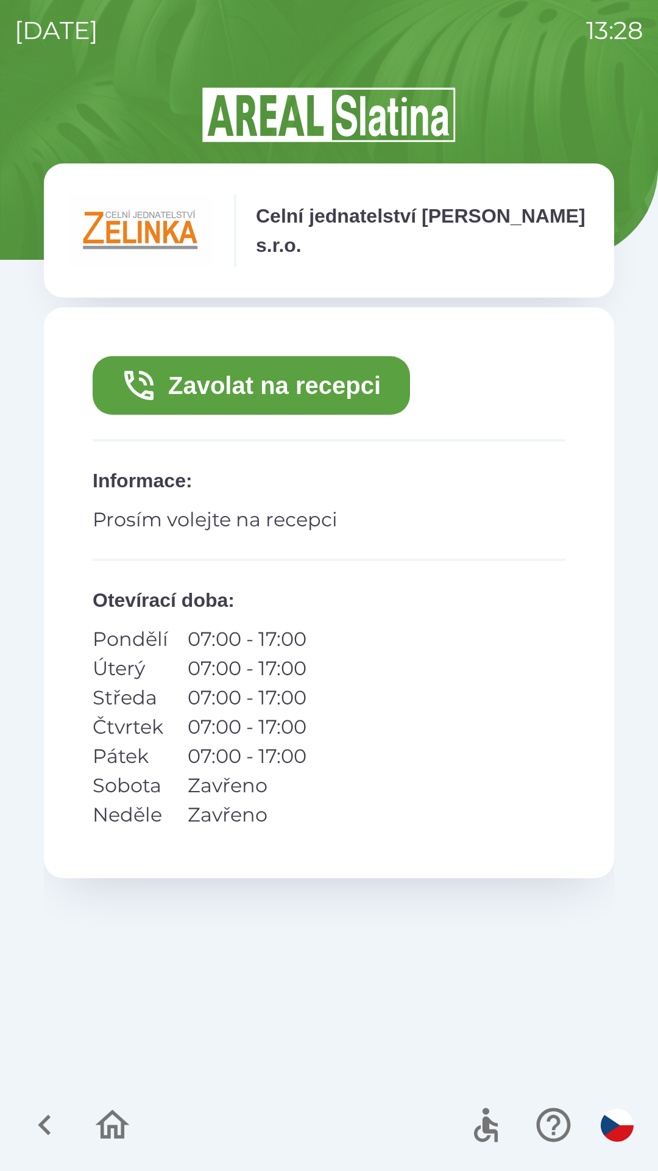
click at [274, 398] on button "Zavolat na recepci" at bounding box center [252, 385] width 318 height 59
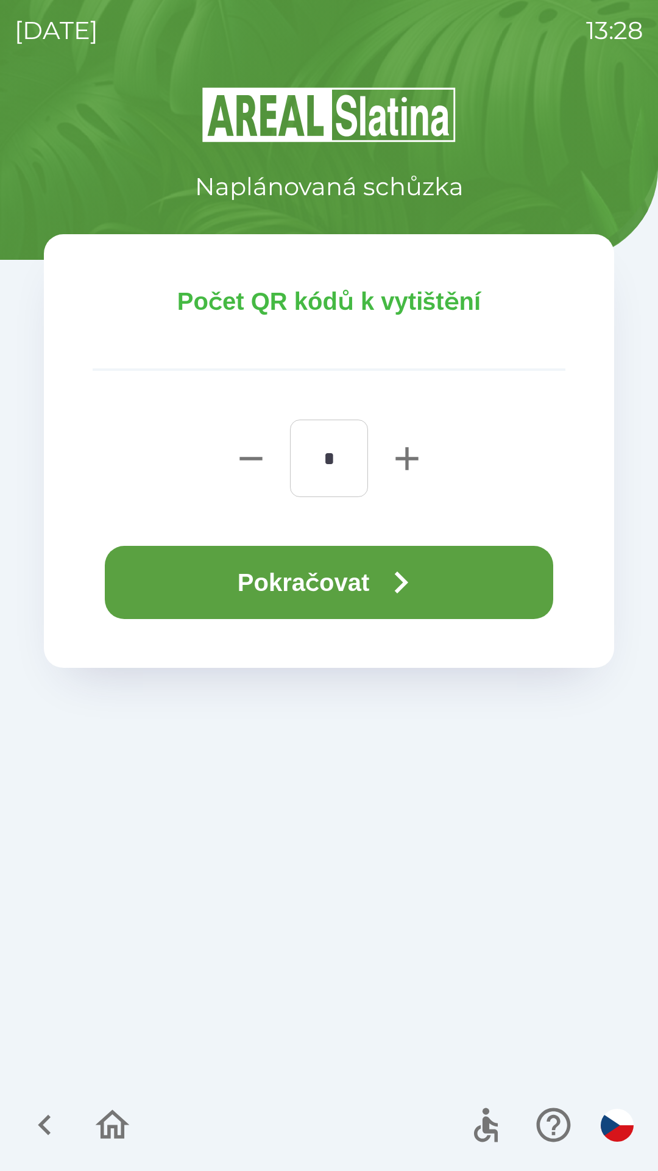
click at [387, 570] on icon "button" at bounding box center [401, 582] width 44 height 44
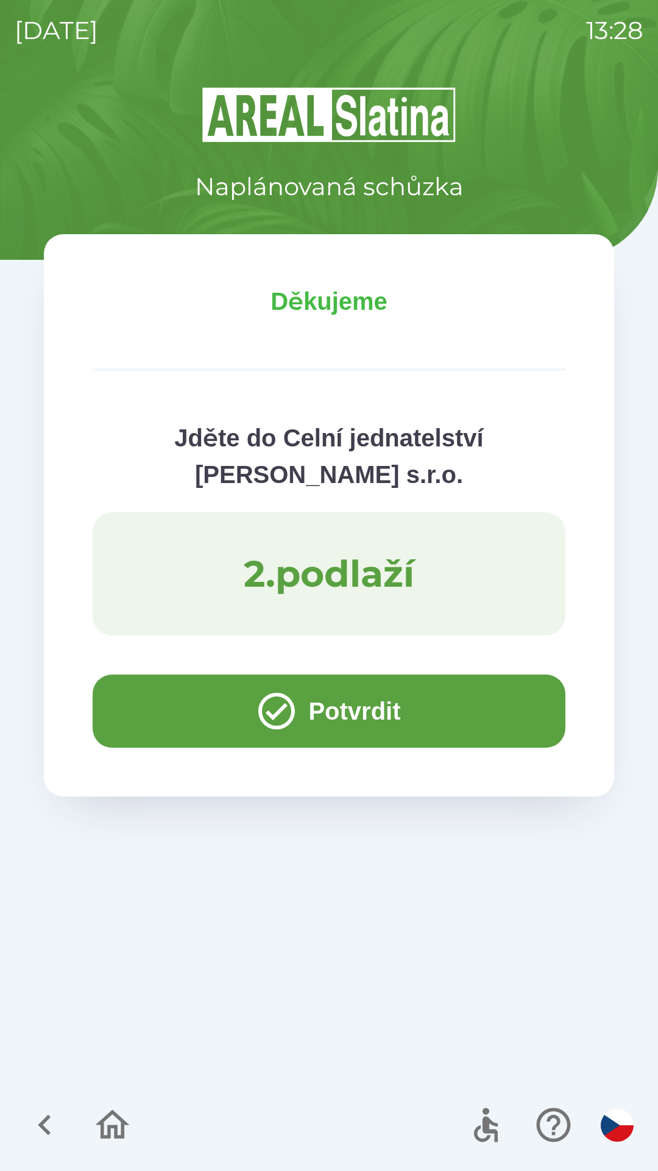
click at [374, 700] on button "Potvrdit" at bounding box center [329, 710] width 473 height 73
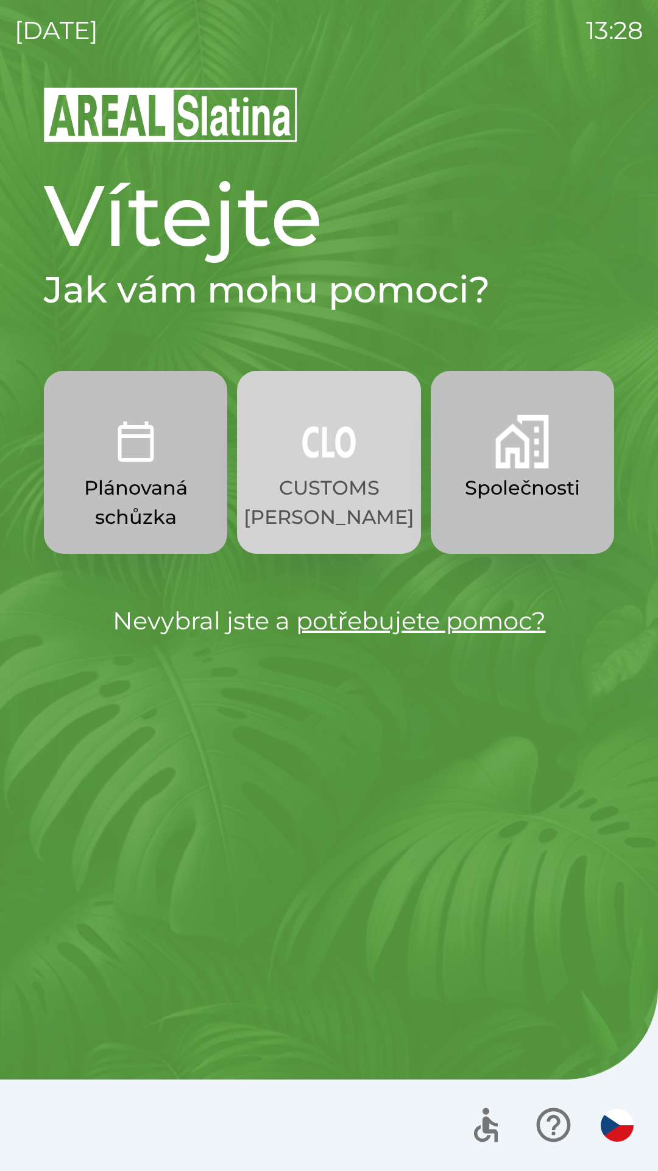
click at [348, 471] on button "CUSTOMS [PERSON_NAME]" at bounding box center [329, 462] width 184 height 183
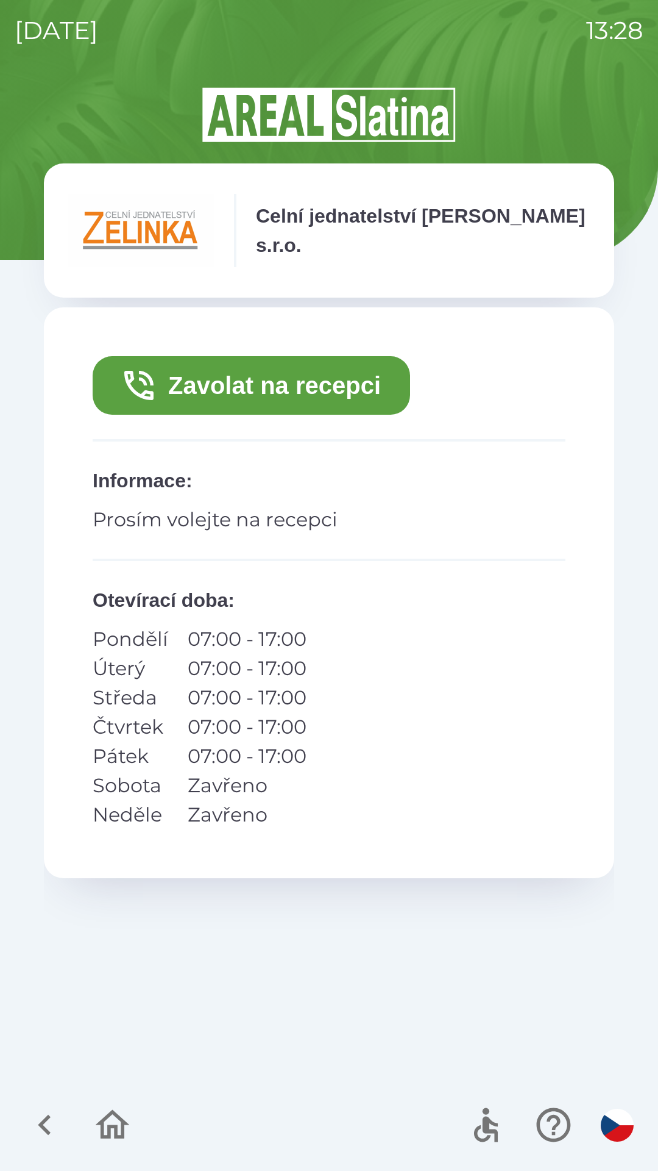
click at [325, 396] on button "Zavolat na recepci" at bounding box center [252, 385] width 318 height 59
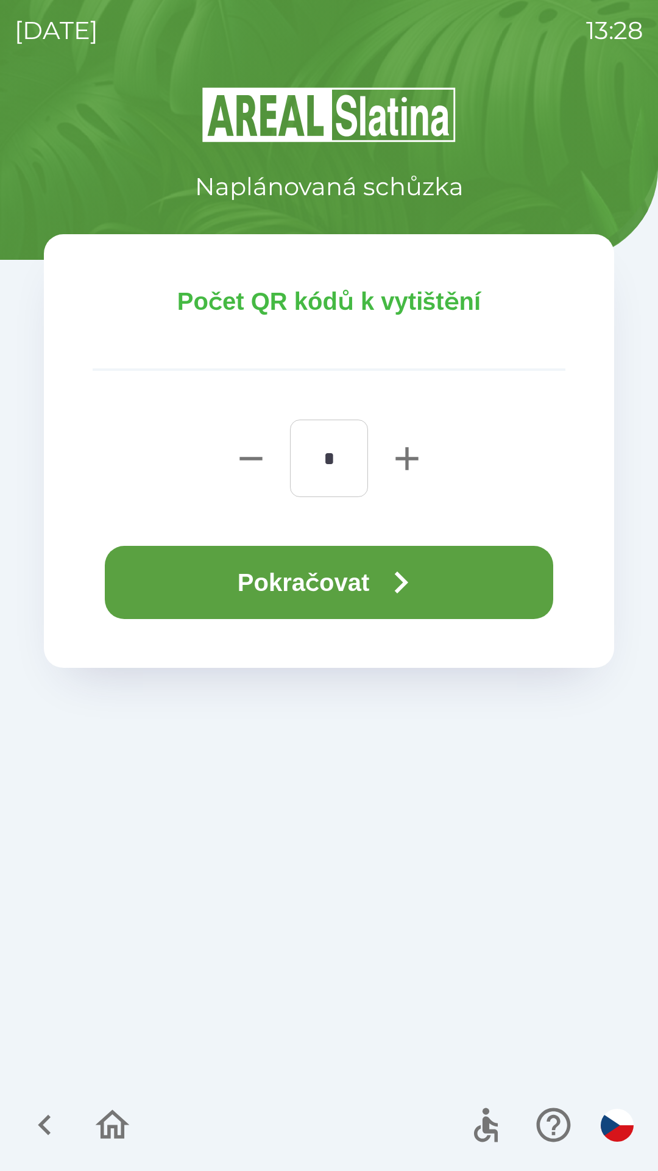
click at [406, 456] on icon "button" at bounding box center [407, 458] width 23 height 23
type input "*"
click at [380, 570] on button "Pokračovat" at bounding box center [329, 582] width 449 height 73
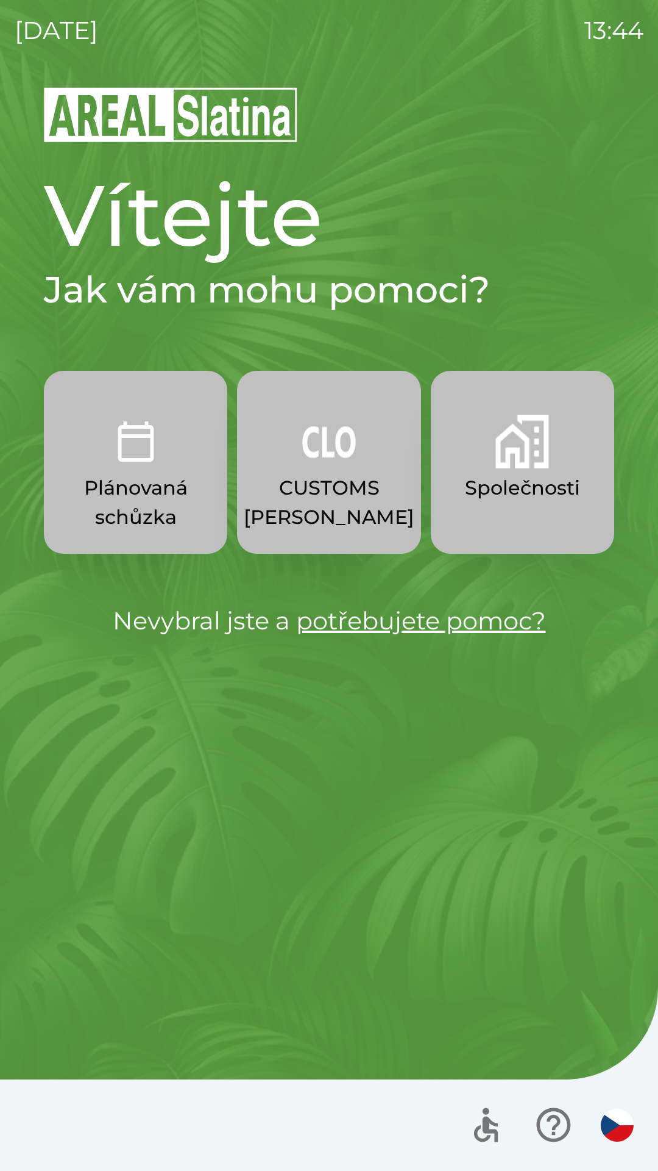
click at [509, 465] on img "button" at bounding box center [523, 442] width 54 height 54
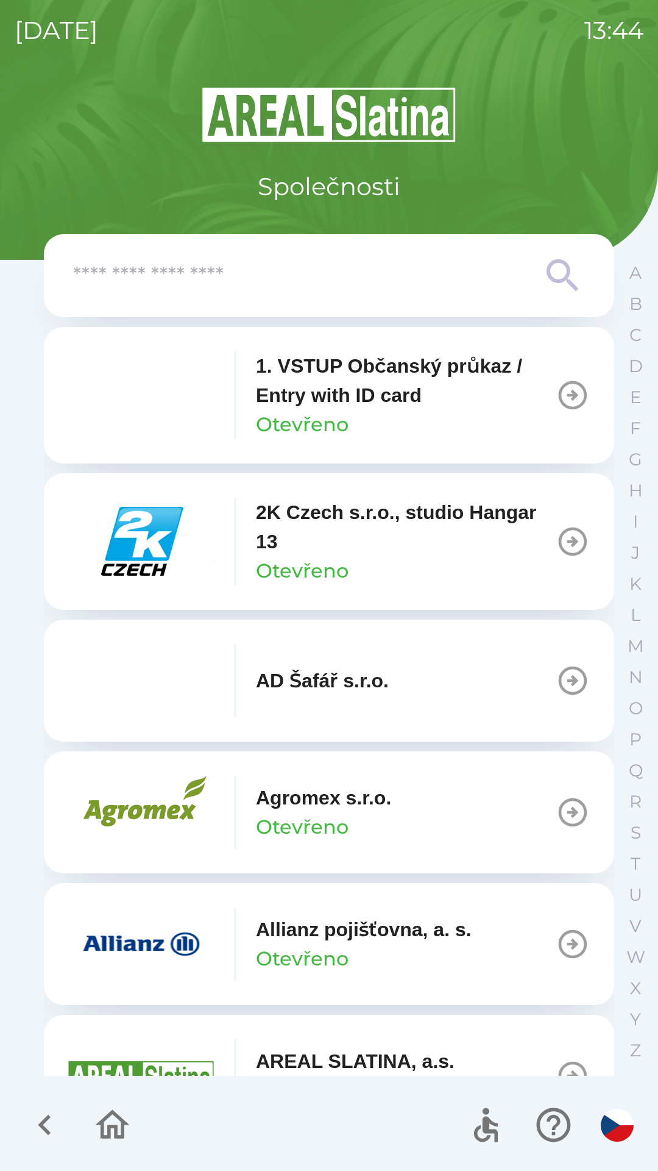
click at [40, 1123] on icon "button" at bounding box center [44, 1125] width 13 height 21
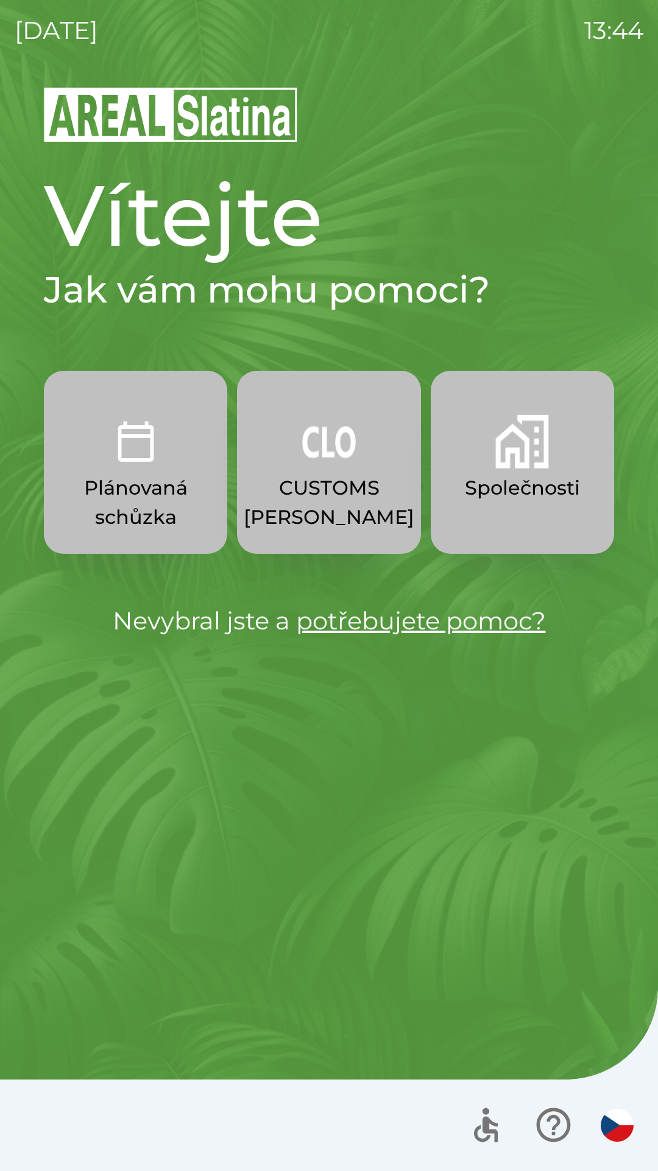
click at [519, 488] on p "Společnosti" at bounding box center [522, 487] width 115 height 29
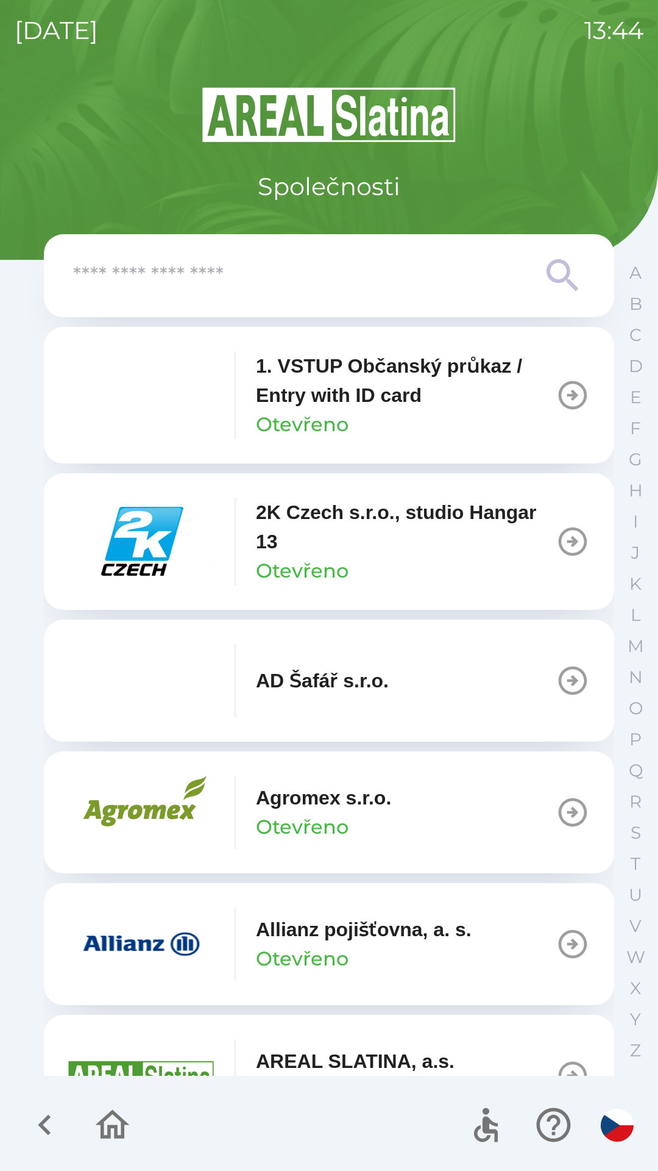
click at [344, 266] on input "text" at bounding box center [304, 276] width 463 height 34
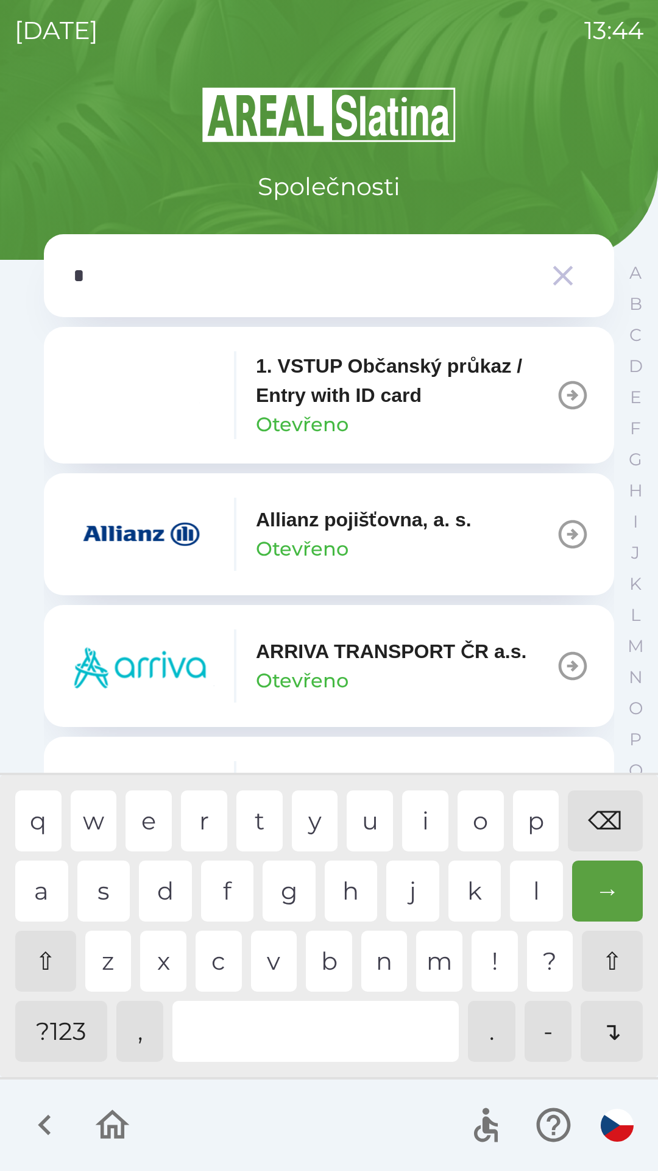
type input "**"
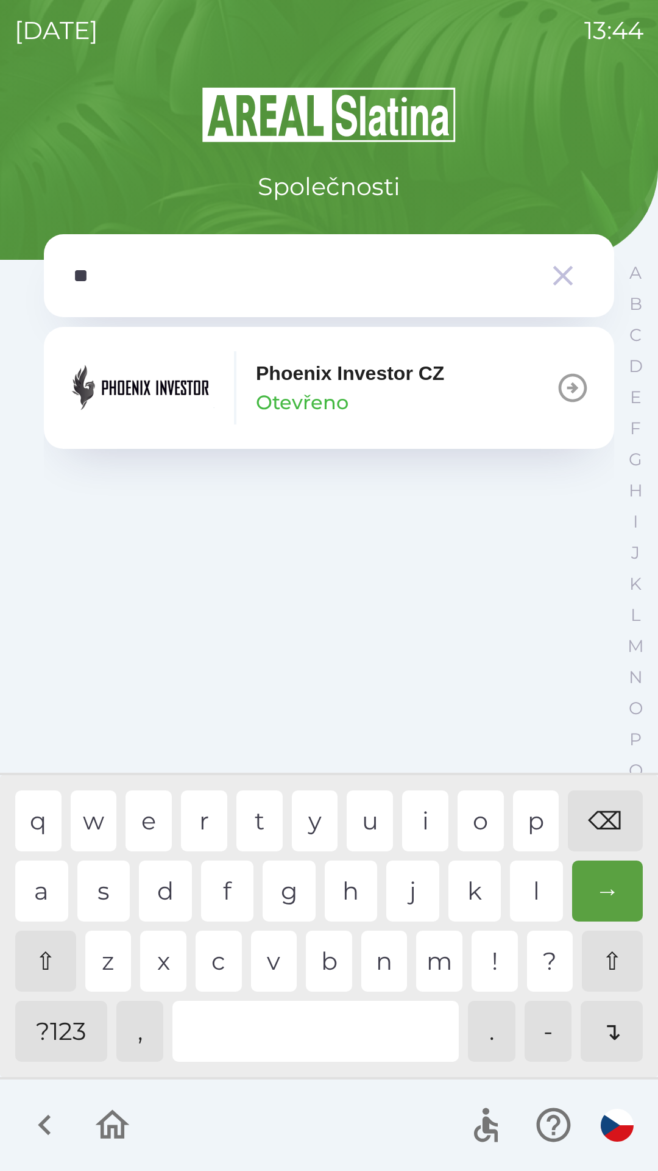
click at [355, 376] on p "Phoenix Investor CZ" at bounding box center [350, 372] width 188 height 29
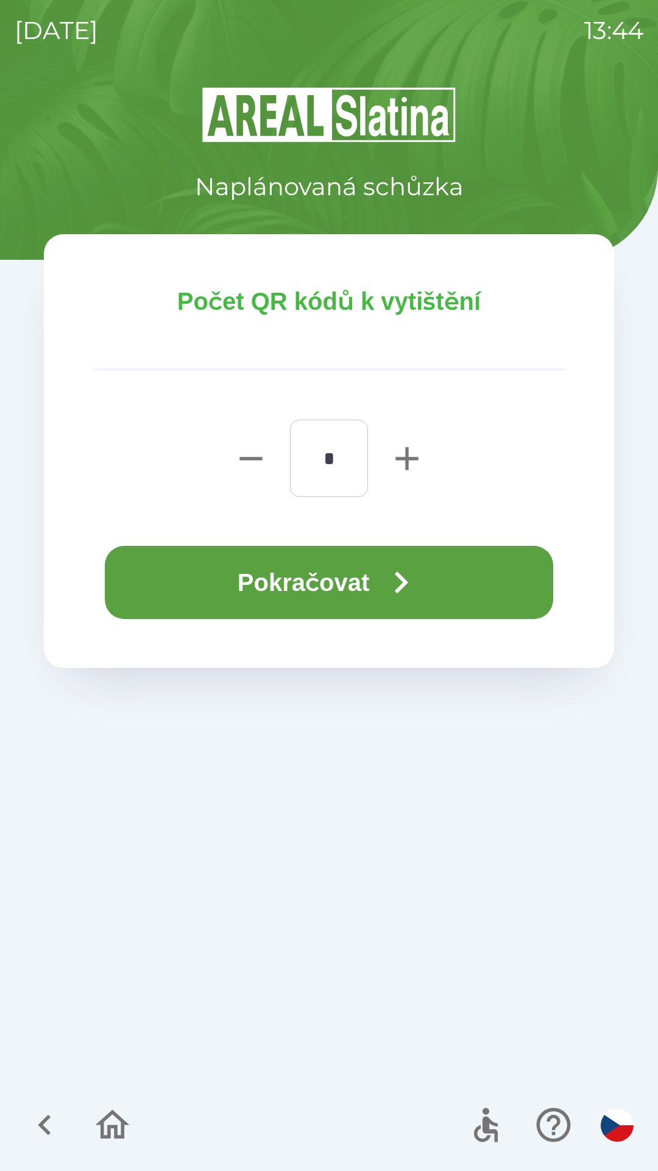
click at [344, 574] on button "Pokračovat" at bounding box center [329, 582] width 449 height 73
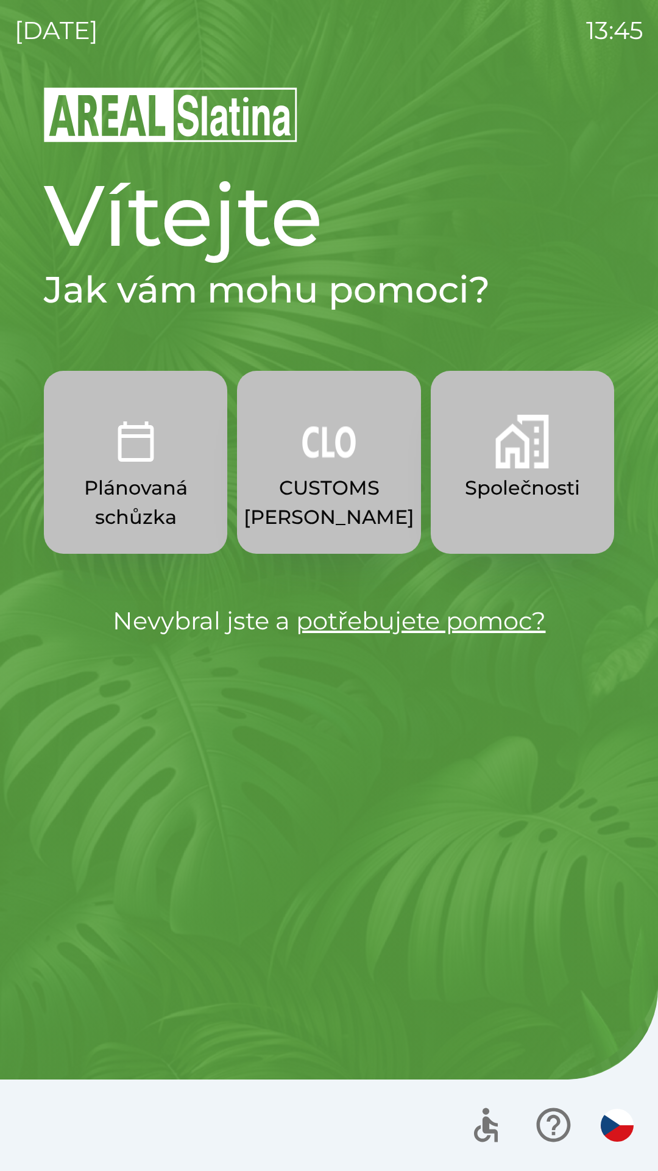
click at [493, 470] on button "Společnosti" at bounding box center [523, 462] width 184 height 183
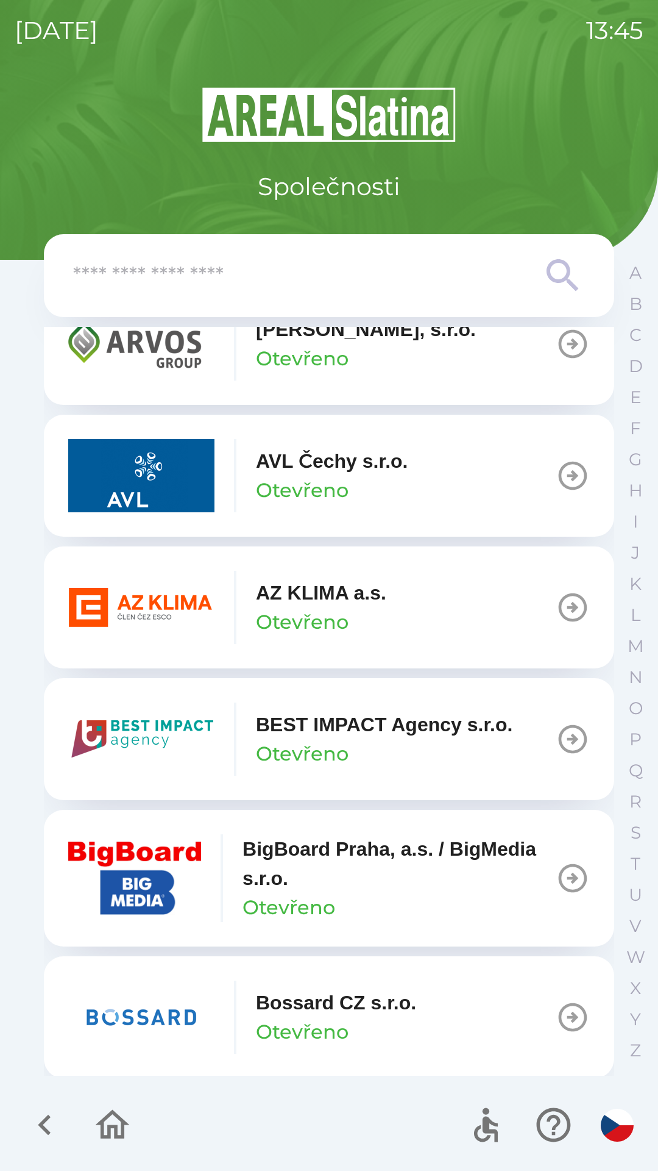
scroll to position [1158, 0]
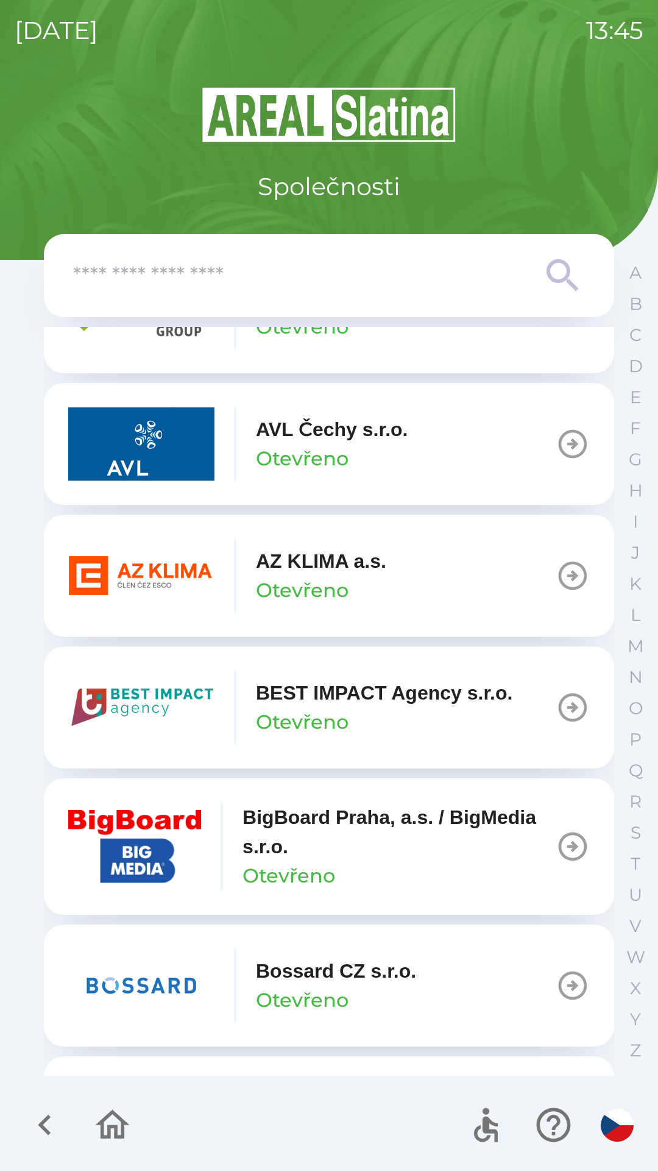
click at [278, 275] on input "text" at bounding box center [304, 276] width 463 height 34
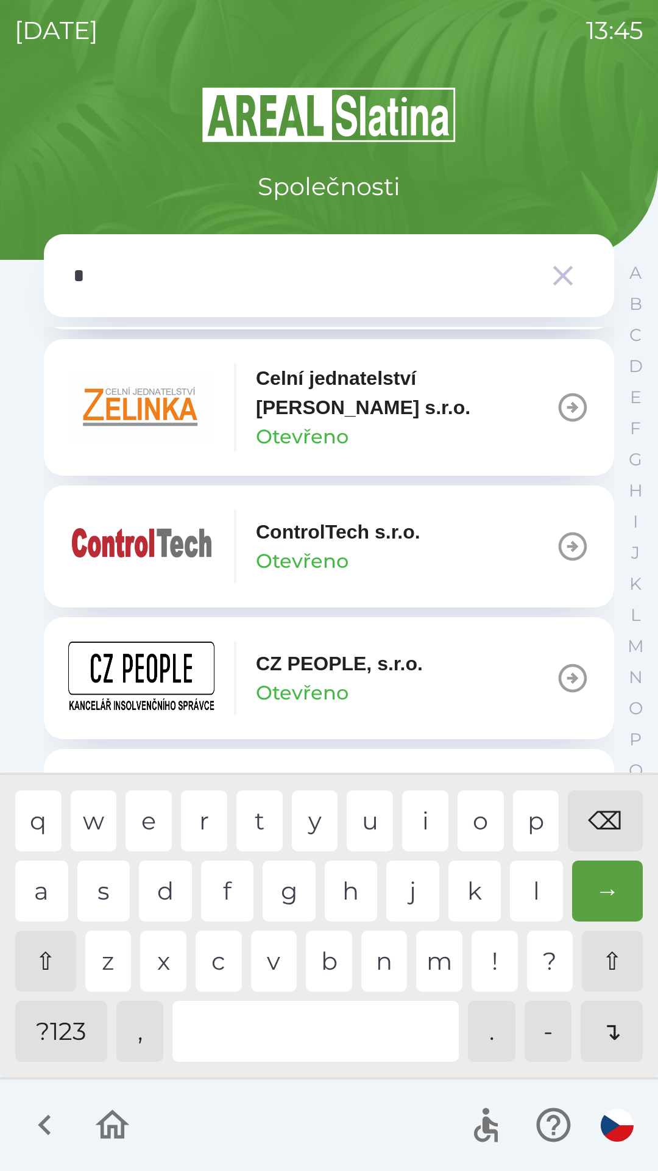
click at [149, 812] on div "e" at bounding box center [149, 820] width 46 height 61
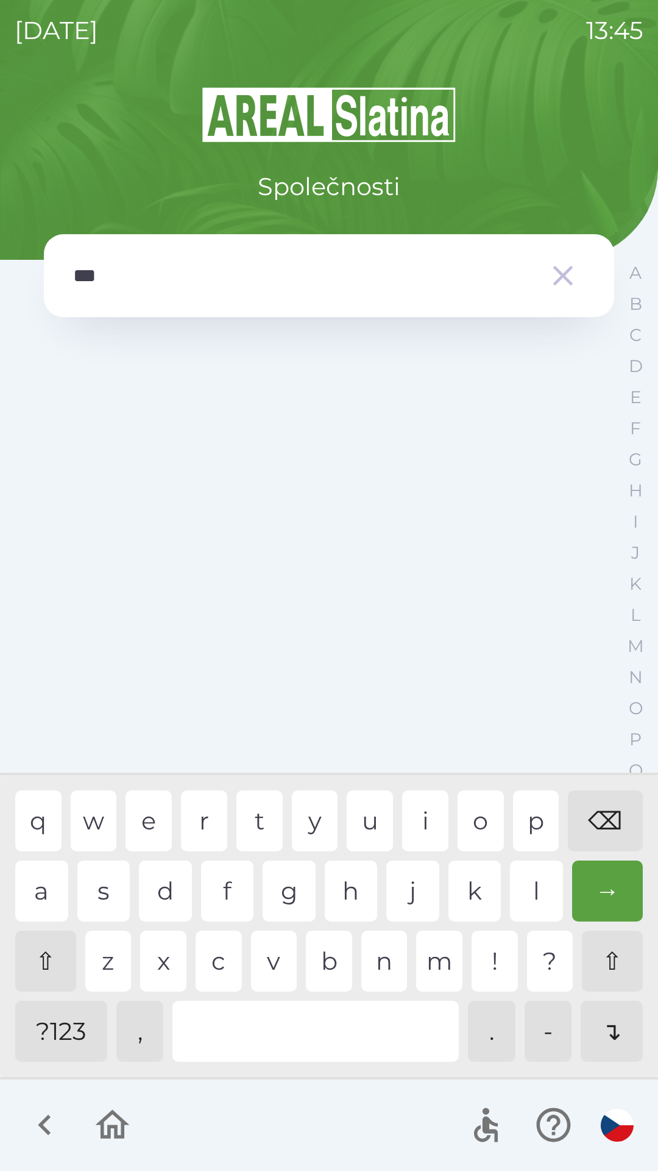
scroll to position [0, 0]
click at [260, 818] on div "t" at bounding box center [260, 820] width 46 height 61
type input "*****"
click at [567, 265] on icon "button" at bounding box center [563, 276] width 34 height 34
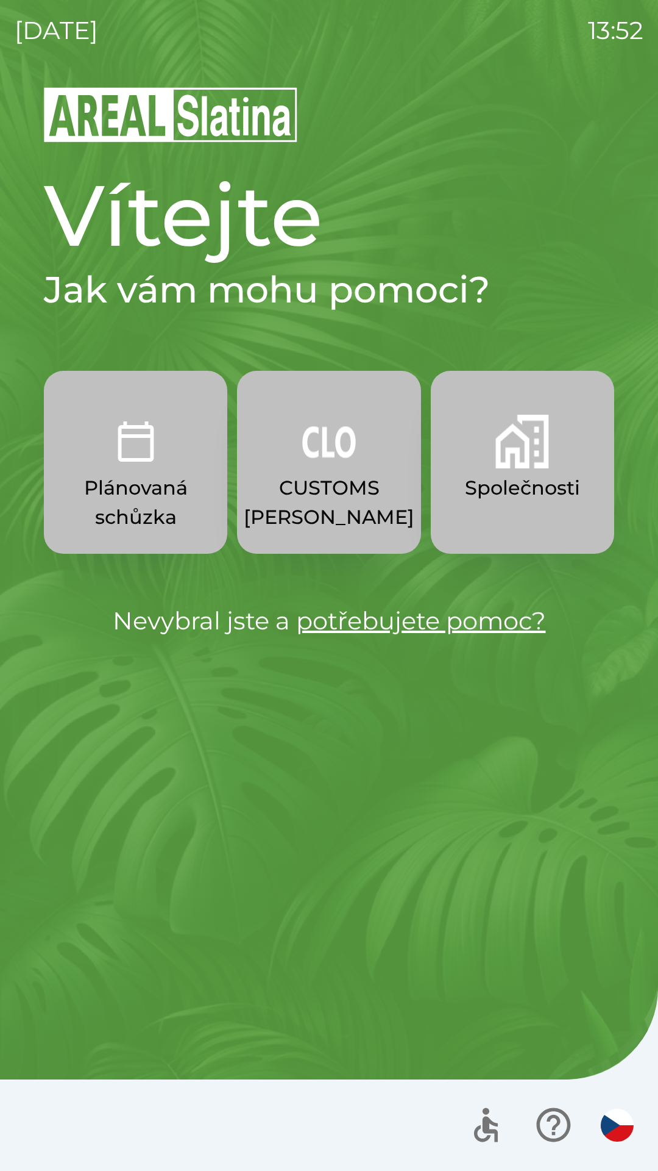
click at [511, 472] on button "Společnosti" at bounding box center [523, 462] width 184 height 183
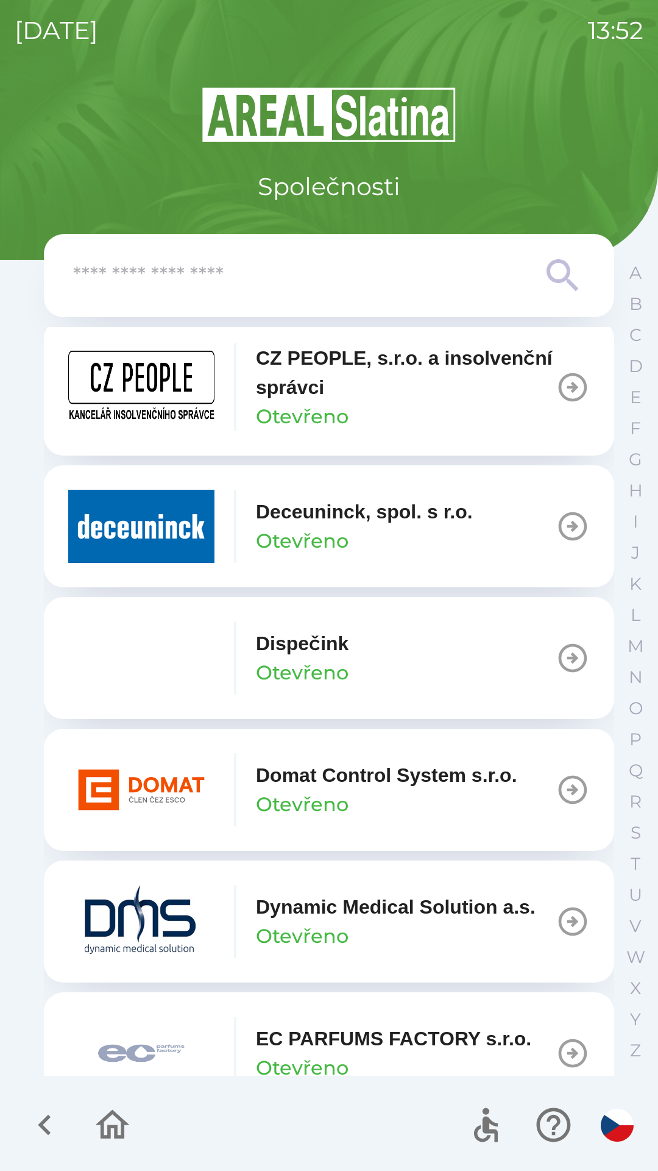
scroll to position [2643, 0]
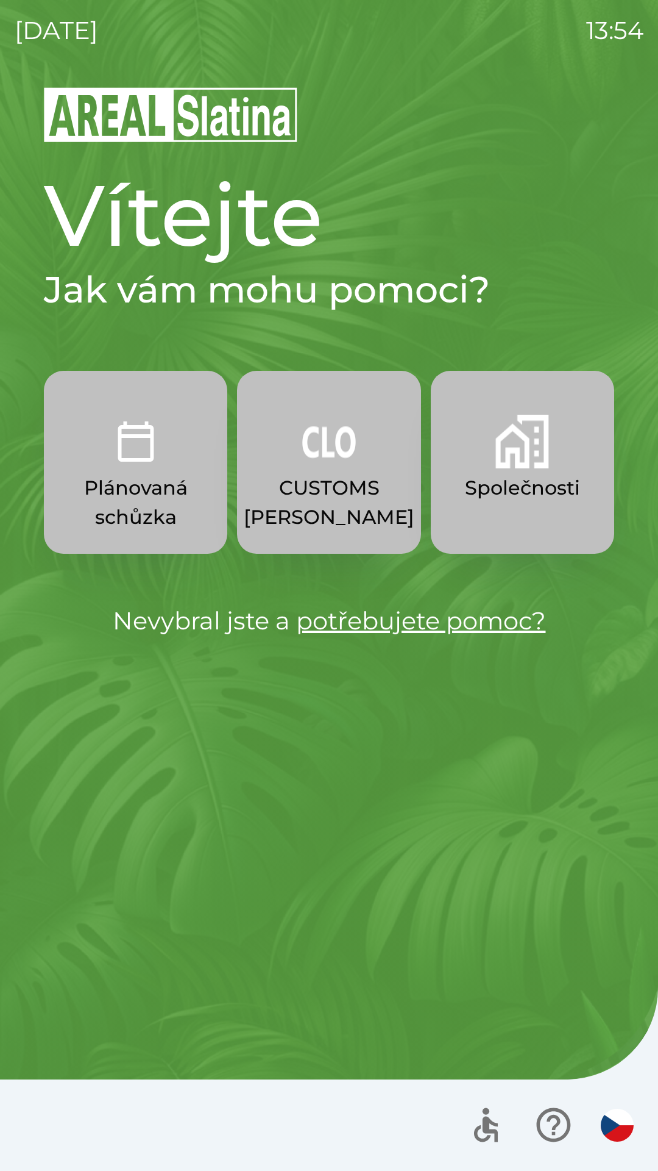
click at [149, 462] on img "button" at bounding box center [136, 442] width 54 height 54
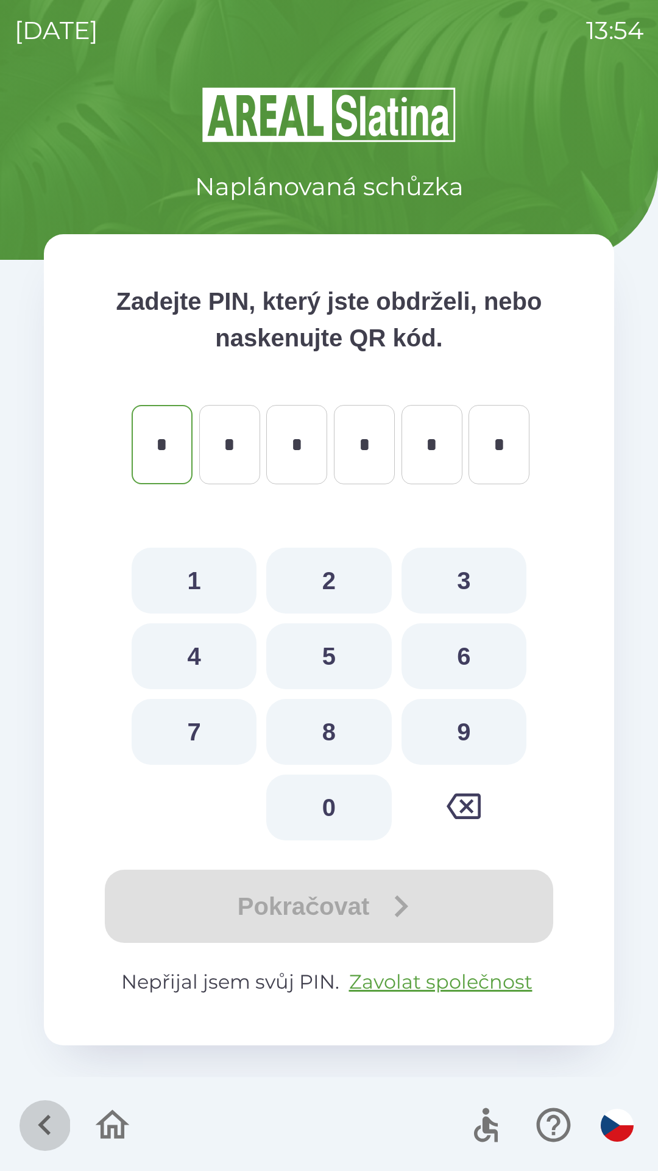
click at [37, 1116] on icon "button" at bounding box center [44, 1124] width 41 height 41
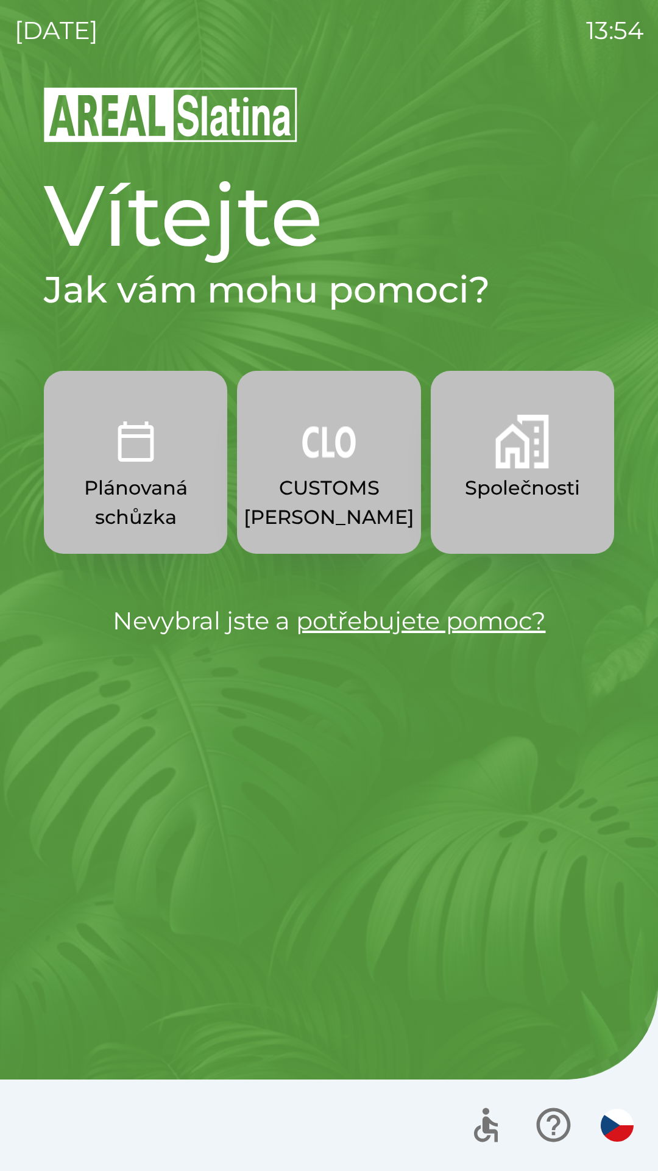
click at [540, 444] on img "button" at bounding box center [523, 442] width 54 height 54
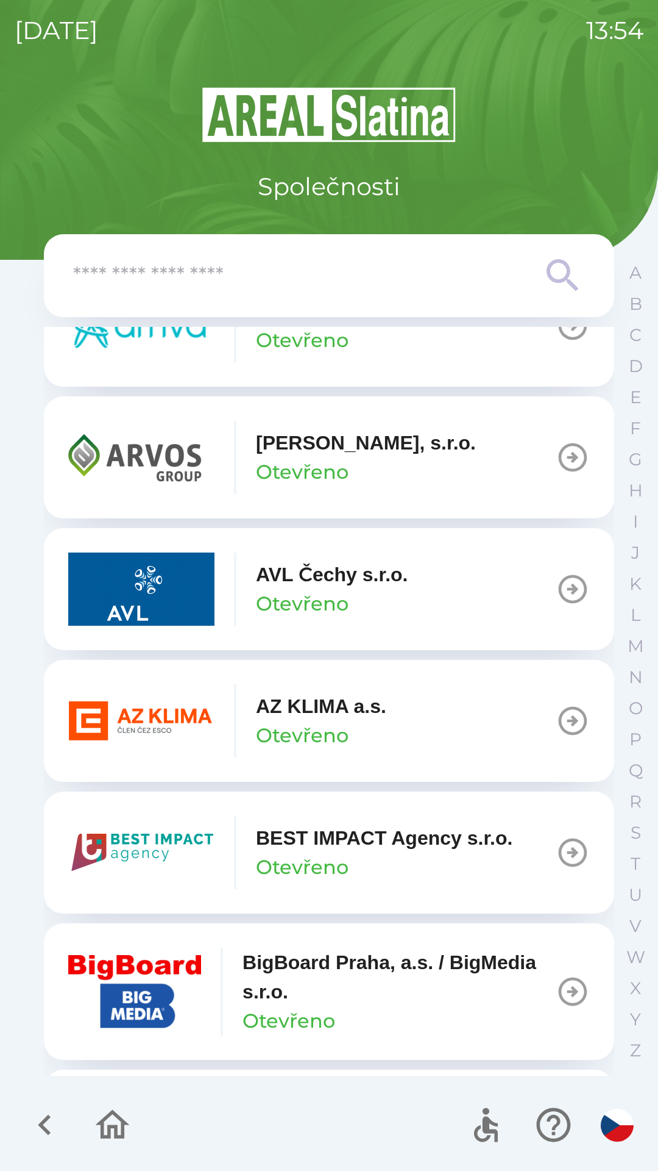
scroll to position [1022, 0]
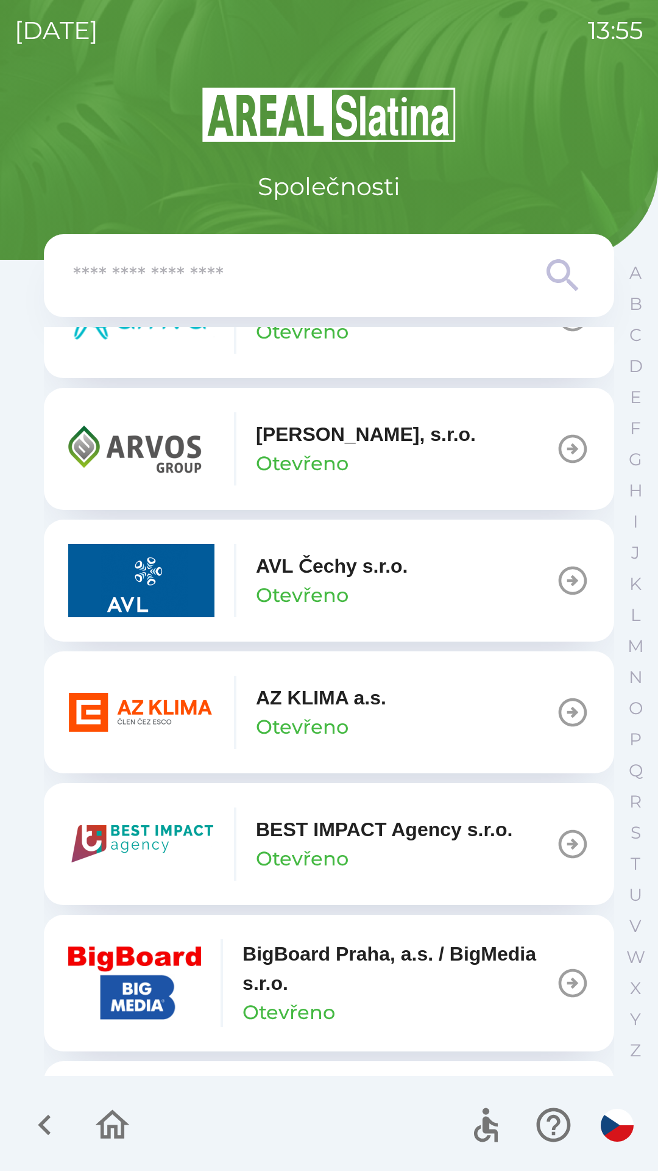
click at [560, 711] on icon "button" at bounding box center [573, 712] width 29 height 29
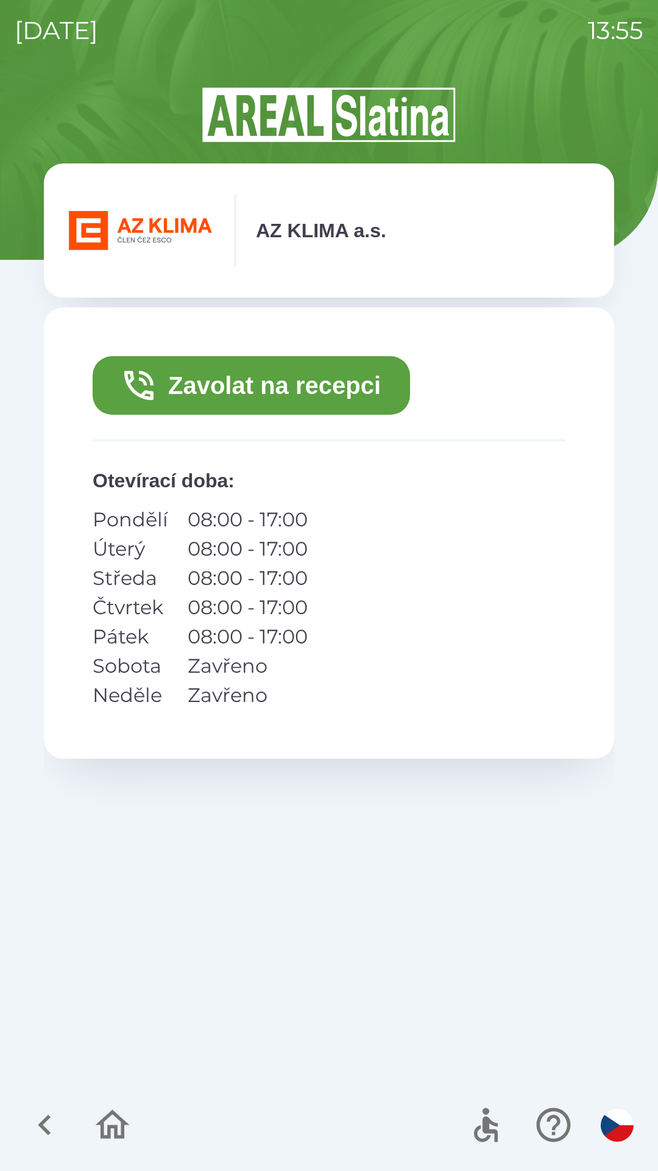
click at [271, 382] on button "Zavolat na recepci" at bounding box center [252, 385] width 318 height 59
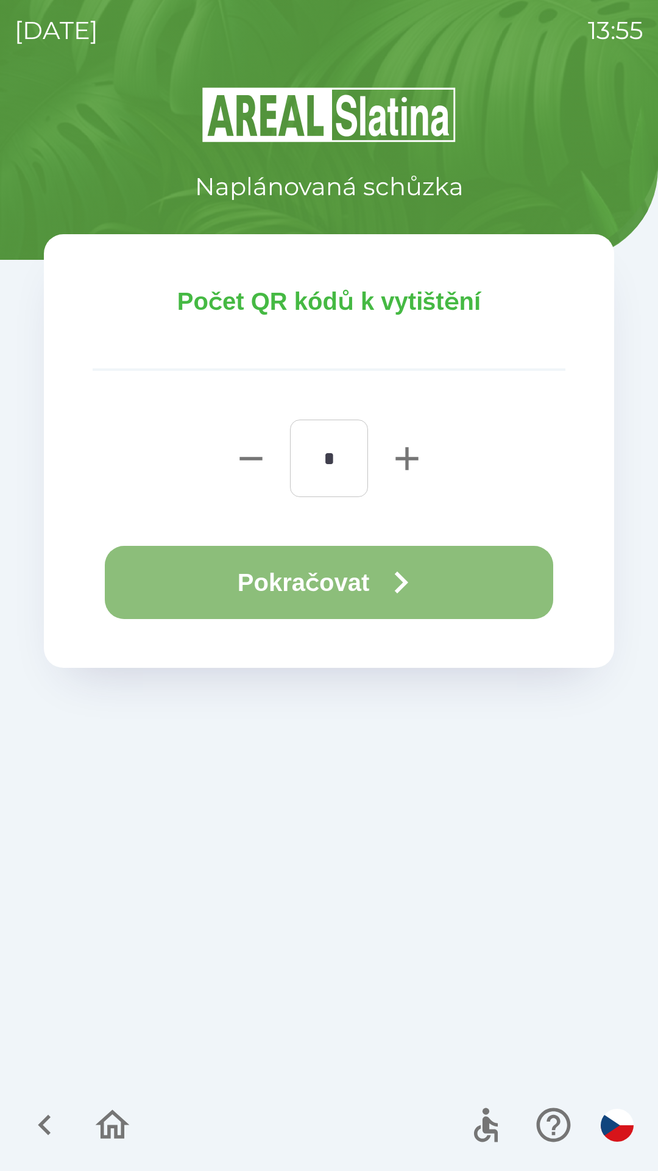
click at [346, 573] on button "Pokračovat" at bounding box center [329, 582] width 449 height 73
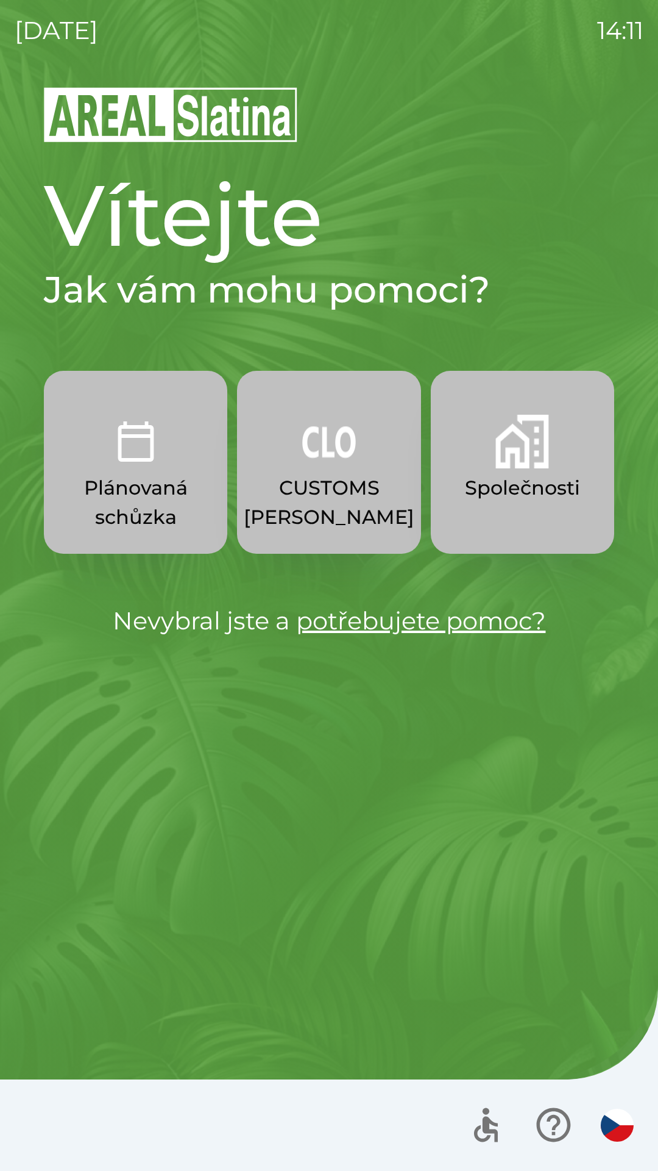
click at [518, 466] on img "button" at bounding box center [523, 442] width 54 height 54
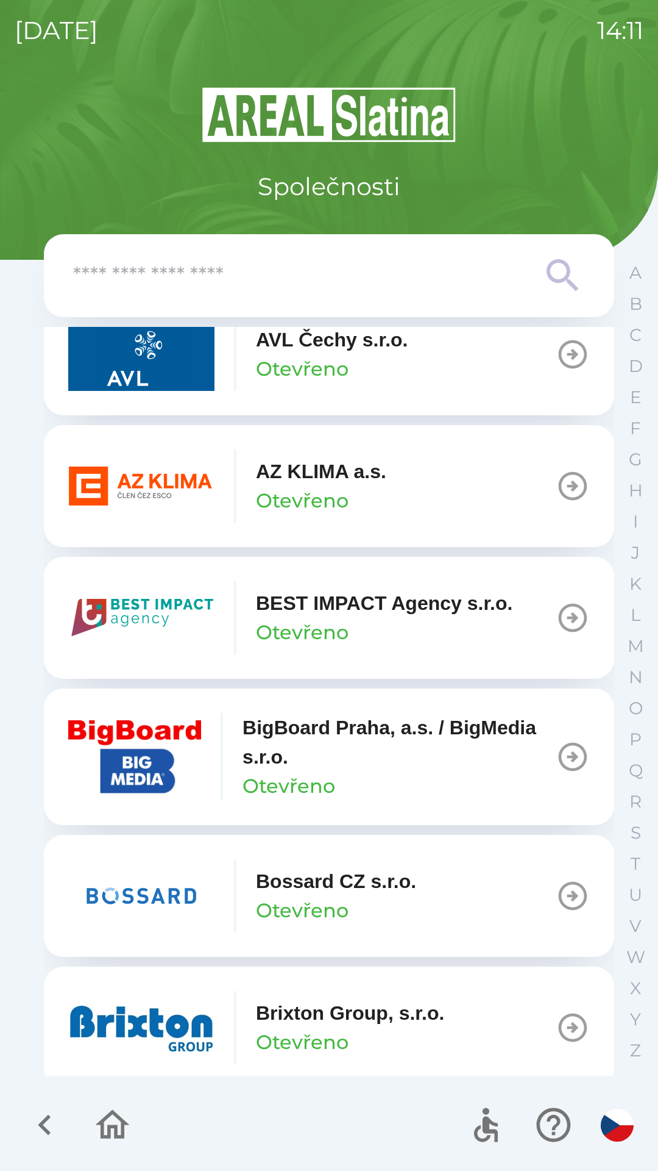
scroll to position [1240, 0]
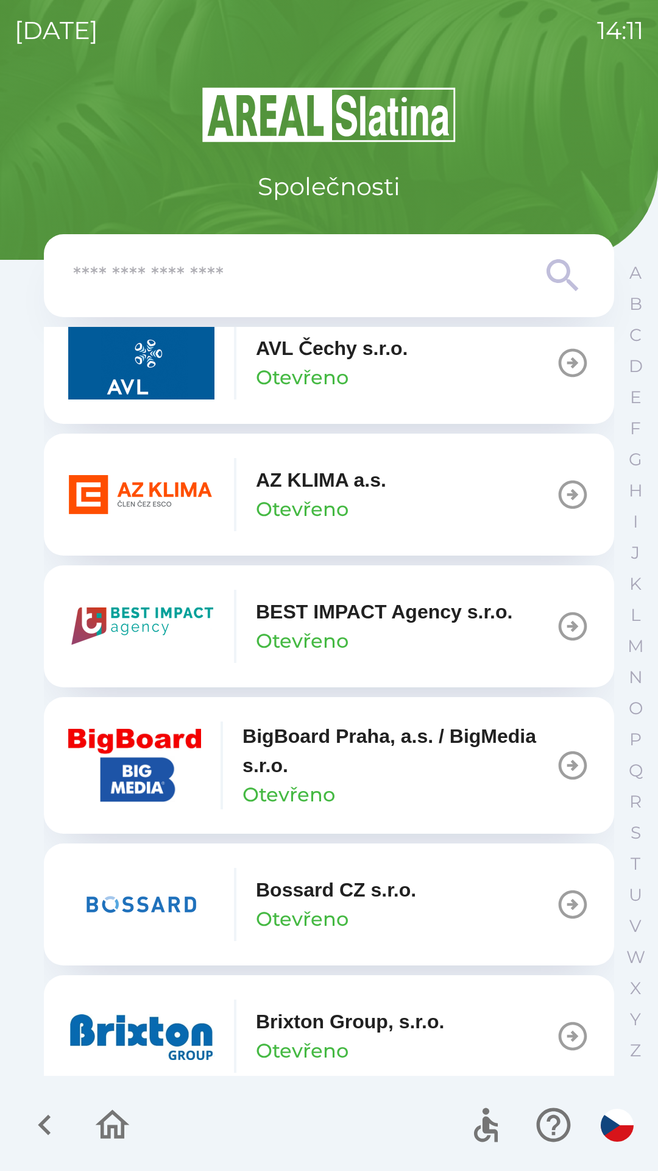
click at [182, 288] on input "text" at bounding box center [304, 276] width 463 height 34
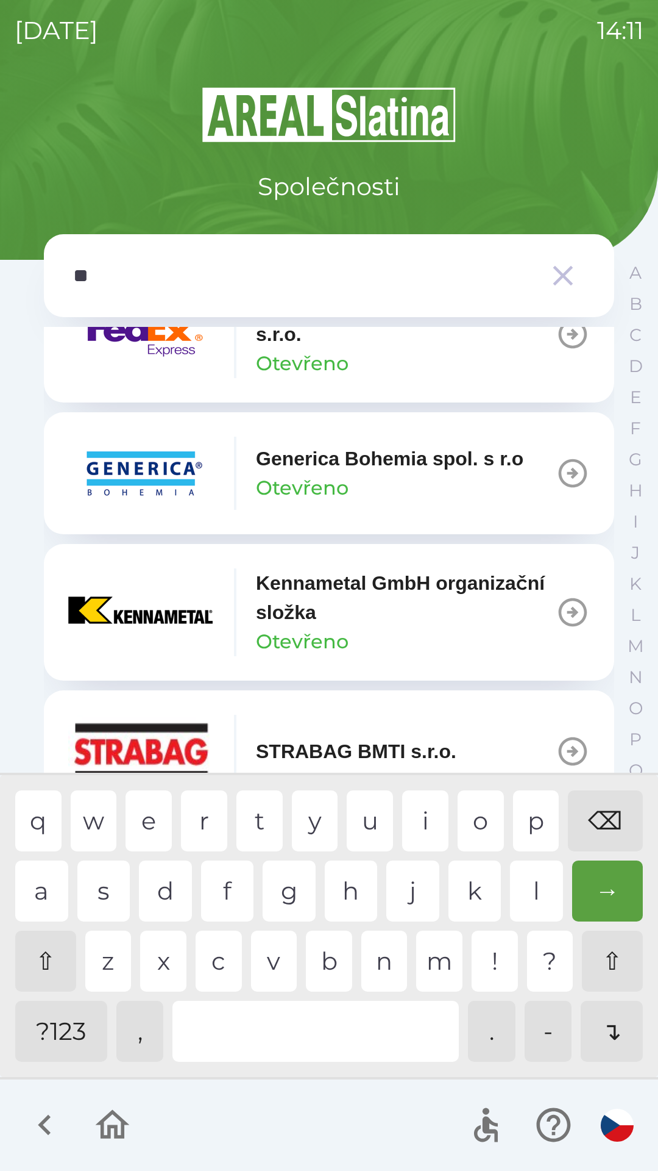
scroll to position [0, 0]
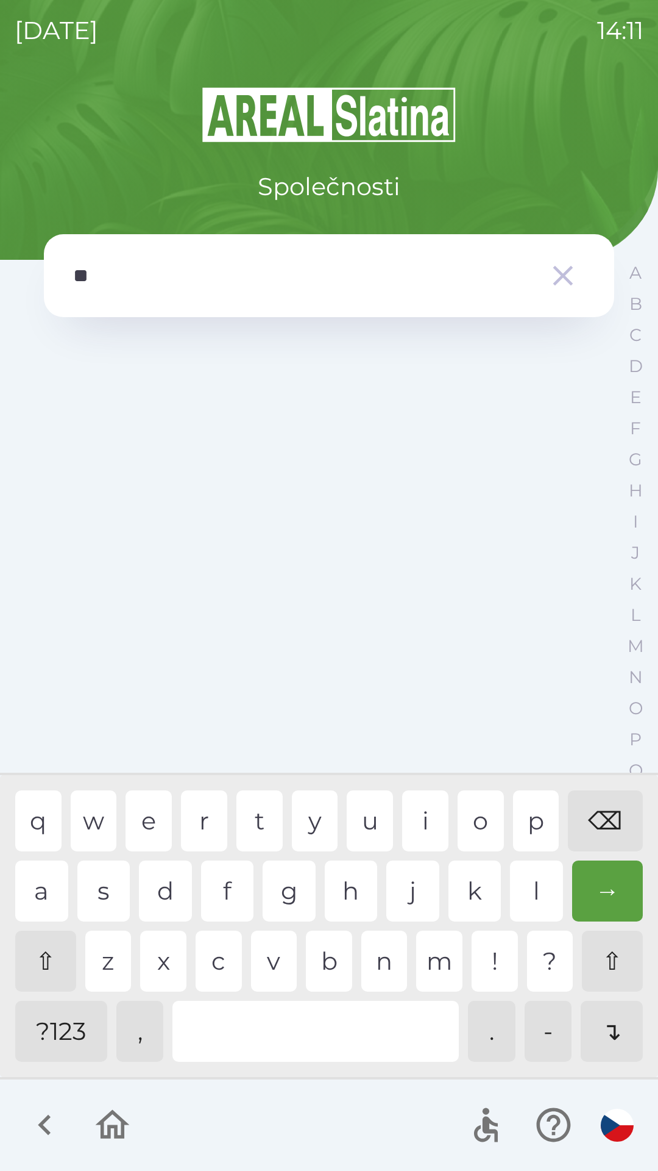
type input "***"
click at [486, 821] on div "o" at bounding box center [481, 820] width 46 height 61
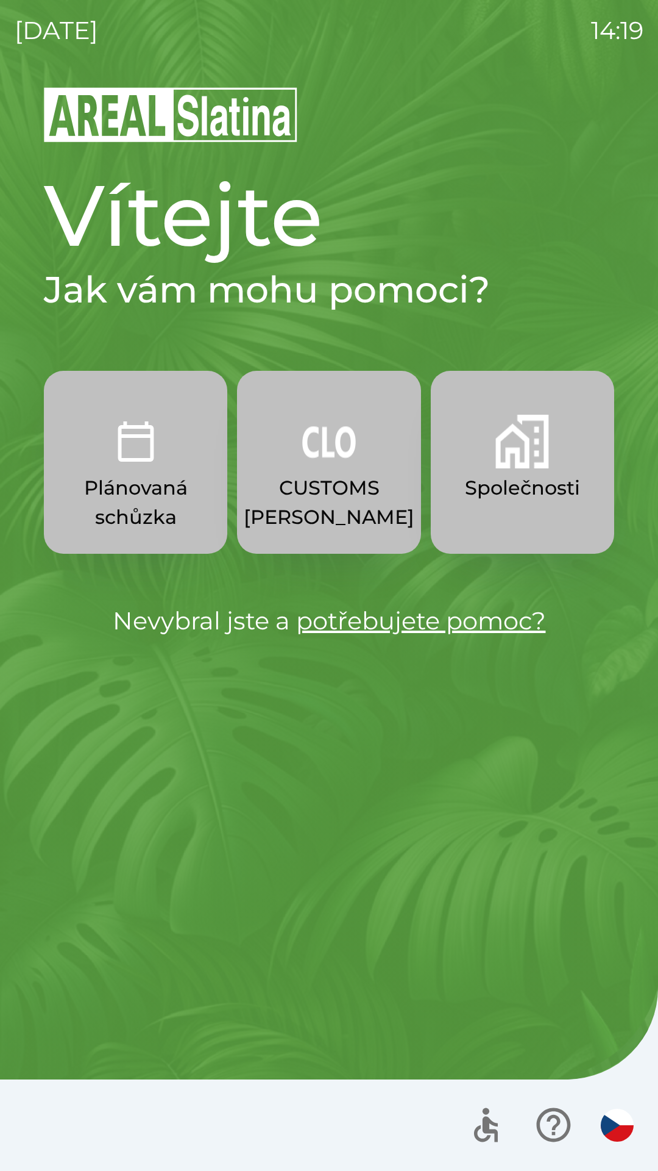
click at [504, 458] on img "button" at bounding box center [523, 442] width 54 height 54
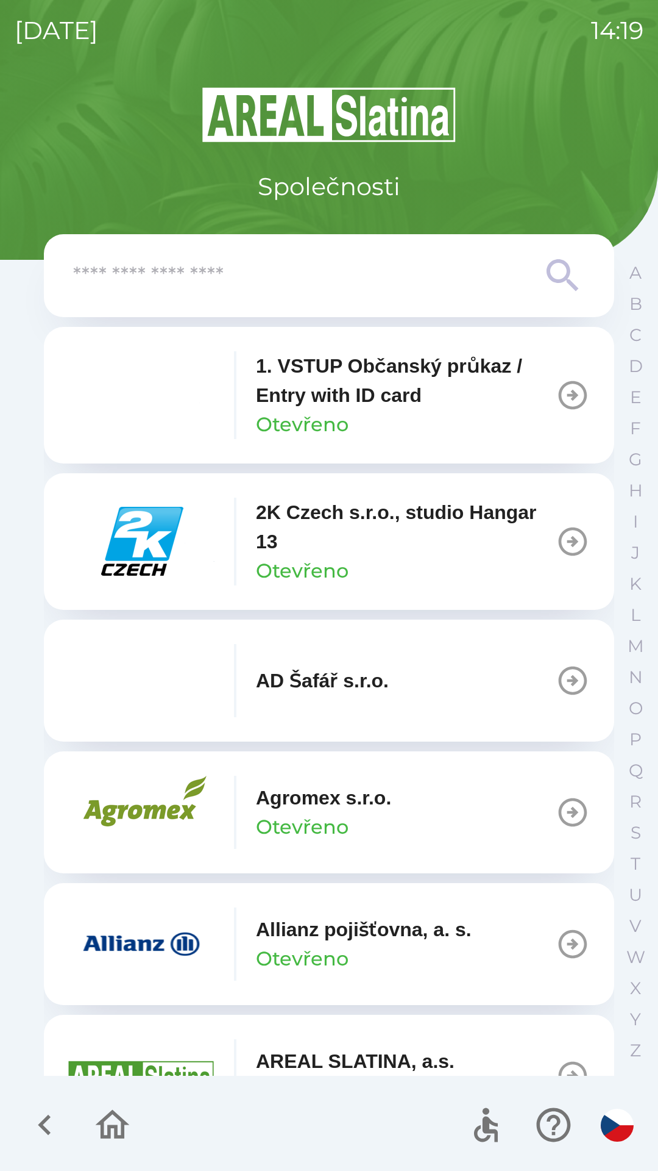
click at [158, 544] on img "button" at bounding box center [141, 541] width 146 height 73
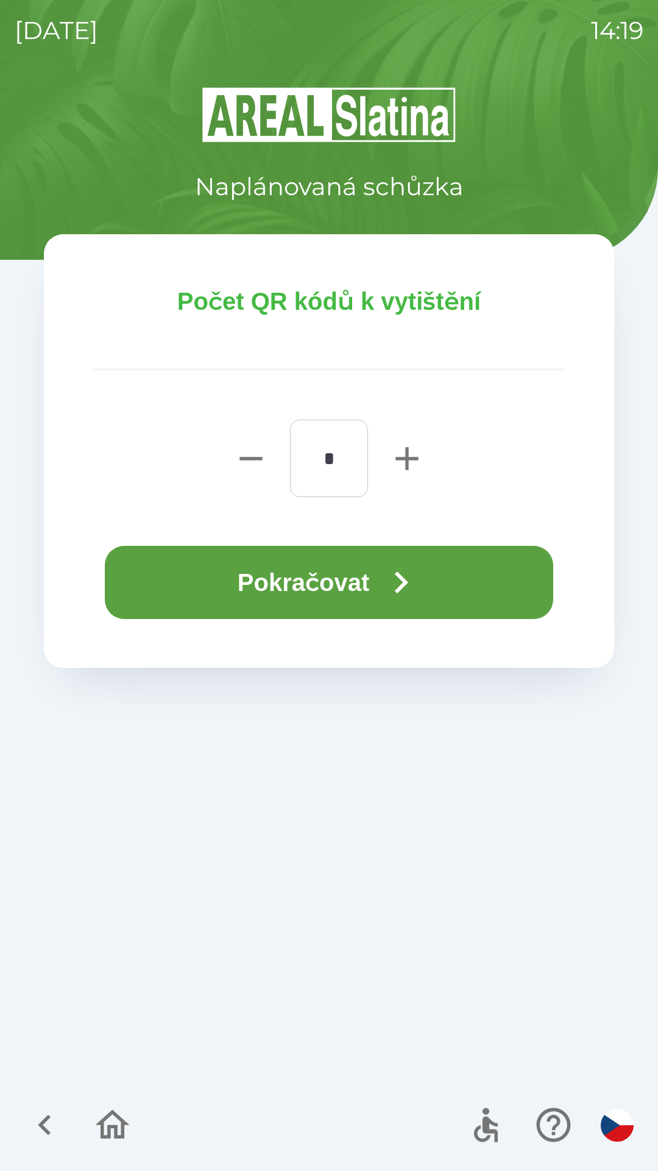
click at [342, 581] on button "Pokračovat" at bounding box center [329, 582] width 449 height 73
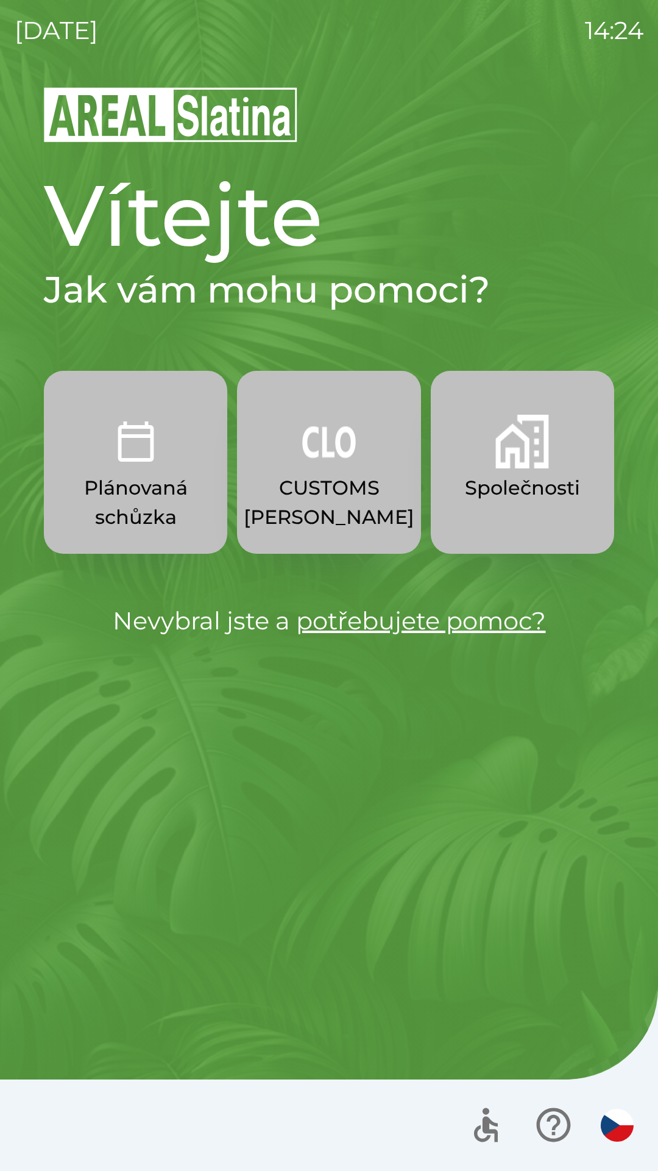
click at [510, 486] on p "Společnosti" at bounding box center [522, 487] width 115 height 29
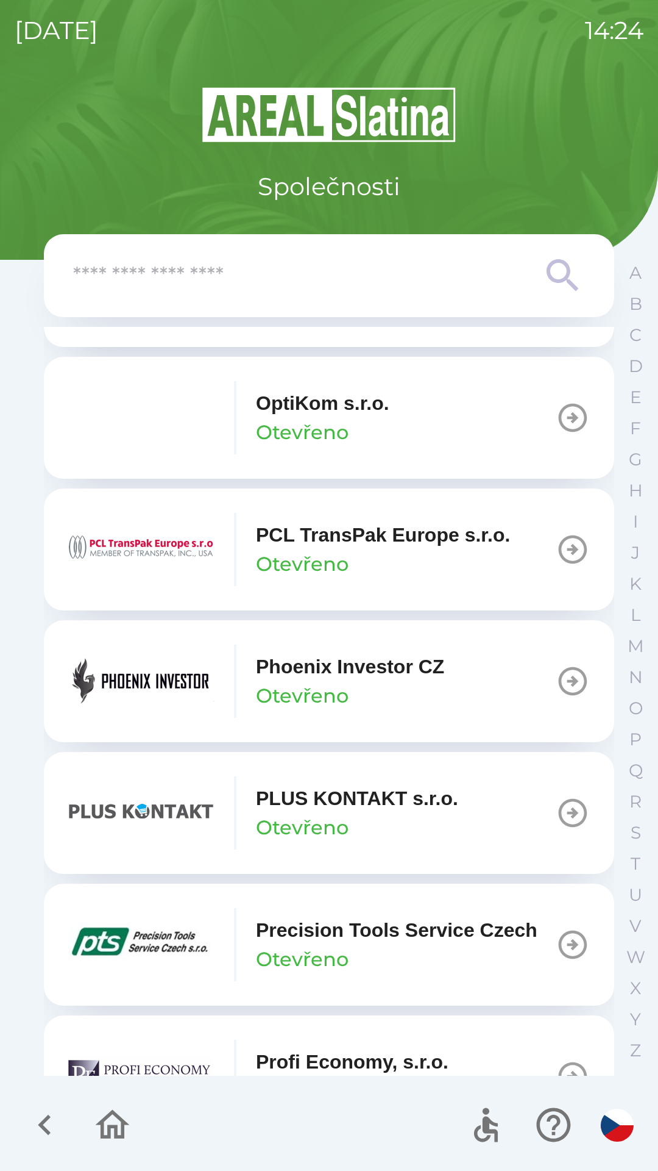
scroll to position [6497, 0]
click at [398, 680] on p "Phoenix Investor CZ" at bounding box center [350, 665] width 188 height 29
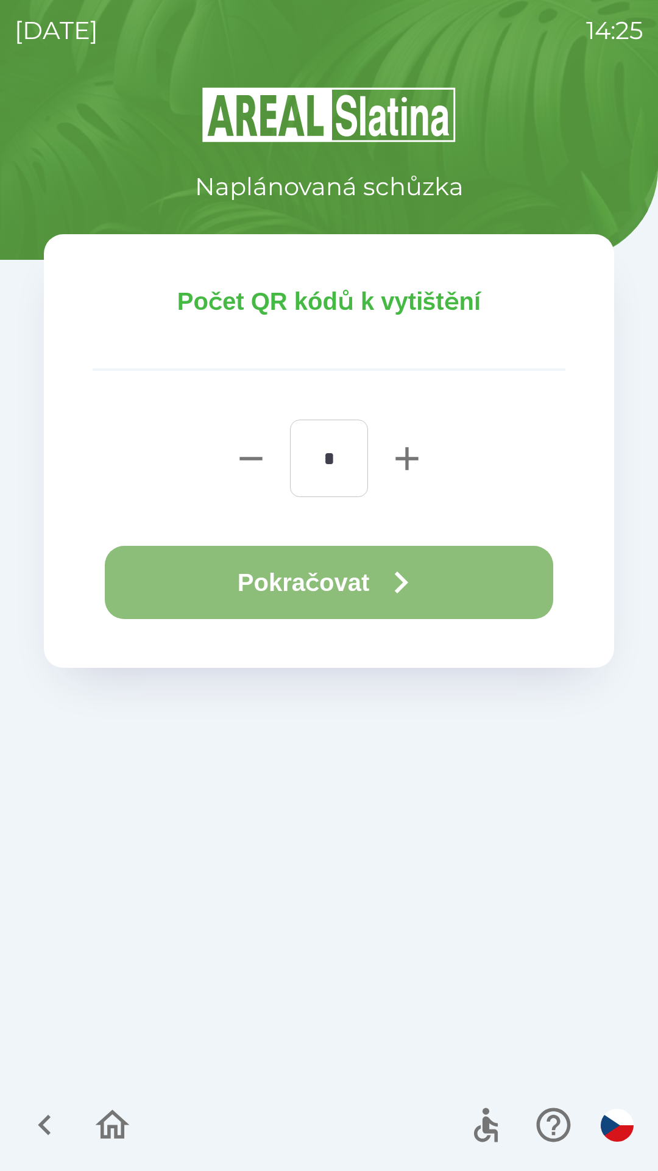
click at [386, 582] on icon "button" at bounding box center [401, 582] width 44 height 44
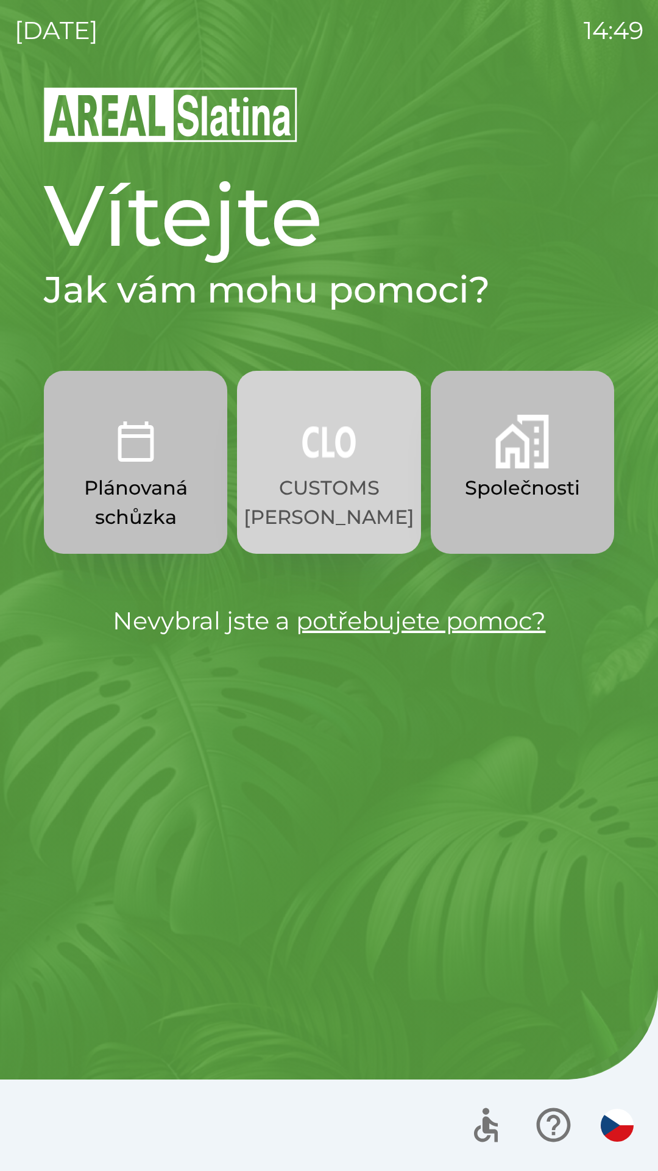
click at [335, 510] on p "CUSTOMS [PERSON_NAME]" at bounding box center [329, 502] width 171 height 59
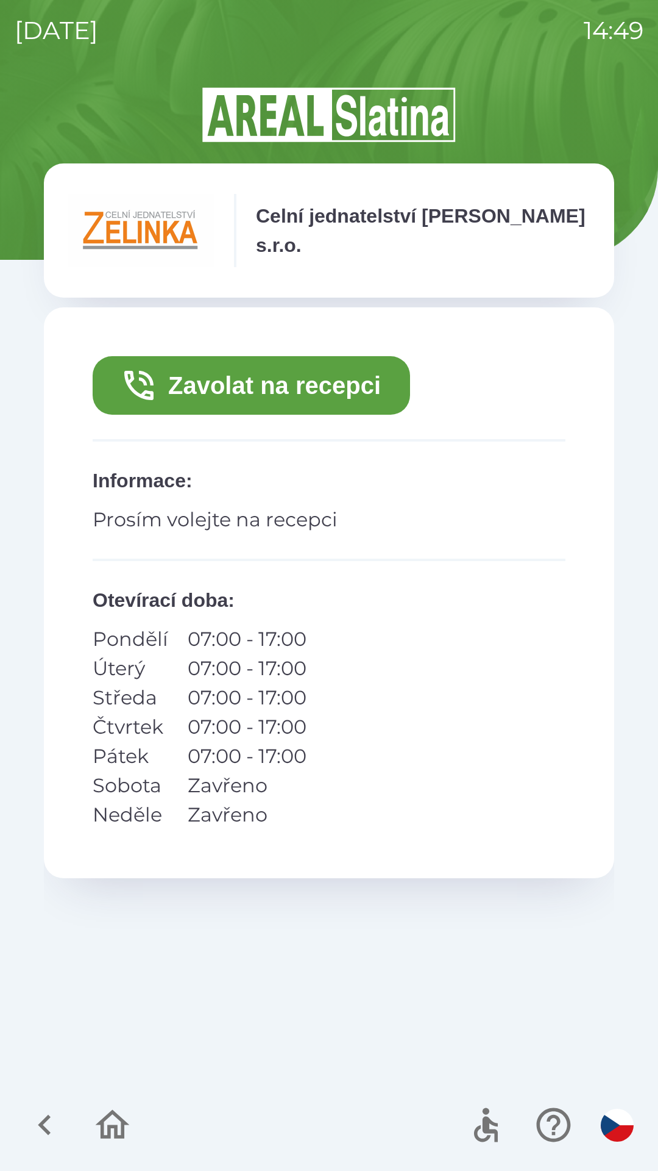
click at [332, 395] on button "Zavolat na recepci" at bounding box center [252, 385] width 318 height 59
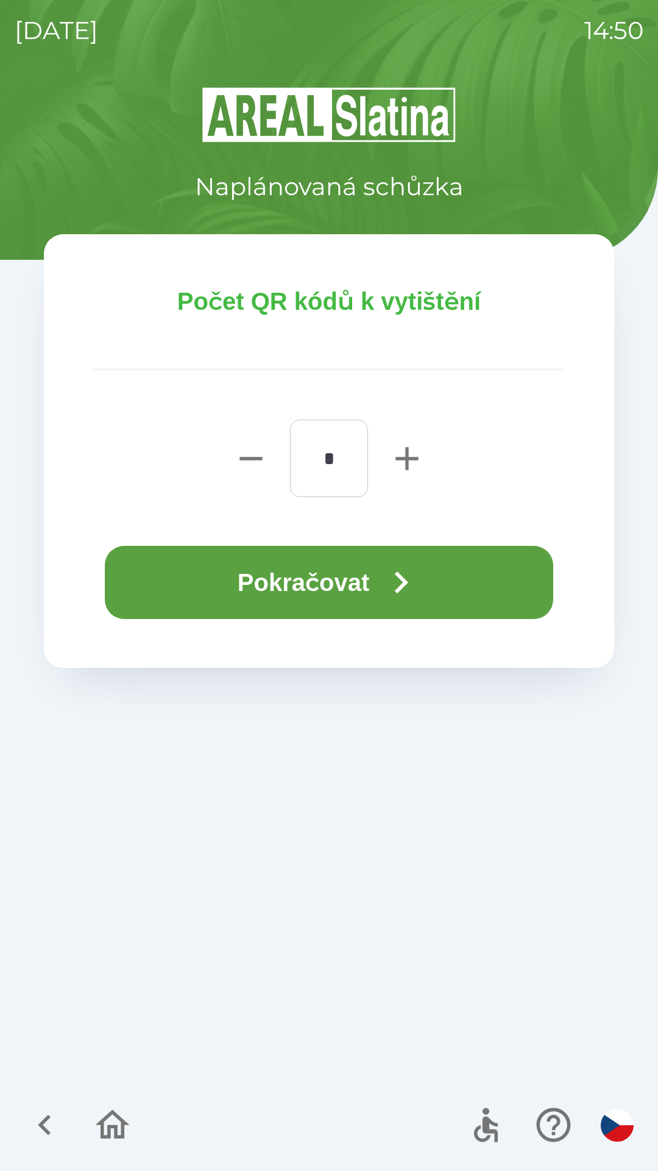
click at [379, 582] on button "Pokračovat" at bounding box center [329, 582] width 449 height 73
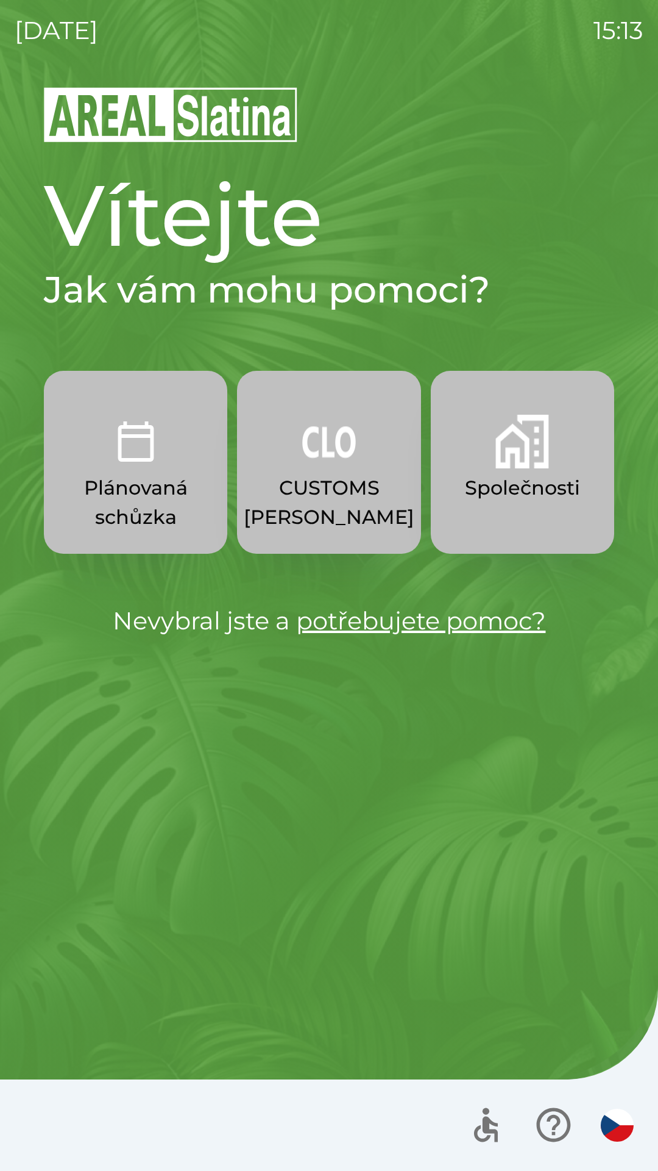
click at [325, 502] on p "CUSTOMS [PERSON_NAME]" at bounding box center [329, 502] width 171 height 59
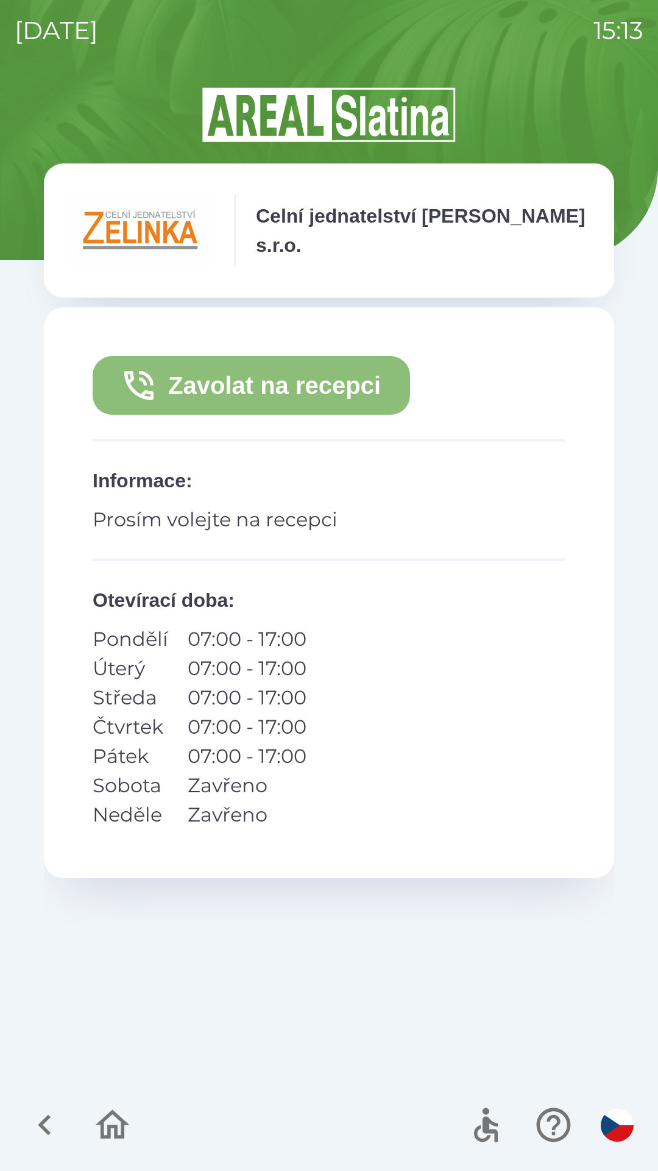
click at [342, 396] on button "Zavolat na recepci" at bounding box center [252, 385] width 318 height 59
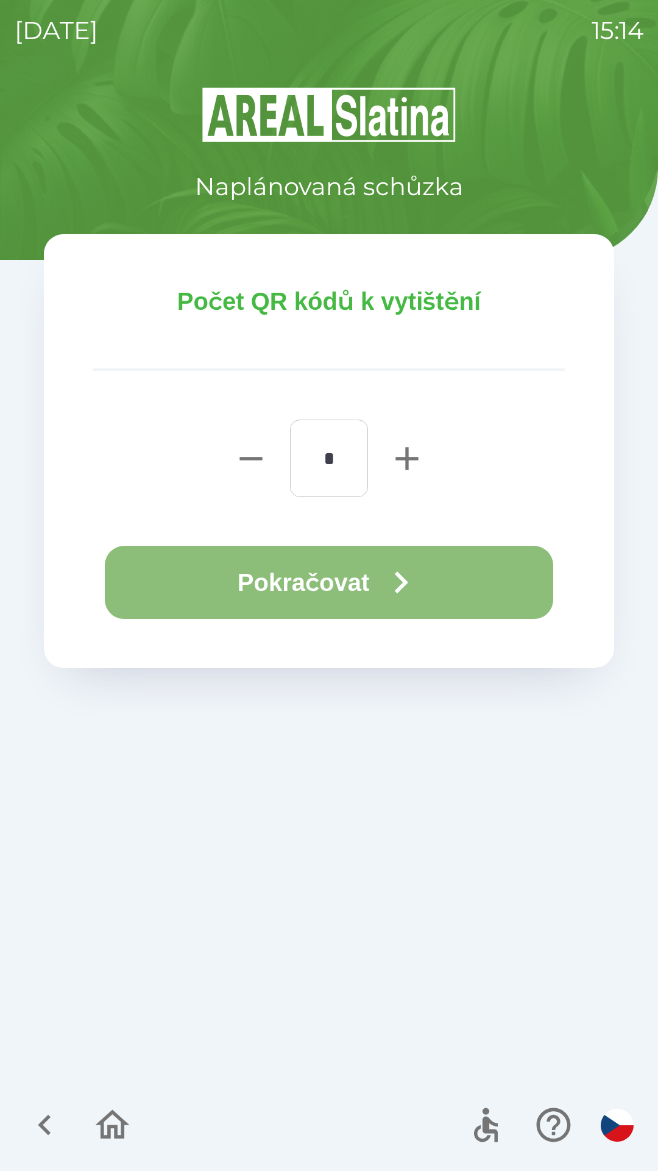
click at [374, 574] on button "Pokračovat" at bounding box center [329, 582] width 449 height 73
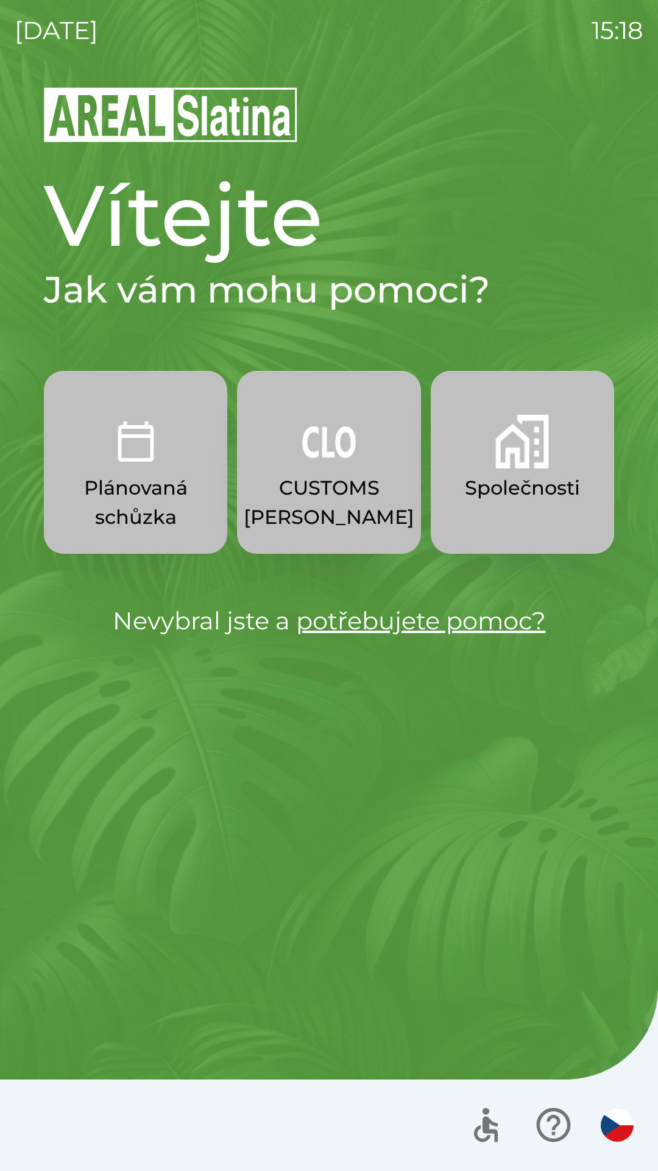
click at [541, 462] on img "button" at bounding box center [523, 442] width 54 height 54
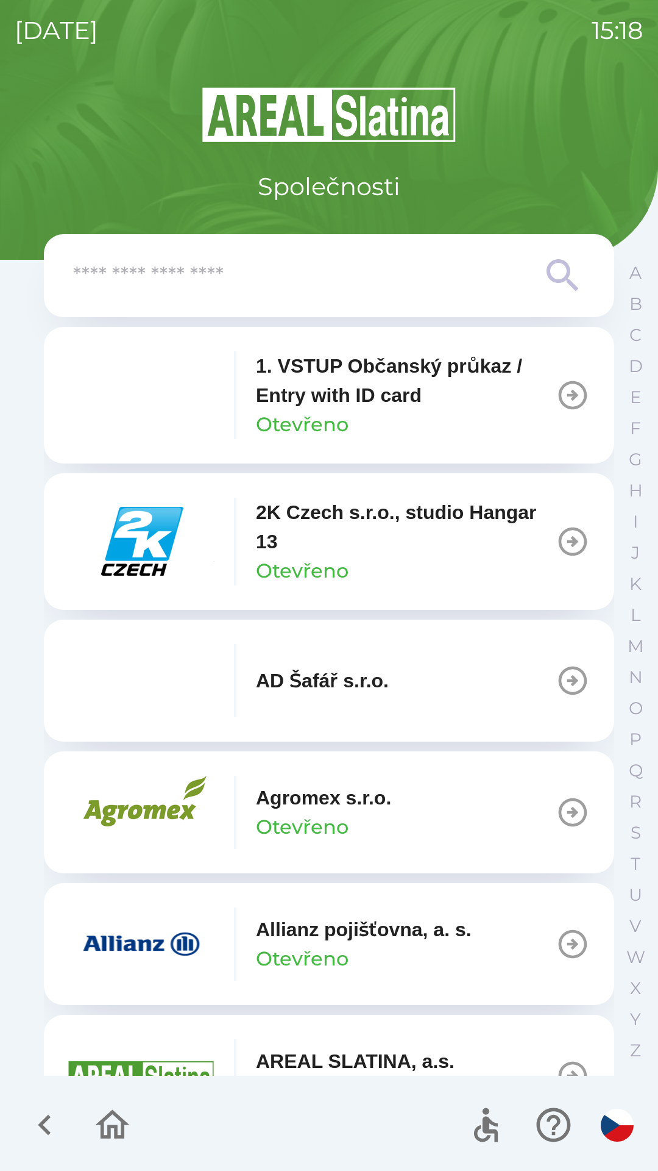
click at [365, 271] on input "text" at bounding box center [304, 276] width 463 height 34
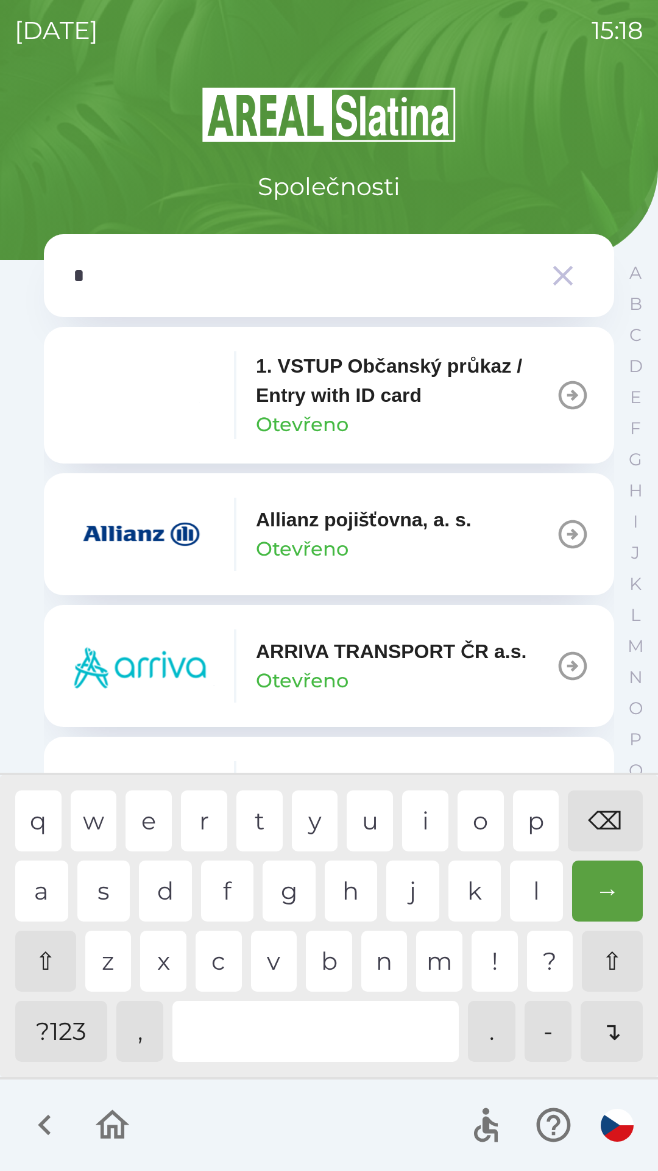
type input "**"
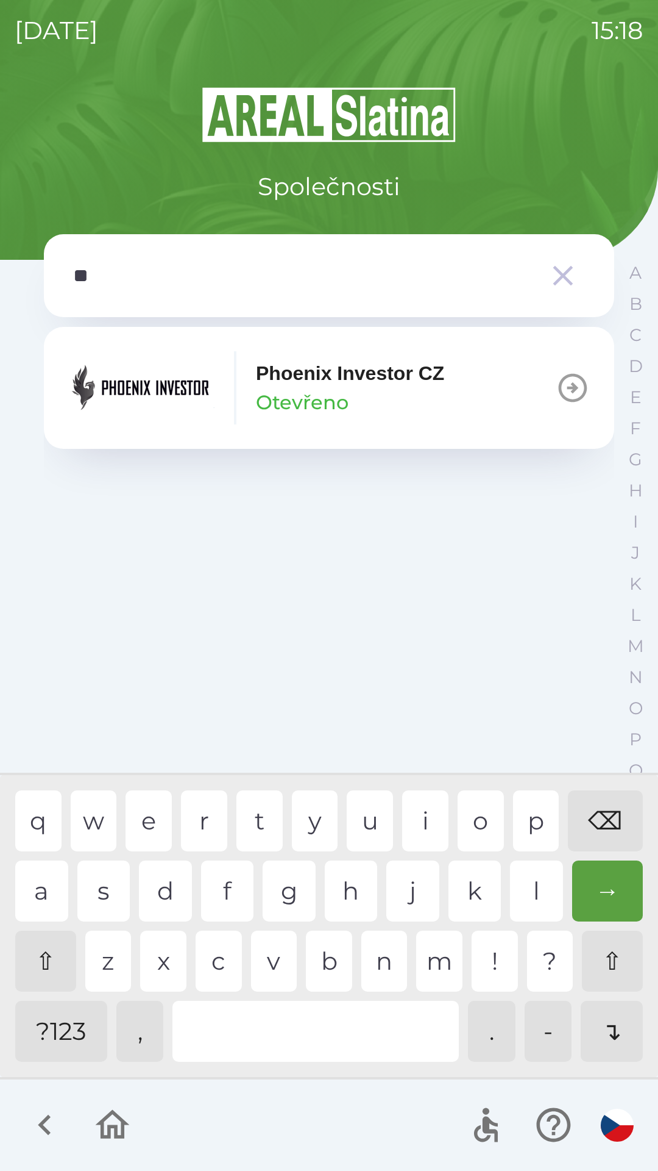
click at [344, 884] on div "h" at bounding box center [351, 890] width 53 height 61
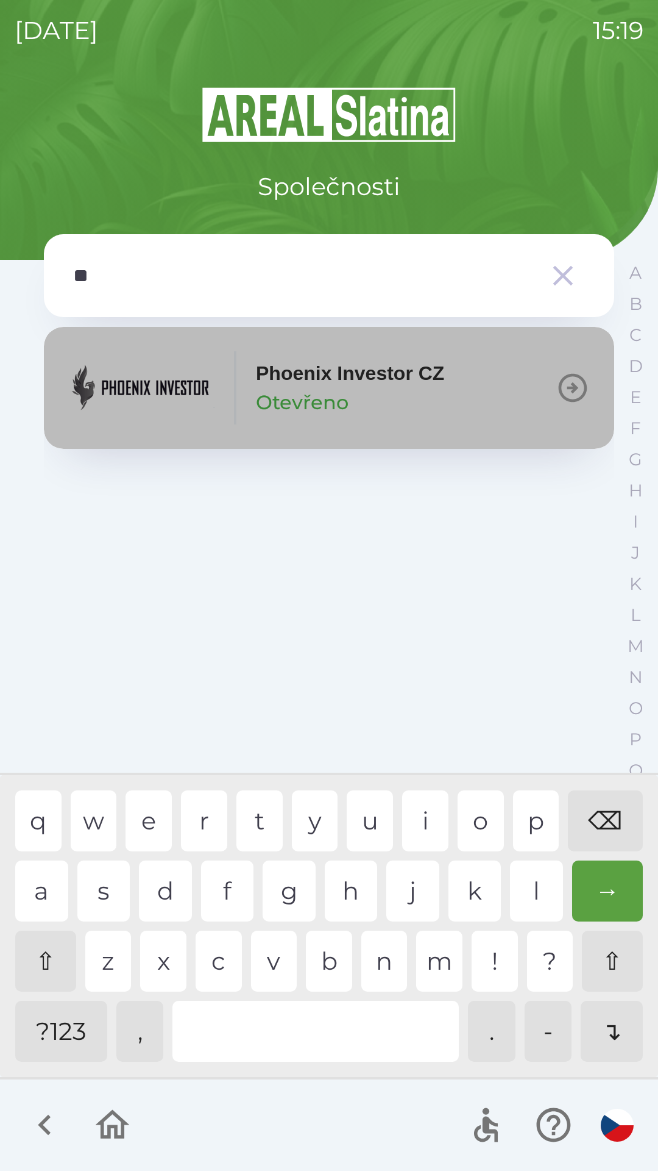
click at [401, 388] on div "Phoenix Investor CZ Otevřeno" at bounding box center [350, 387] width 188 height 59
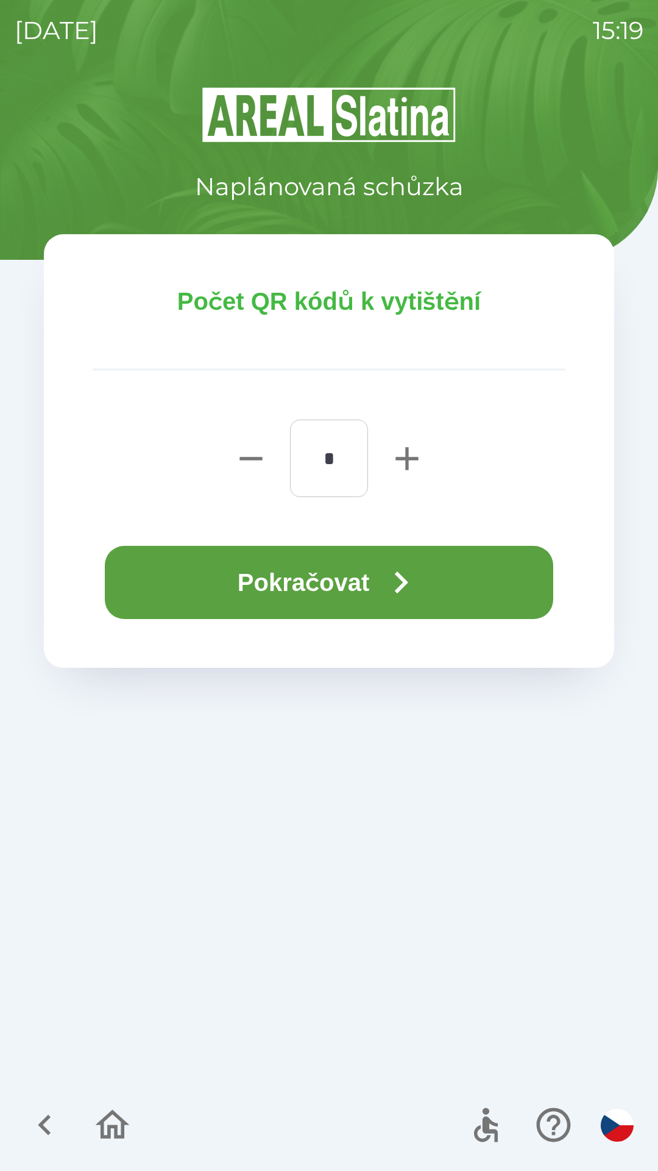
click at [409, 448] on icon "button" at bounding box center [407, 458] width 39 height 39
click at [396, 453] on icon "button" at bounding box center [407, 458] width 39 height 39
click at [399, 451] on icon "button" at bounding box center [407, 458] width 39 height 39
type input "*"
click at [413, 566] on icon "button" at bounding box center [401, 582] width 44 height 44
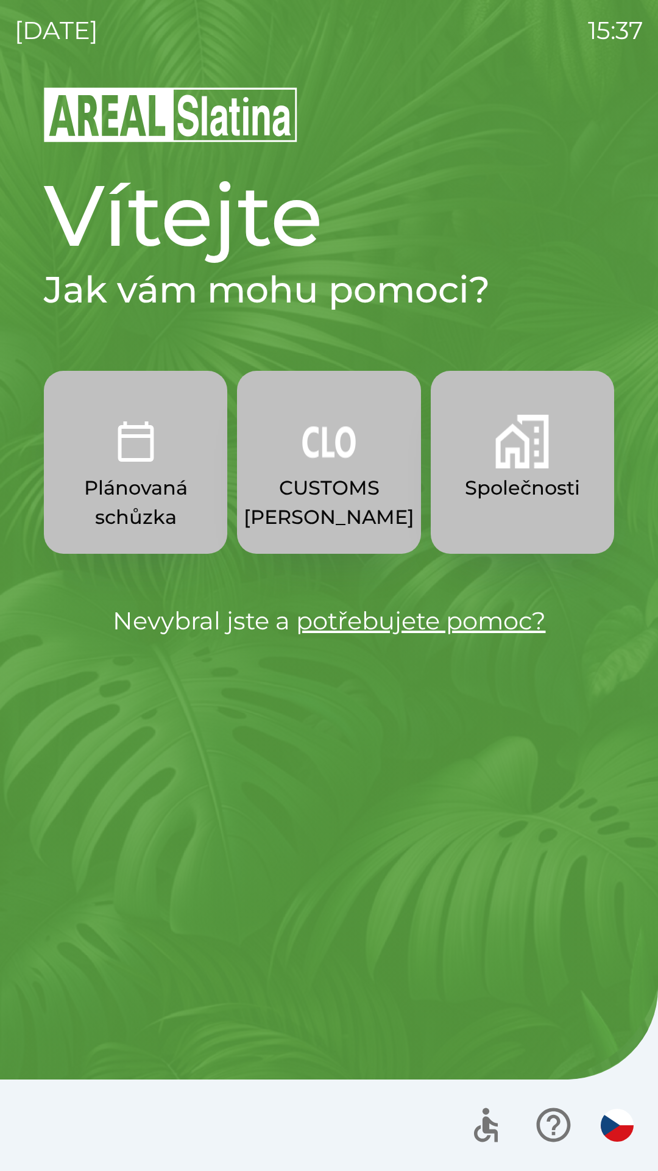
click at [507, 469] on button "Společnosti" at bounding box center [523, 462] width 184 height 183
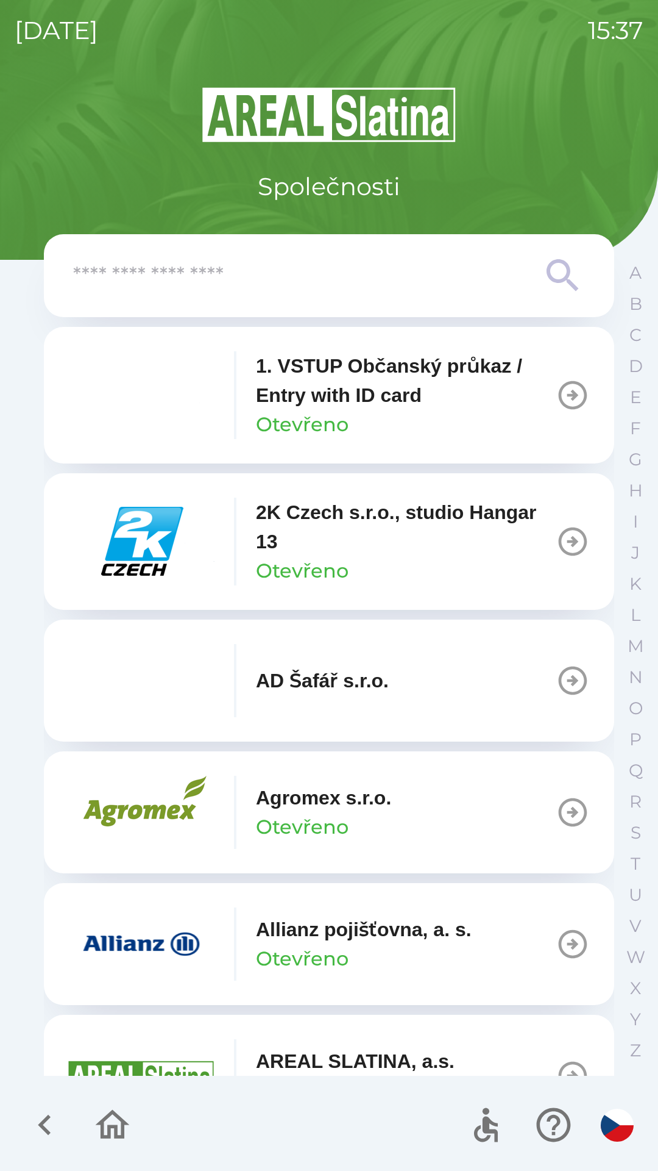
click at [357, 284] on input "text" at bounding box center [304, 276] width 463 height 34
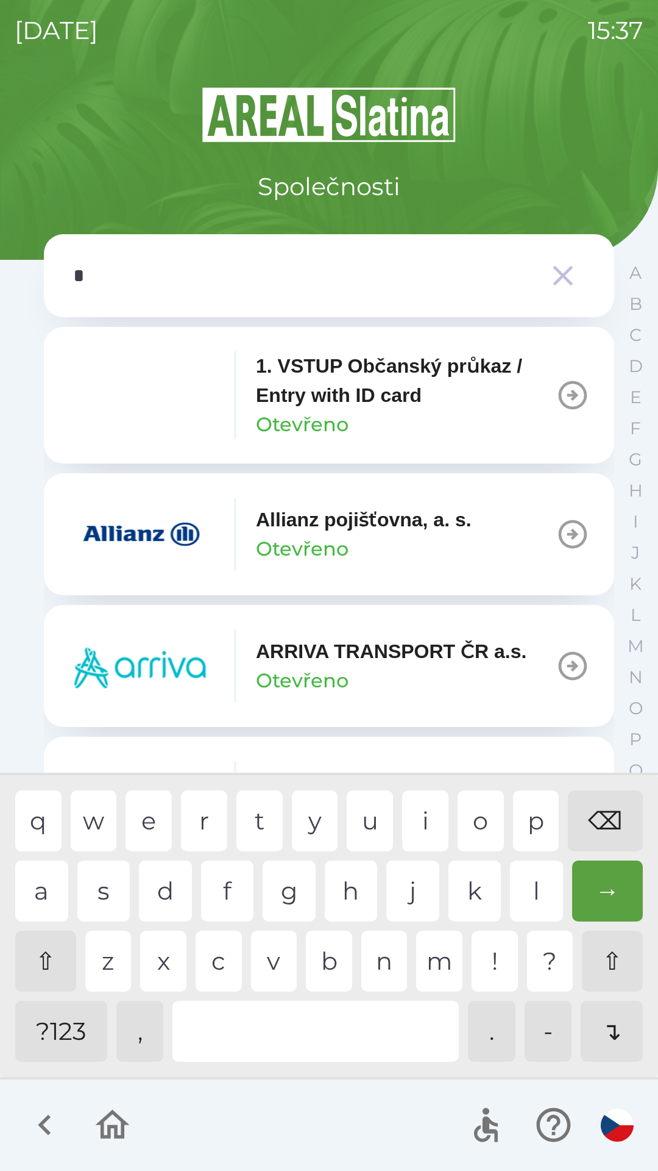
click at [535, 825] on div "p" at bounding box center [536, 820] width 46 height 61
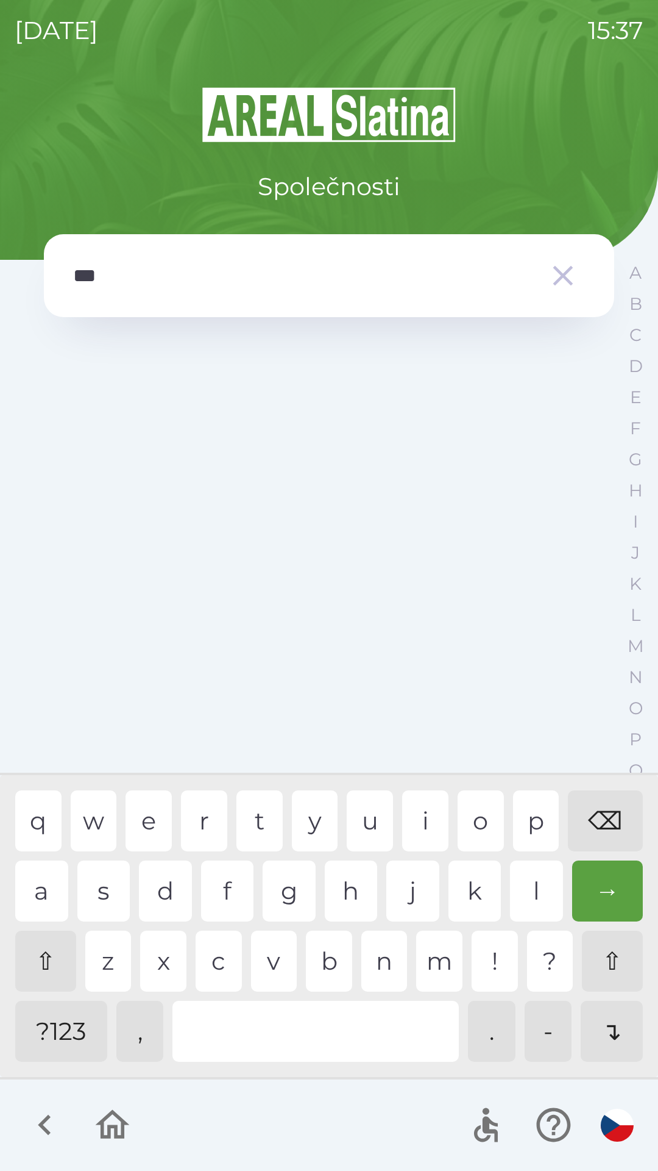
click at [159, 816] on div "e" at bounding box center [149, 820] width 46 height 61
type input "**"
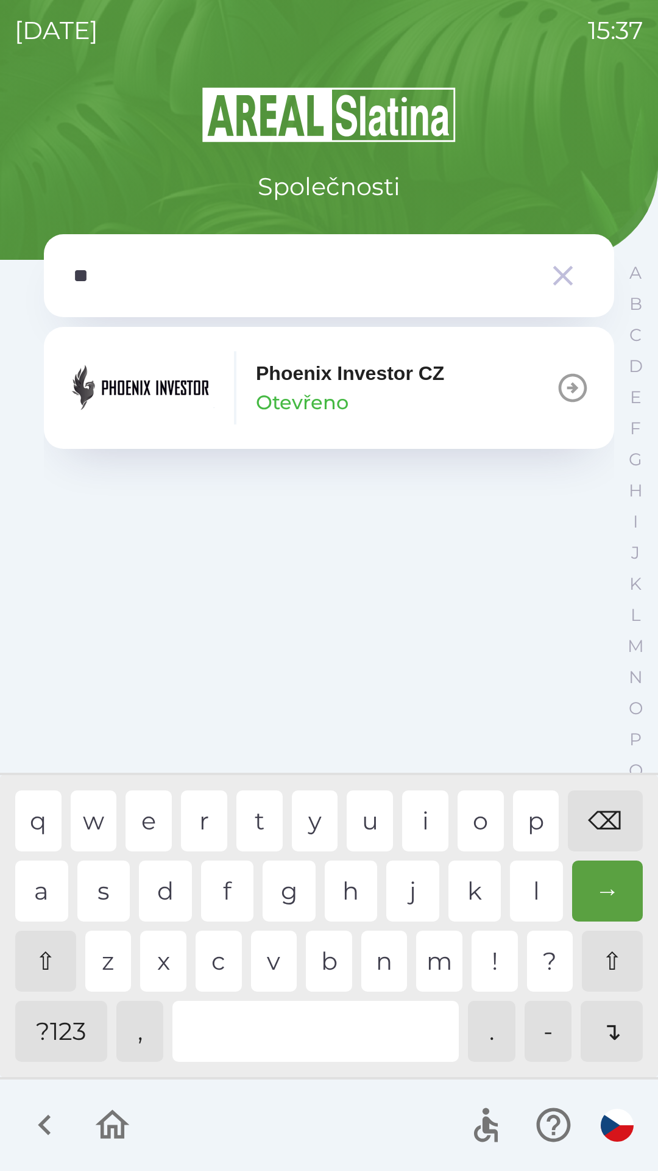
click at [359, 381] on p "Phoenix Investor CZ" at bounding box center [350, 372] width 188 height 29
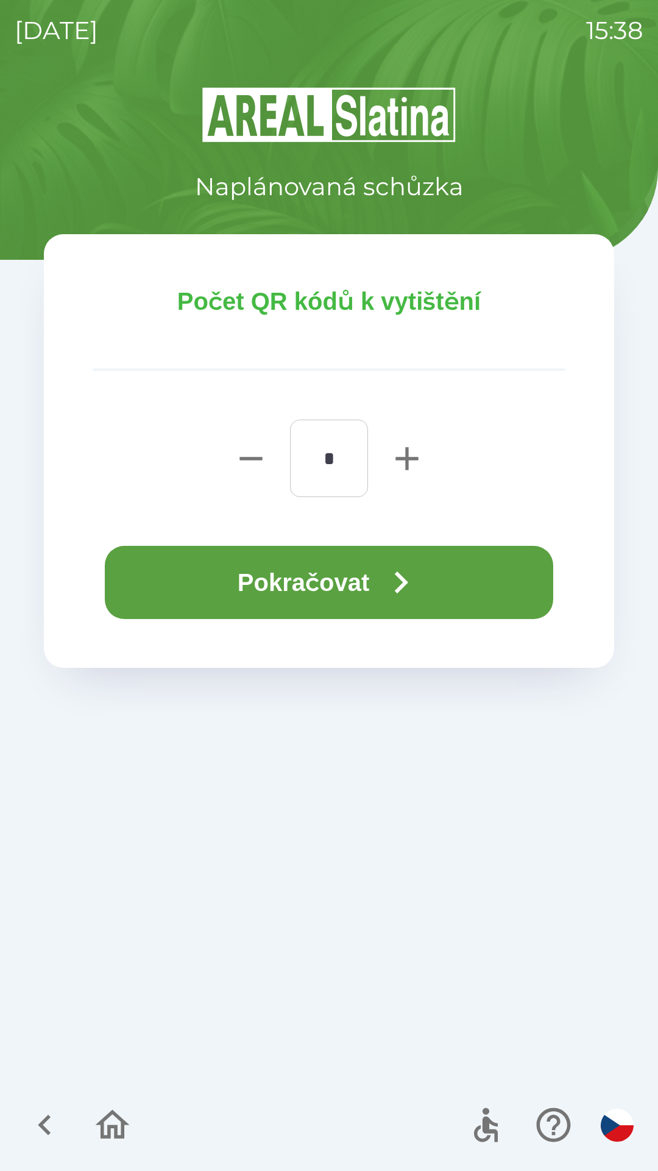
click at [373, 576] on button "Pokračovat" at bounding box center [329, 582] width 449 height 73
